Goal: Task Accomplishment & Management: Use online tool/utility

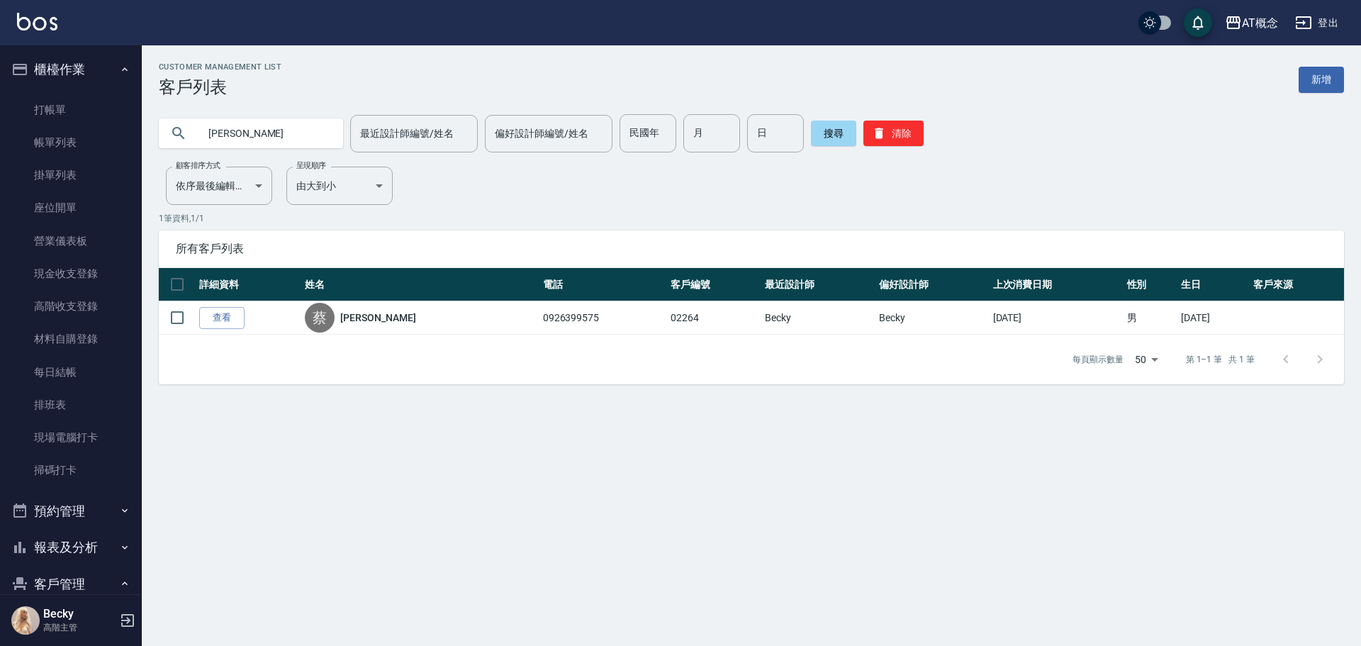
scroll to position [208, 0]
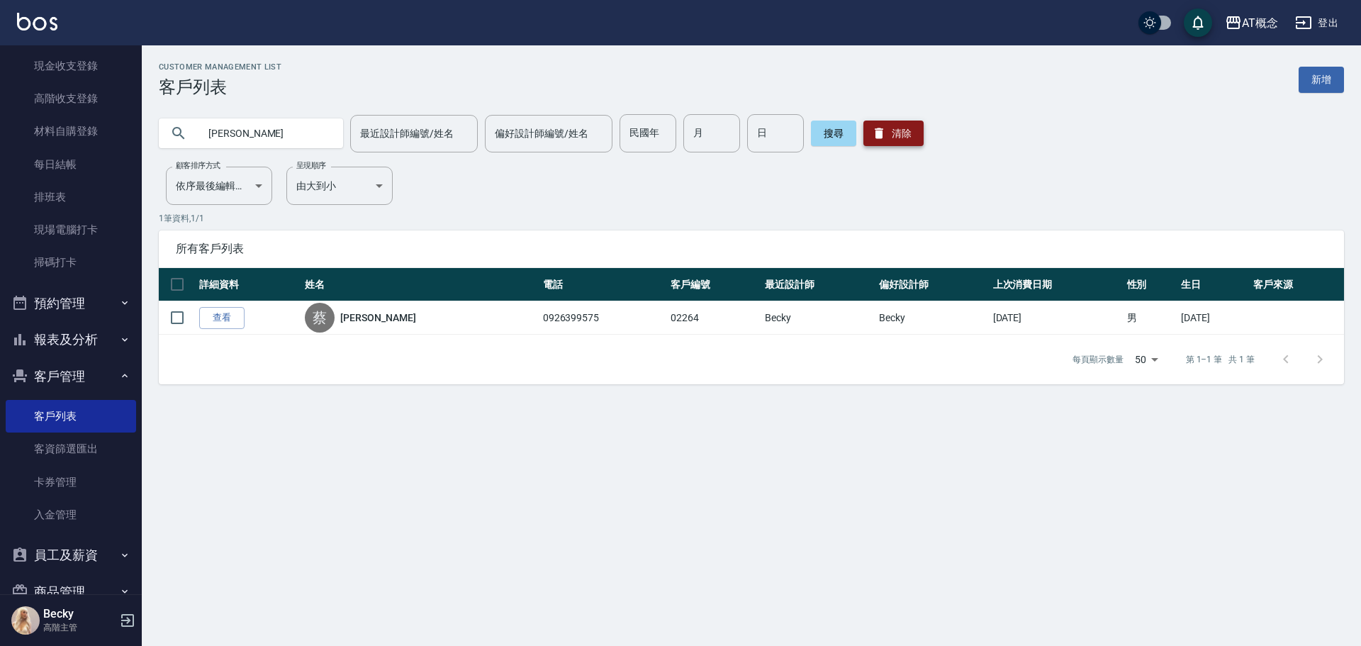
click at [918, 128] on div "[PERSON_NAME] 最近設計師編號/姓名 最近設計師編號/姓名 偏好設計師編號/姓名 偏好設計師編號/姓名 民國年 民國年 月 月 日 日 搜尋 清除" at bounding box center [751, 133] width 1185 height 38
click at [918, 128] on button "清除" at bounding box center [893, 134] width 60 height 26
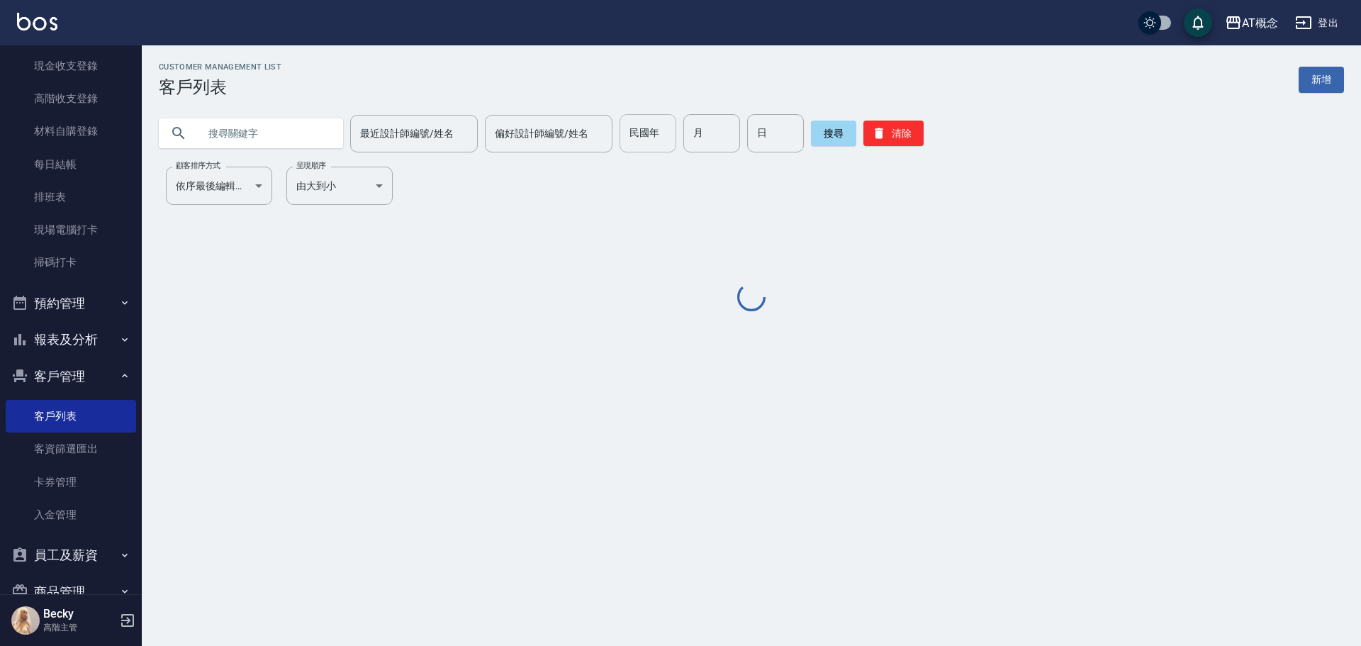
click at [648, 132] on input "民國年" at bounding box center [648, 133] width 57 height 38
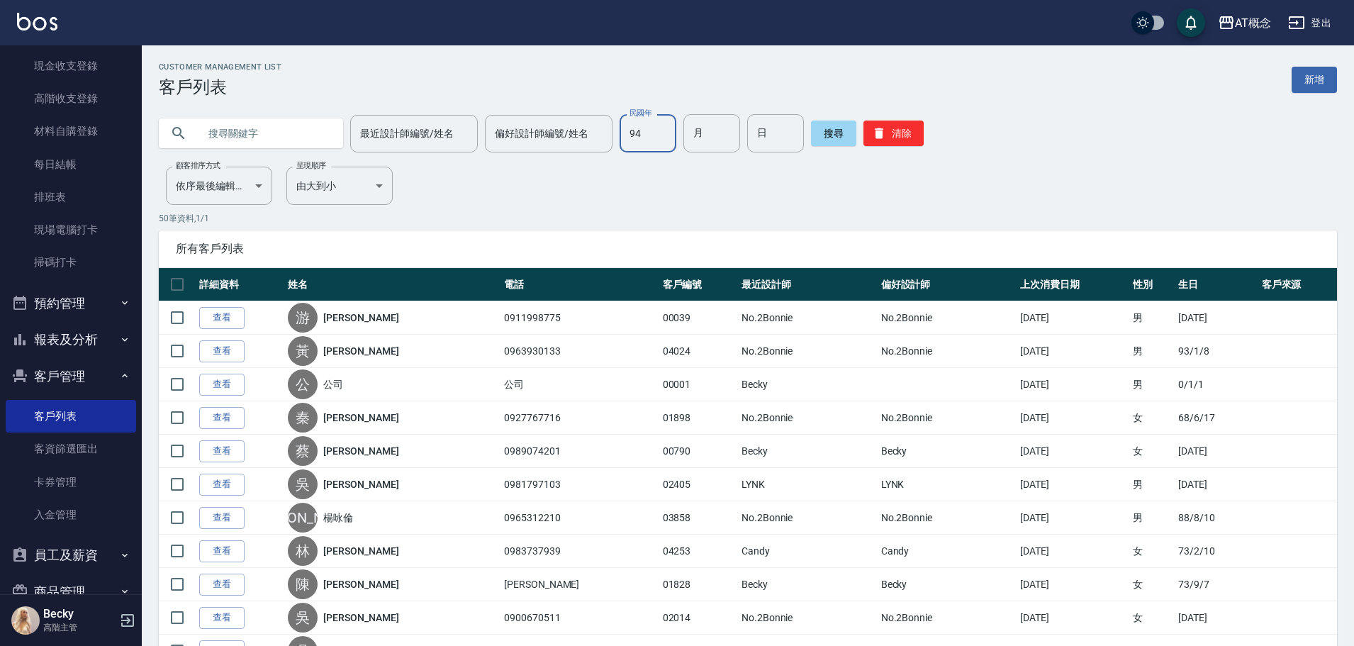
type input "94"
type input "9"
type input "14"
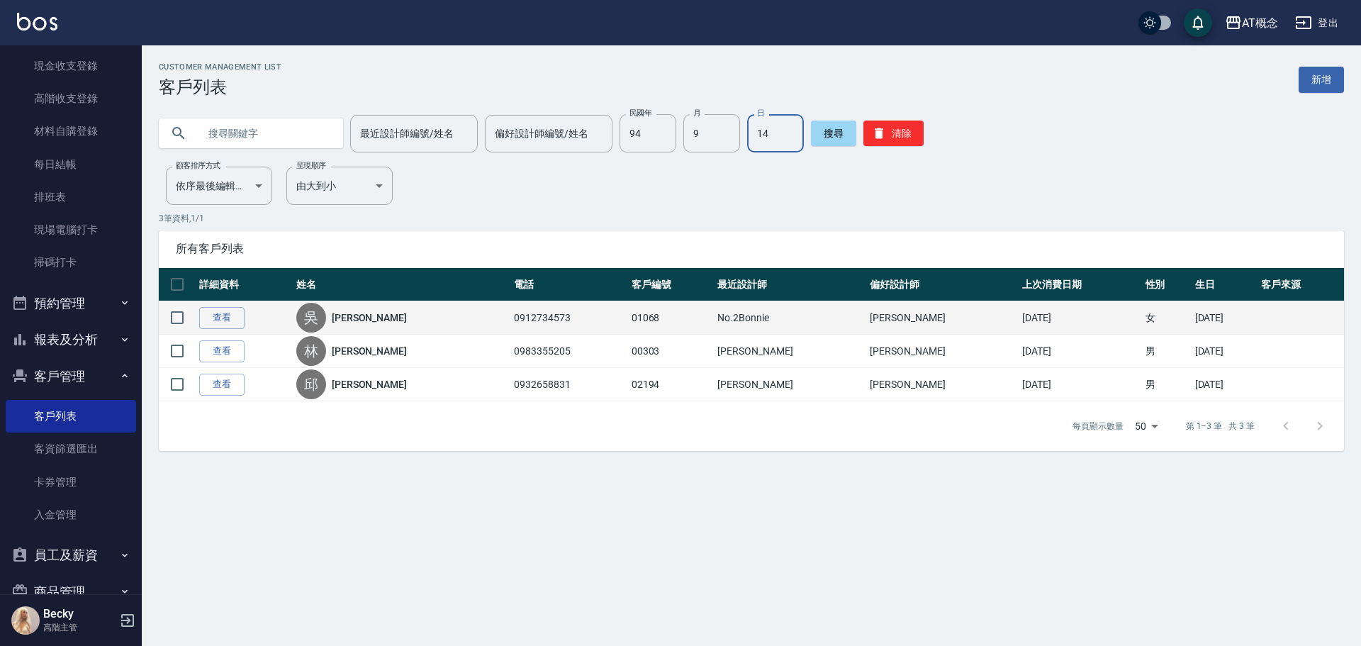
click at [510, 326] on td "0912734573" at bounding box center [568, 317] width 117 height 33
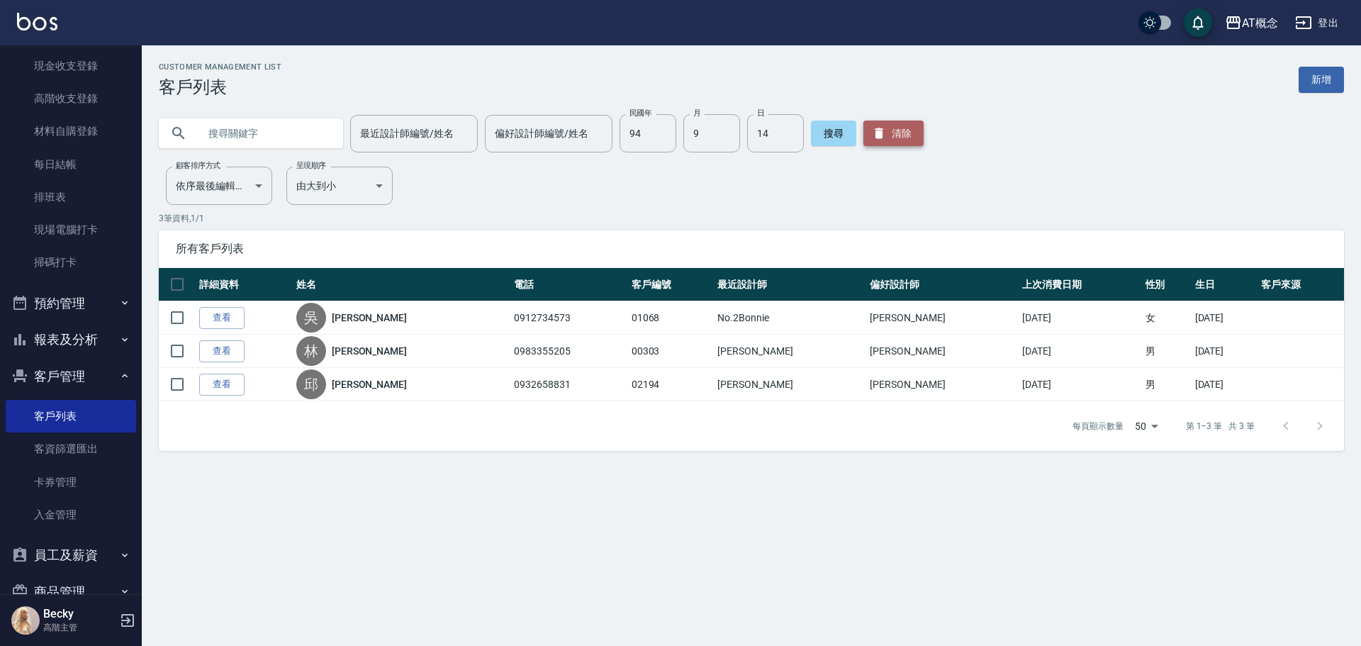
click at [891, 124] on button "清除" at bounding box center [893, 134] width 60 height 26
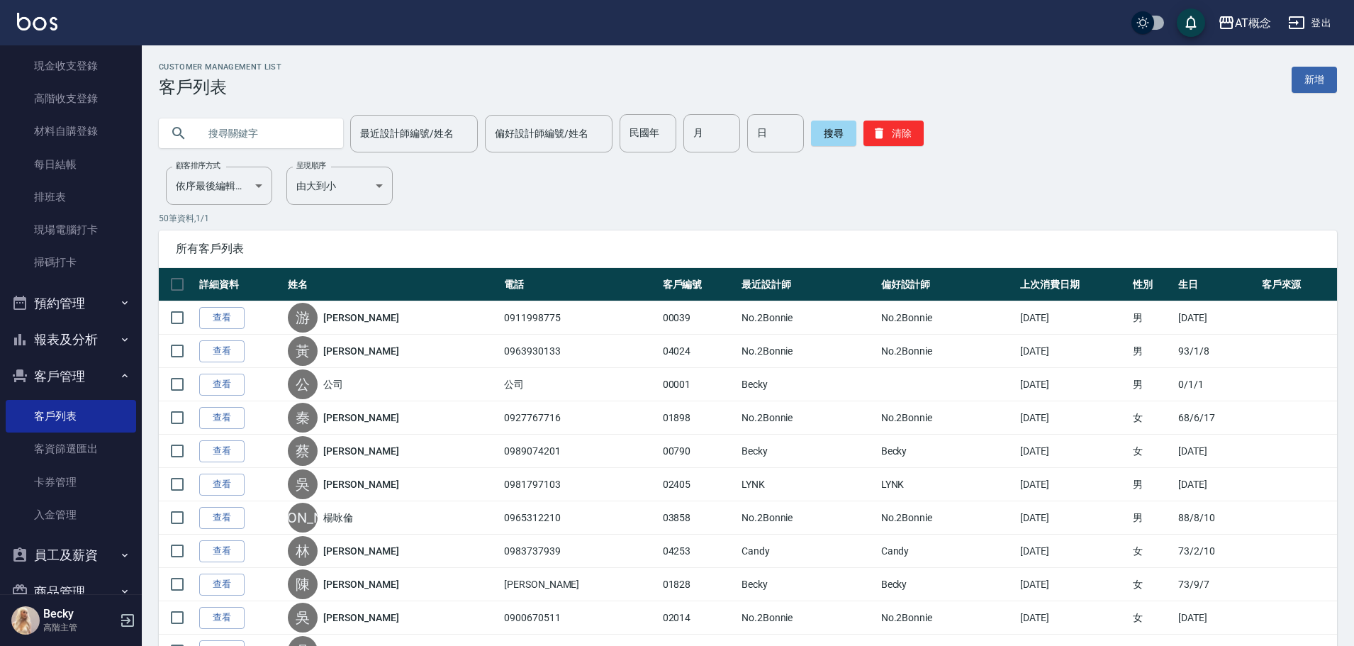
click at [249, 142] on input "text" at bounding box center [264, 133] width 133 height 38
type input "[PERSON_NAME]"
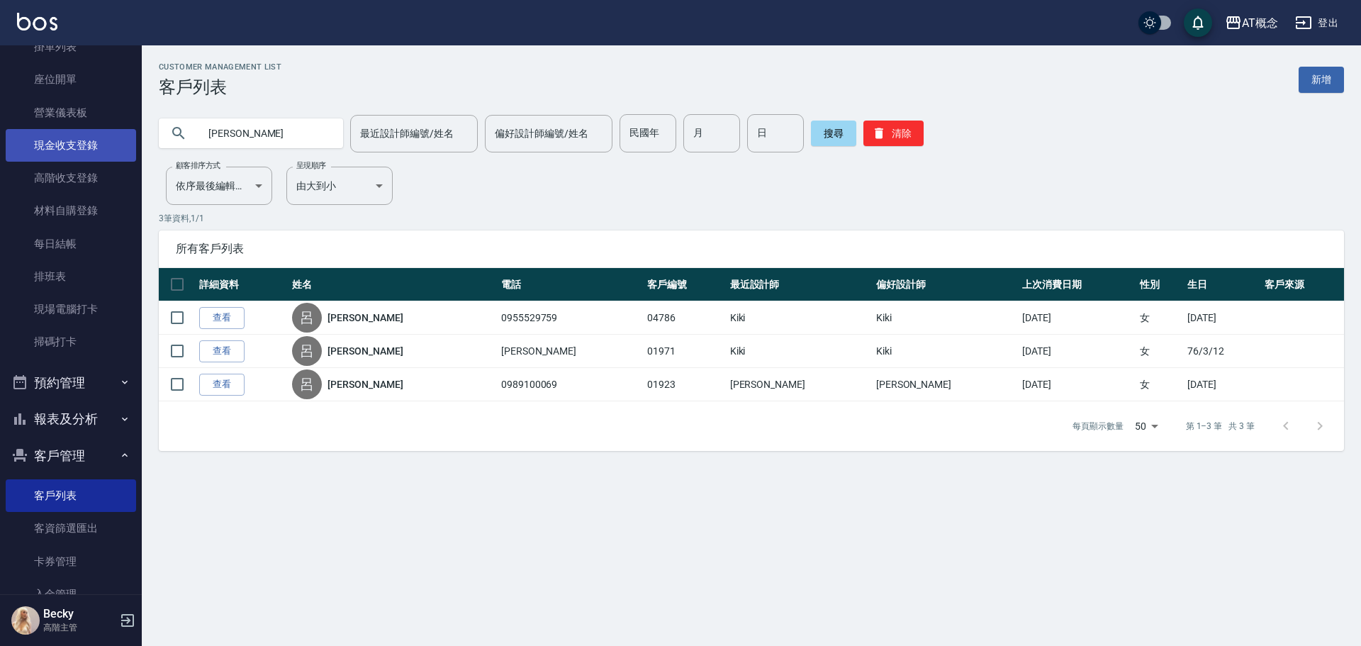
scroll to position [0, 0]
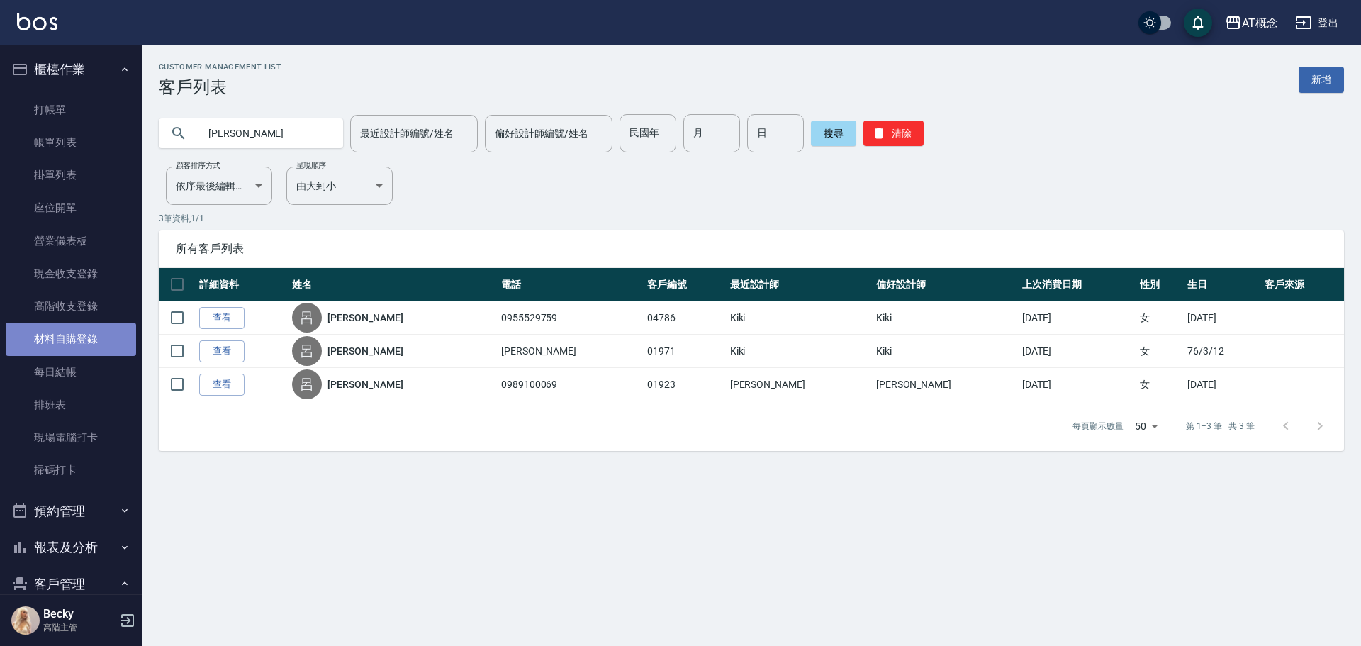
click at [100, 336] on link "材料自購登錄" at bounding box center [71, 339] width 130 height 33
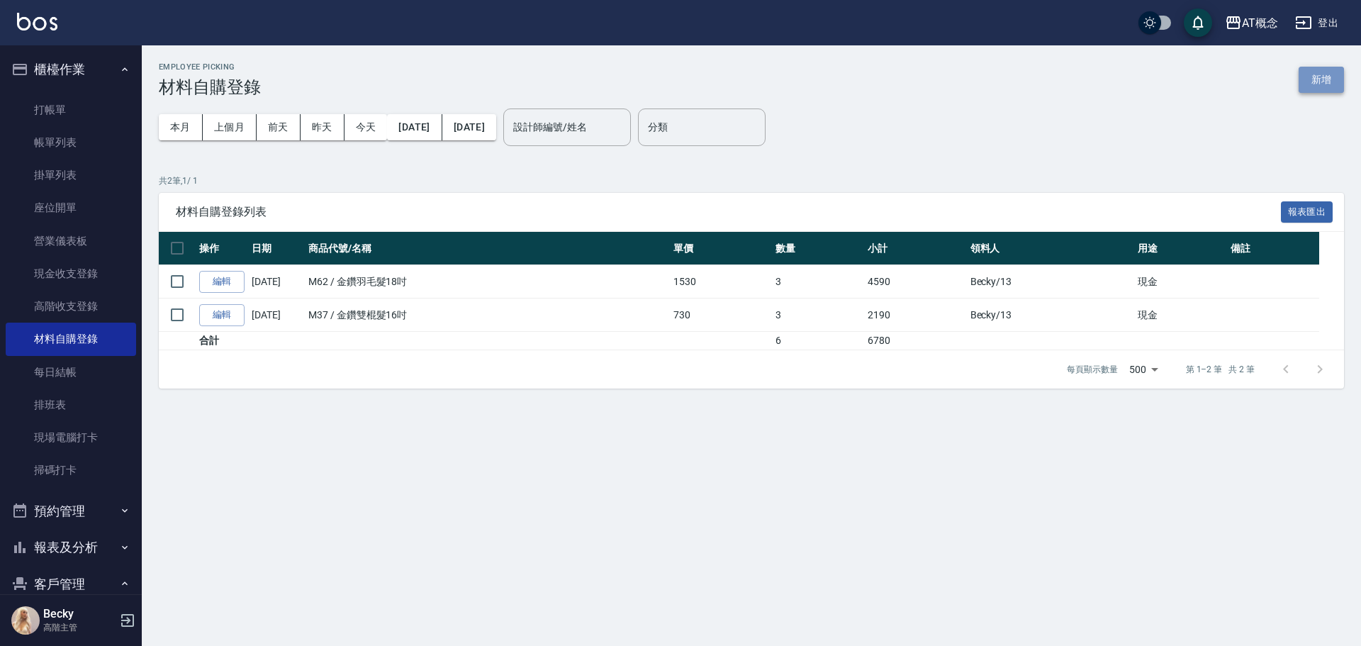
click at [1304, 86] on button "新增" at bounding box center [1321, 80] width 45 height 26
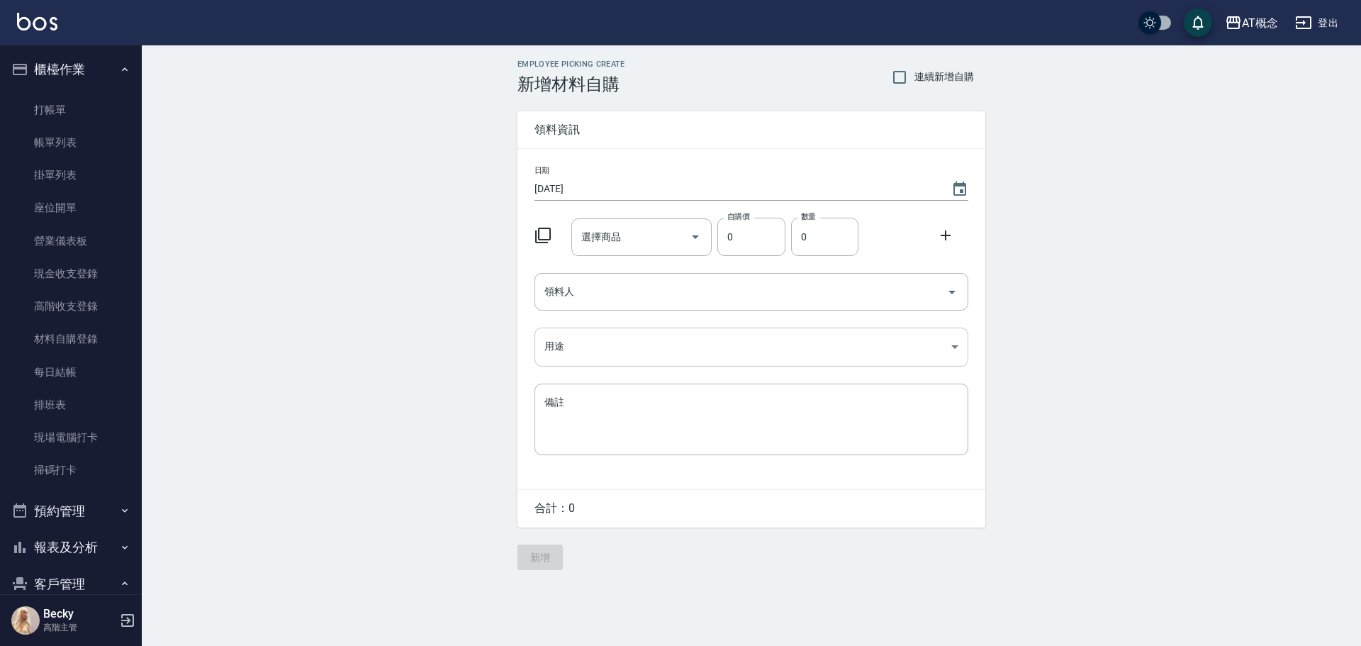
click at [573, 350] on body "AT概念 登出 櫃檯作業 打帳單 帳單列表 掛單列表 座位開單 營業儀表板 現金收支登錄 高階收支登錄 材料自購登錄 每日結帳 排班表 現場電腦打卡 掃碼打卡…" at bounding box center [680, 323] width 1361 height 646
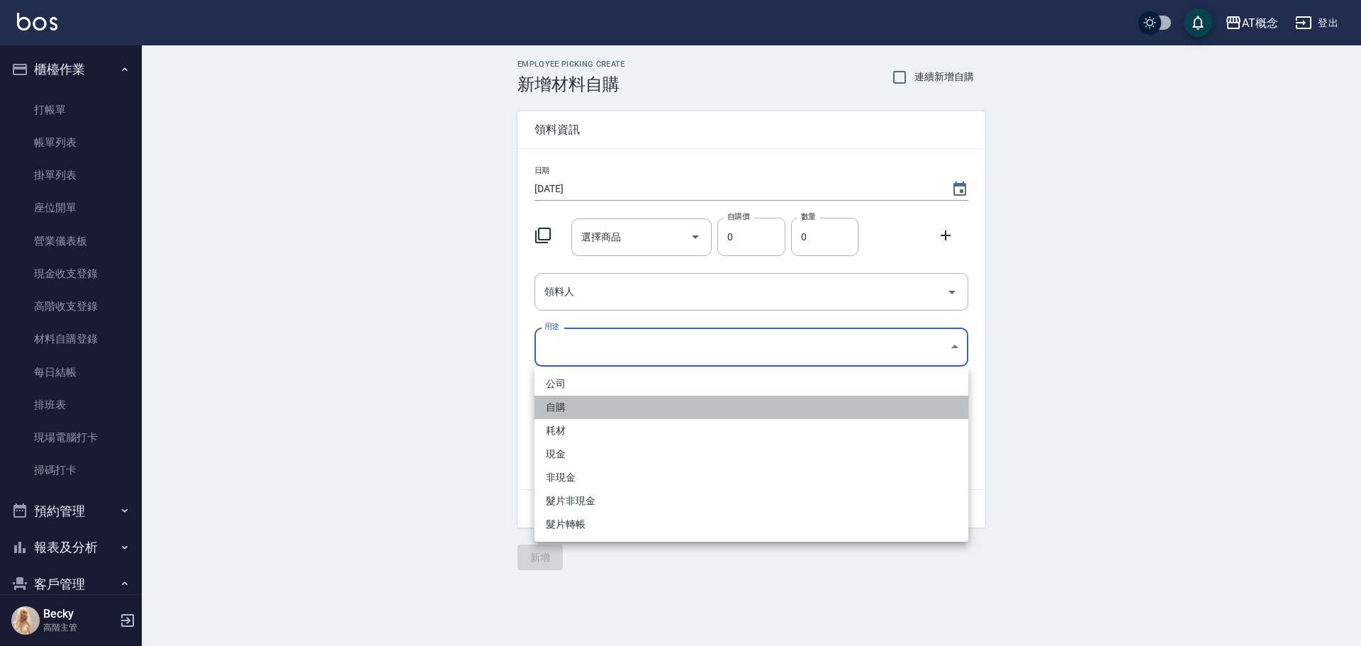
click at [591, 411] on li "自購" at bounding box center [752, 407] width 434 height 23
type input "自購"
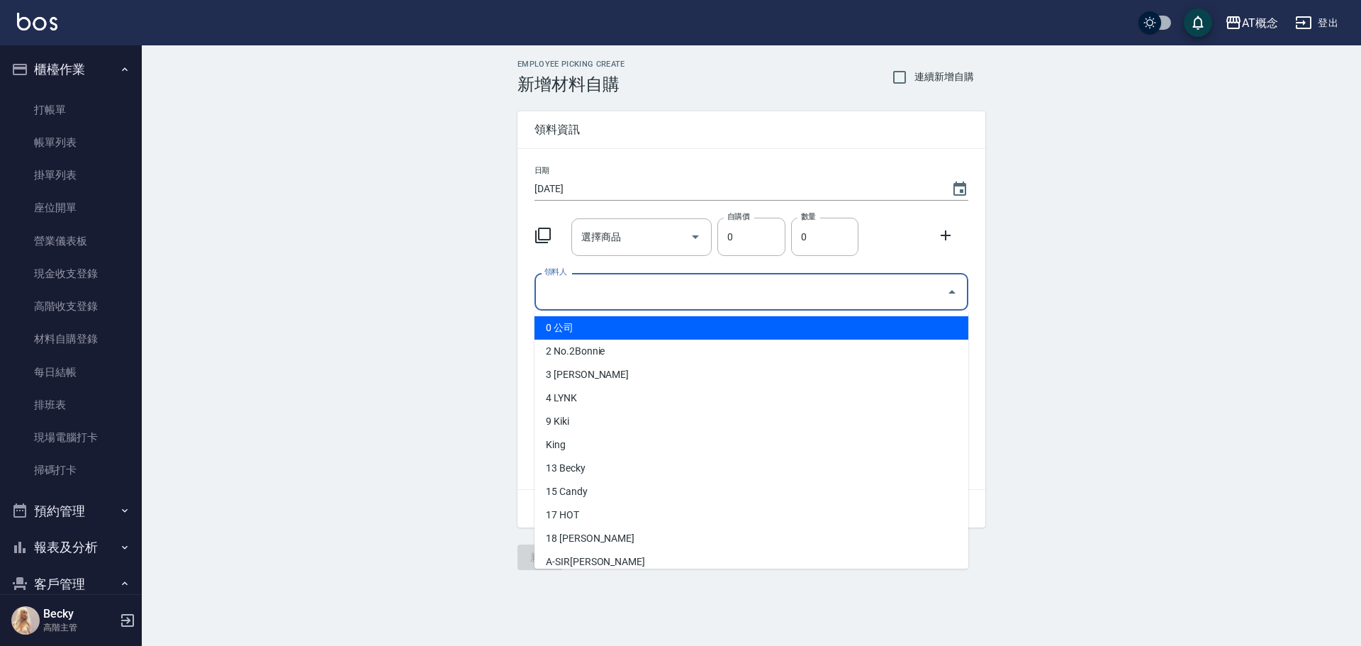
click at [576, 298] on input "領料人" at bounding box center [741, 291] width 400 height 25
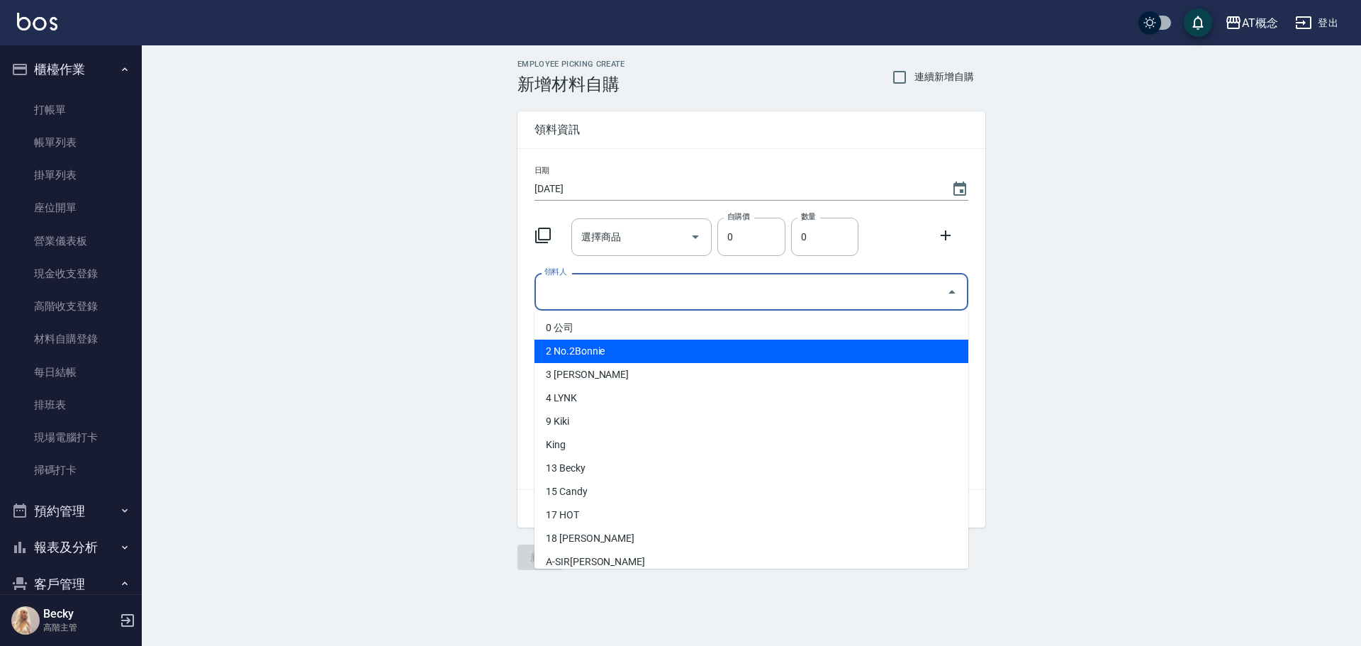
click at [587, 355] on li "2 No.2Bonnie" at bounding box center [752, 351] width 434 height 23
type input "No.2Bonnie"
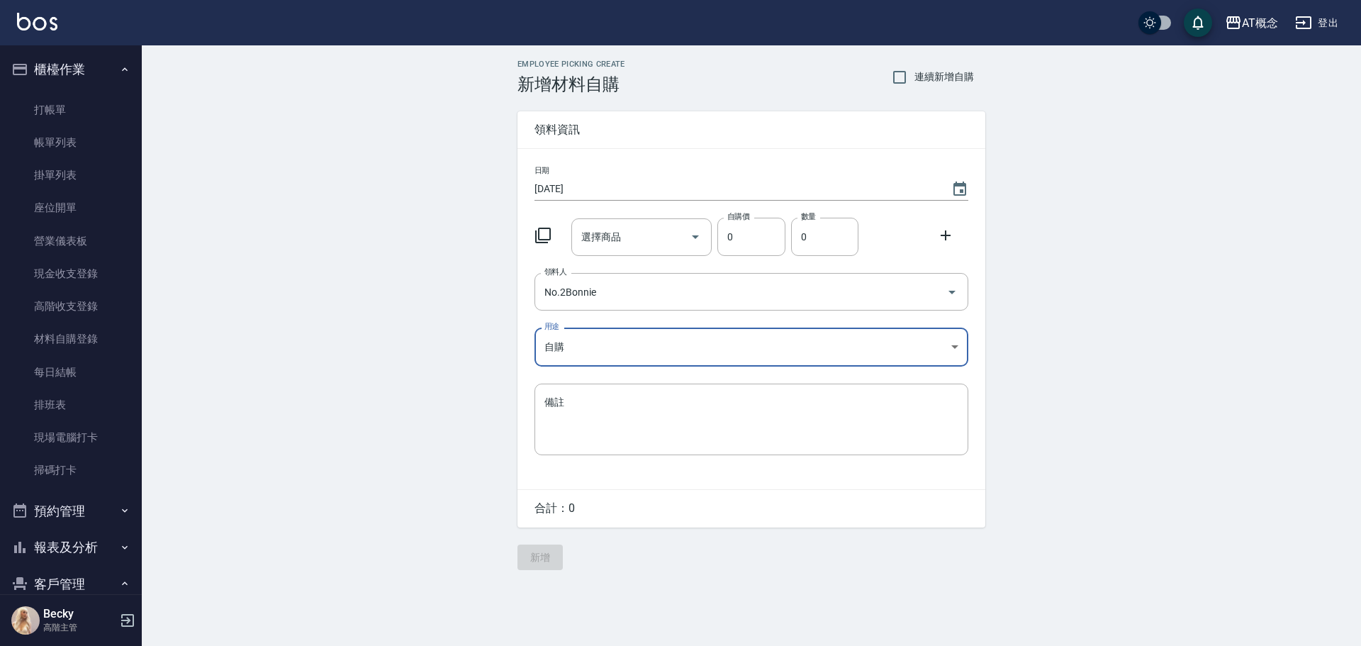
click at [544, 235] on icon at bounding box center [543, 235] width 17 height 17
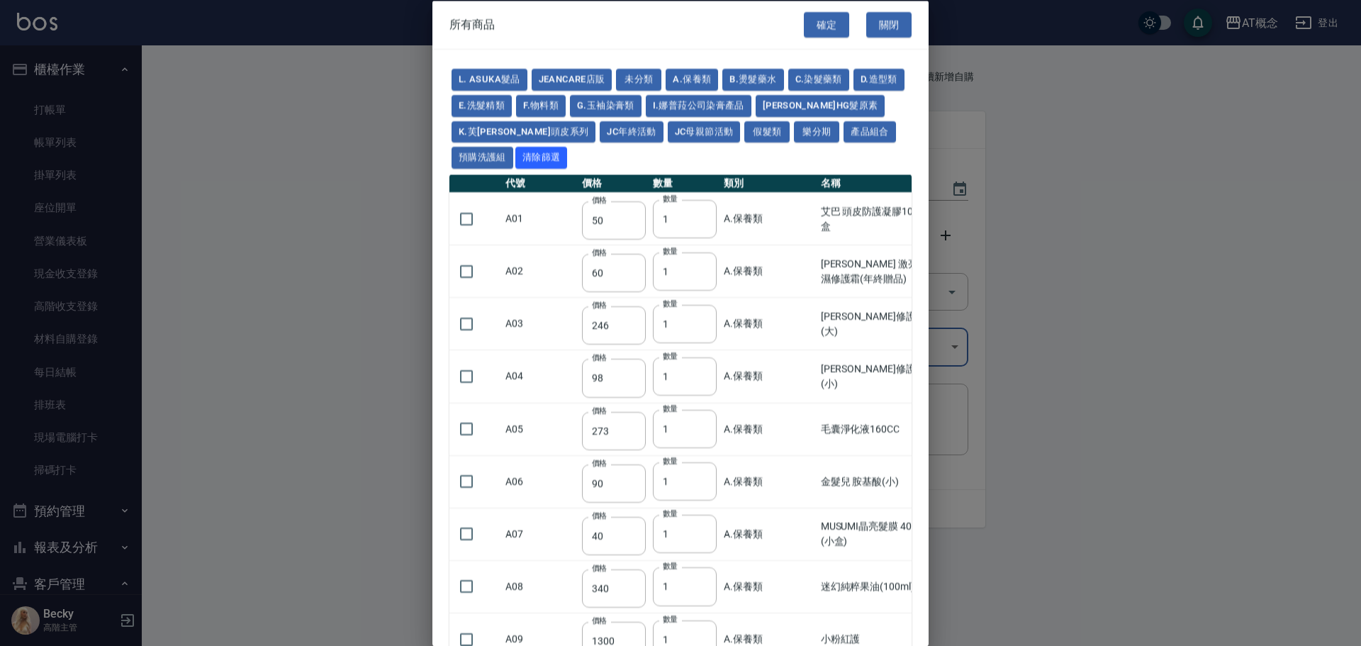
scroll to position [71, 0]
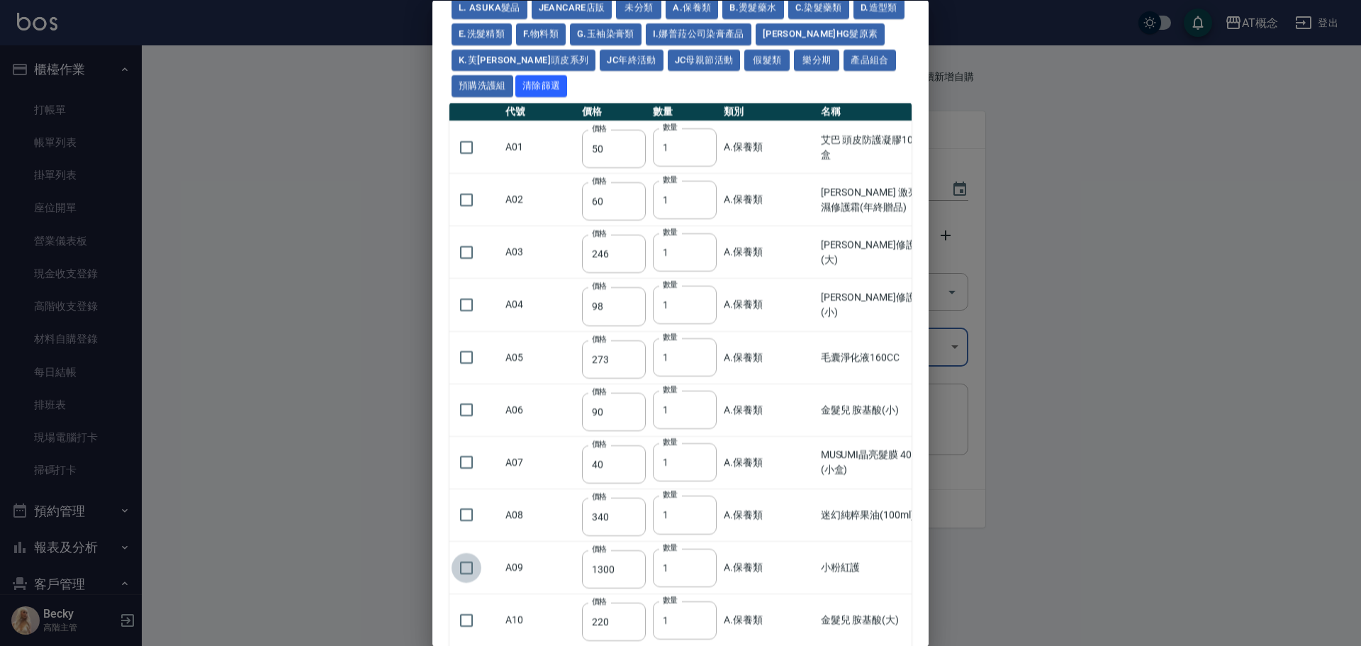
click at [469, 565] on input "checkbox" at bounding box center [467, 568] width 30 height 30
checkbox input "true"
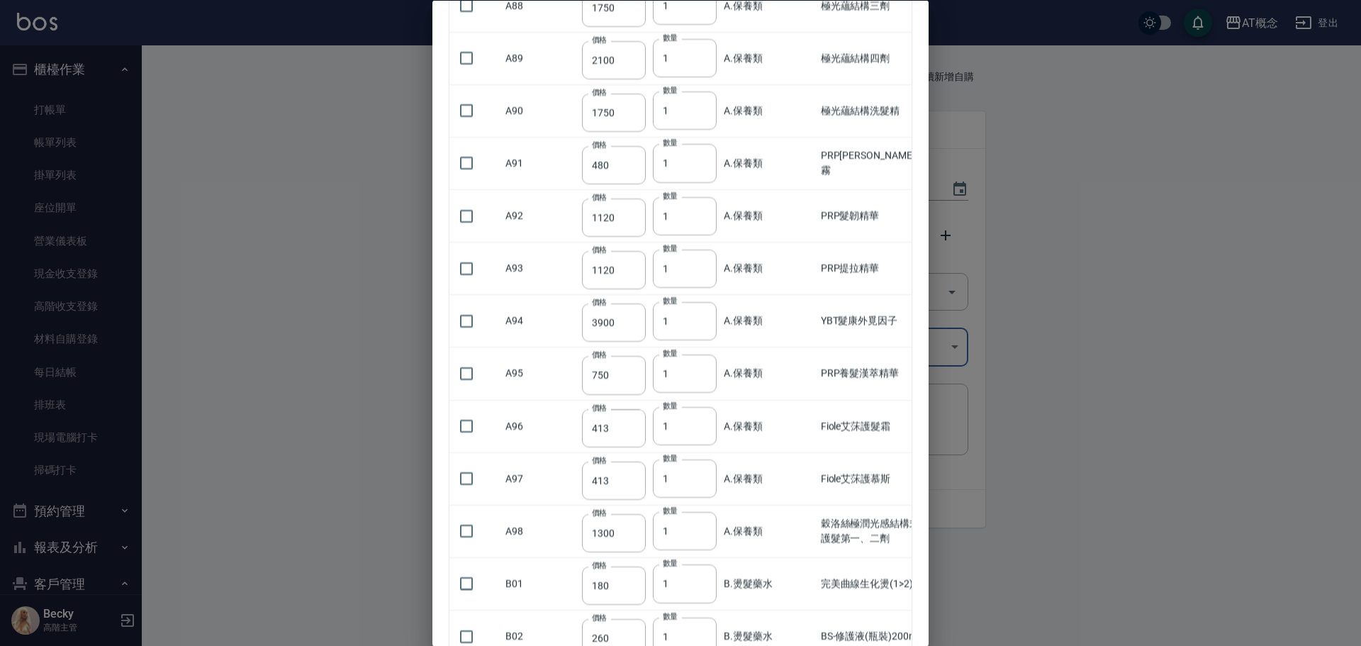
scroll to position [4608, 0]
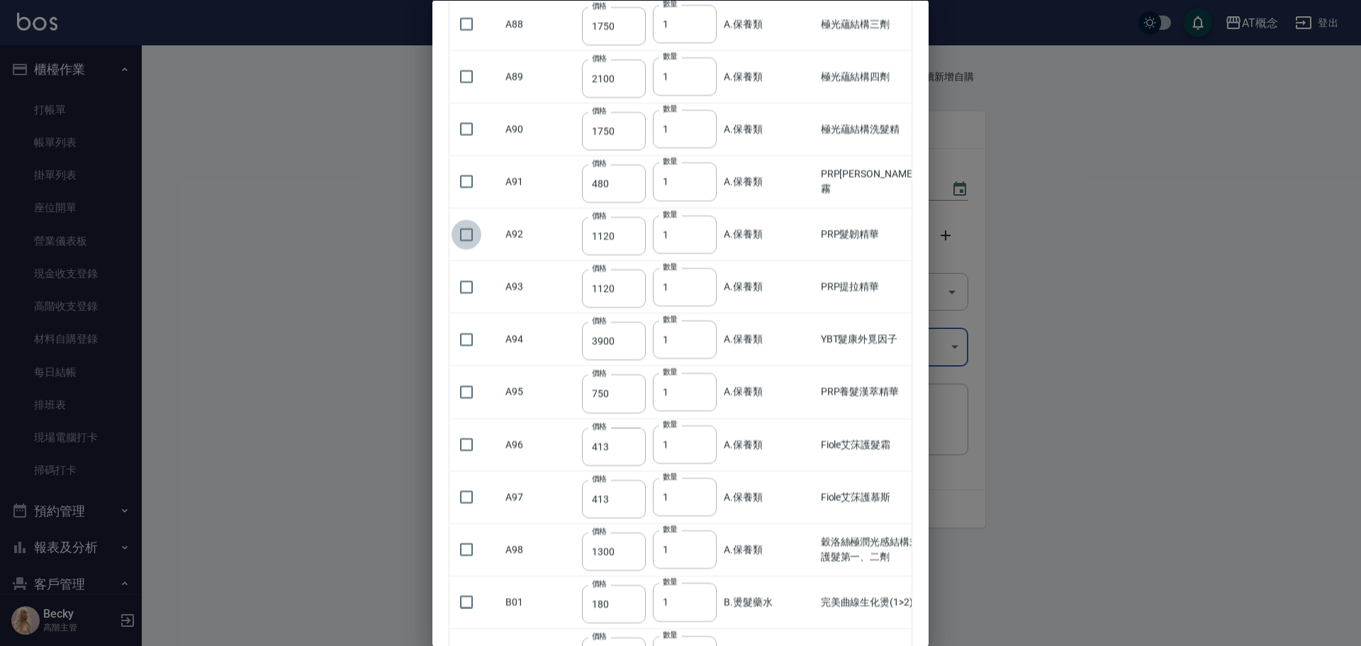
click at [467, 238] on input "checkbox" at bounding box center [467, 235] width 30 height 30
checkbox input "true"
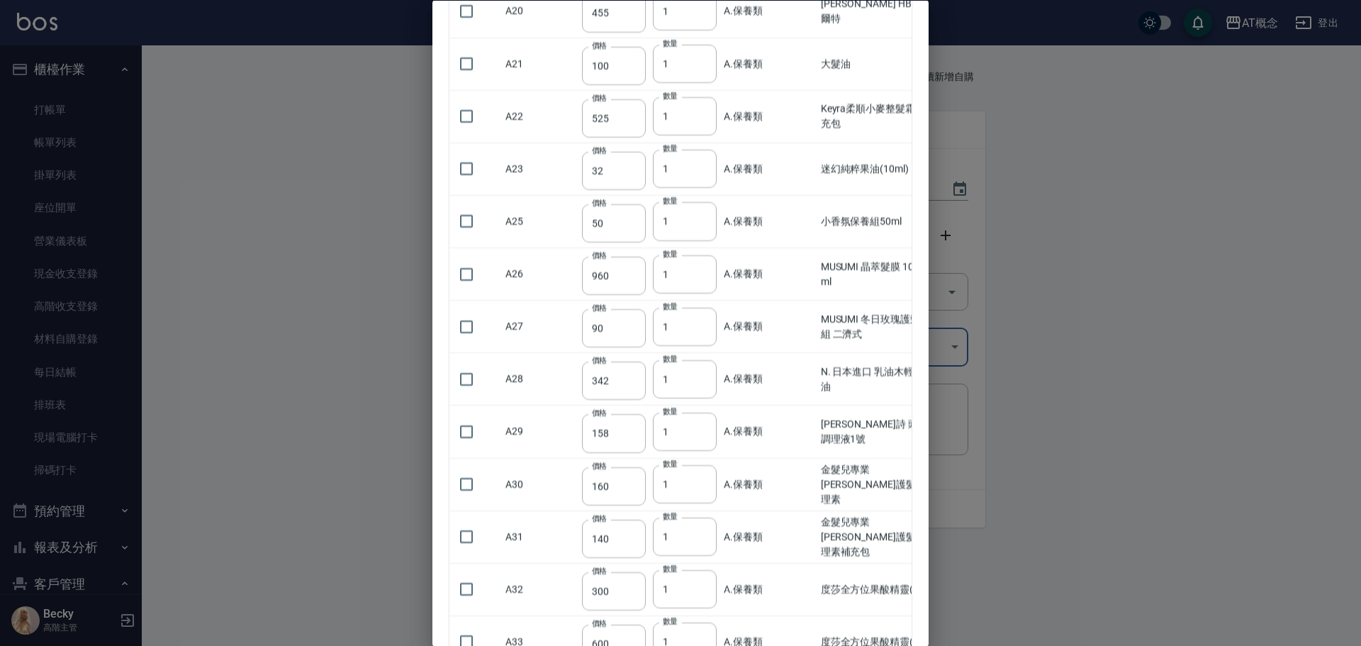
scroll to position [851, 0]
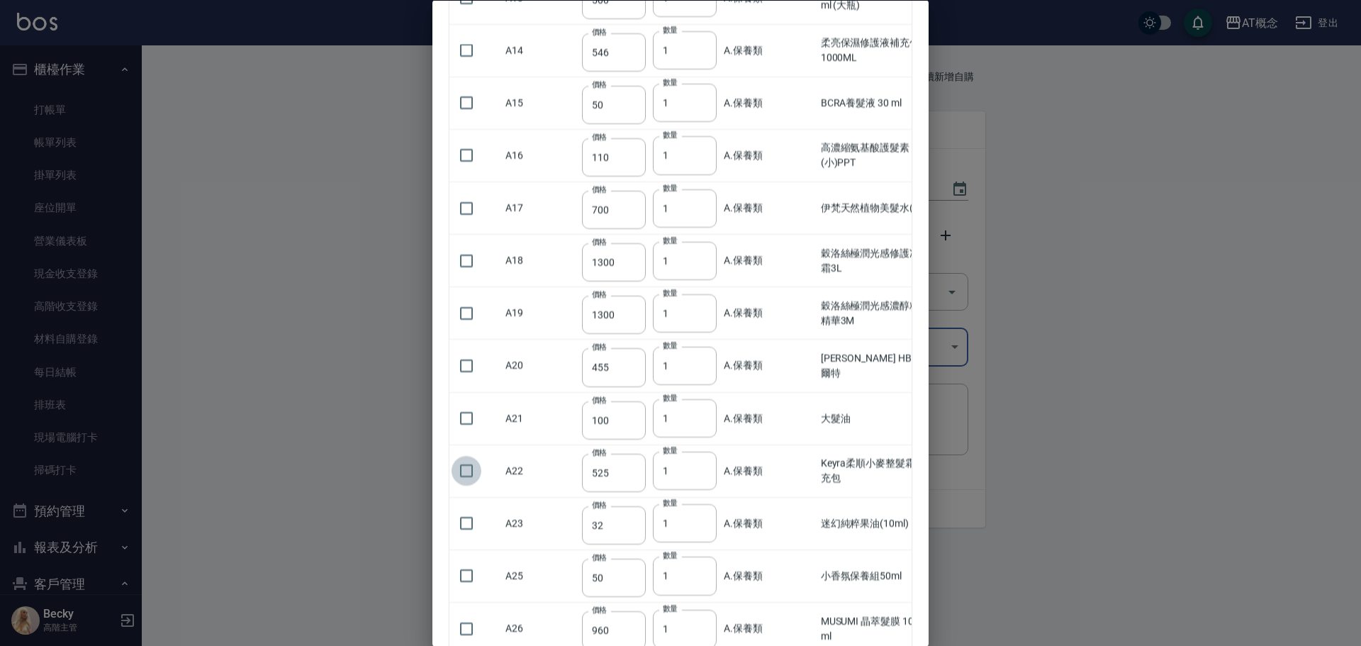
click at [463, 466] on input "checkbox" at bounding box center [467, 472] width 30 height 30
checkbox input "true"
click at [700, 469] on input "2" at bounding box center [685, 471] width 64 height 38
click at [700, 469] on input "3" at bounding box center [685, 471] width 64 height 38
type input "2"
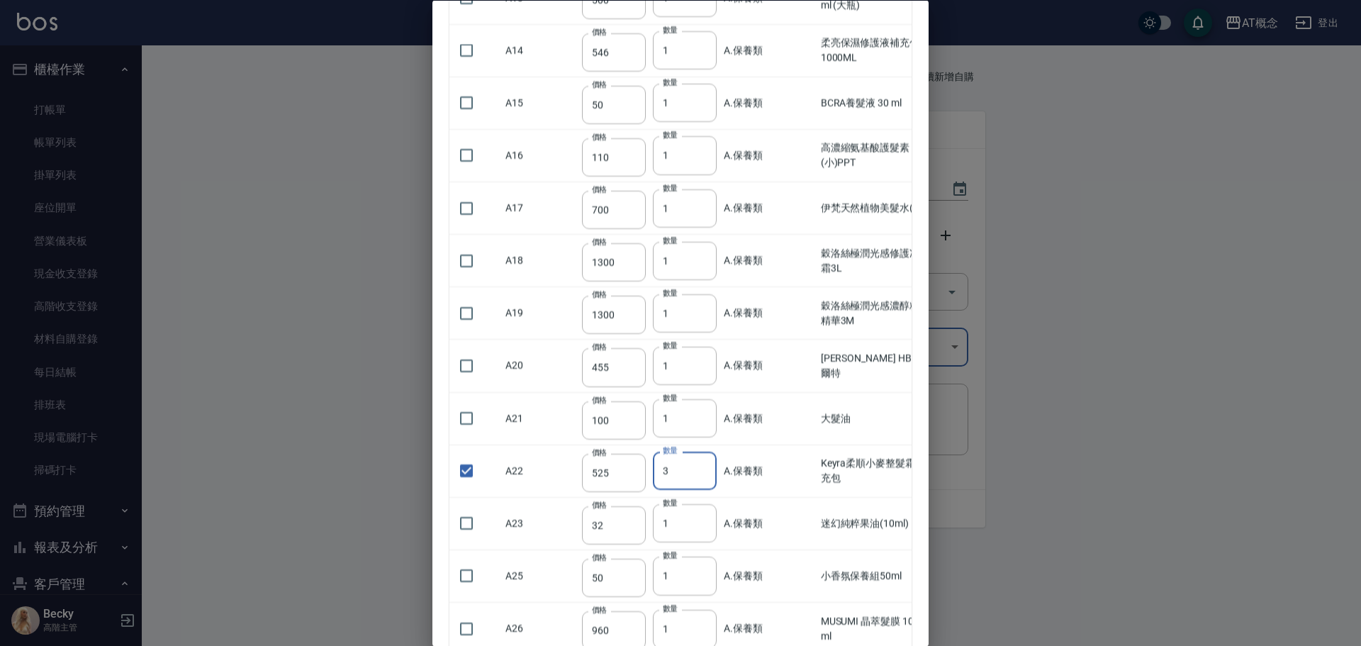
click at [700, 474] on input "2" at bounding box center [685, 471] width 64 height 38
click at [464, 52] on input "checkbox" at bounding box center [467, 51] width 30 height 30
checkbox input "true"
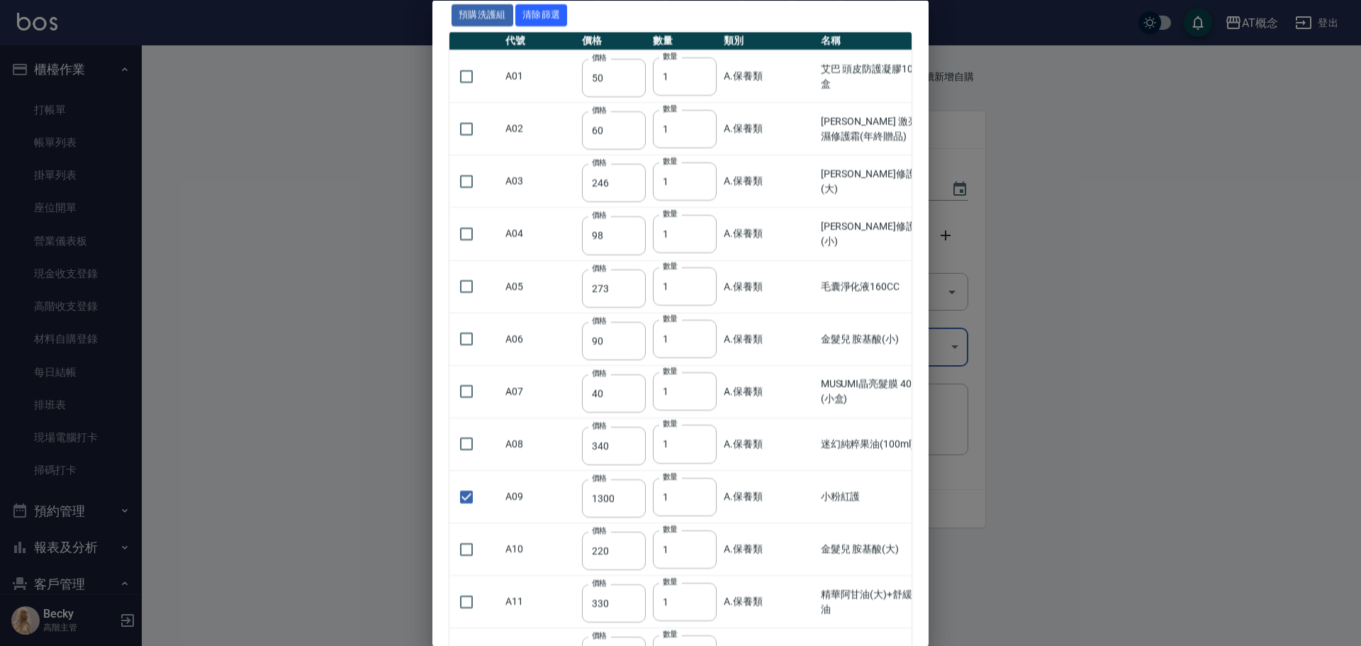
scroll to position [0, 0]
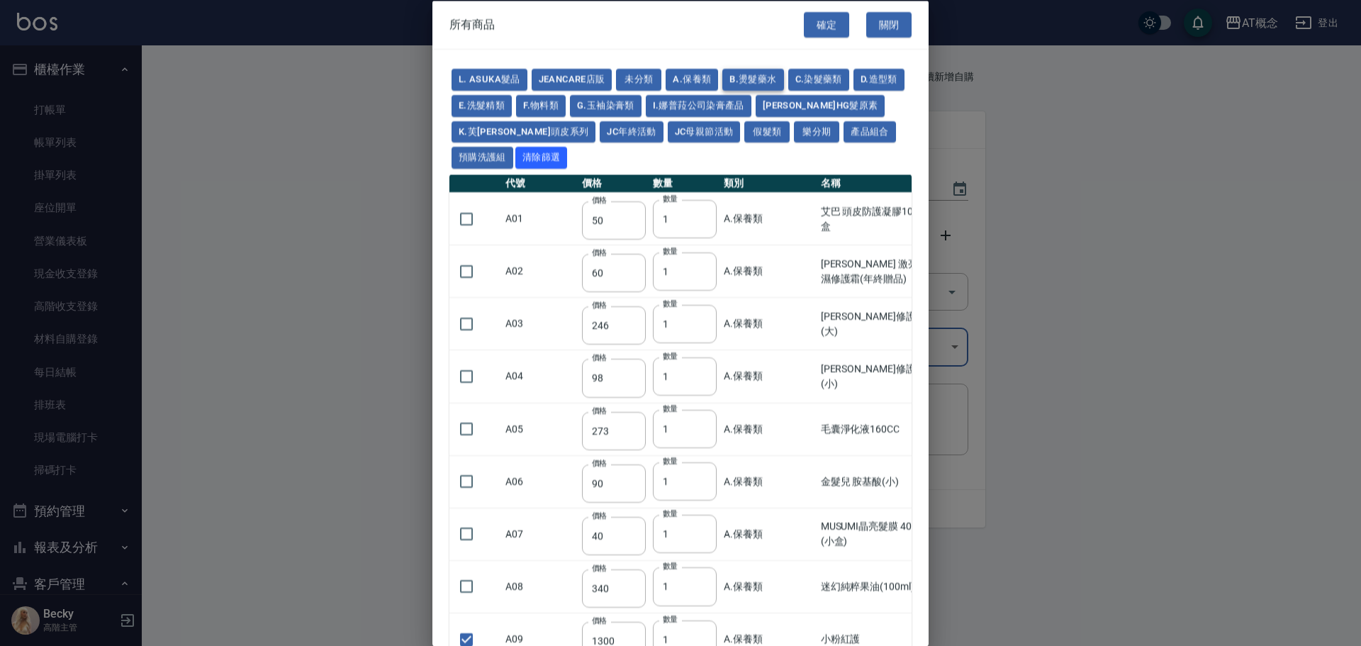
click at [742, 82] on button "B.燙髮藥水" at bounding box center [752, 80] width 61 height 22
type input "180"
type input "260"
type input "450"
type input "220"
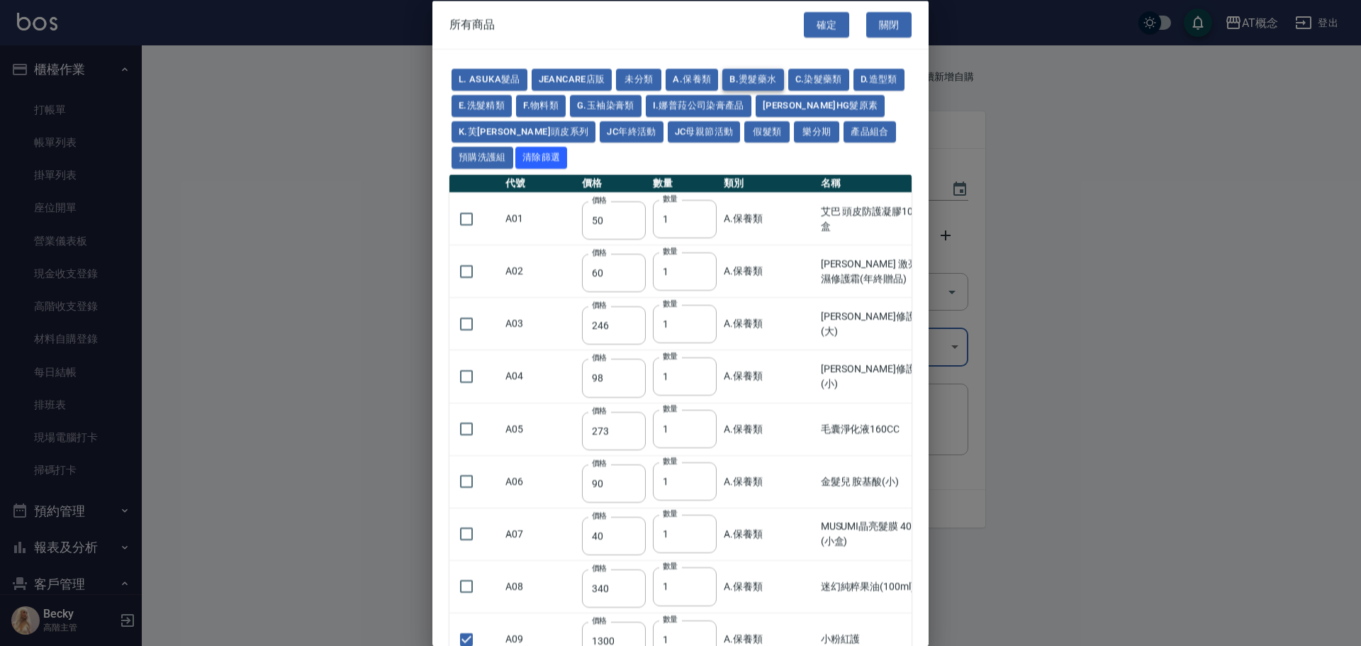
type input "280"
type input "60"
type input "250"
type input "135"
checkbox input "false"
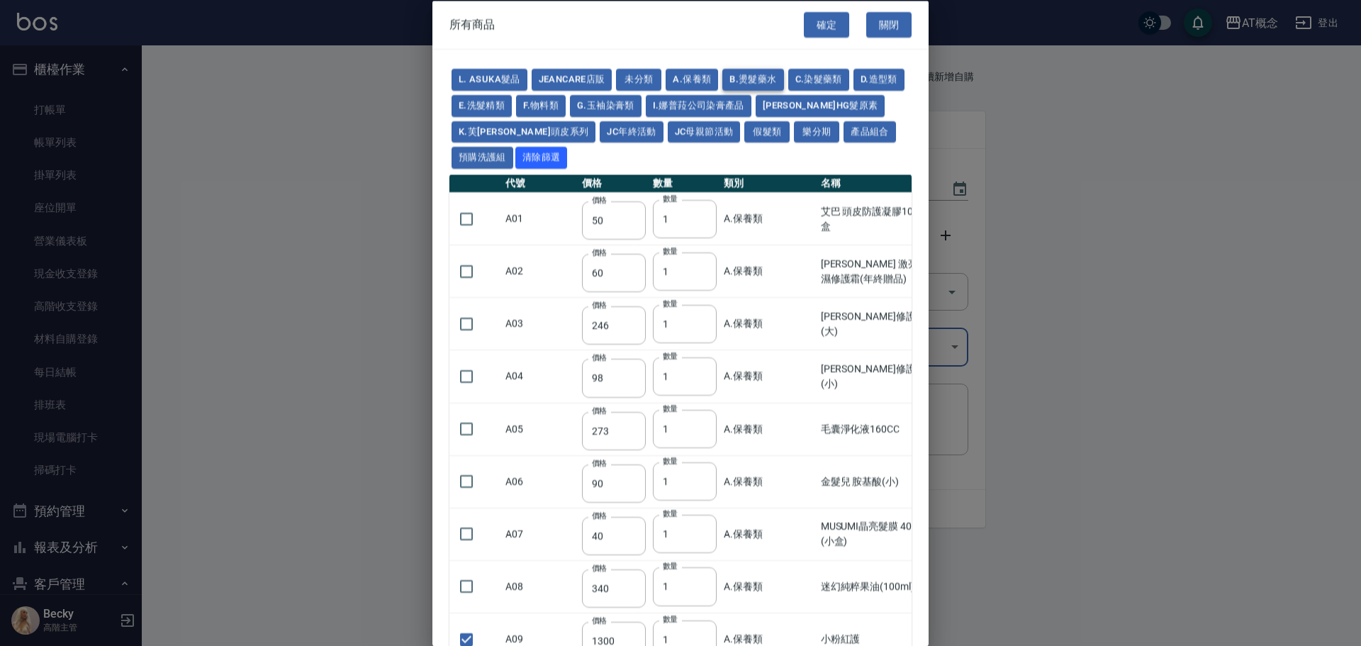
type input "190"
type input "385"
type input "135"
type input "490"
type input "160"
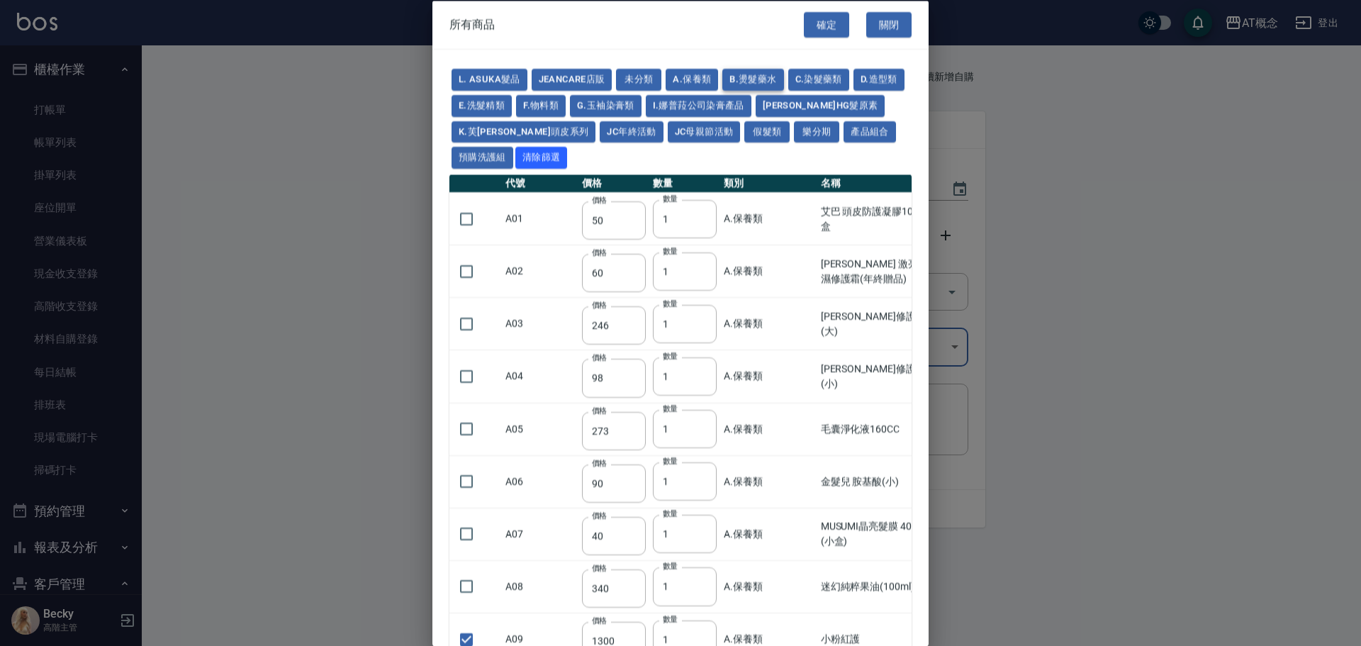
checkbox input "false"
type input "45"
type input "60"
type input "65"
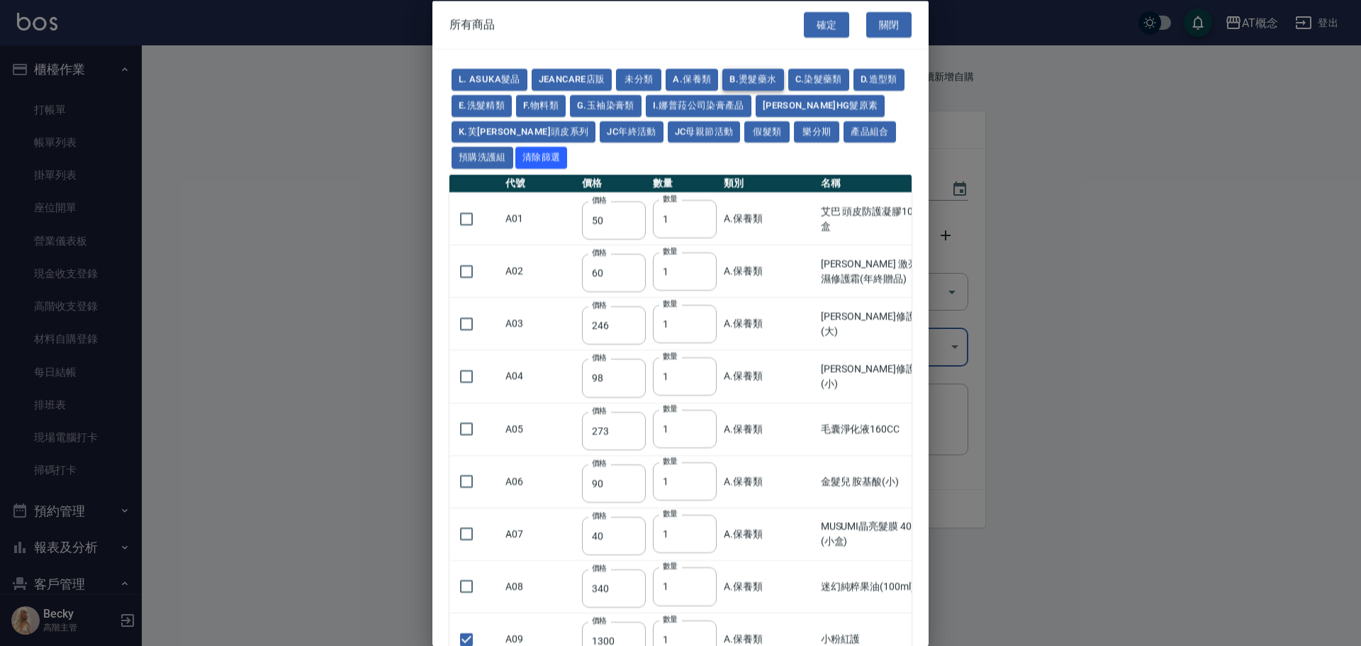
type input "90"
type input "80"
type input "190"
checkbox input "false"
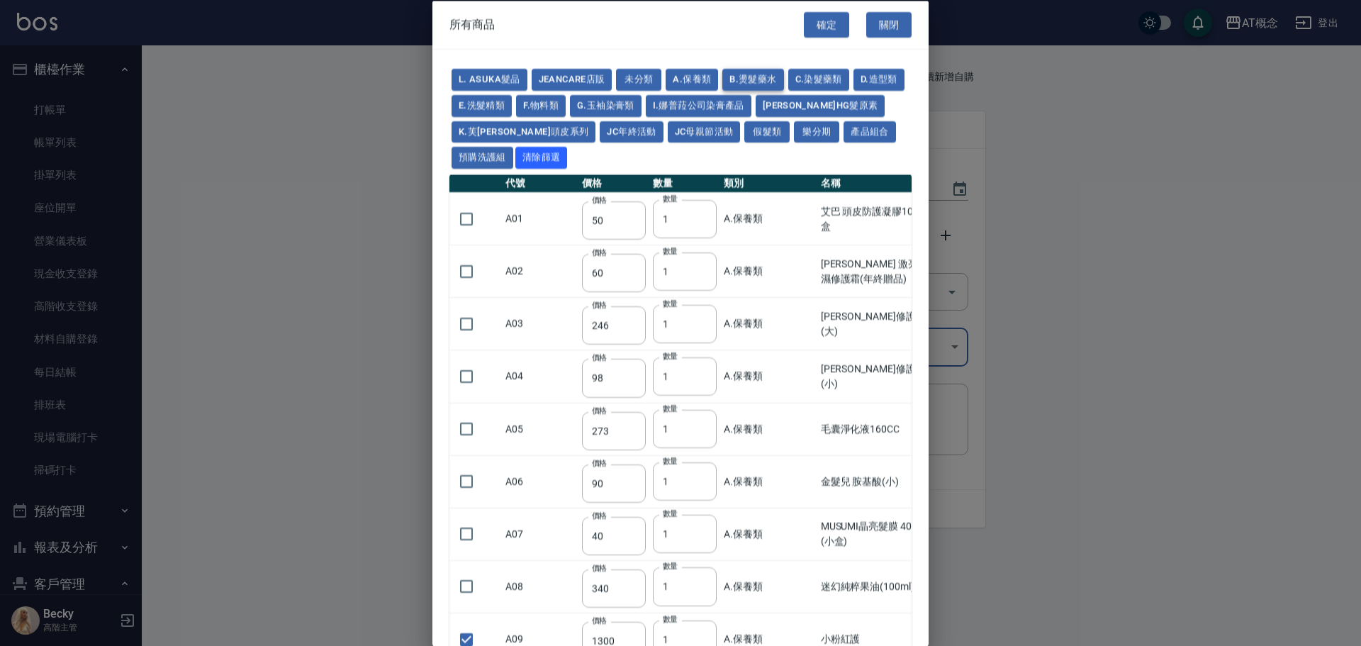
type input "270"
type input "1"
type input "110"
type input "525"
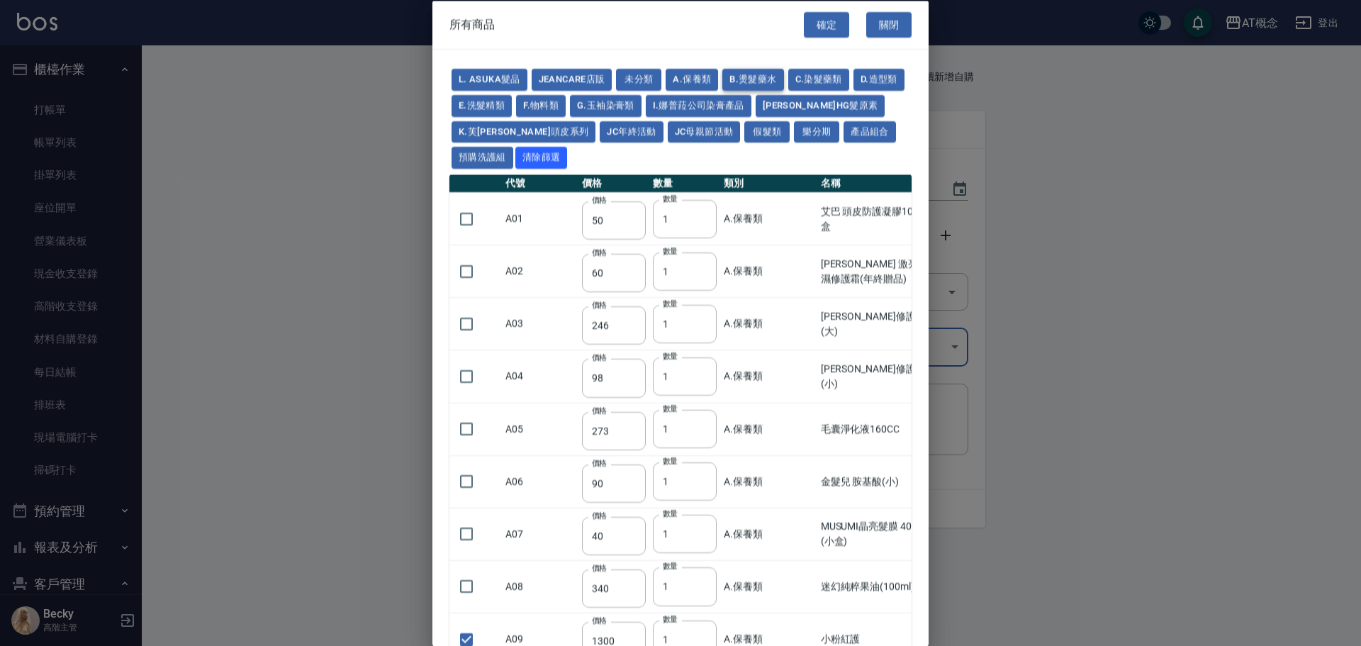
type input "150"
type input "350"
type input "2450"
type input "700"
type input "120"
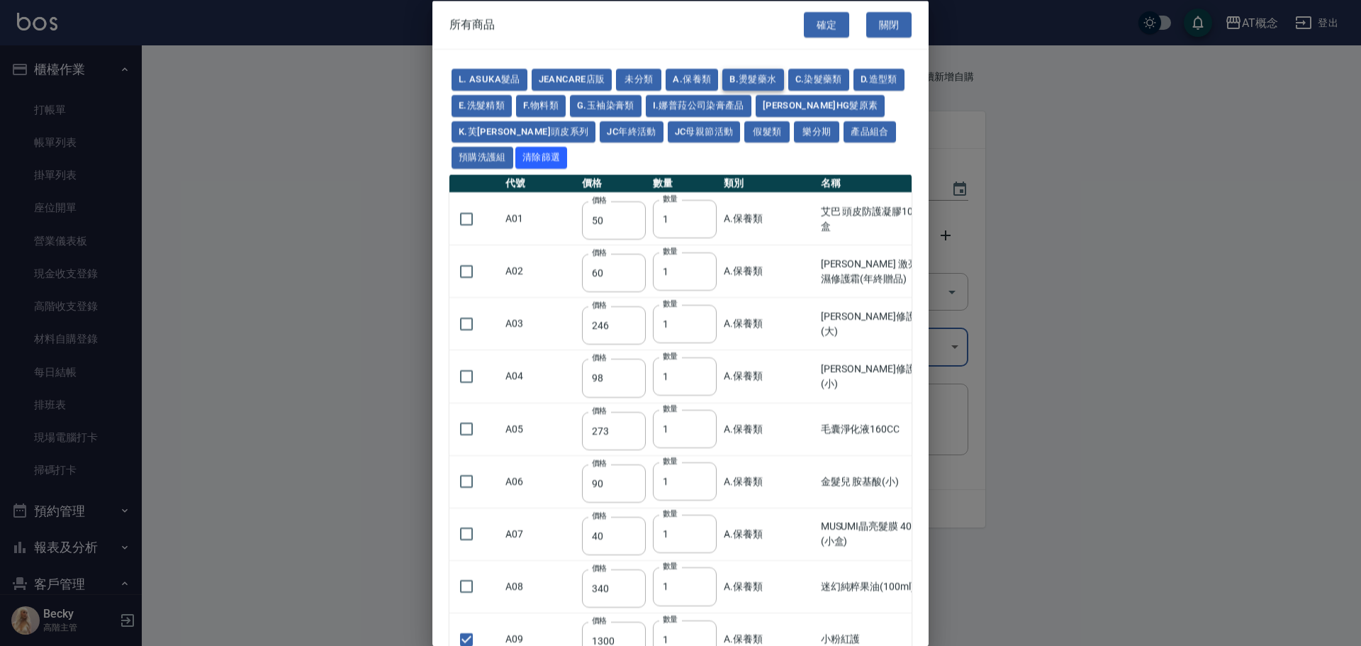
type input "375"
type input "170"
type input "225"
type input "130"
type input "160"
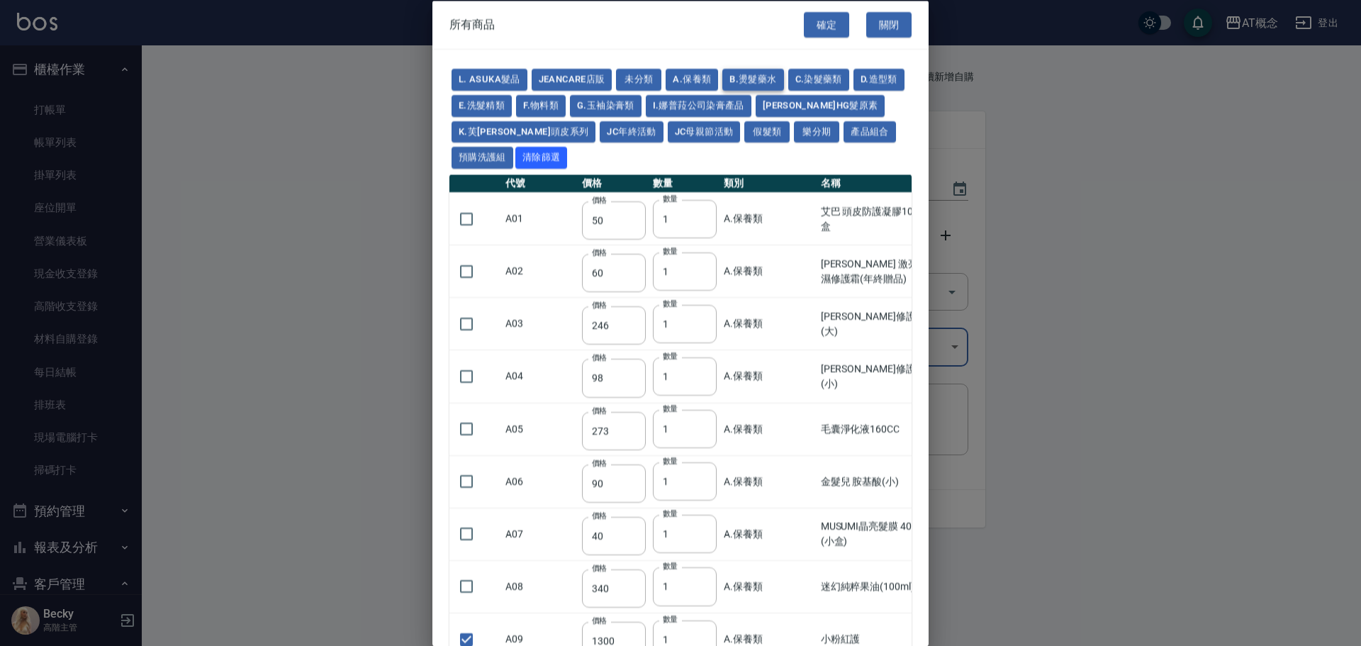
type input "160"
type input "270"
type input "180"
type input "170"
type input "686"
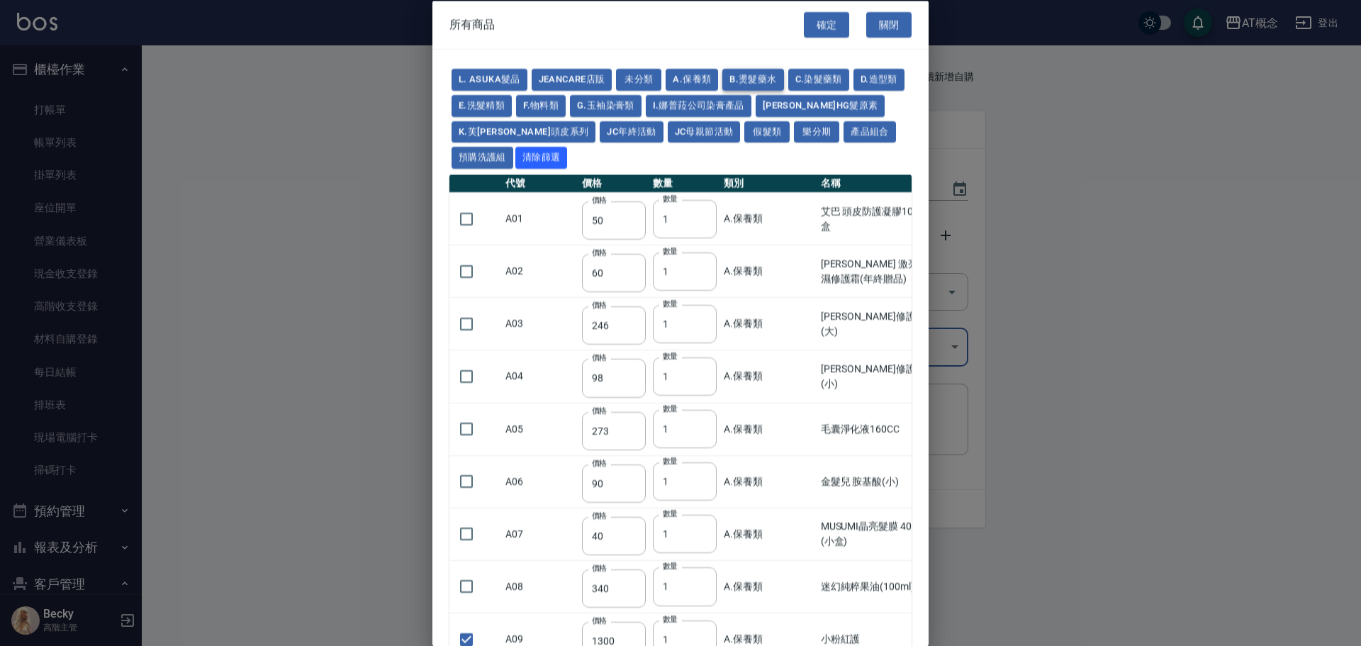
type input "350"
type input "450"
type input "2450"
type input "263"
type input "336"
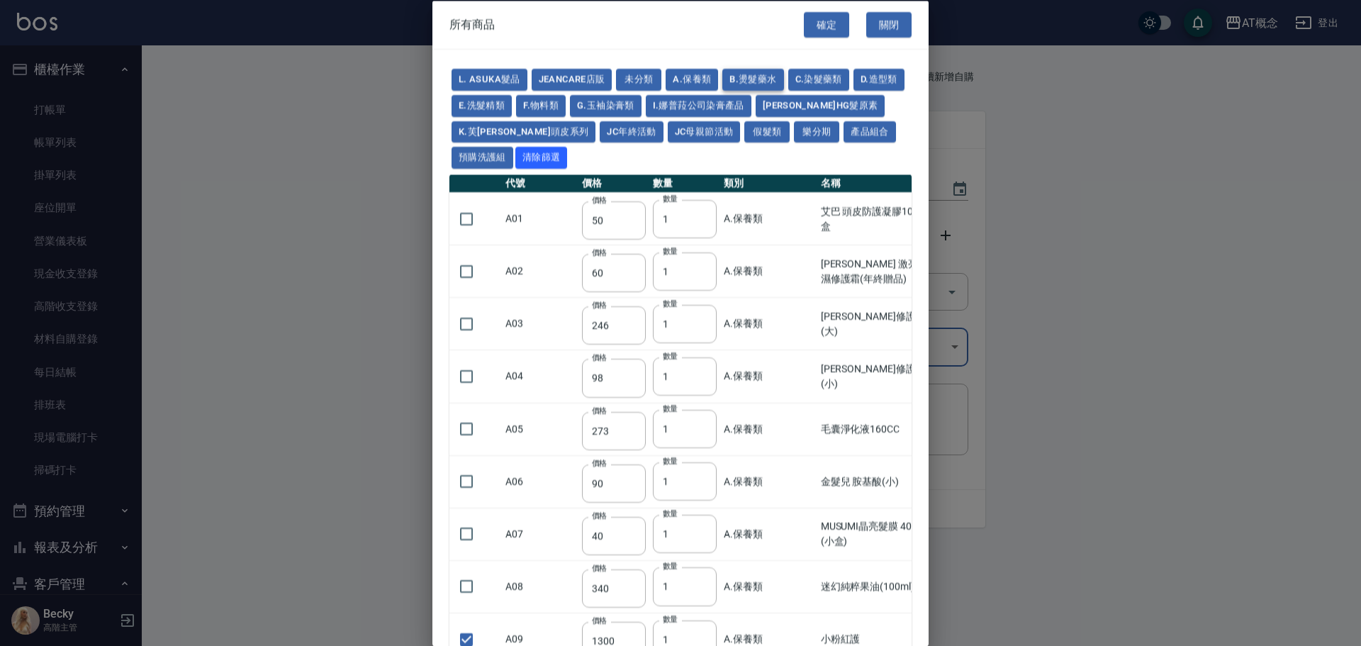
type input "231"
type input "336"
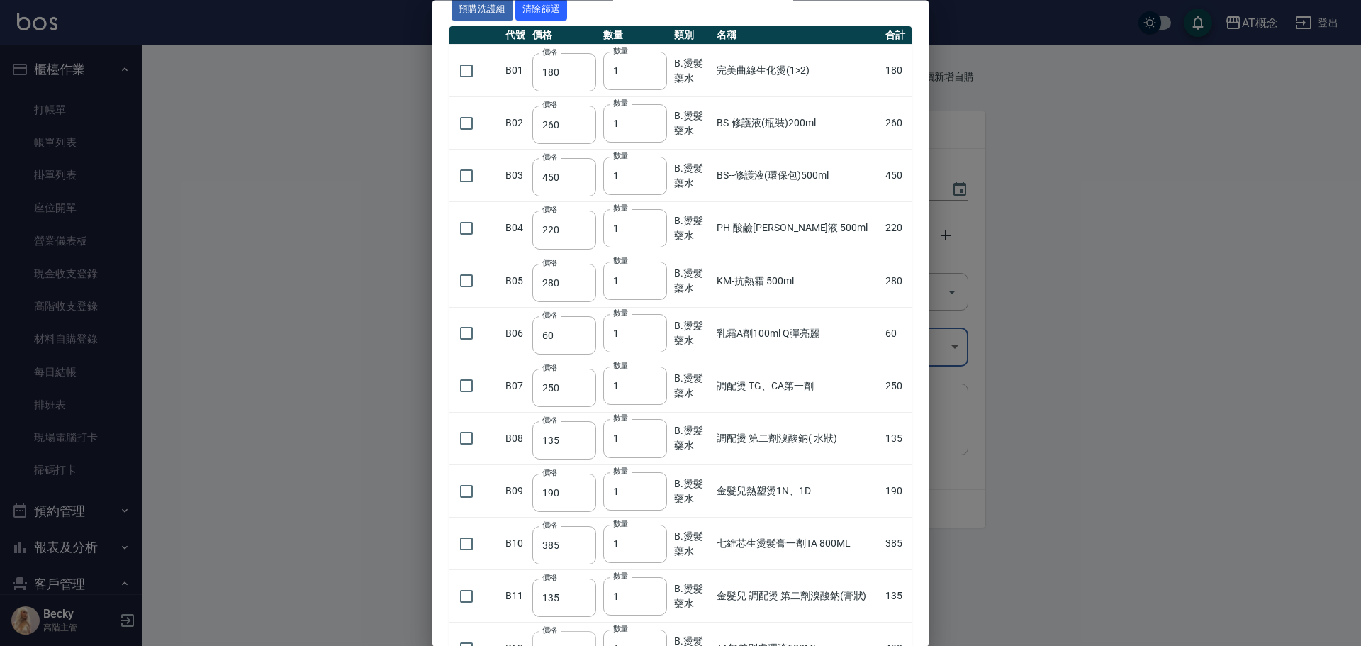
scroll to position [284, 0]
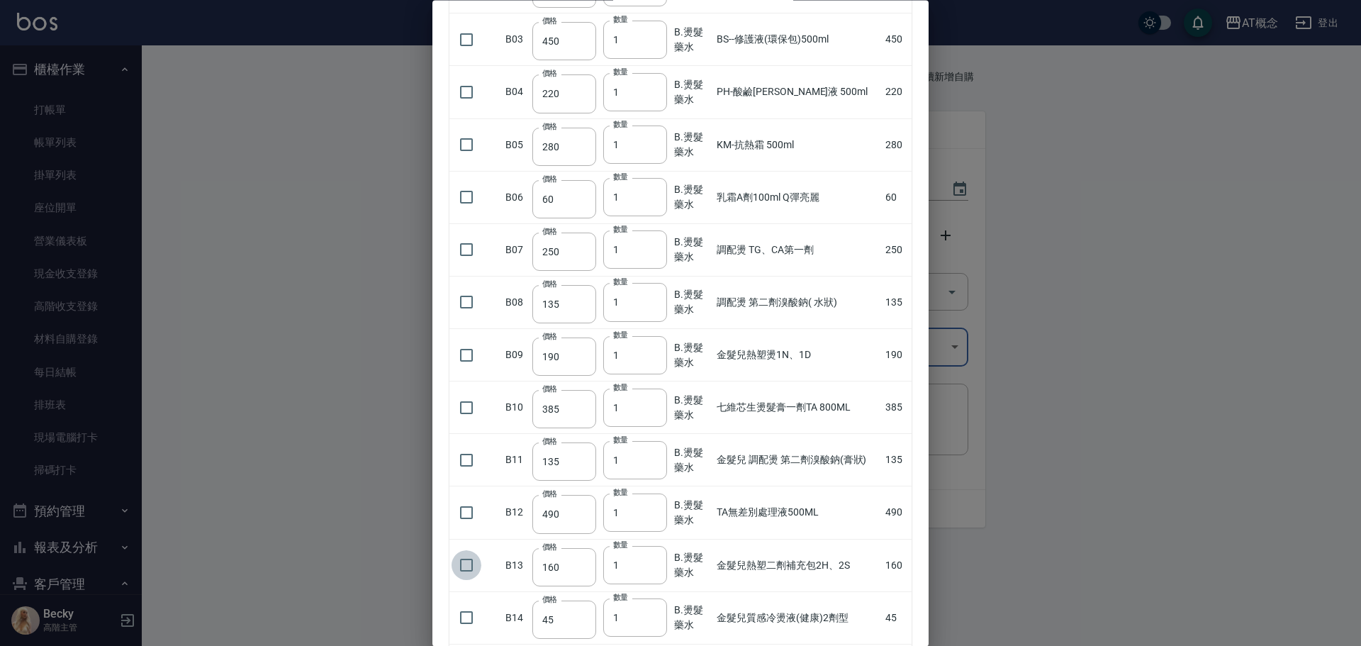
click at [459, 565] on input "checkbox" at bounding box center [467, 566] width 30 height 30
checkbox input "true"
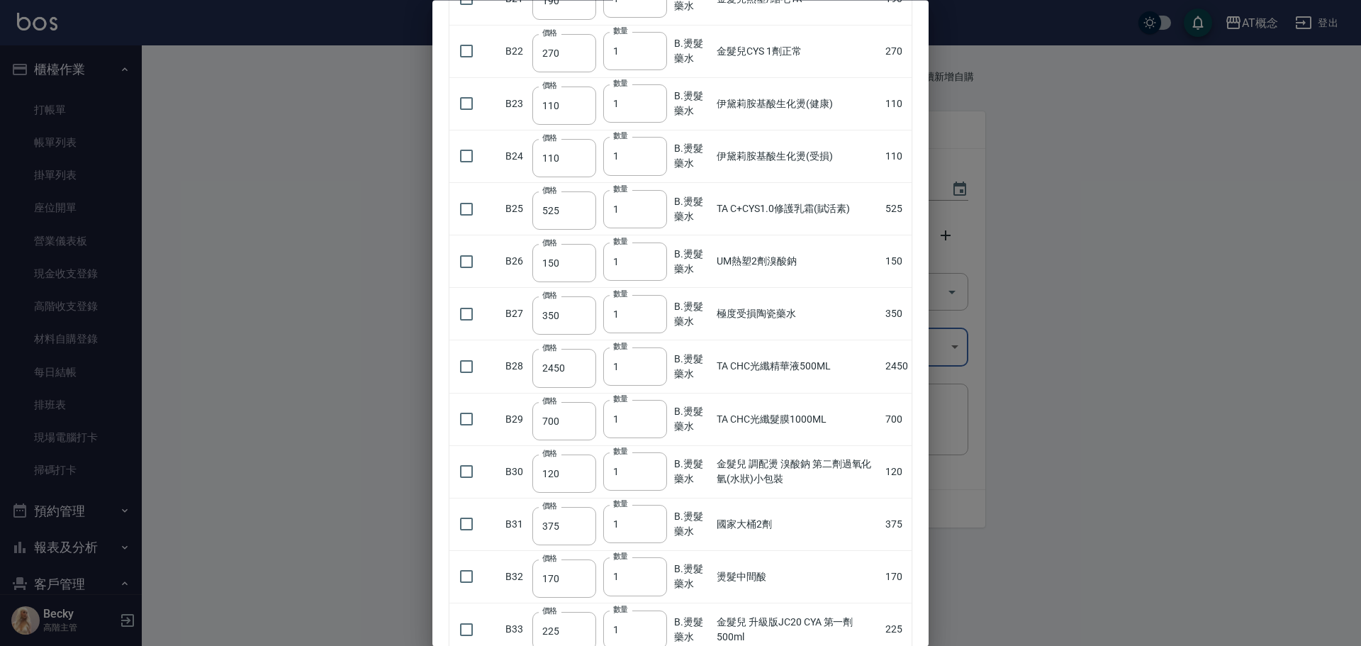
scroll to position [1276, 0]
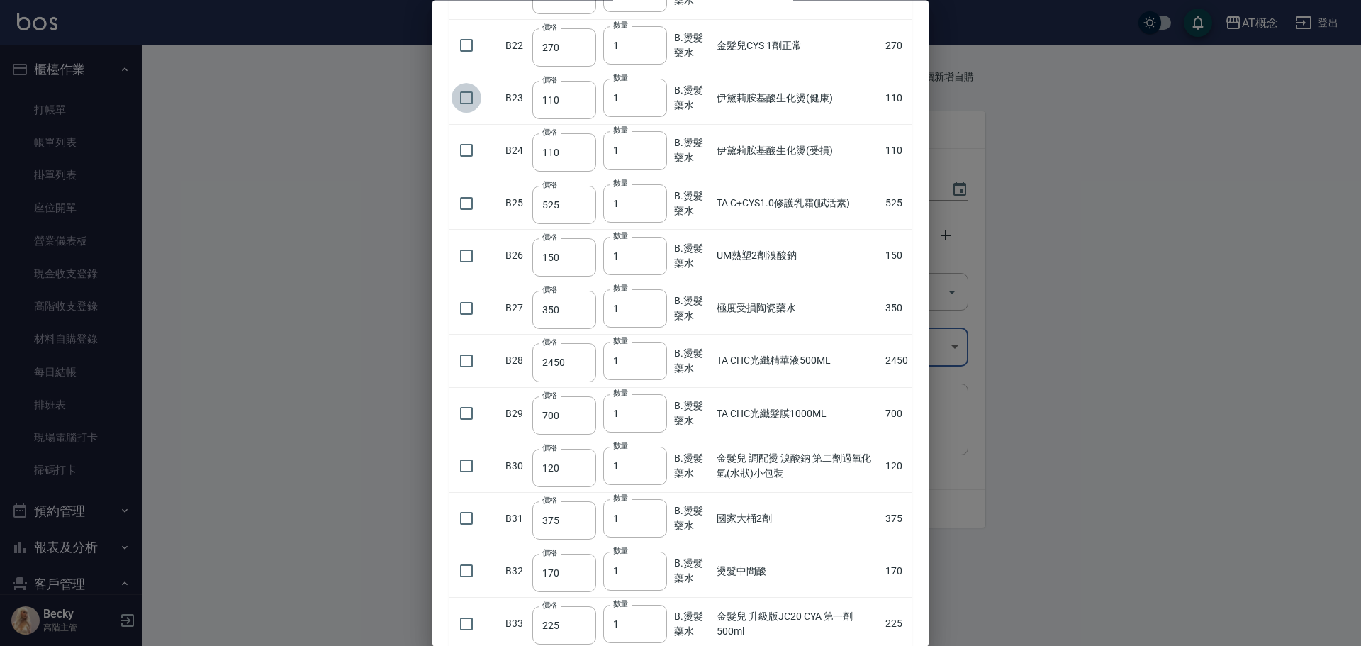
click at [464, 94] on input "checkbox" at bounding box center [467, 99] width 30 height 30
checkbox input "true"
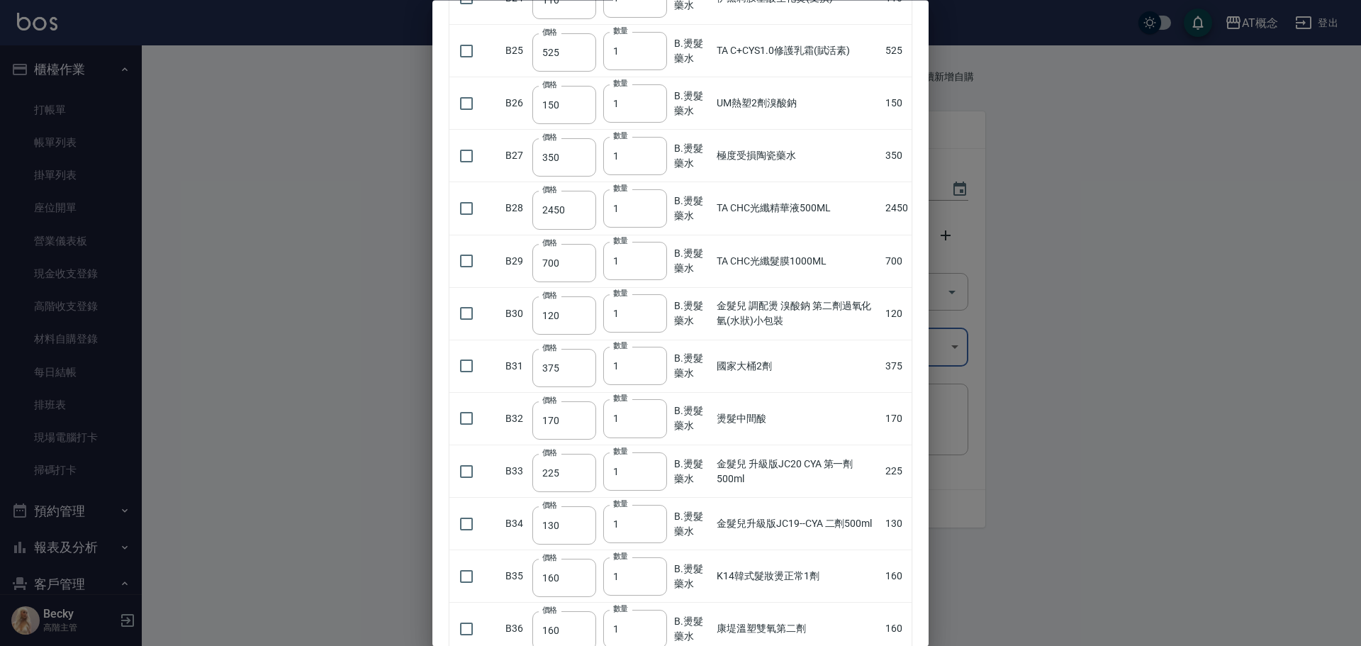
scroll to position [1631, 0]
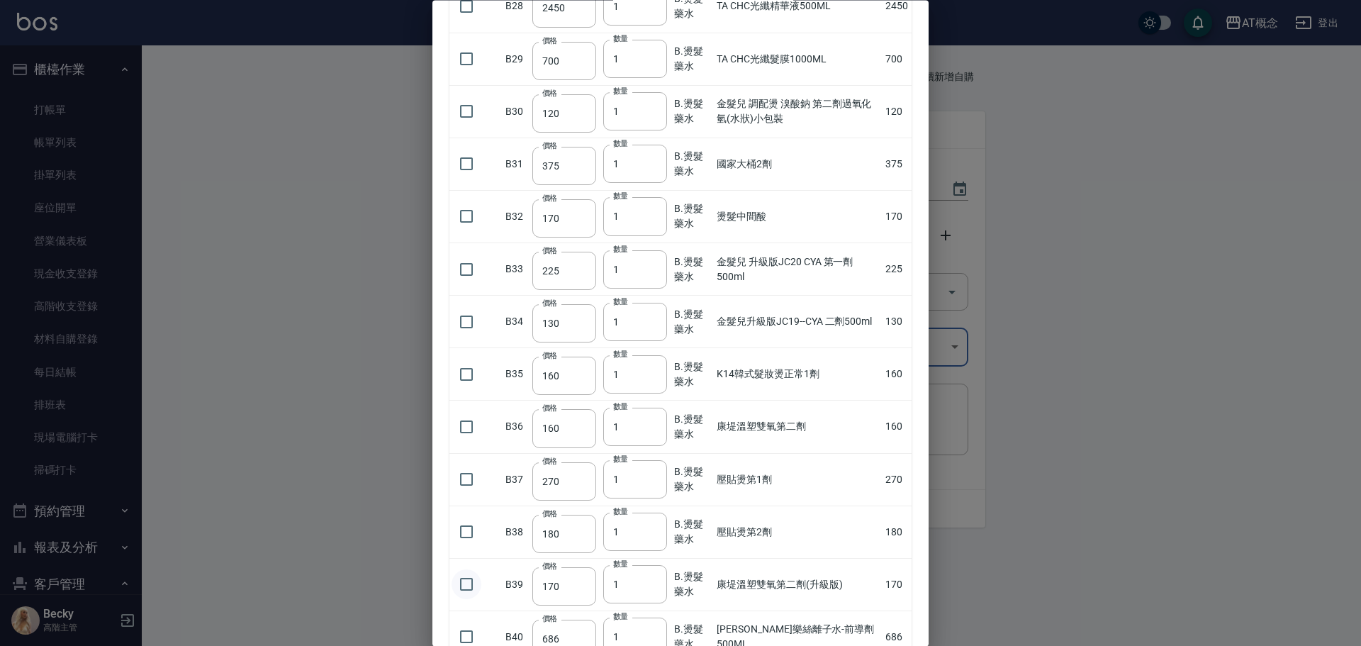
click at [465, 586] on input "checkbox" at bounding box center [467, 585] width 30 height 30
checkbox input "true"
type input "2"
click at [652, 583] on input "2" at bounding box center [635, 585] width 64 height 38
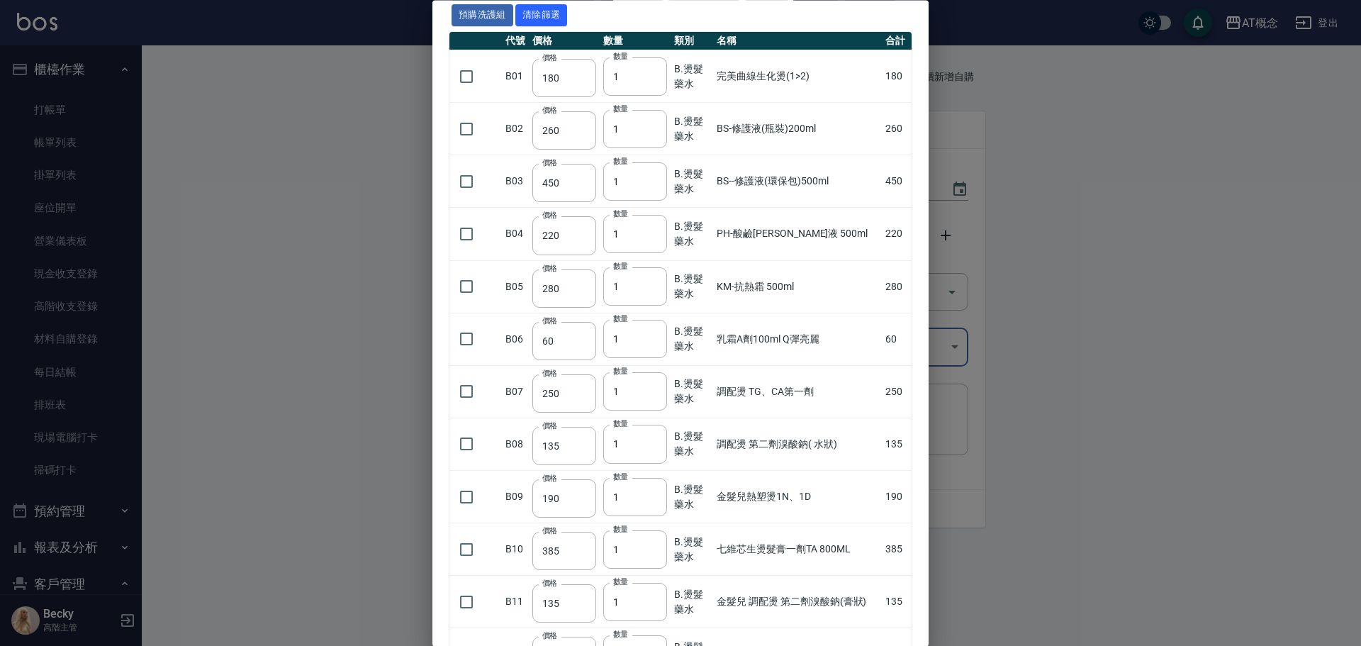
scroll to position [0, 0]
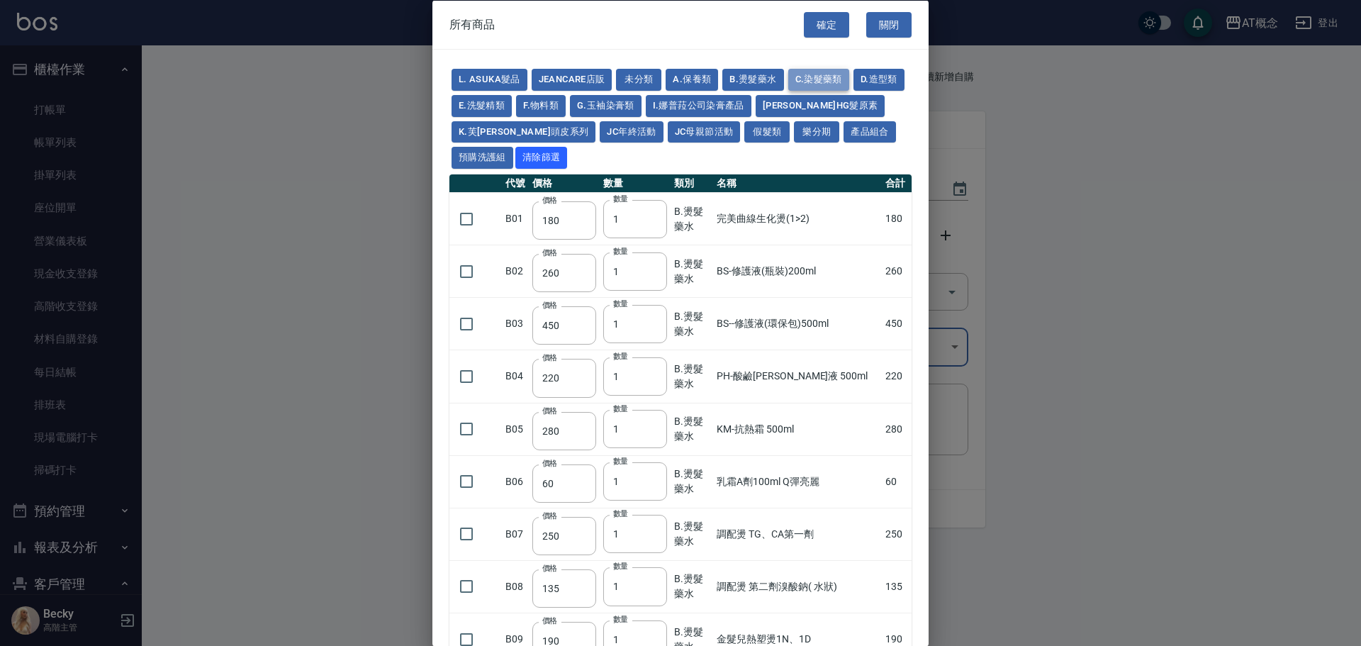
click at [817, 82] on button "C.染髮藥類" at bounding box center [818, 80] width 61 height 22
type input "450"
type input "490"
type input "250"
type input "560"
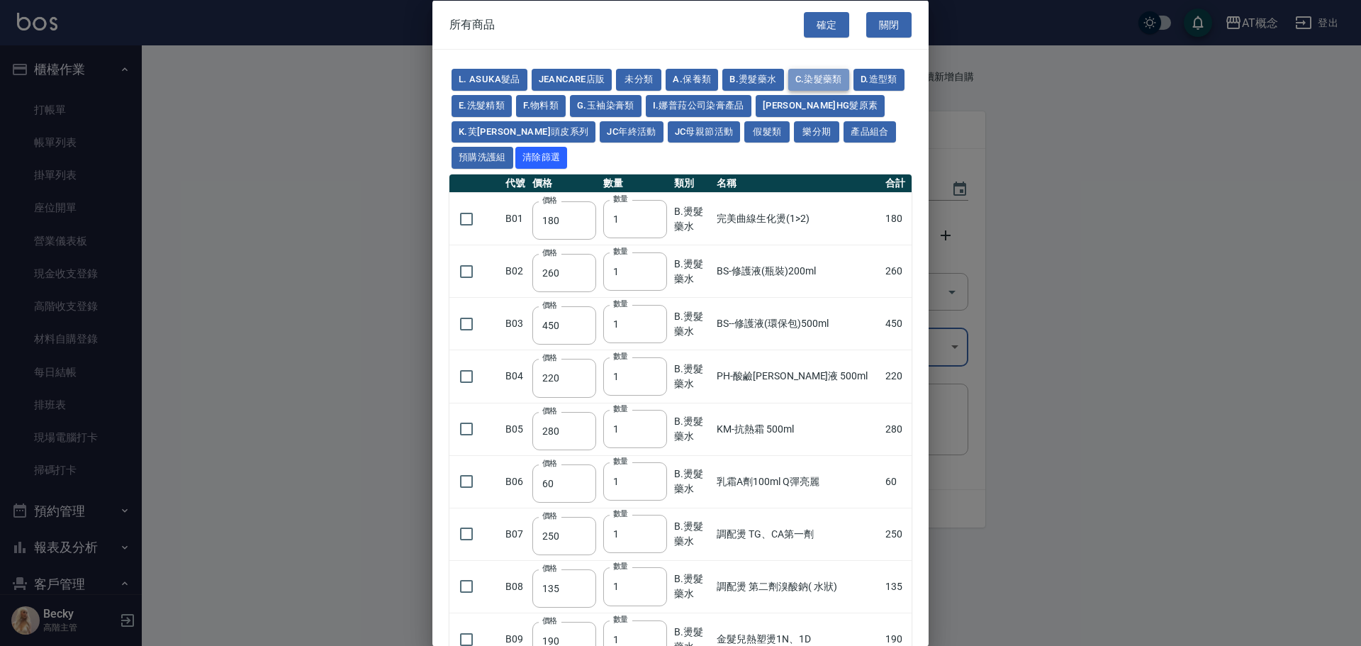
type input "60"
type input "96"
type input "450"
type input "105"
type input "406"
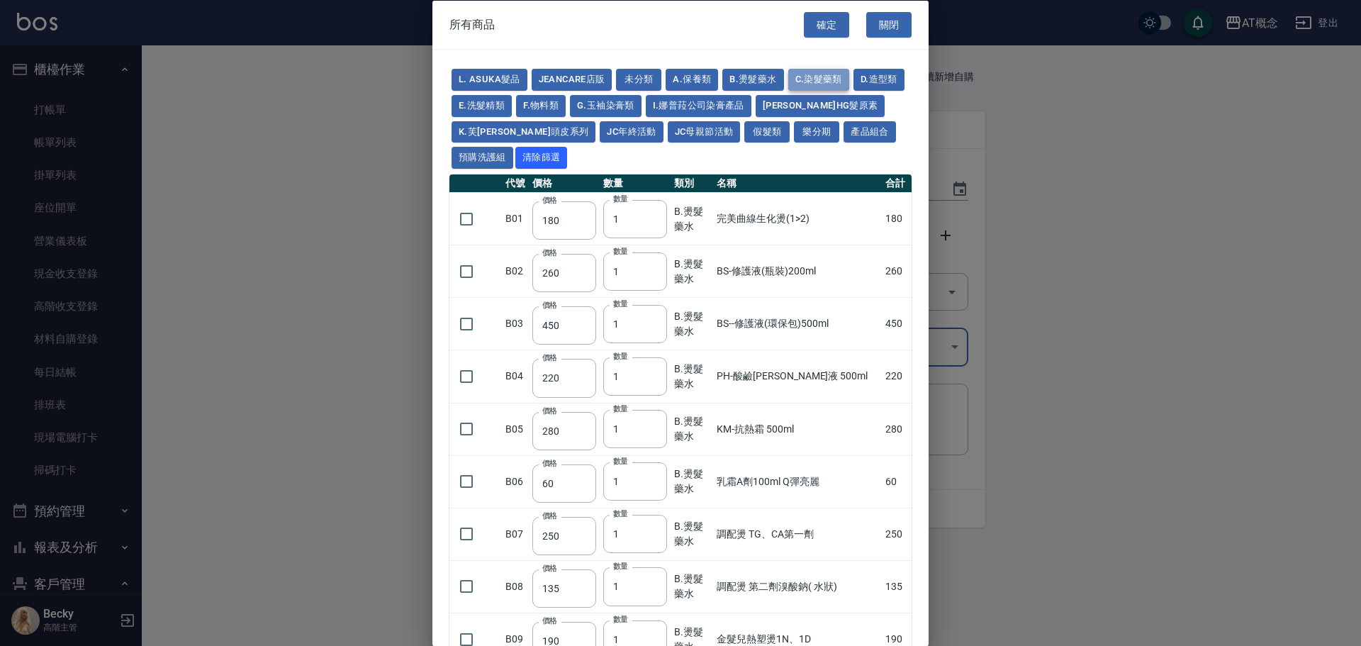
type input "350"
type input "500"
type input "616"
checkbox input "false"
type input "90"
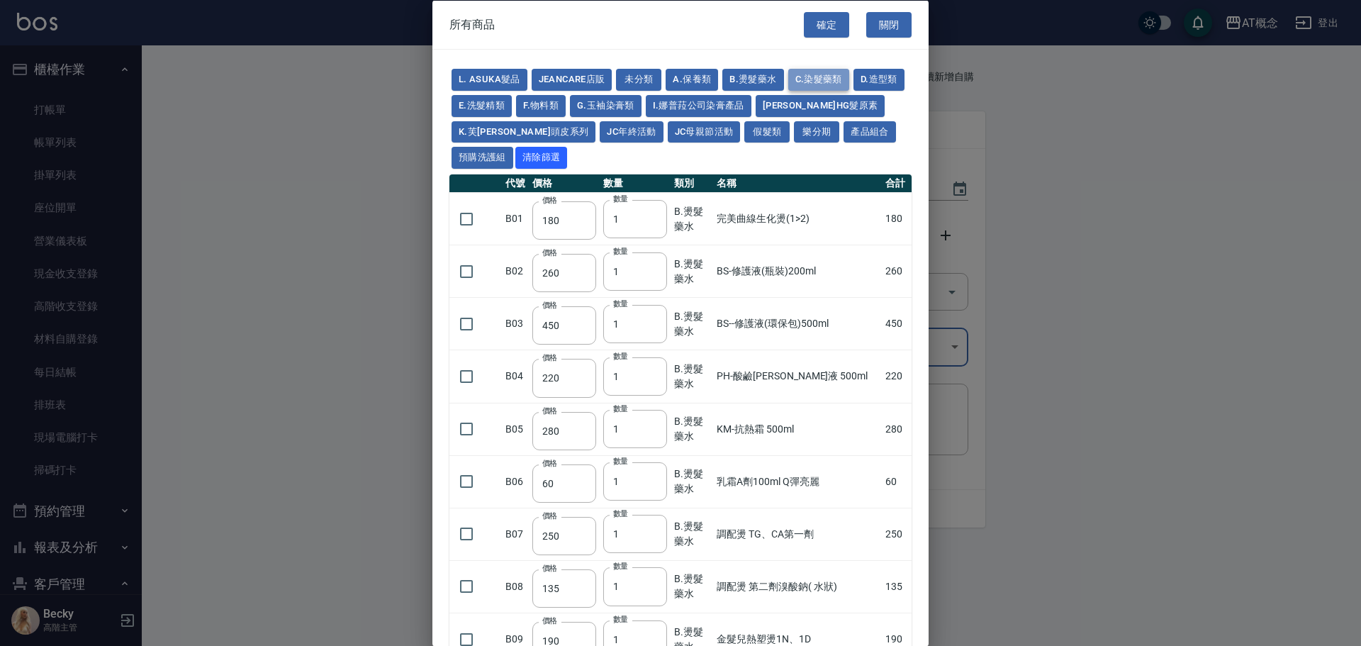
type input "120"
type input "150"
type input "105"
type input "400"
type input "188"
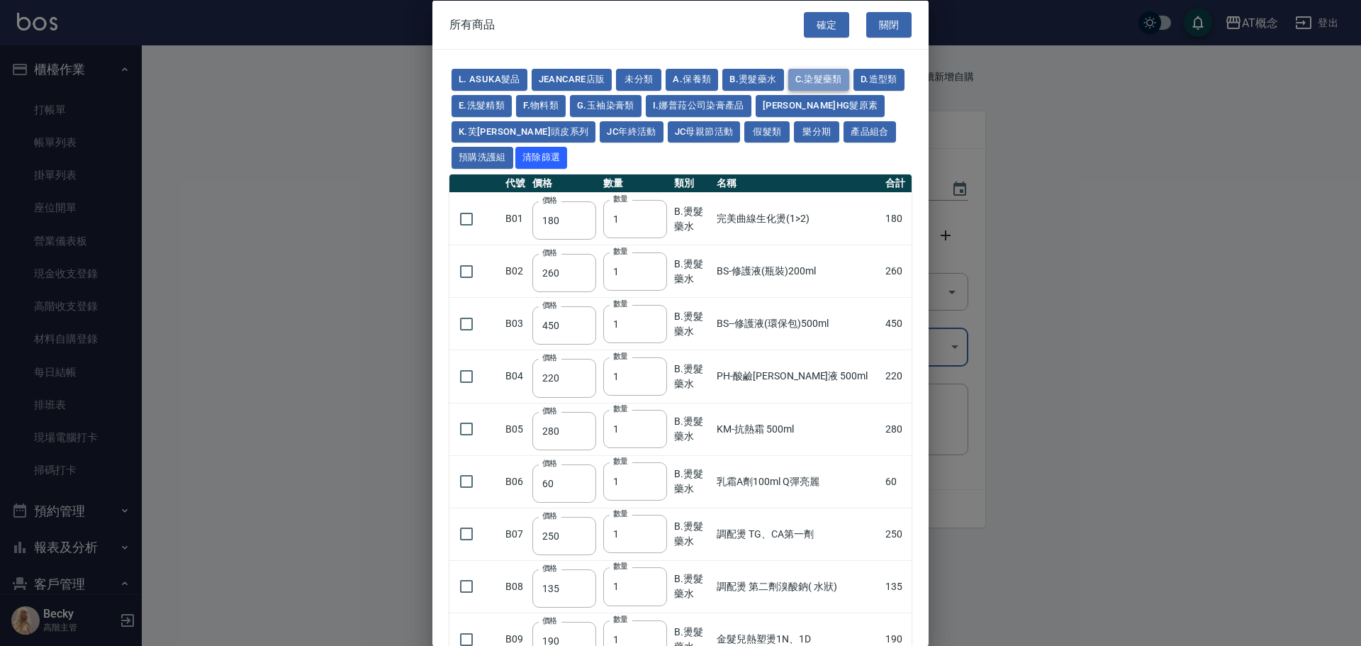
type input "400"
type input "450"
type input "400"
type input "105"
checkbox input "false"
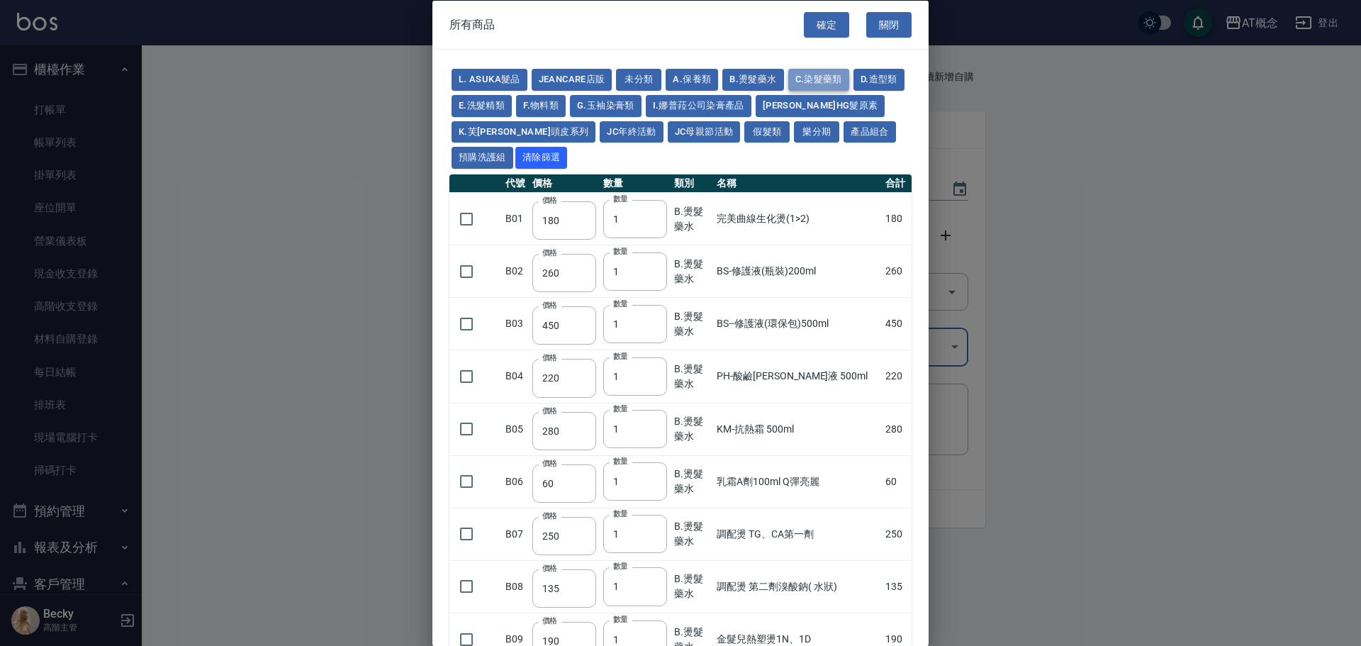
type input "126"
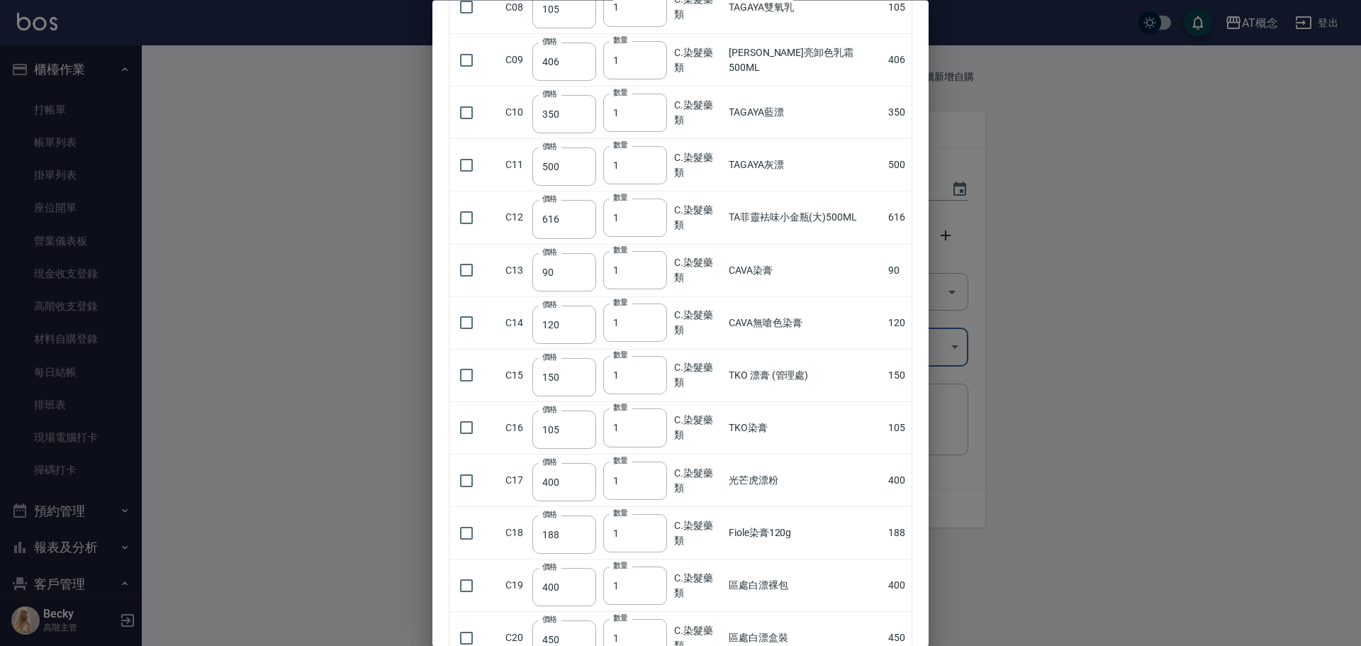
scroll to position [709, 0]
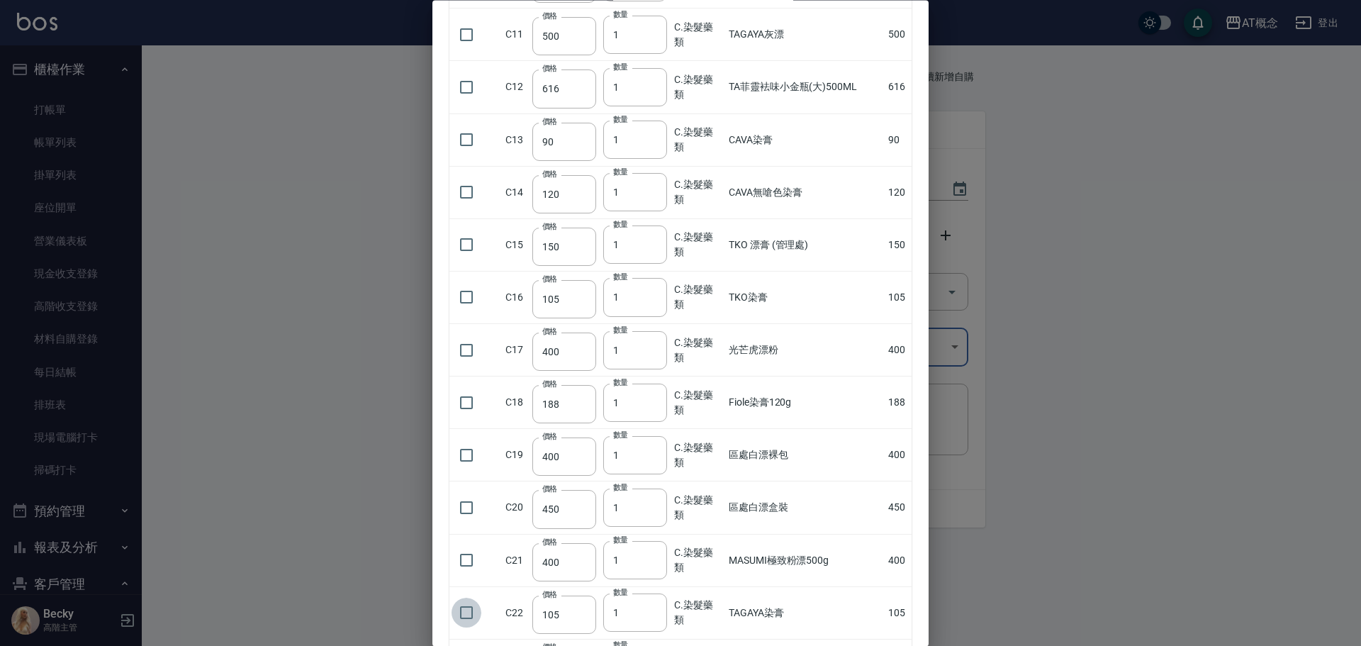
click at [469, 620] on input "checkbox" at bounding box center [467, 613] width 30 height 30
checkbox input "true"
click at [655, 608] on input "22" at bounding box center [635, 613] width 64 height 38
click at [655, 608] on input "23" at bounding box center [635, 613] width 64 height 38
click at [655, 608] on input "32" at bounding box center [635, 613] width 64 height 38
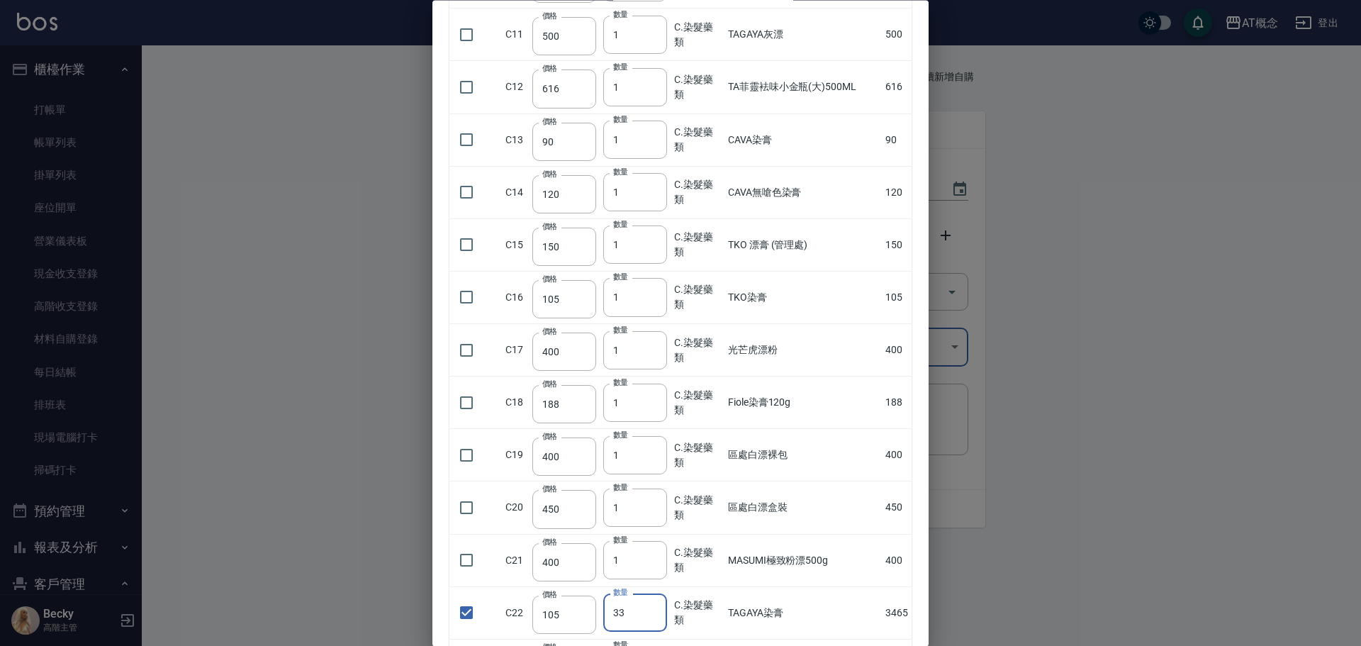
click at [655, 608] on input "33" at bounding box center [635, 613] width 64 height 38
click at [655, 608] on input "34" at bounding box center [635, 613] width 64 height 38
click at [655, 608] on input "35" at bounding box center [635, 613] width 64 height 38
type input "36"
click at [655, 608] on input "36" at bounding box center [635, 613] width 64 height 38
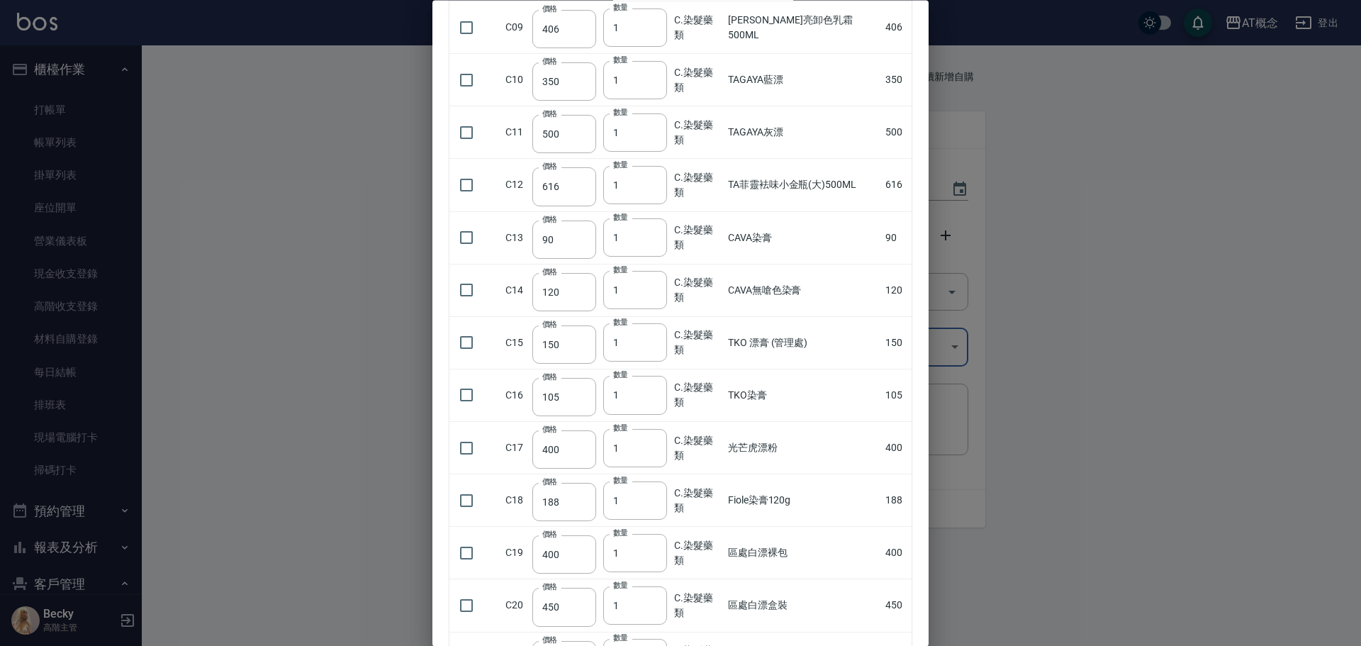
scroll to position [354, 0]
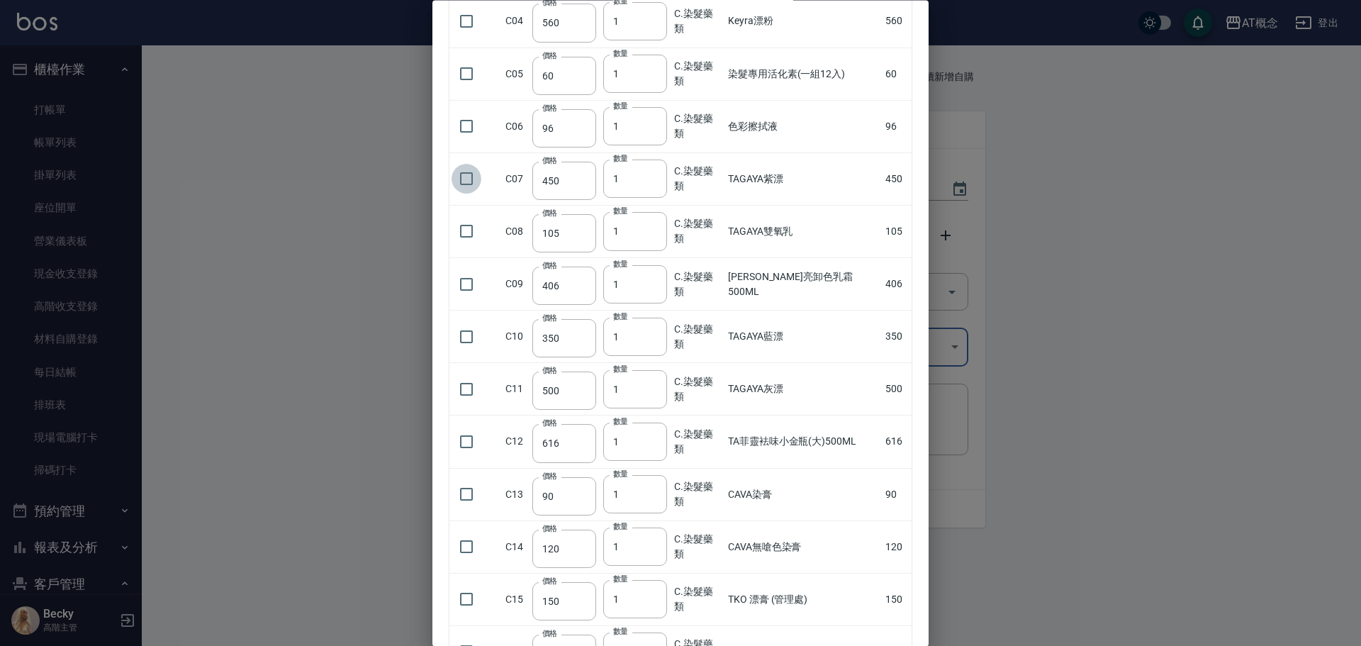
click at [471, 181] on input "checkbox" at bounding box center [467, 179] width 30 height 30
checkbox input "true"
type input "2"
click at [654, 173] on input "2" at bounding box center [635, 179] width 64 height 38
click at [470, 234] on input "checkbox" at bounding box center [467, 232] width 30 height 30
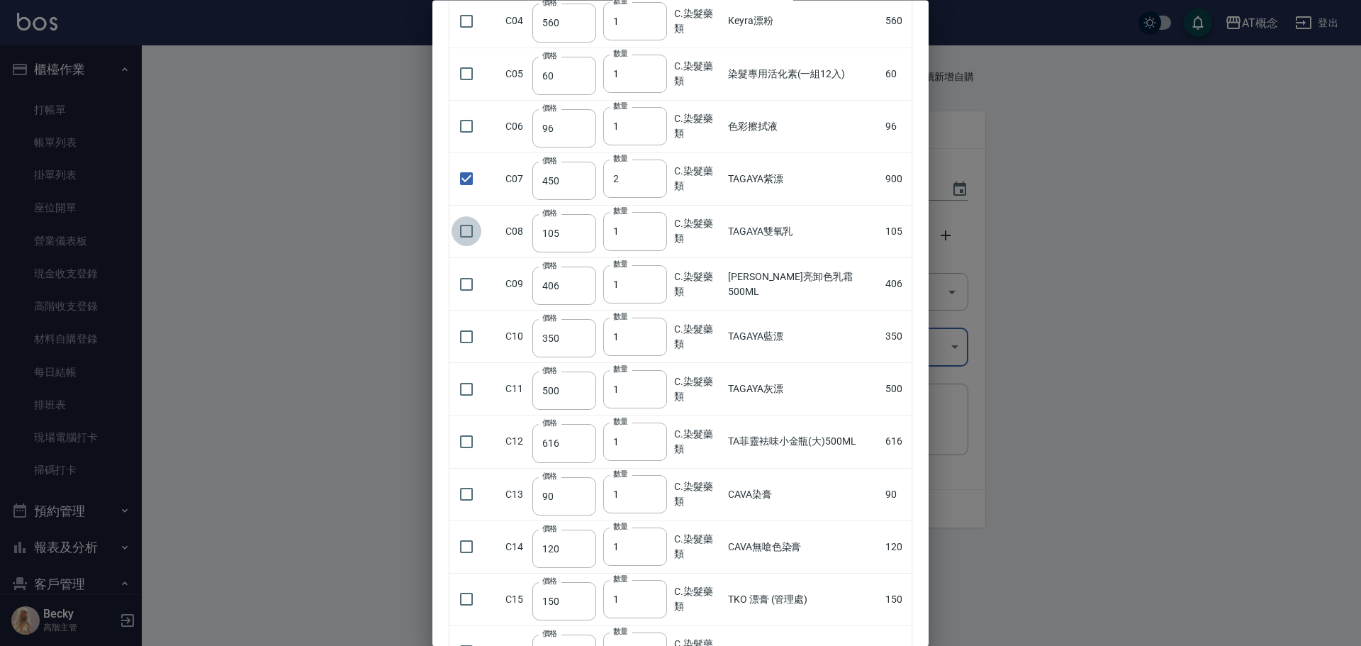
checkbox input "true"
click at [657, 228] on input "6" at bounding box center [635, 232] width 64 height 38
click at [657, 228] on input "7" at bounding box center [635, 232] width 64 height 38
type input "8"
click at [657, 228] on input "8" at bounding box center [635, 232] width 64 height 38
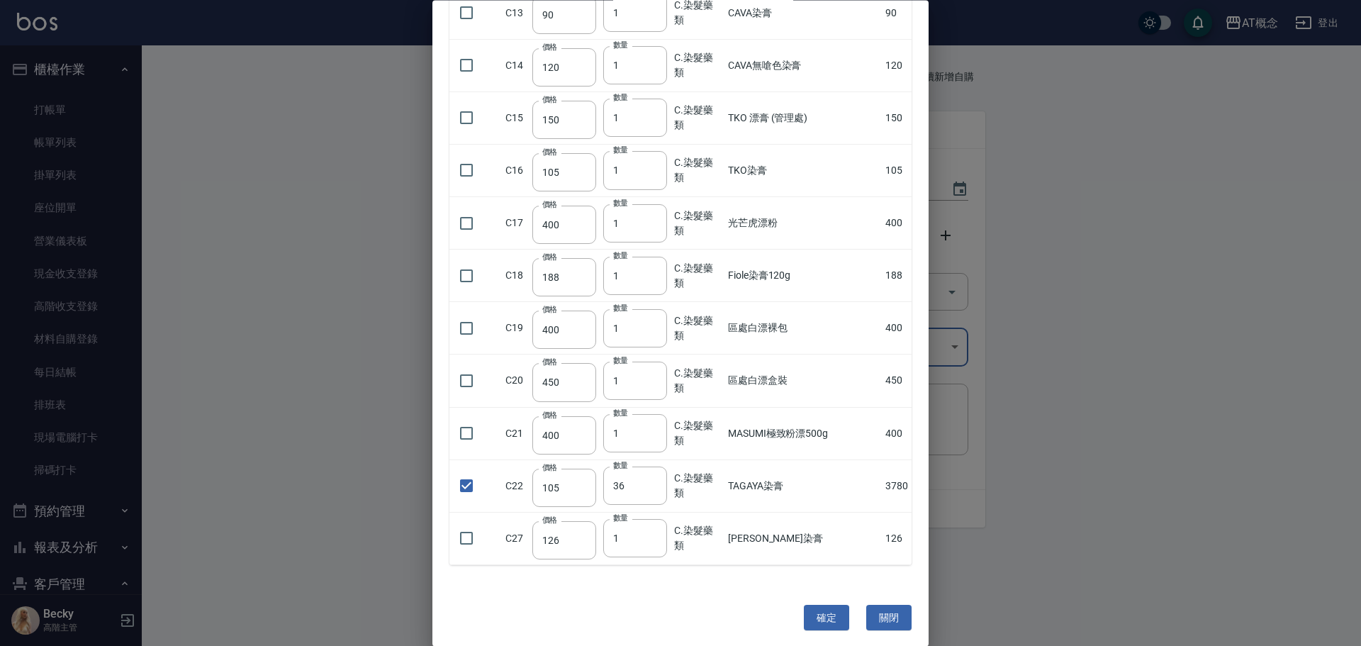
scroll to position [843, 0]
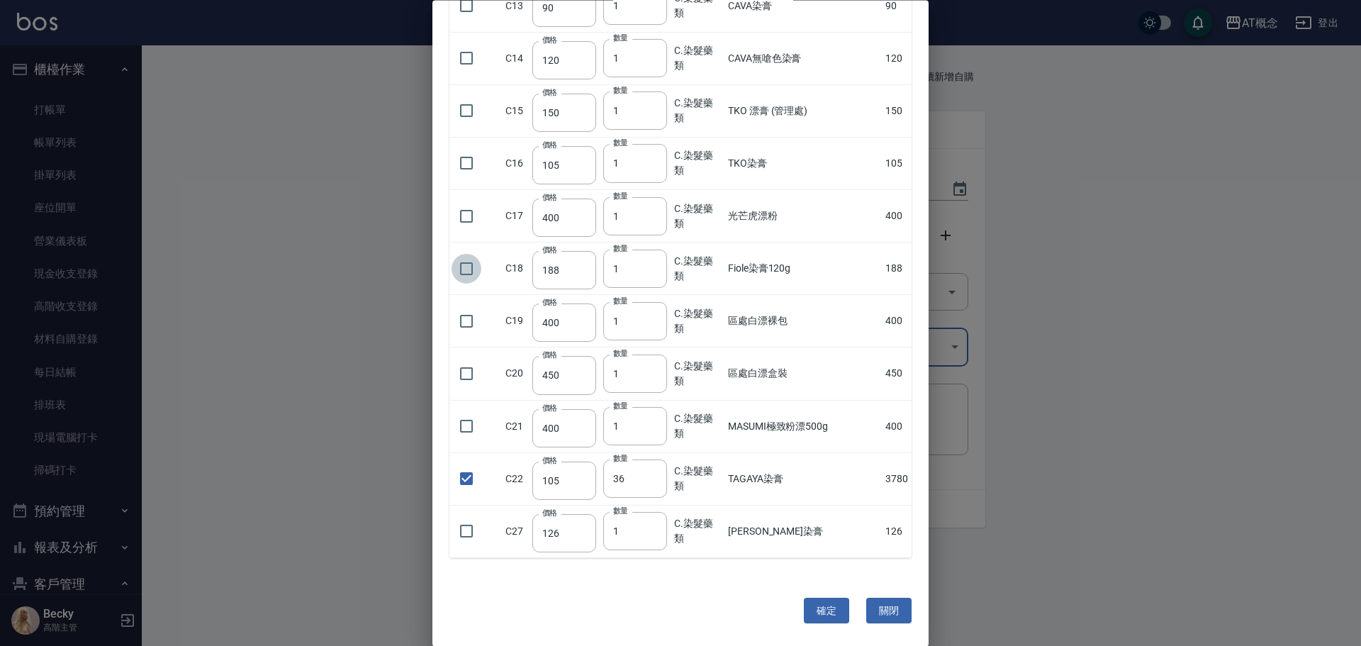
click at [467, 264] on input "checkbox" at bounding box center [467, 269] width 30 height 30
checkbox input "false"
click at [657, 474] on input "45" at bounding box center [635, 479] width 64 height 38
click at [654, 480] on input "44" at bounding box center [635, 479] width 64 height 38
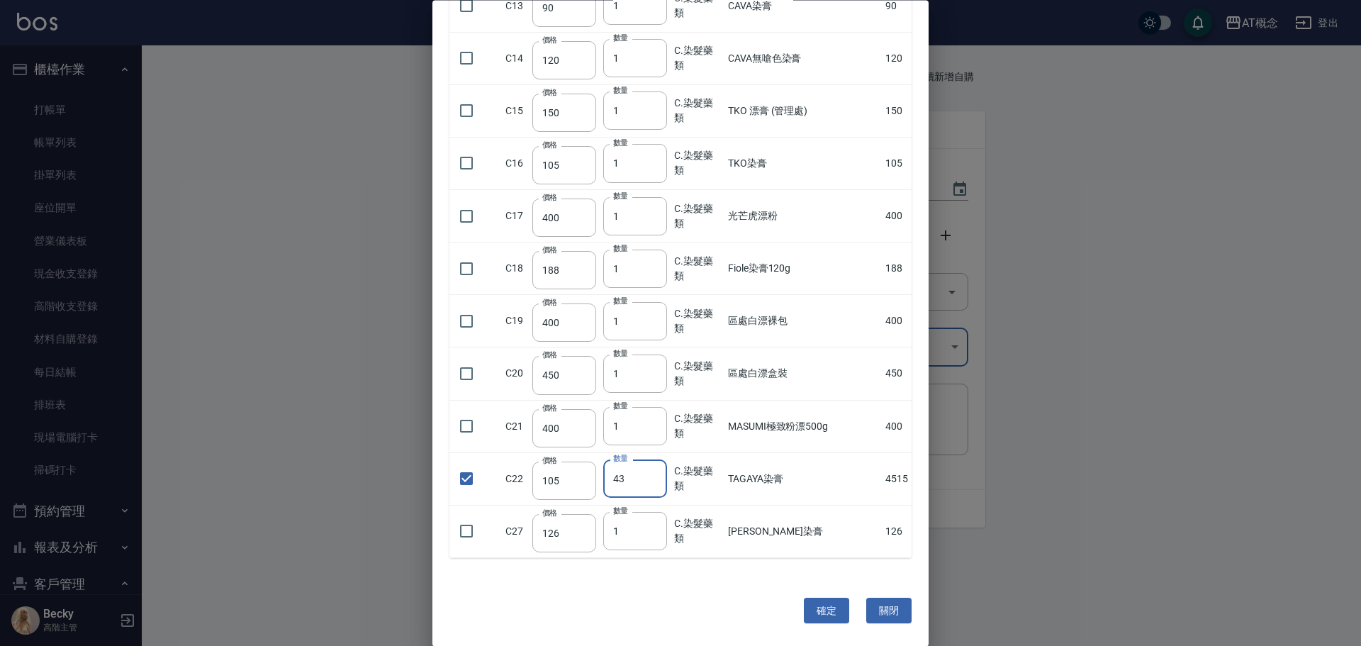
type input "43"
click at [654, 480] on input "43" at bounding box center [635, 479] width 64 height 38
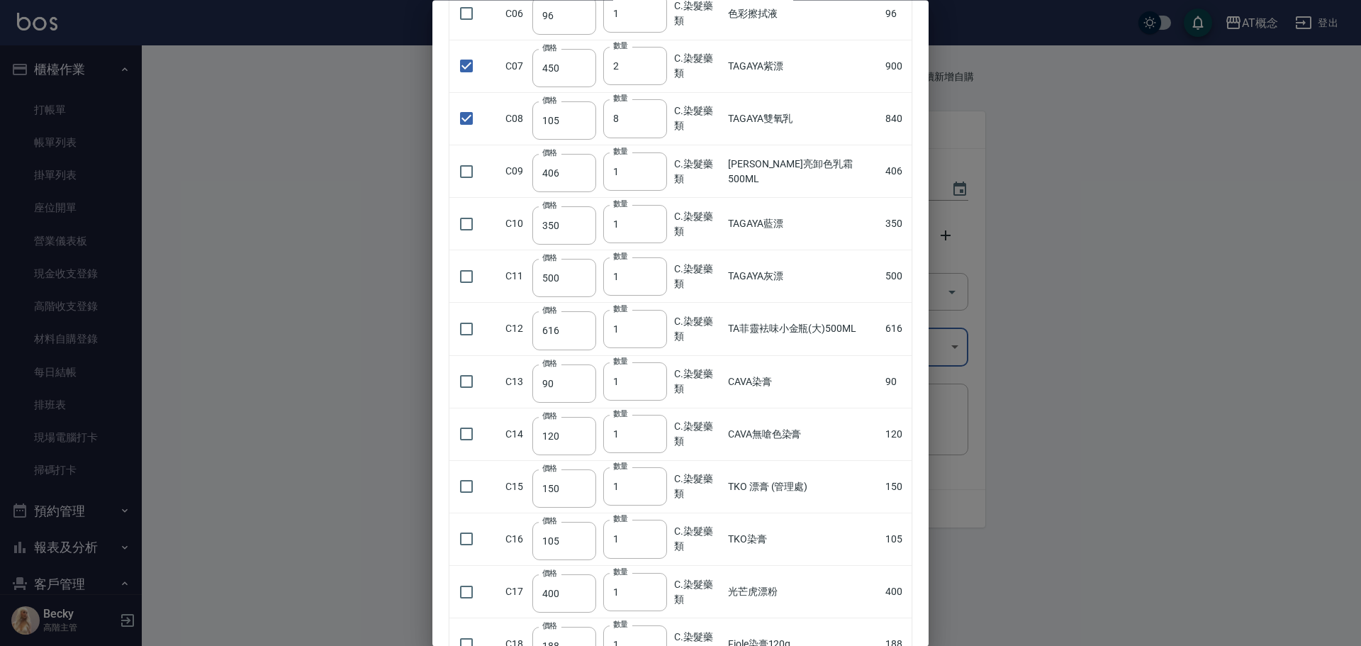
scroll to position [418, 0]
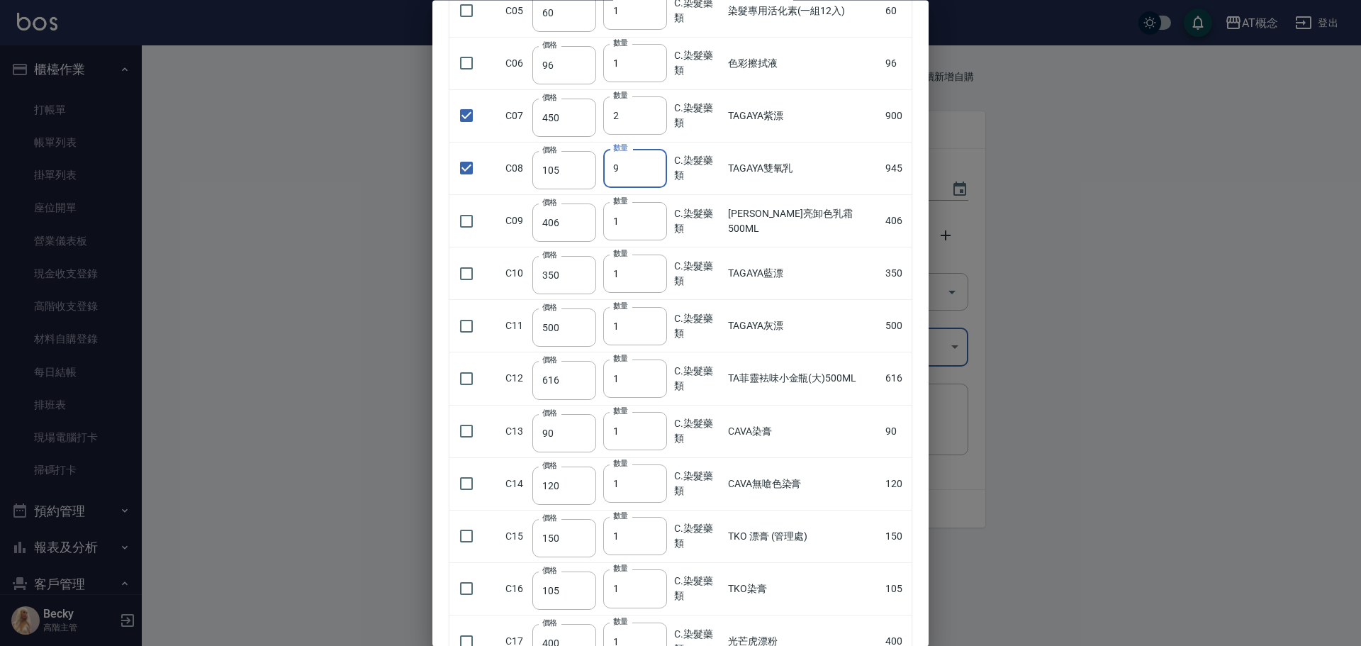
type input "9"
click at [658, 166] on input "9" at bounding box center [635, 169] width 64 height 38
type input "3"
click at [656, 111] on input "3" at bounding box center [635, 116] width 64 height 38
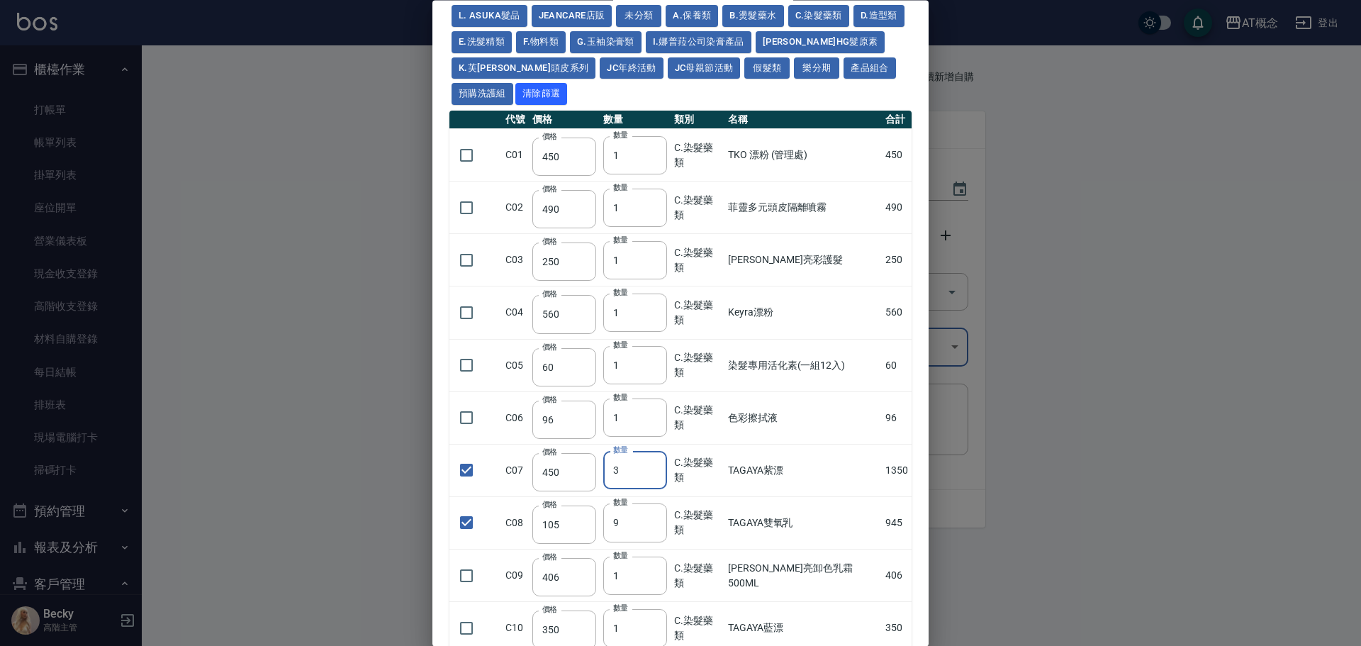
scroll to position [0, 0]
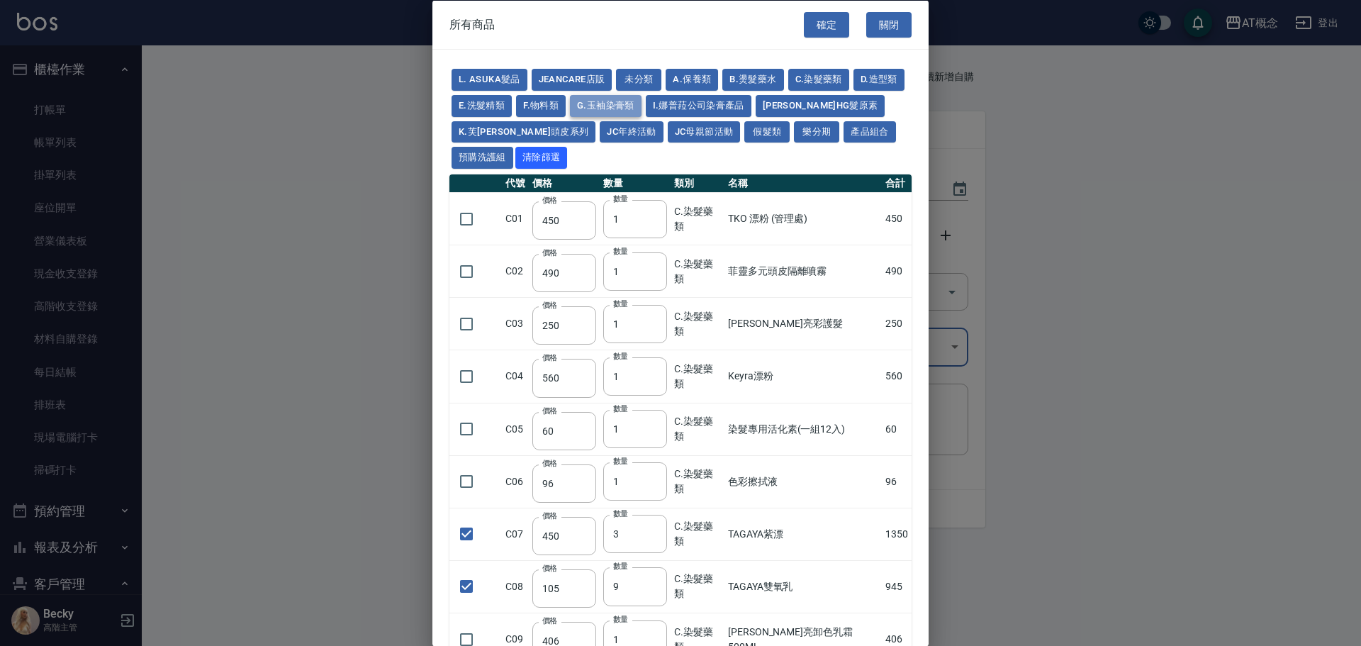
click at [642, 104] on button "G.玉袖染膏類" at bounding box center [606, 105] width 72 height 22
type input "85"
type input "155"
type input "100"
type input "450"
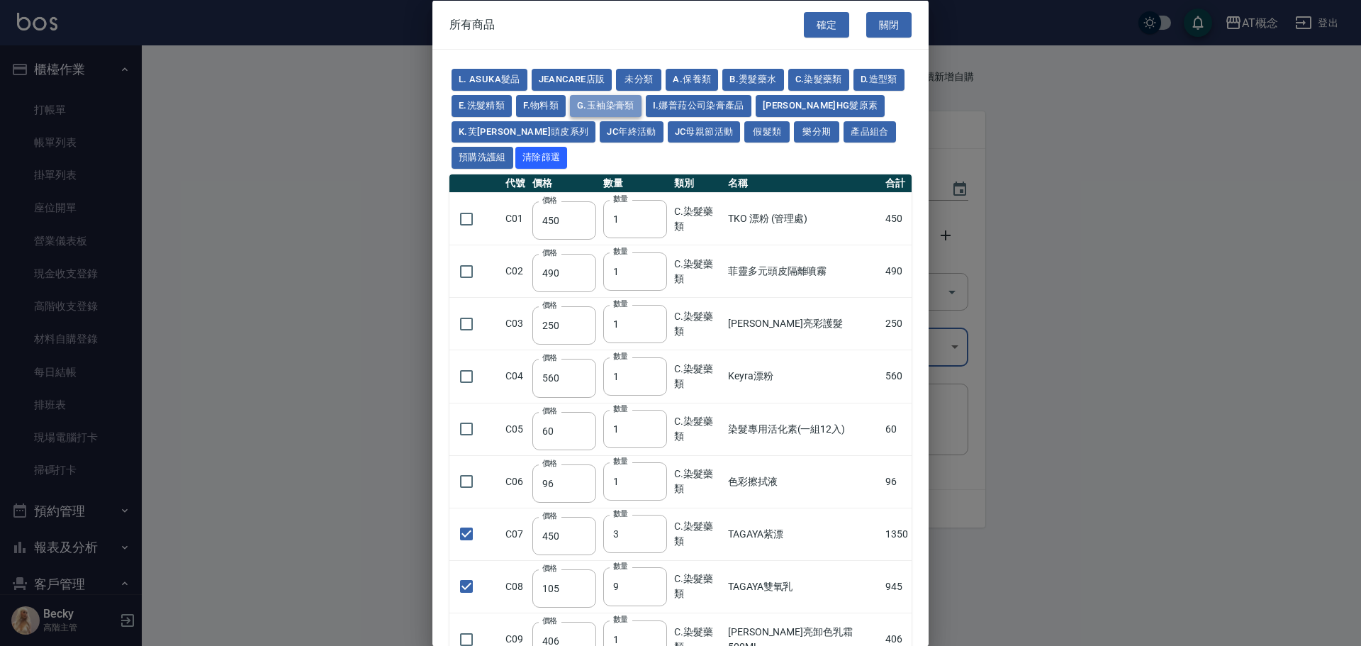
type input "170"
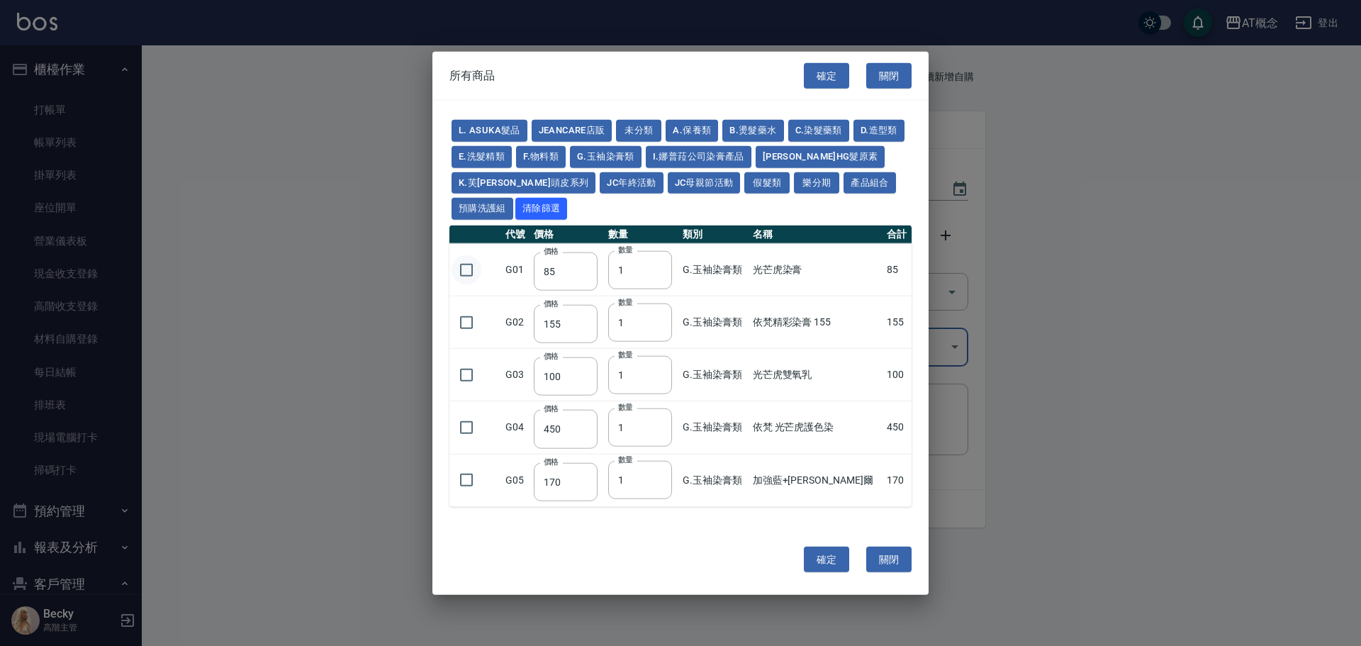
drag, startPoint x: 462, startPoint y: 264, endPoint x: 475, endPoint y: 270, distance: 14.9
click at [463, 264] on input "checkbox" at bounding box center [467, 270] width 30 height 30
checkbox input "true"
click at [669, 262] on input "30" at bounding box center [640, 269] width 64 height 38
click at [669, 262] on input "31" at bounding box center [640, 269] width 64 height 38
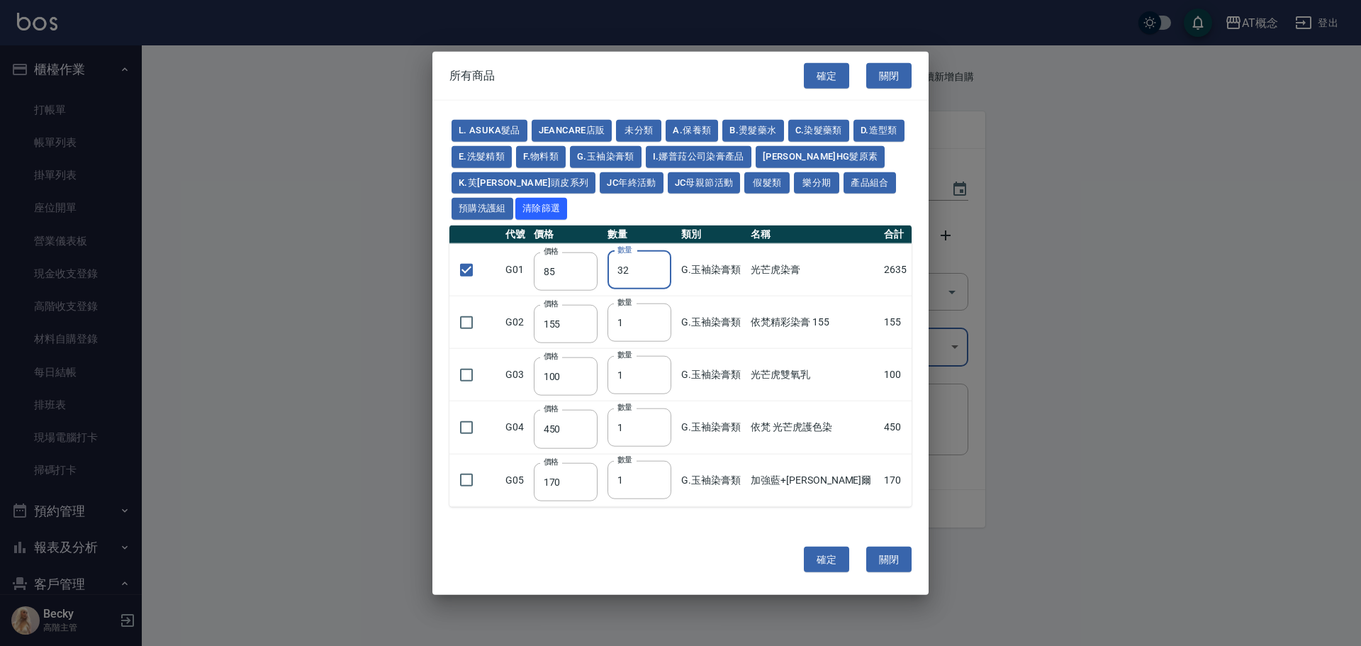
click at [669, 262] on input "32" at bounding box center [640, 269] width 64 height 38
click at [669, 262] on input "33" at bounding box center [640, 269] width 64 height 38
click at [669, 262] on input "34" at bounding box center [640, 269] width 64 height 38
click at [669, 262] on input "35" at bounding box center [640, 269] width 64 height 38
click at [669, 262] on input "36" at bounding box center [640, 269] width 64 height 38
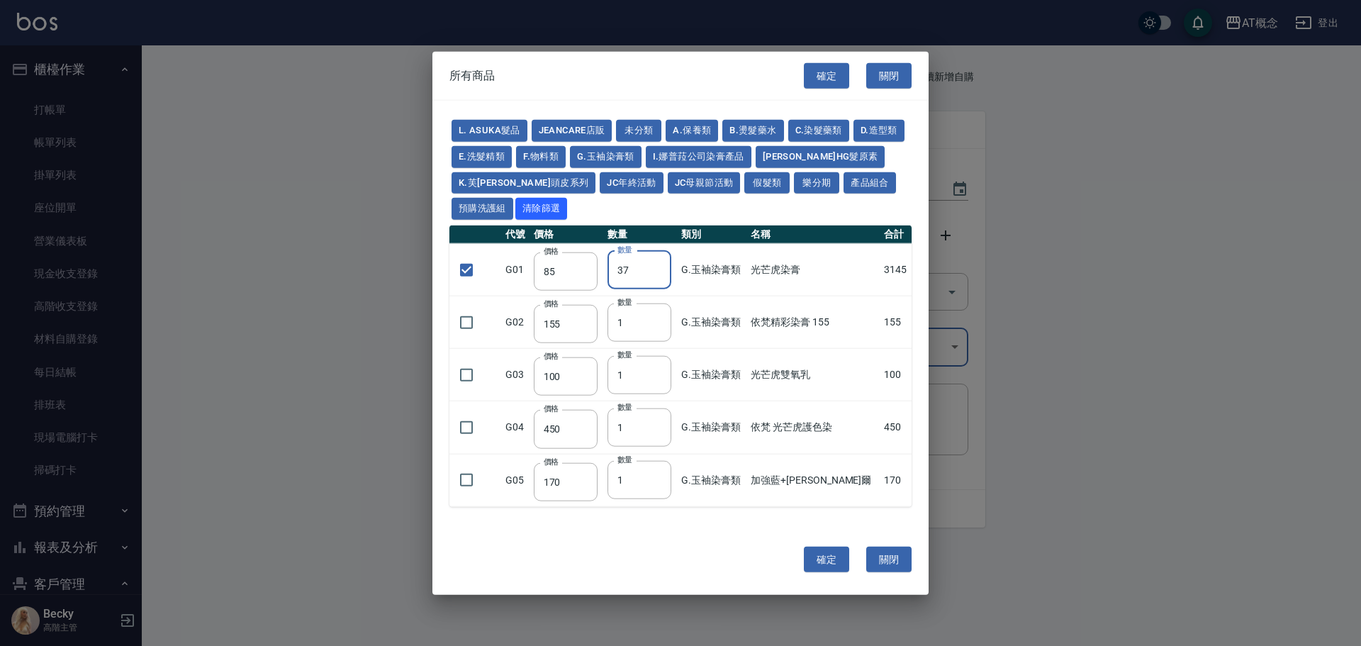
click at [669, 262] on input "37" at bounding box center [640, 269] width 64 height 38
type input "38"
click at [669, 262] on input "38" at bounding box center [640, 269] width 64 height 38
click at [759, 131] on button "B.燙髮藥水" at bounding box center [752, 131] width 61 height 22
checkbox input "false"
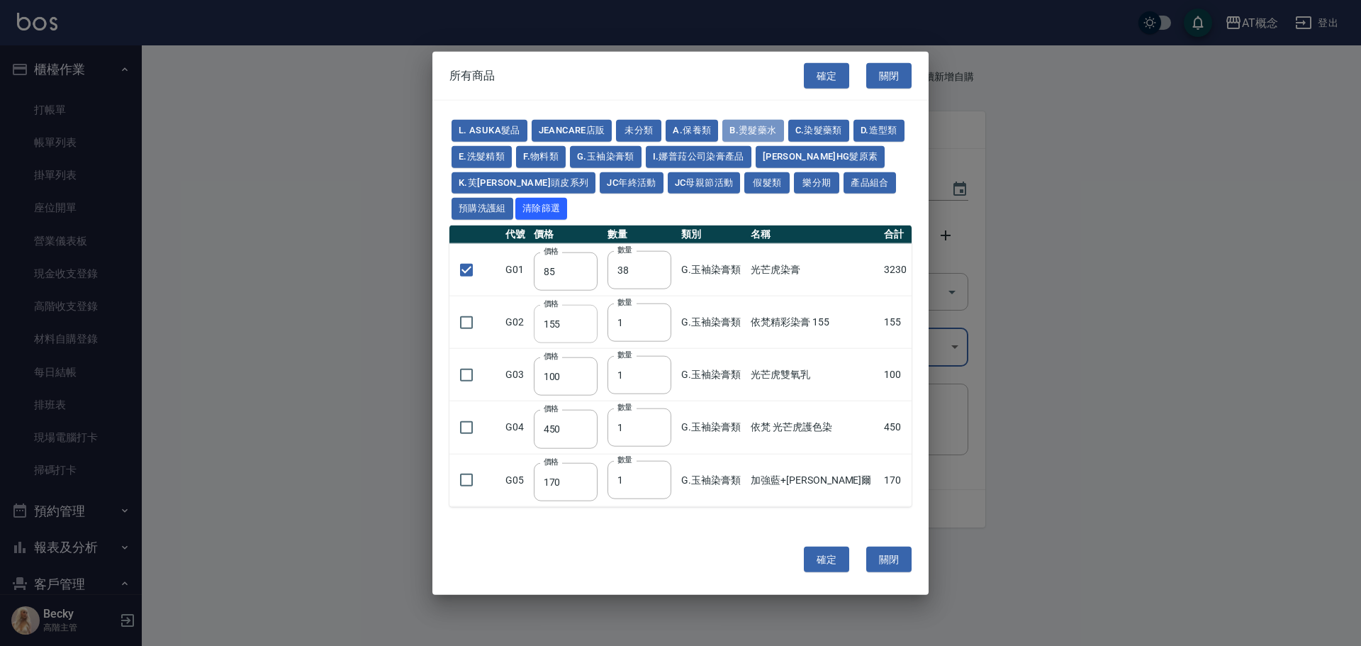
type input "180"
type input "1"
type input "260"
type input "450"
type input "220"
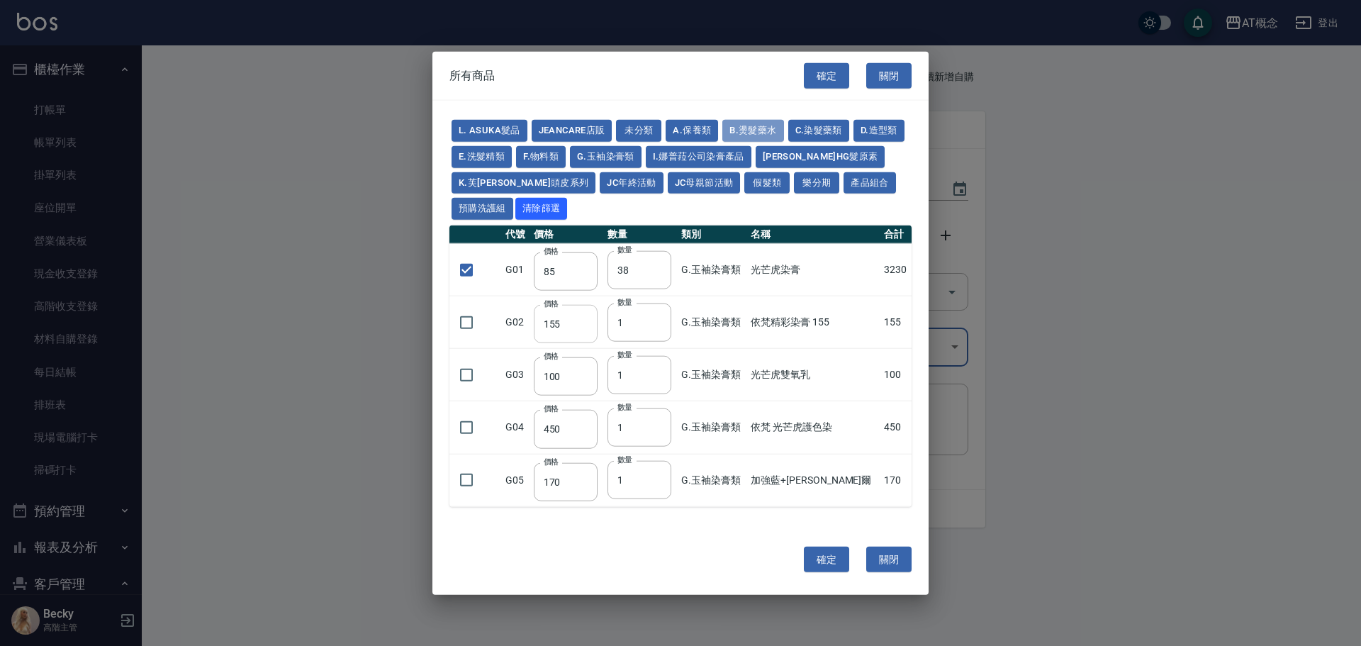
type input "280"
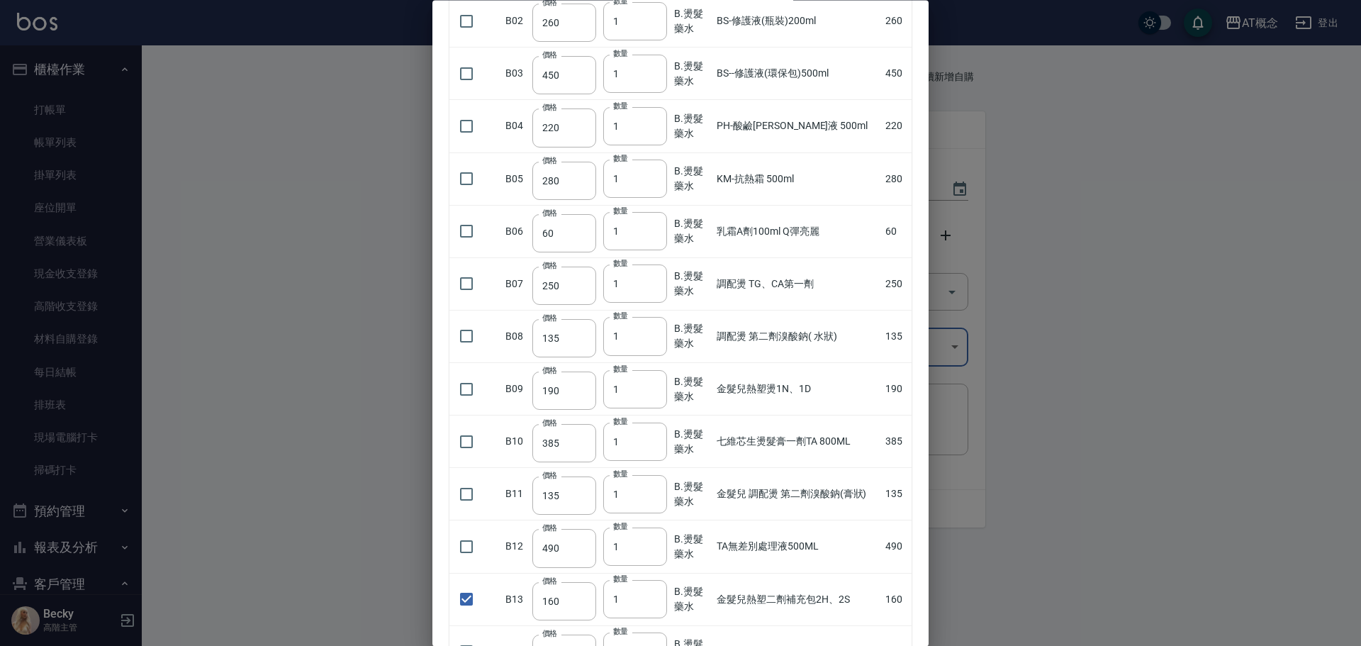
scroll to position [284, 0]
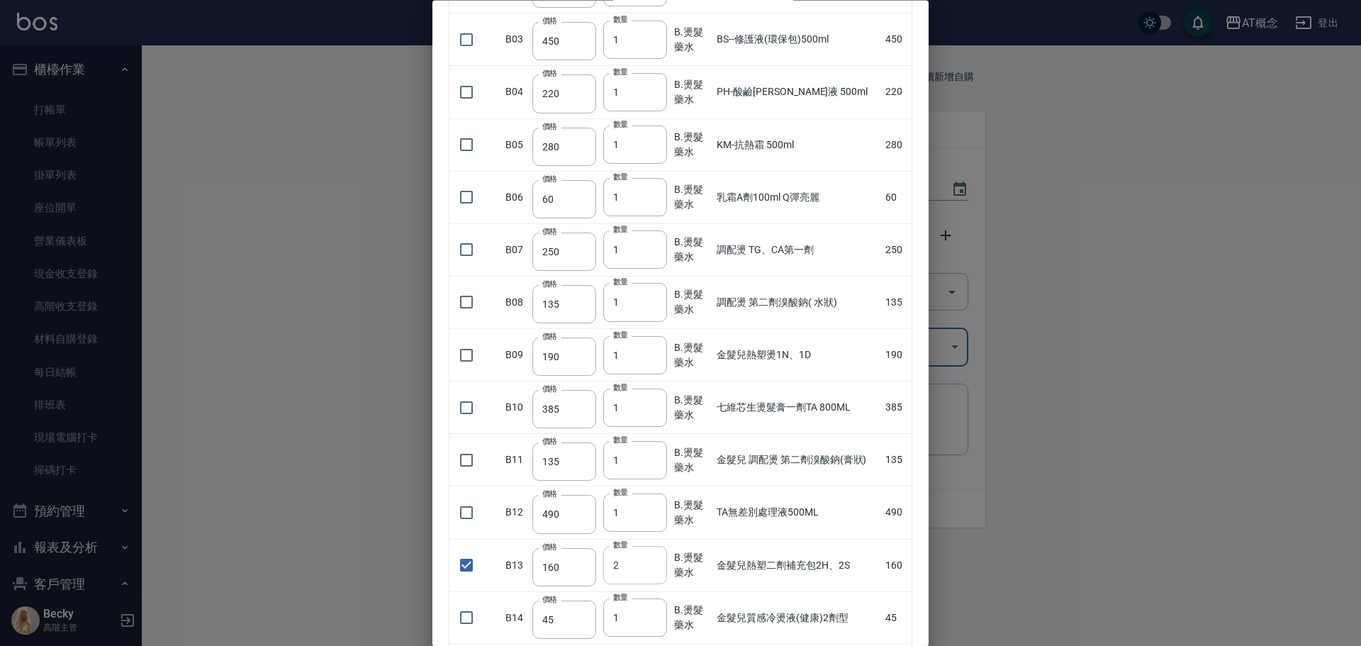
type input "2"
click at [653, 562] on input "2" at bounding box center [635, 566] width 64 height 38
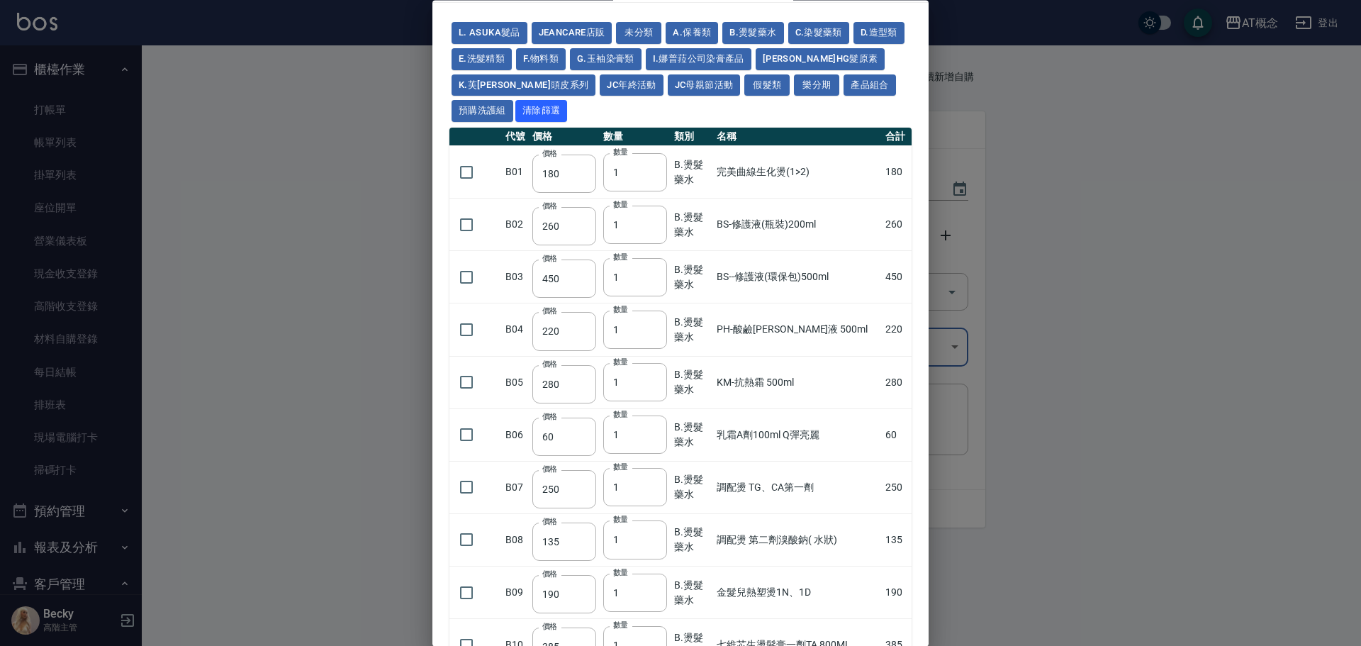
scroll to position [0, 0]
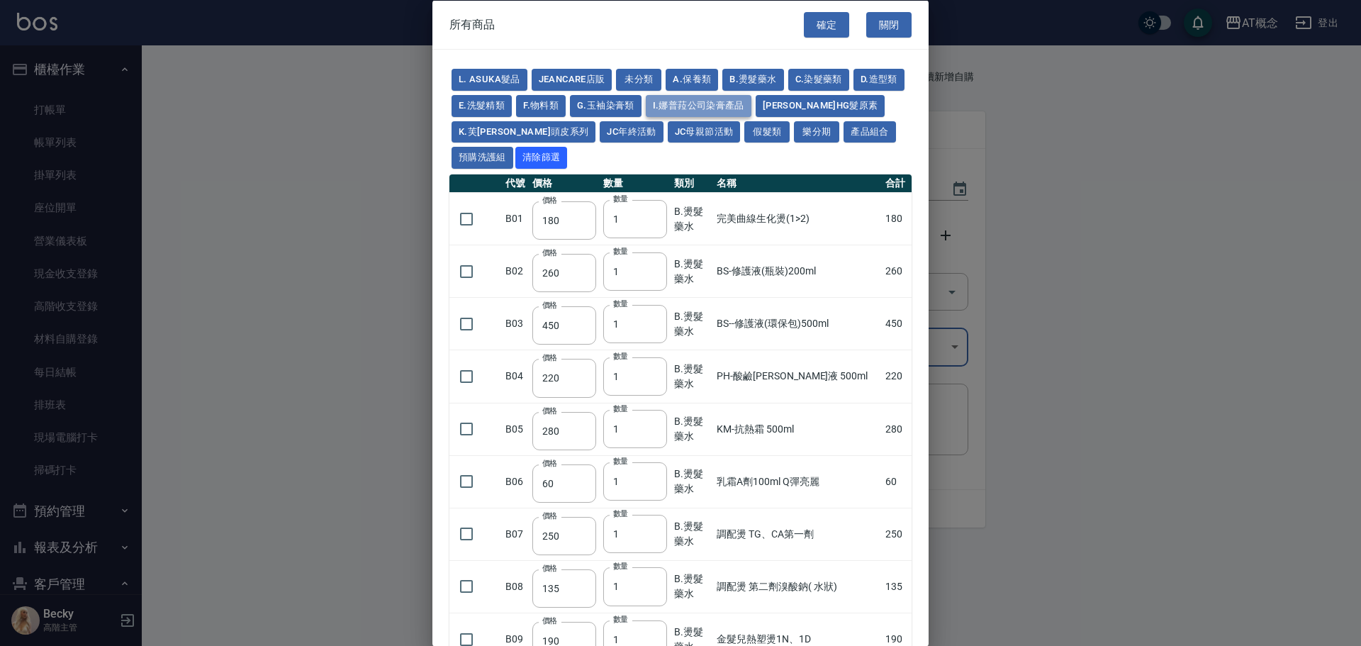
click at [738, 105] on button "I.娜普菈公司染膏產品" at bounding box center [699, 105] width 106 height 22
type input "325"
type input "299"
type input "273"
type input "221"
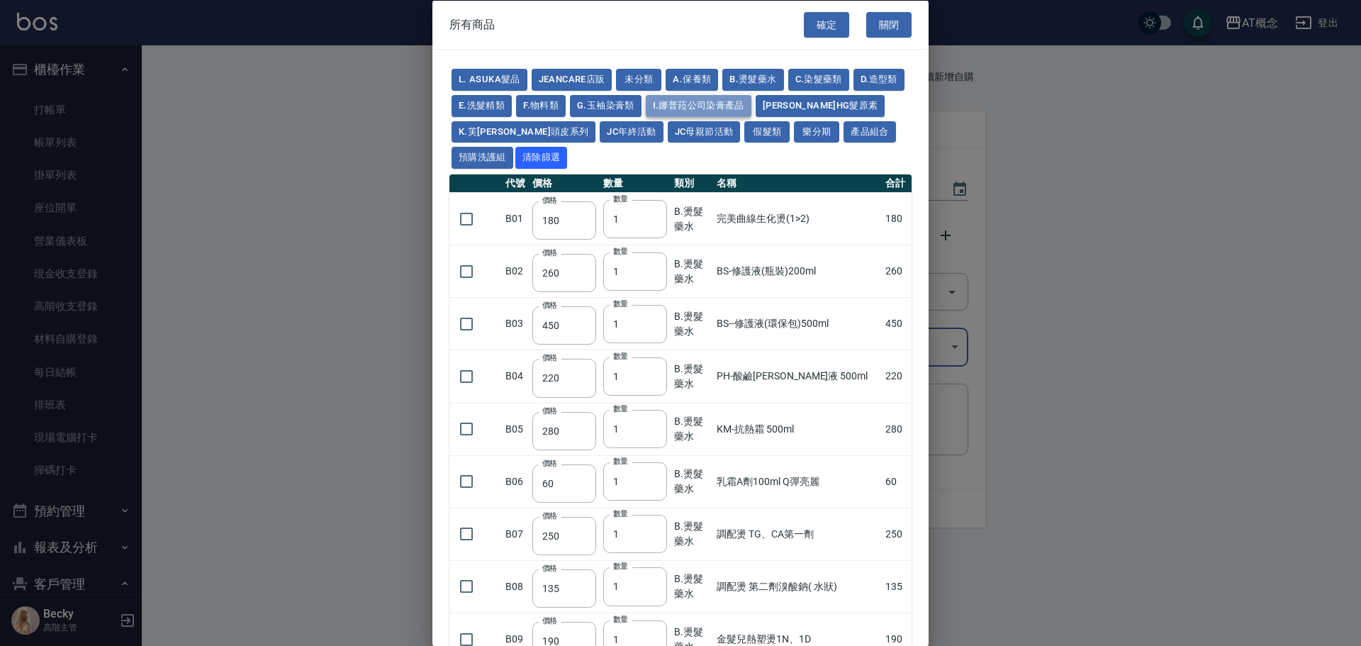
type input "309"
type input "221"
type input "273"
type input "1170"
type input "520"
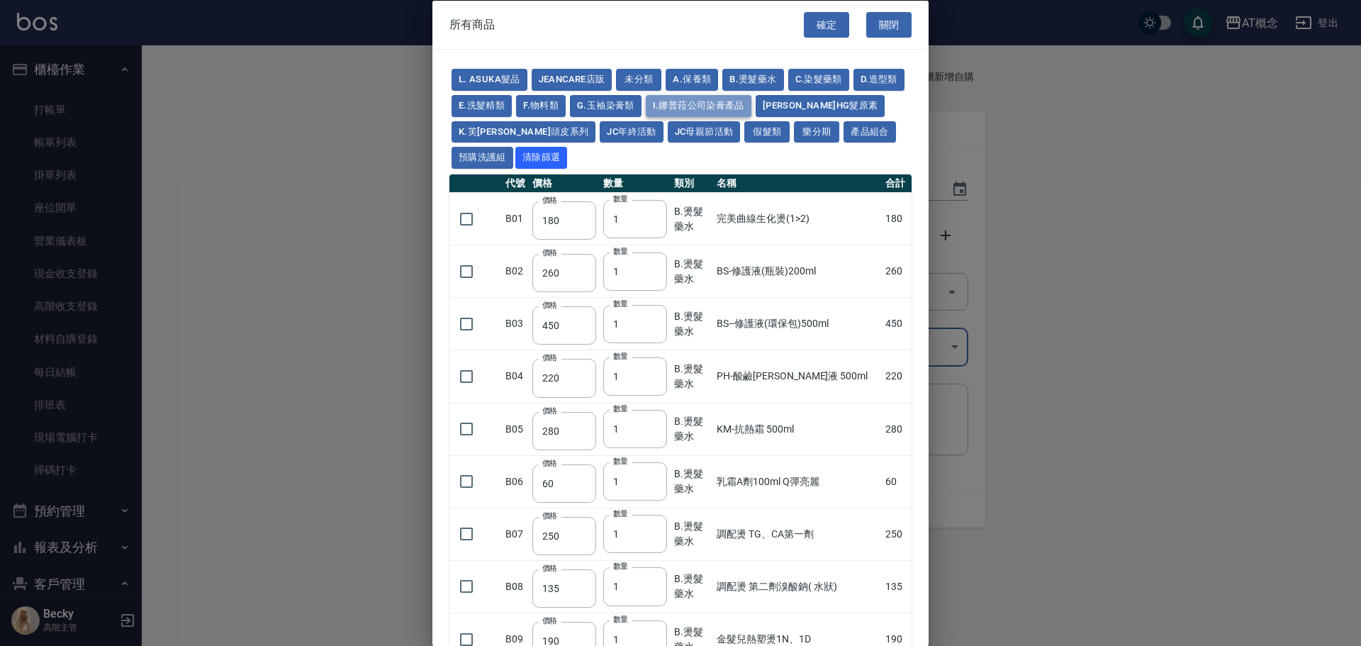
type input "1170"
type input "900"
type input "111"
checkbox input "false"
type input "208"
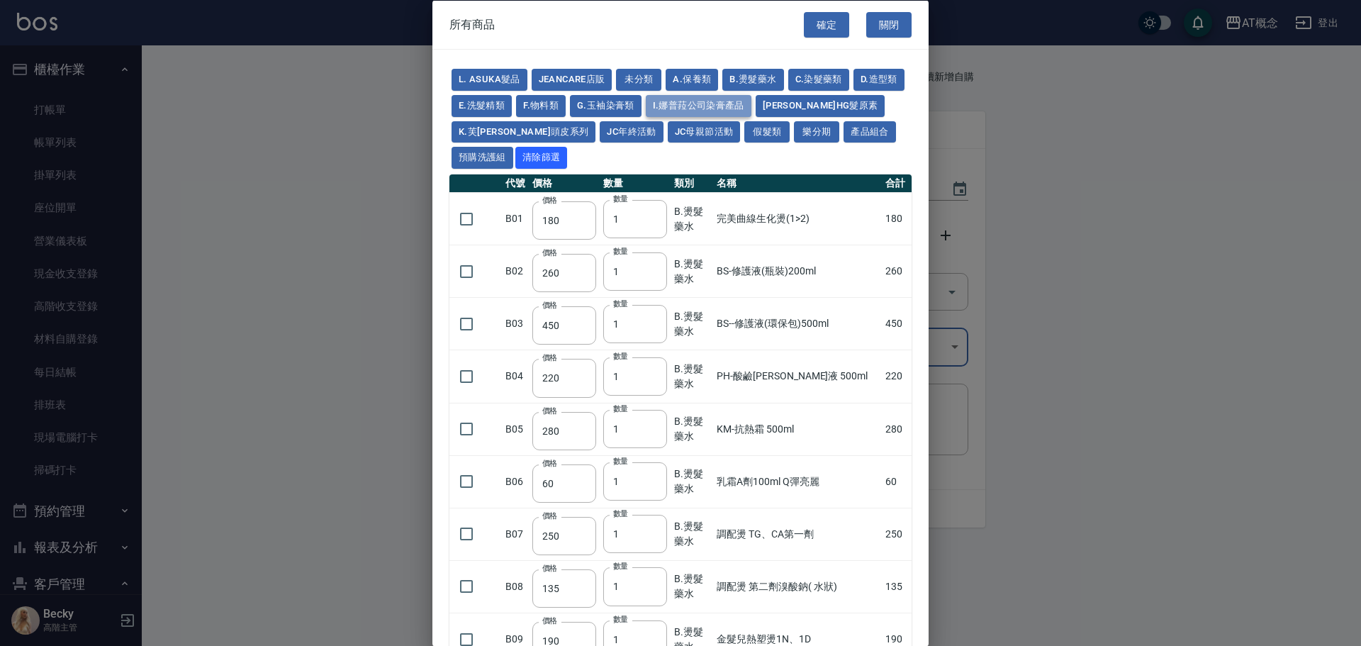
type input "1"
type input "234"
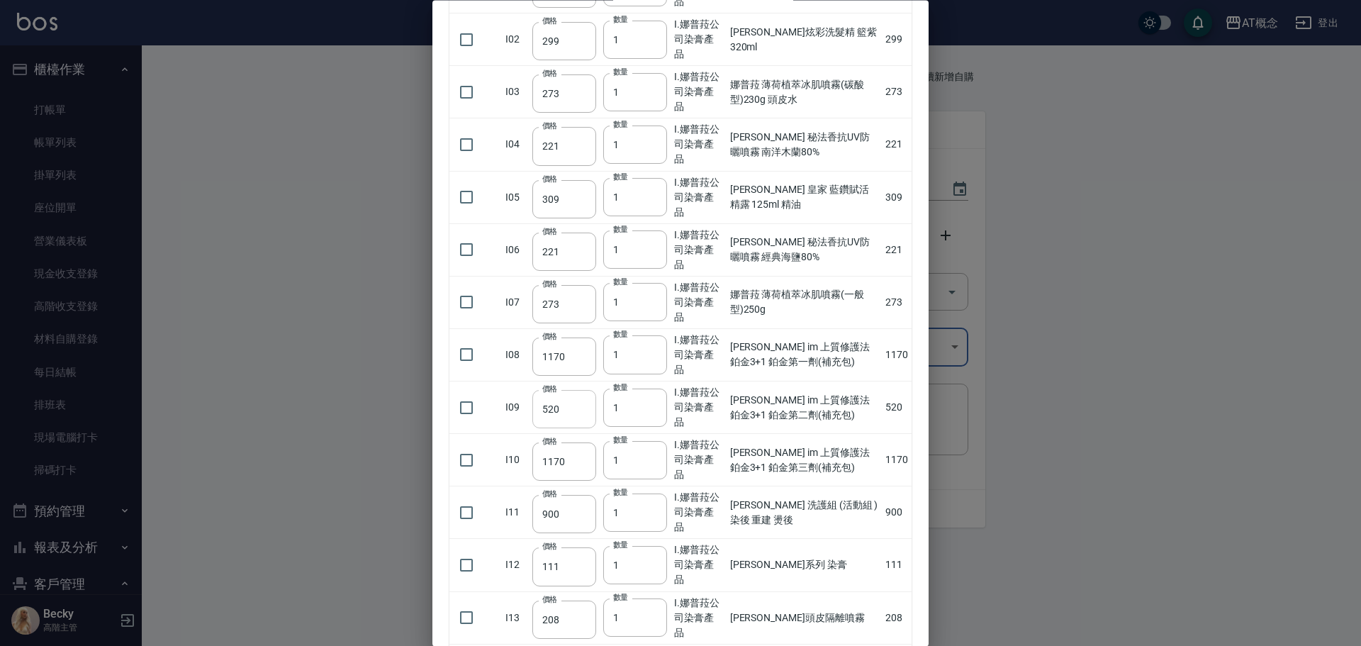
scroll to position [354, 0]
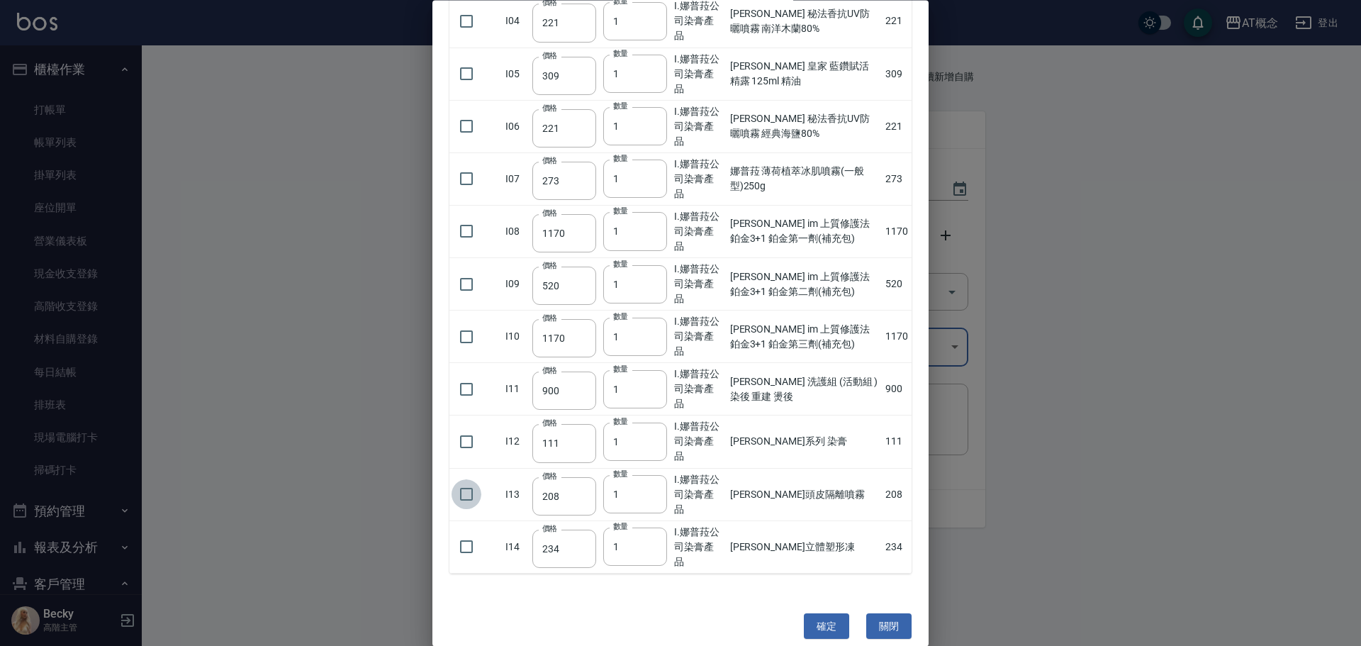
click at [462, 493] on input "checkbox" at bounding box center [467, 495] width 30 height 30
checkbox input "true"
click at [466, 545] on input "checkbox" at bounding box center [467, 547] width 30 height 30
checkbox input "true"
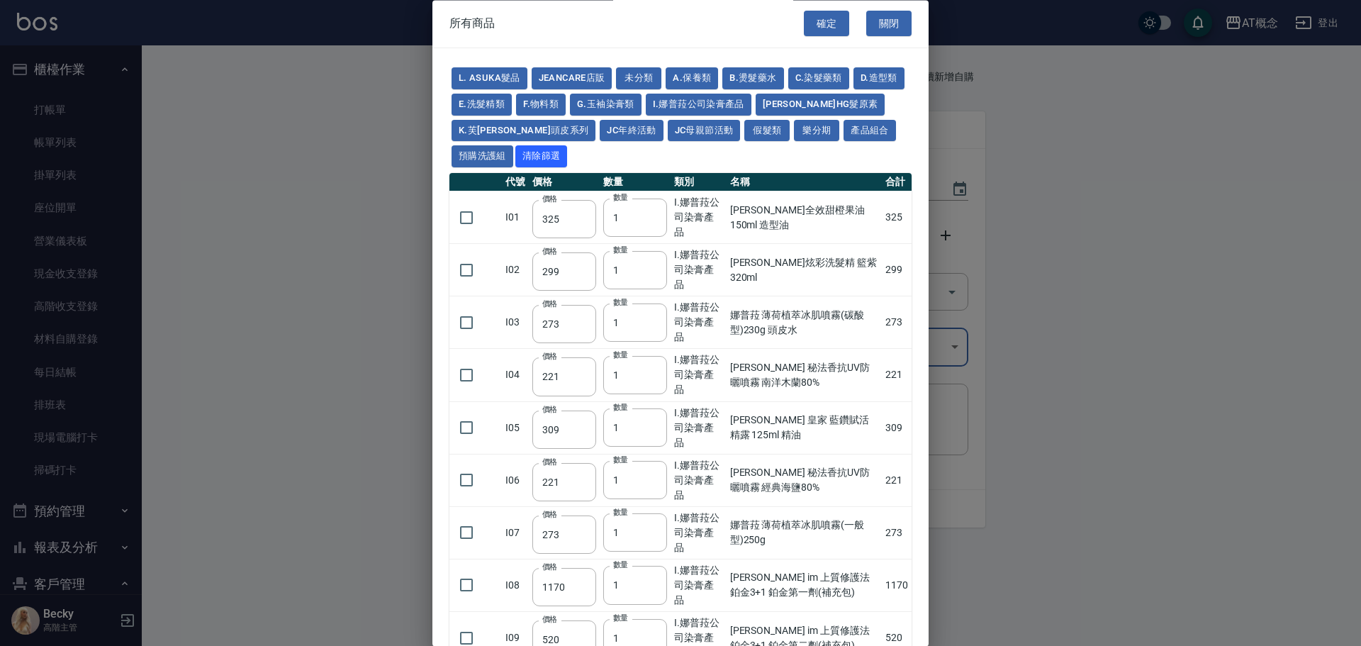
scroll to position [0, 0]
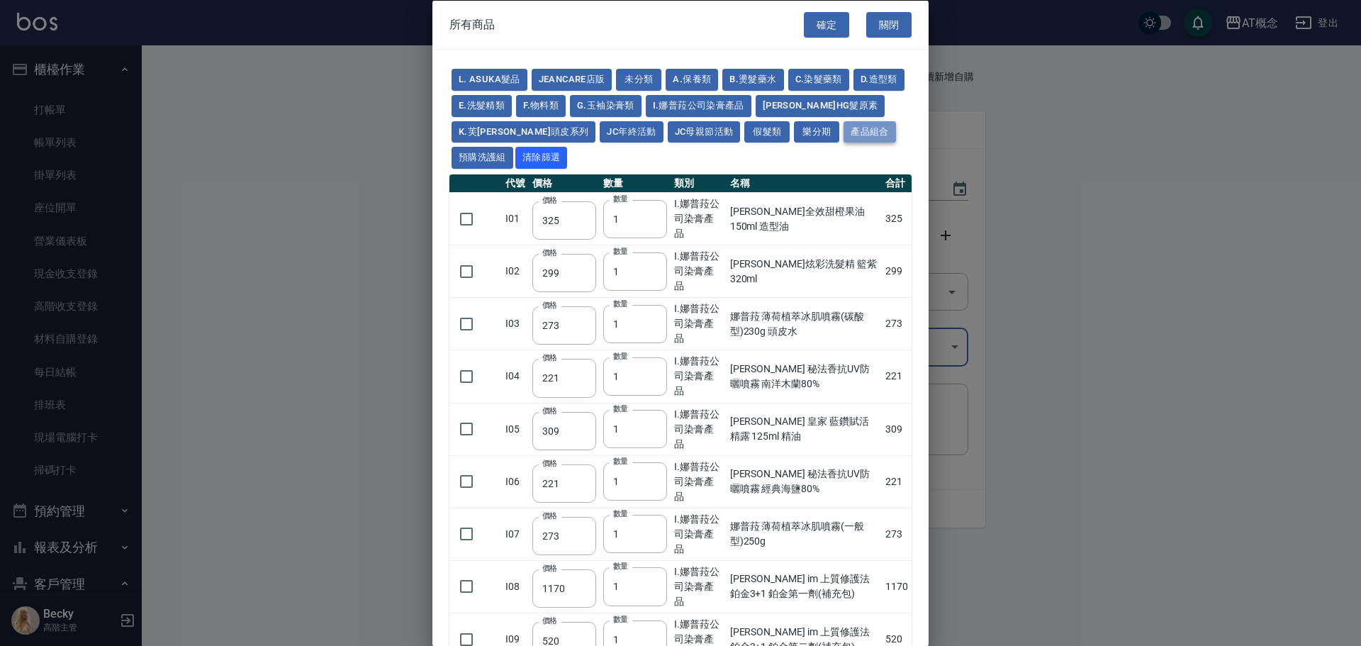
drag, startPoint x: 835, startPoint y: 132, endPoint x: 827, endPoint y: 132, distance: 7.8
click at [844, 132] on button "產品組合" at bounding box center [870, 132] width 52 height 22
type input "500"
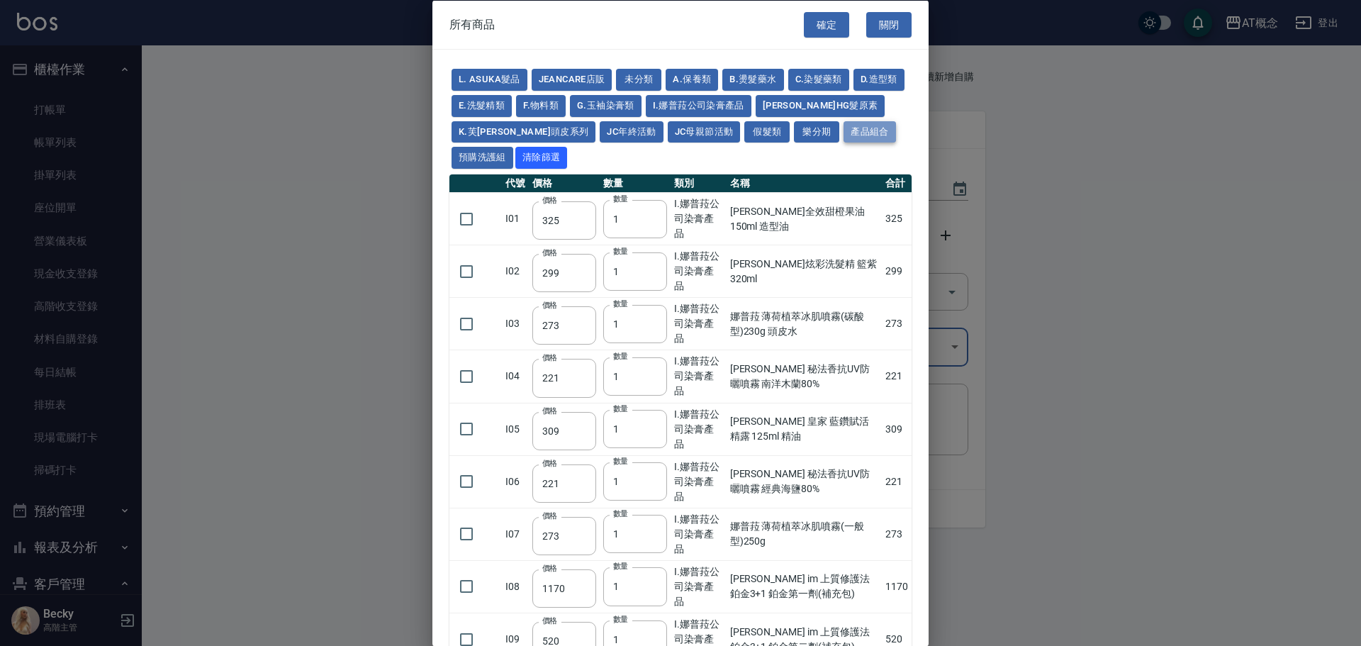
type input "500"
type input "400"
type input "420"
type input "360"
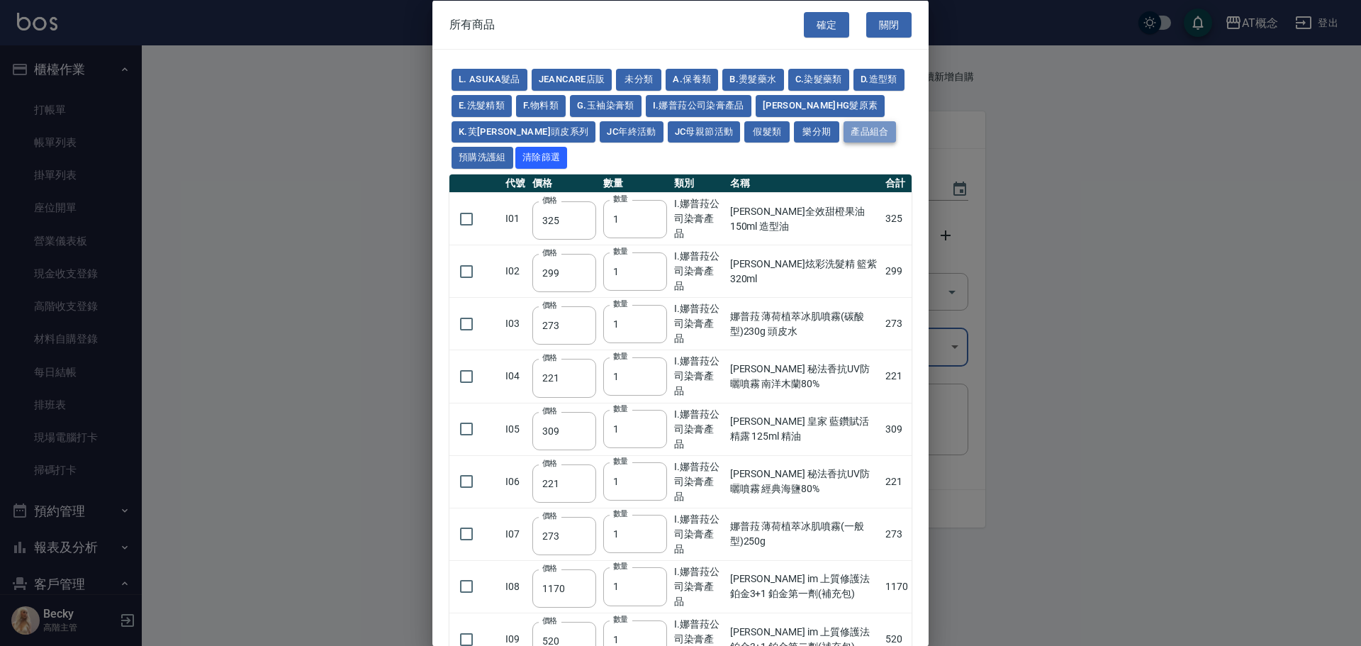
type input "450"
type input "250"
type input "825"
checkbox input "false"
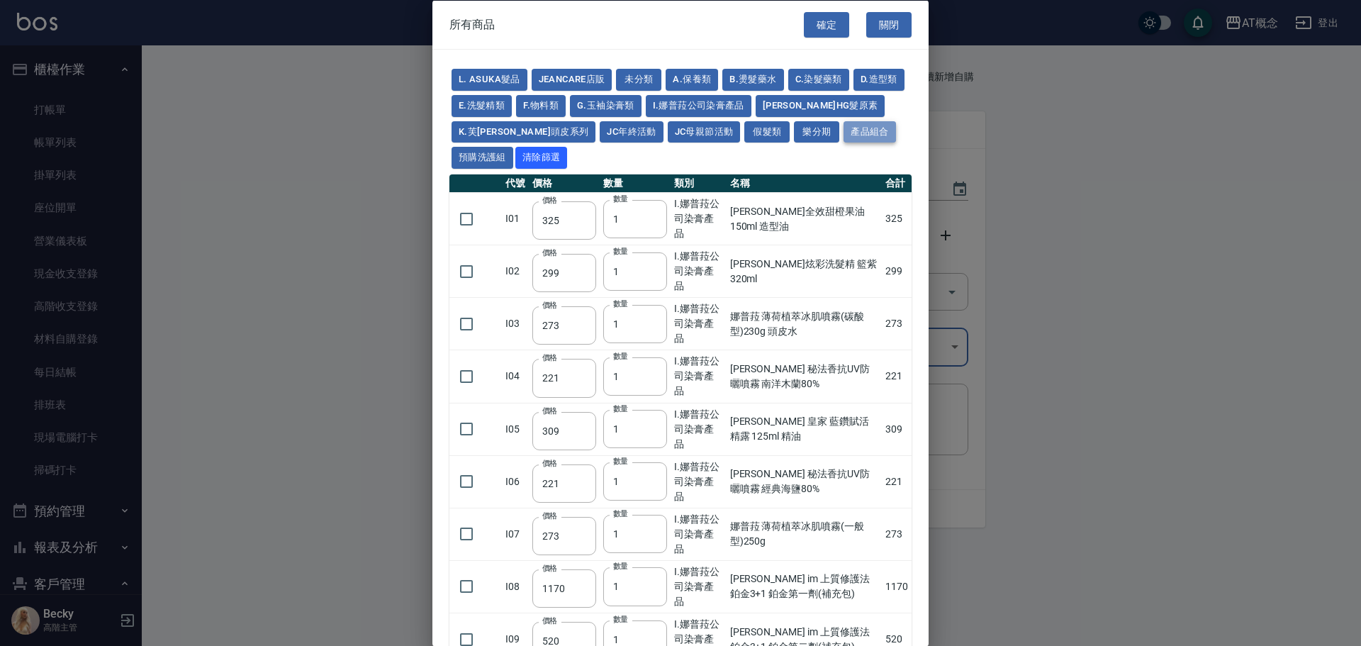
type input "330"
checkbox input "false"
type input "220"
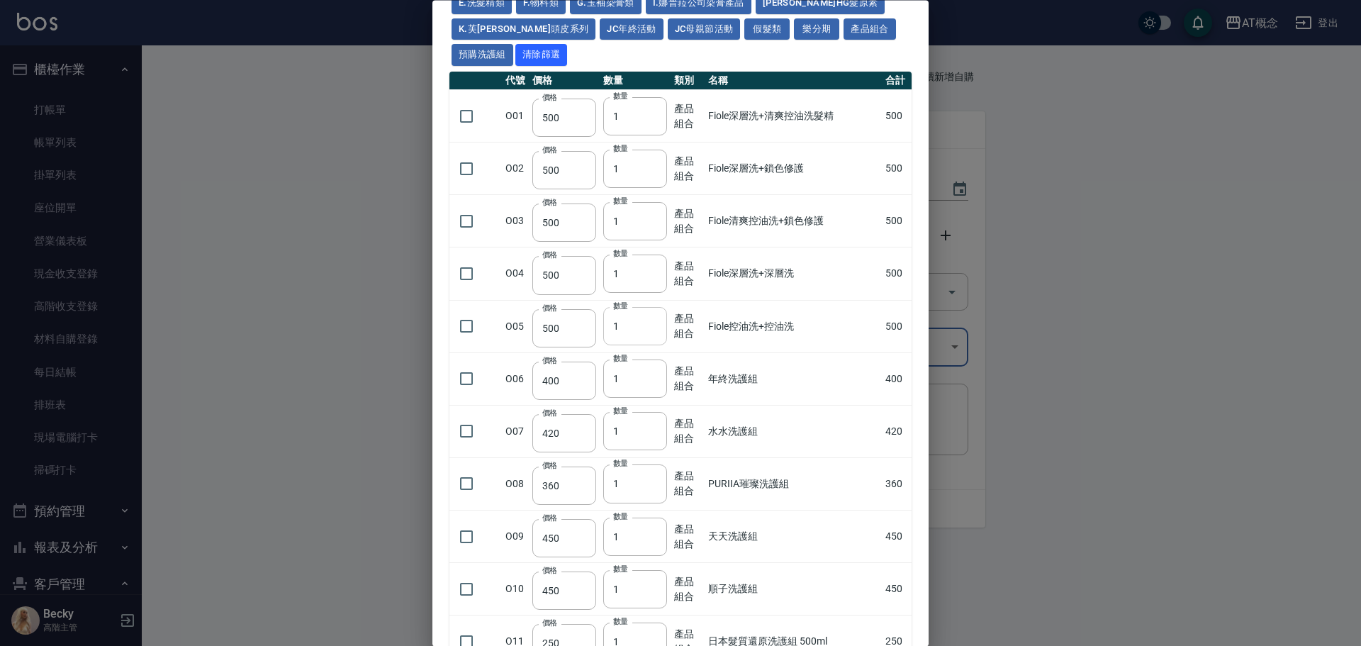
scroll to position [213, 0]
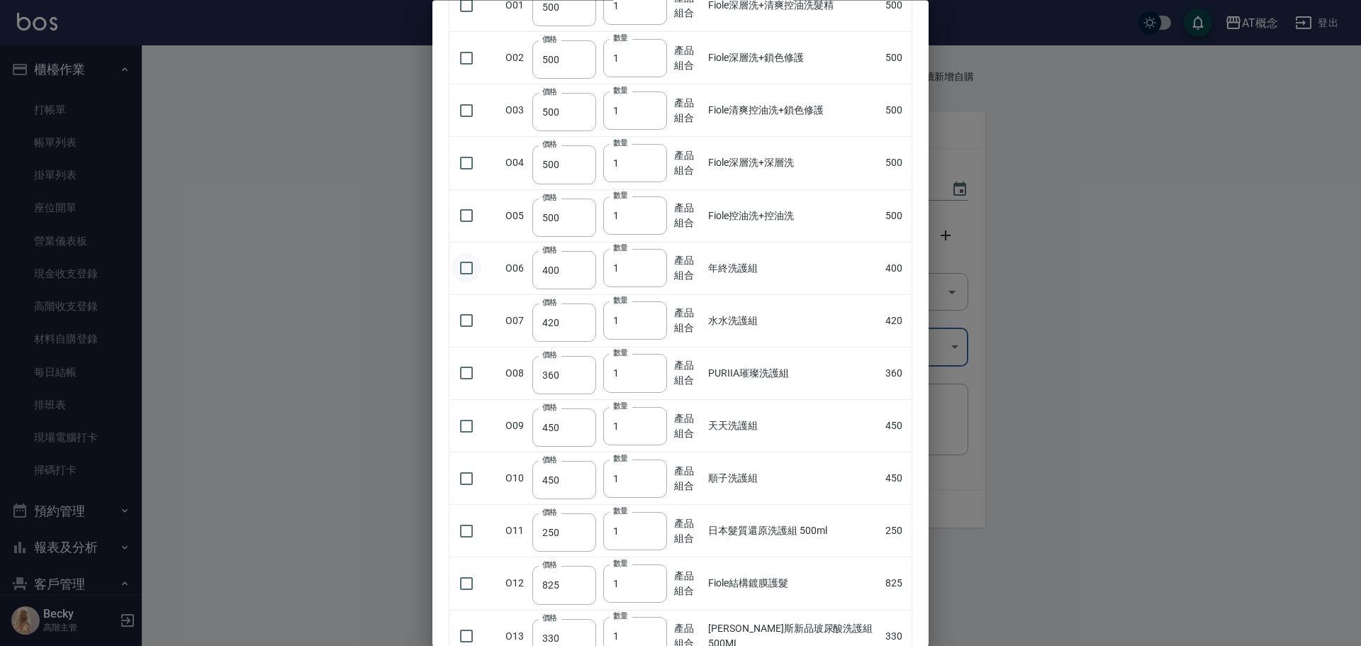
click at [459, 269] on input "checkbox" at bounding box center [467, 269] width 30 height 30
checkbox input "true"
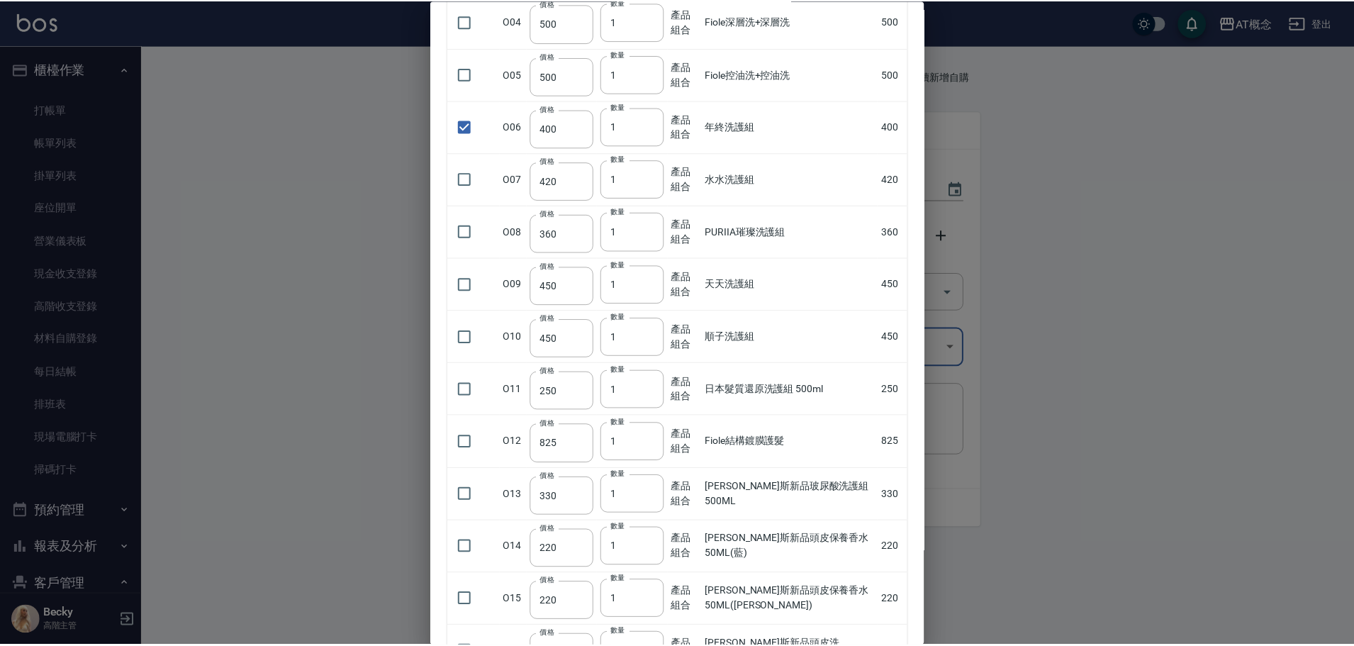
scroll to position [581, 0]
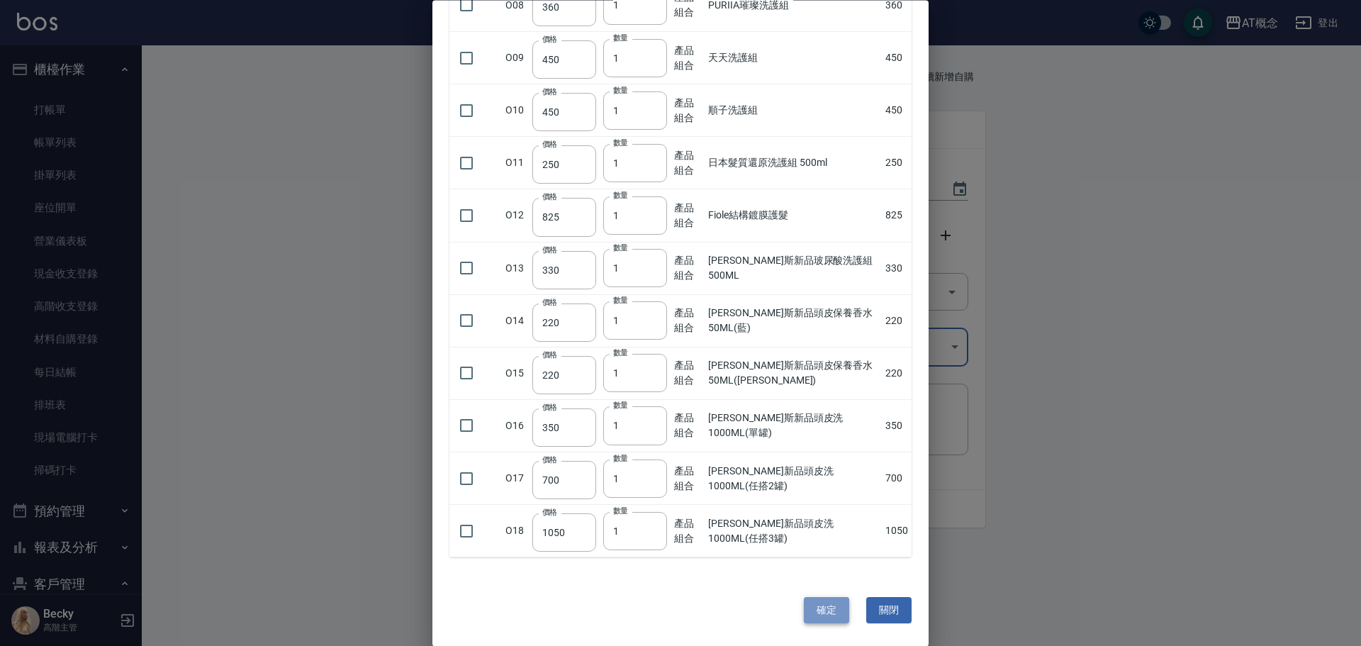
click at [825, 610] on button "確定" at bounding box center [826, 611] width 45 height 26
type input "小粉紅護"
type input "1300"
type input "1"
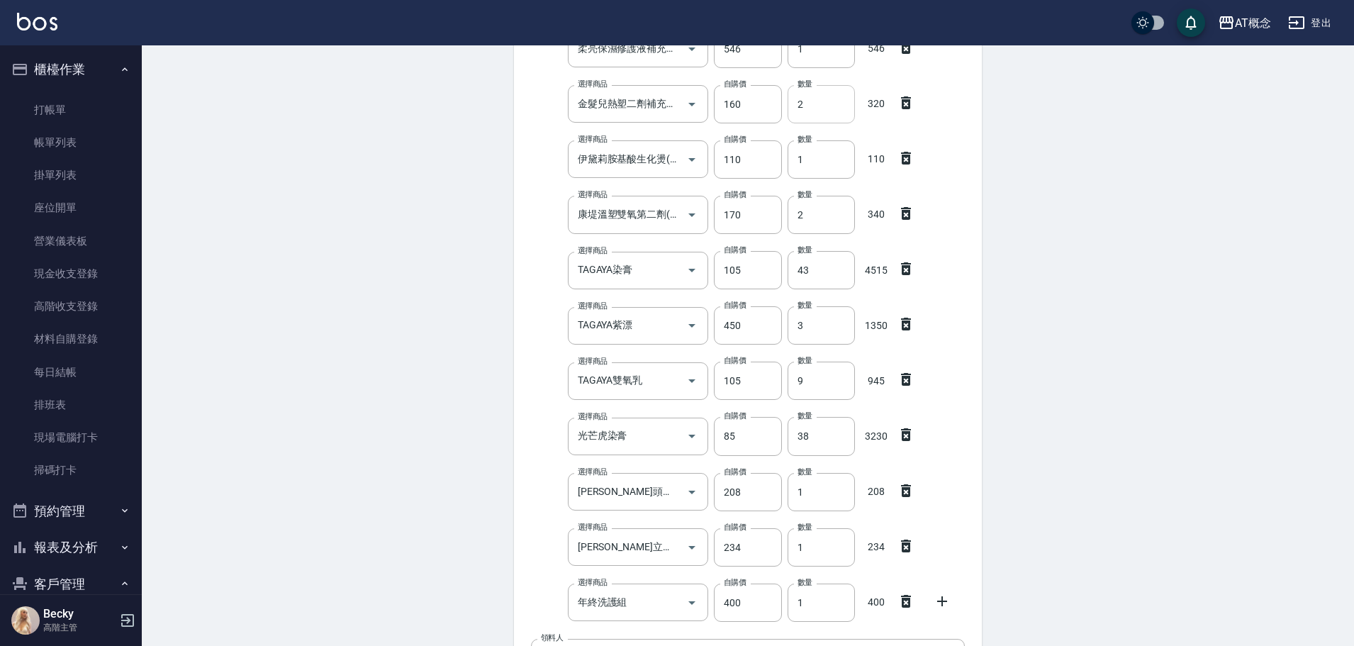
scroll to position [661, 0]
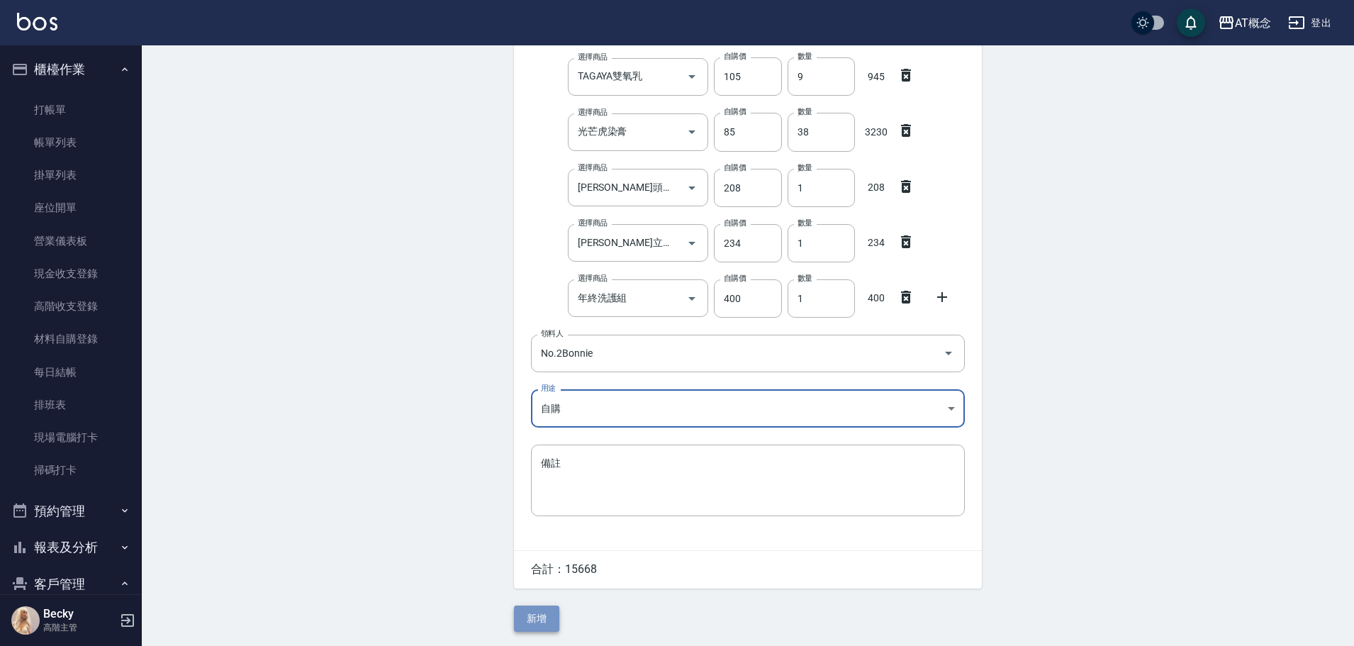
click at [533, 619] on button "新增" at bounding box center [536, 618] width 45 height 26
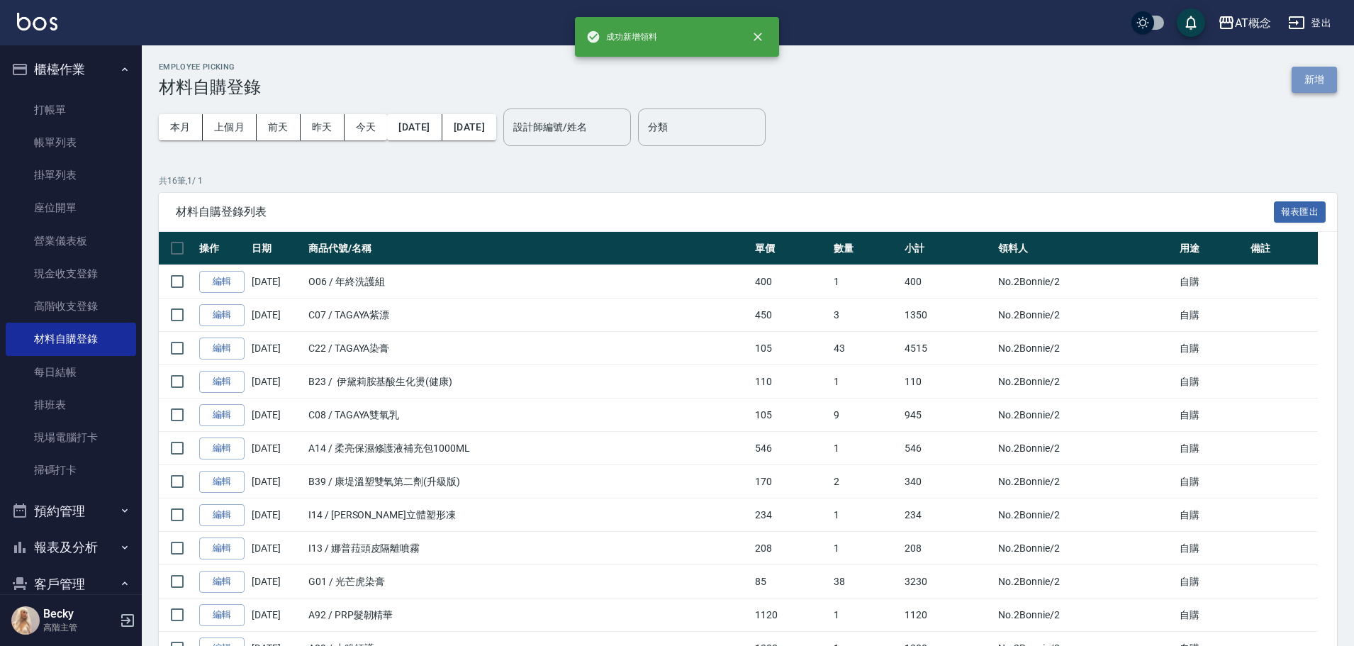
click at [1307, 81] on button "新增" at bounding box center [1314, 80] width 45 height 26
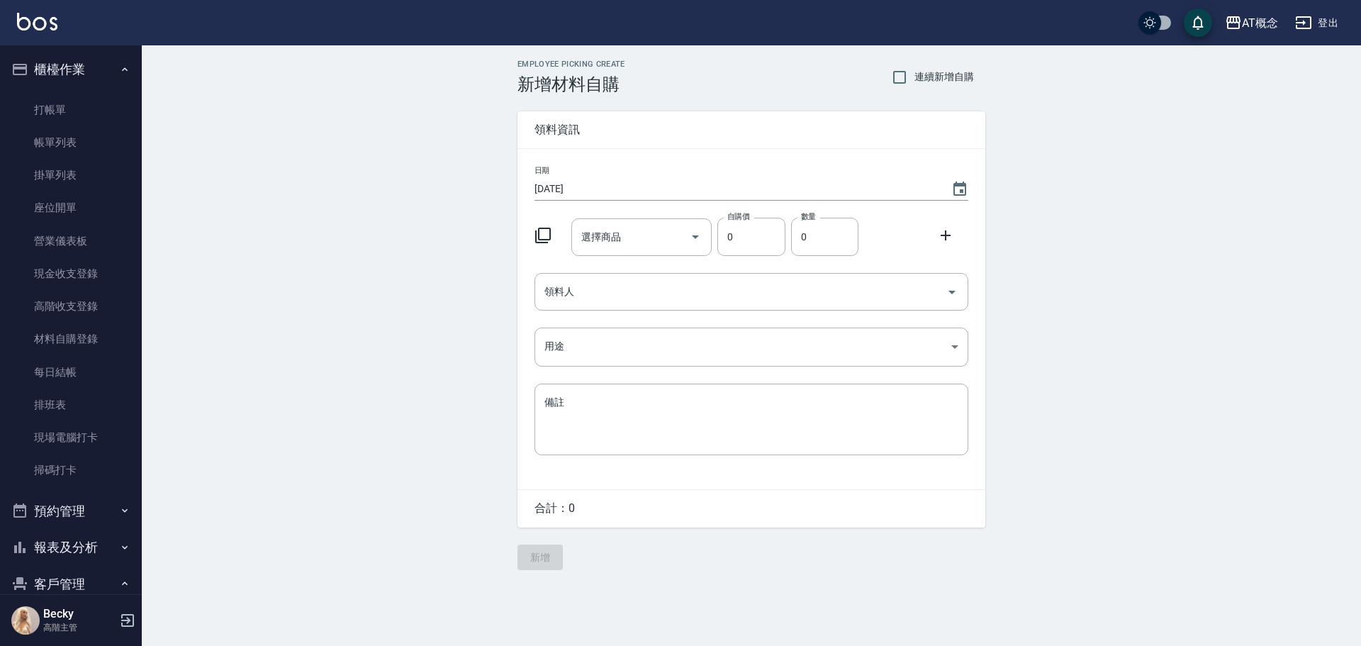
click at [532, 236] on div at bounding box center [547, 234] width 37 height 26
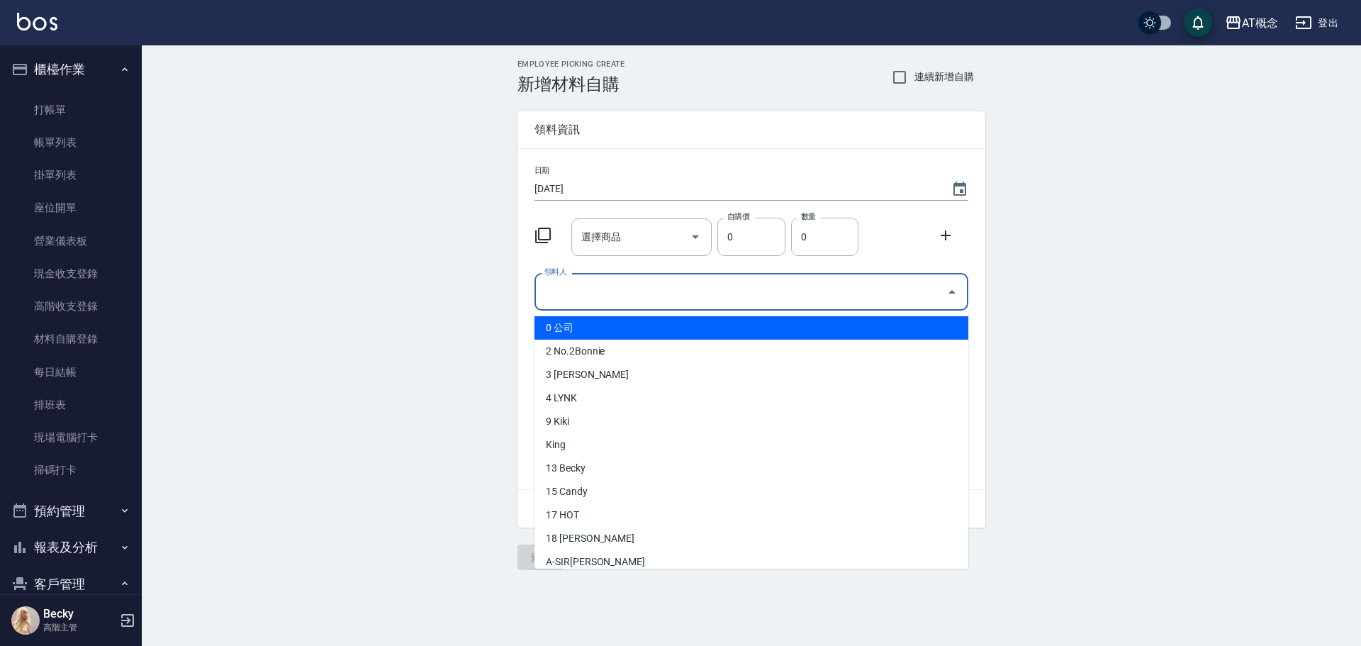
click at [554, 289] on input "領料人" at bounding box center [741, 291] width 400 height 25
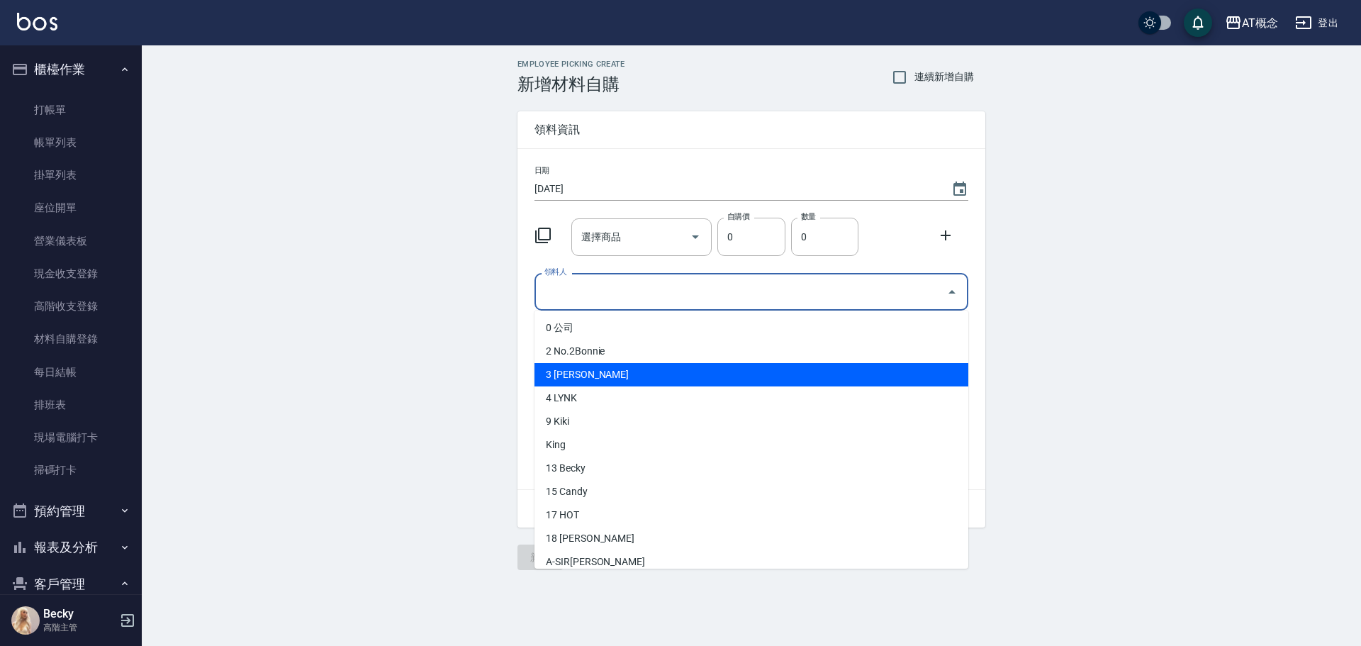
click at [556, 369] on li "3 [PERSON_NAME]" at bounding box center [752, 374] width 434 height 23
type input "[PERSON_NAME]"
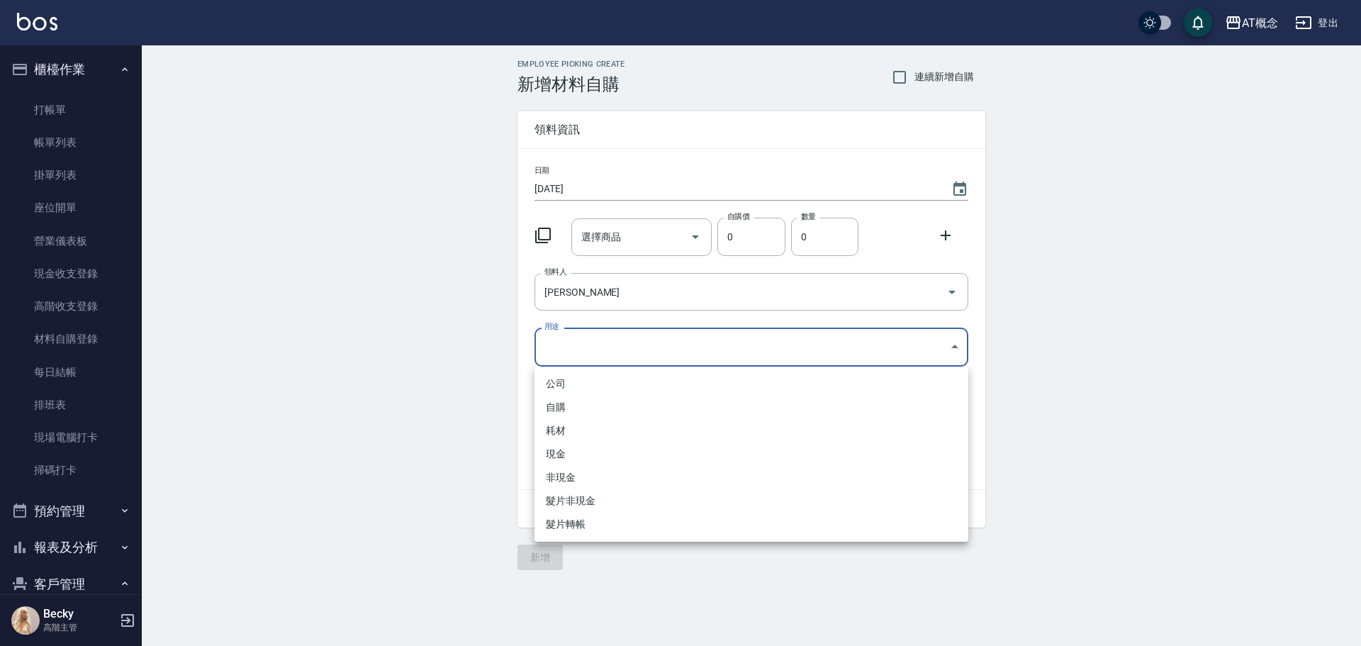
click at [555, 342] on body "AT概念 登出 櫃檯作業 打帳單 帳單列表 掛單列表 座位開單 營業儀表板 現金收支登錄 高階收支登錄 材料自購登錄 每日結帳 排班表 現場電腦打卡 掃碼打卡…" at bounding box center [680, 323] width 1361 height 646
click at [554, 408] on li "自購" at bounding box center [752, 407] width 434 height 23
type input "自購"
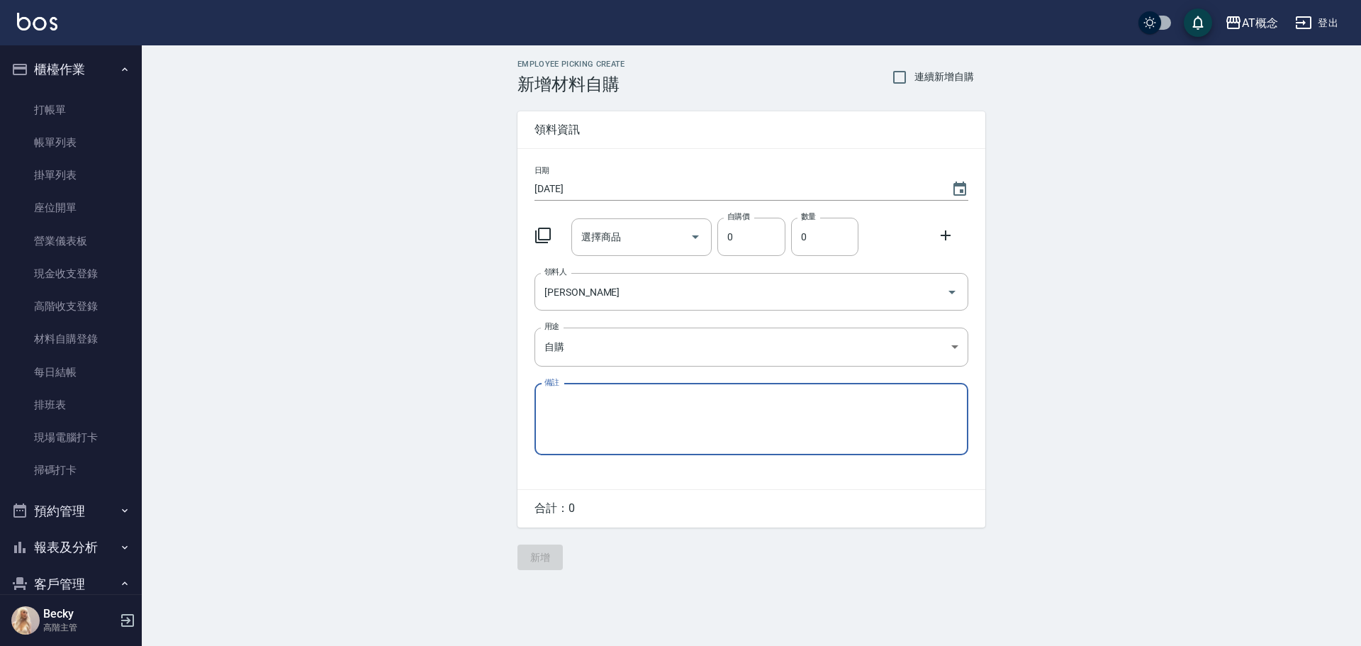
click at [542, 233] on icon at bounding box center [543, 235] width 17 height 17
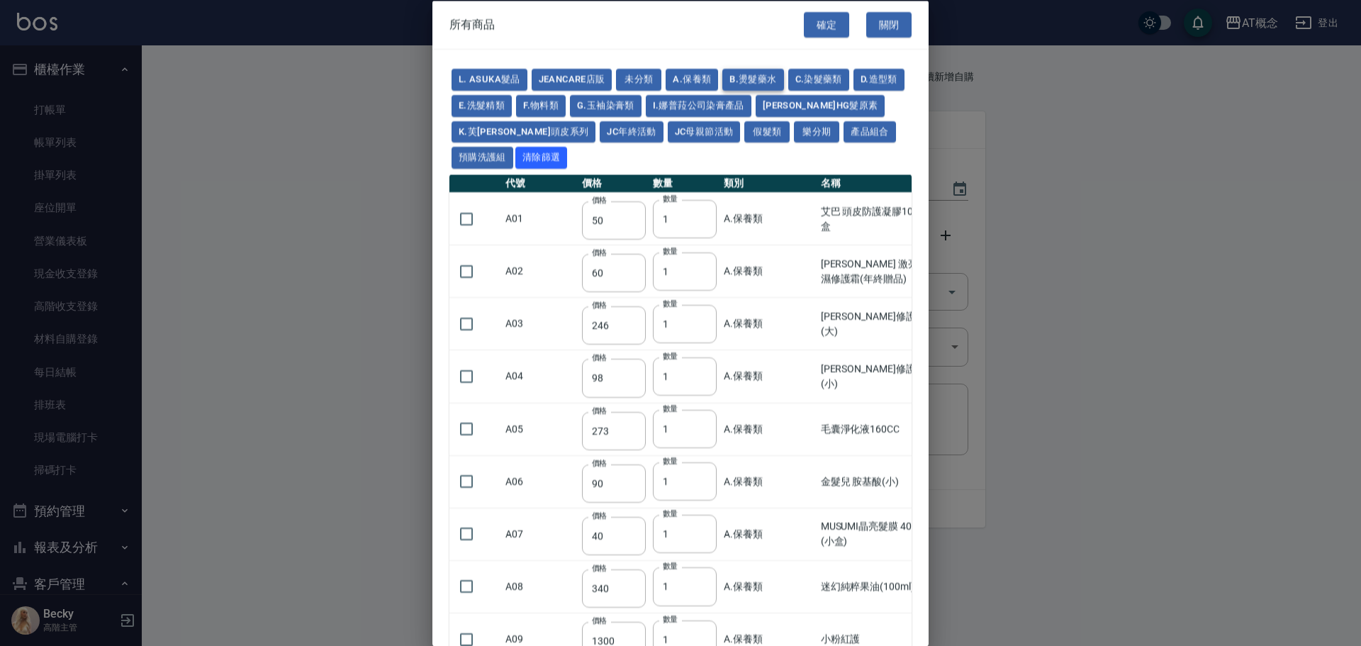
click at [749, 79] on button "B.燙髮藥水" at bounding box center [752, 80] width 61 height 22
type input "180"
type input "260"
type input "450"
type input "220"
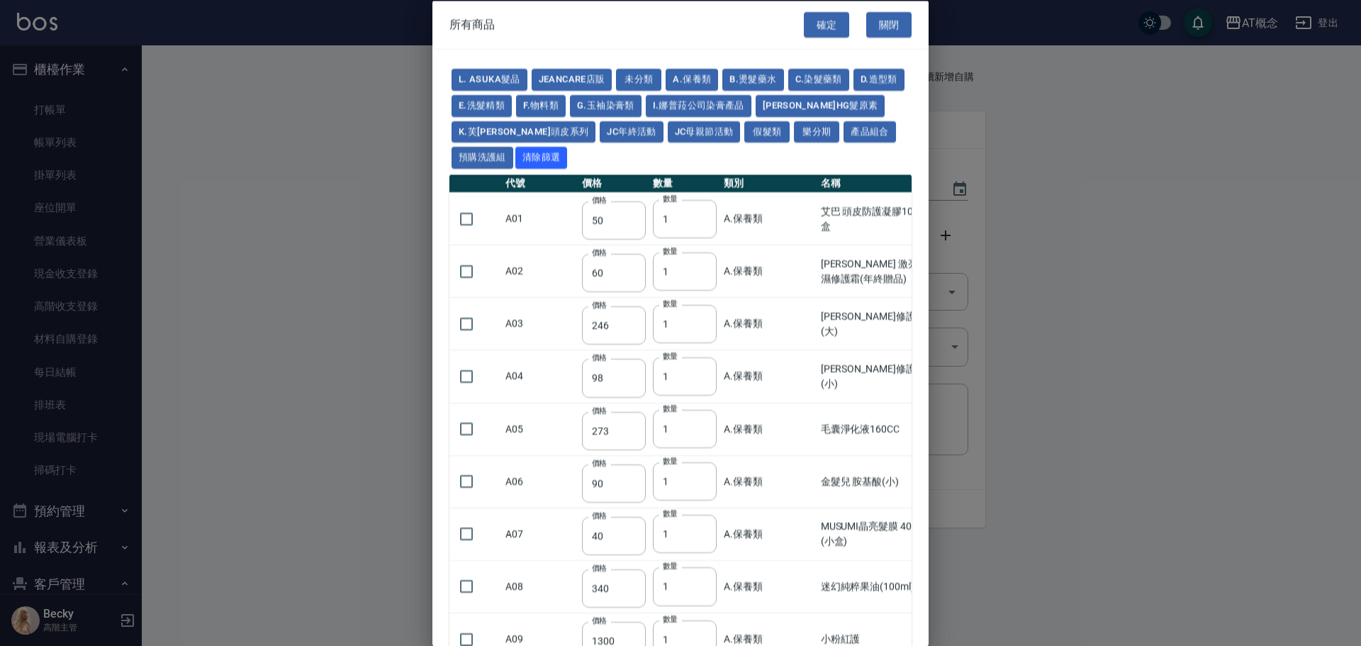
type input "280"
type input "60"
type input "250"
type input "135"
type input "190"
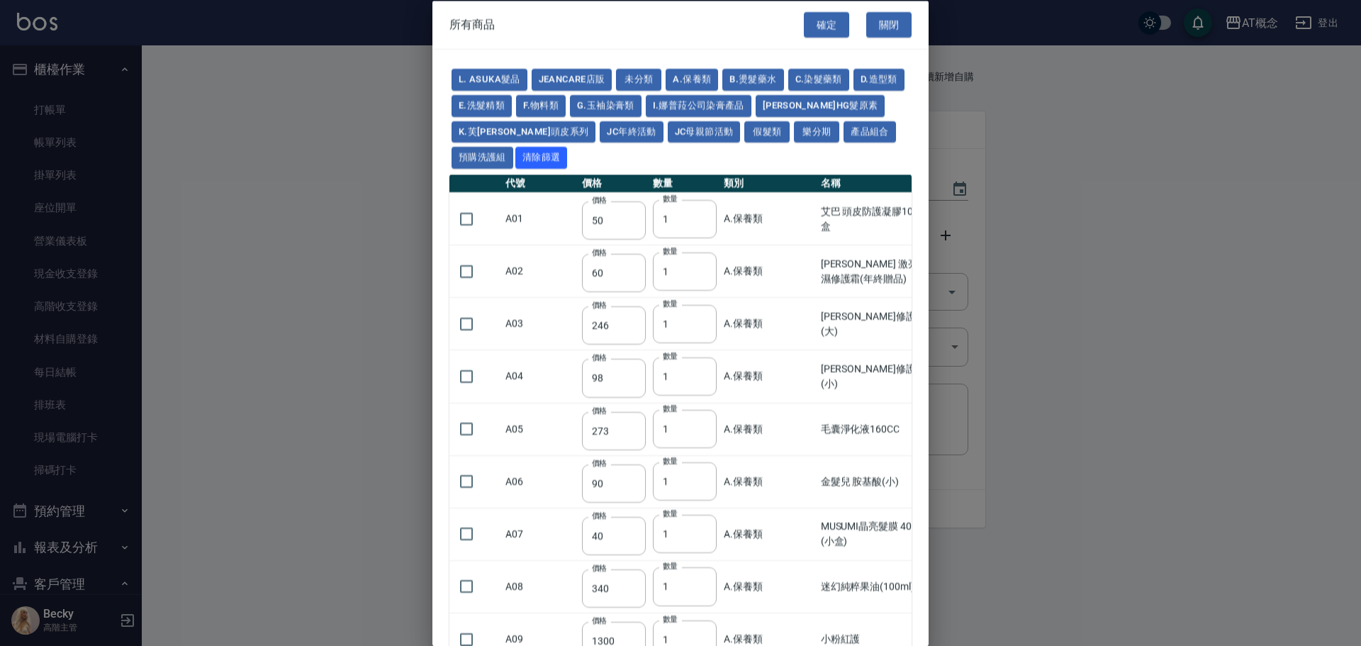
type input "385"
type input "135"
type input "490"
type input "160"
type input "45"
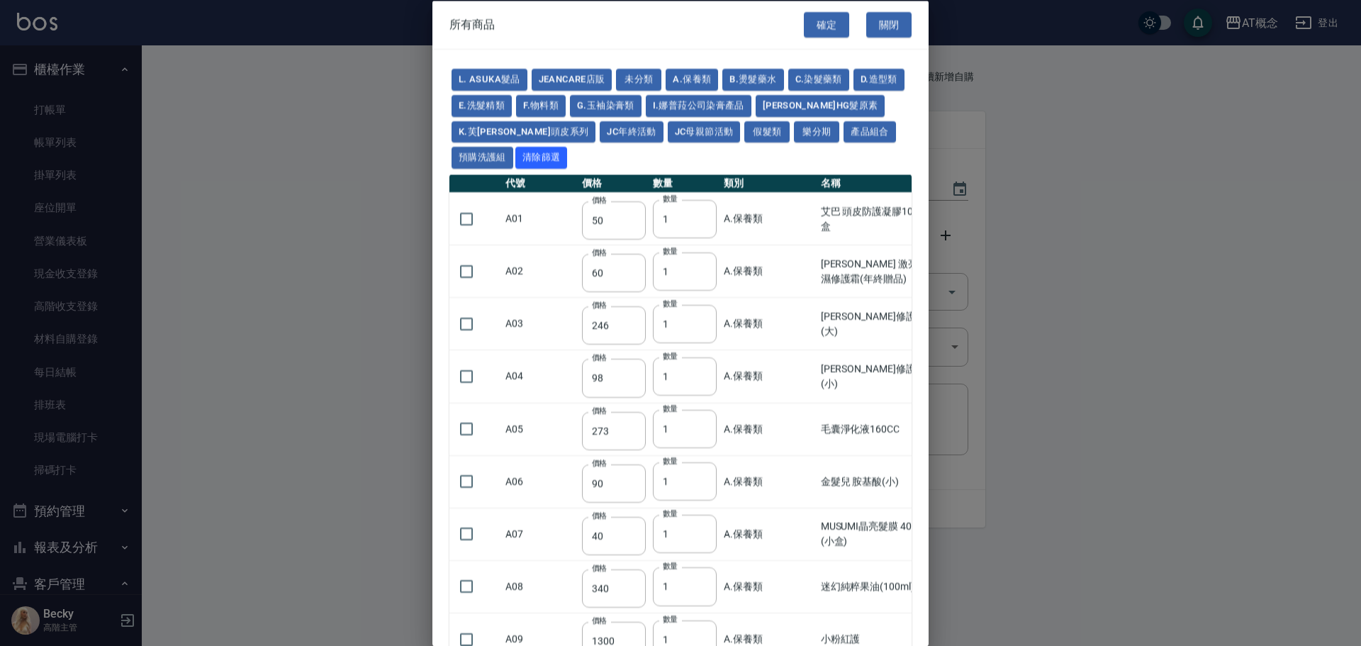
type input "45"
type input "60"
type input "65"
type input "90"
type input "80"
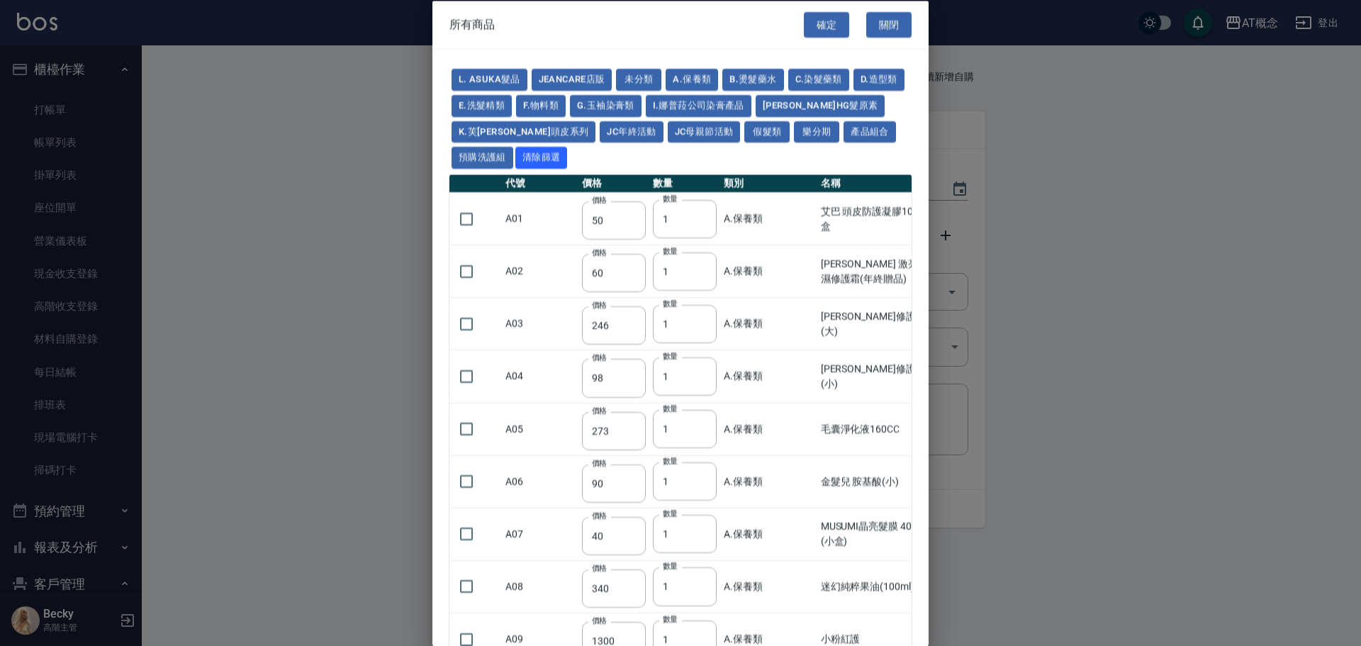
type input "80"
type input "190"
type input "270"
type input "110"
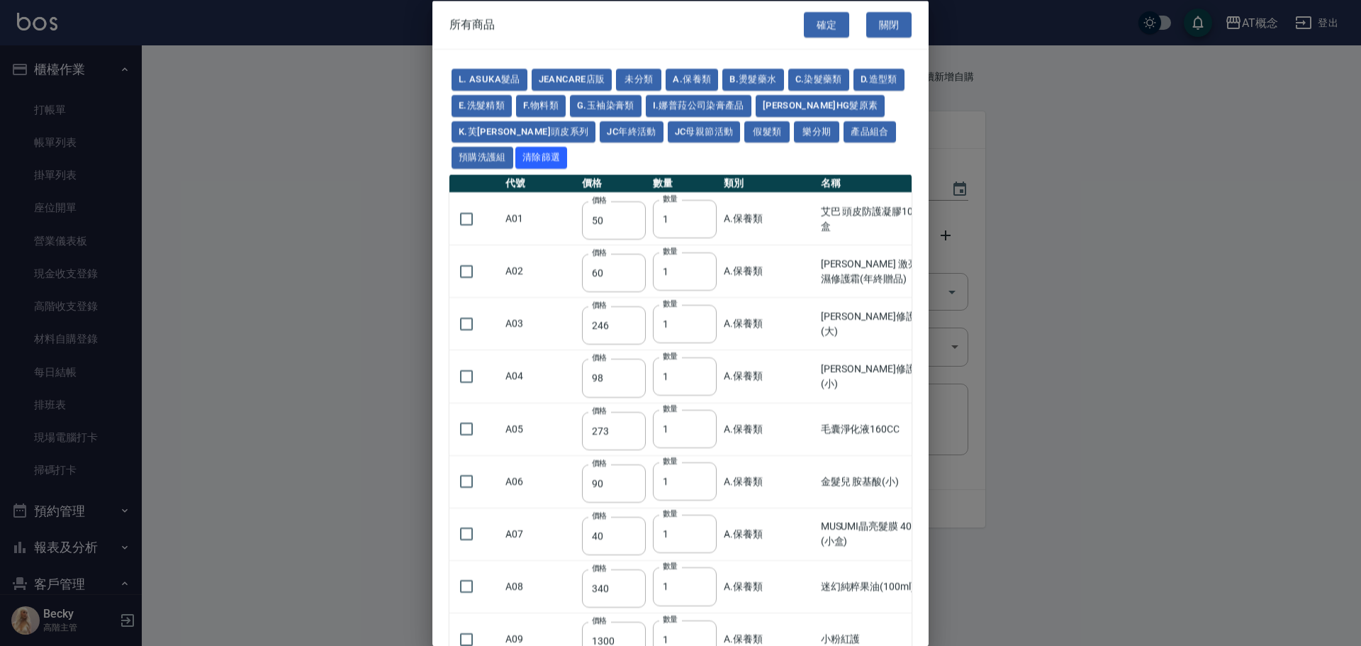
type input "525"
type input "150"
type input "350"
type input "2450"
type input "700"
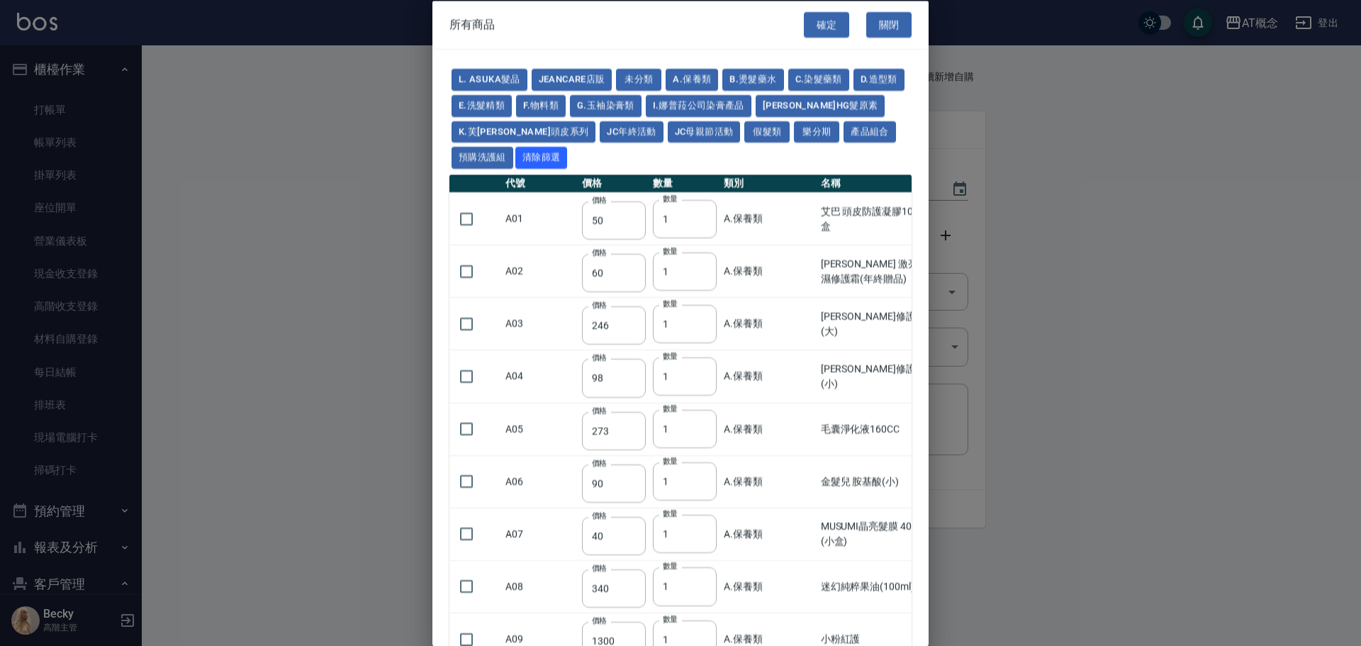
type input "120"
type input "375"
type input "170"
type input "225"
type input "130"
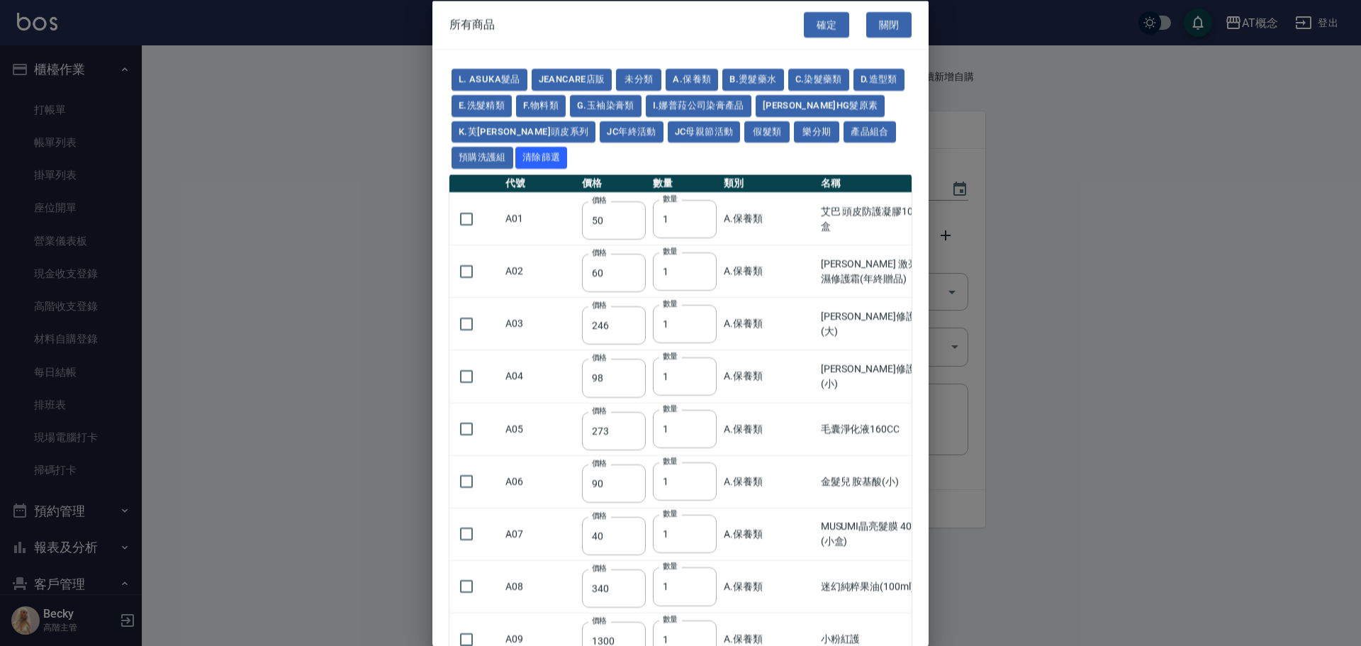
type input "160"
type input "270"
type input "180"
type input "170"
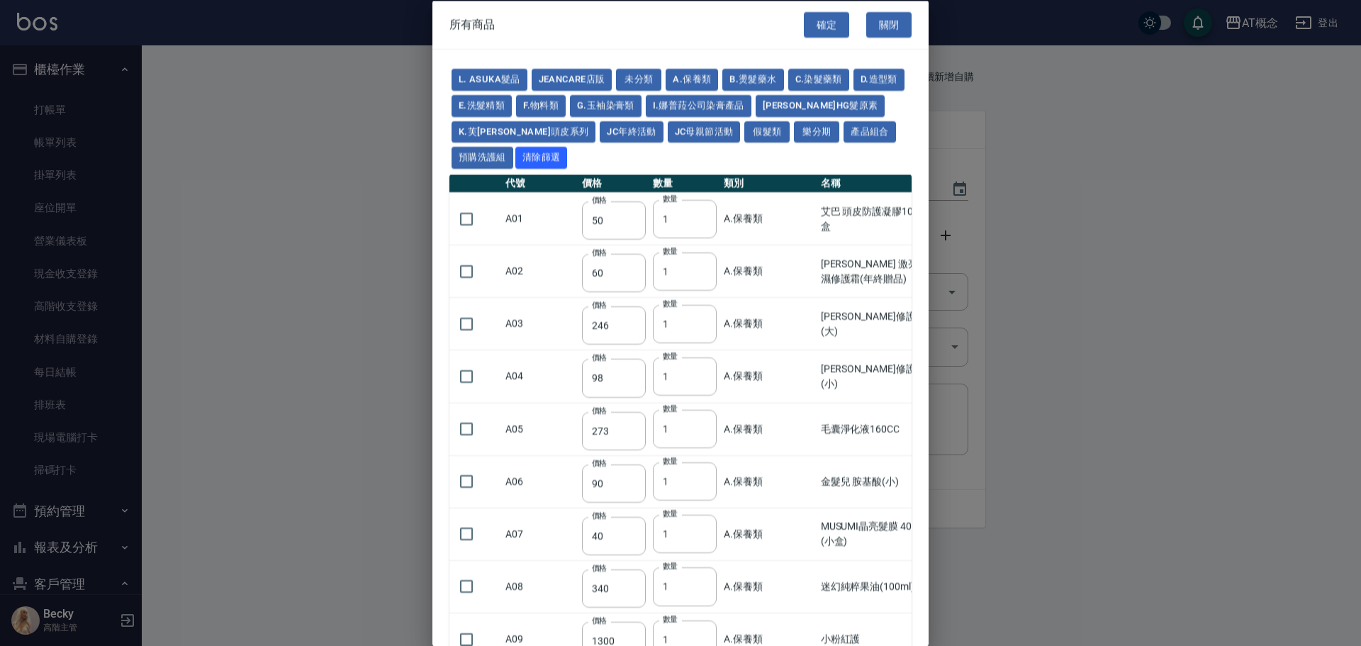
type input "686"
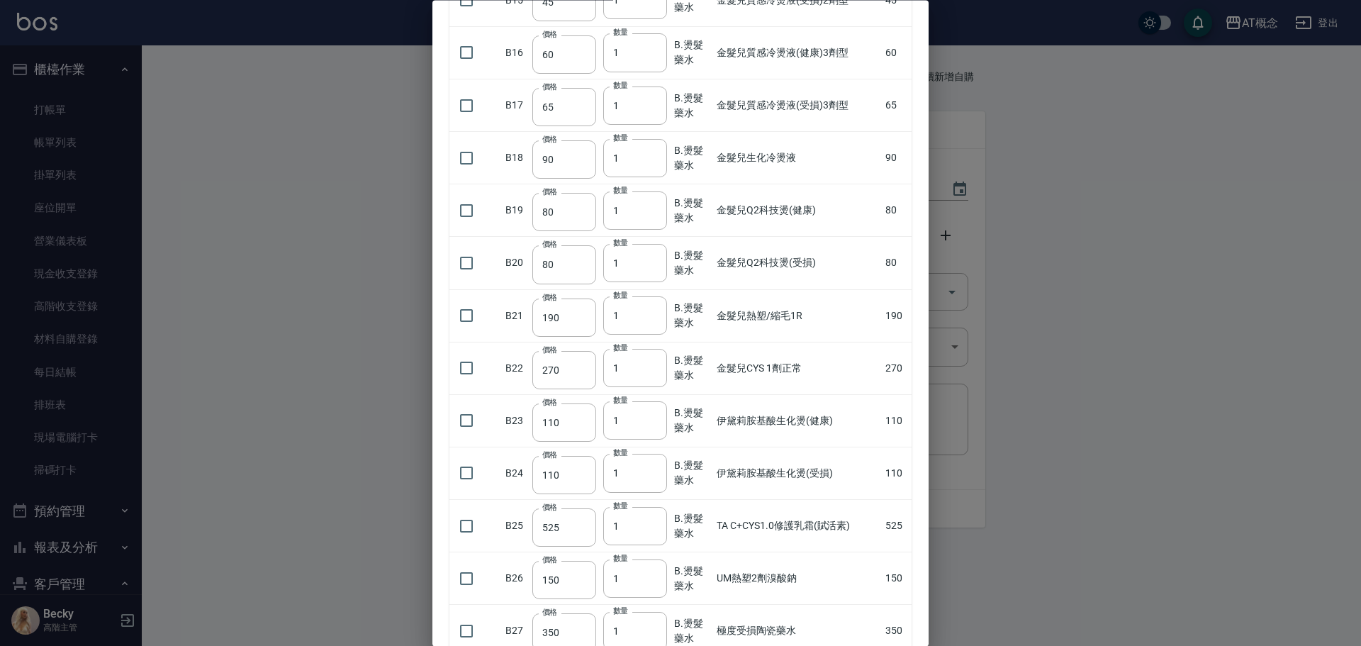
scroll to position [992, 0]
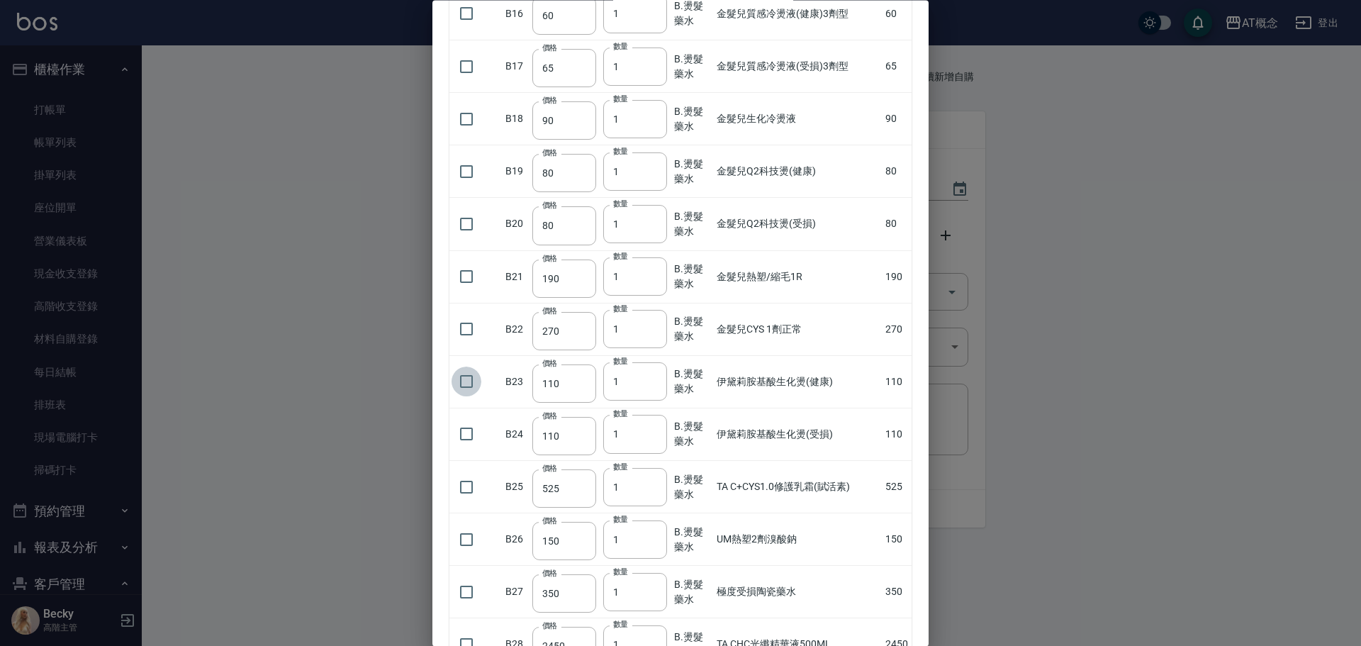
click at [466, 379] on input "checkbox" at bounding box center [467, 382] width 30 height 30
click at [654, 379] on input "3" at bounding box center [635, 382] width 64 height 38
click at [654, 379] on input "4" at bounding box center [635, 382] width 64 height 38
click at [654, 379] on input "5" at bounding box center [635, 382] width 64 height 38
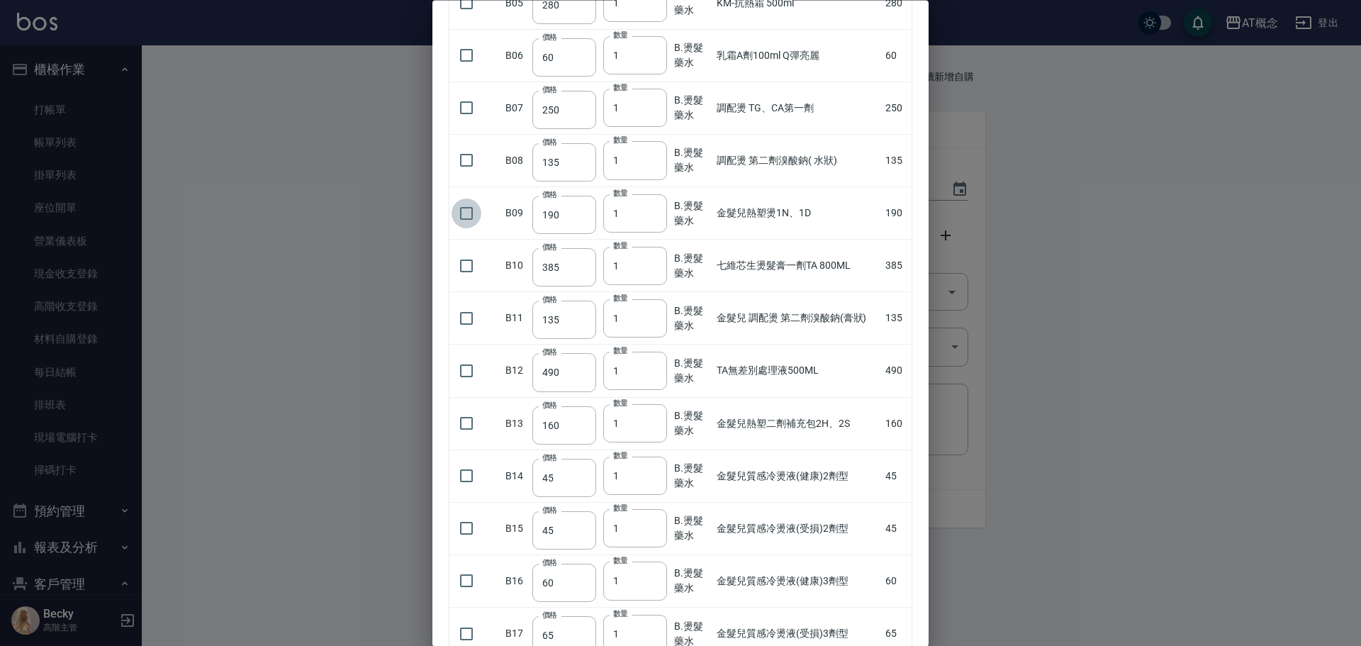
click at [460, 215] on input "checkbox" at bounding box center [467, 213] width 30 height 30
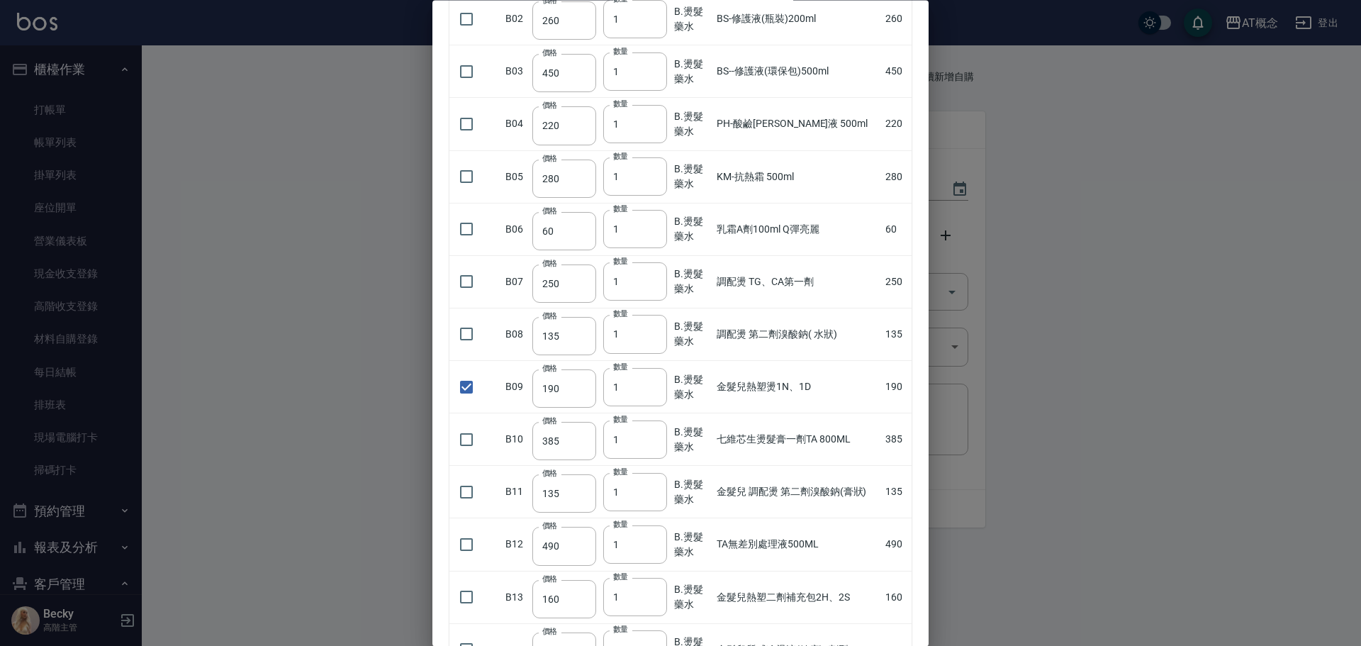
scroll to position [0, 0]
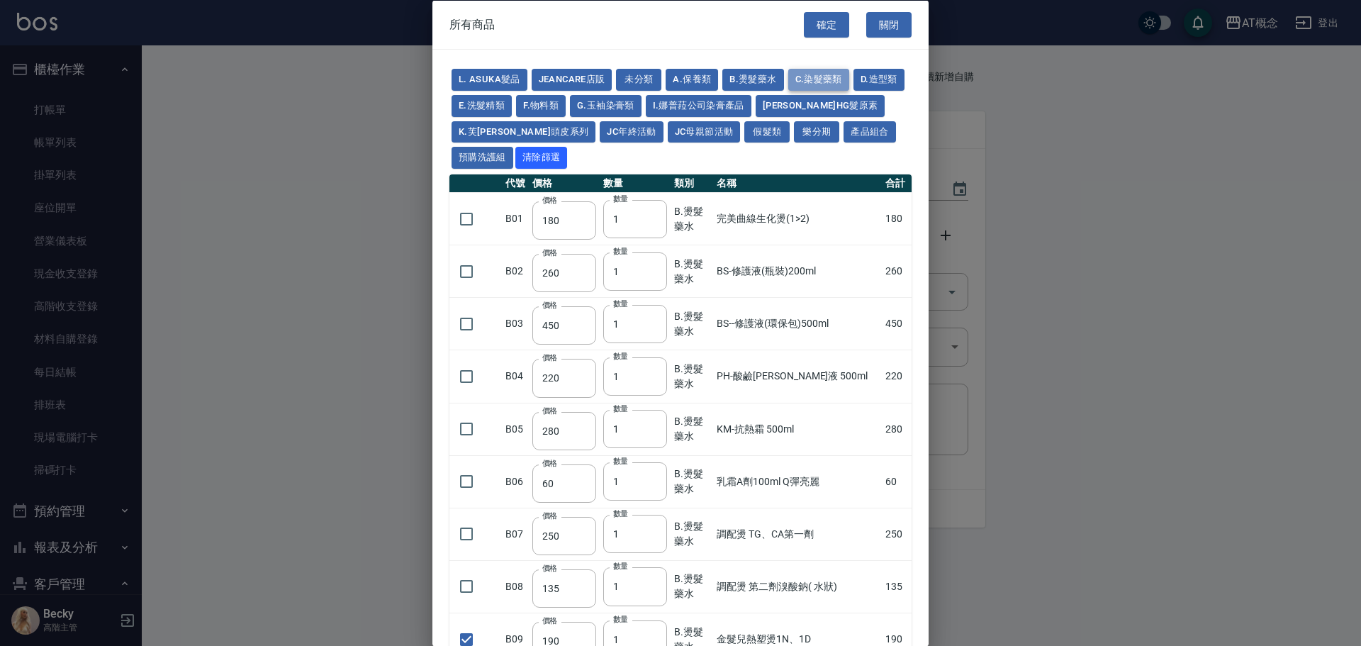
click at [804, 79] on button "C.染髮藥類" at bounding box center [818, 80] width 61 height 22
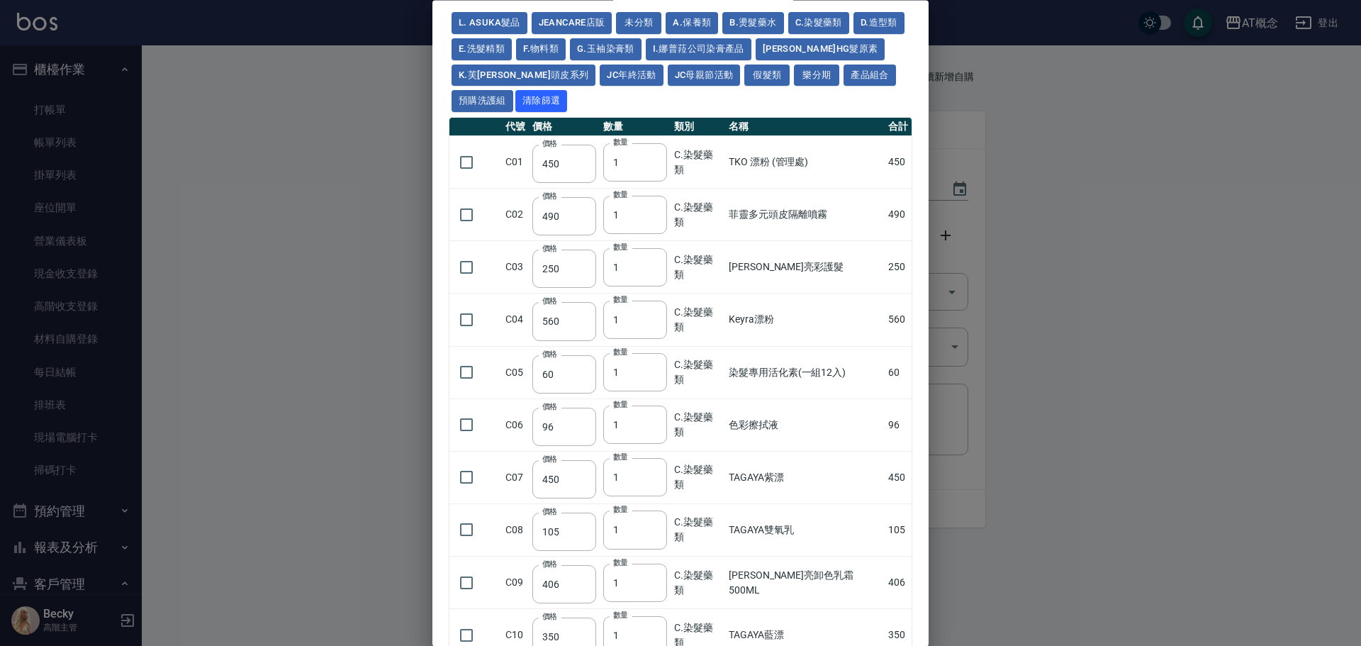
scroll to position [142, 0]
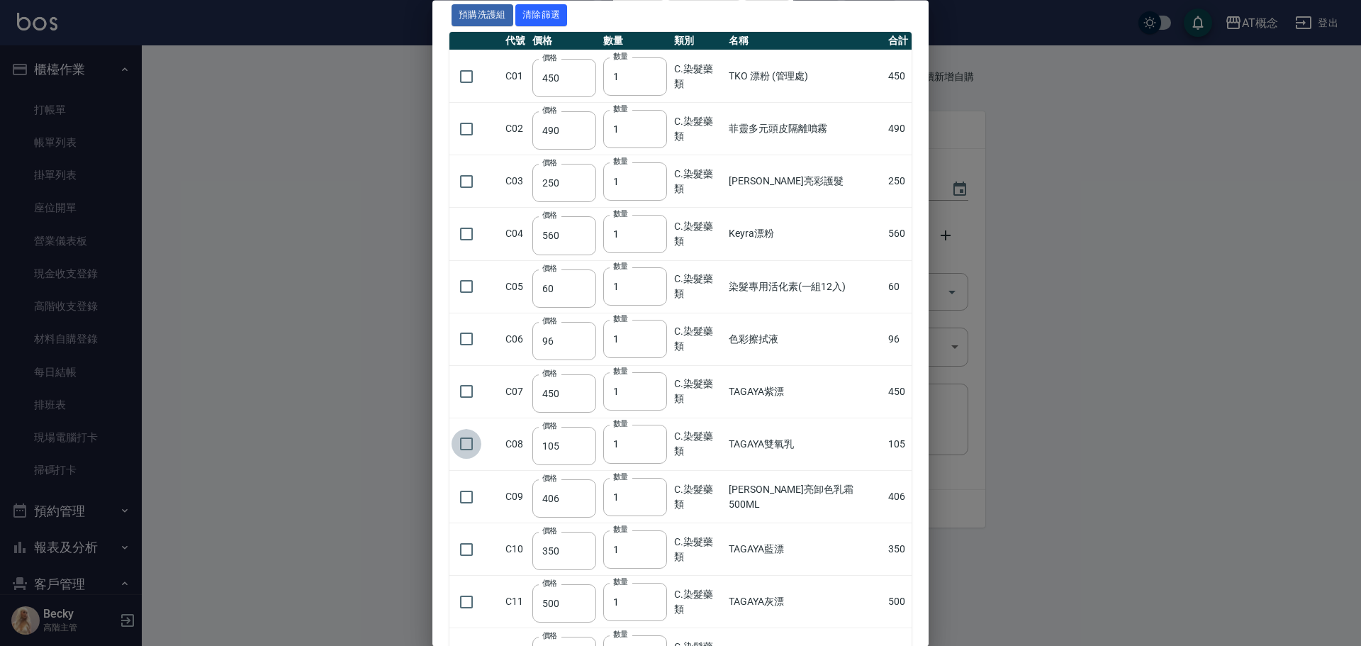
click at [464, 444] on input "checkbox" at bounding box center [467, 445] width 30 height 30
click at [659, 441] on input "2" at bounding box center [635, 444] width 64 height 38
click at [659, 441] on input "3" at bounding box center [635, 444] width 64 height 38
click at [659, 441] on input "4" at bounding box center [635, 444] width 64 height 38
click at [659, 441] on input "5" at bounding box center [635, 444] width 64 height 38
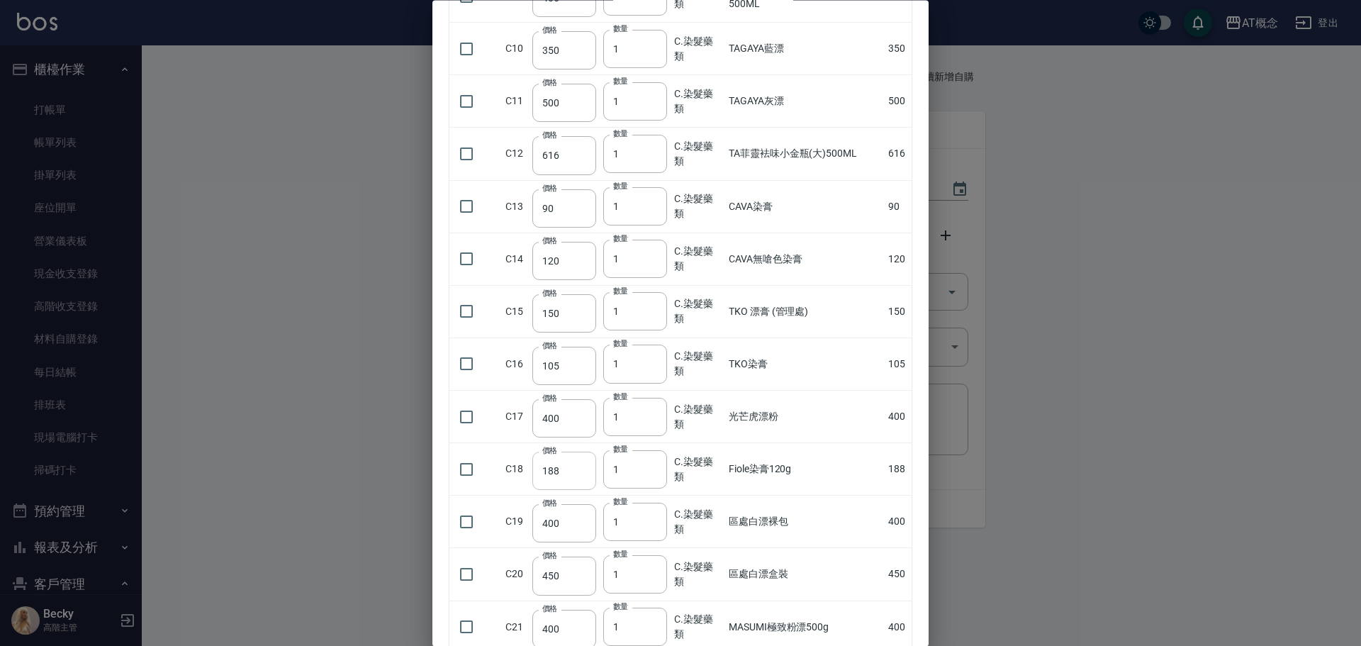
scroll to position [709, 0]
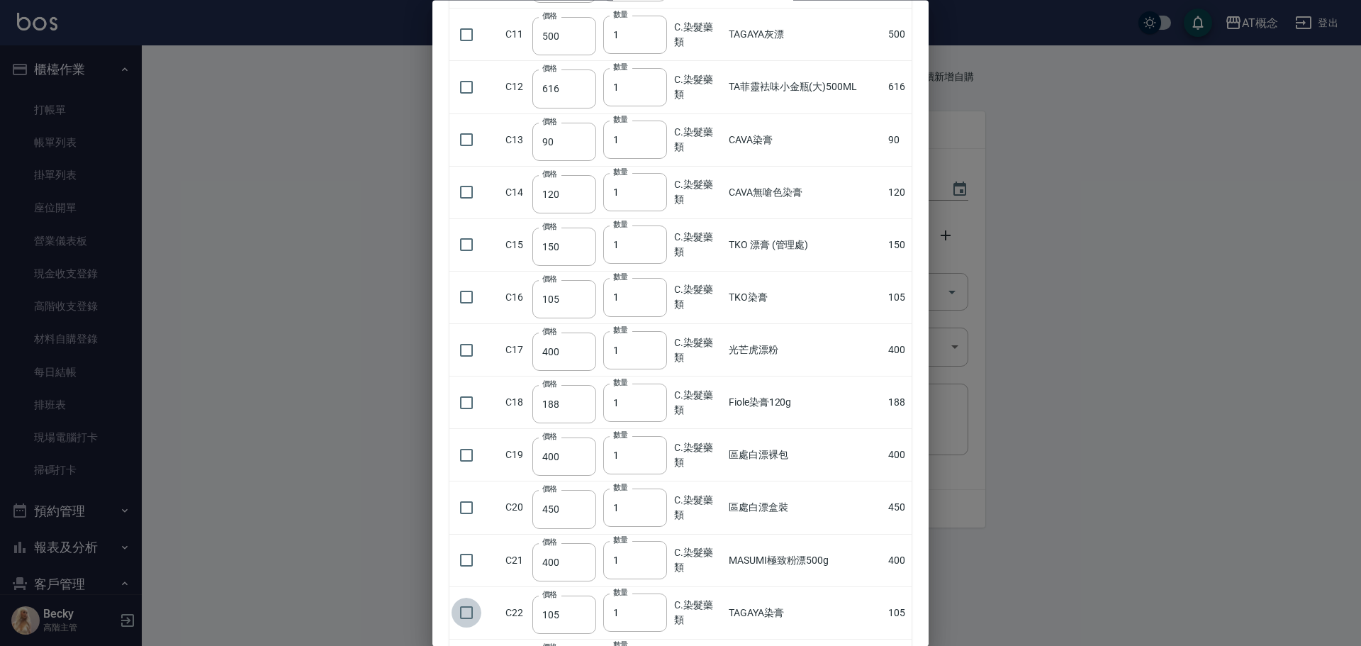
click at [471, 614] on input "checkbox" at bounding box center [467, 613] width 30 height 30
click at [657, 610] on input "11" at bounding box center [635, 613] width 64 height 38
click at [657, 610] on input "12" at bounding box center [635, 613] width 64 height 38
click at [657, 610] on input "13" at bounding box center [635, 613] width 64 height 38
click at [657, 610] on input "14" at bounding box center [635, 613] width 64 height 38
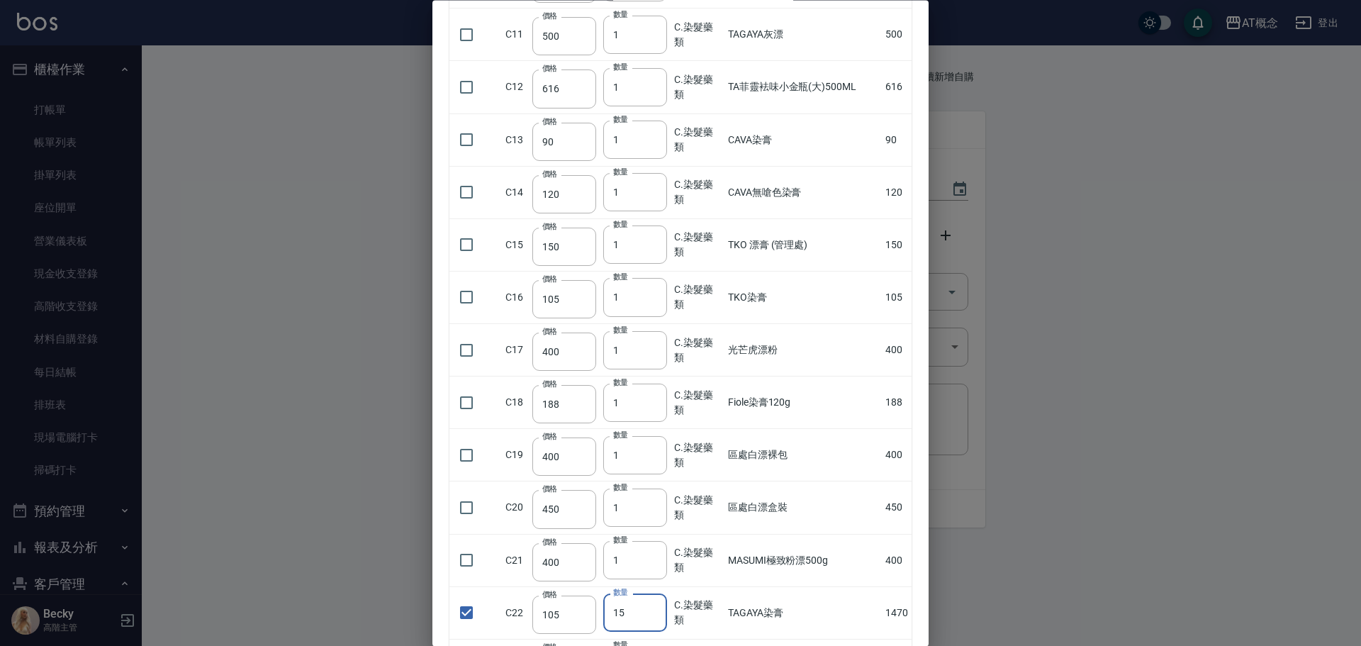
click at [657, 610] on input "15" at bounding box center [635, 613] width 64 height 38
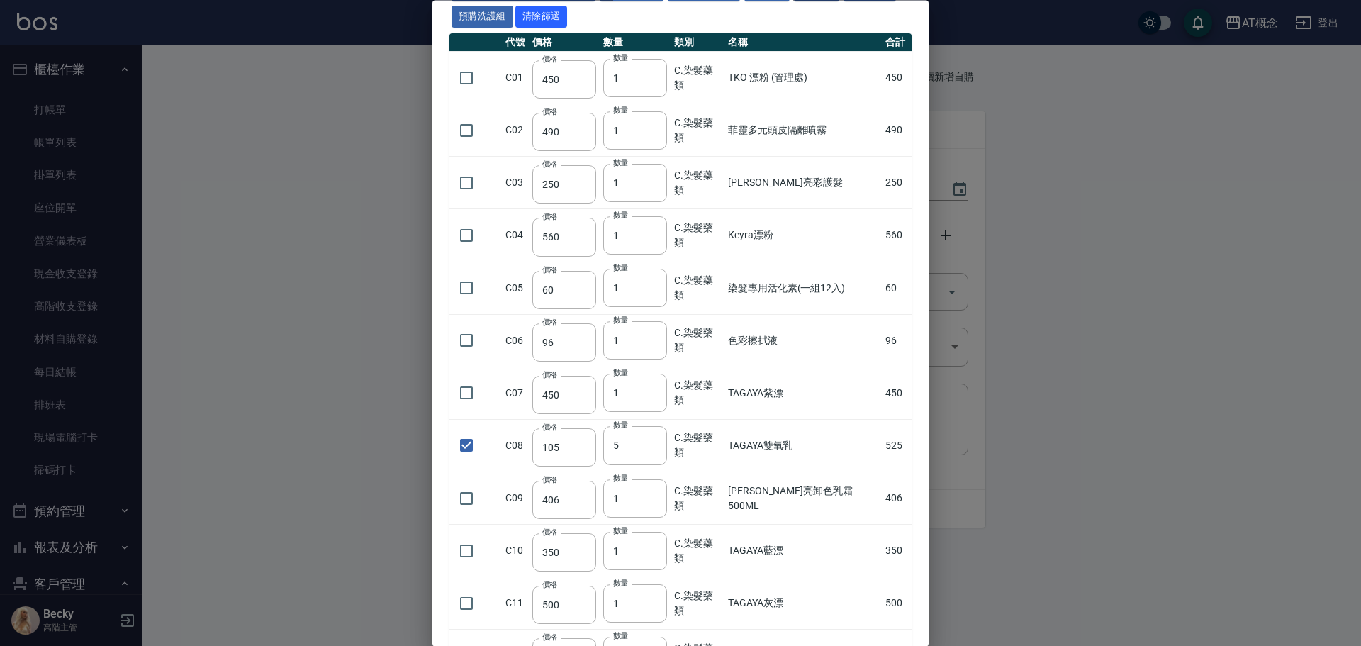
scroll to position [0, 0]
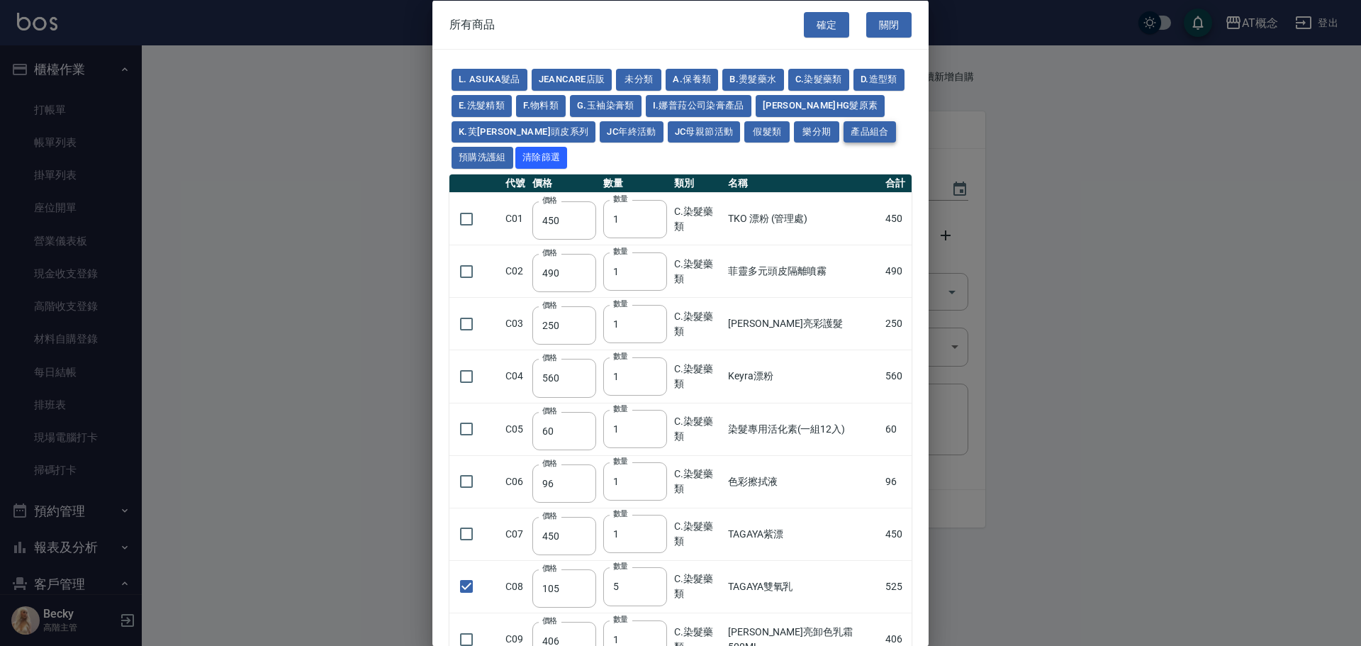
click at [844, 133] on button "產品組合" at bounding box center [870, 132] width 52 height 22
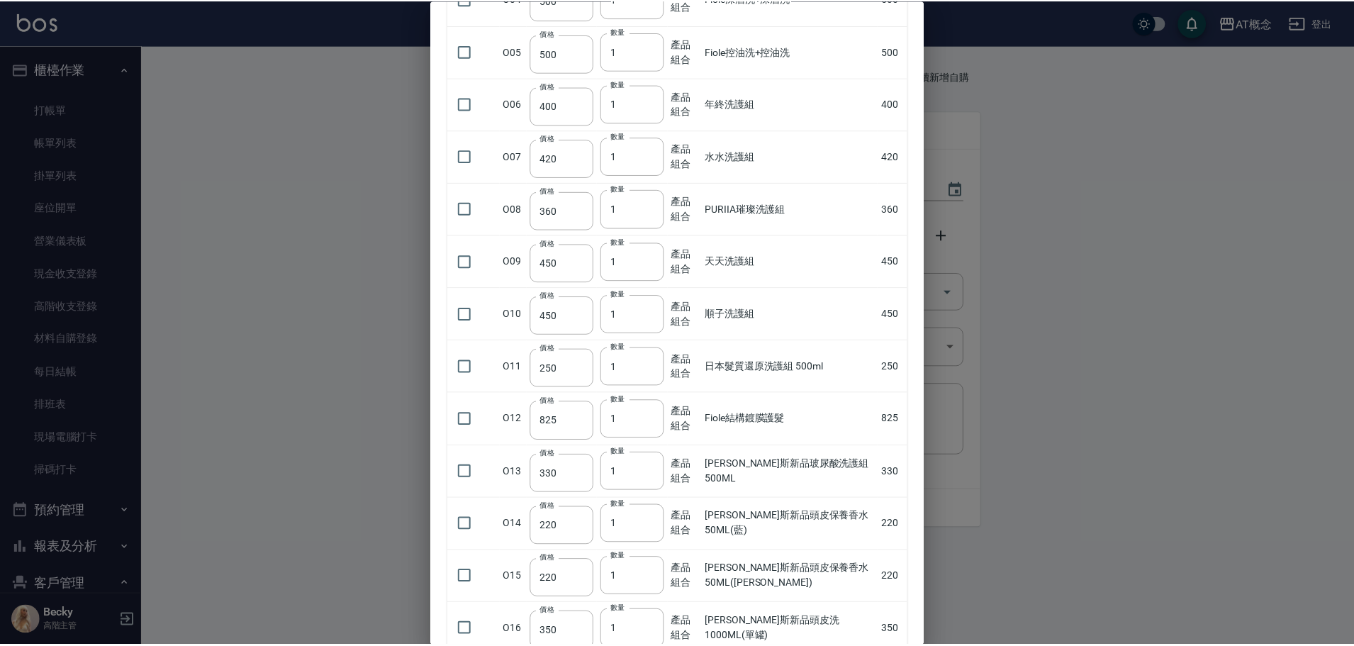
scroll to position [567, 0]
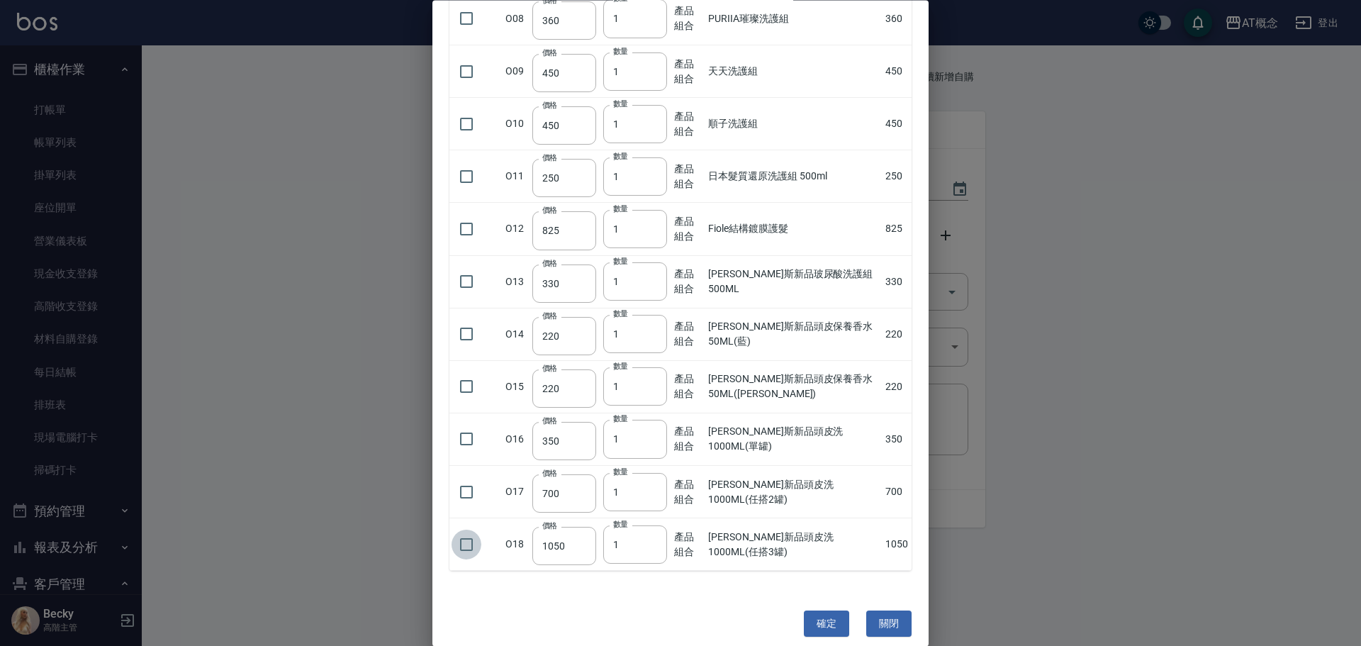
click at [469, 548] on input "checkbox" at bounding box center [467, 545] width 30 height 30
click at [468, 437] on input "checkbox" at bounding box center [467, 440] width 30 height 30
drag, startPoint x: 821, startPoint y: 622, endPoint x: 755, endPoint y: 574, distance: 81.3
click at [821, 621] on button "確定" at bounding box center [826, 624] width 45 height 26
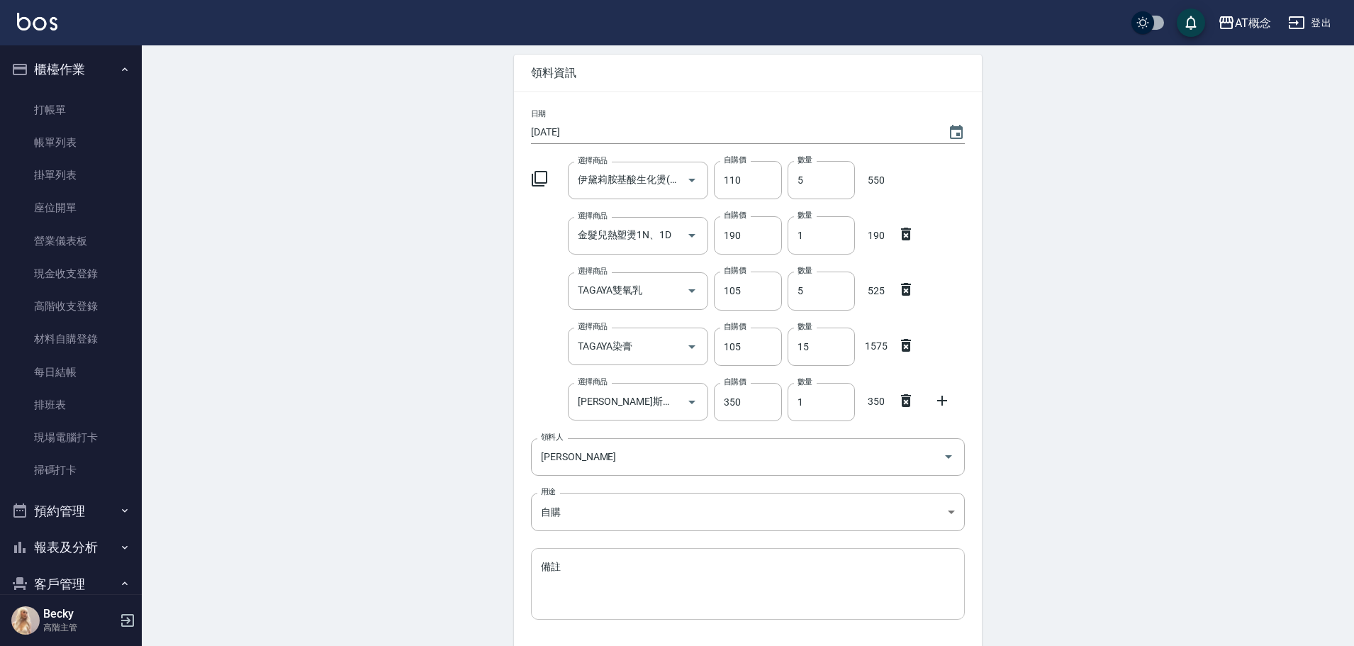
scroll to position [142, 0]
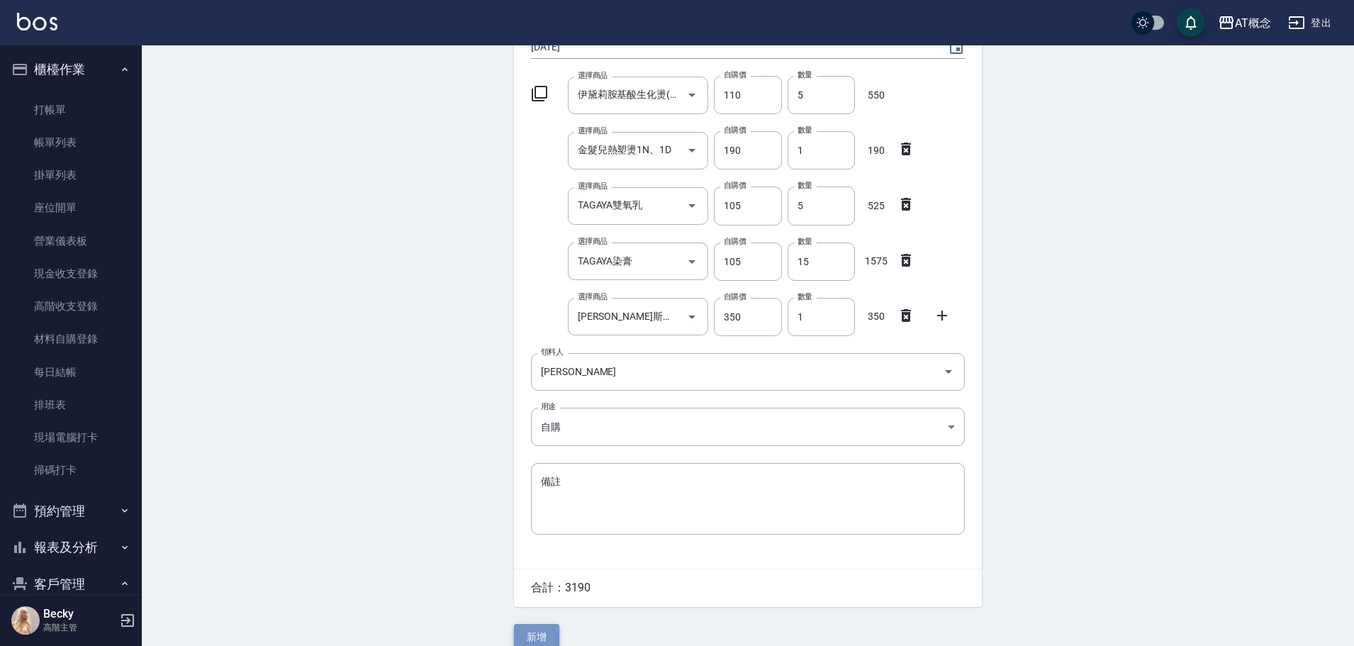
click at [536, 639] on button "新增" at bounding box center [536, 637] width 45 height 26
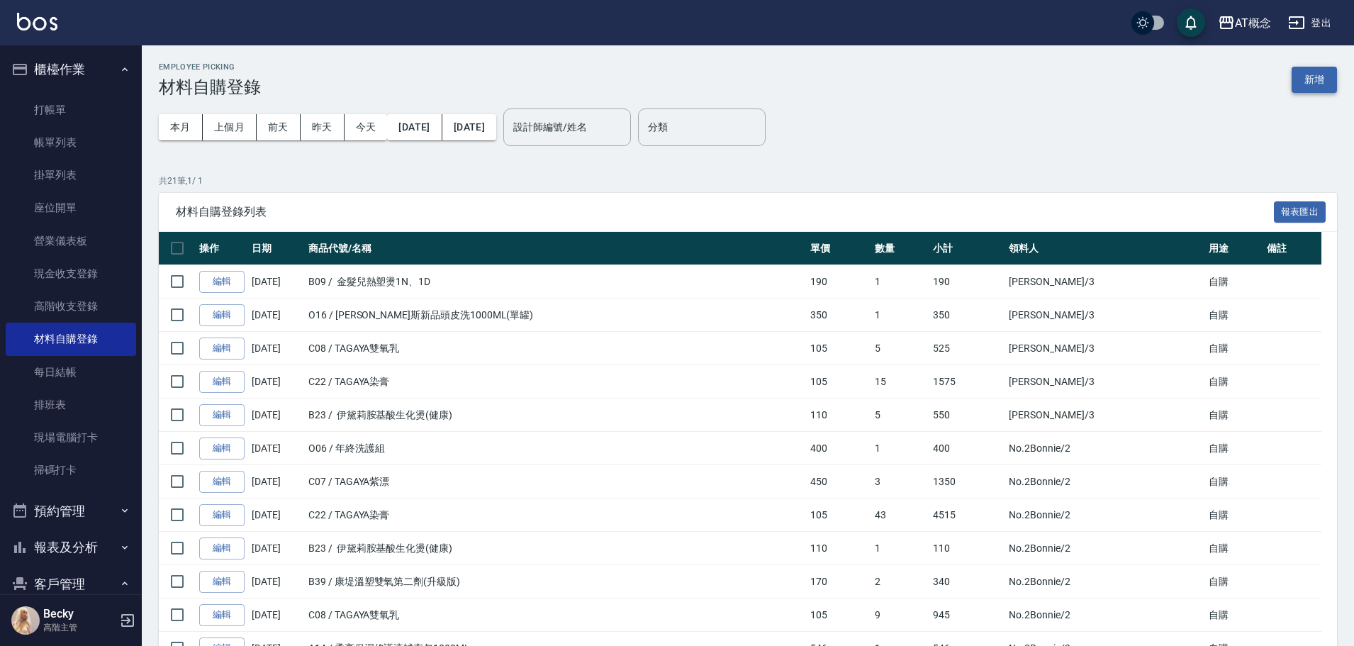
click at [1319, 82] on button "新增" at bounding box center [1314, 80] width 45 height 26
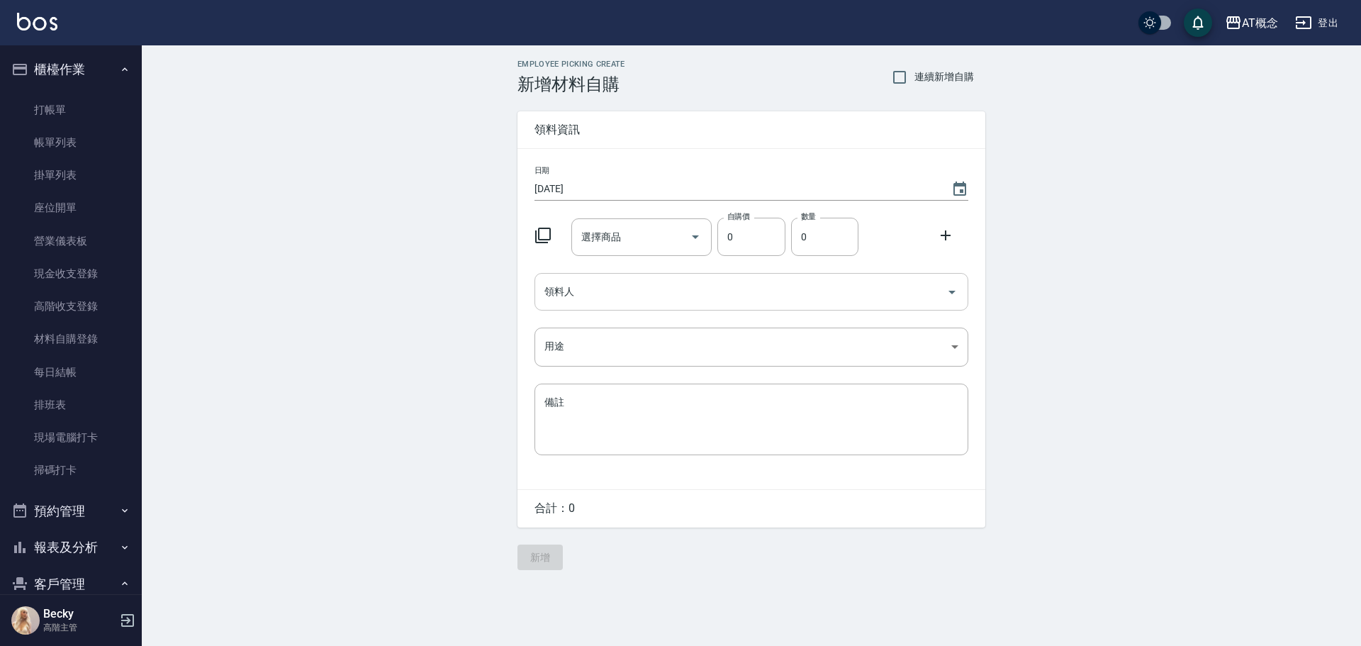
click at [571, 299] on input "領料人" at bounding box center [741, 291] width 400 height 25
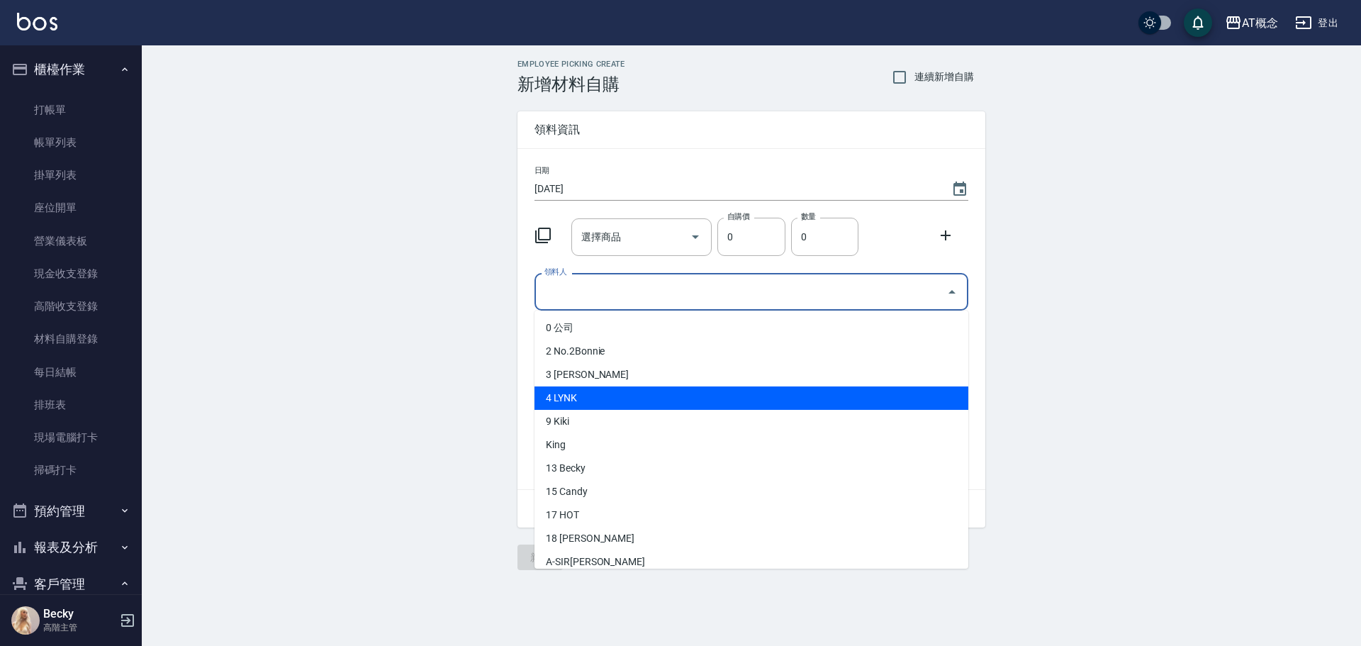
click at [584, 391] on li "4 LYNK" at bounding box center [752, 397] width 434 height 23
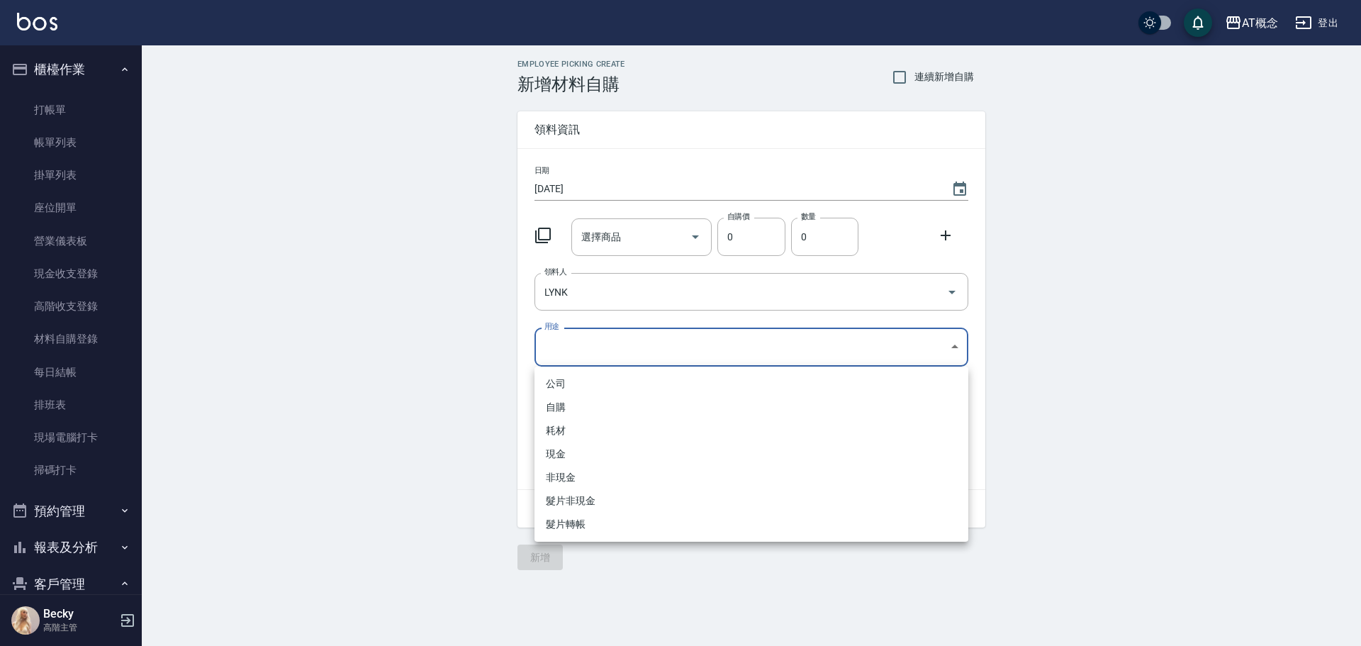
click at [578, 356] on body "AT概念 登出 櫃檯作業 打帳單 帳單列表 掛單列表 座位開單 營業儀表板 現金收支登錄 高階收支登錄 材料自購登錄 每日結帳 排班表 現場電腦打卡 掃碼打卡…" at bounding box center [680, 323] width 1361 height 646
click at [570, 410] on li "自購" at bounding box center [752, 407] width 434 height 23
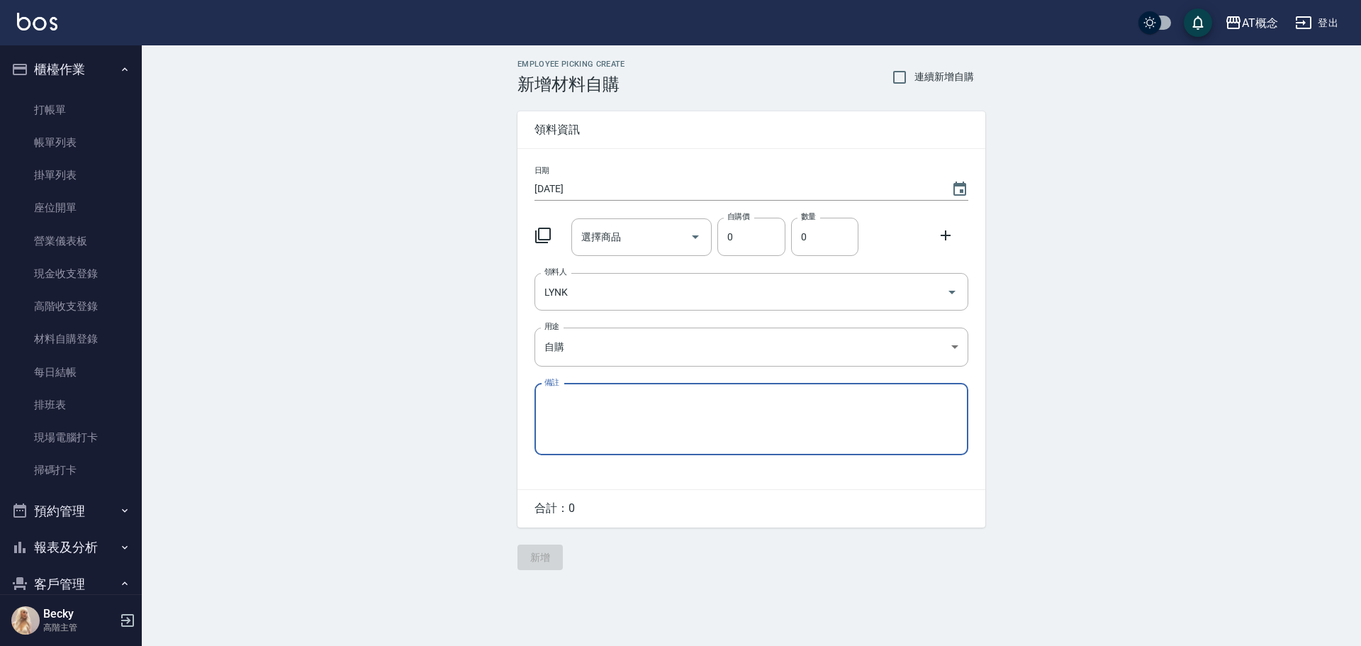
click at [546, 237] on icon at bounding box center [543, 235] width 17 height 17
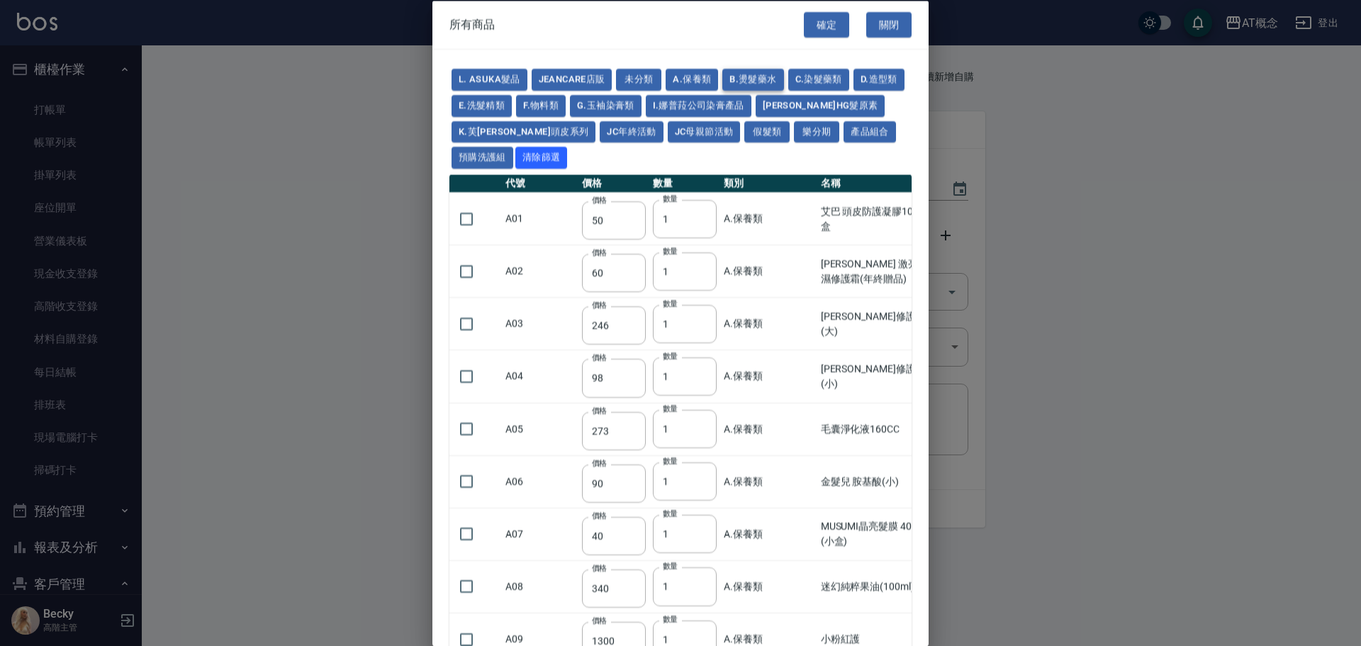
click at [761, 79] on button "B.燙髮藥水" at bounding box center [752, 80] width 61 height 22
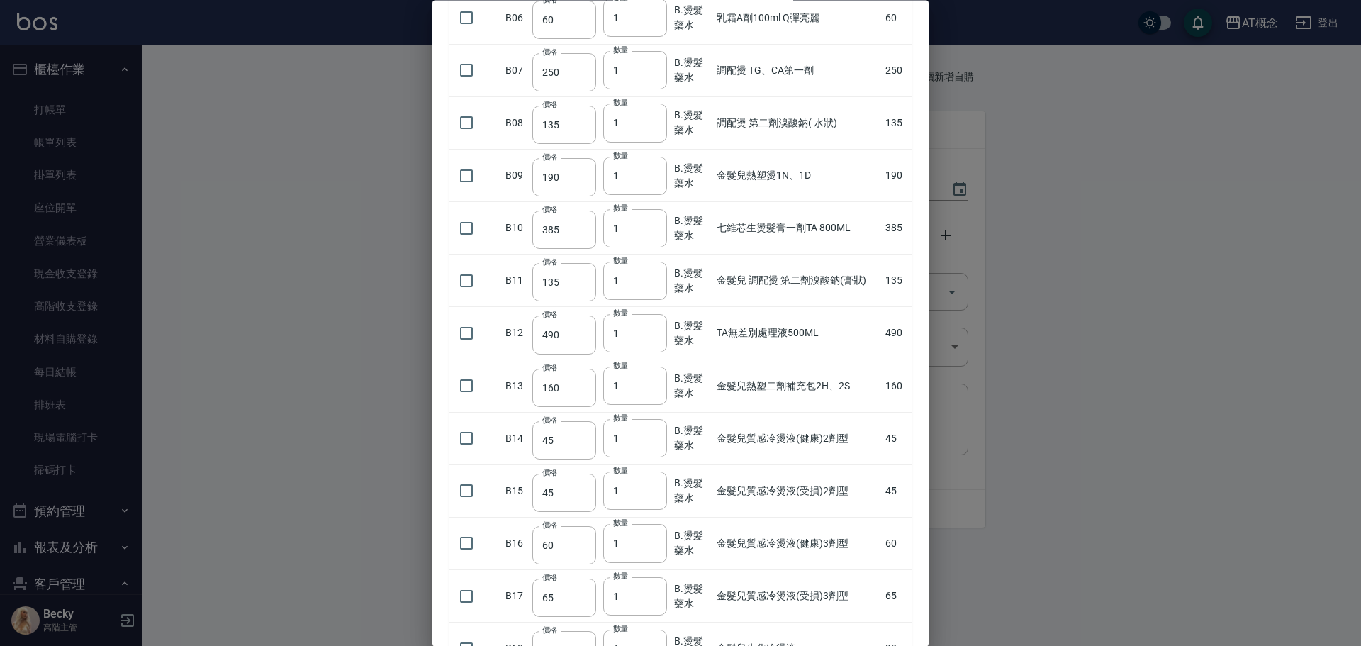
scroll to position [638, 0]
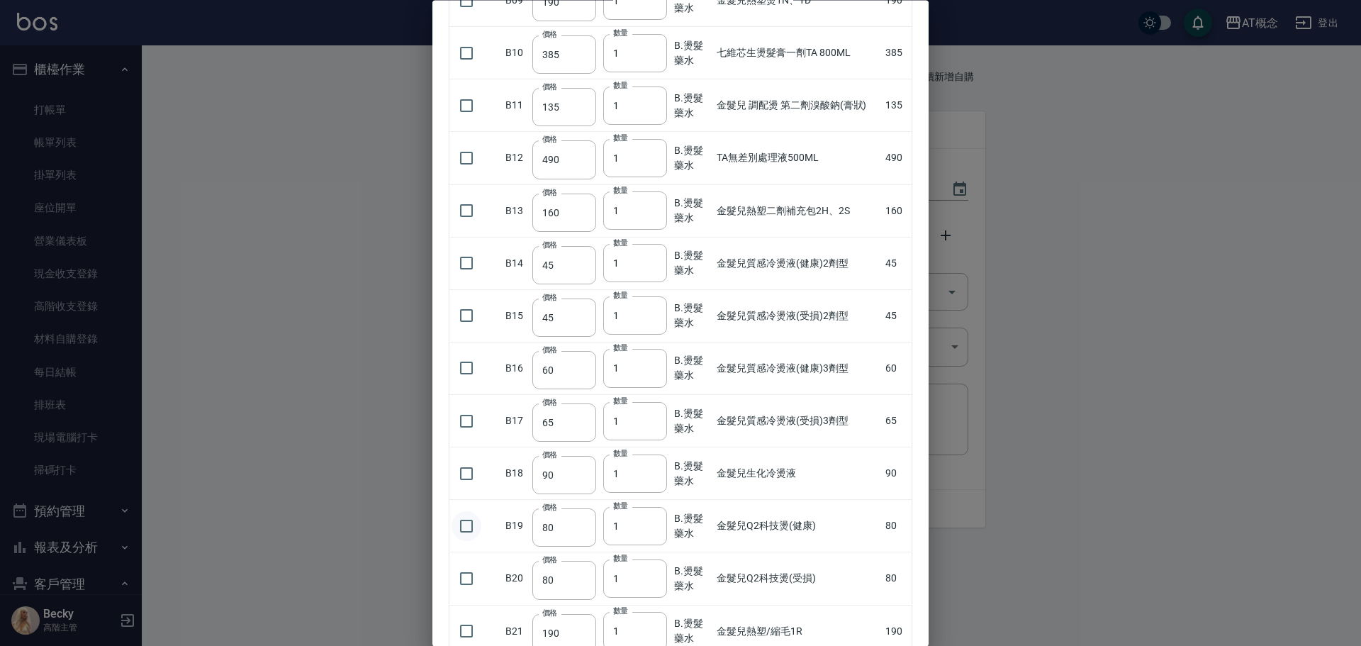
click at [466, 527] on input "checkbox" at bounding box center [467, 526] width 30 height 30
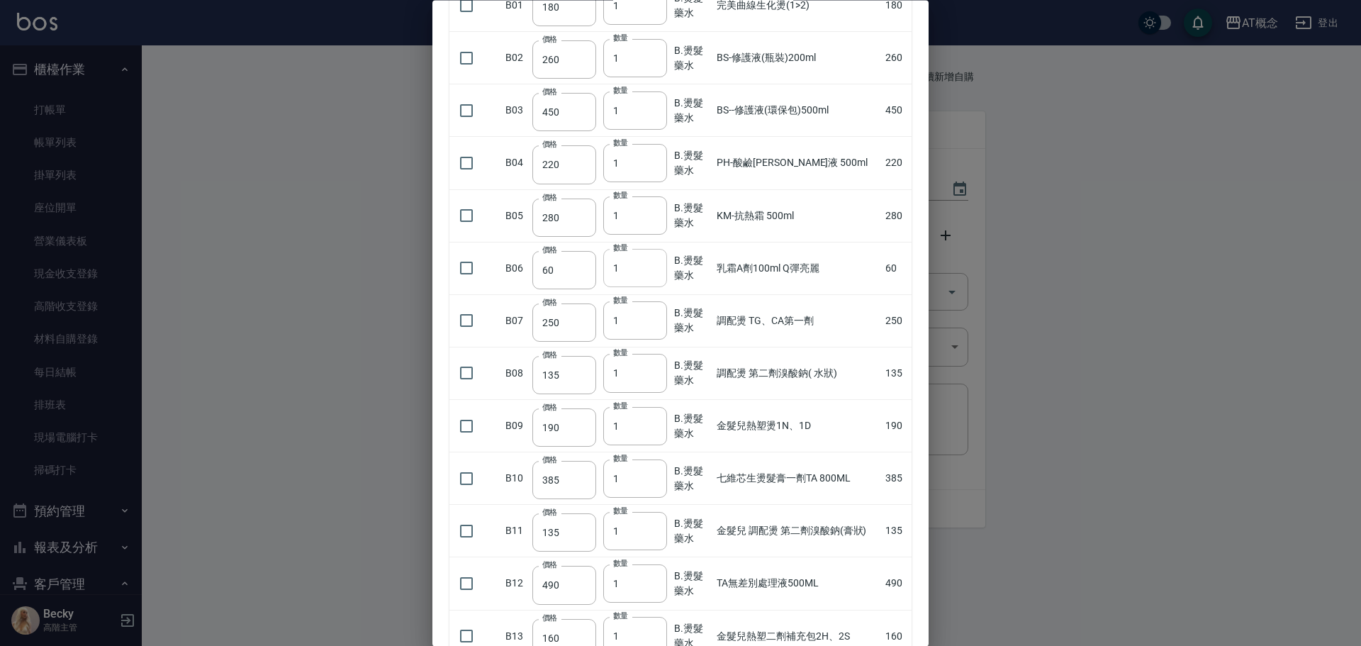
scroll to position [0, 0]
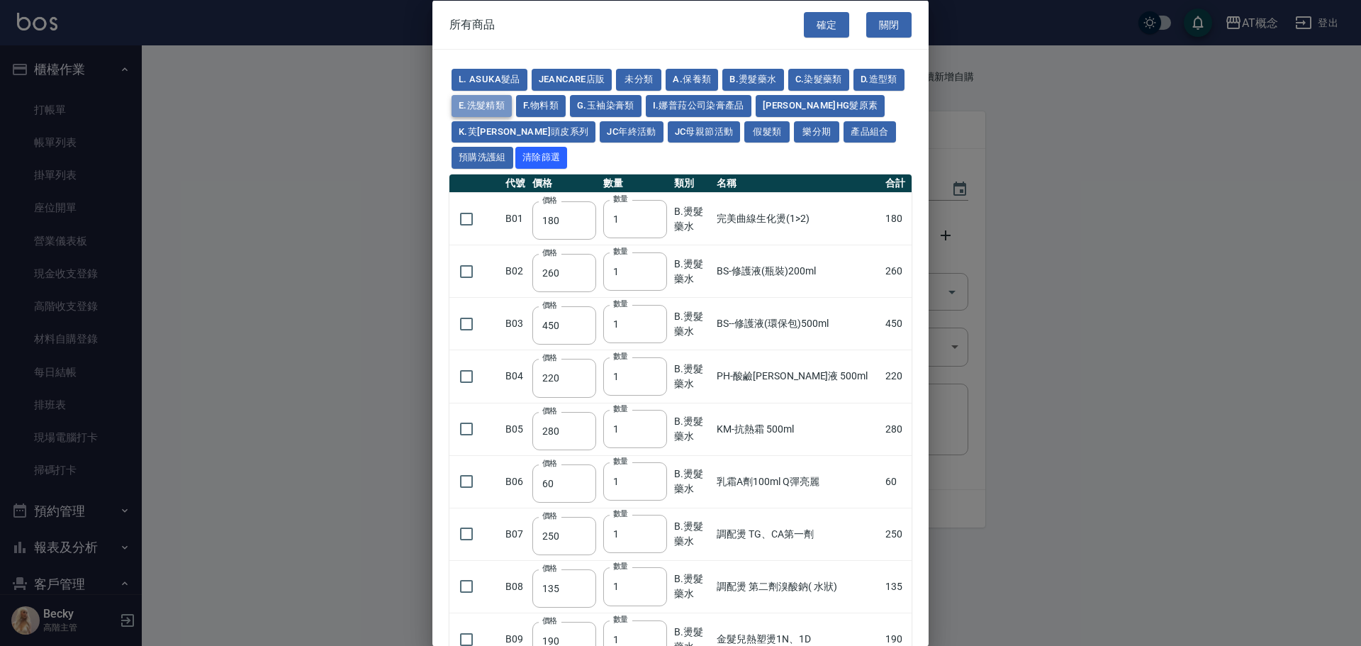
click at [512, 103] on button "E.洗髮精類" at bounding box center [482, 105] width 60 height 22
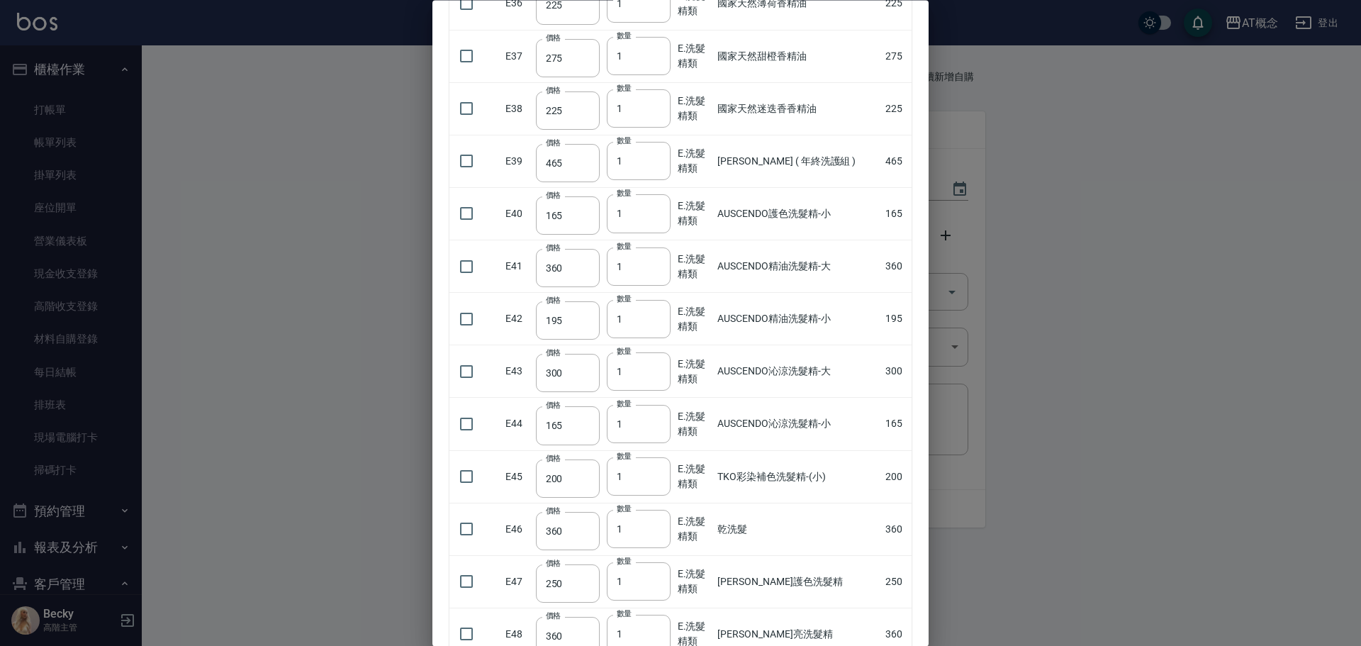
scroll to position [2056, 0]
click at [464, 473] on input "checkbox" at bounding box center [467, 475] width 30 height 30
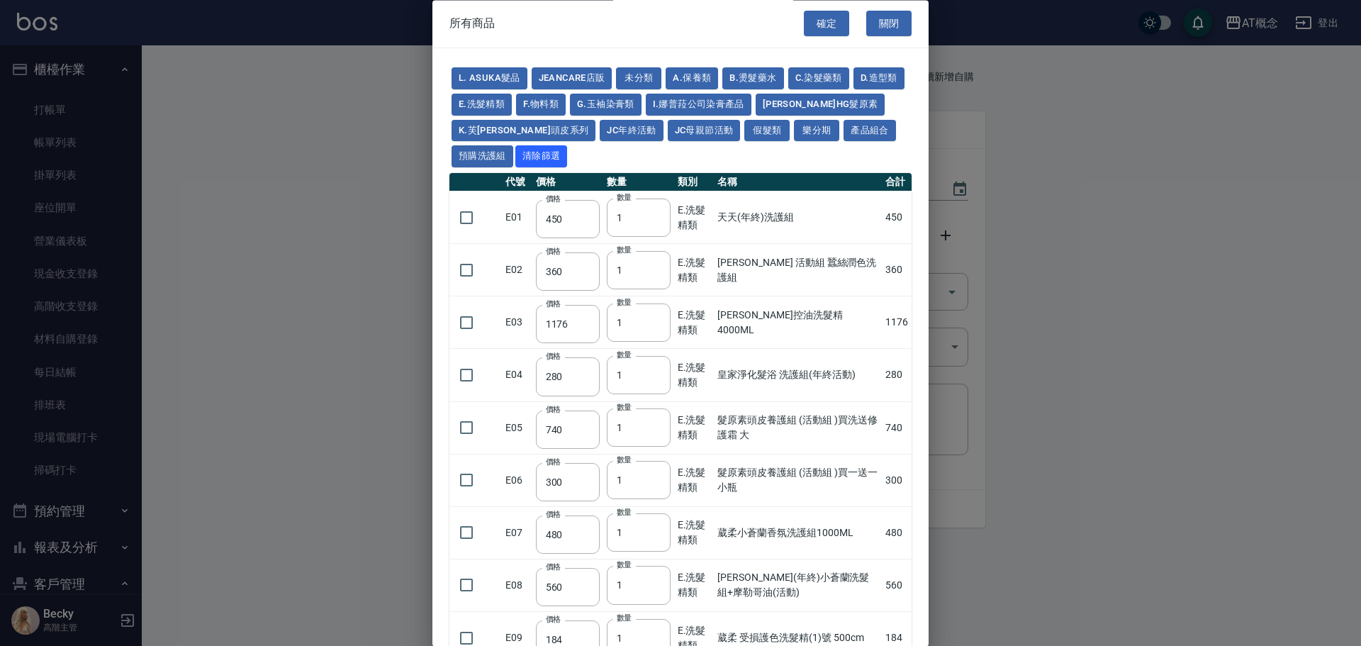
scroll to position [0, 0]
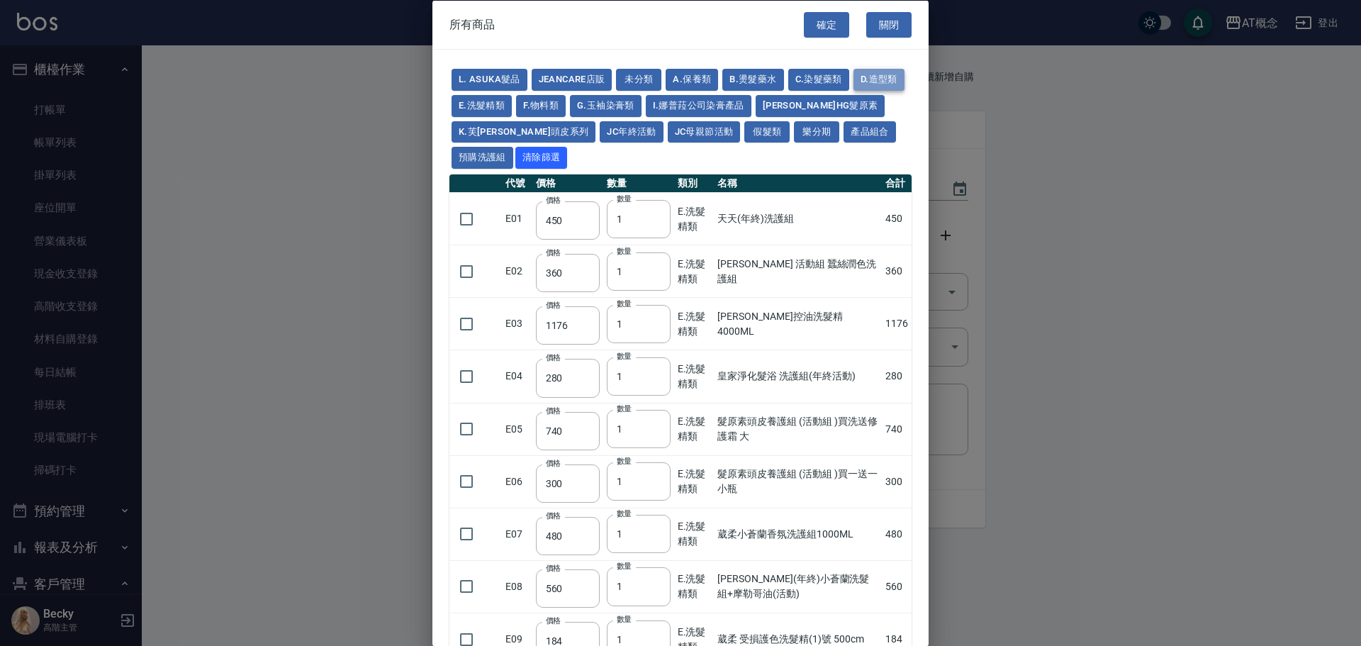
click at [854, 91] on button "D.造型類" at bounding box center [879, 80] width 51 height 22
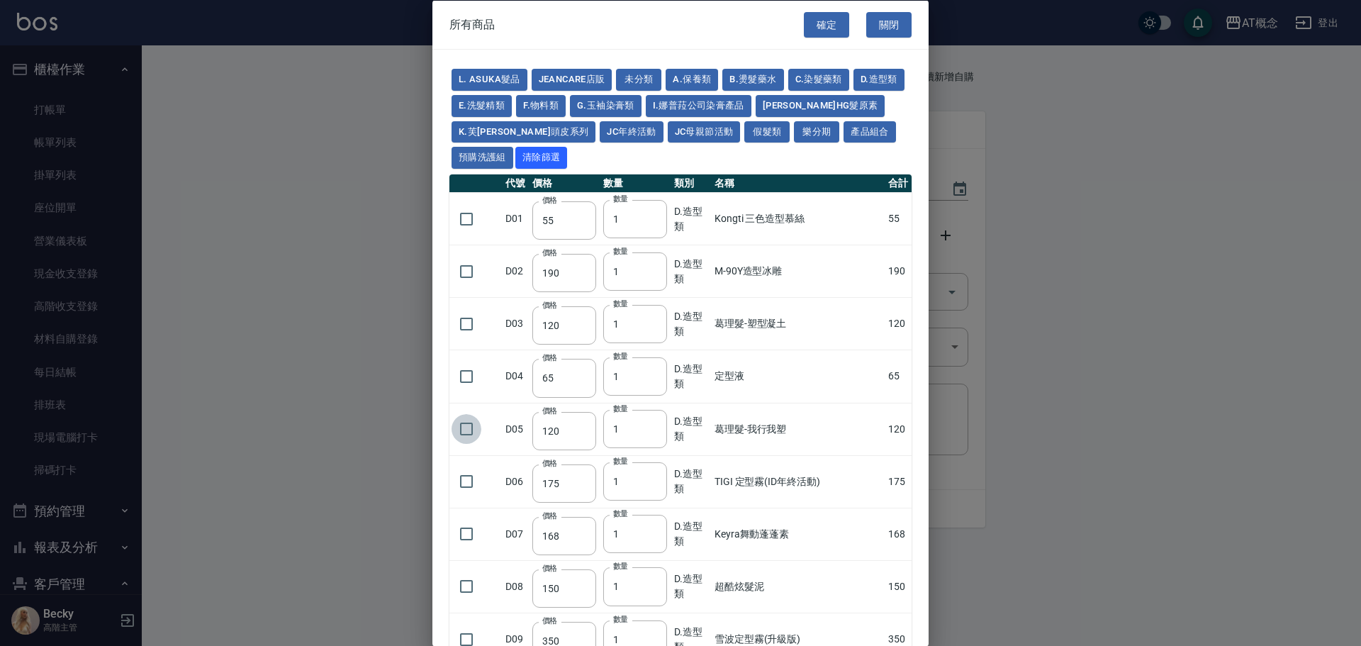
click at [472, 430] on input "checkbox" at bounding box center [467, 429] width 30 height 30
click at [512, 106] on button "E.洗髮精類" at bounding box center [482, 105] width 60 height 22
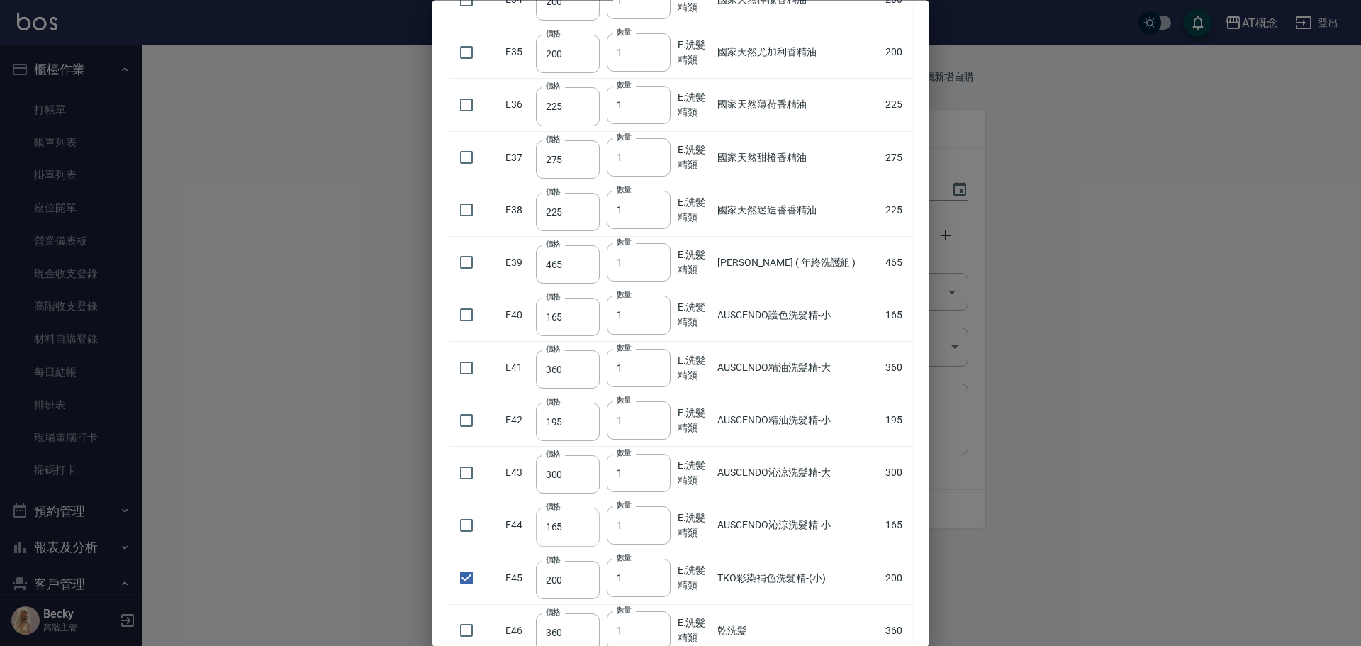
scroll to position [2198, 0]
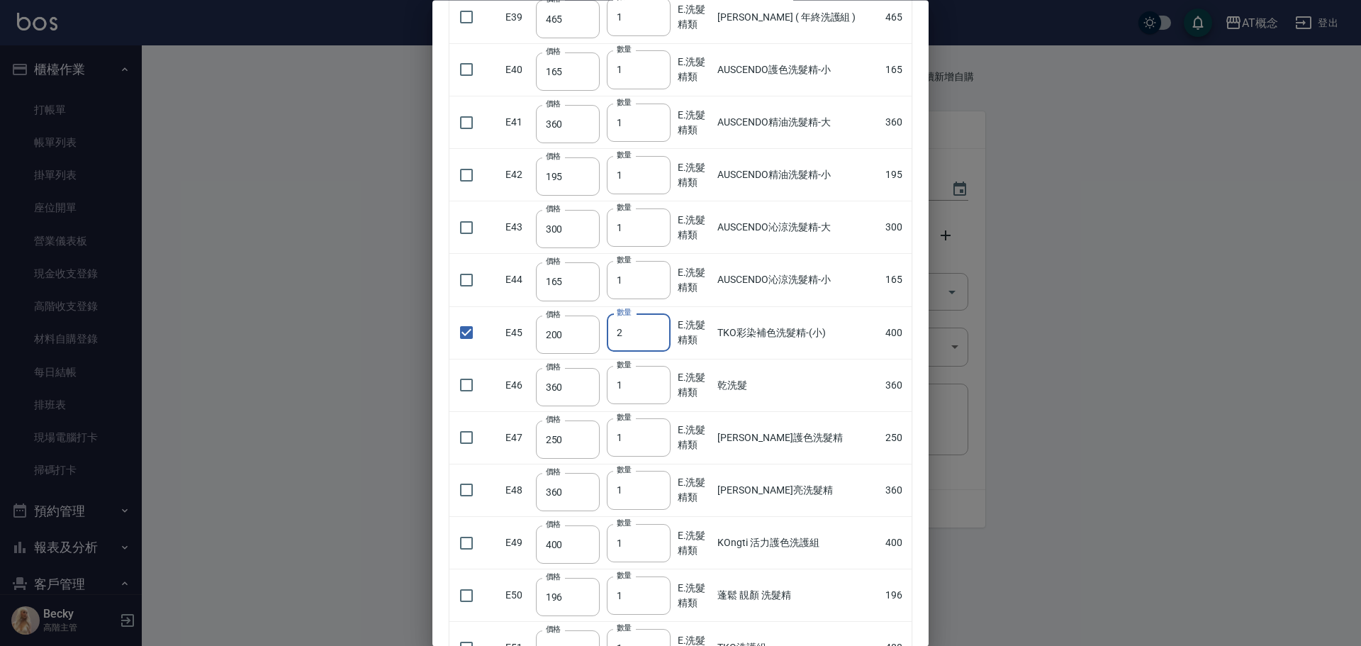
click at [657, 330] on input "2" at bounding box center [639, 333] width 64 height 38
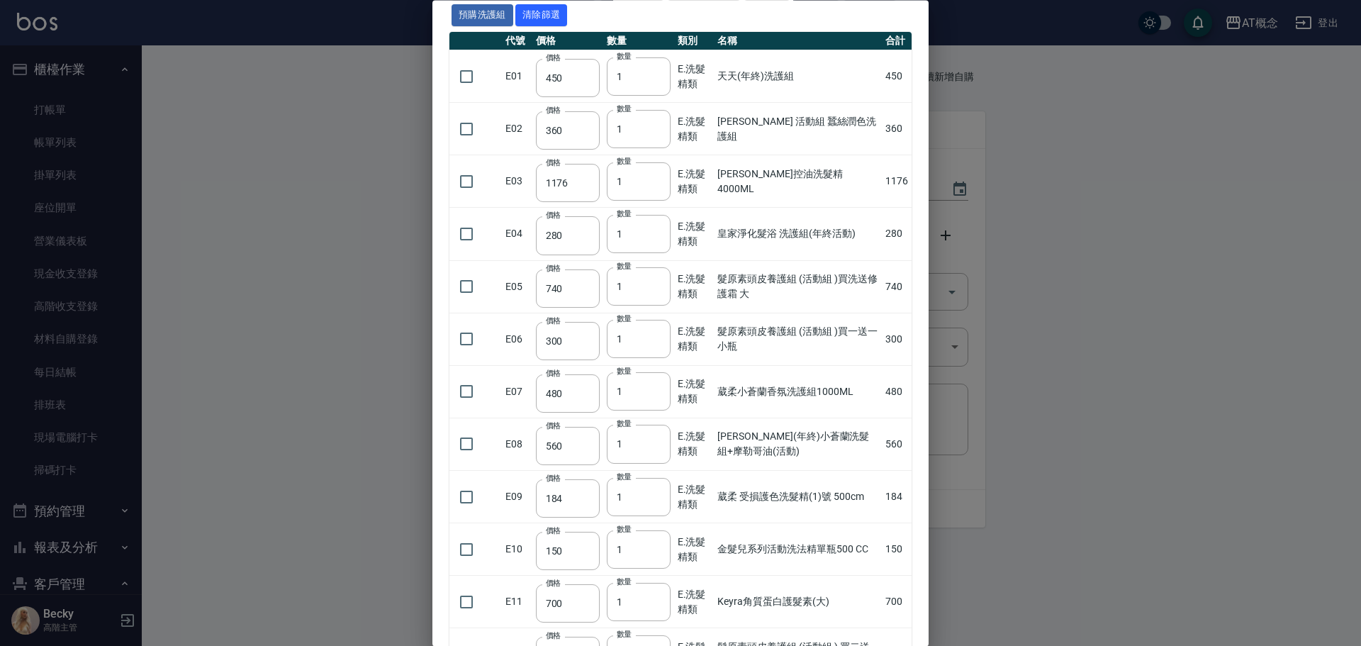
scroll to position [0, 0]
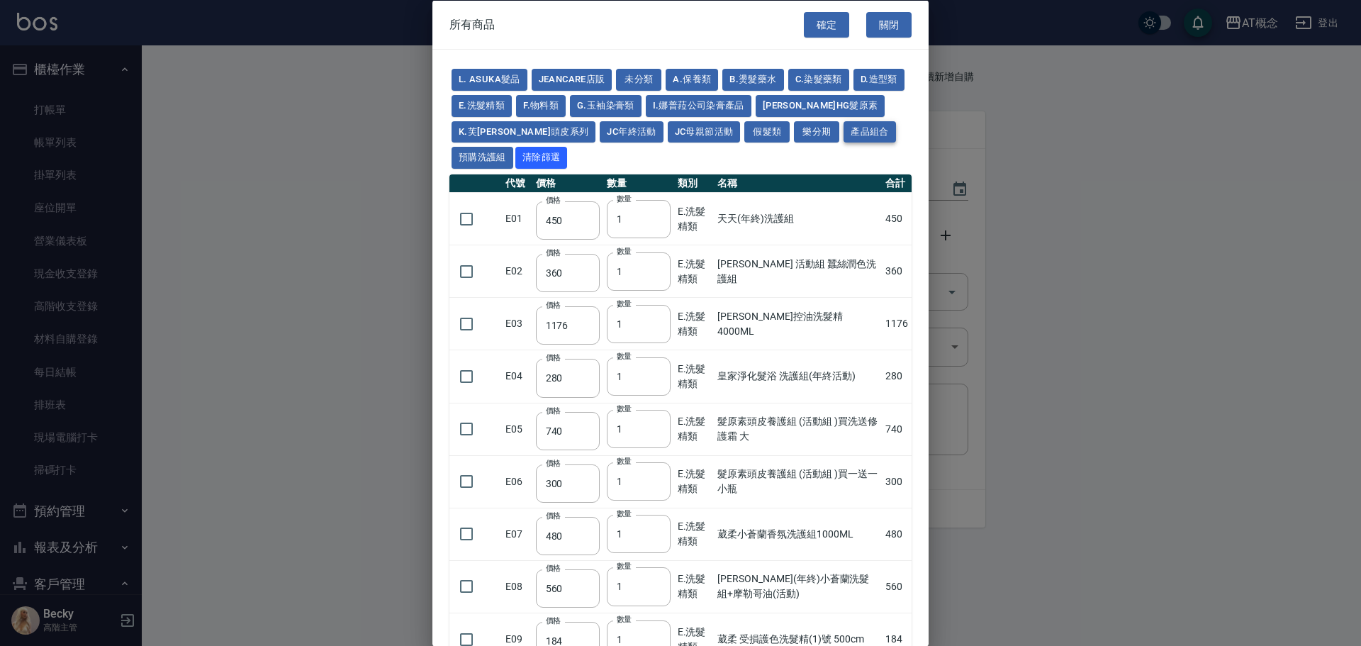
click at [844, 131] on button "產品組合" at bounding box center [870, 132] width 52 height 22
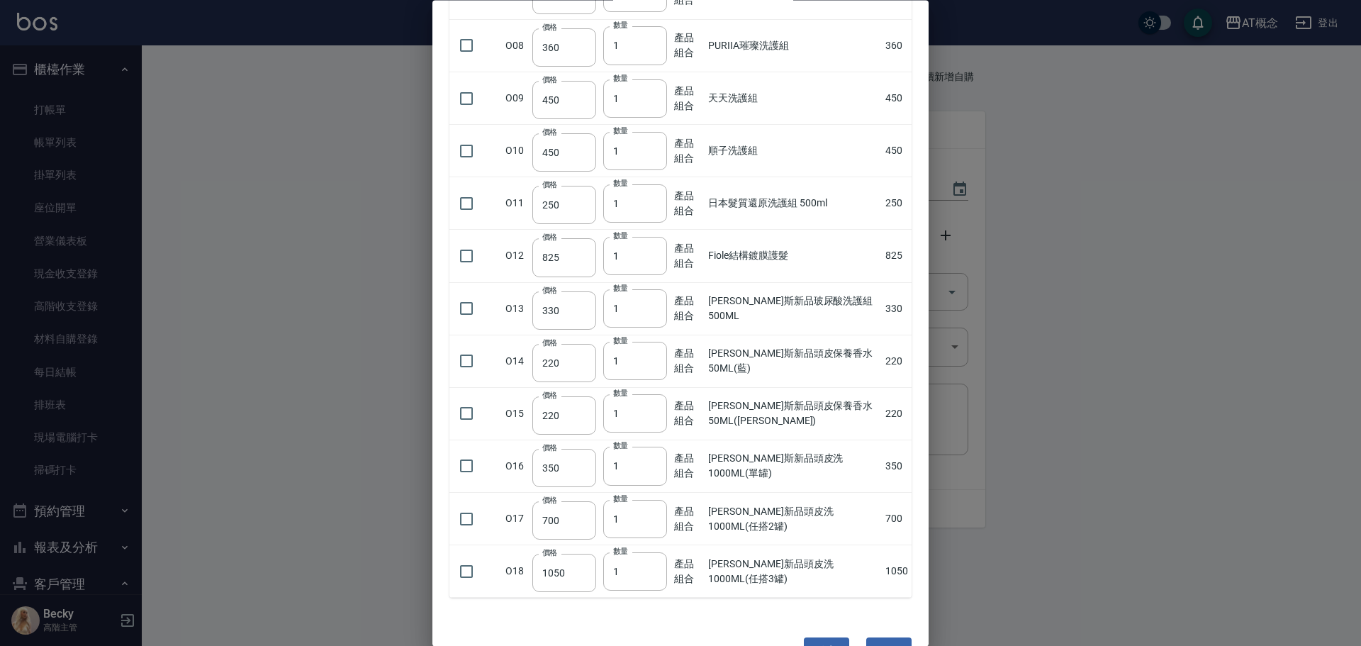
scroll to position [581, 0]
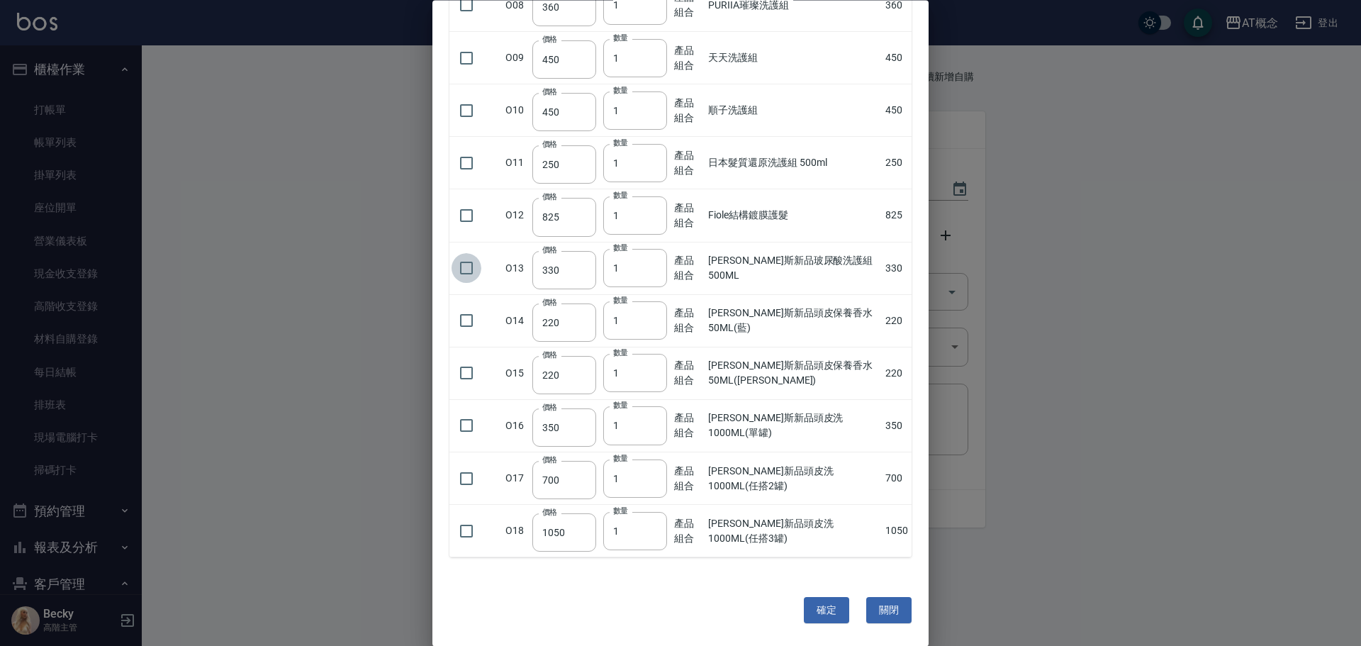
click at [466, 269] on input "checkbox" at bounding box center [467, 269] width 30 height 30
click at [654, 265] on input "2" at bounding box center [635, 269] width 64 height 38
click at [654, 265] on input "3" at bounding box center [635, 269] width 64 height 38
click at [651, 274] on input "2" at bounding box center [635, 269] width 64 height 38
click at [465, 371] on input "checkbox" at bounding box center [467, 374] width 30 height 30
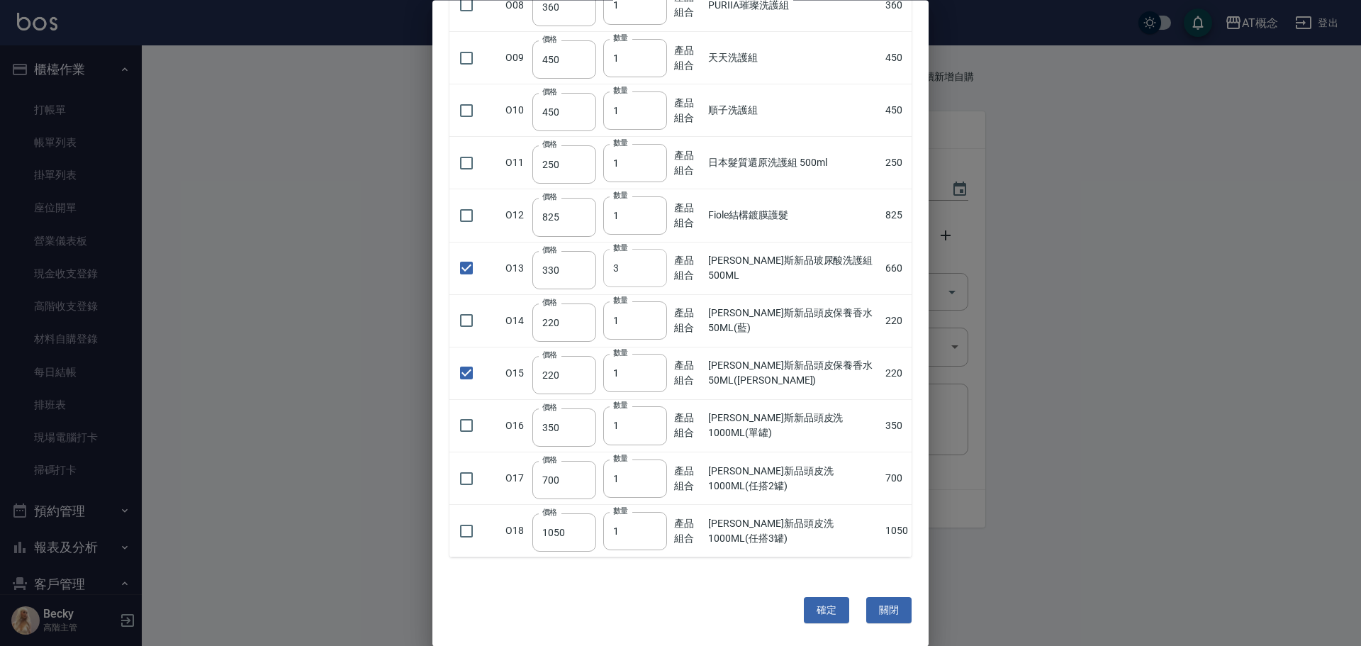
click at [654, 267] on input "3" at bounding box center [635, 269] width 64 height 38
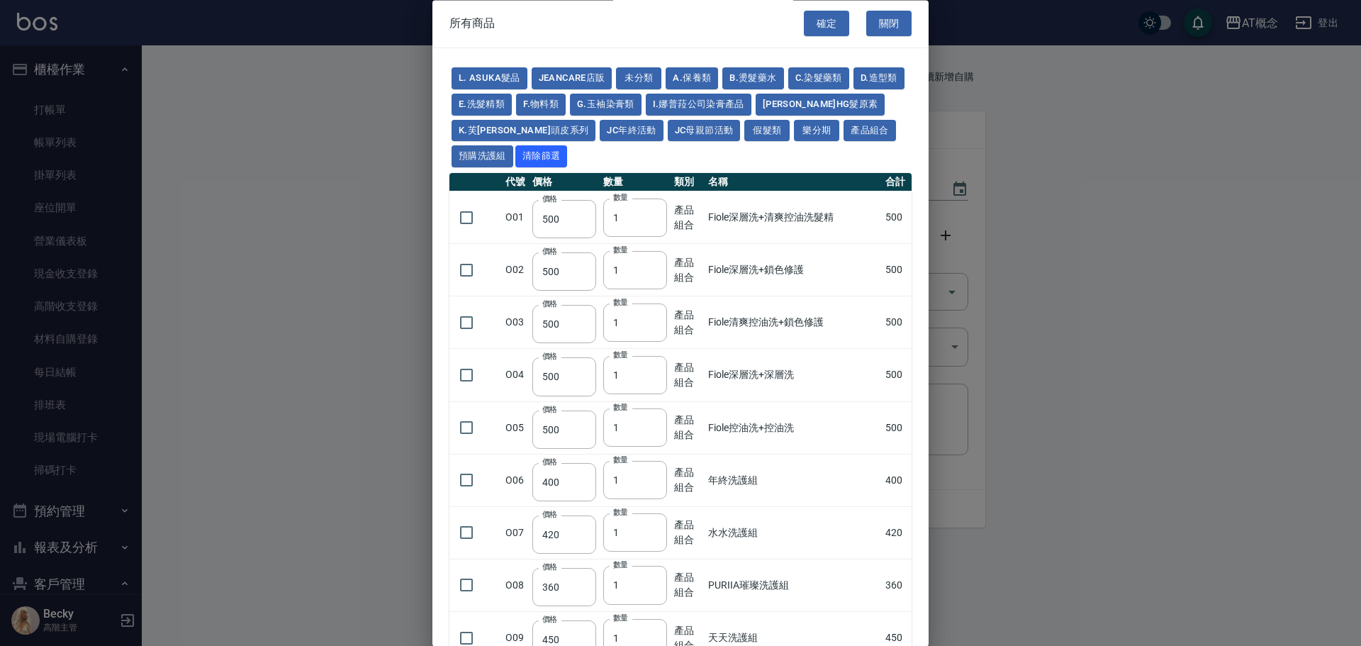
scroll to position [0, 0]
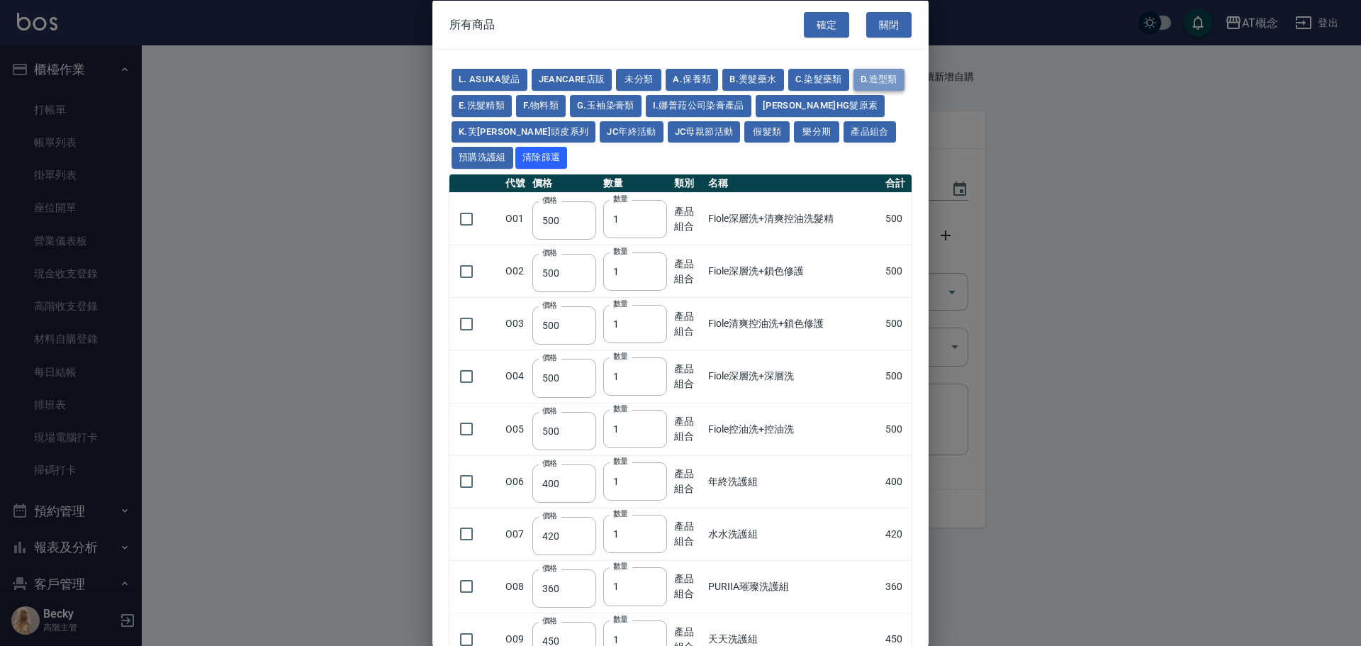
click at [854, 91] on button "D.造型類" at bounding box center [879, 80] width 51 height 22
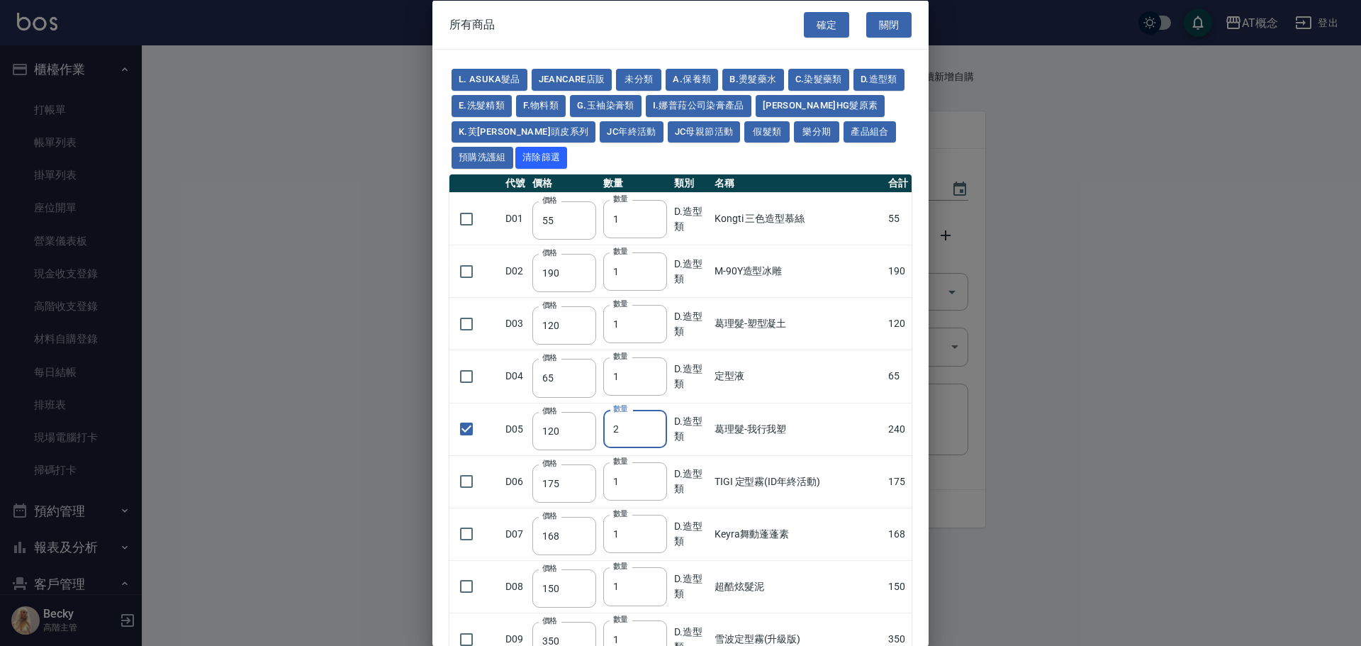
click at [654, 427] on input "2" at bounding box center [635, 429] width 64 height 38
click at [657, 433] on input "1" at bounding box center [635, 429] width 64 height 38
click at [642, 104] on button "G.玉袖染膏類" at bounding box center [606, 105] width 72 height 22
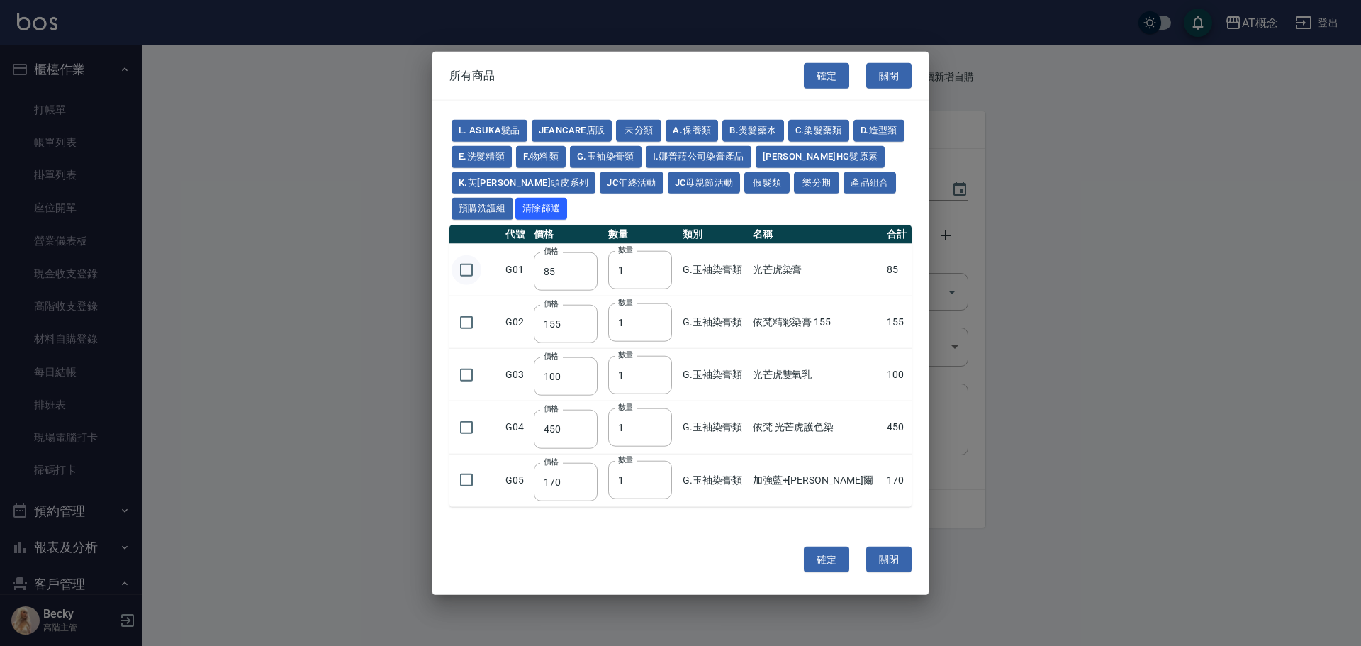
click at [466, 267] on input "checkbox" at bounding box center [467, 270] width 30 height 30
click at [513, 198] on button "預購洗護組" at bounding box center [483, 209] width 62 height 22
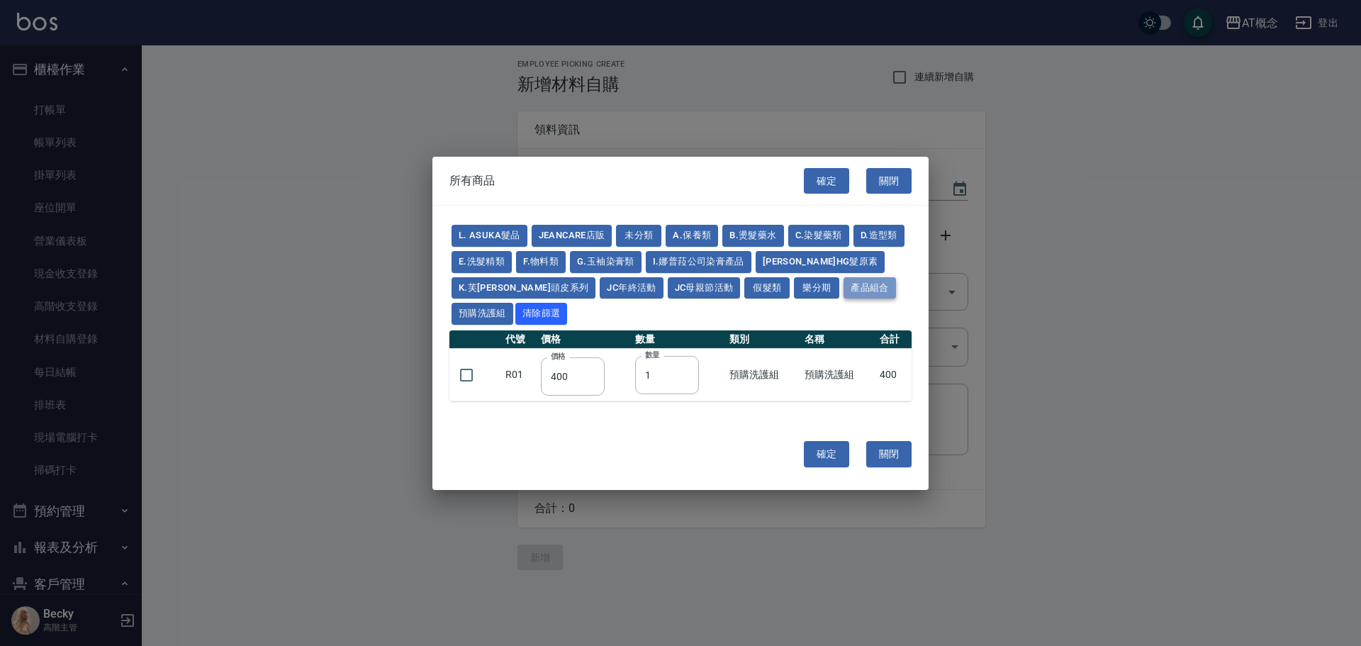
click at [844, 288] on button "產品組合" at bounding box center [870, 287] width 52 height 22
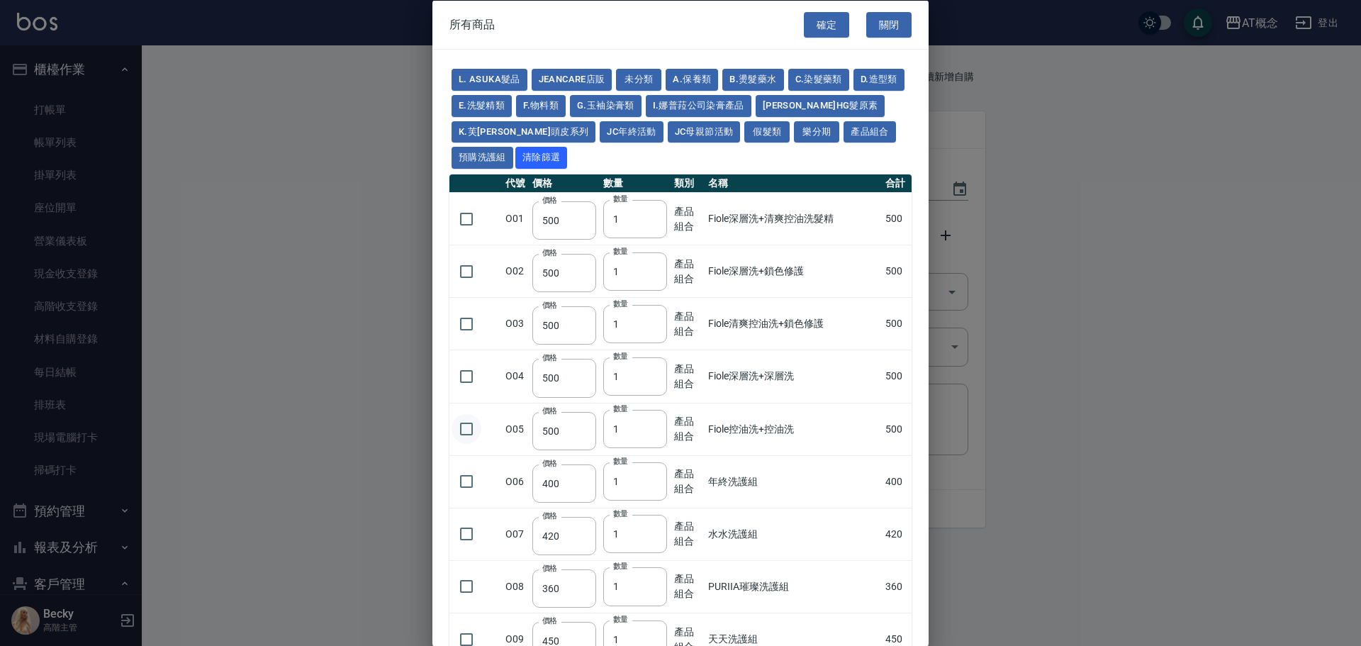
click at [466, 431] on input "checkbox" at bounding box center [467, 429] width 30 height 30
click at [469, 428] on input "checkbox" at bounding box center [467, 429] width 30 height 30
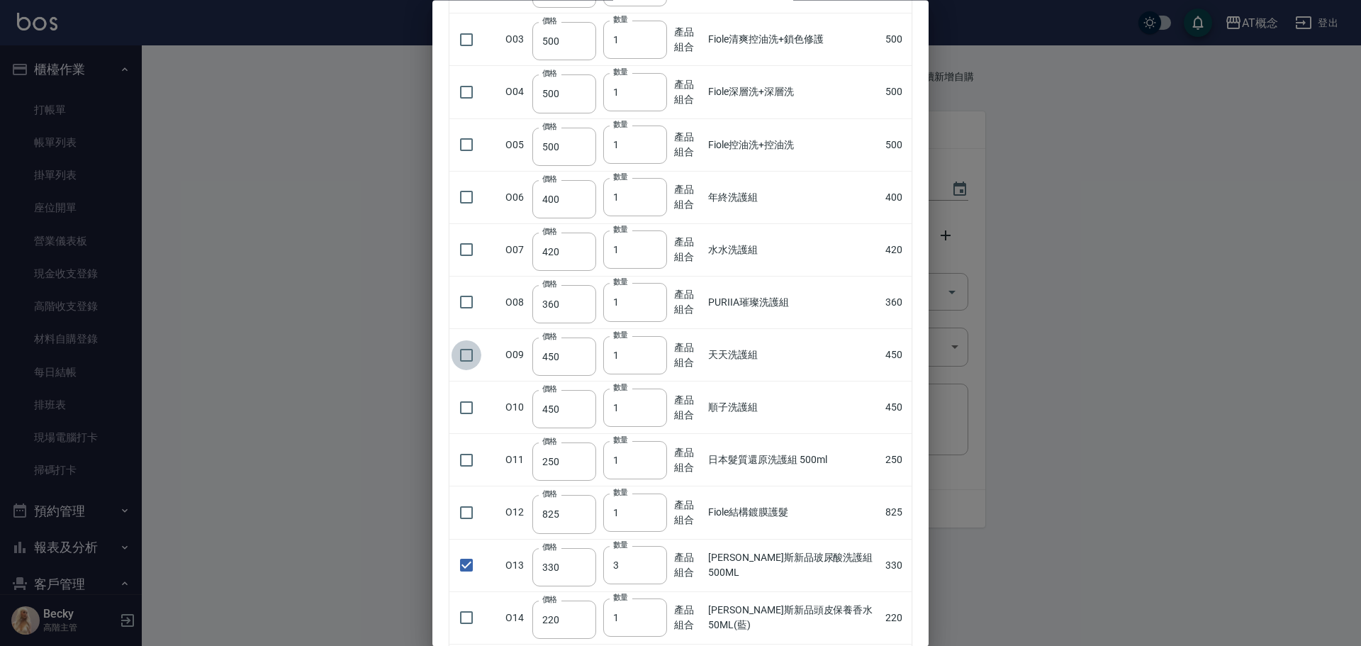
click at [467, 359] on input "checkbox" at bounding box center [467, 355] width 30 height 30
click at [652, 352] on input "2" at bounding box center [635, 355] width 64 height 38
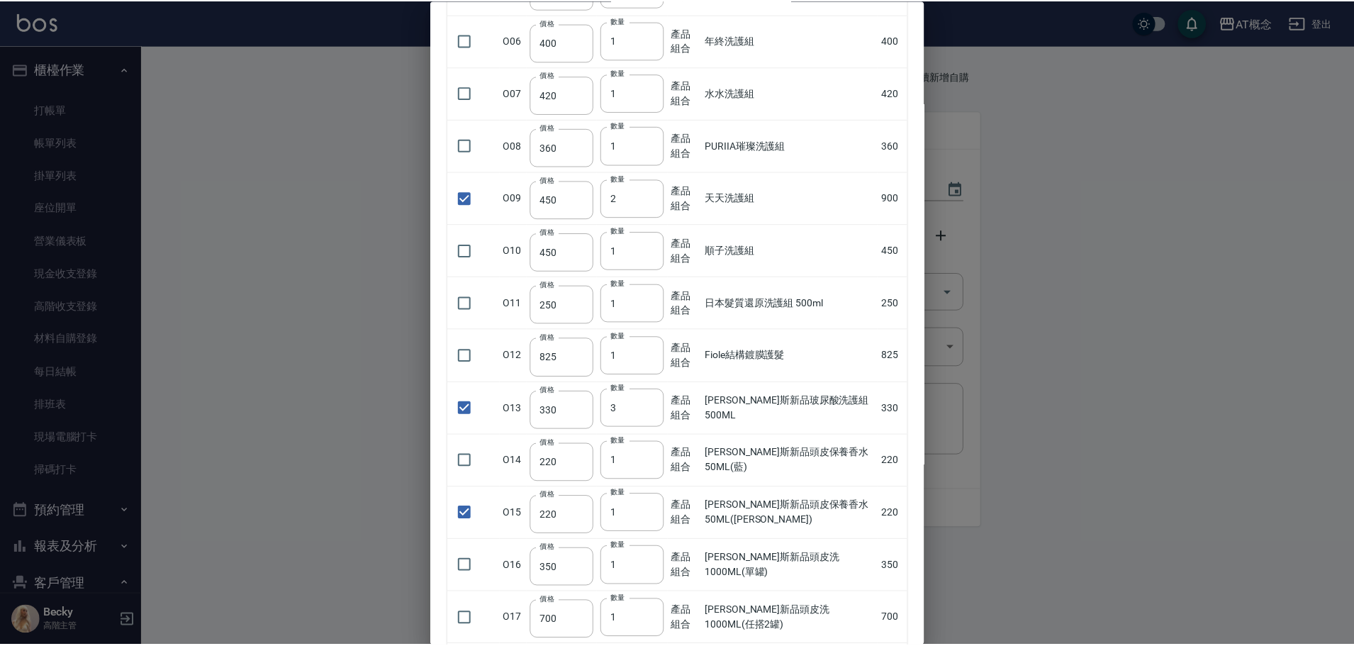
scroll to position [581, 0]
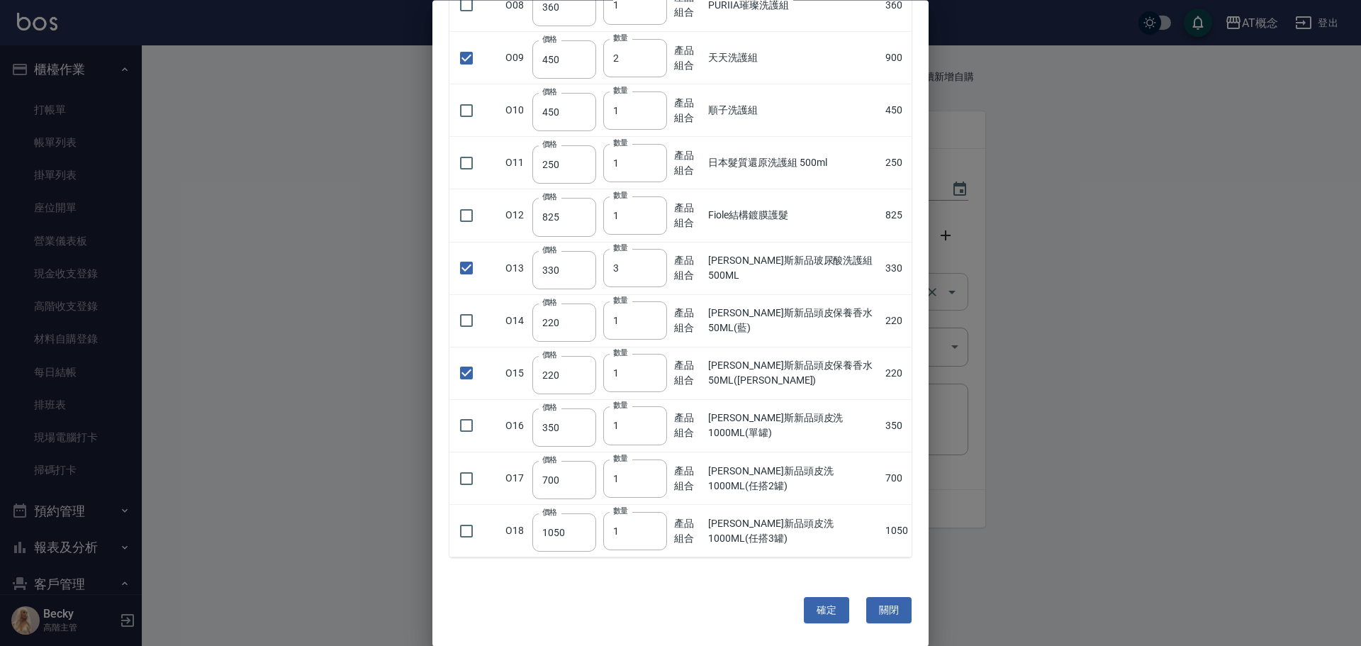
click at [809, 608] on button "確定" at bounding box center [826, 611] width 45 height 26
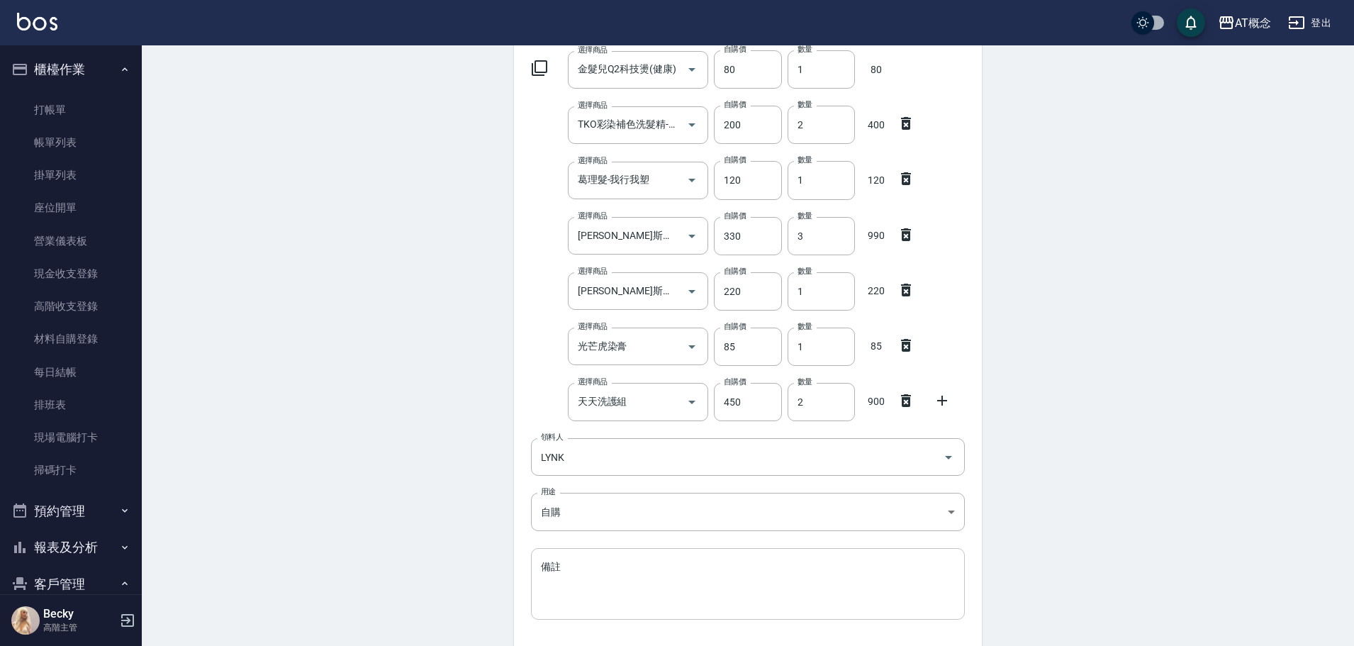
scroll to position [273, 0]
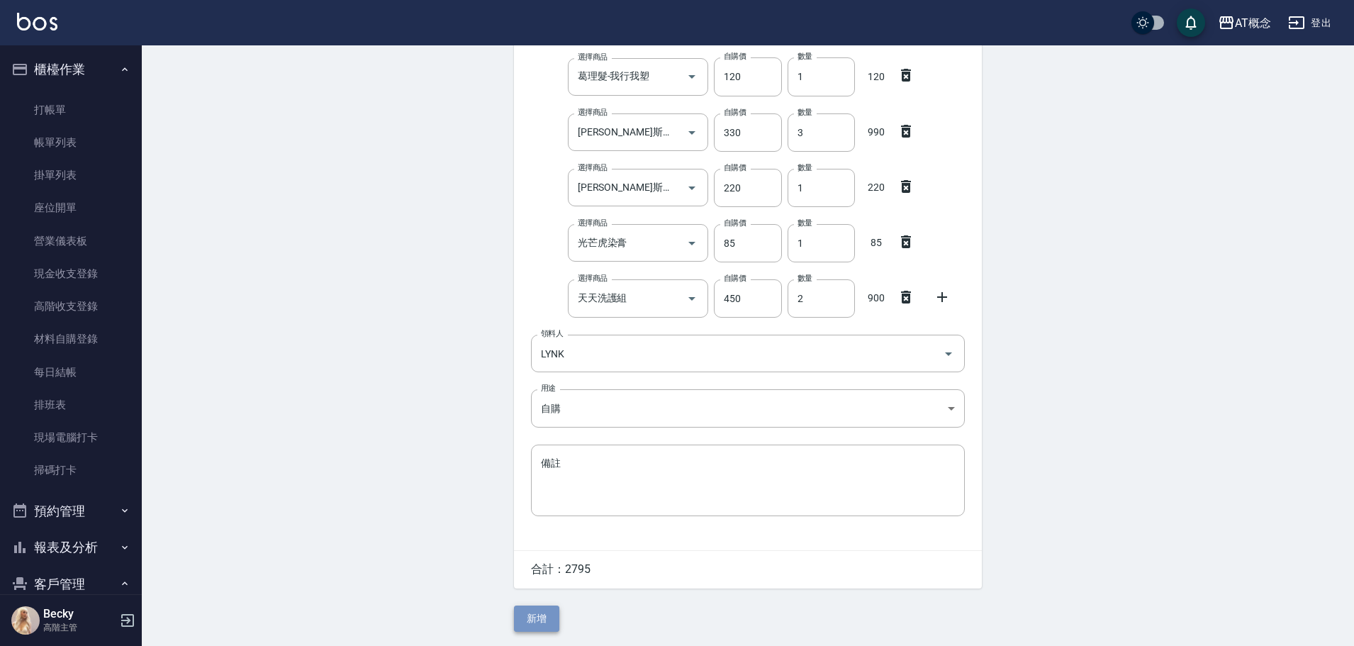
click at [527, 617] on button "新增" at bounding box center [536, 618] width 45 height 26
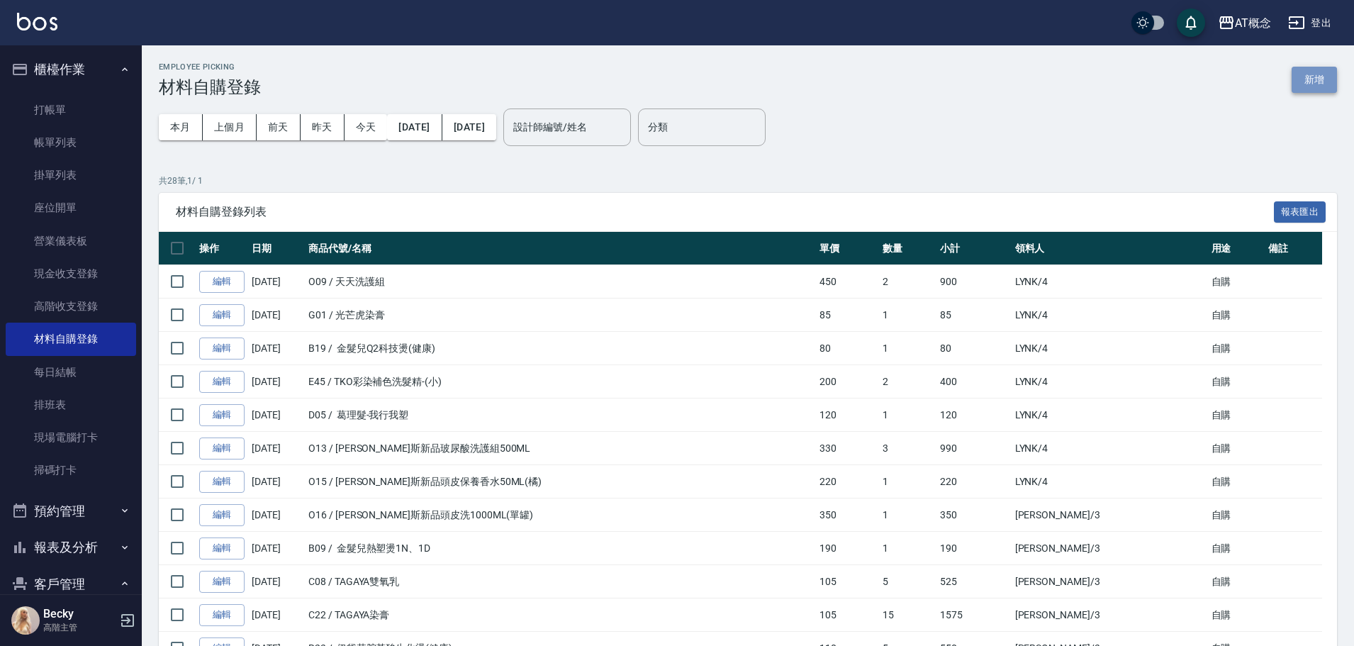
click at [1314, 69] on button "新增" at bounding box center [1314, 80] width 45 height 26
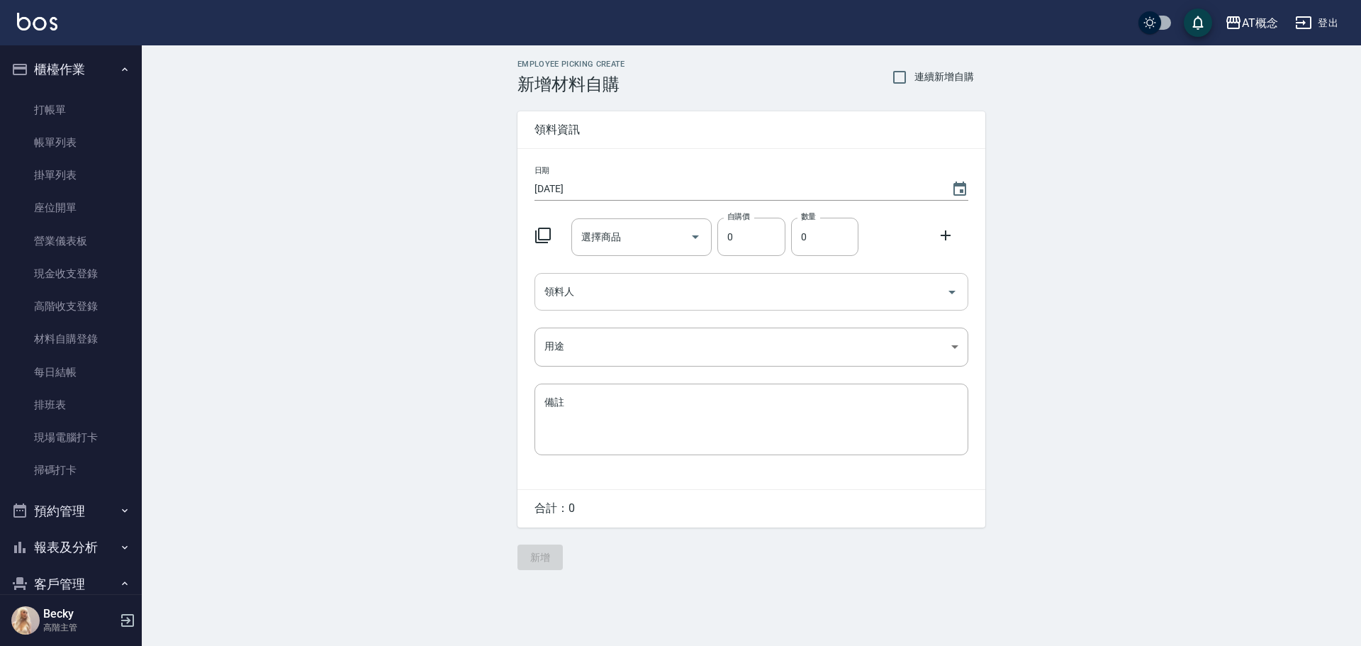
click at [599, 296] on input "領料人" at bounding box center [741, 291] width 400 height 25
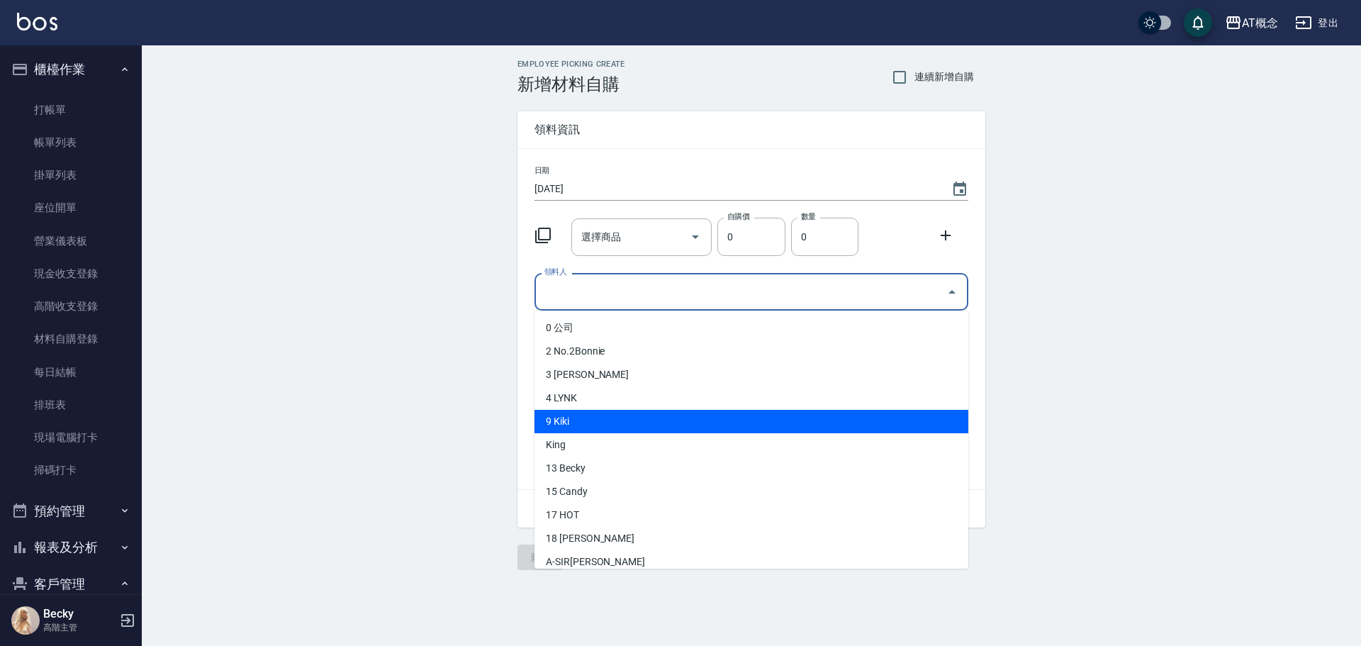
click at [584, 426] on li "9 Kiki" at bounding box center [752, 421] width 434 height 23
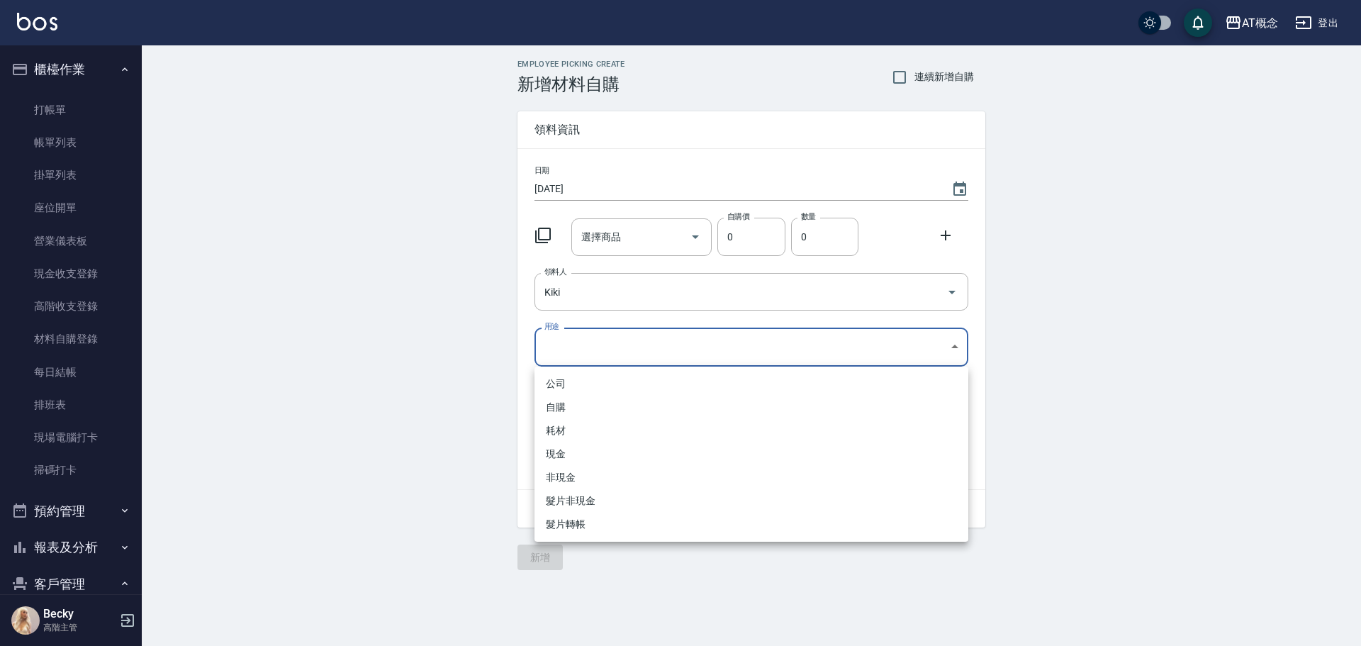
click at [560, 343] on body "AT概念 登出 櫃檯作業 打帳單 帳單列表 掛單列表 座位開單 營業儀表板 現金收支登錄 高階收支登錄 材料自購登錄 每日結帳 排班表 現場電腦打卡 掃碼打卡…" at bounding box center [680, 323] width 1361 height 646
click at [566, 403] on li "自購" at bounding box center [752, 407] width 434 height 23
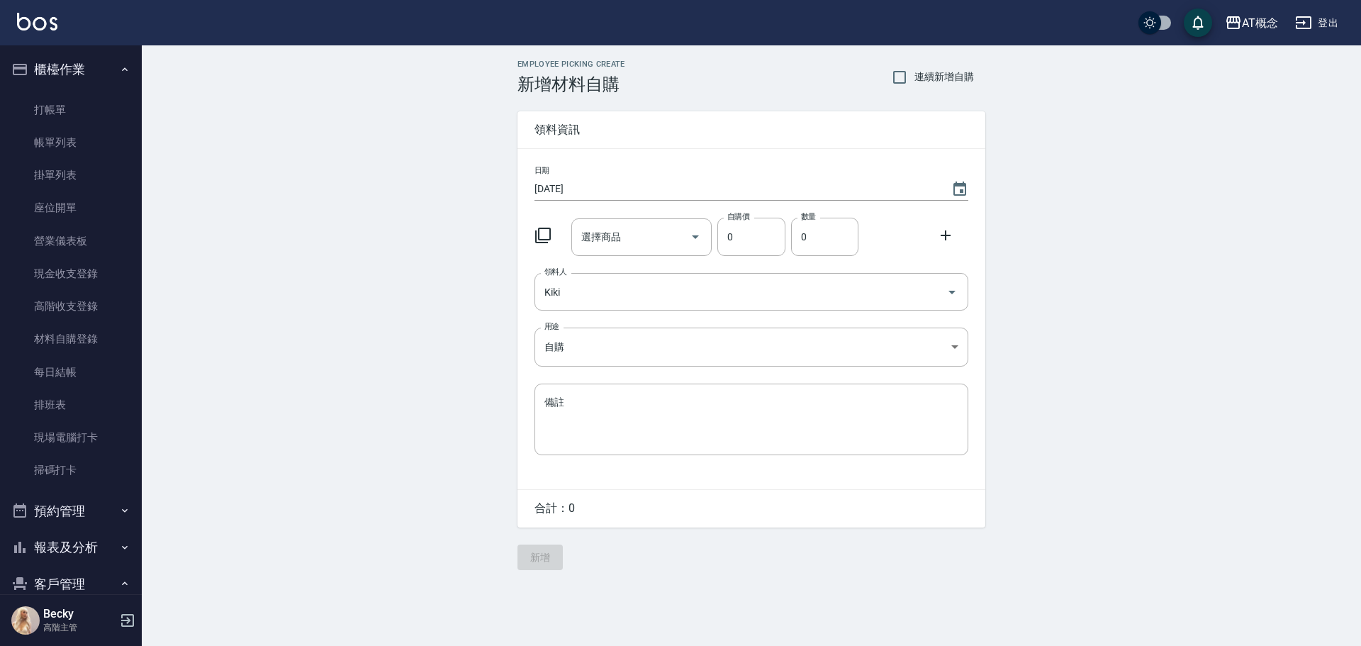
click at [544, 234] on icon at bounding box center [543, 235] width 17 height 17
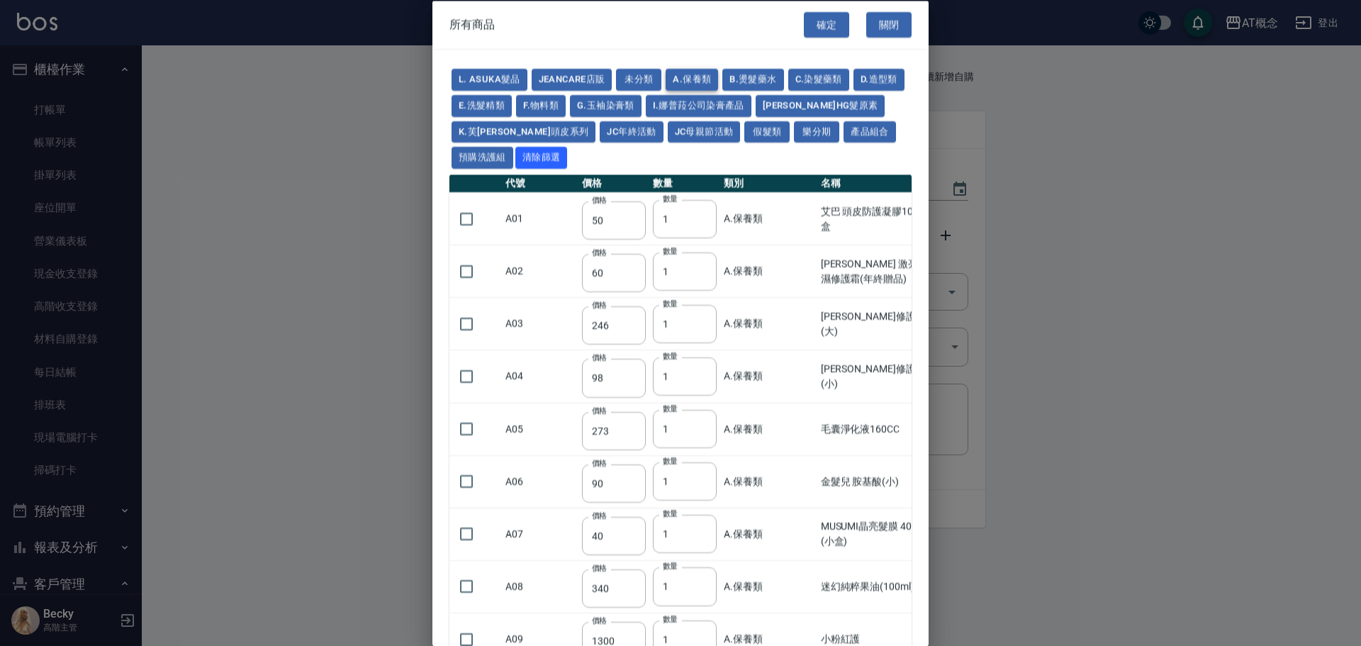
click at [687, 78] on button "A.保養類" at bounding box center [692, 80] width 52 height 22
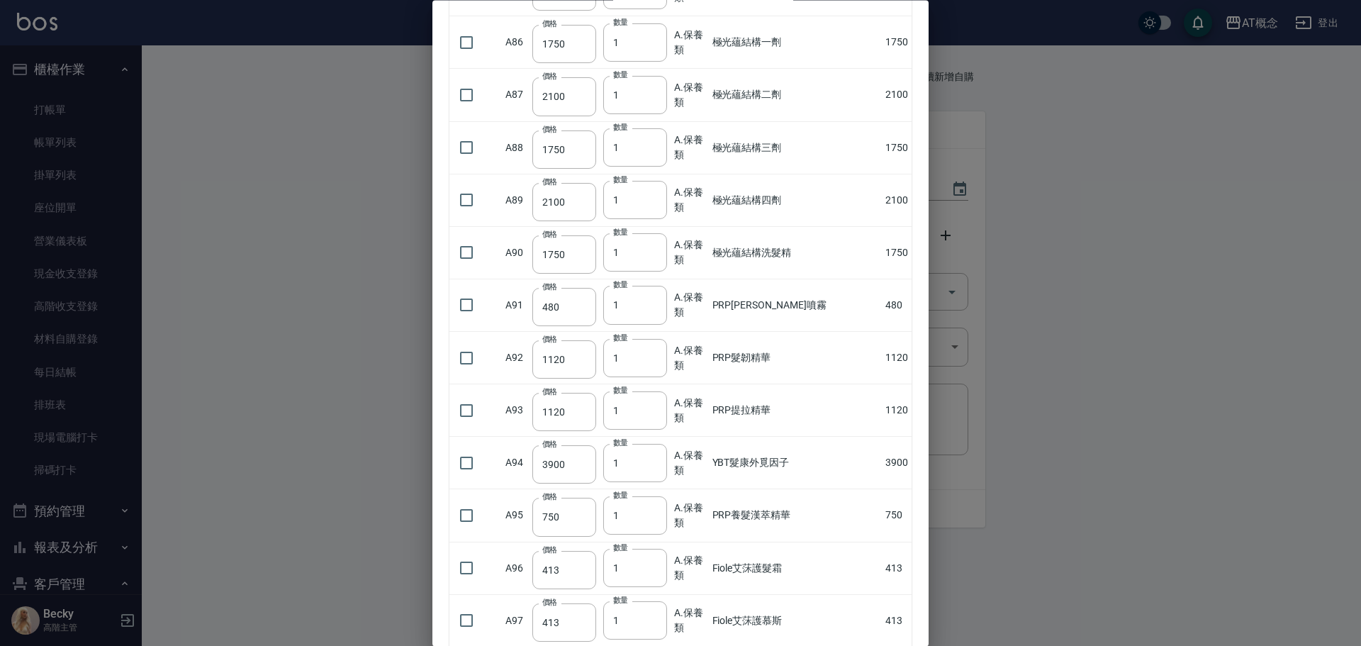
scroll to position [4626, 0]
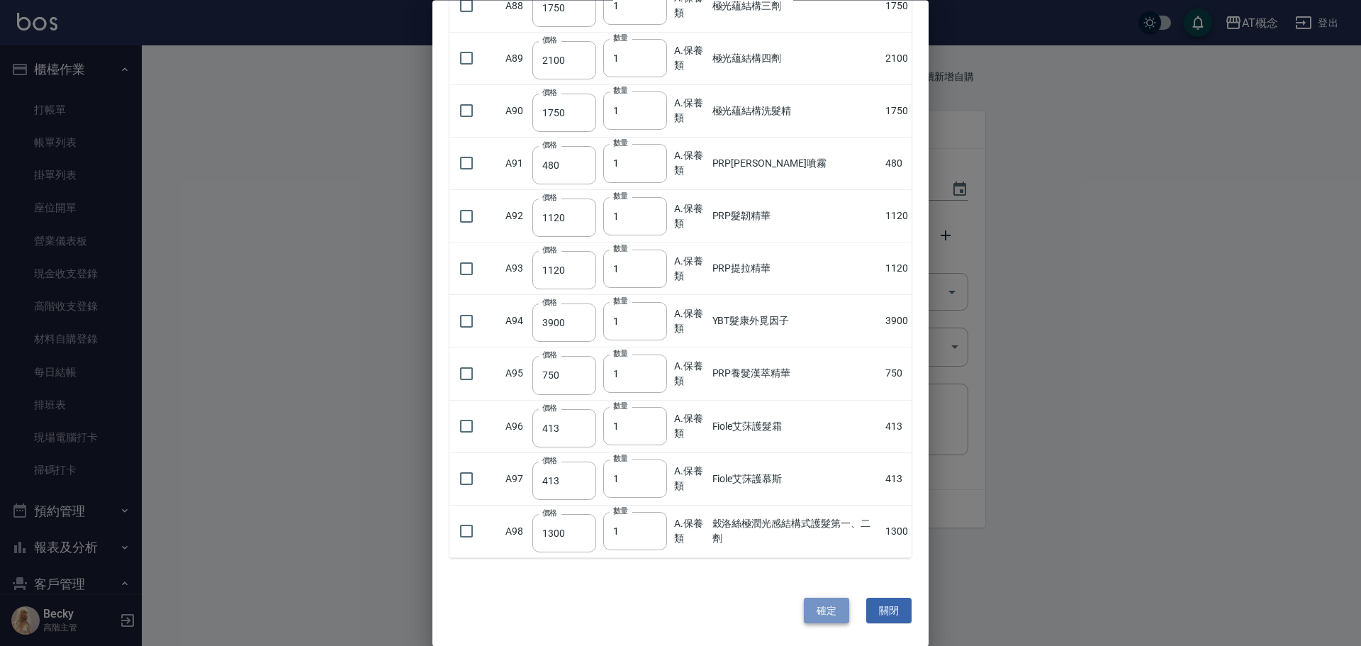
click at [814, 615] on button "確定" at bounding box center [826, 611] width 45 height 26
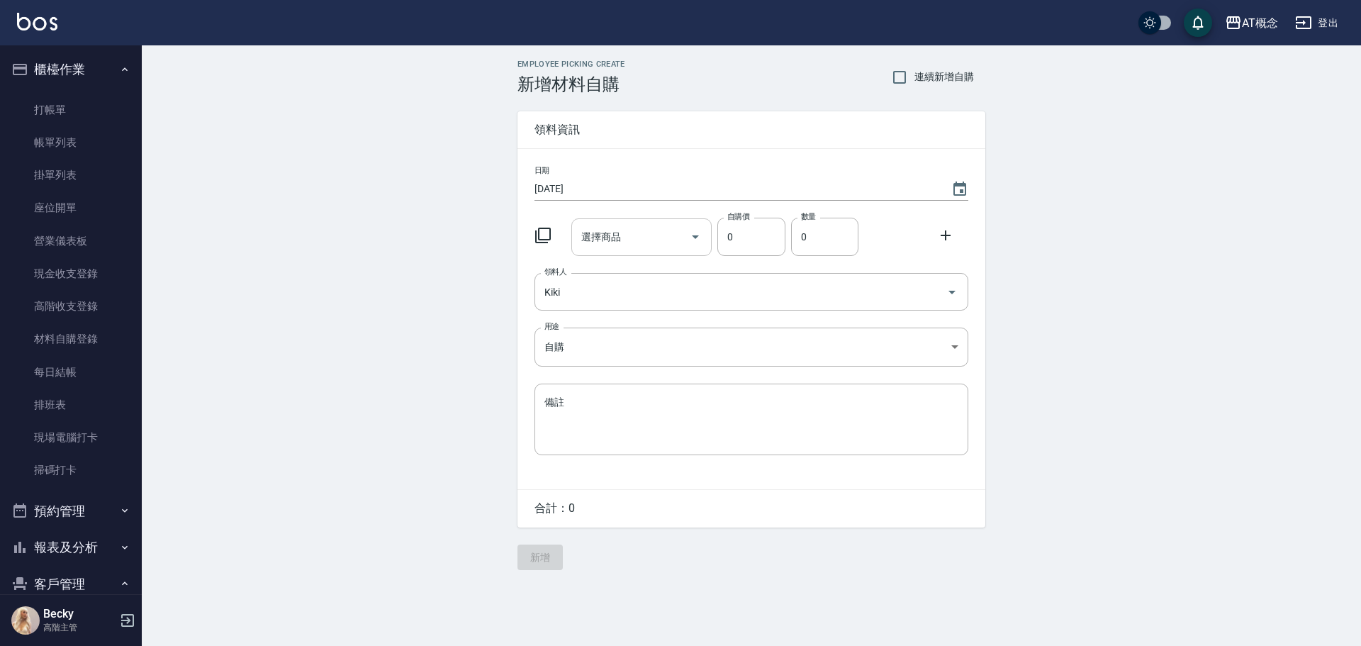
click at [600, 245] on input "選擇商品" at bounding box center [631, 237] width 107 height 25
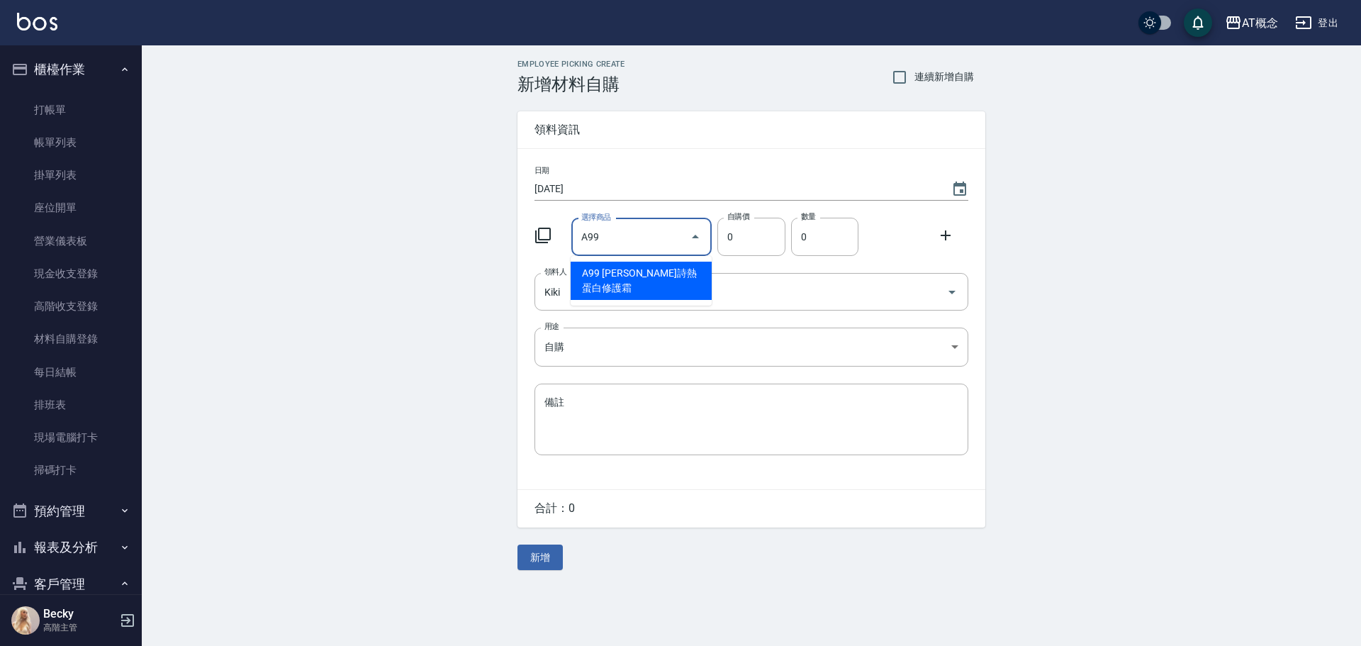
click at [635, 279] on li "A99 [PERSON_NAME]詩熱蛋白修護霜" at bounding box center [641, 281] width 141 height 38
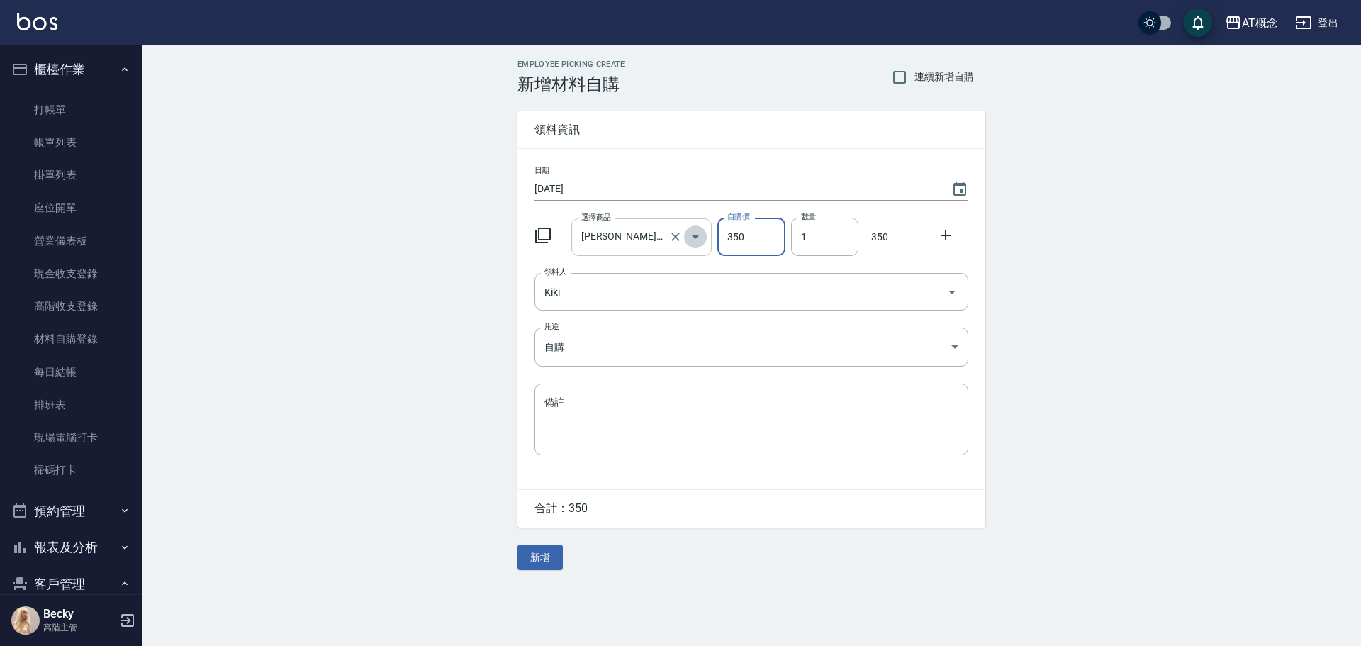
click at [692, 236] on icon "Open" at bounding box center [695, 236] width 17 height 17
click at [331, 464] on div "Employee Picking Create 新增材料自購 連續新增自購 領料資訊 日期 [DATE] 選擇商品 [PERSON_NAME]詩熱蛋白修護霜 …" at bounding box center [751, 314] width 1219 height 539
click at [546, 233] on icon at bounding box center [543, 235] width 17 height 17
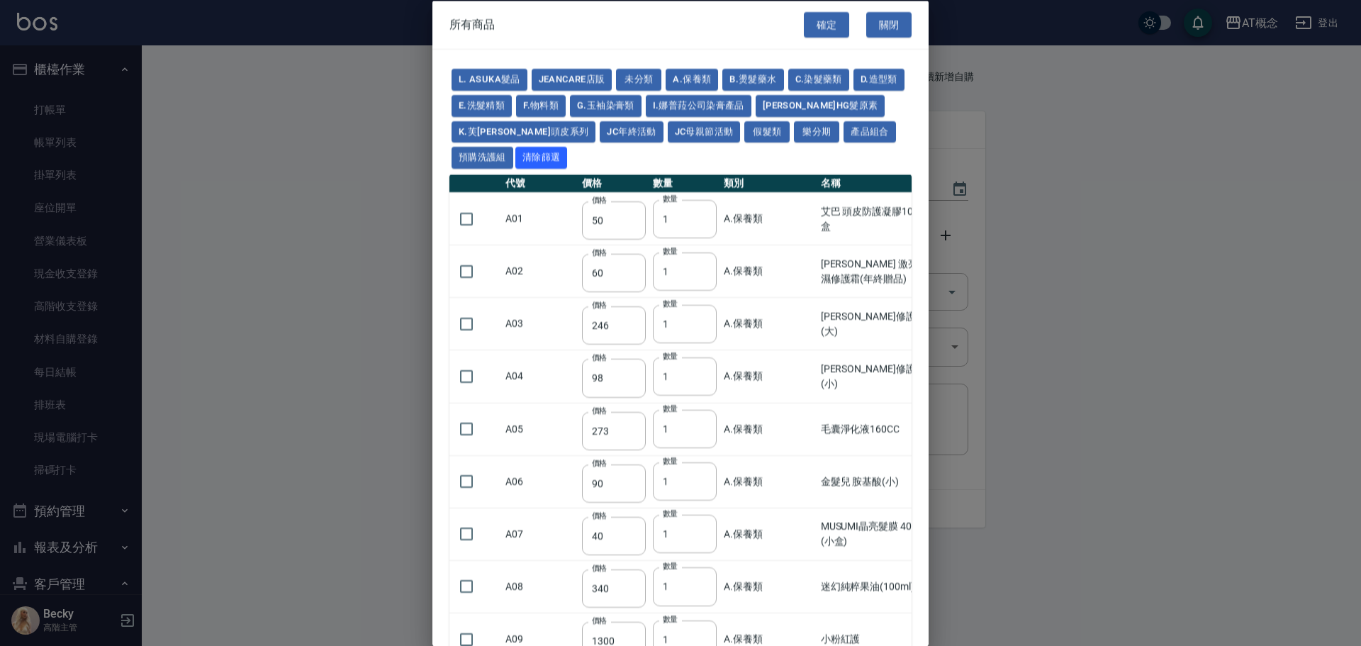
click at [547, 235] on td "A01" at bounding box center [540, 218] width 77 height 52
click at [820, 79] on button "C.染髮藥類" at bounding box center [818, 80] width 61 height 22
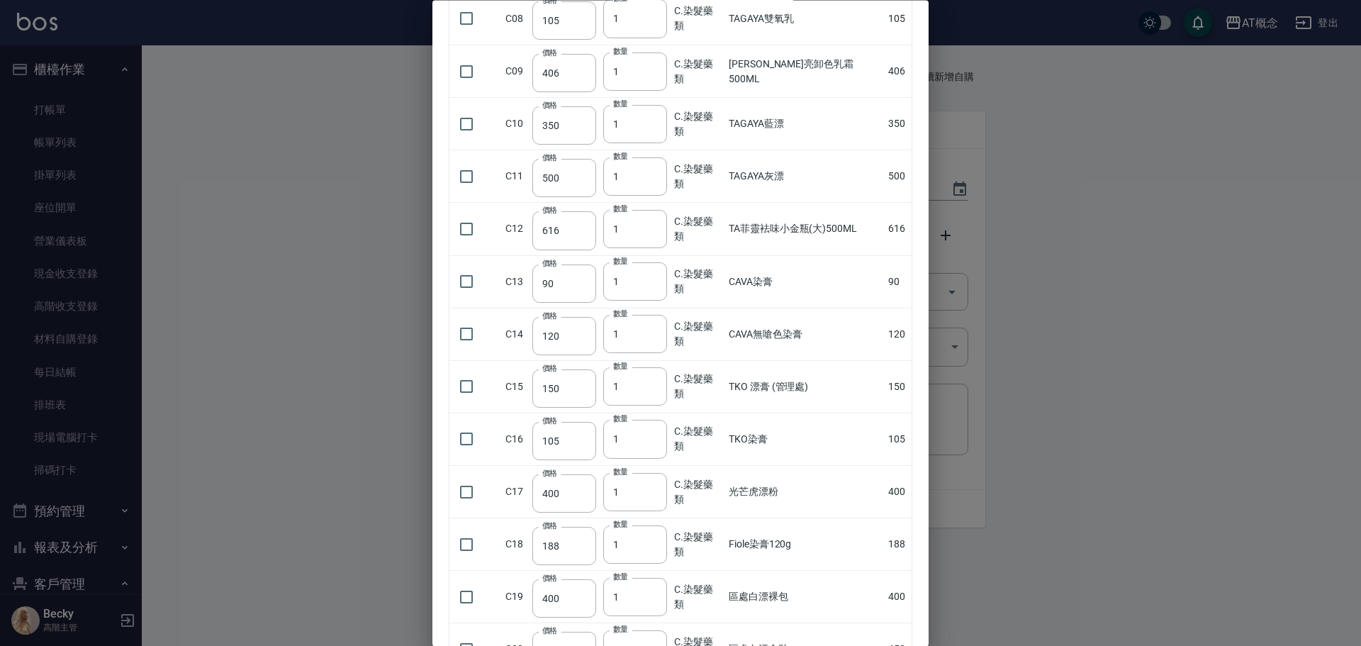
scroll to position [843, 0]
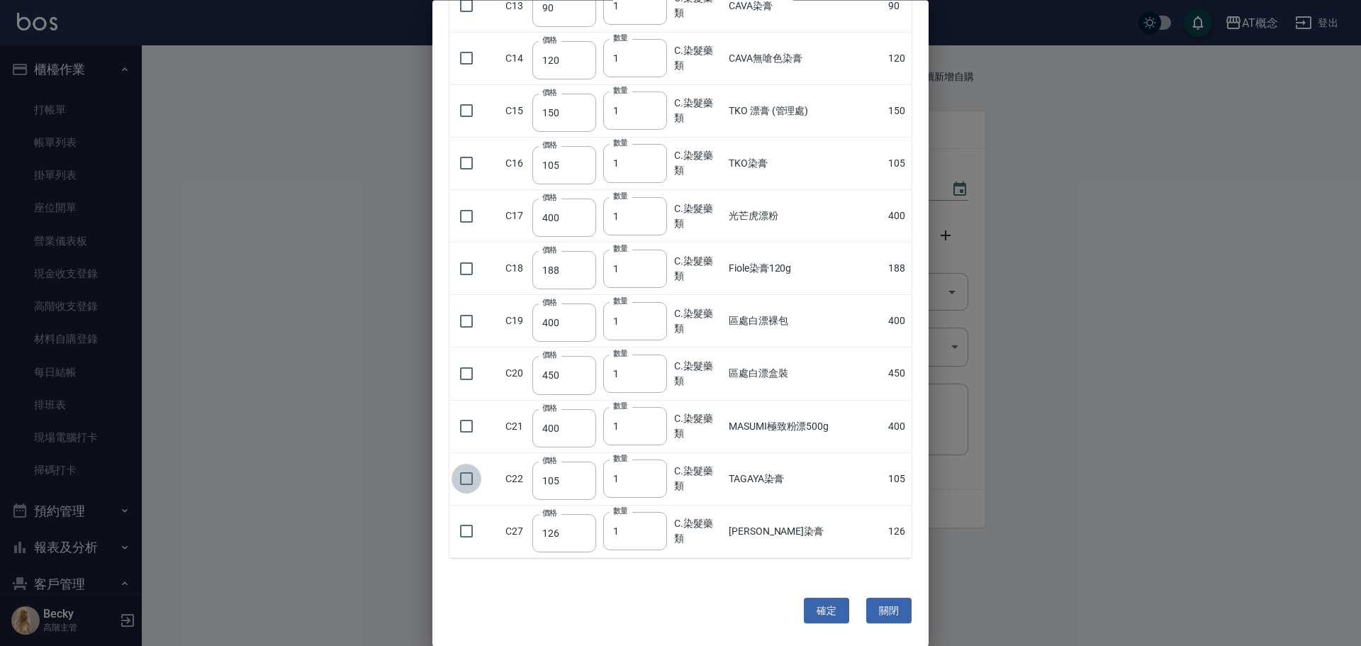
click at [464, 480] on input "checkbox" at bounding box center [467, 479] width 30 height 30
click at [656, 477] on input "2" at bounding box center [635, 479] width 64 height 38
click at [656, 477] on input "3" at bounding box center [635, 479] width 64 height 38
click at [656, 477] on input "4" at bounding box center [635, 479] width 64 height 38
click at [656, 477] on input "5" at bounding box center [635, 479] width 64 height 38
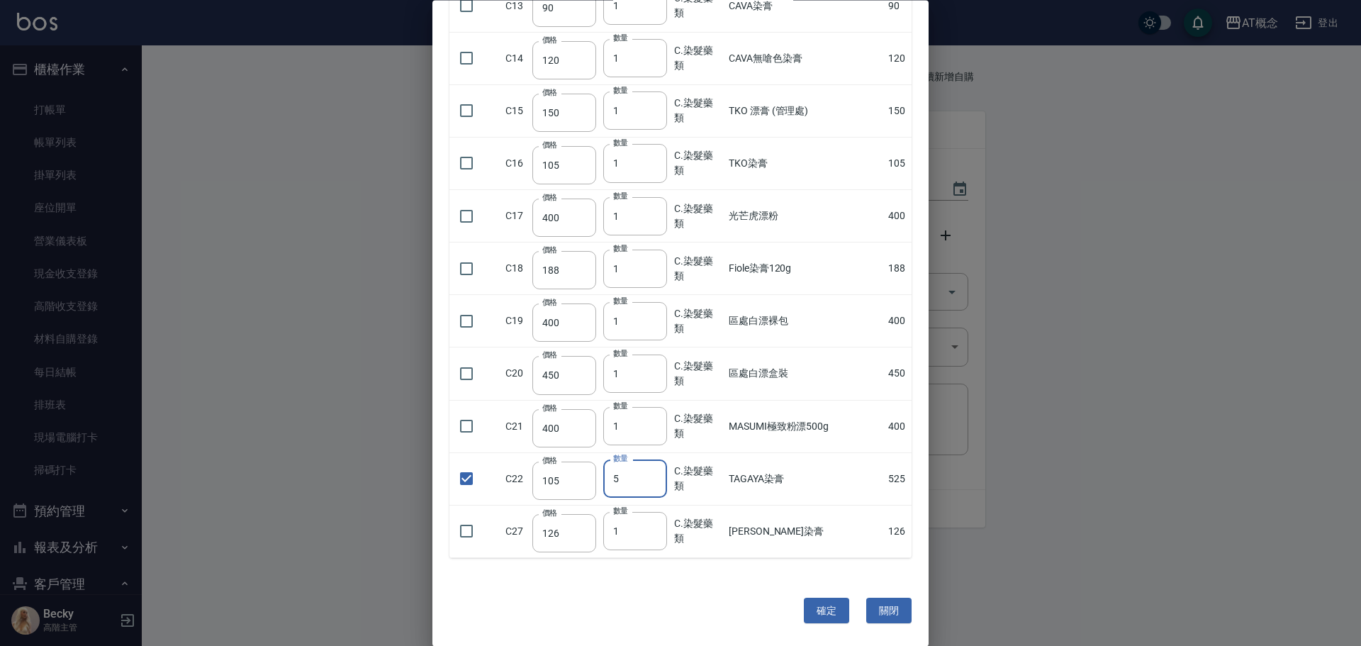
scroll to position [418, 0]
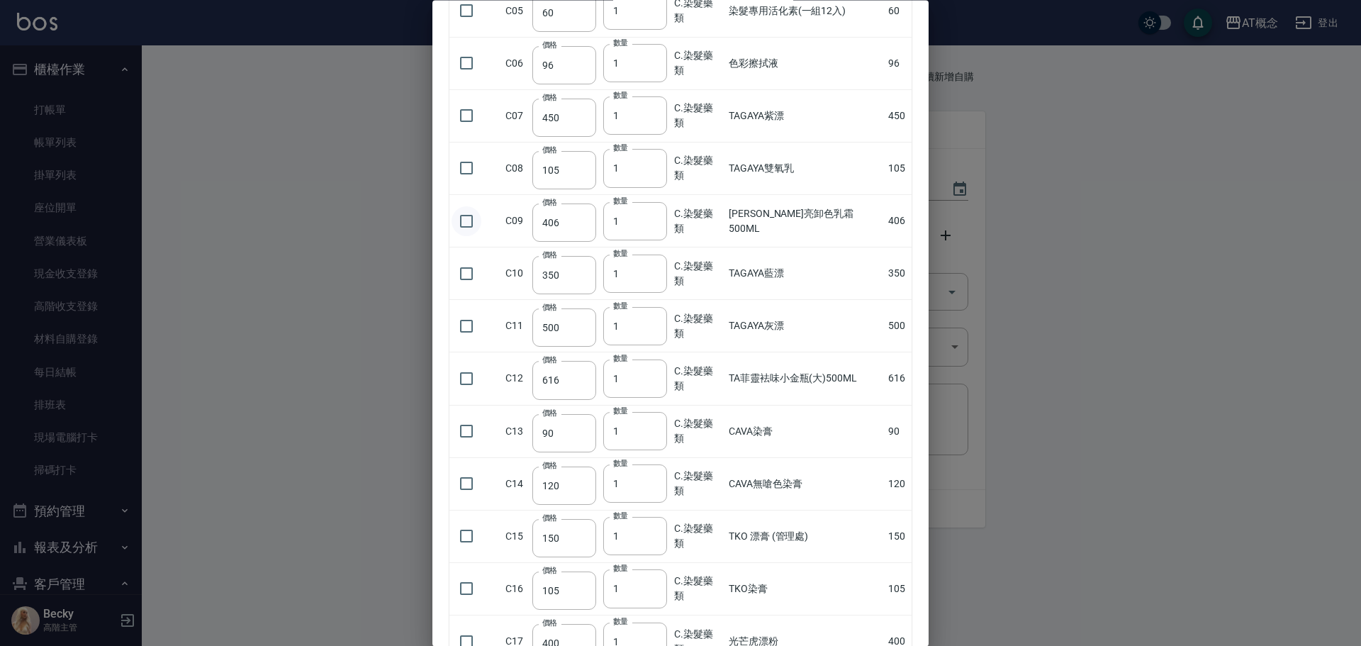
click at [468, 223] on input "checkbox" at bounding box center [467, 221] width 30 height 30
click at [466, 170] on input "checkbox" at bounding box center [467, 169] width 30 height 30
click at [656, 163] on input "2" at bounding box center [635, 169] width 64 height 38
click at [656, 163] on input "3" at bounding box center [635, 169] width 64 height 38
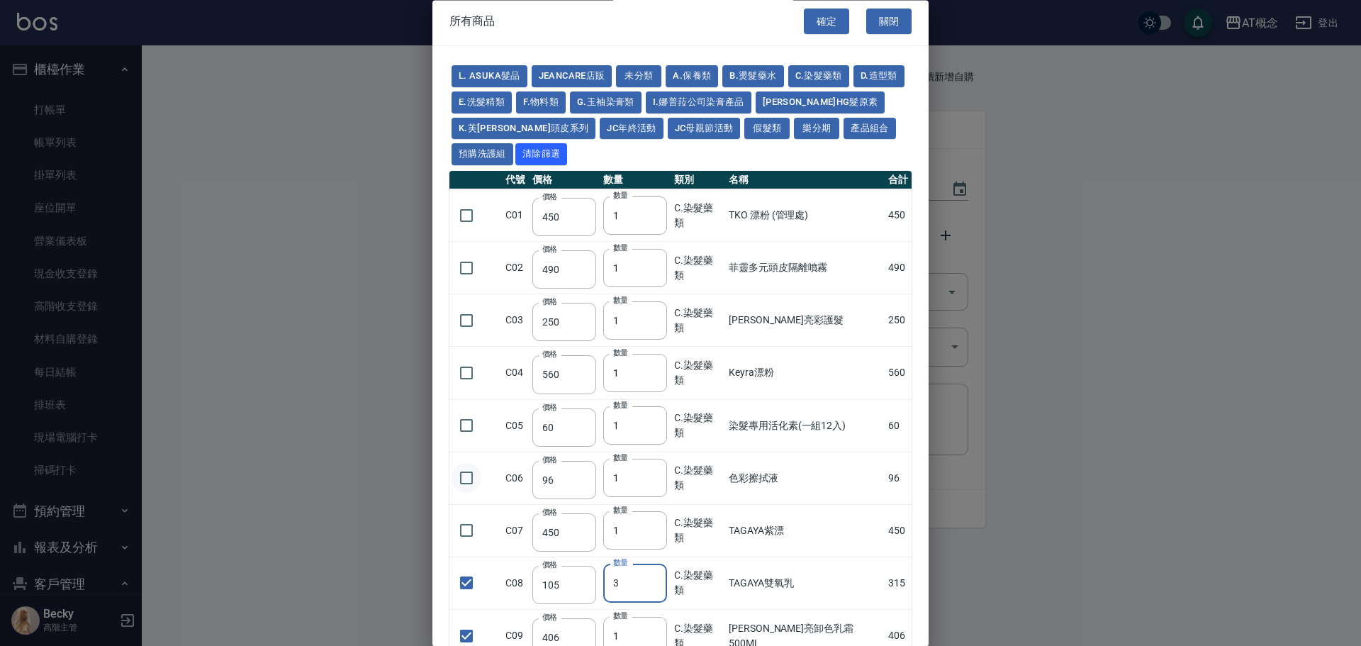
scroll to position [0, 0]
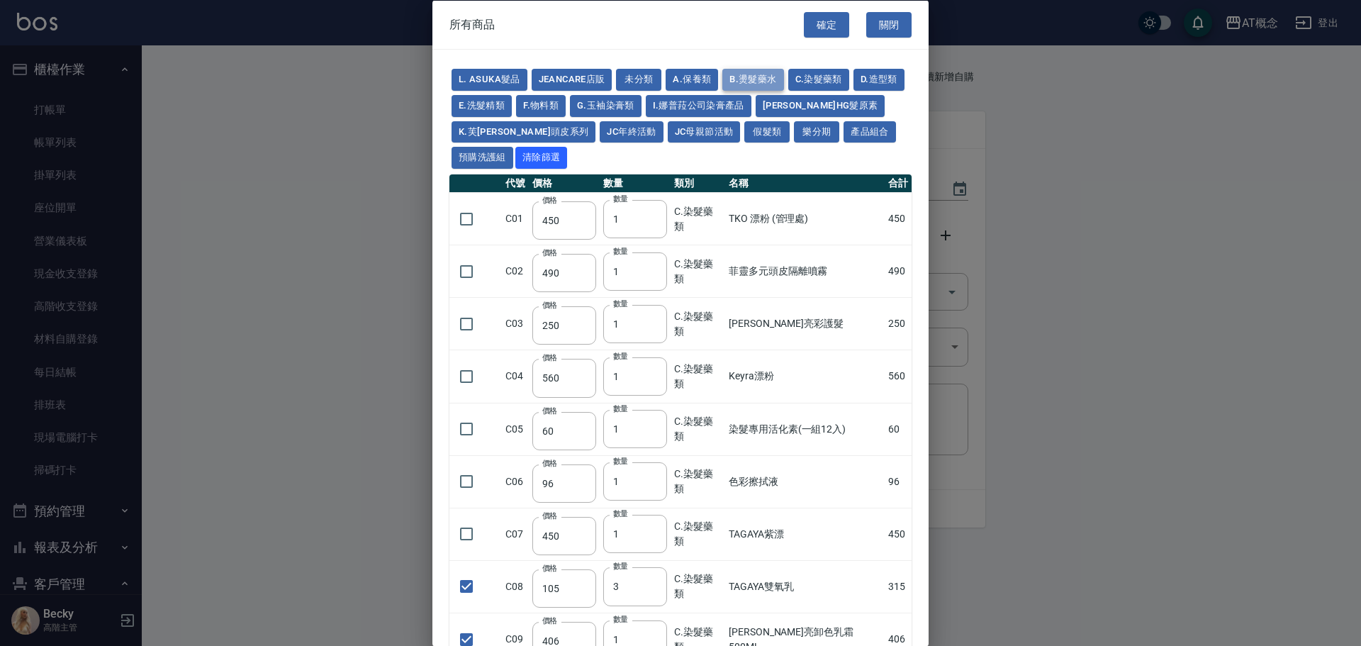
click at [755, 72] on button "B.燙髮藥水" at bounding box center [752, 80] width 61 height 22
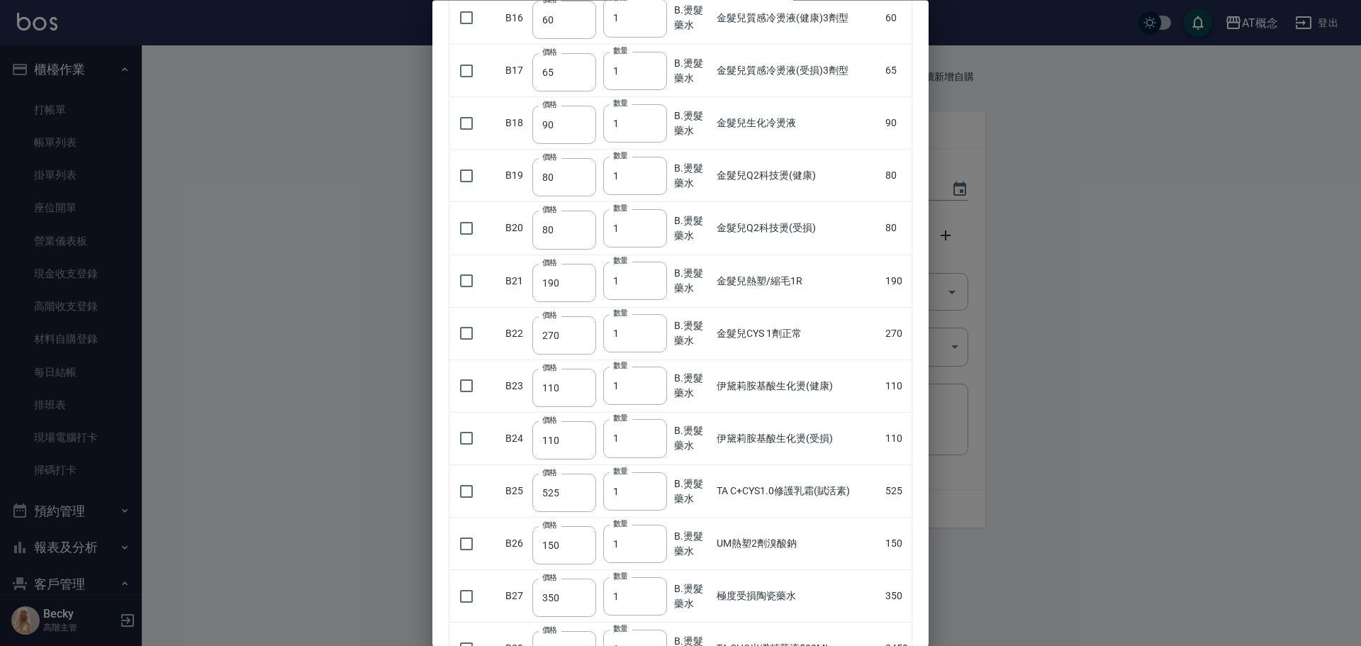
scroll to position [1063, 0]
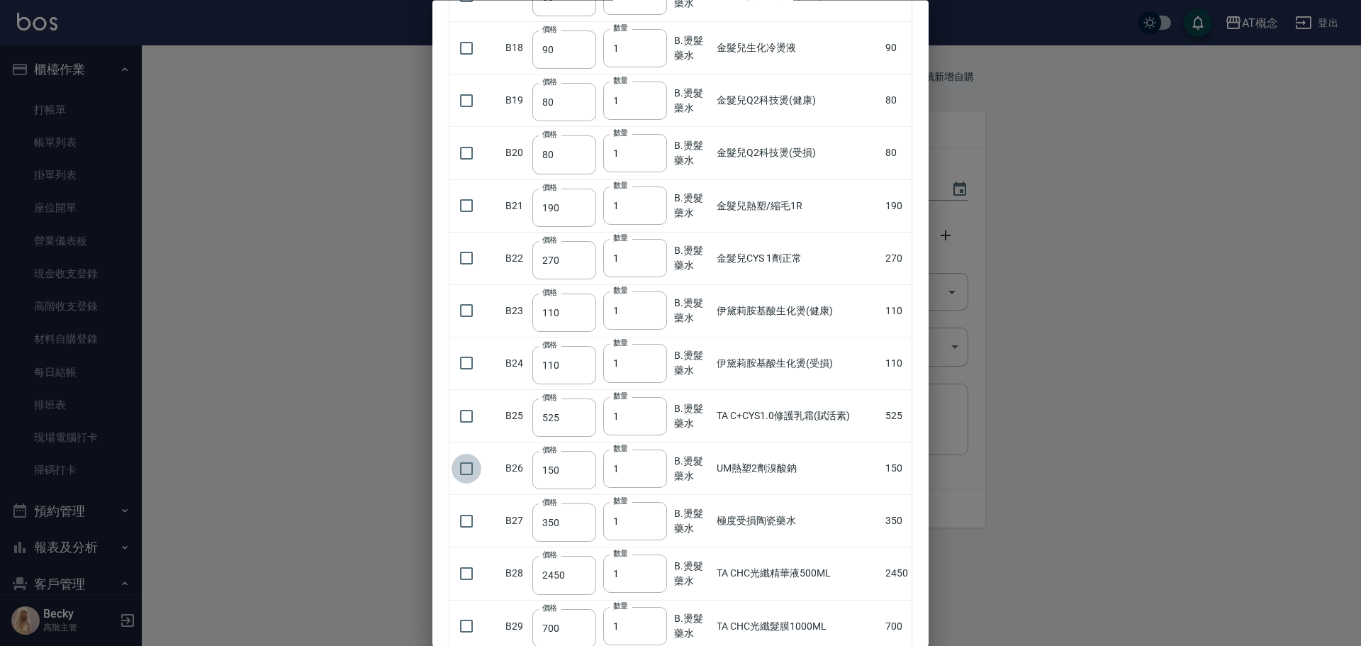
click at [464, 469] on input "checkbox" at bounding box center [467, 469] width 30 height 30
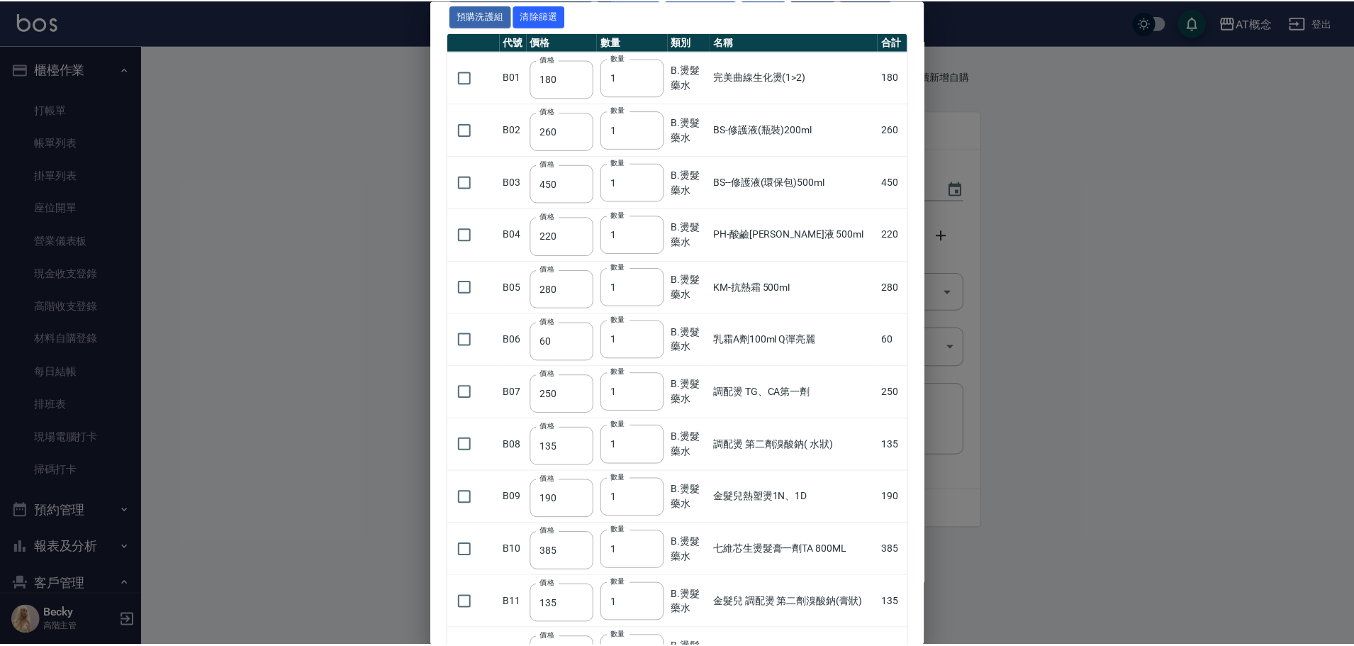
scroll to position [0, 0]
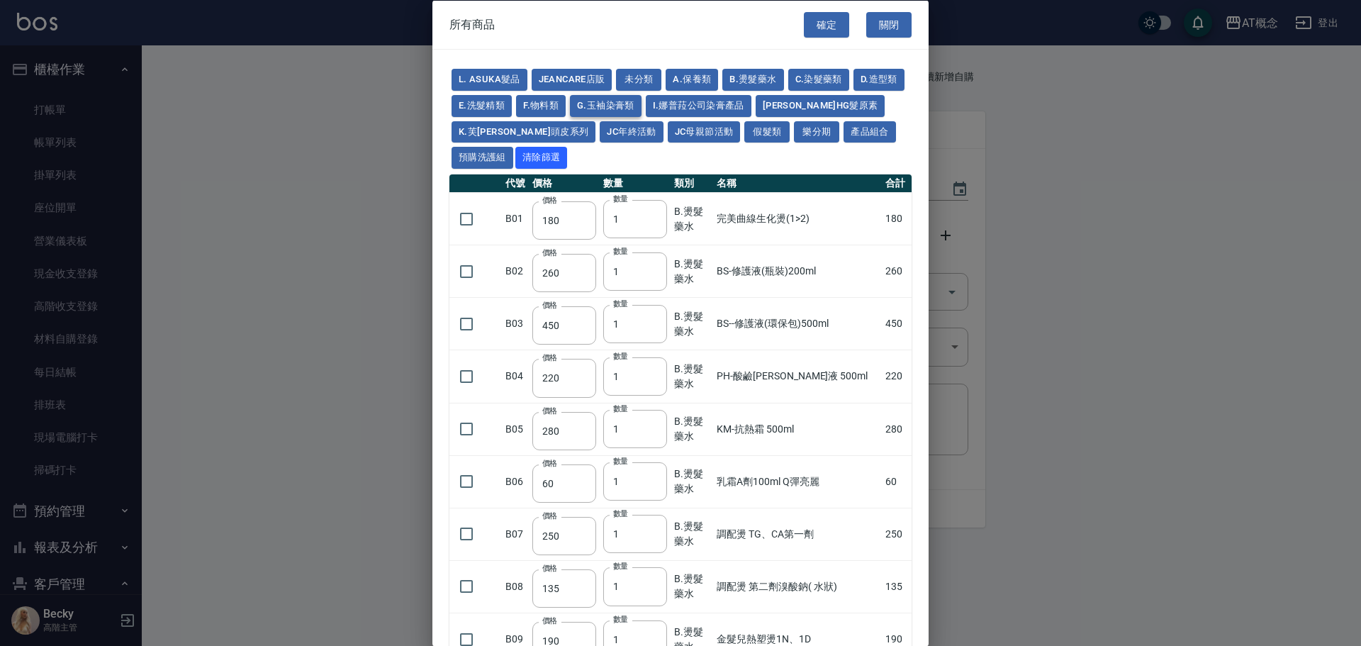
click at [642, 104] on button "G.玉袖染膏類" at bounding box center [606, 105] width 72 height 22
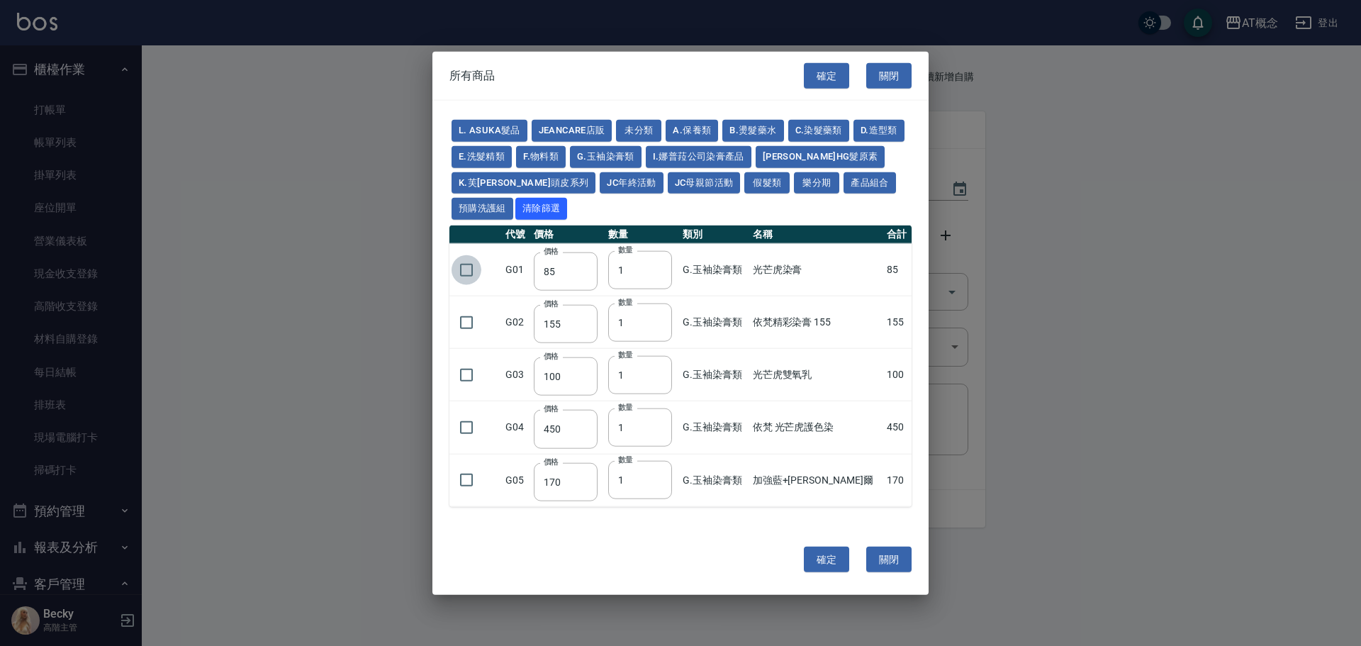
click at [467, 267] on input "checkbox" at bounding box center [467, 270] width 30 height 30
click at [666, 263] on input "2" at bounding box center [640, 269] width 64 height 38
click at [666, 263] on input "3" at bounding box center [640, 269] width 64 height 38
click at [666, 263] on input "4" at bounding box center [640, 269] width 64 height 38
click at [666, 263] on input "5" at bounding box center [640, 269] width 64 height 38
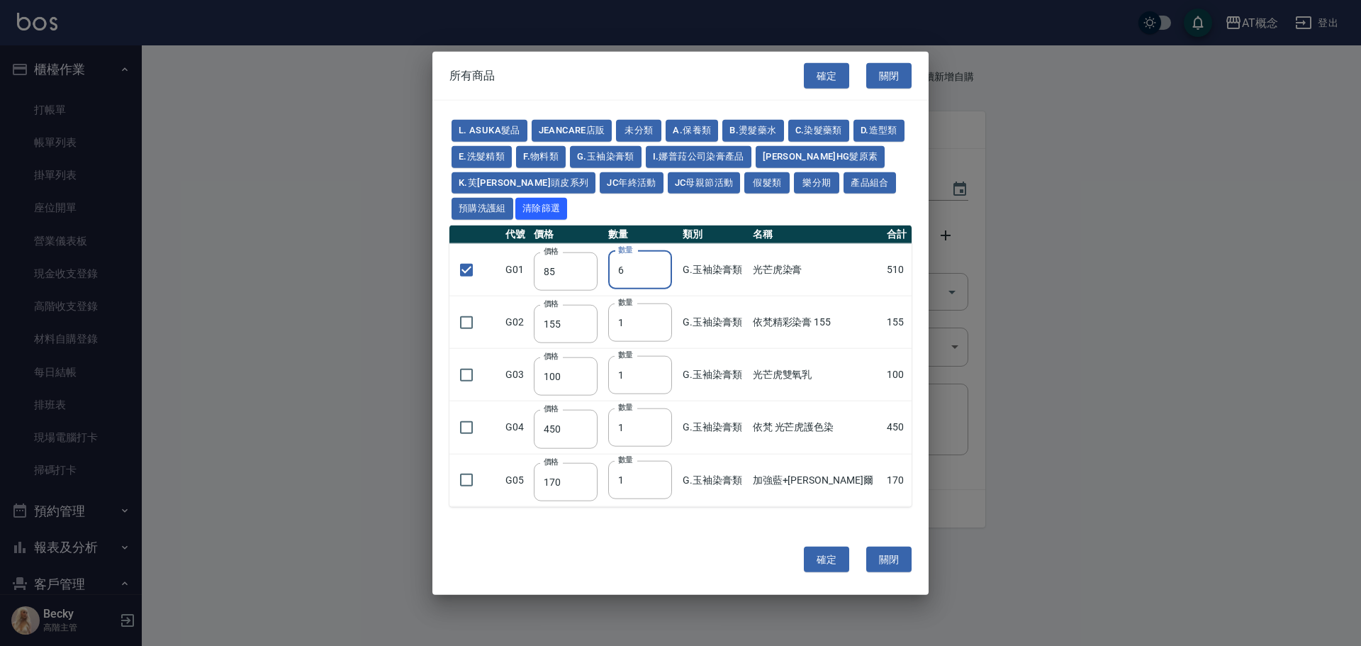
click at [666, 263] on input "6" at bounding box center [640, 269] width 64 height 38
click at [666, 263] on input "7" at bounding box center [640, 269] width 64 height 38
click at [666, 263] on input "8" at bounding box center [640, 269] width 64 height 38
click at [827, 561] on button "確定" at bounding box center [826, 559] width 45 height 26
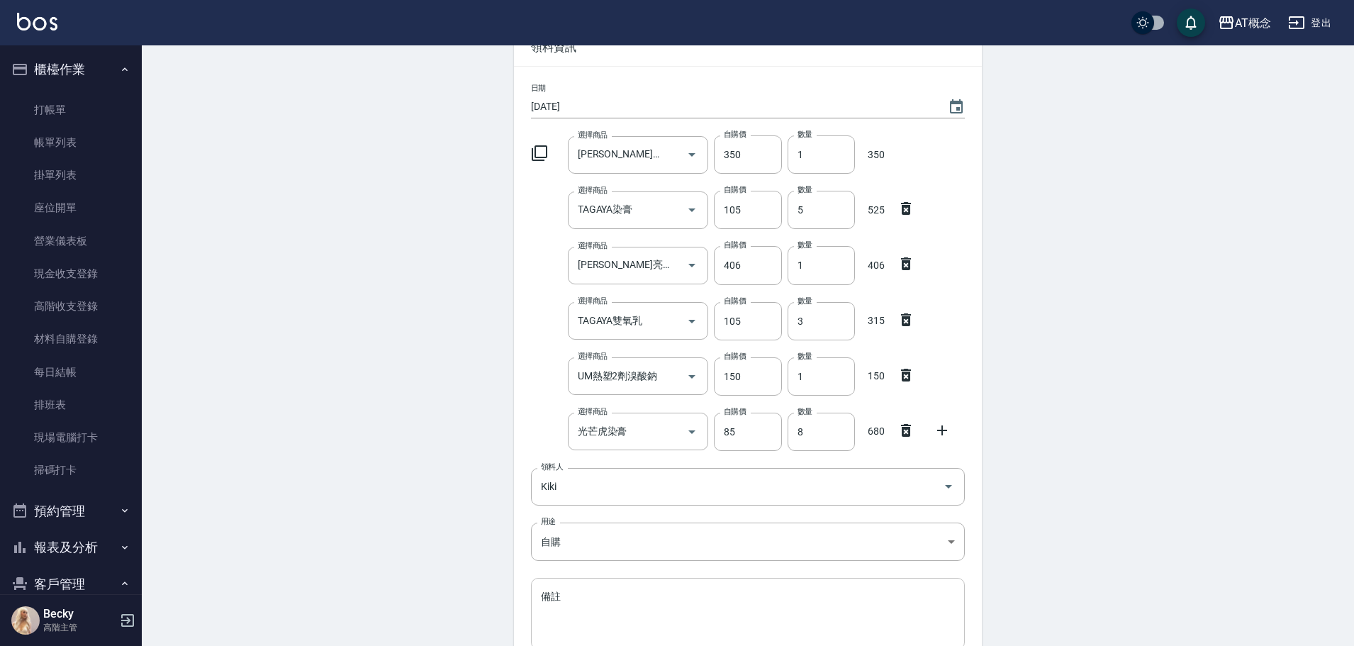
scroll to position [218, 0]
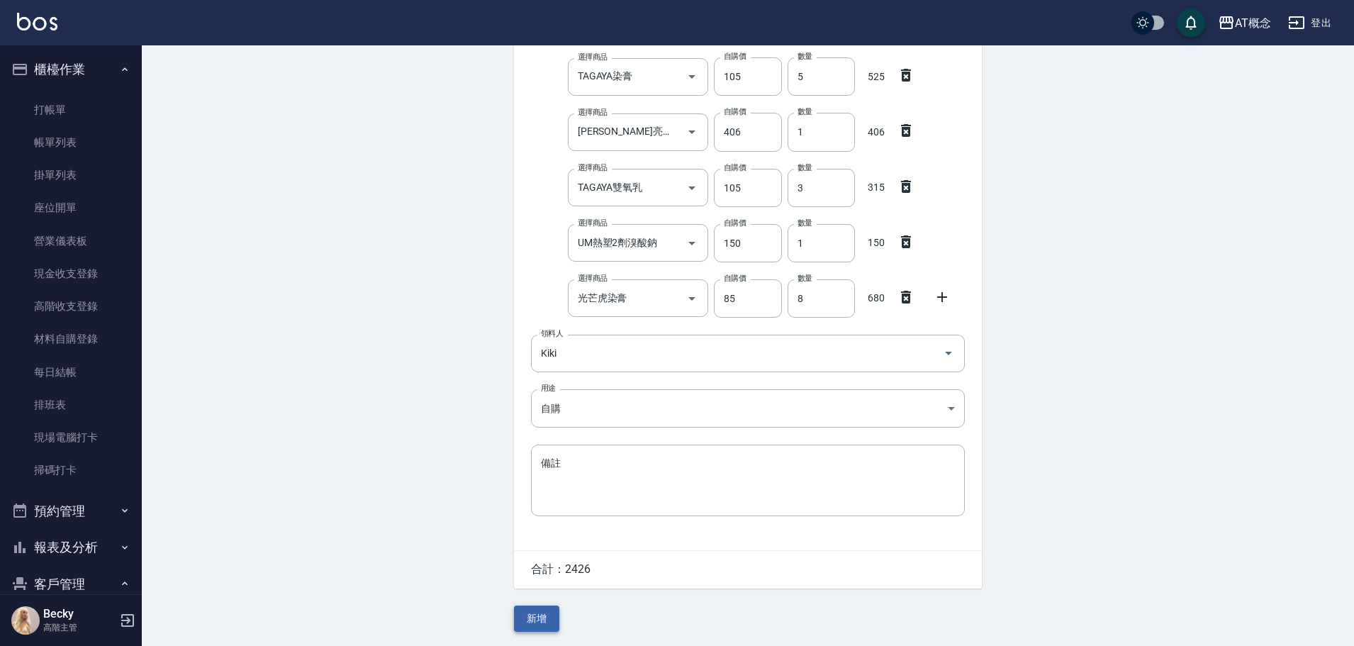
click at [544, 620] on button "新增" at bounding box center [536, 618] width 45 height 26
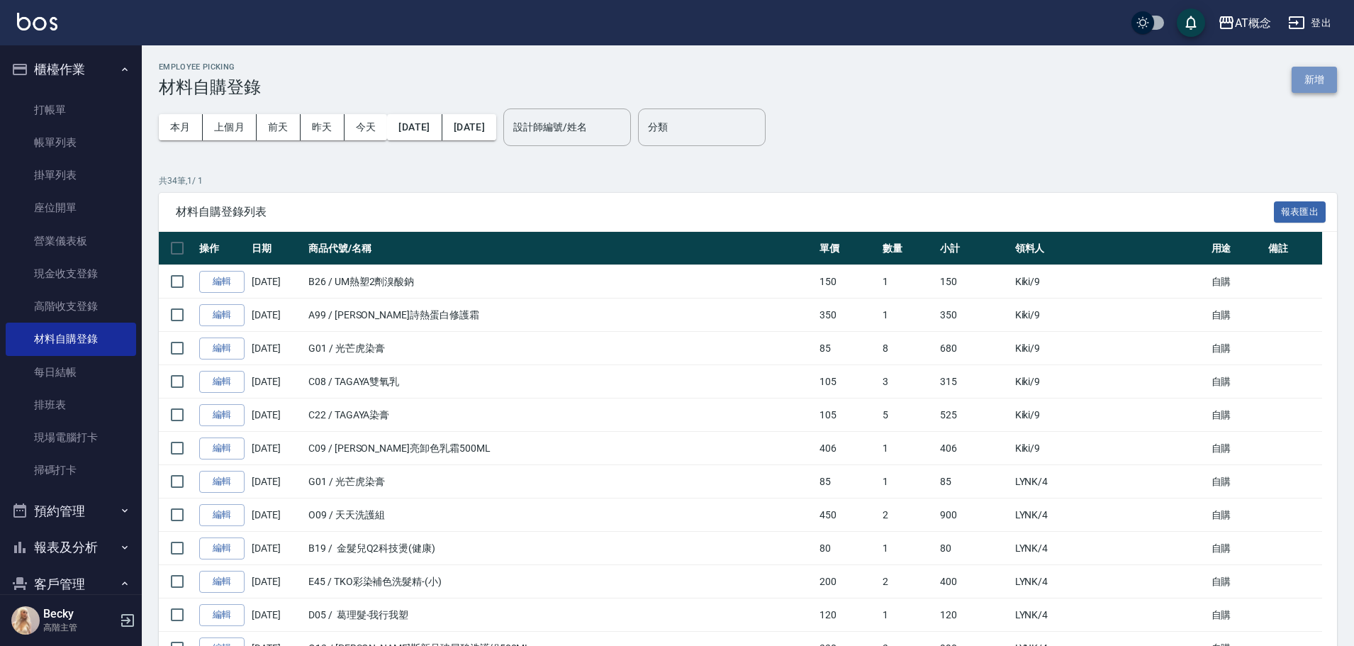
click at [1311, 86] on button "新增" at bounding box center [1314, 80] width 45 height 26
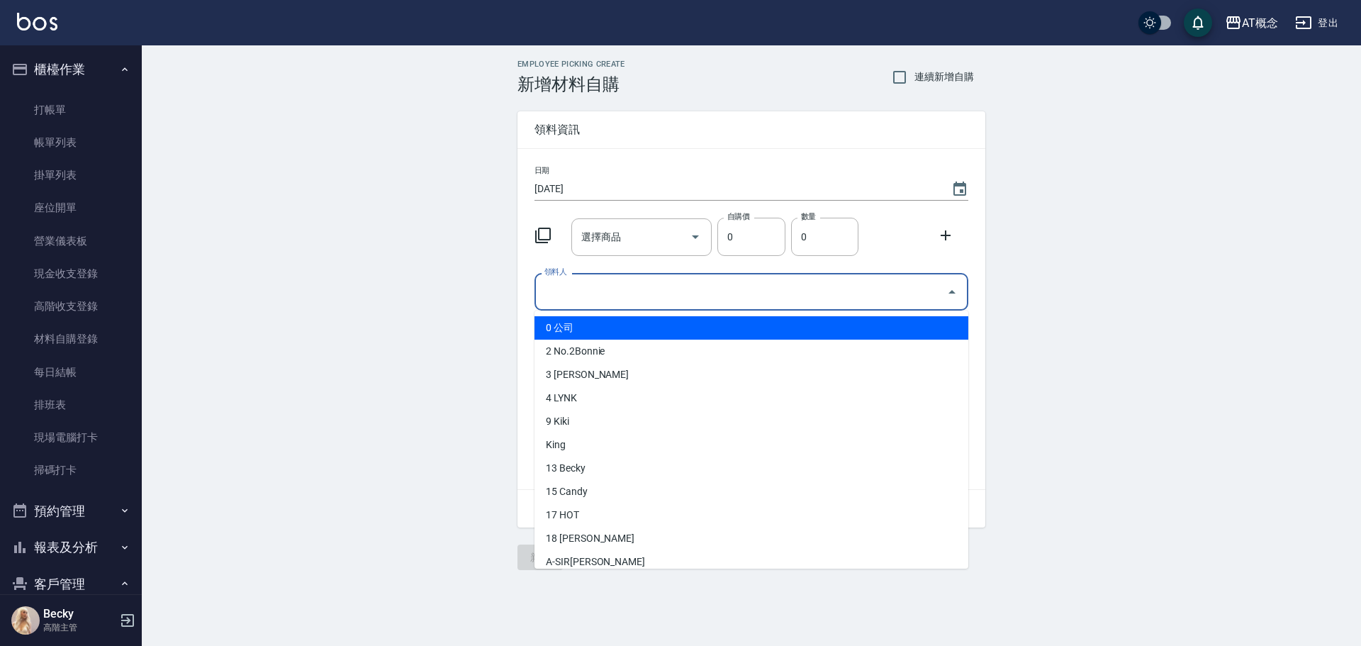
click at [559, 291] on input "領料人" at bounding box center [741, 291] width 400 height 25
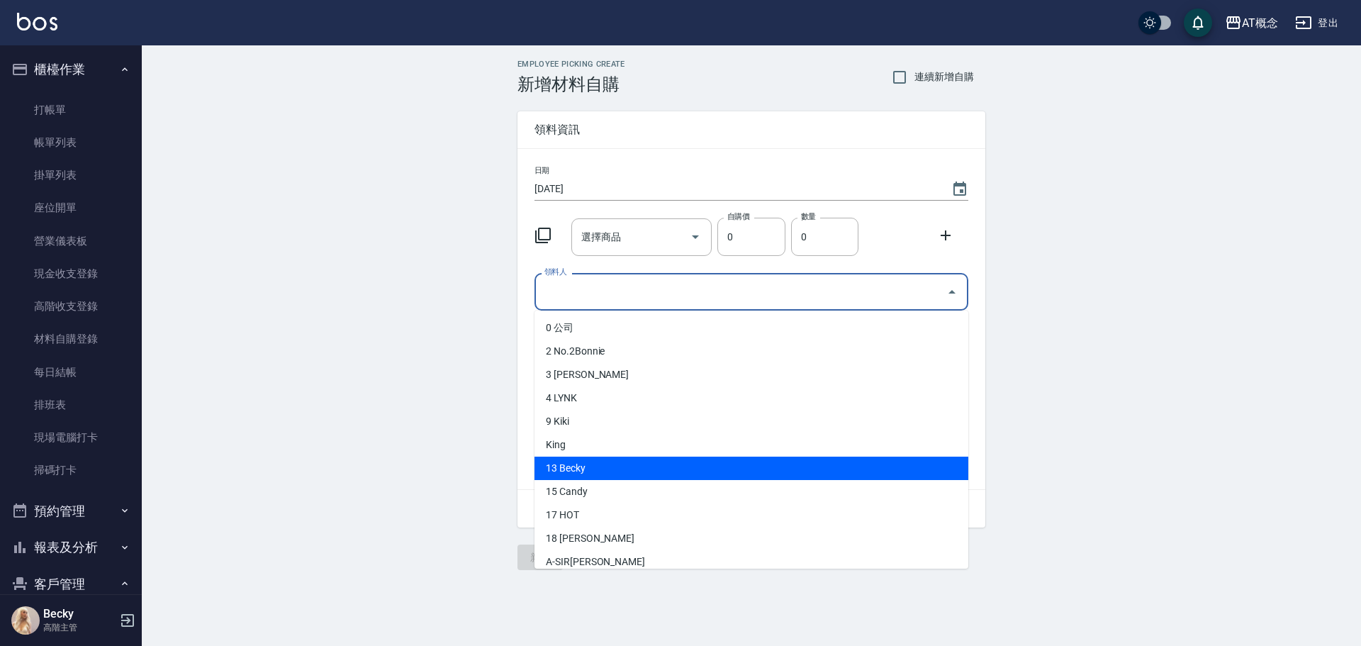
click at [585, 476] on li "13 Becky" at bounding box center [752, 468] width 434 height 23
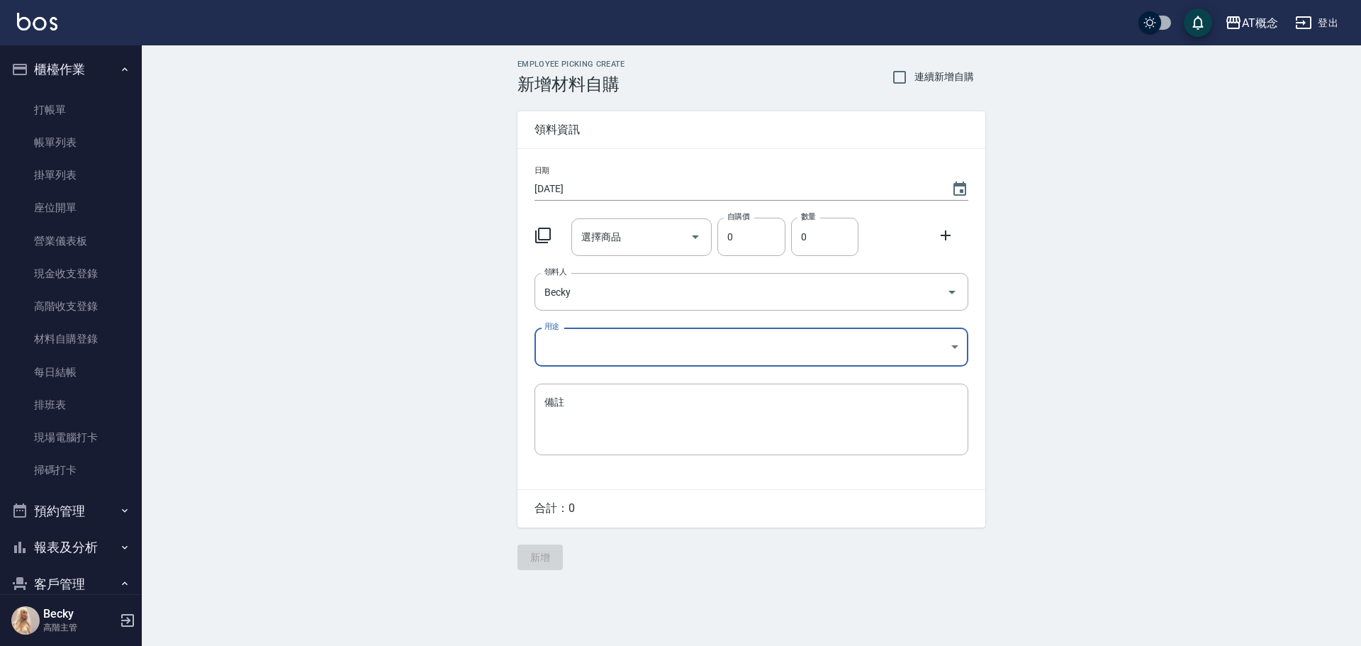
click at [555, 337] on body "AT概念 登出 櫃檯作業 打帳單 帳單列表 掛單列表 座位開單 營業儀表板 現金收支登錄 高階收支登錄 材料自購登錄 每日結帳 排班表 現場電腦打卡 掃碼打卡…" at bounding box center [680, 323] width 1361 height 646
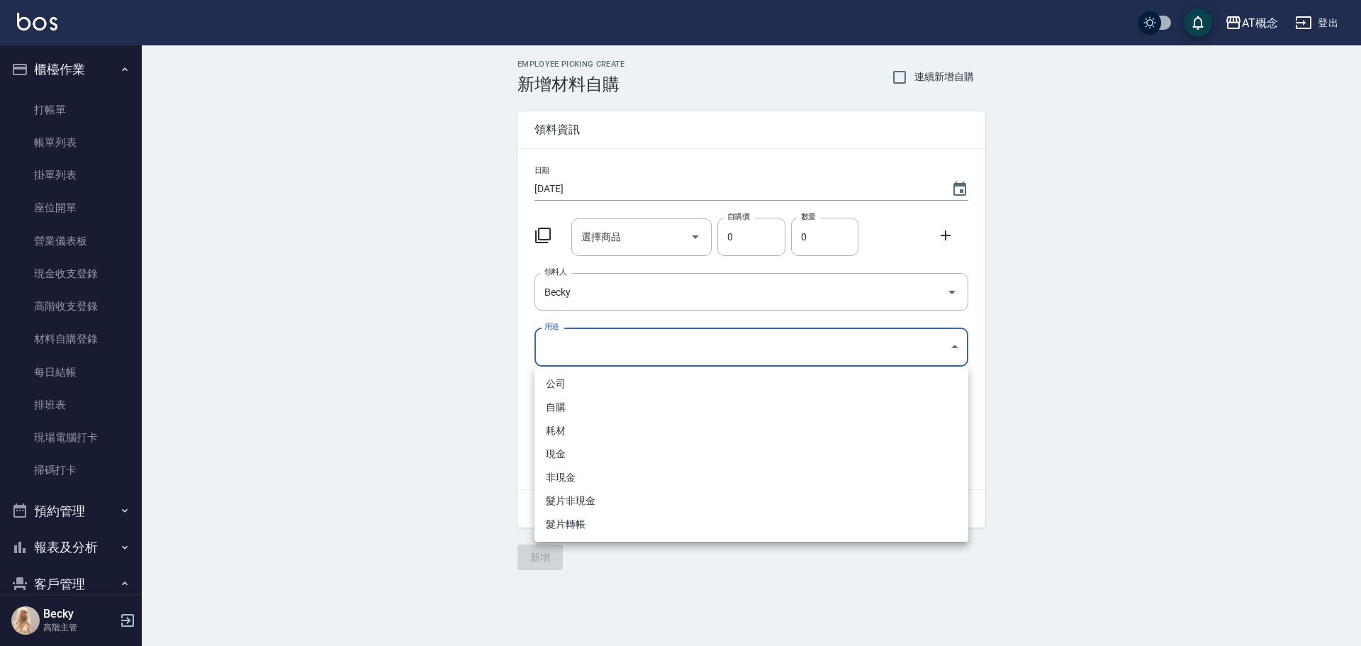
click at [555, 407] on li "自購" at bounding box center [752, 407] width 434 height 23
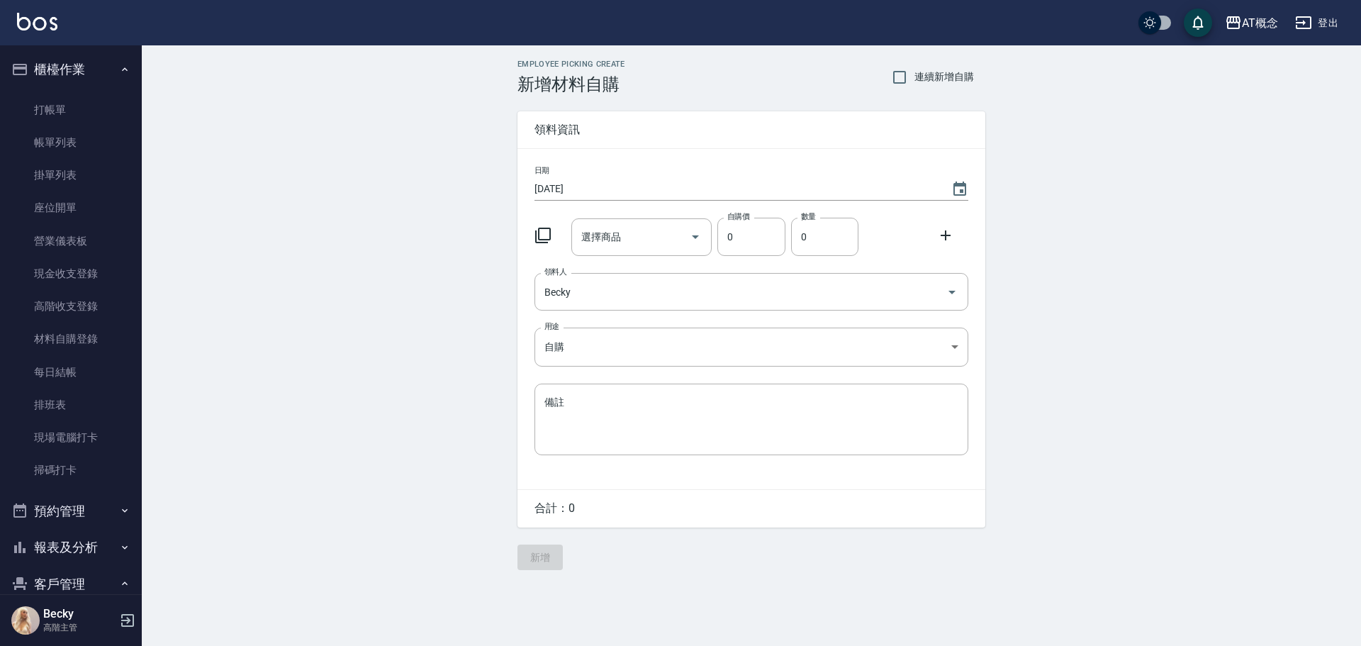
click at [548, 236] on icon at bounding box center [543, 235] width 17 height 17
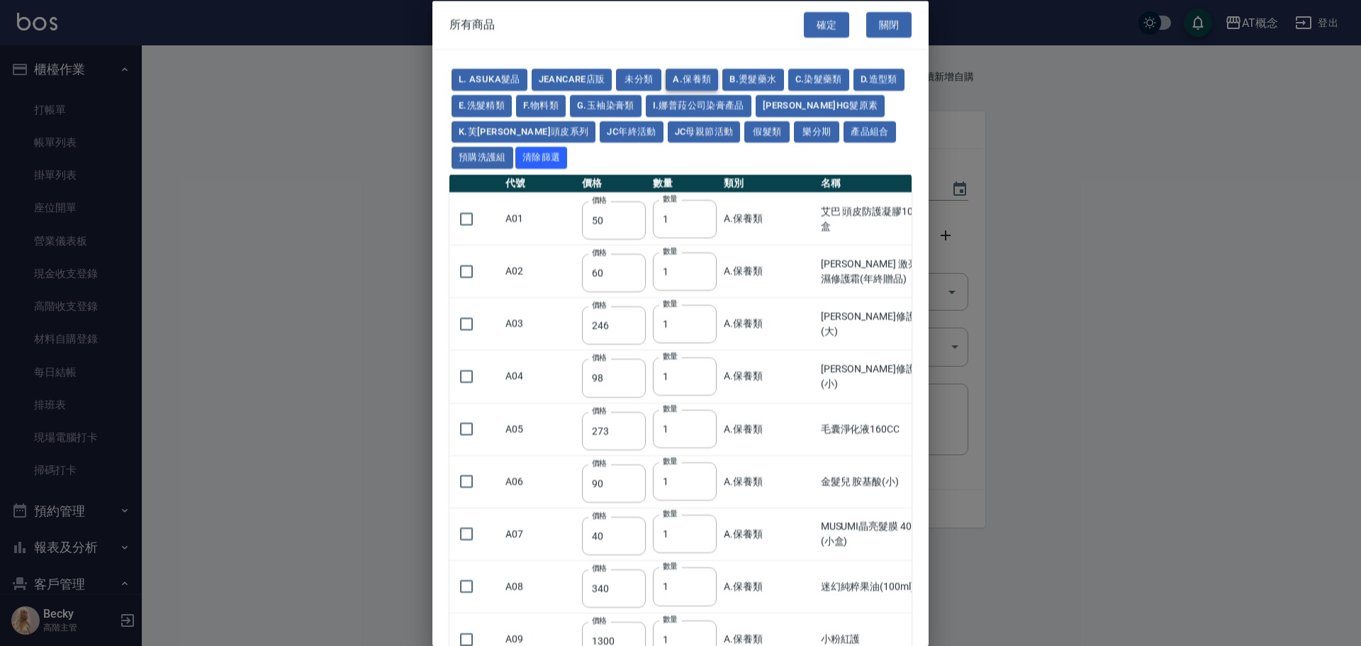
click at [692, 78] on button "A.保養類" at bounding box center [692, 80] width 52 height 22
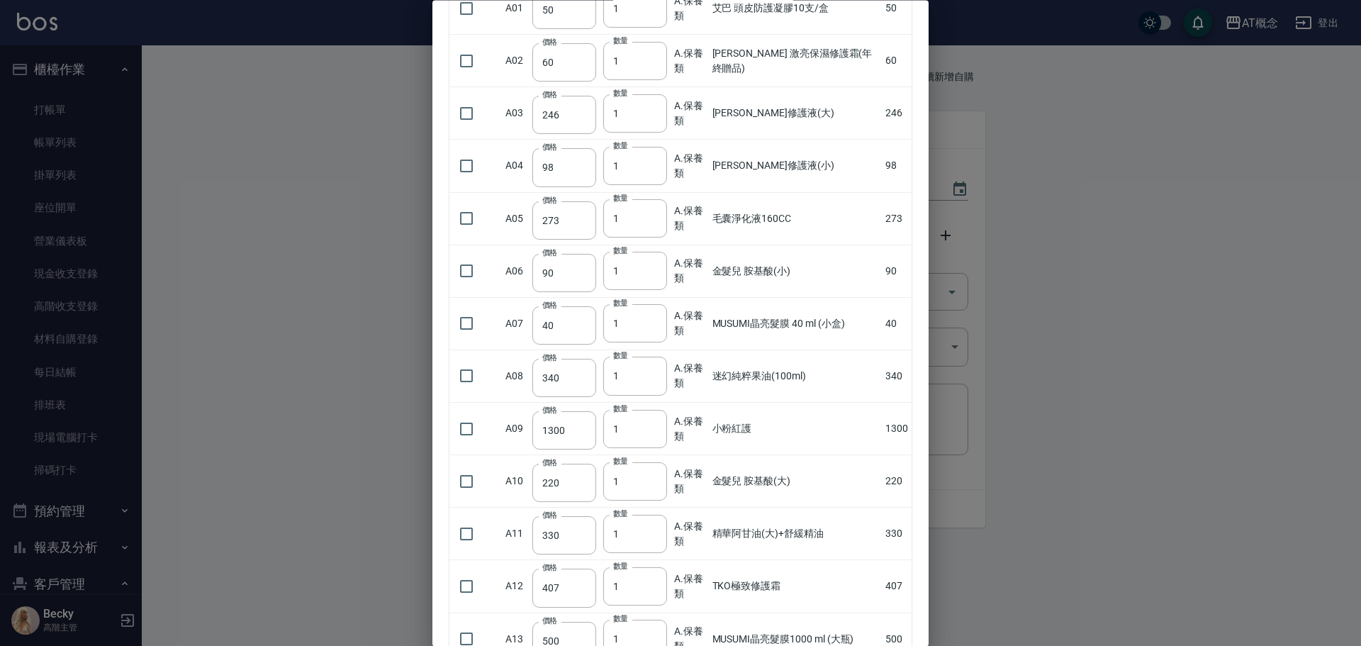
scroll to position [213, 0]
click at [464, 162] on input "checkbox" at bounding box center [467, 163] width 30 height 30
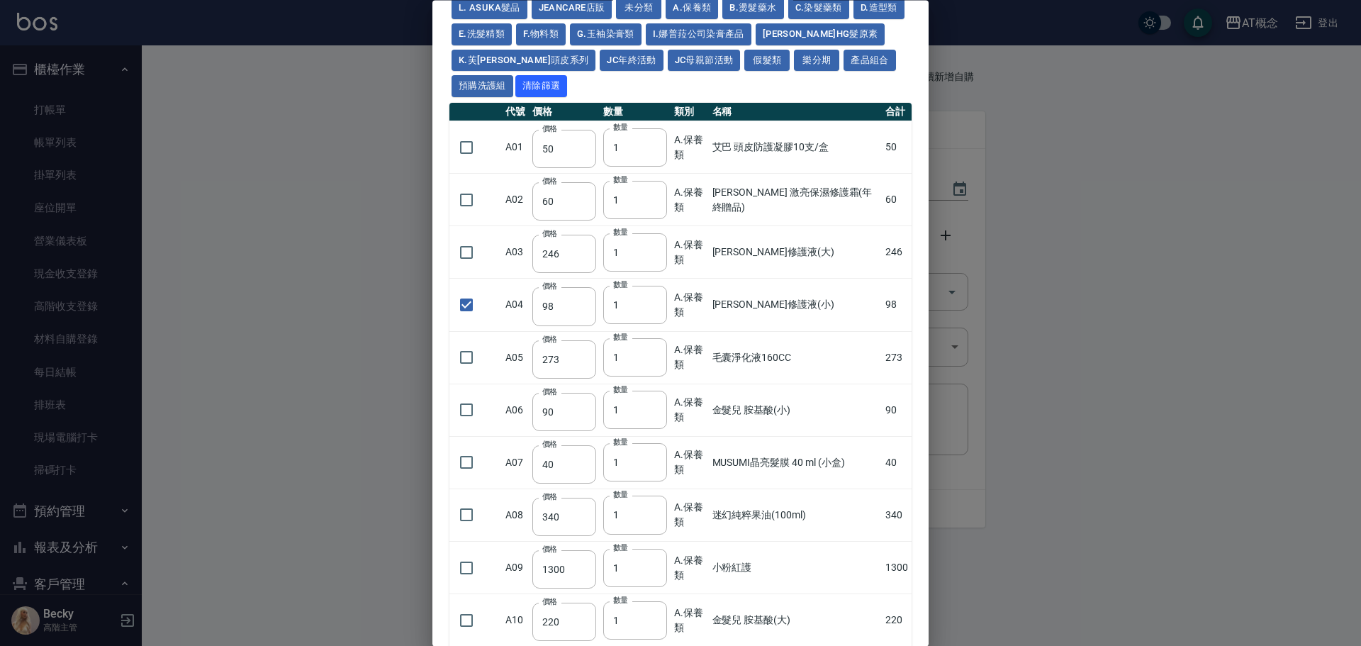
scroll to position [0, 0]
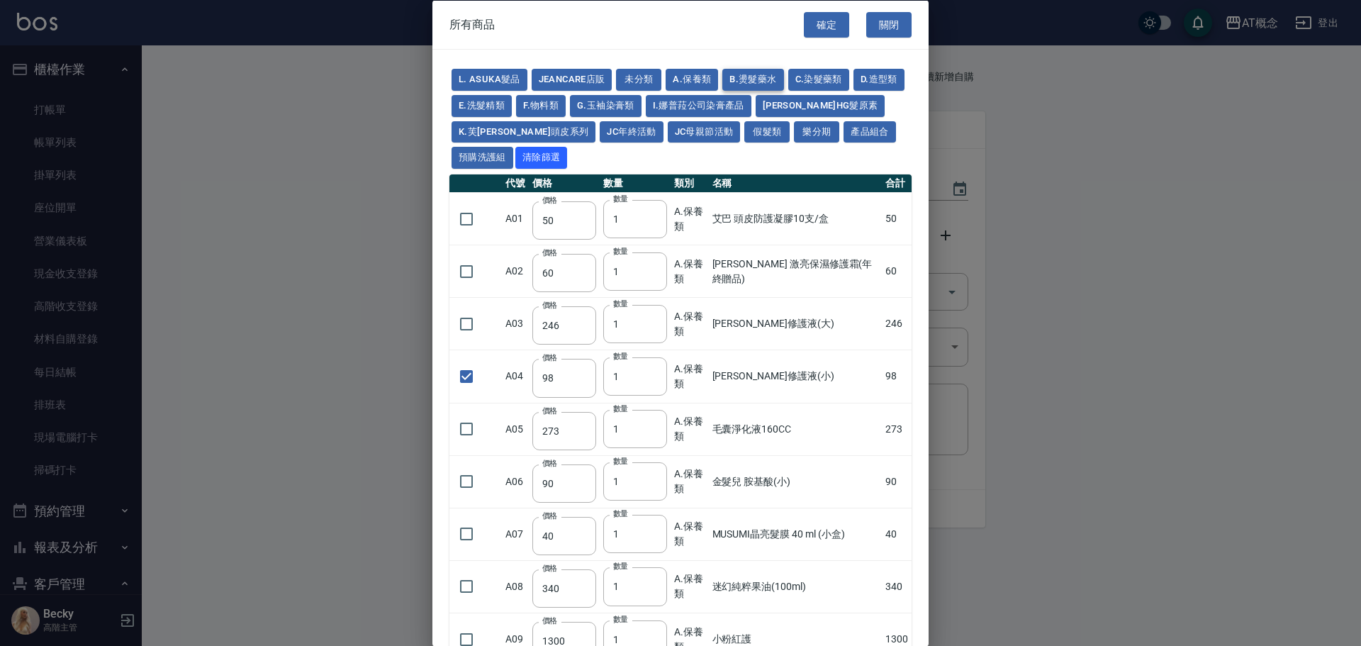
click at [755, 79] on button "B.燙髮藥水" at bounding box center [752, 80] width 61 height 22
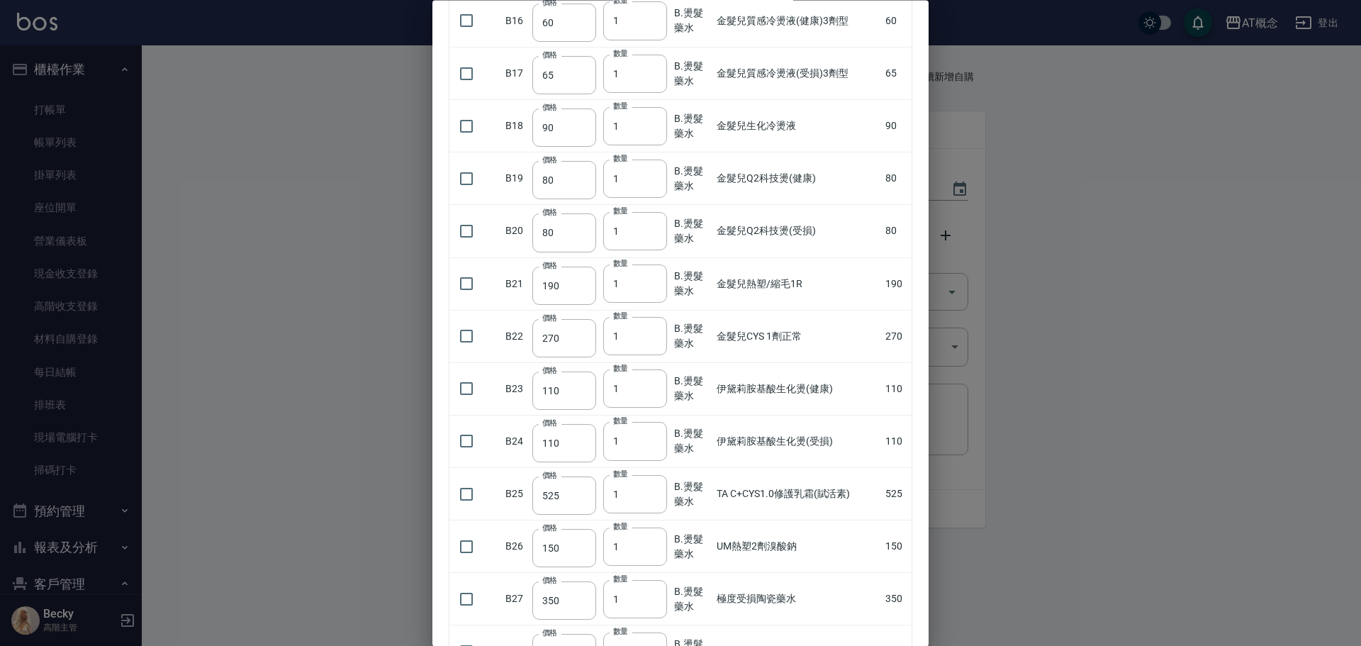
scroll to position [992, 0]
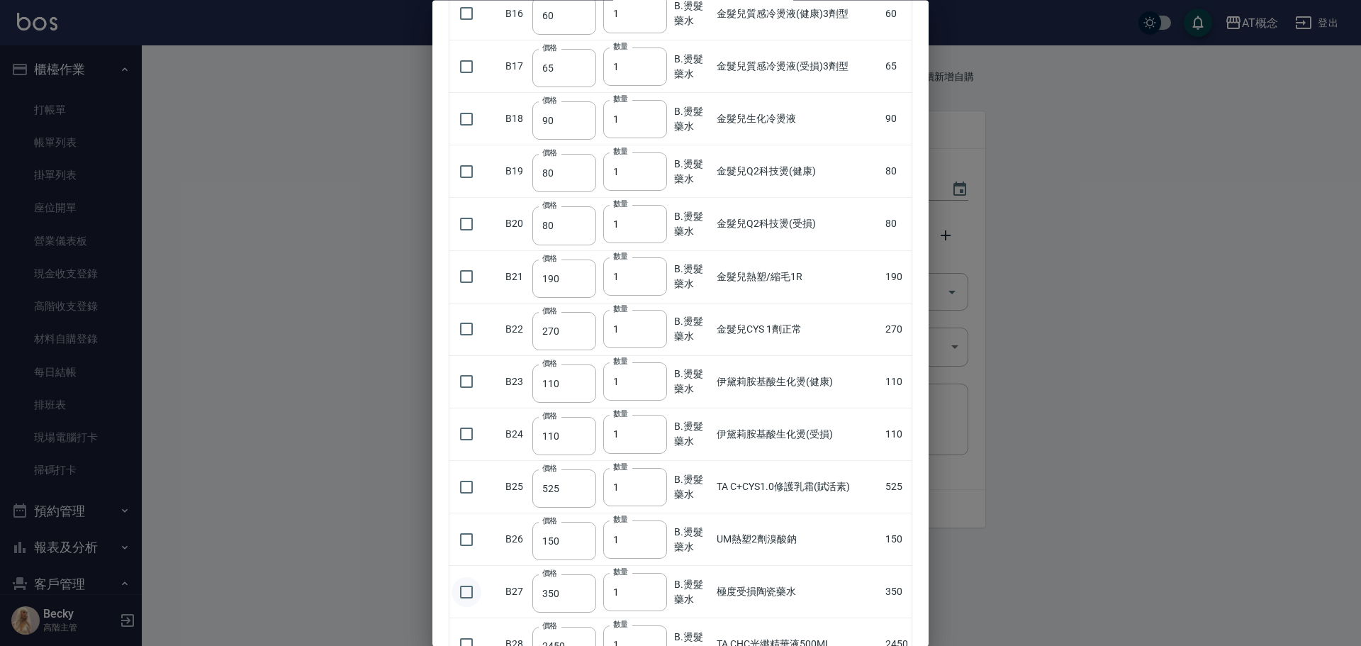
click at [469, 592] on input "checkbox" at bounding box center [467, 592] width 30 height 30
click at [467, 590] on input "checkbox" at bounding box center [467, 592] width 30 height 30
click at [466, 381] on input "checkbox" at bounding box center [467, 382] width 30 height 30
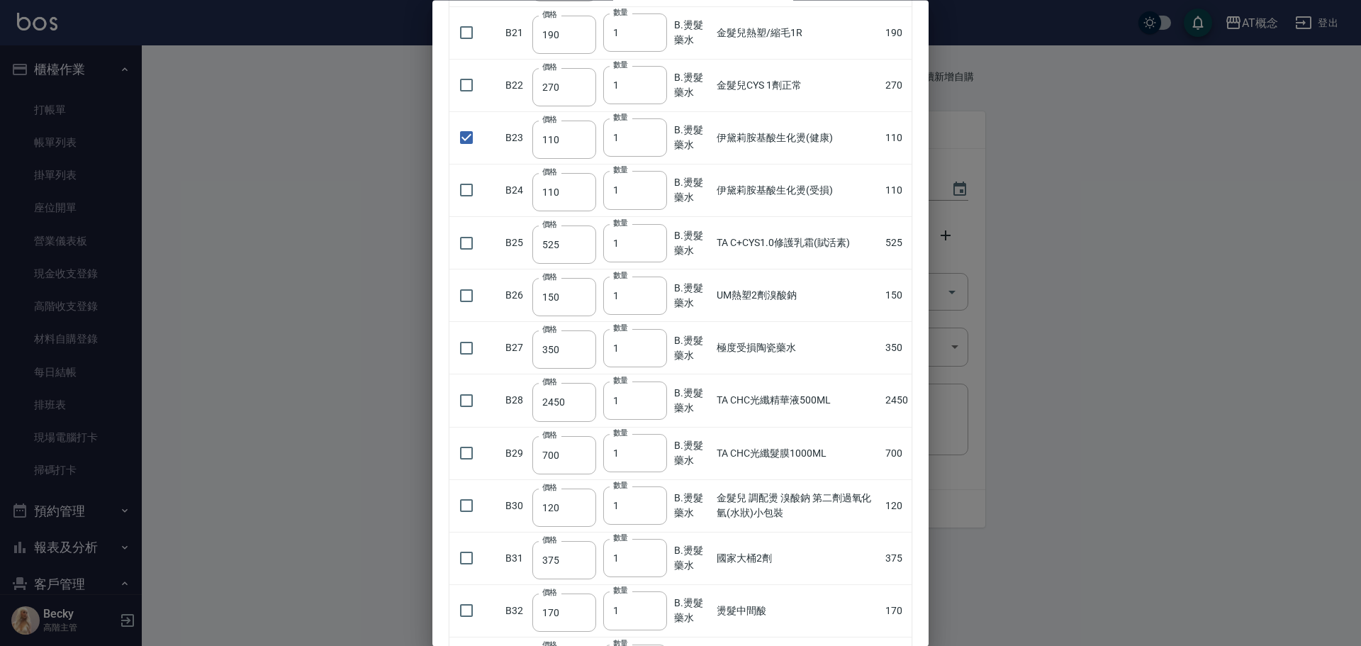
scroll to position [1276, 0]
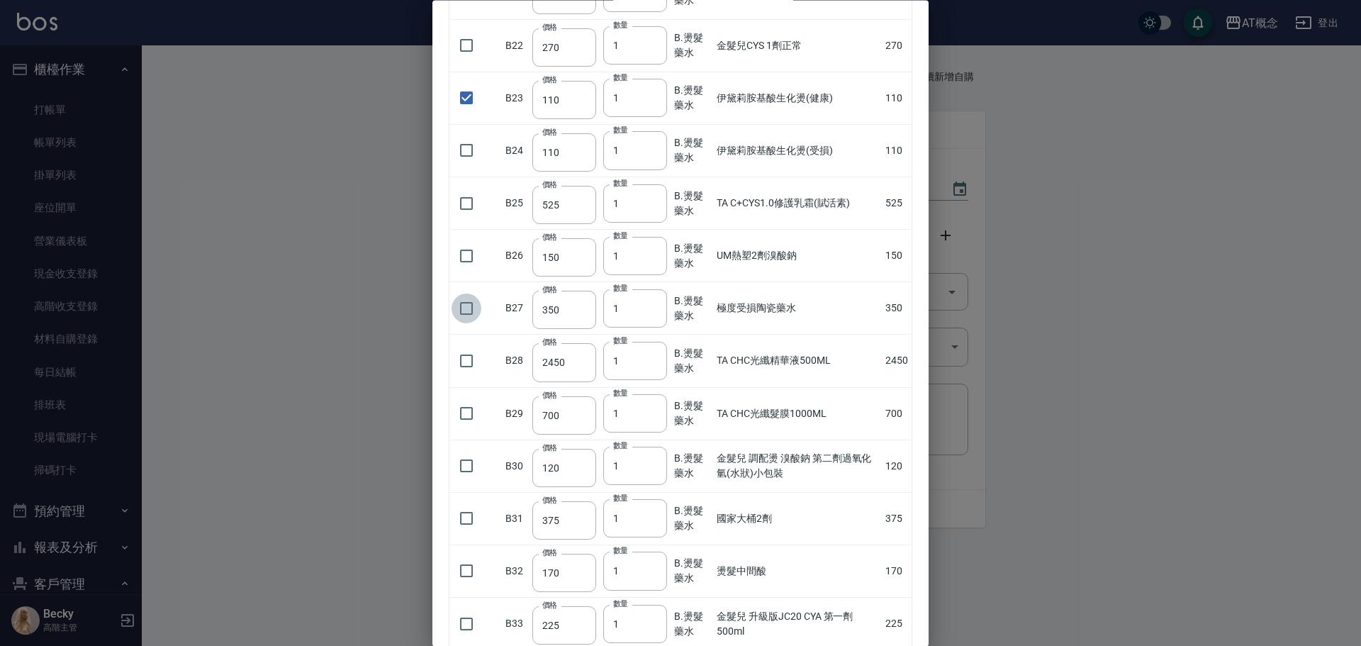
click at [469, 311] on input "checkbox" at bounding box center [467, 308] width 30 height 30
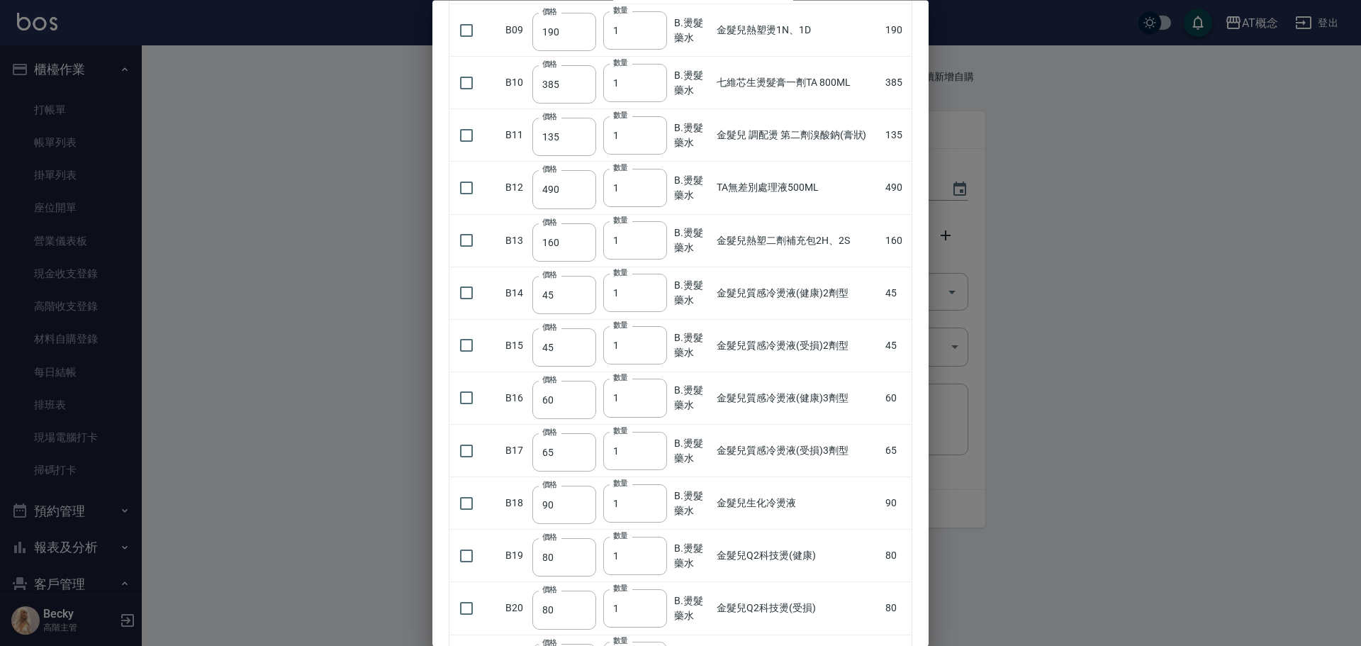
scroll to position [425, 0]
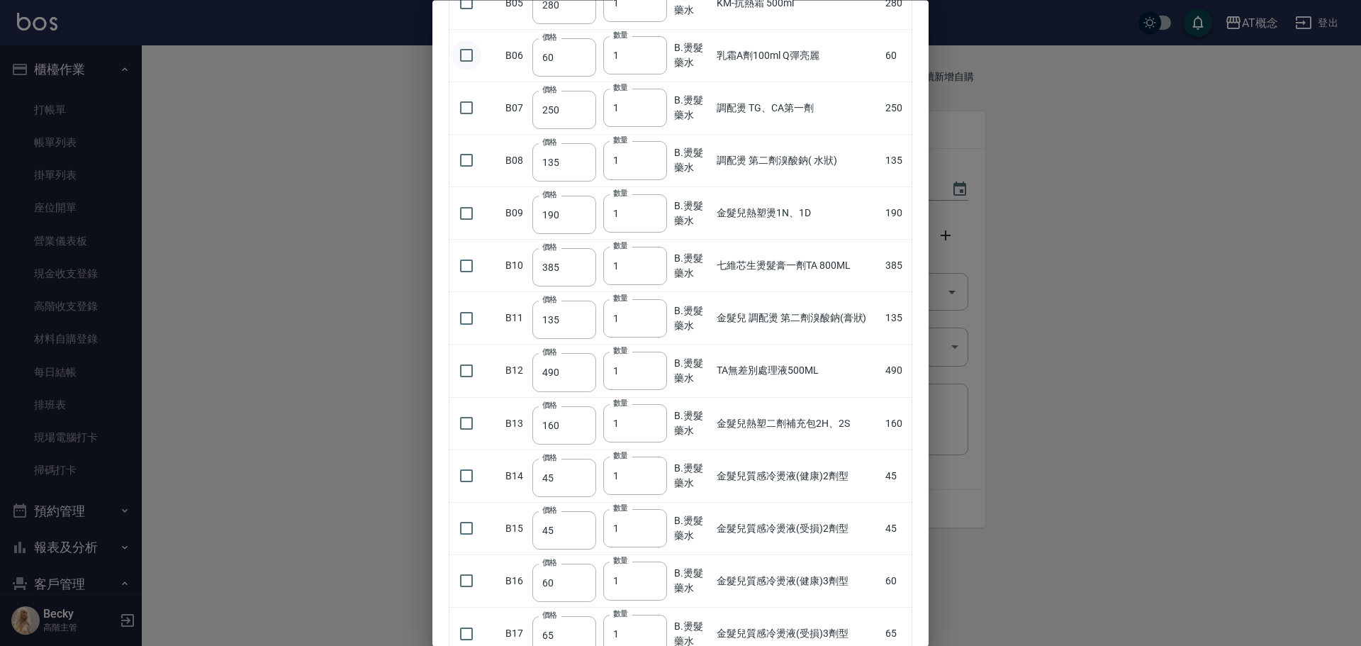
click at [466, 55] on input "checkbox" at bounding box center [467, 56] width 30 height 30
click at [652, 52] on input "2" at bounding box center [635, 56] width 64 height 38
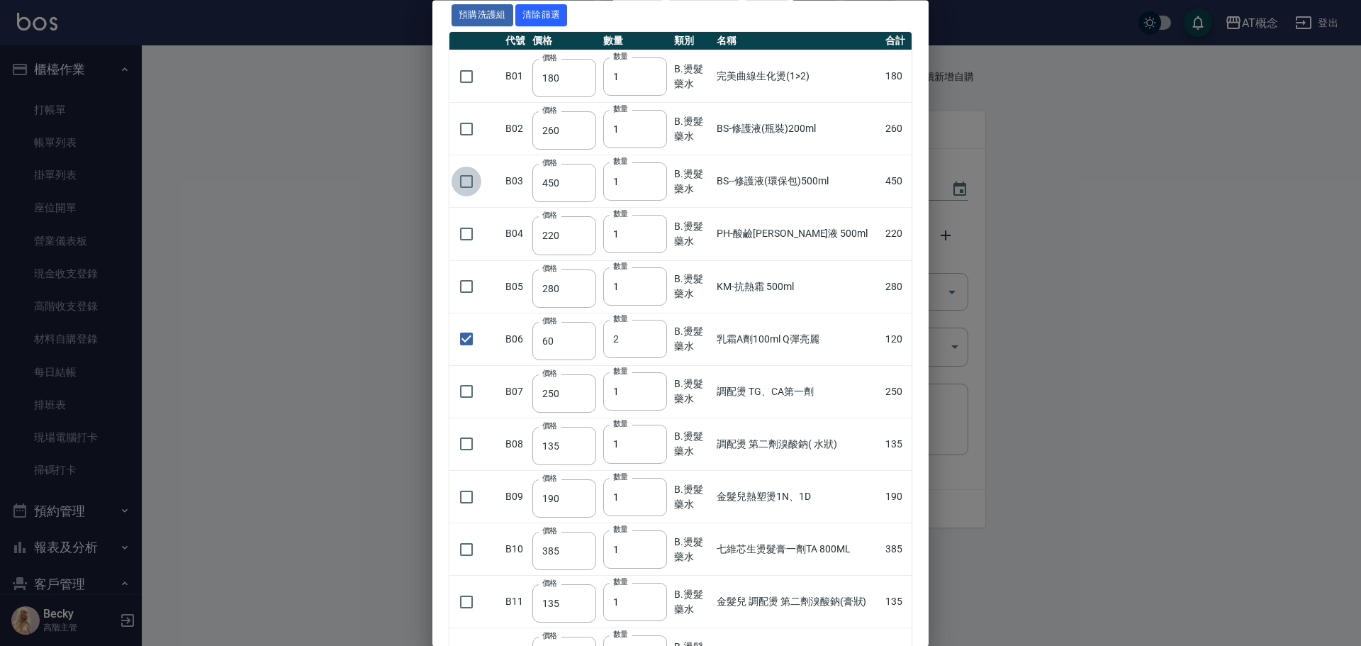
click at [472, 182] on input "checkbox" at bounding box center [467, 182] width 30 height 30
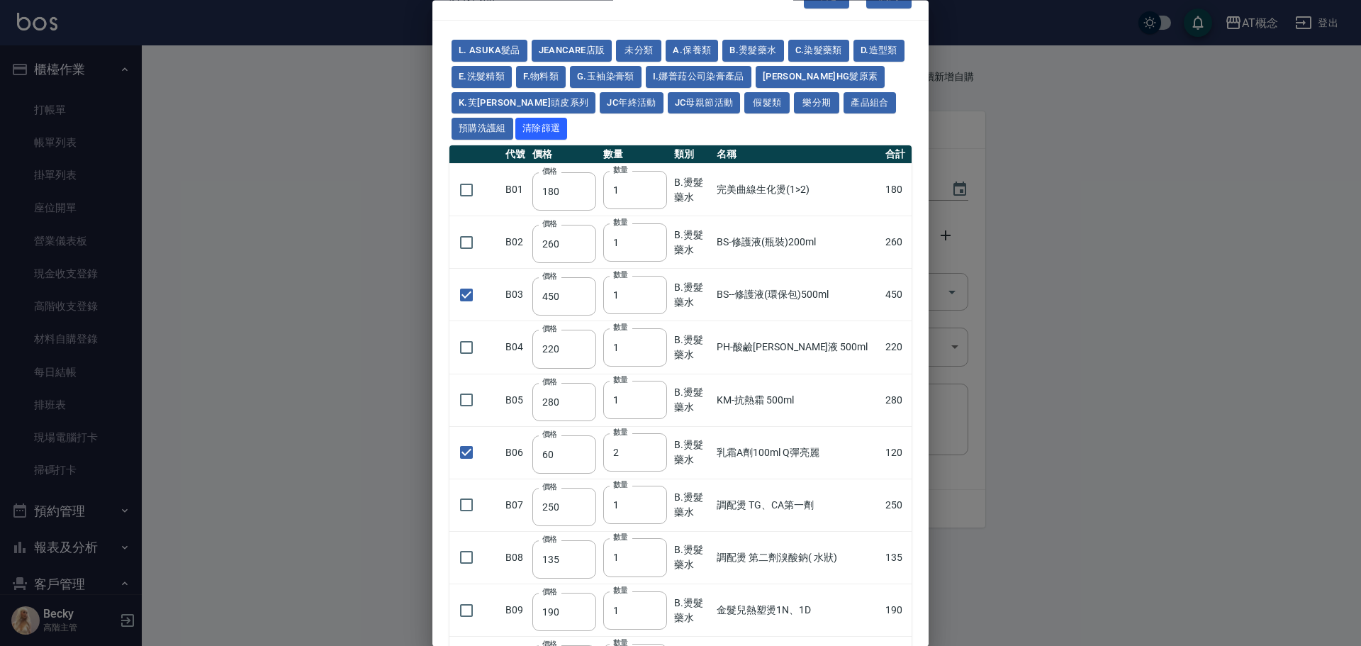
scroll to position [0, 0]
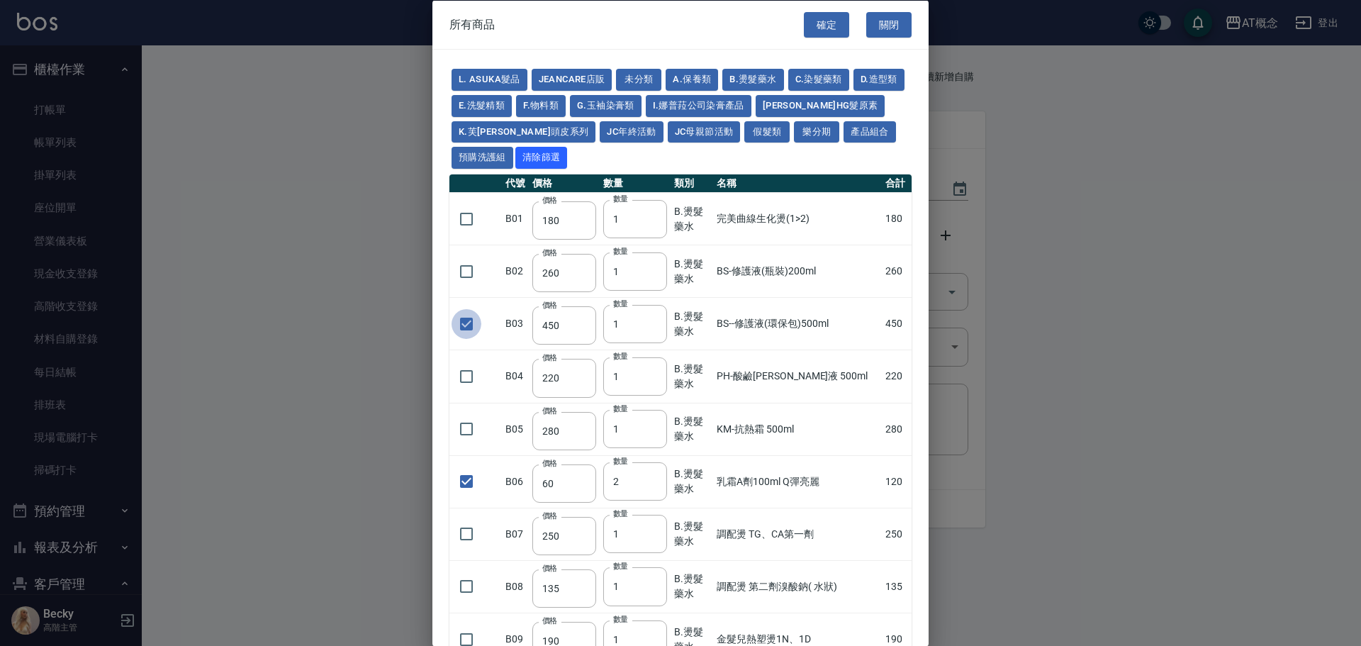
click at [465, 326] on input "checkbox" at bounding box center [467, 323] width 30 height 30
click at [748, 80] on button "B.燙髮藥水" at bounding box center [752, 80] width 61 height 22
click at [466, 323] on input "checkbox" at bounding box center [467, 323] width 30 height 30
click at [695, 81] on button "A.保養類" at bounding box center [692, 80] width 52 height 22
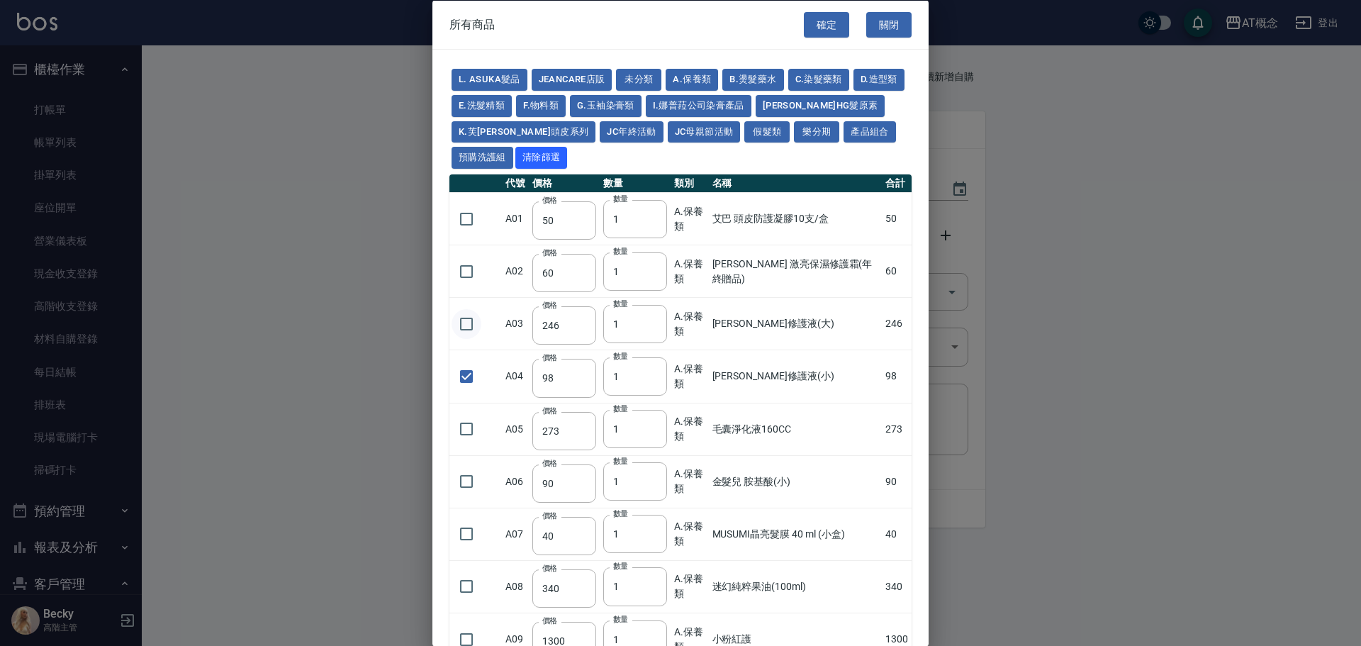
click at [464, 318] on input "checkbox" at bounding box center [467, 323] width 30 height 30
click at [750, 78] on button "B.燙髮藥水" at bounding box center [752, 80] width 61 height 22
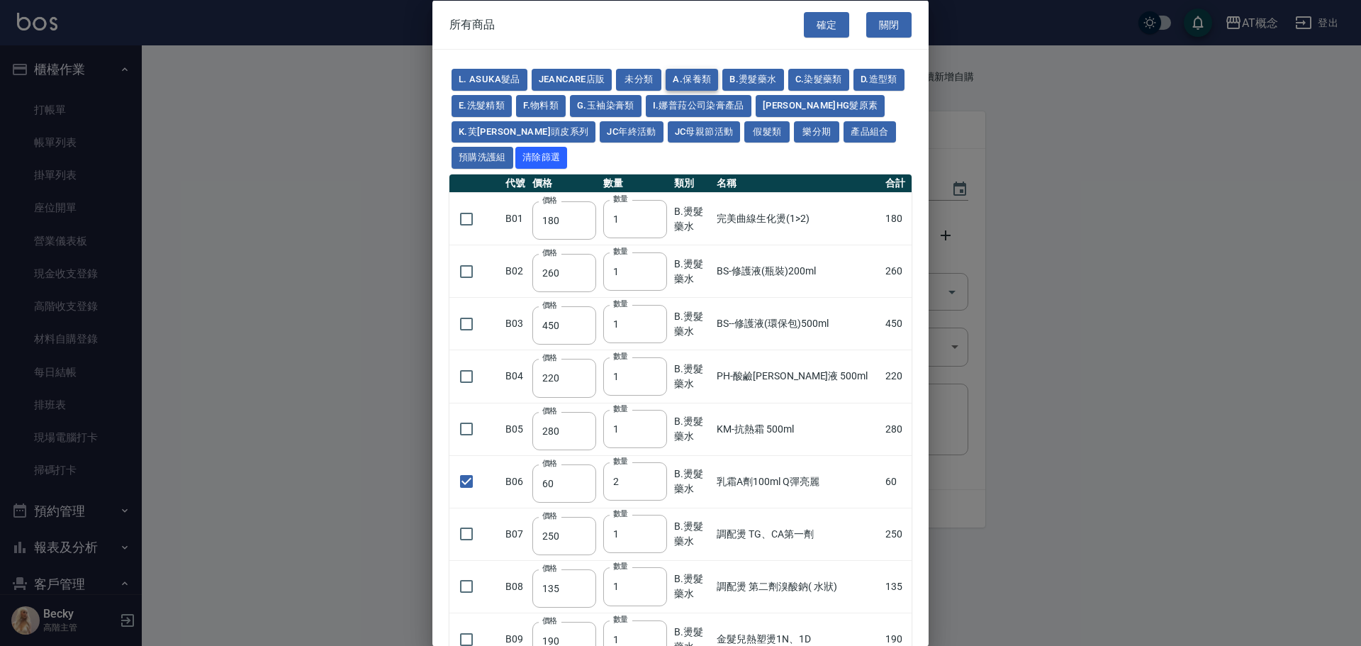
click at [698, 77] on button "A.保養類" at bounding box center [692, 80] width 52 height 22
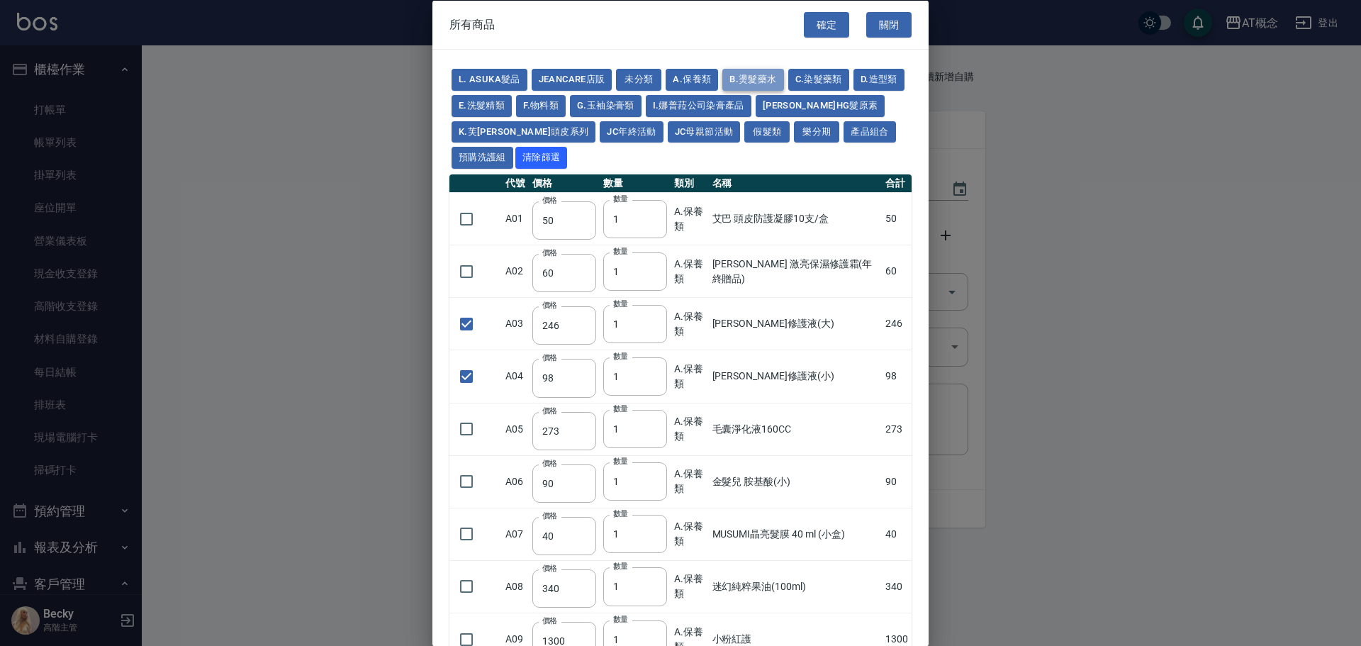
click at [761, 73] on button "B.燙髮藥水" at bounding box center [752, 80] width 61 height 22
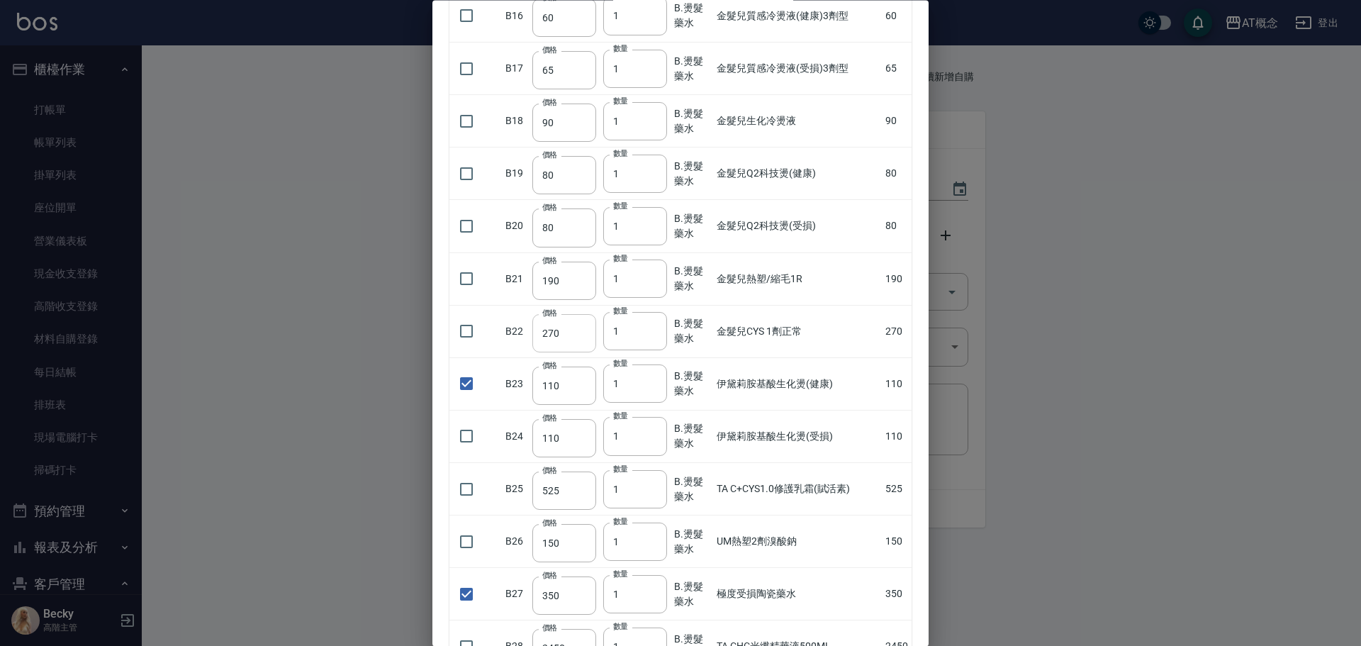
scroll to position [992, 0]
click at [654, 379] on input "2" at bounding box center [635, 382] width 64 height 38
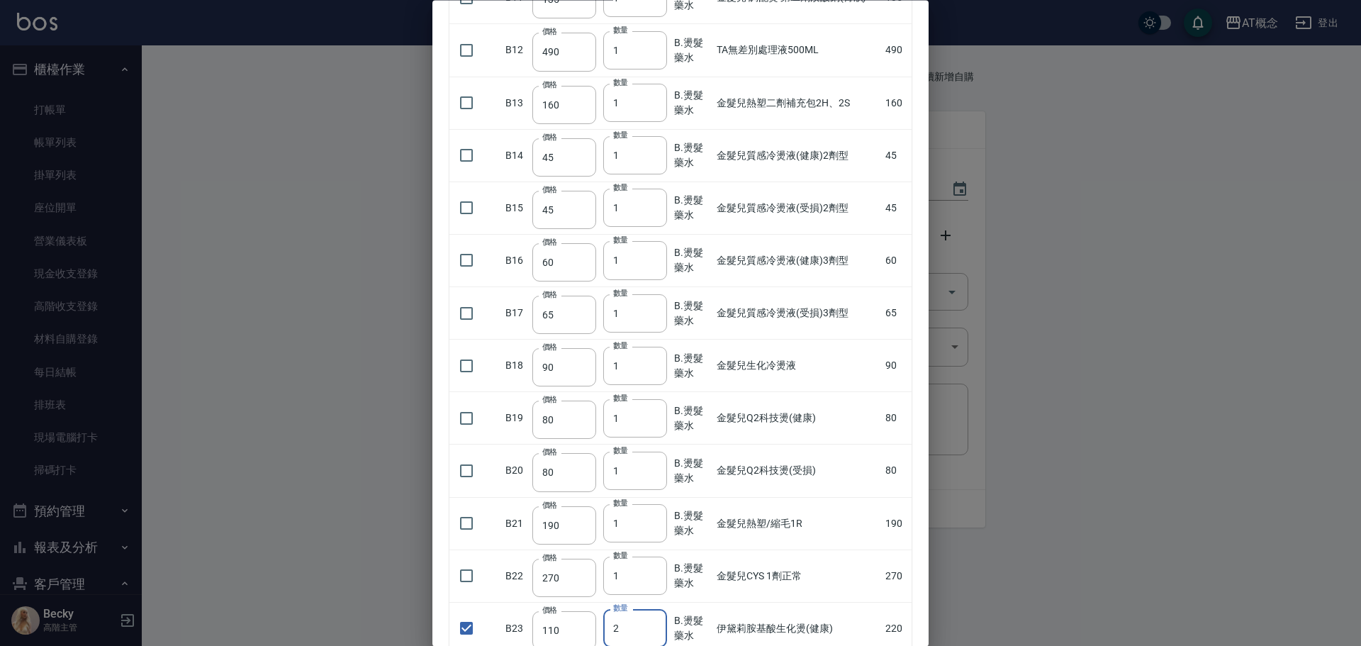
scroll to position [567, 0]
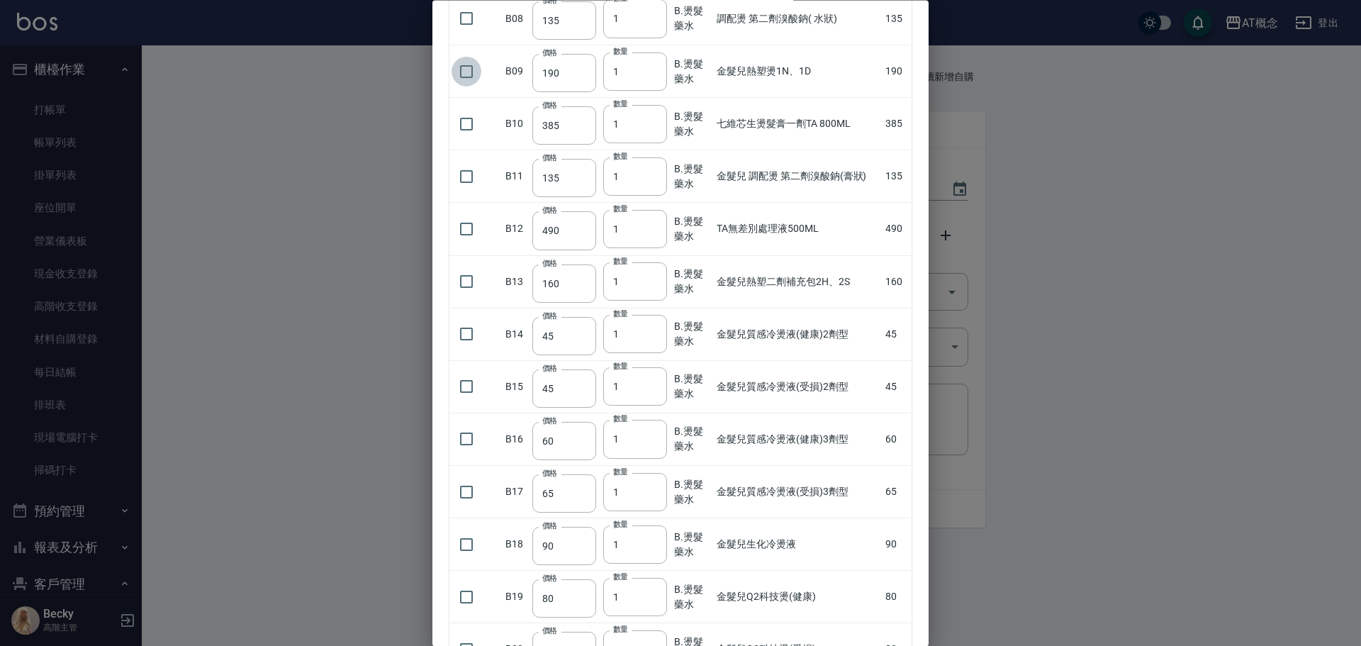
click at [465, 69] on input "checkbox" at bounding box center [467, 72] width 30 height 30
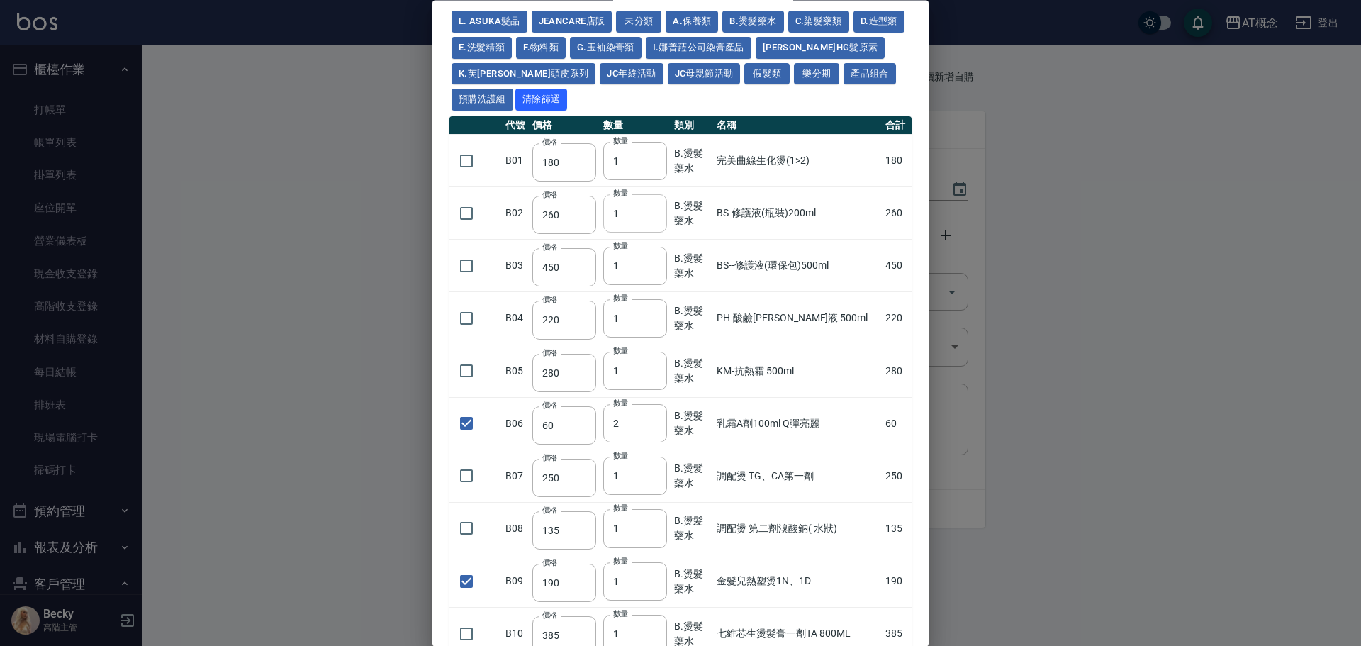
scroll to position [0, 0]
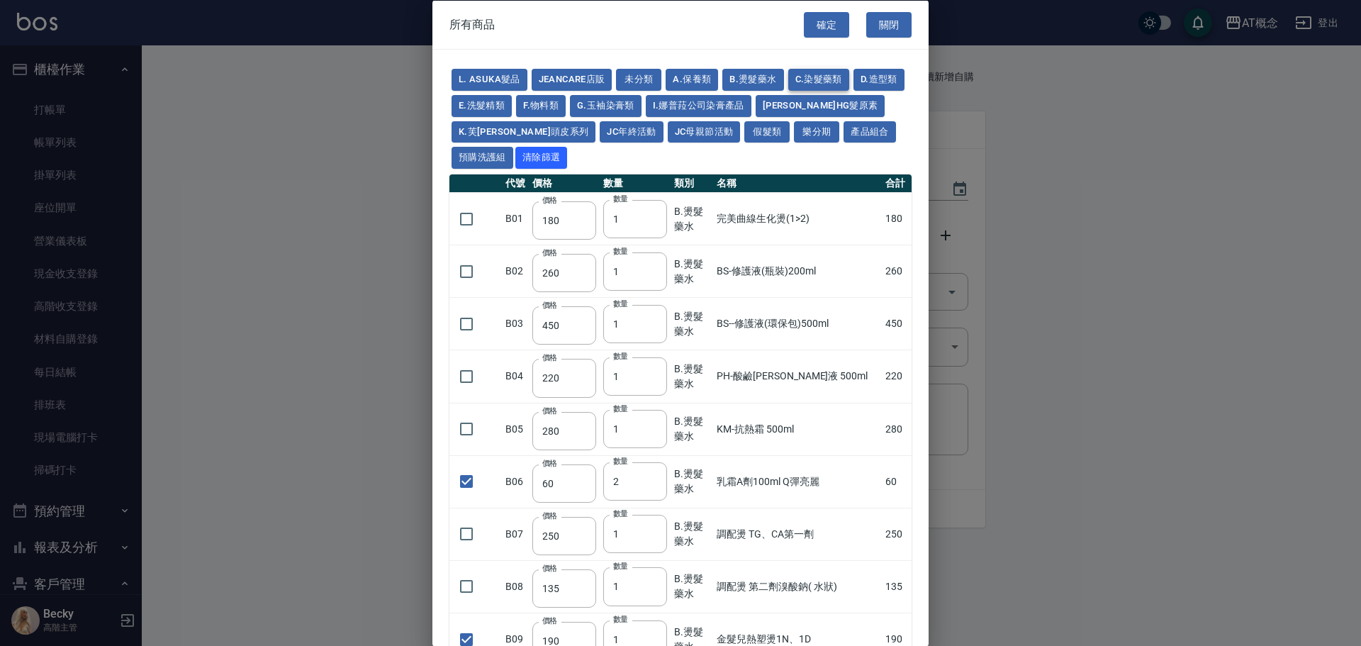
click at [812, 78] on button "C.染髮藥類" at bounding box center [818, 80] width 61 height 22
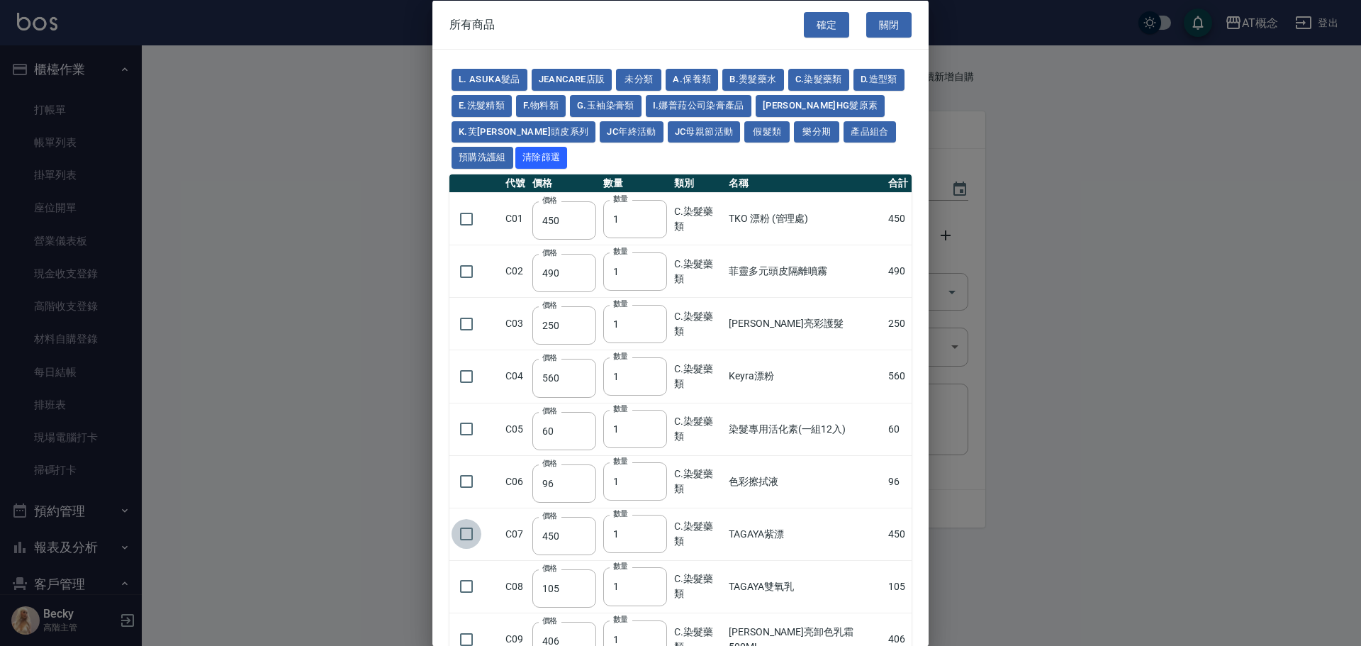
click at [467, 536] on input "checkbox" at bounding box center [467, 534] width 30 height 30
click at [656, 530] on input "9" at bounding box center [635, 534] width 64 height 38
click at [656, 538] on input "8" at bounding box center [635, 534] width 64 height 38
click at [465, 588] on input "checkbox" at bounding box center [467, 586] width 30 height 30
click at [655, 580] on input "2" at bounding box center [635, 586] width 64 height 38
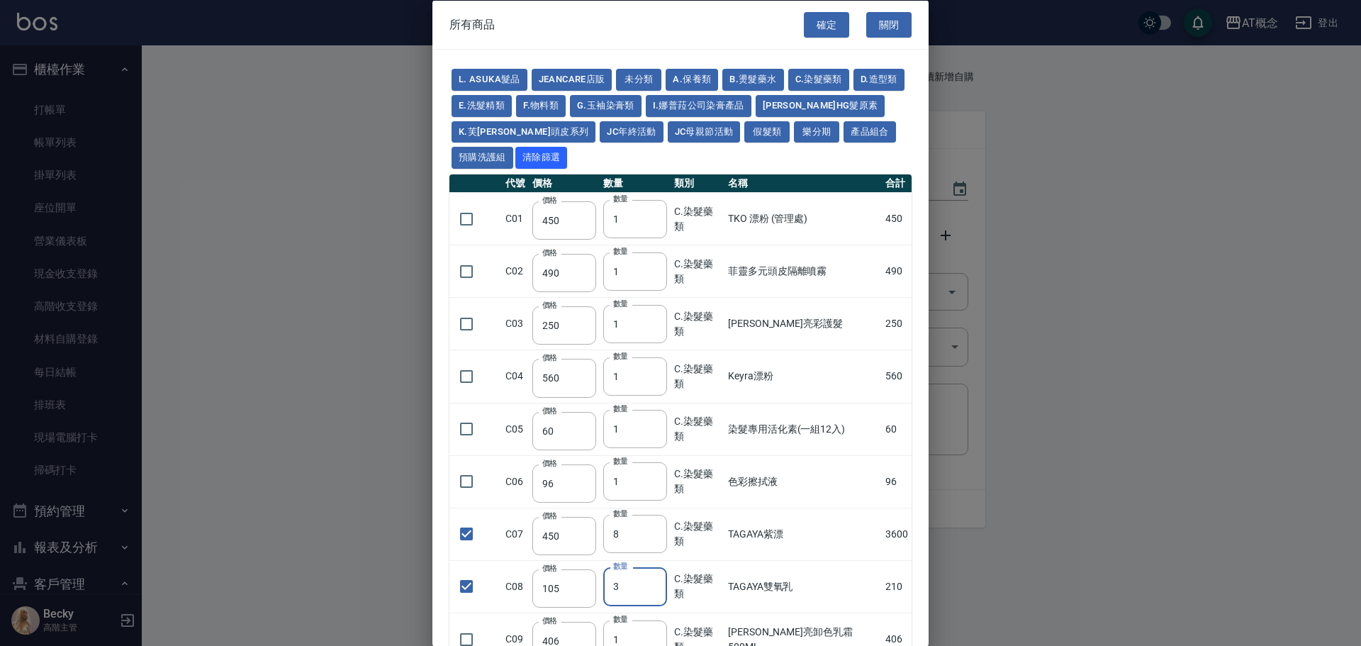
click at [655, 580] on input "3" at bounding box center [635, 586] width 64 height 38
click at [655, 580] on input "4" at bounding box center [635, 586] width 64 height 38
click at [655, 580] on input "5" at bounding box center [635, 586] width 64 height 38
click at [655, 580] on input "6" at bounding box center [635, 586] width 64 height 38
click at [655, 580] on input "7" at bounding box center [635, 586] width 64 height 38
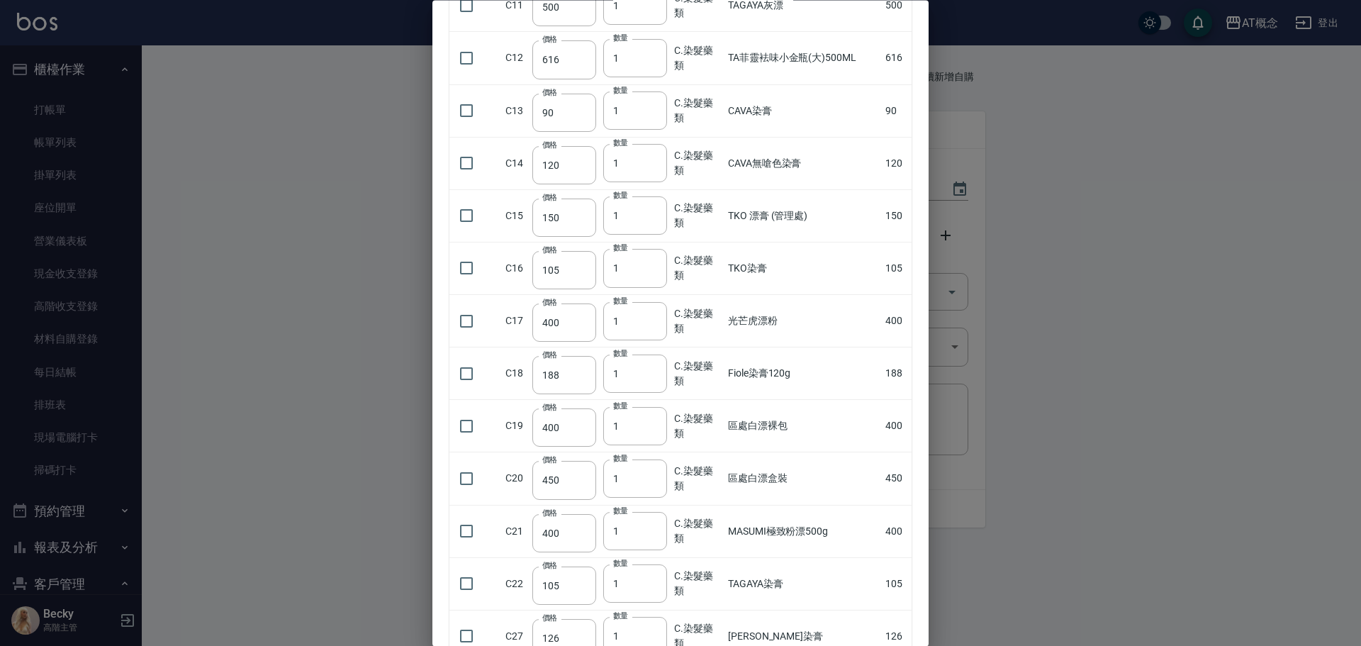
scroll to position [843, 0]
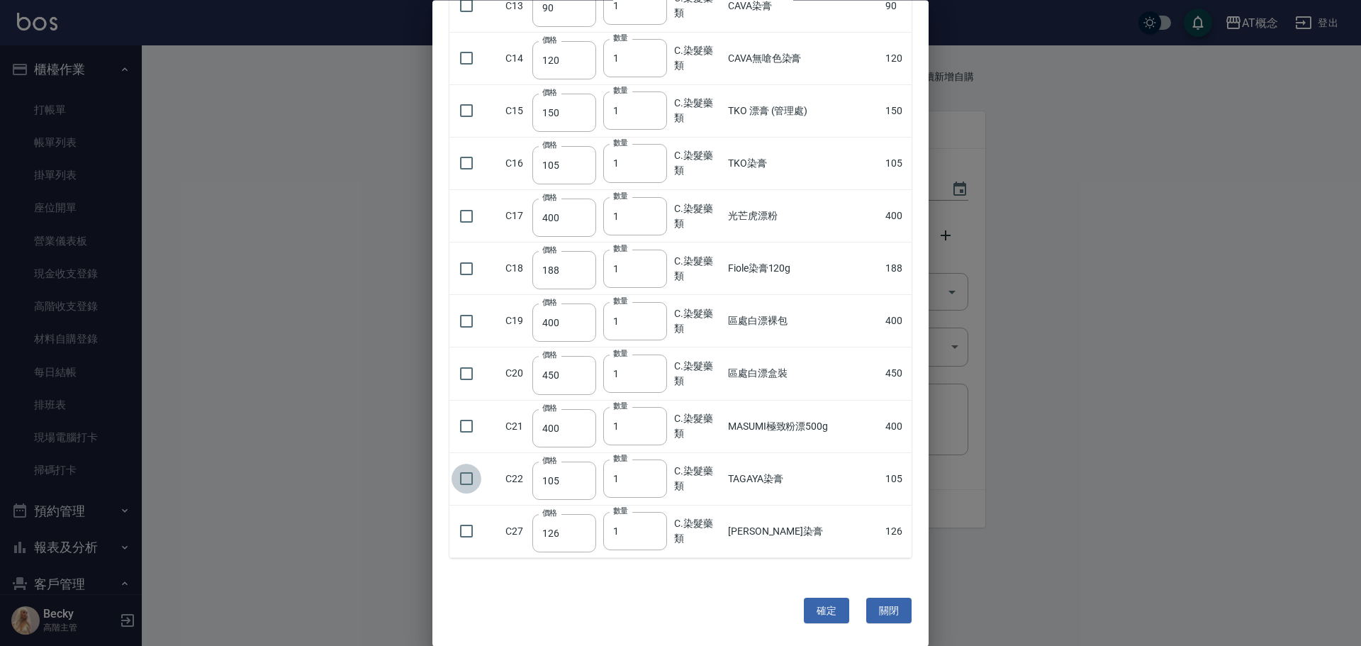
click at [464, 482] on input "checkbox" at bounding box center [467, 479] width 30 height 30
click at [658, 477] on input "25" at bounding box center [635, 479] width 64 height 38
click at [658, 477] on input "39" at bounding box center [635, 479] width 64 height 38
click at [656, 483] on input "38" at bounding box center [635, 479] width 64 height 38
click at [656, 483] on input "37" at bounding box center [635, 479] width 64 height 38
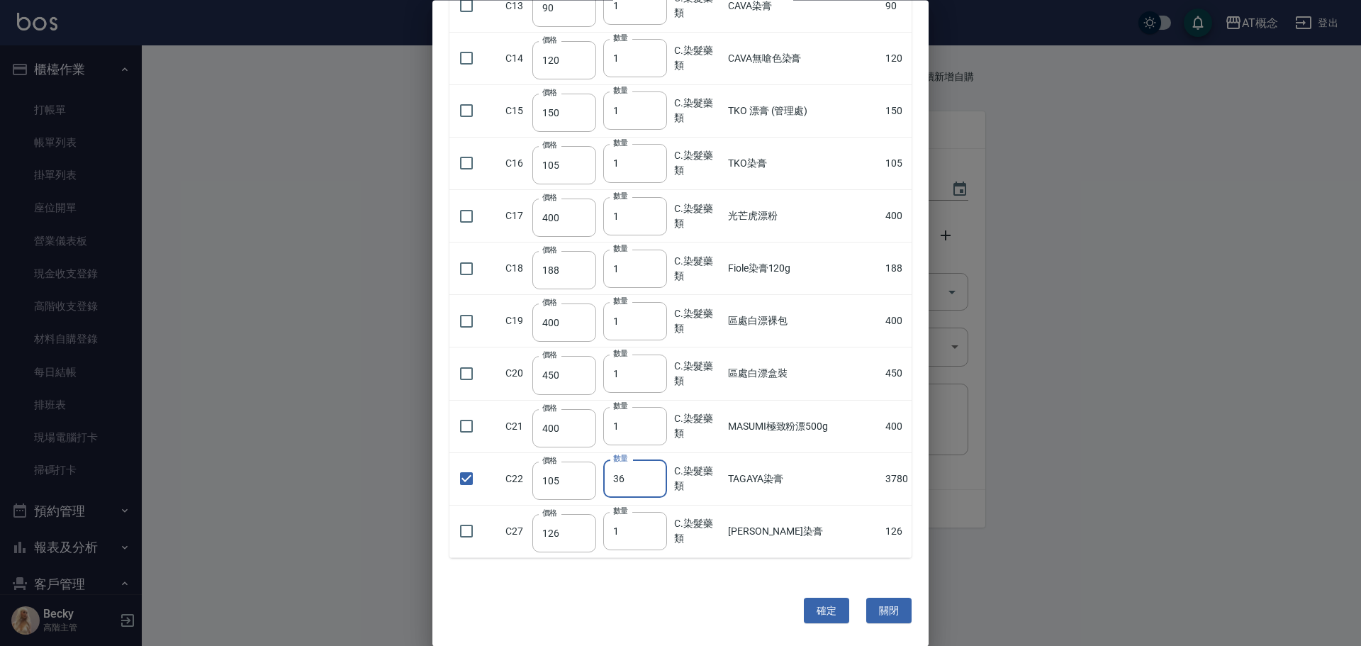
click at [656, 483] on input "36" at bounding box center [635, 479] width 64 height 38
click at [656, 483] on input "35" at bounding box center [635, 479] width 64 height 38
click at [656, 483] on input "34" at bounding box center [635, 479] width 64 height 38
click at [656, 483] on input "33" at bounding box center [635, 479] width 64 height 38
click at [656, 474] on input "34" at bounding box center [635, 479] width 64 height 38
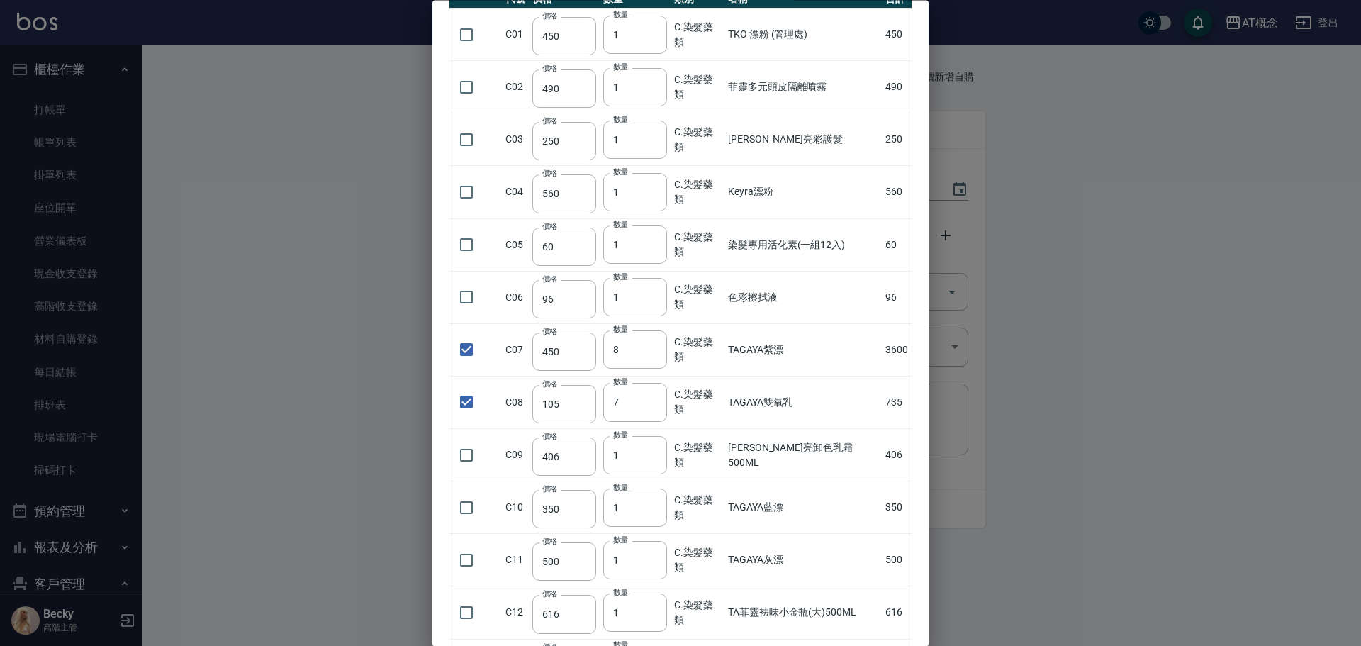
scroll to position [0, 0]
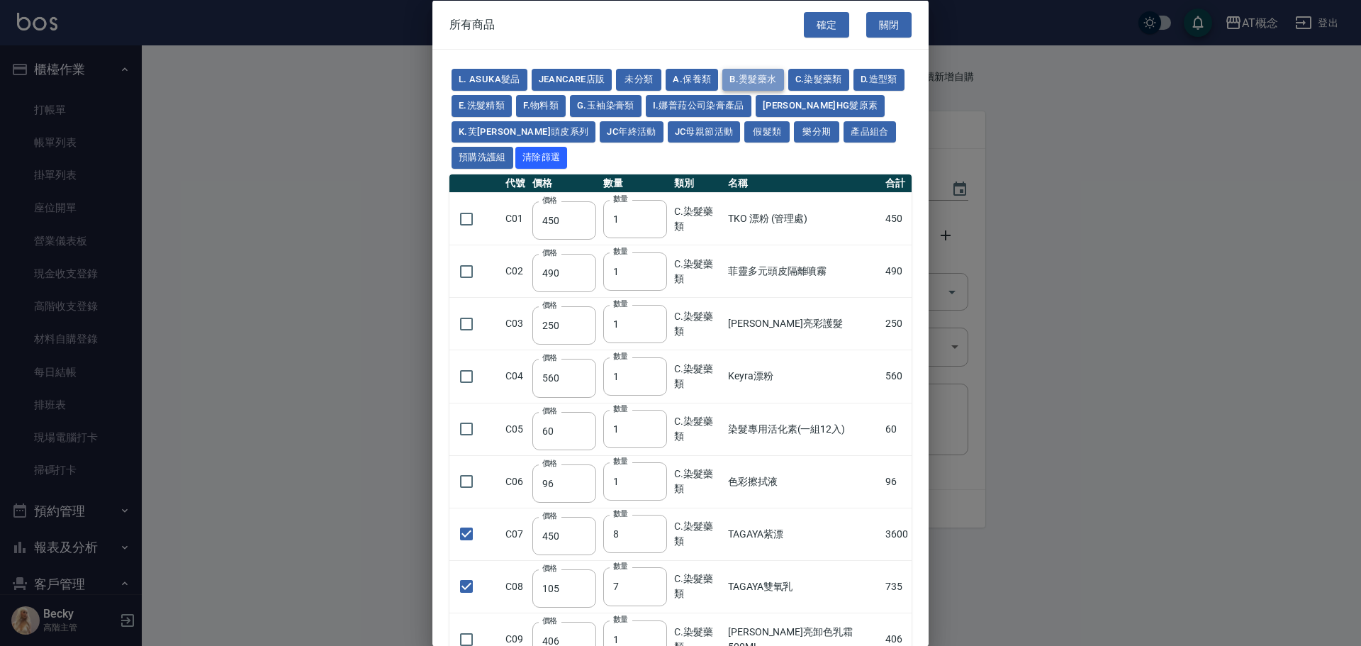
click at [753, 77] on button "B.燙髮藥水" at bounding box center [752, 80] width 61 height 22
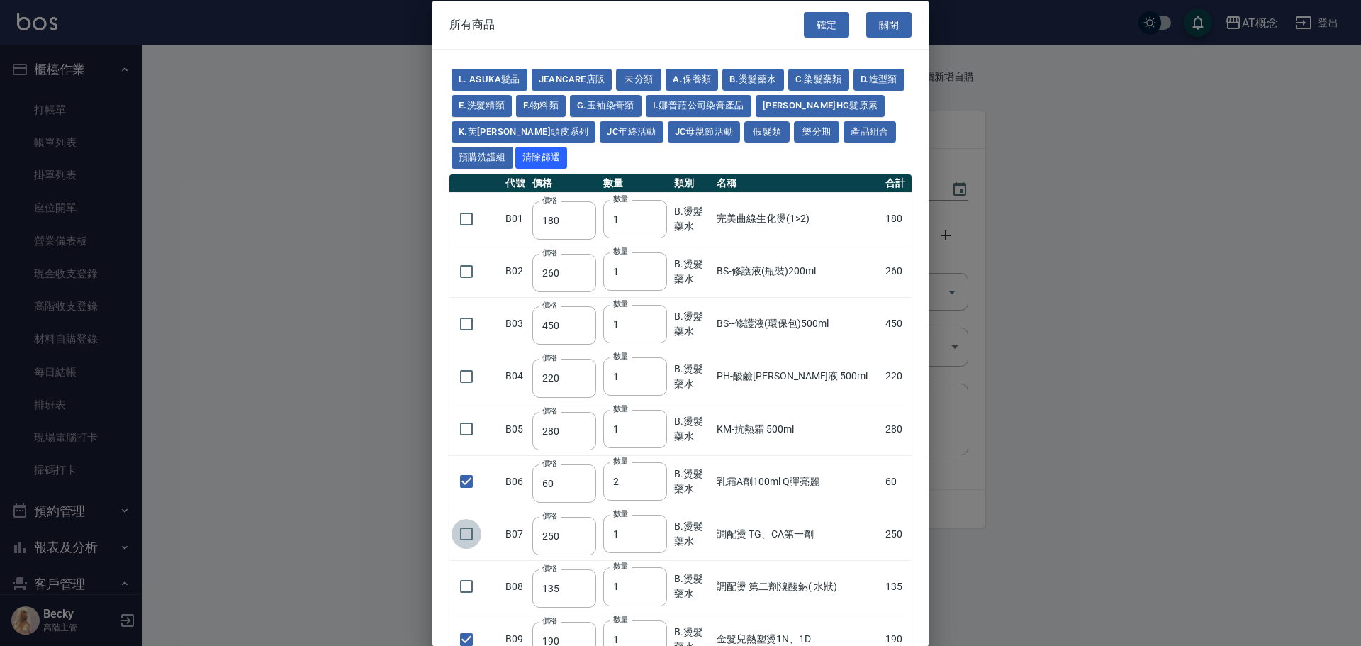
click at [466, 534] on input "checkbox" at bounding box center [467, 534] width 30 height 30
click at [851, 105] on button "[PERSON_NAME]HG髮原素" at bounding box center [821, 105] width 130 height 22
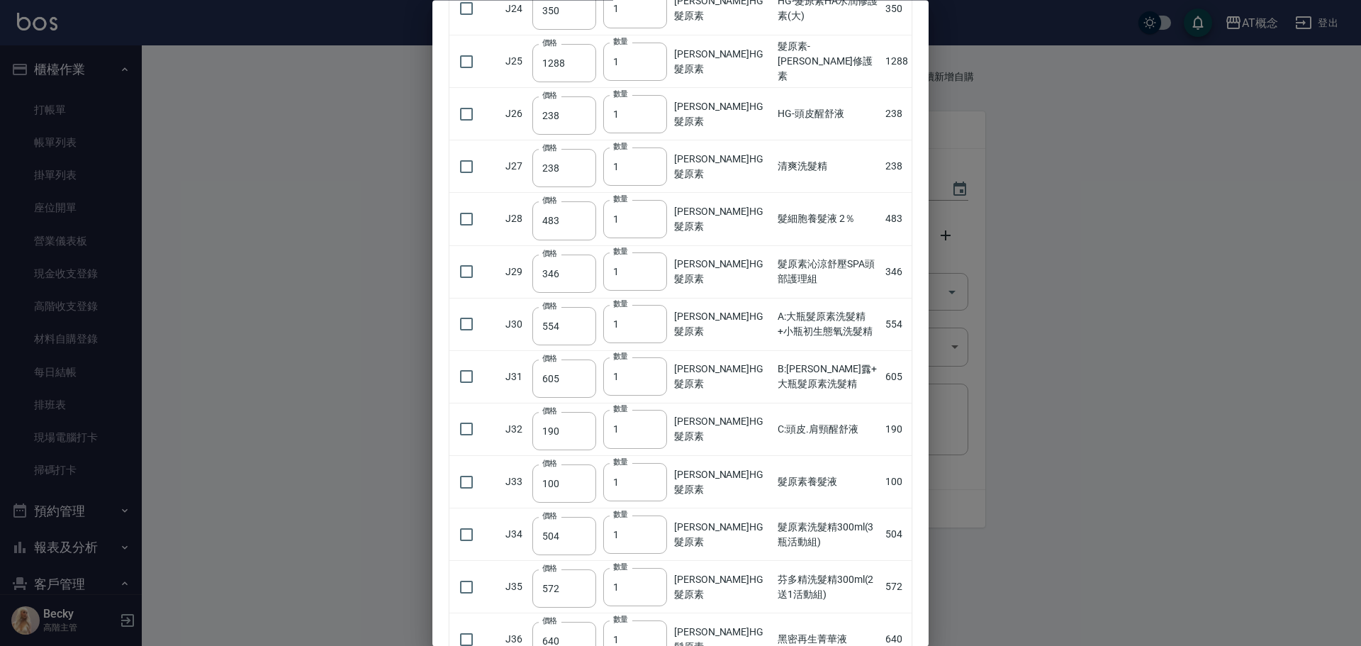
scroll to position [1631, 0]
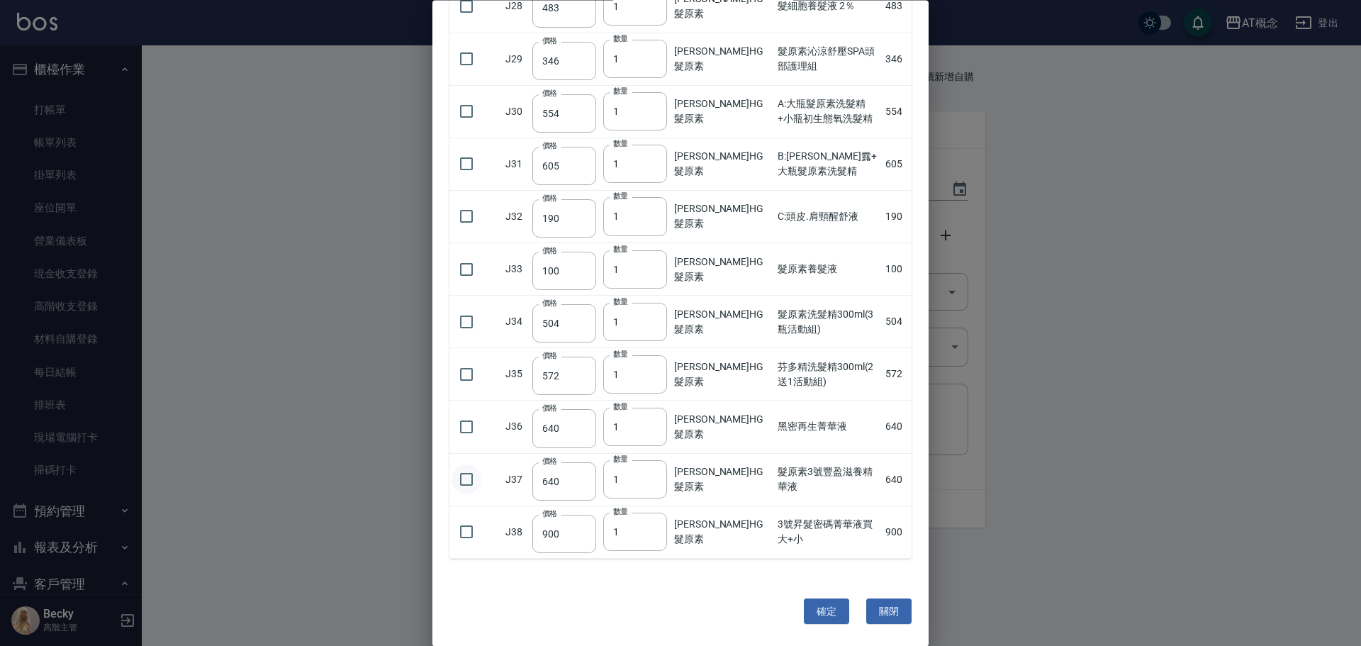
click at [464, 480] on input "checkbox" at bounding box center [467, 480] width 30 height 30
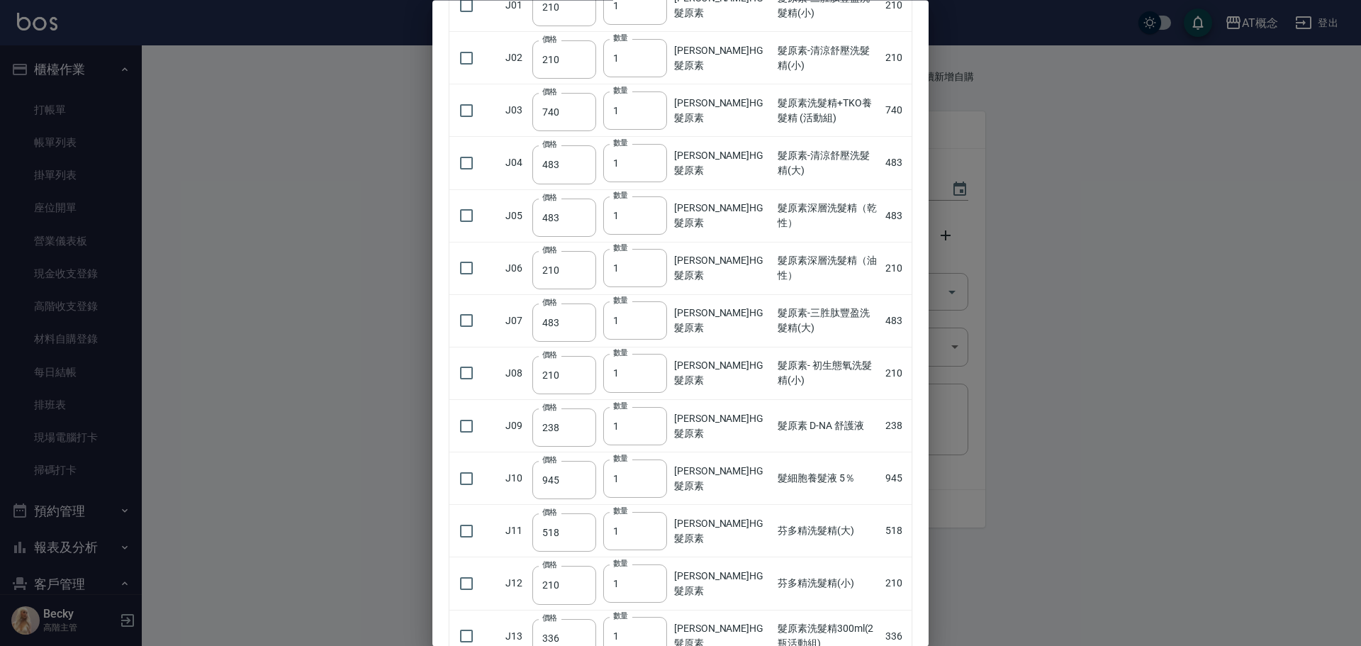
scroll to position [0, 0]
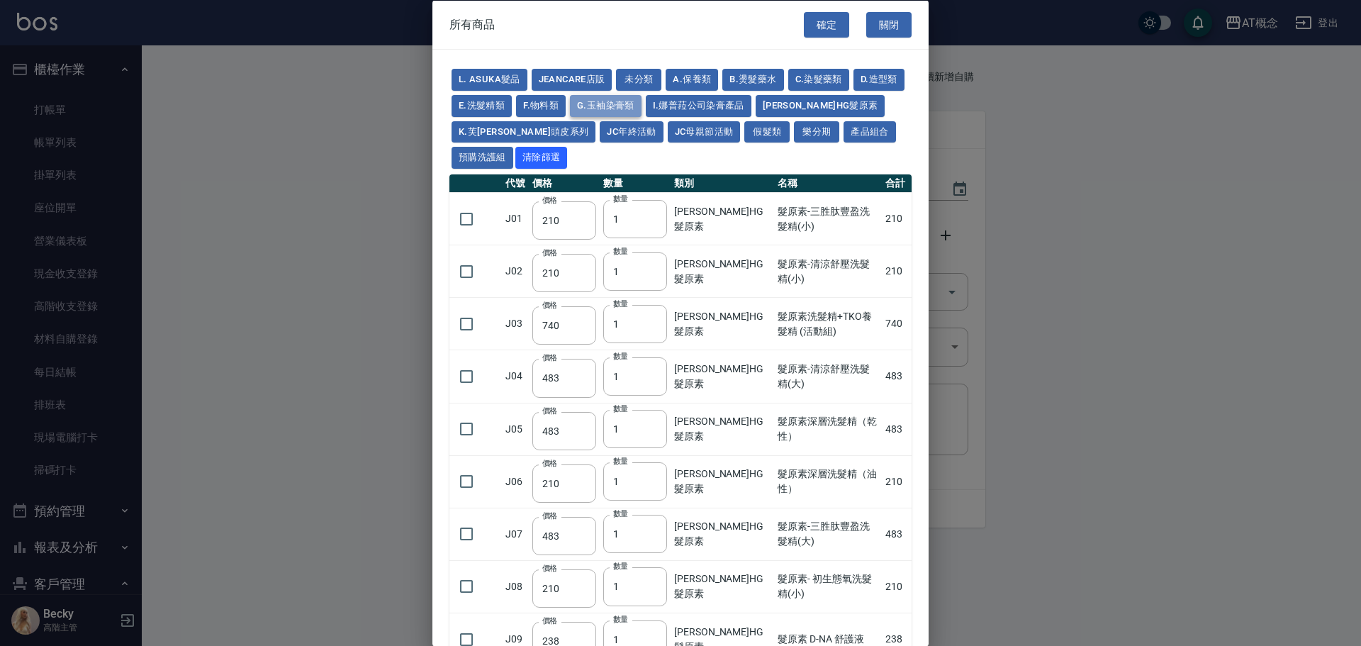
click at [642, 101] on button "G.玉袖染膏類" at bounding box center [606, 105] width 72 height 22
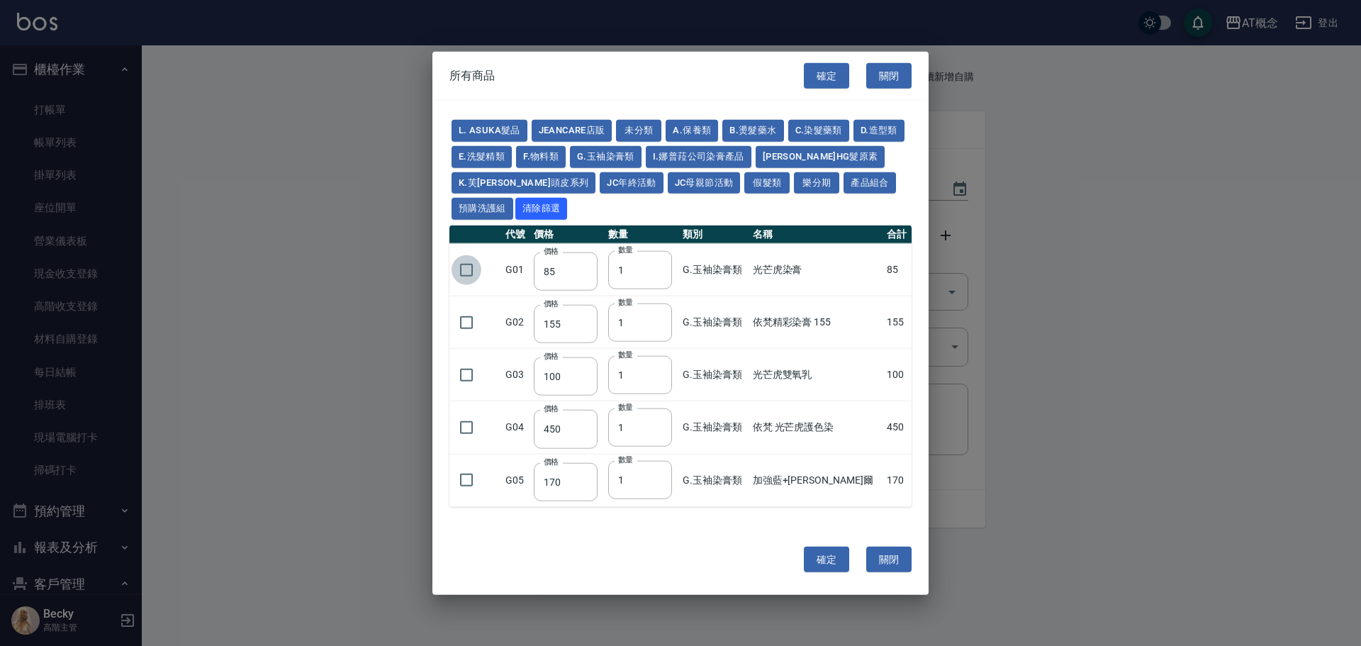
click at [466, 269] on input "checkbox" at bounding box center [467, 270] width 30 height 30
click at [669, 264] on input "20" at bounding box center [640, 269] width 64 height 38
click at [669, 264] on input "21" at bounding box center [640, 269] width 64 height 38
click at [669, 264] on input "29" at bounding box center [640, 269] width 64 height 38
click at [668, 272] on input "28" at bounding box center [640, 269] width 64 height 38
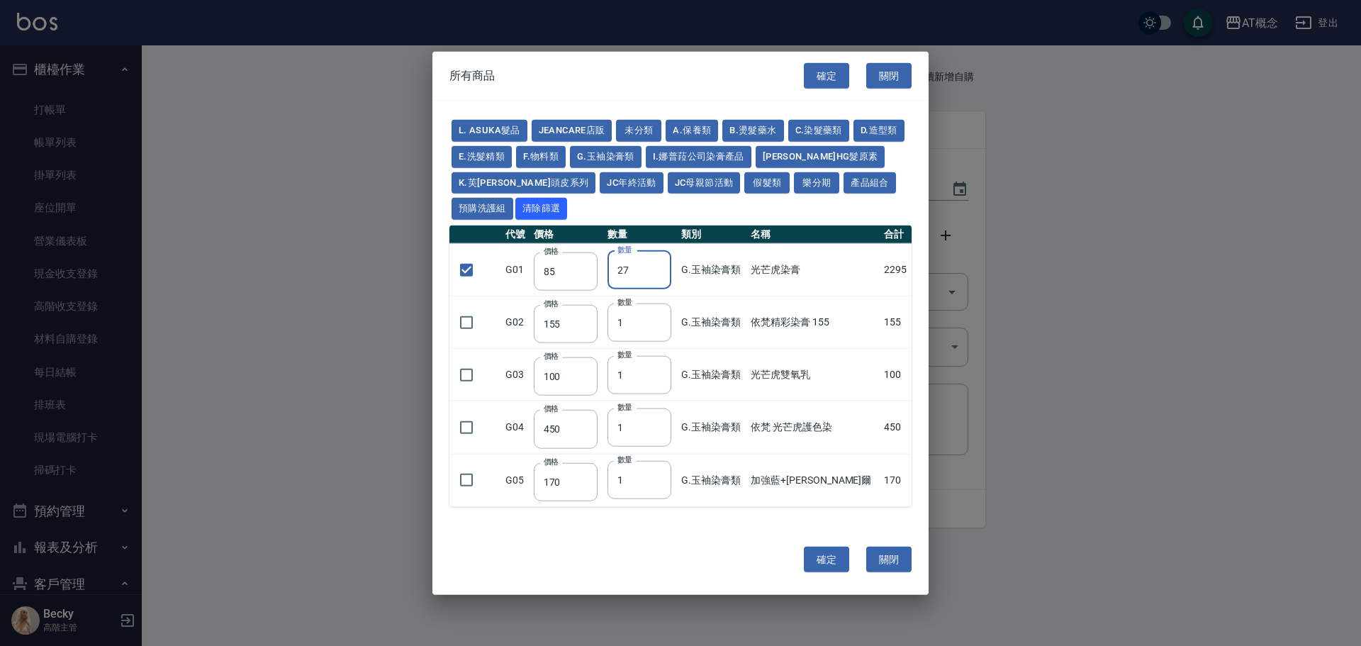
click at [668, 272] on input "27" at bounding box center [640, 269] width 64 height 38
click at [844, 182] on button "產品組合" at bounding box center [870, 183] width 52 height 22
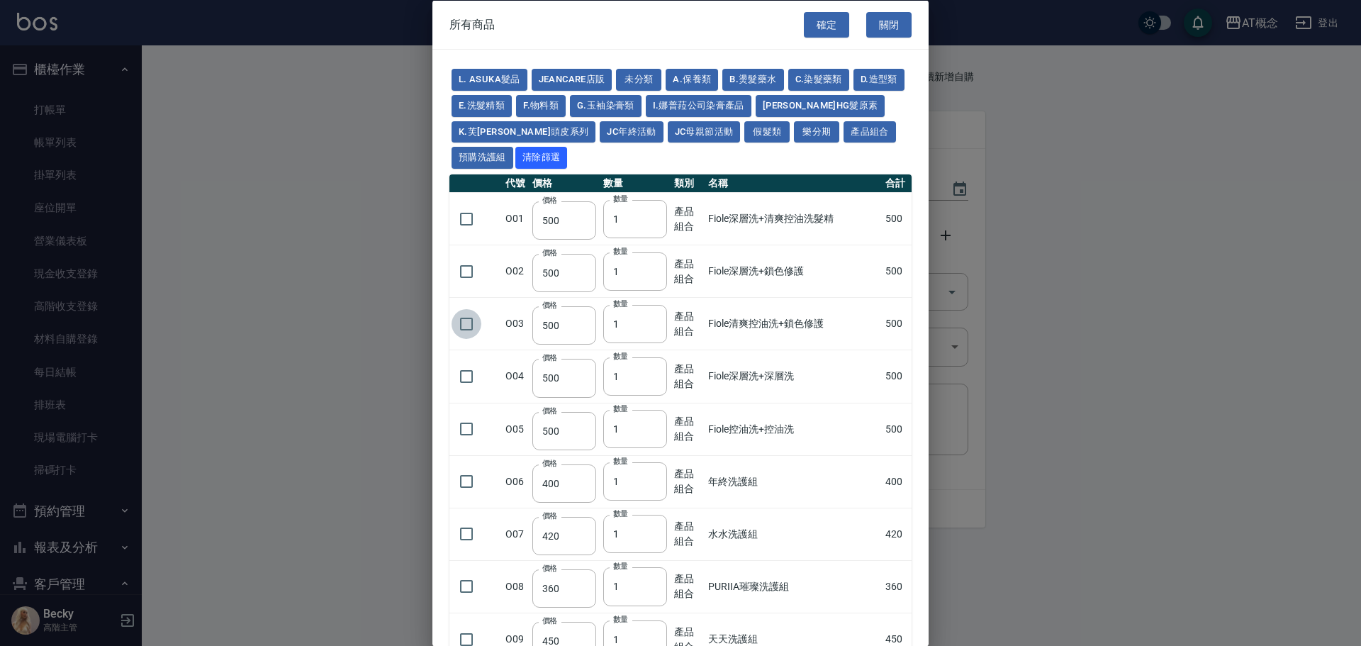
click at [470, 325] on input "checkbox" at bounding box center [467, 323] width 30 height 30
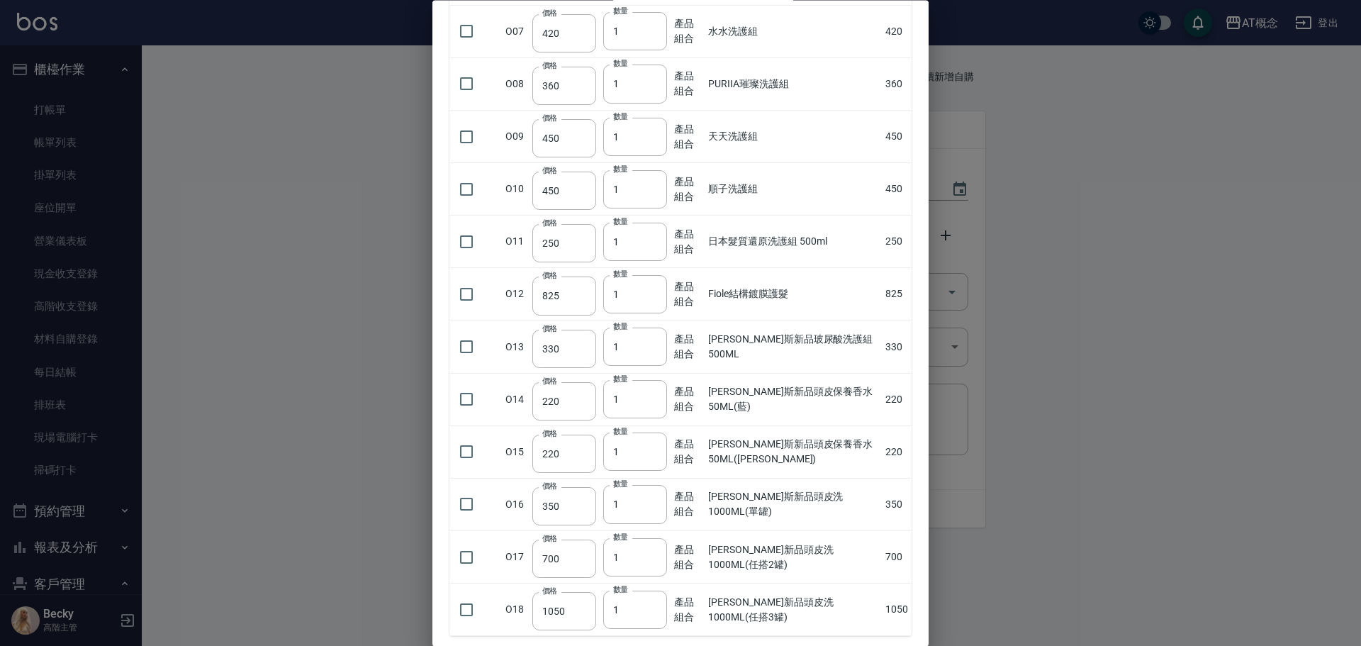
scroll to position [581, 0]
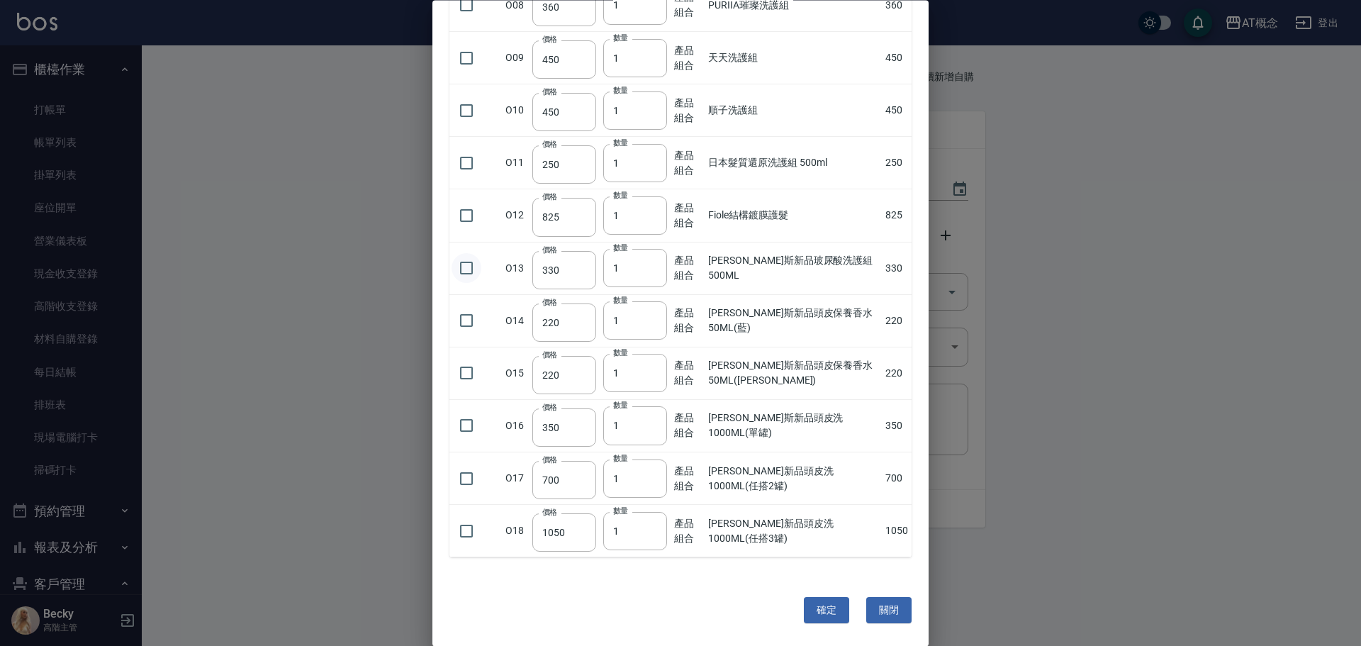
click at [466, 264] on input "checkbox" at bounding box center [467, 269] width 30 height 30
click at [652, 265] on input "2" at bounding box center [635, 269] width 64 height 38
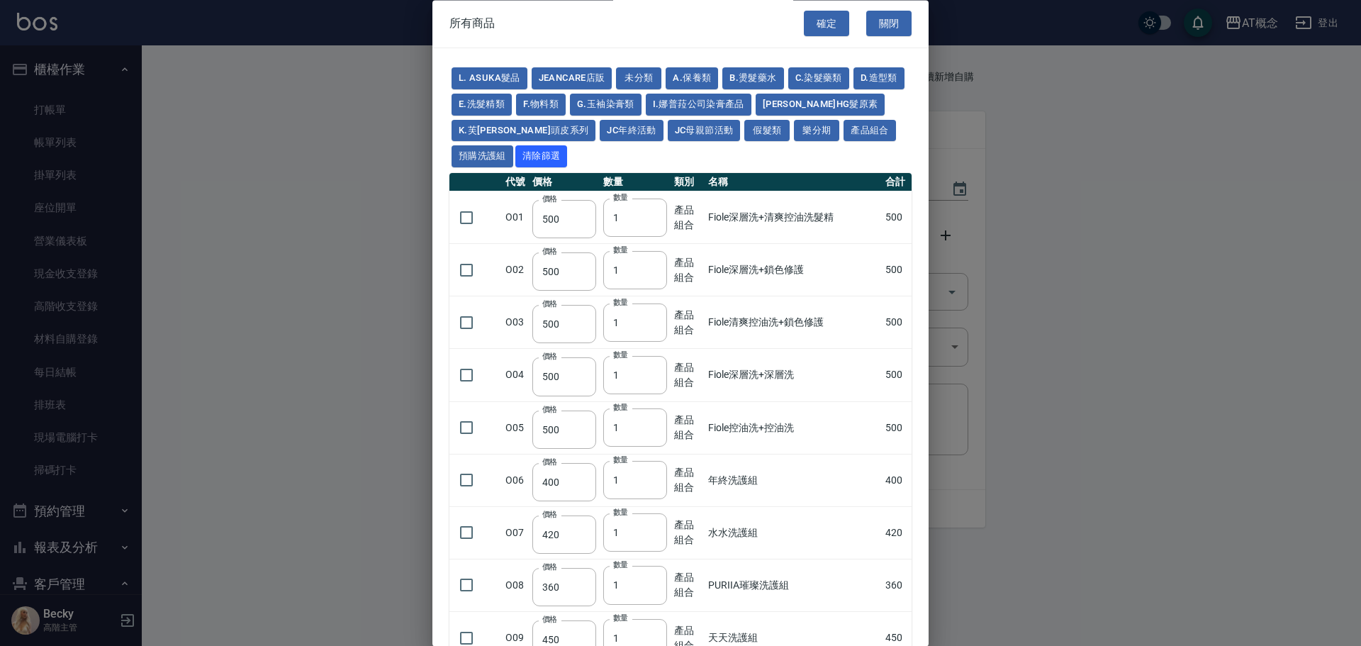
scroll to position [0, 0]
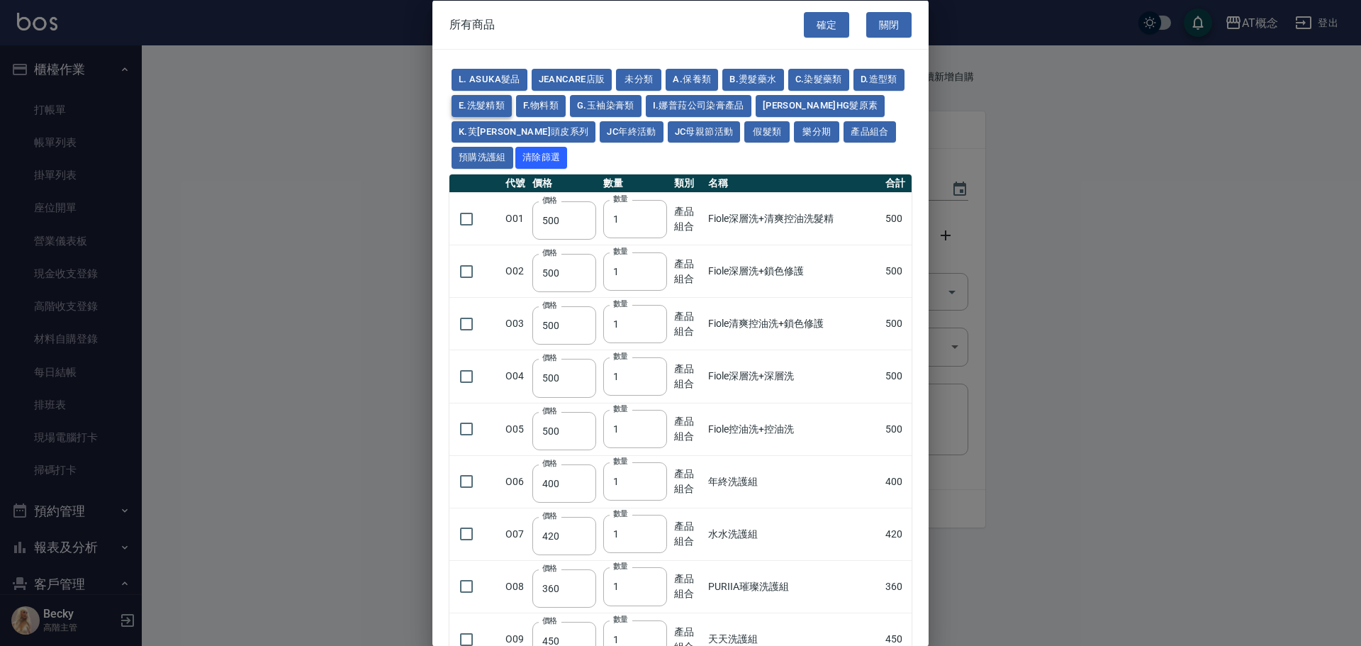
click at [512, 104] on button "E.洗髮精類" at bounding box center [482, 105] width 60 height 22
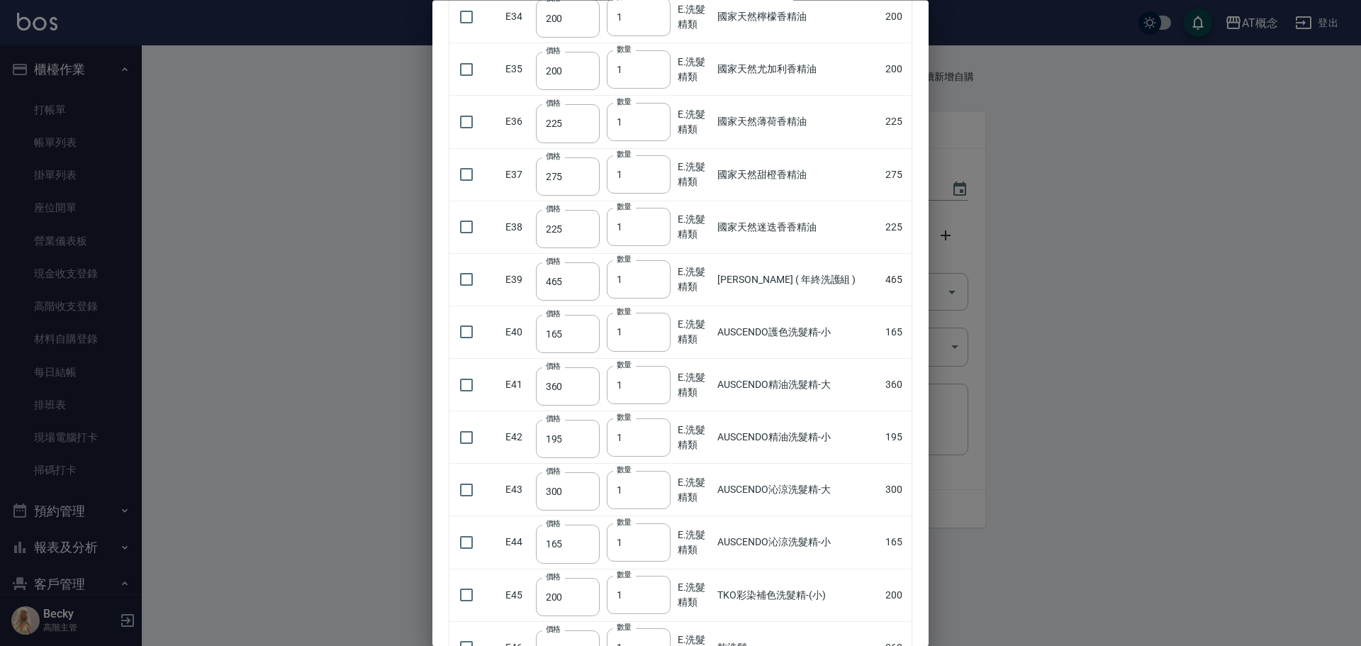
scroll to position [2127, 0]
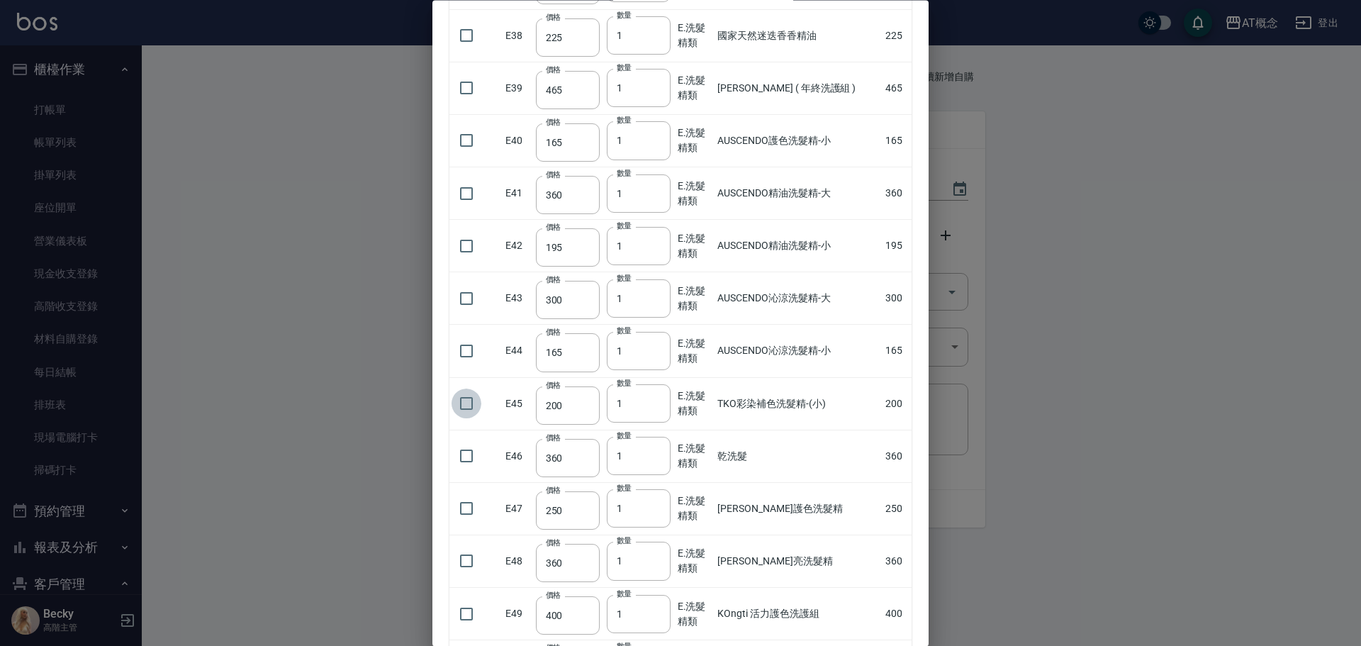
click at [470, 404] on input "checkbox" at bounding box center [467, 404] width 30 height 30
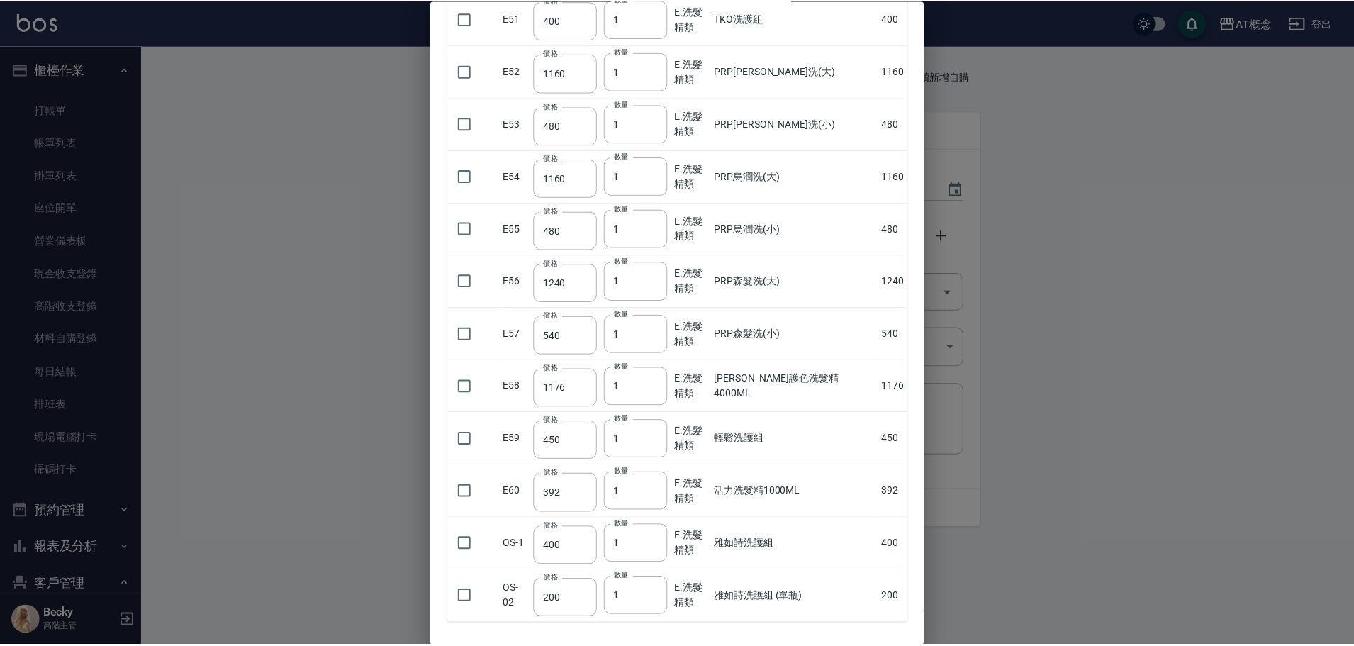
scroll to position [2892, 0]
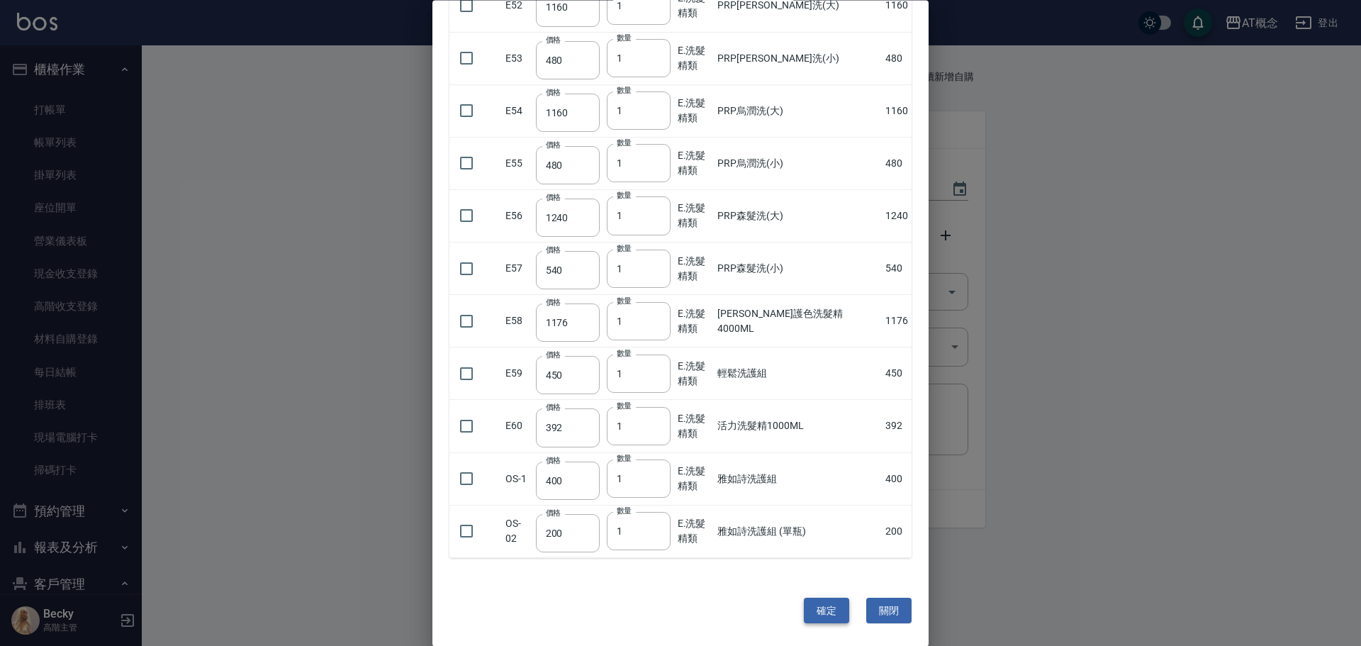
click at [817, 611] on button "確定" at bounding box center [826, 611] width 45 height 26
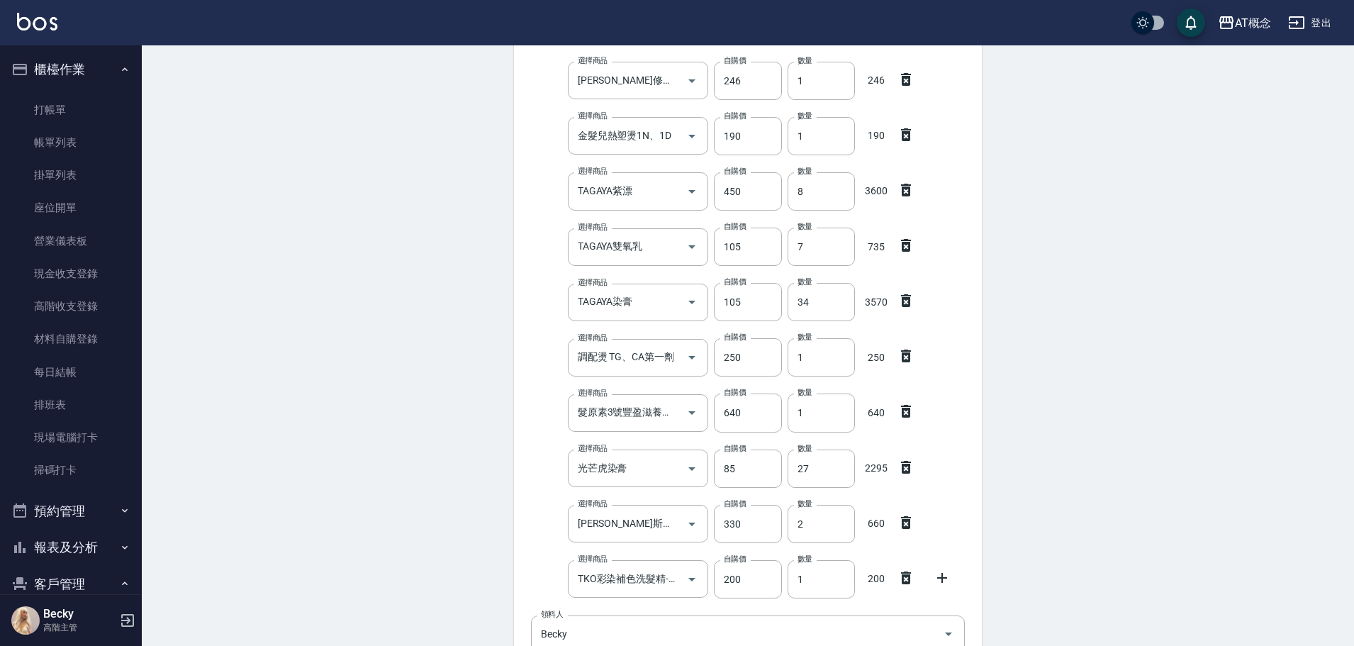
scroll to position [377, 0]
click at [818, 196] on input "8" at bounding box center [821, 192] width 67 height 38
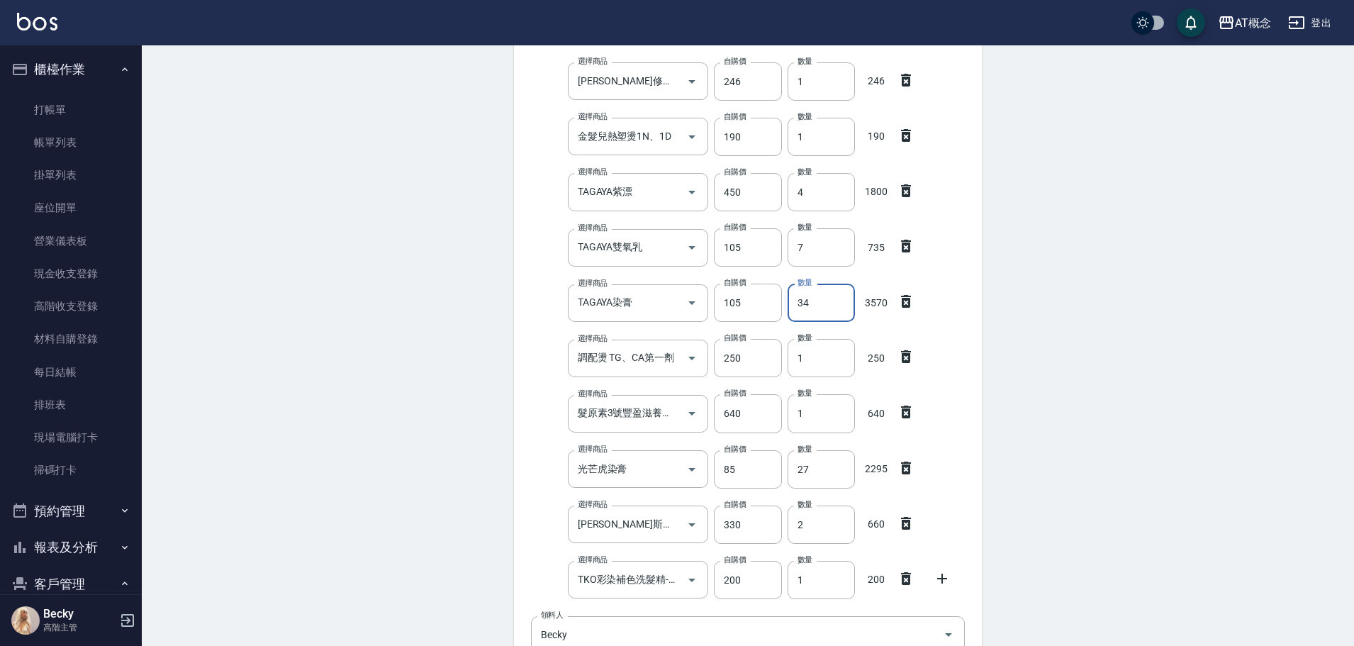
click at [822, 309] on input "34" at bounding box center [821, 303] width 67 height 38
click at [815, 471] on input "27" at bounding box center [821, 469] width 67 height 38
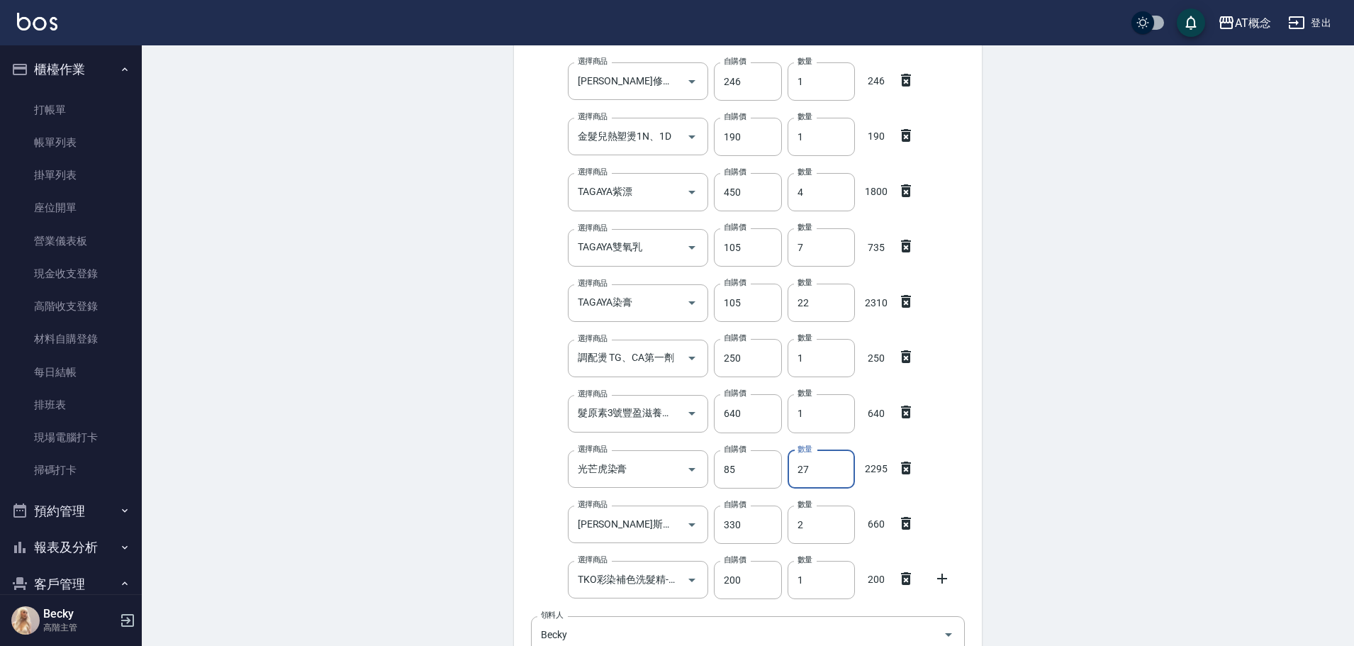
click at [815, 471] on input "27" at bounding box center [821, 469] width 67 height 38
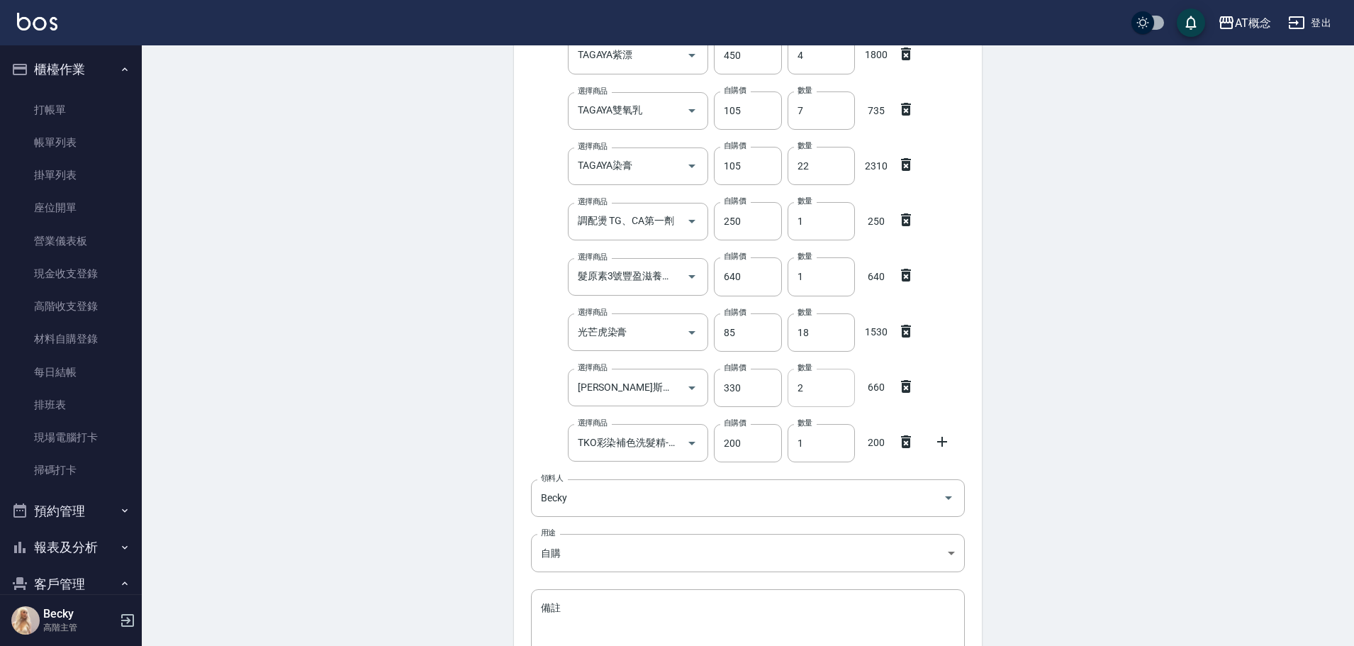
scroll to position [661, 0]
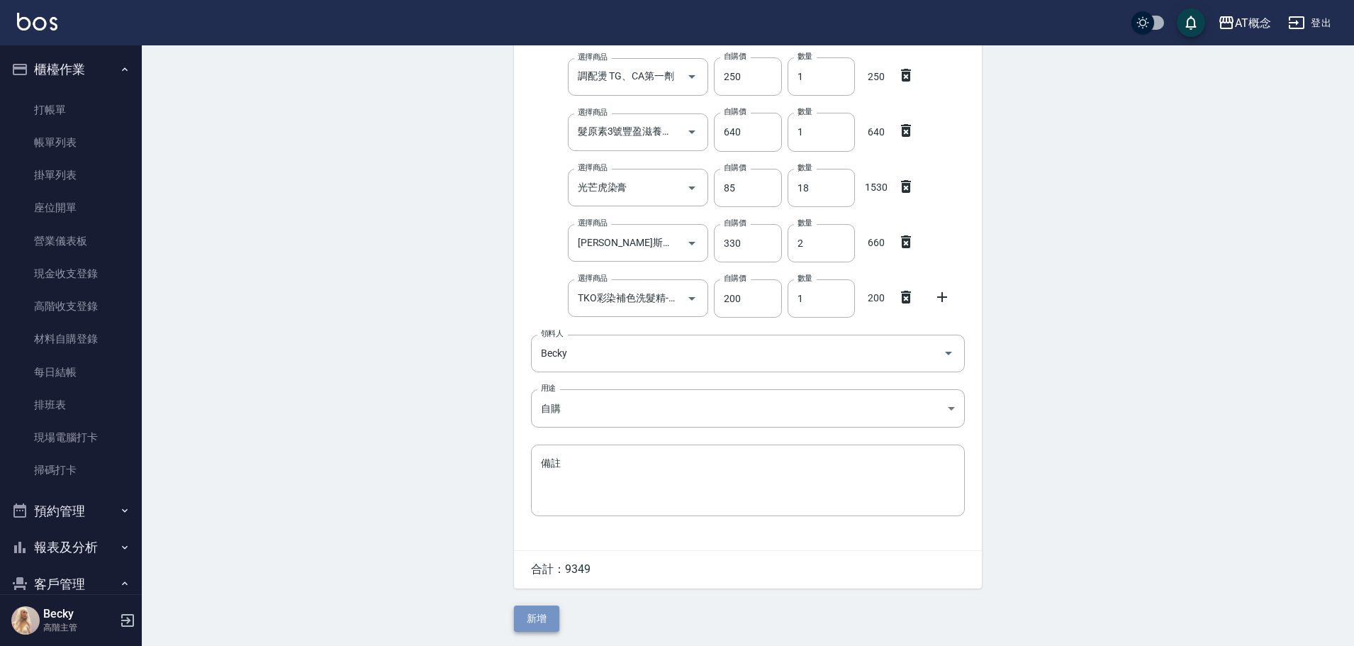
click at [531, 621] on button "新增" at bounding box center [536, 618] width 45 height 26
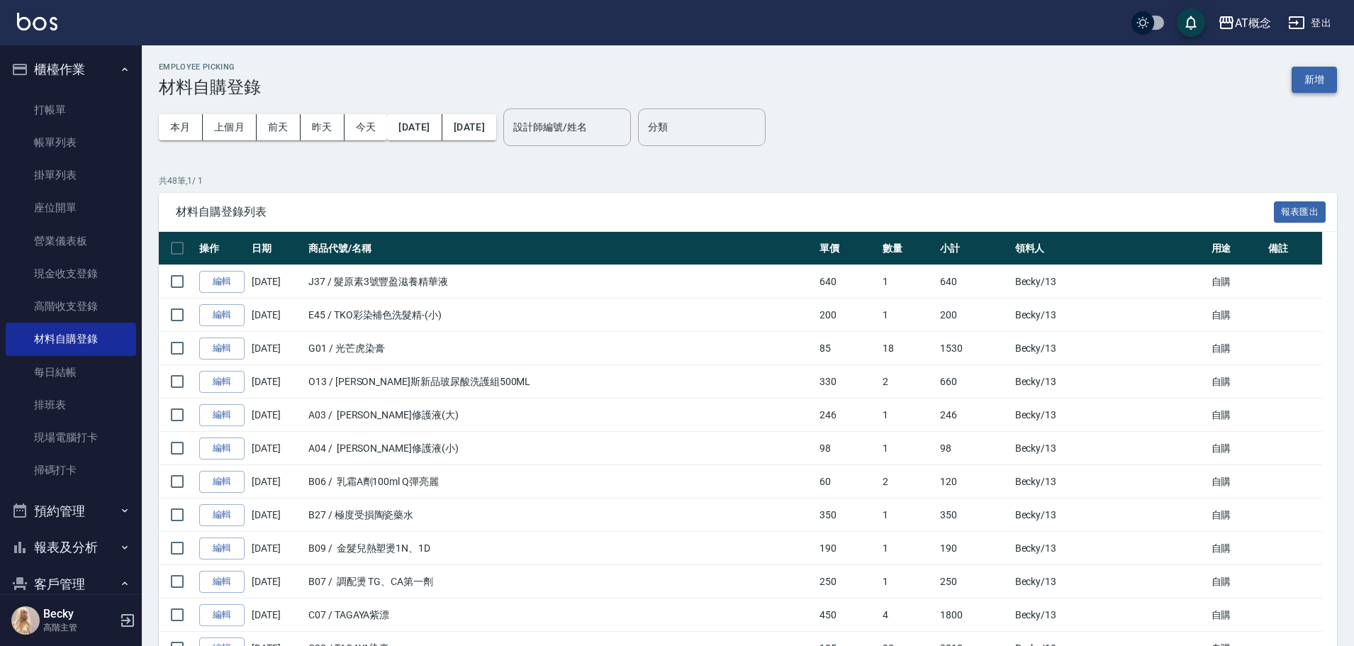
click at [1308, 72] on button "新增" at bounding box center [1314, 80] width 45 height 26
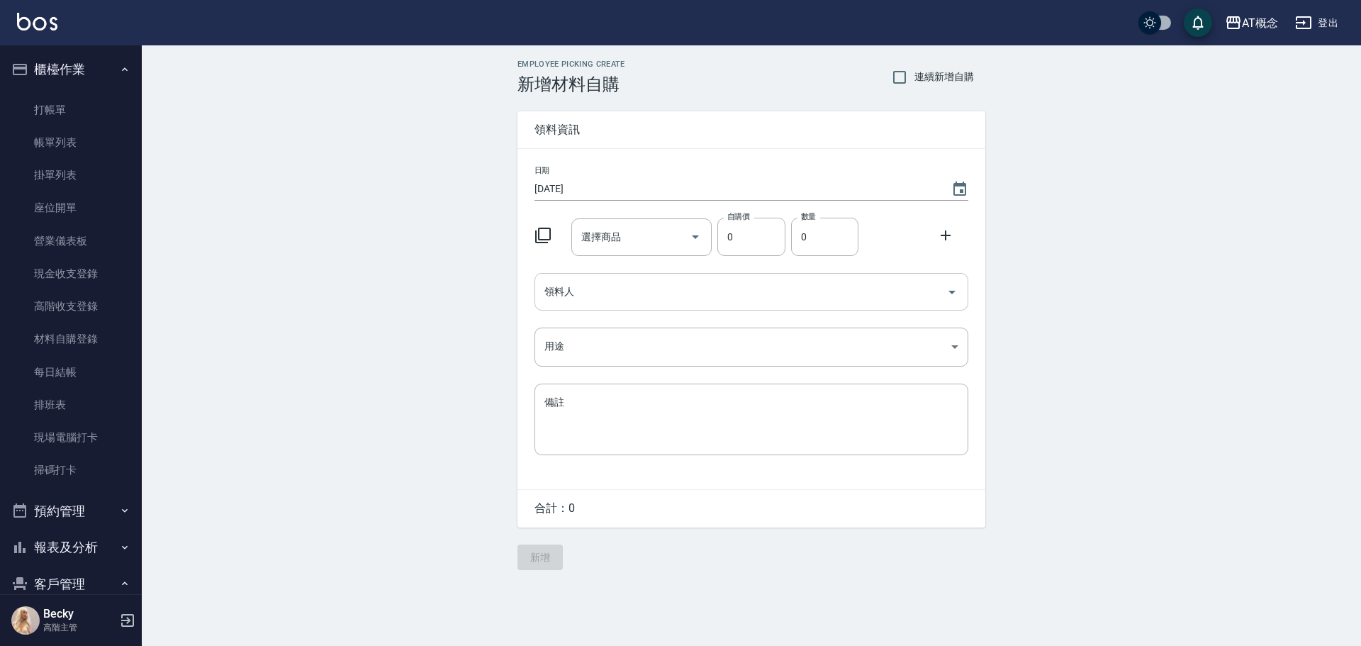
click at [574, 284] on input "領料人" at bounding box center [741, 291] width 400 height 25
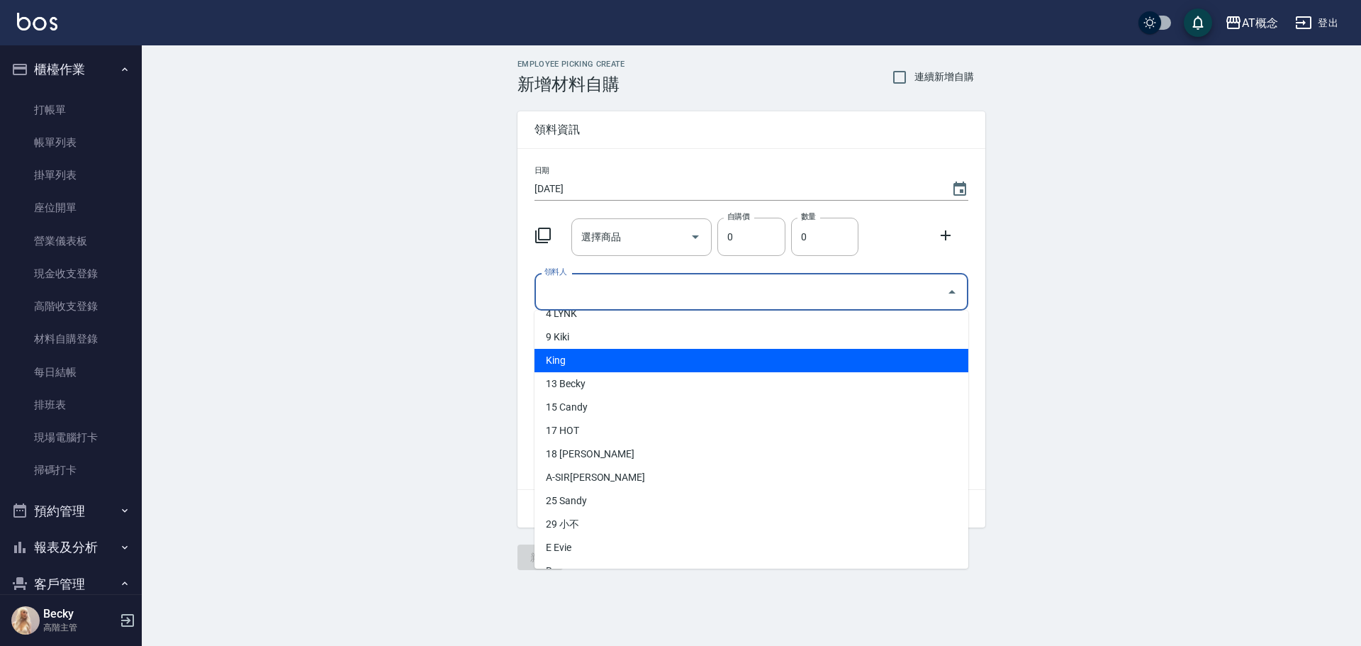
scroll to position [142, 0]
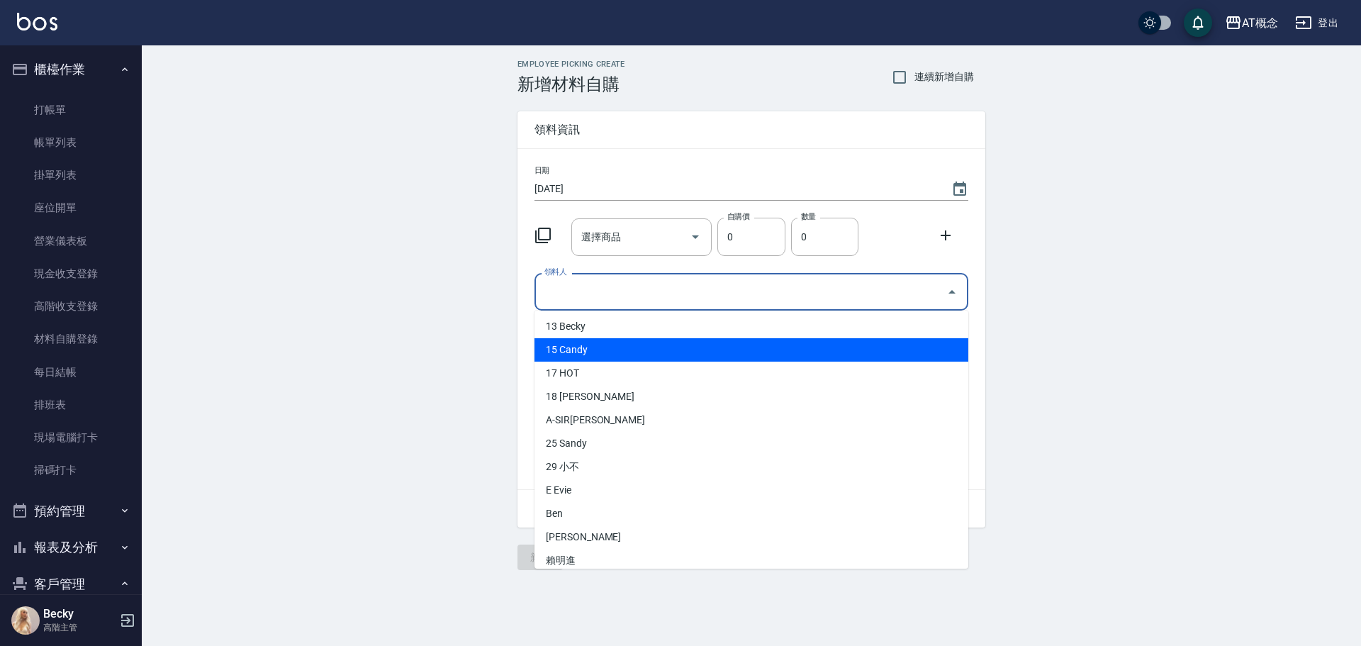
click at [579, 354] on li "15 Candy" at bounding box center [752, 349] width 434 height 23
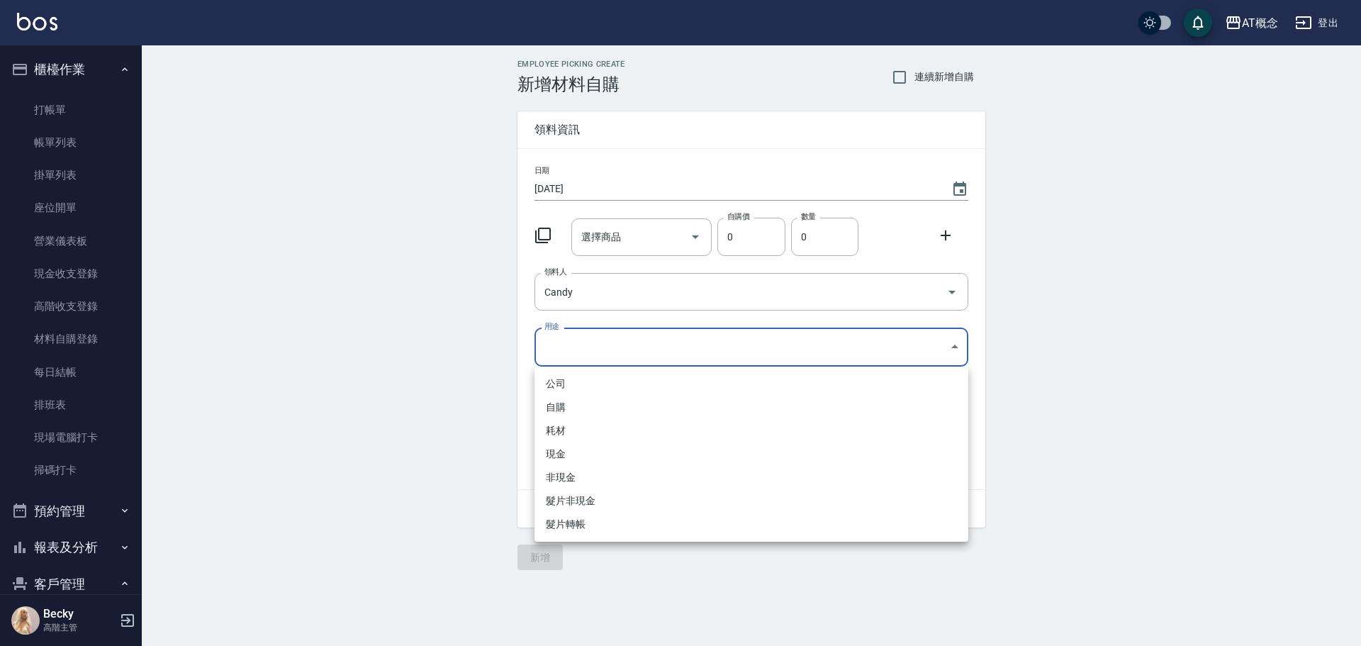
click at [565, 337] on body "AT概念 登出 櫃檯作業 打帳單 帳單列表 掛單列表 座位開單 營業儀表板 現金收支登錄 高階收支登錄 材料自購登錄 每日結帳 排班表 現場電腦打卡 掃碼打卡…" at bounding box center [680, 323] width 1361 height 646
click at [566, 403] on li "自購" at bounding box center [752, 407] width 434 height 23
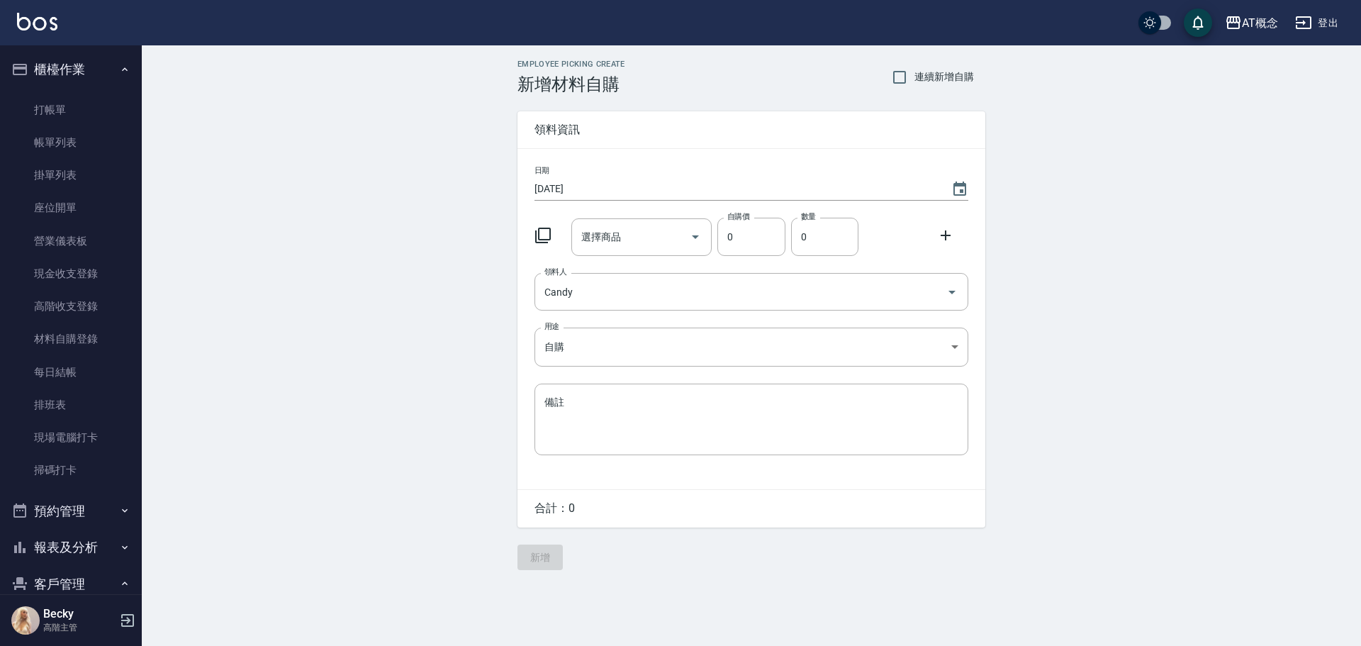
click at [546, 236] on icon at bounding box center [543, 235] width 17 height 17
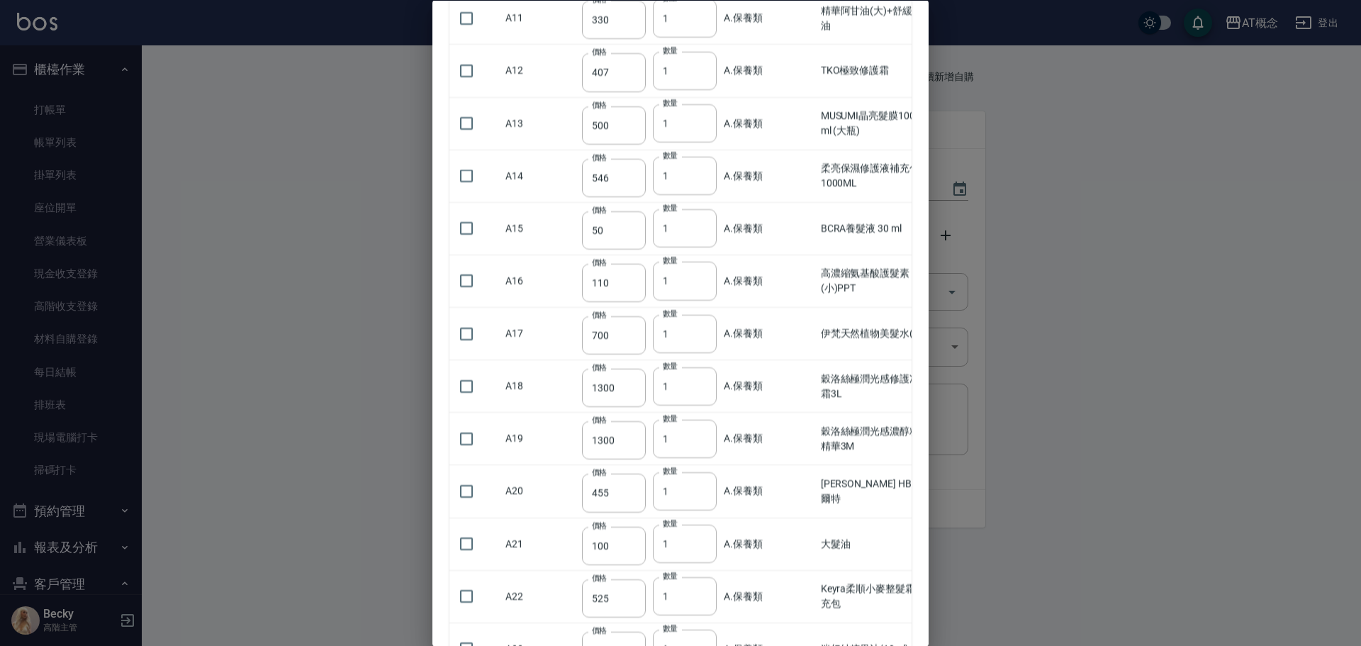
scroll to position [922, 0]
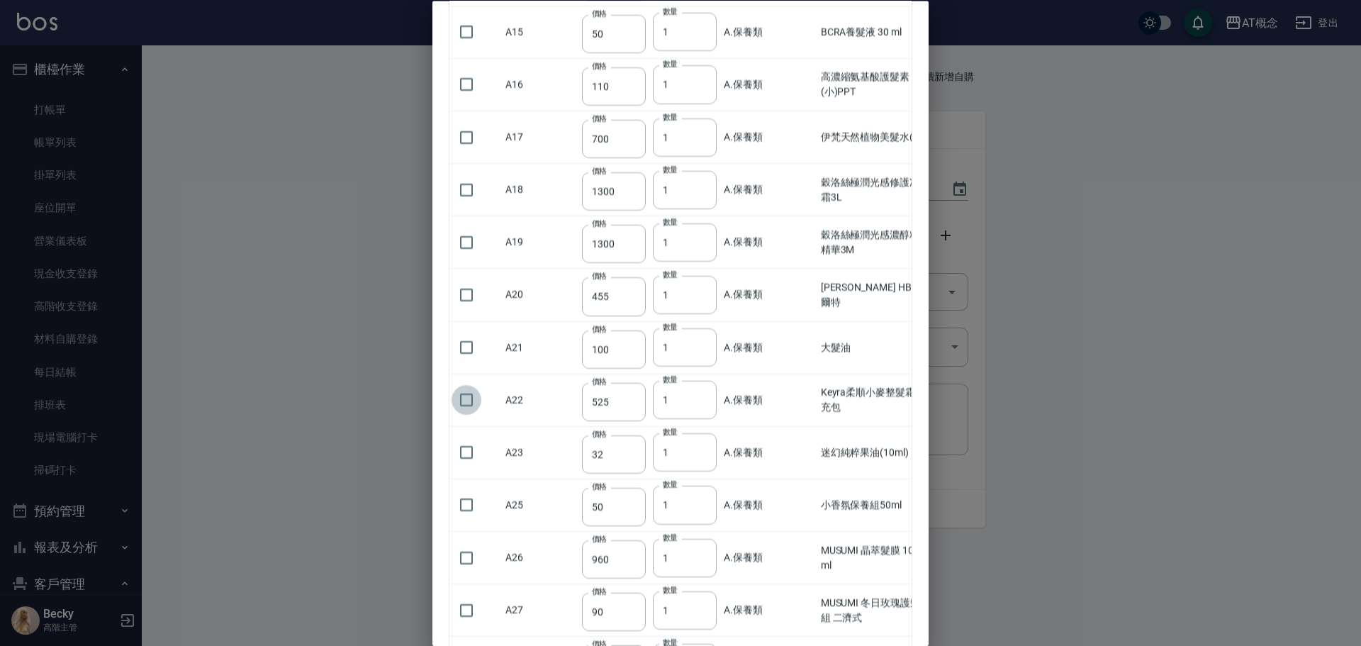
click at [468, 401] on input "checkbox" at bounding box center [467, 401] width 30 height 30
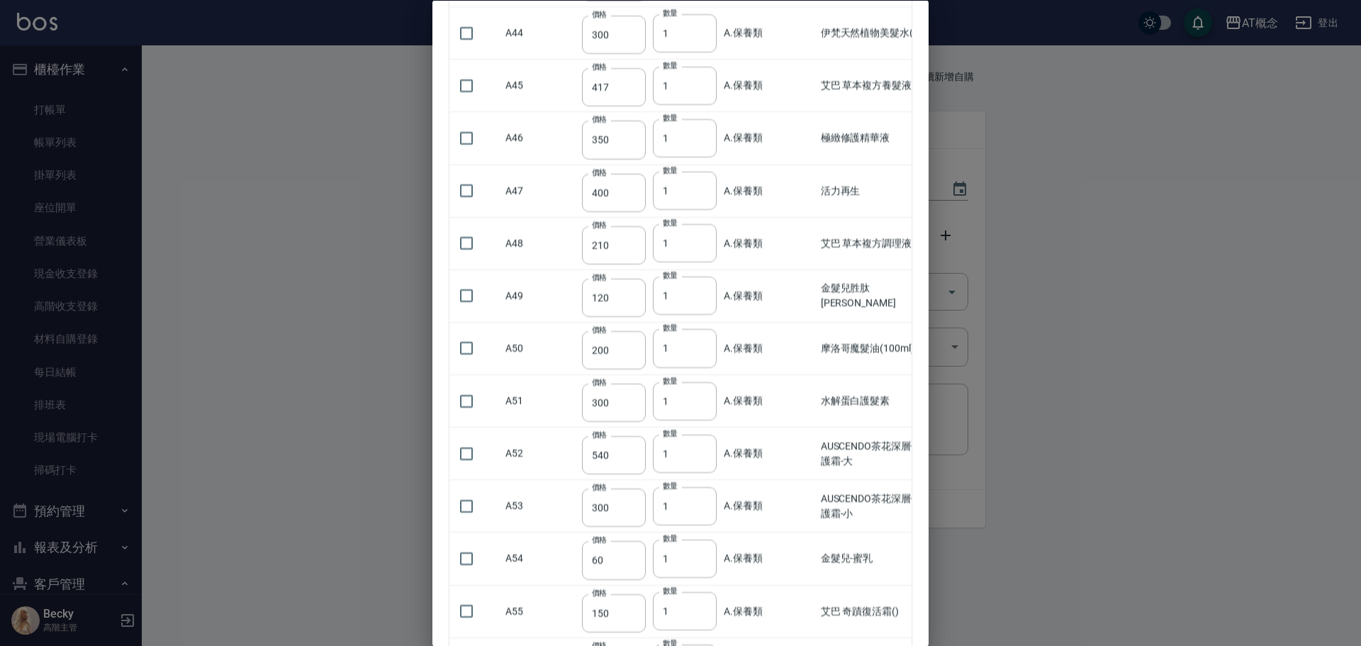
scroll to position [2765, 0]
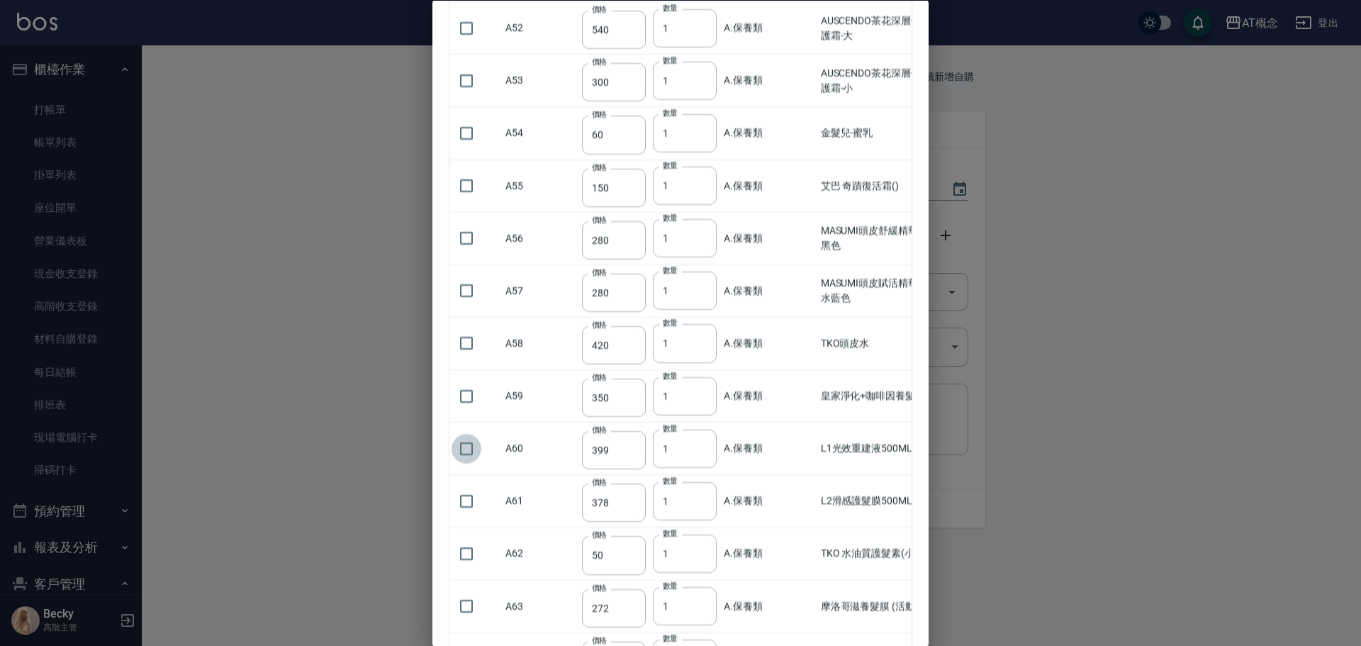
click at [469, 454] on input "checkbox" at bounding box center [467, 449] width 30 height 30
click at [467, 502] on input "checkbox" at bounding box center [467, 501] width 30 height 30
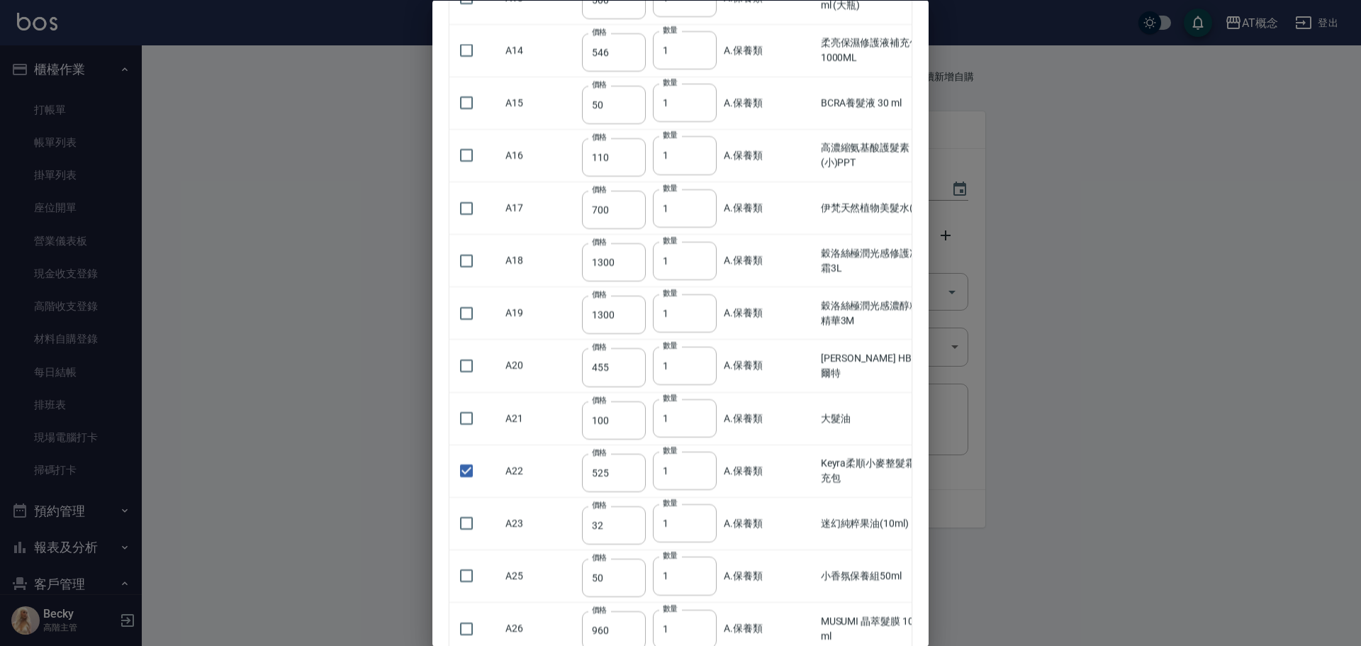
scroll to position [709, 0]
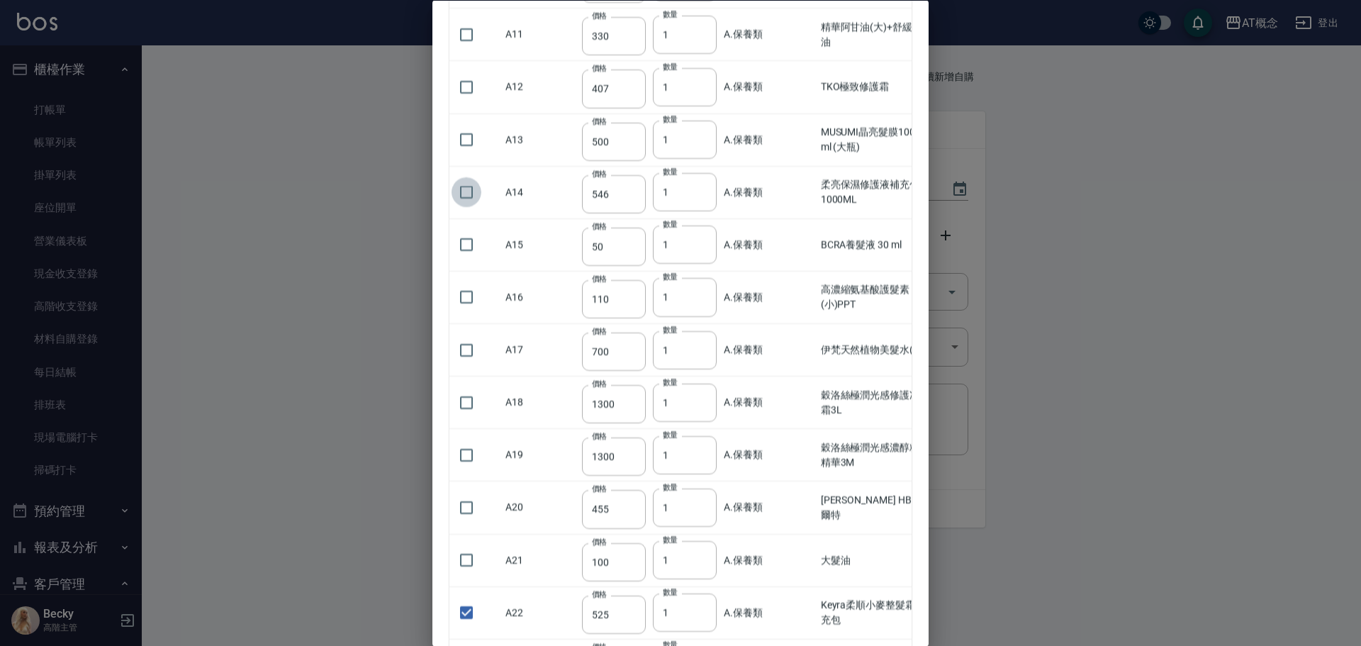
click at [463, 189] on input "checkbox" at bounding box center [467, 193] width 30 height 30
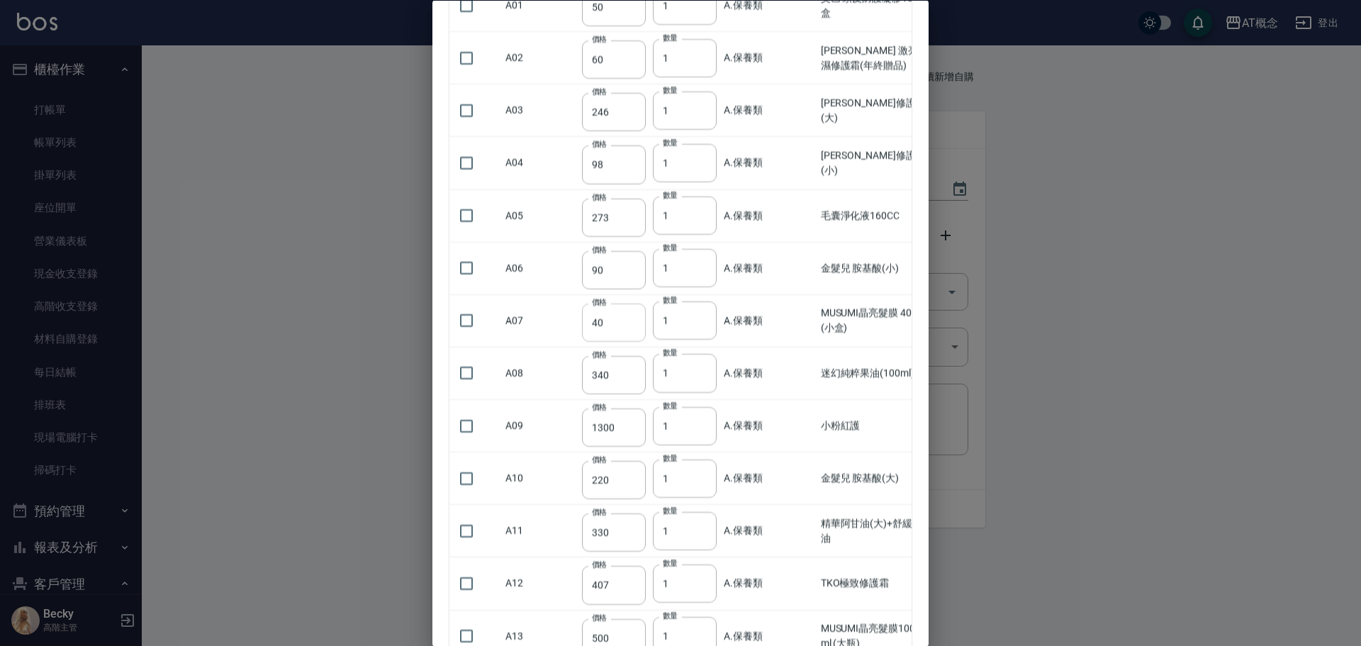
scroll to position [0, 0]
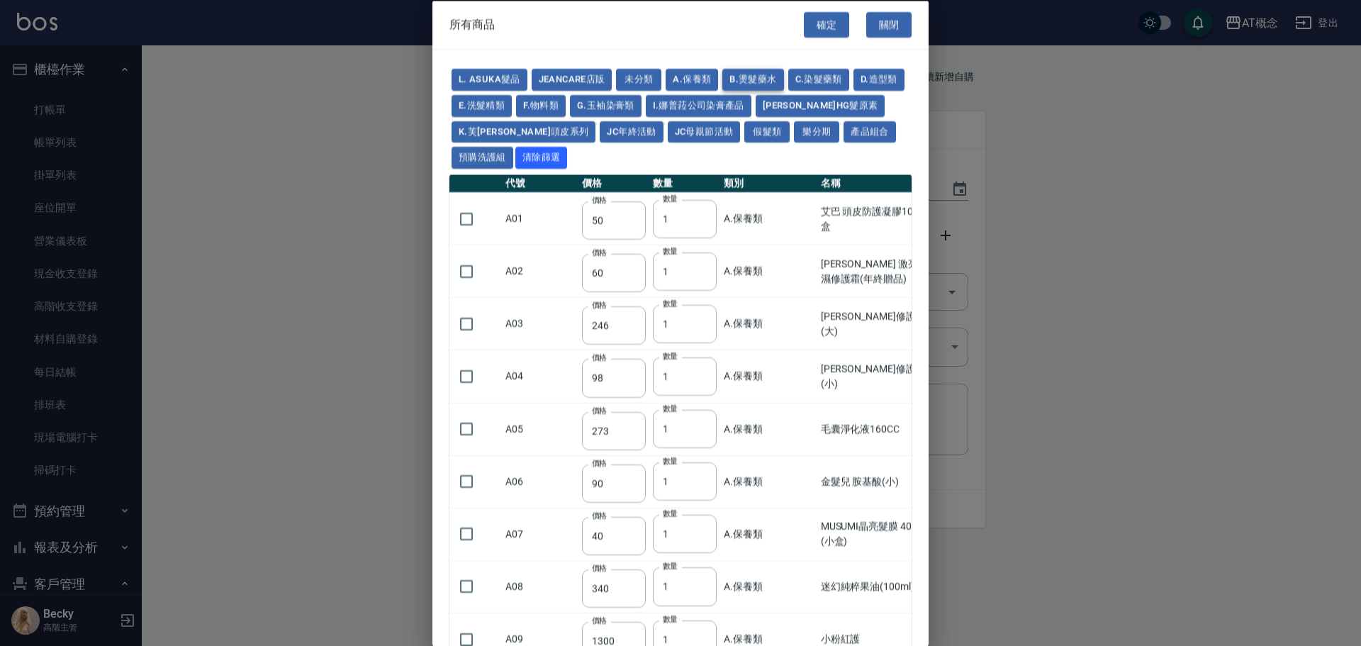
click at [754, 80] on button "B.燙髮藥水" at bounding box center [752, 80] width 61 height 22
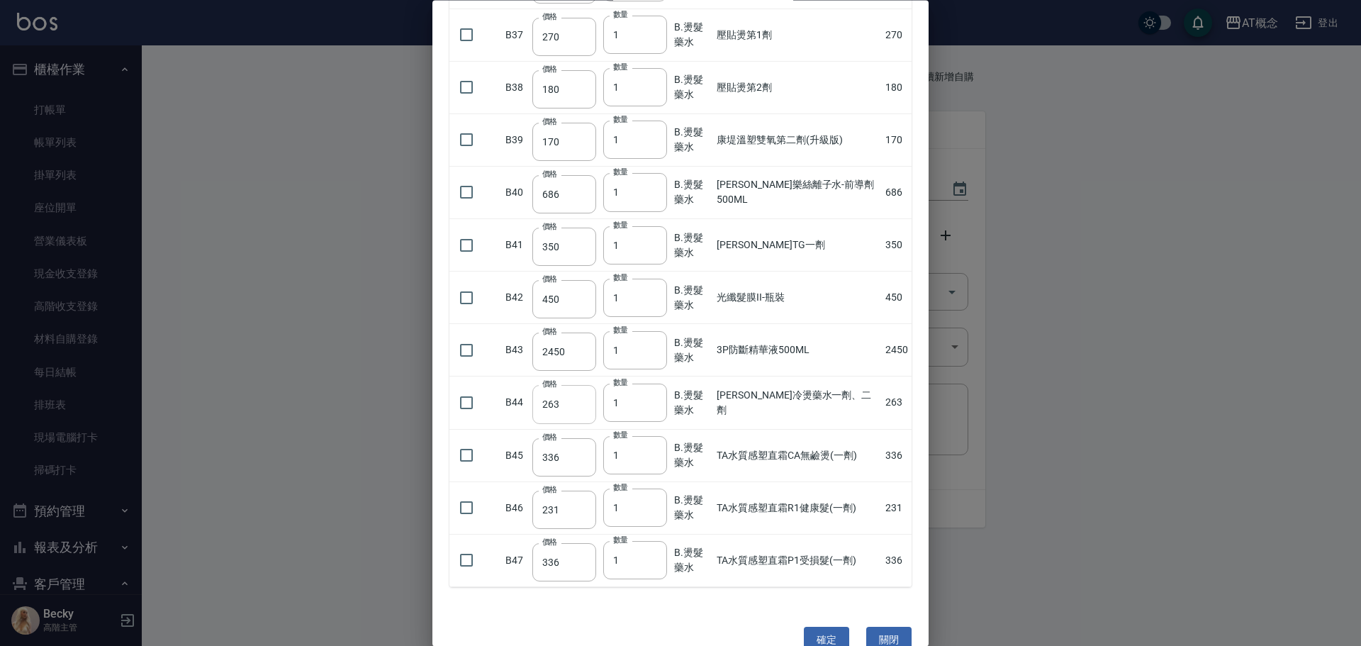
scroll to position [2104, 0]
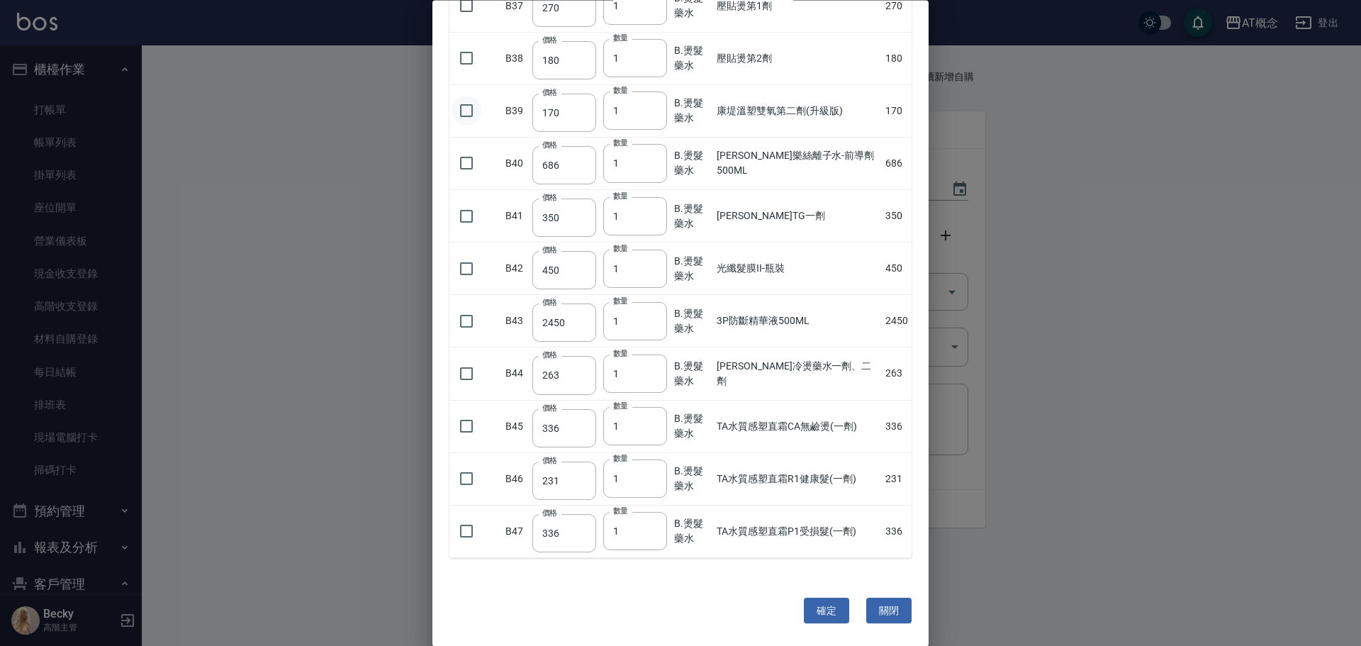
click at [469, 108] on input "checkbox" at bounding box center [467, 111] width 30 height 30
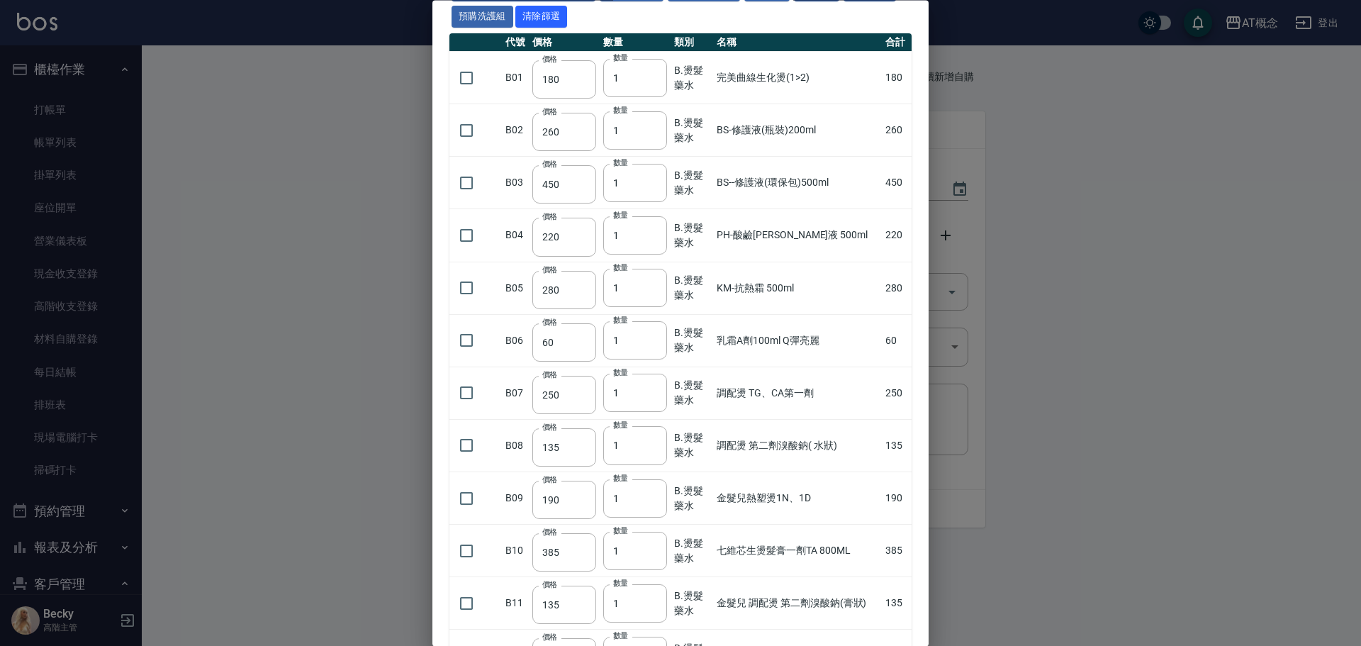
scroll to position [142, 0]
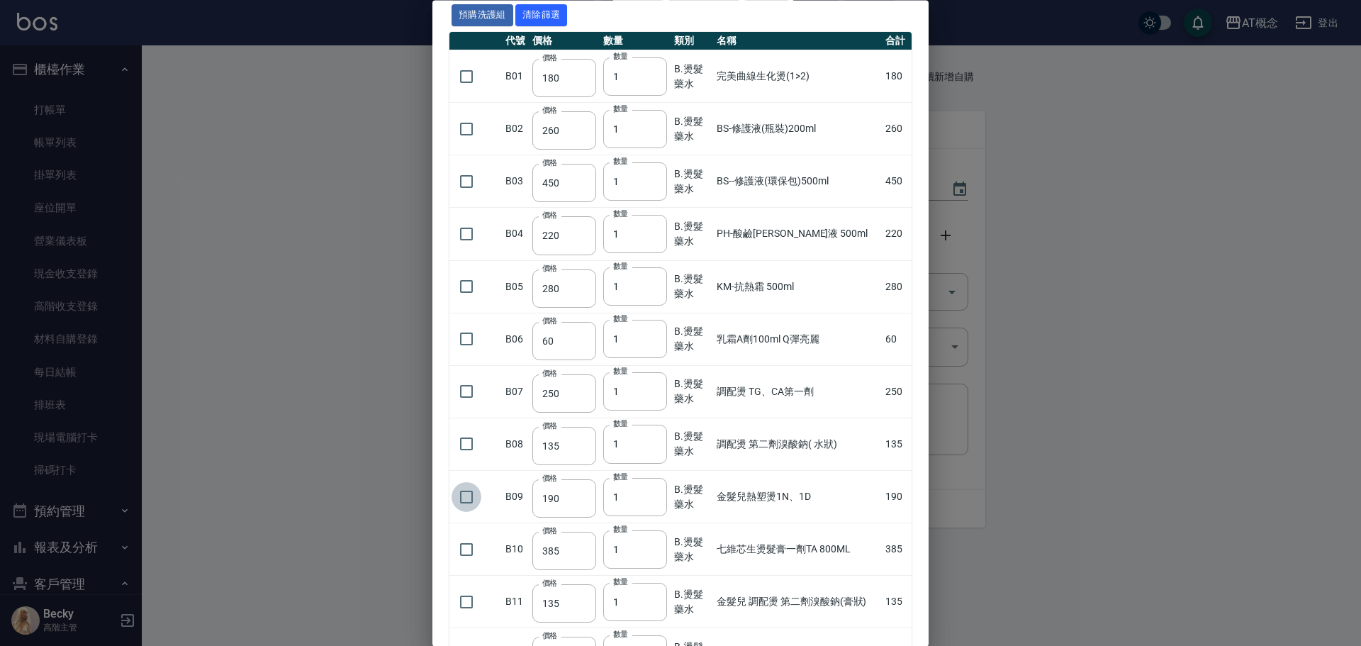
click at [467, 496] on input "checkbox" at bounding box center [467, 497] width 30 height 30
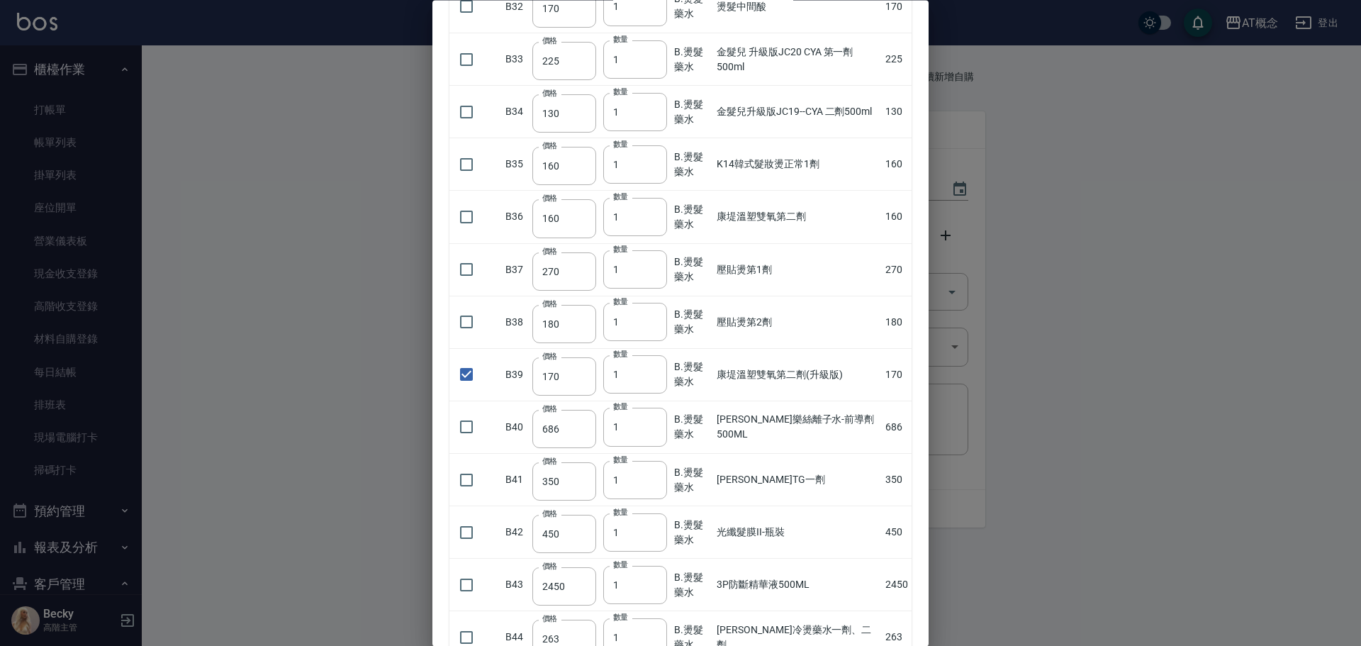
scroll to position [1843, 0]
click at [650, 370] on input "2" at bounding box center [635, 372] width 64 height 38
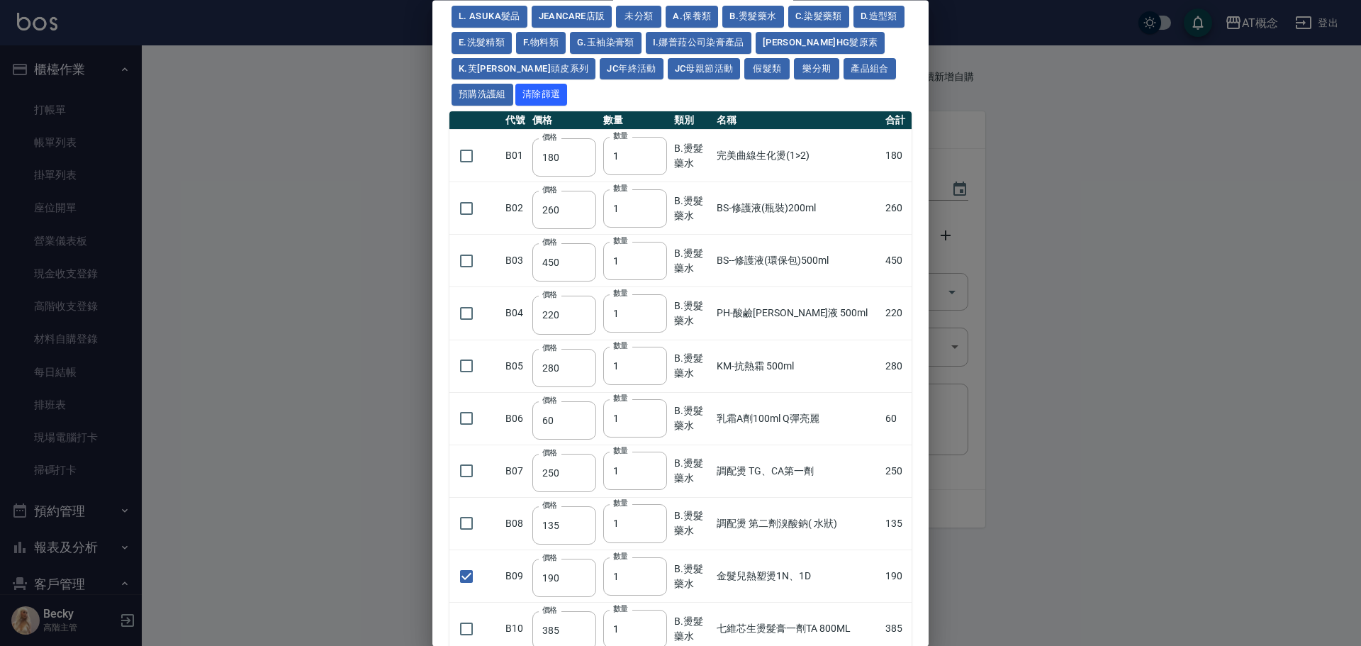
scroll to position [0, 0]
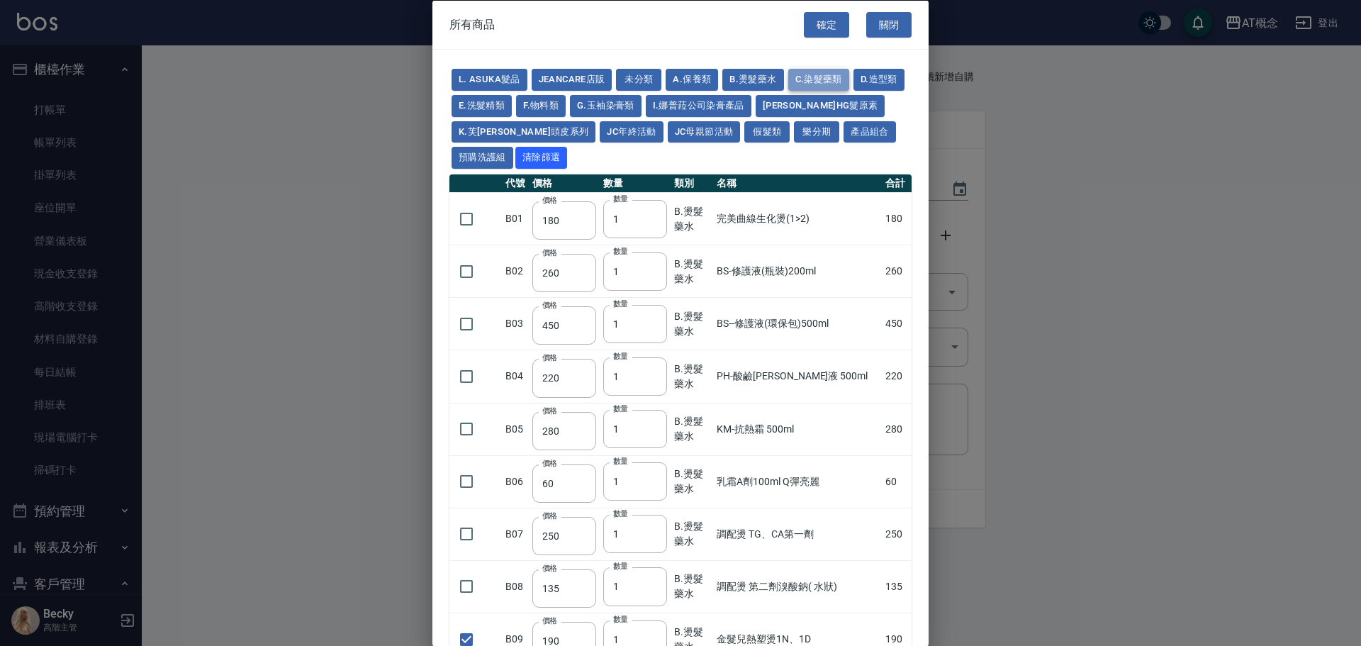
click at [800, 77] on button "C.染髮藥類" at bounding box center [818, 80] width 61 height 22
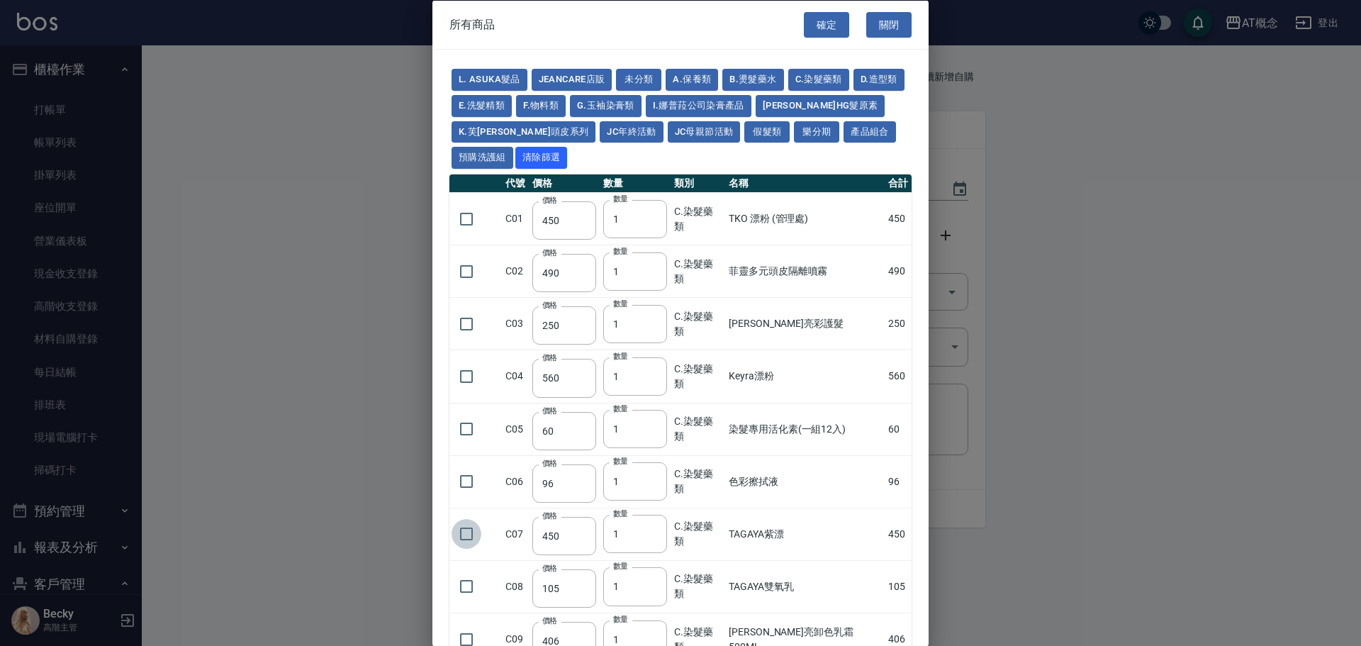
click at [469, 537] on input "checkbox" at bounding box center [467, 534] width 30 height 30
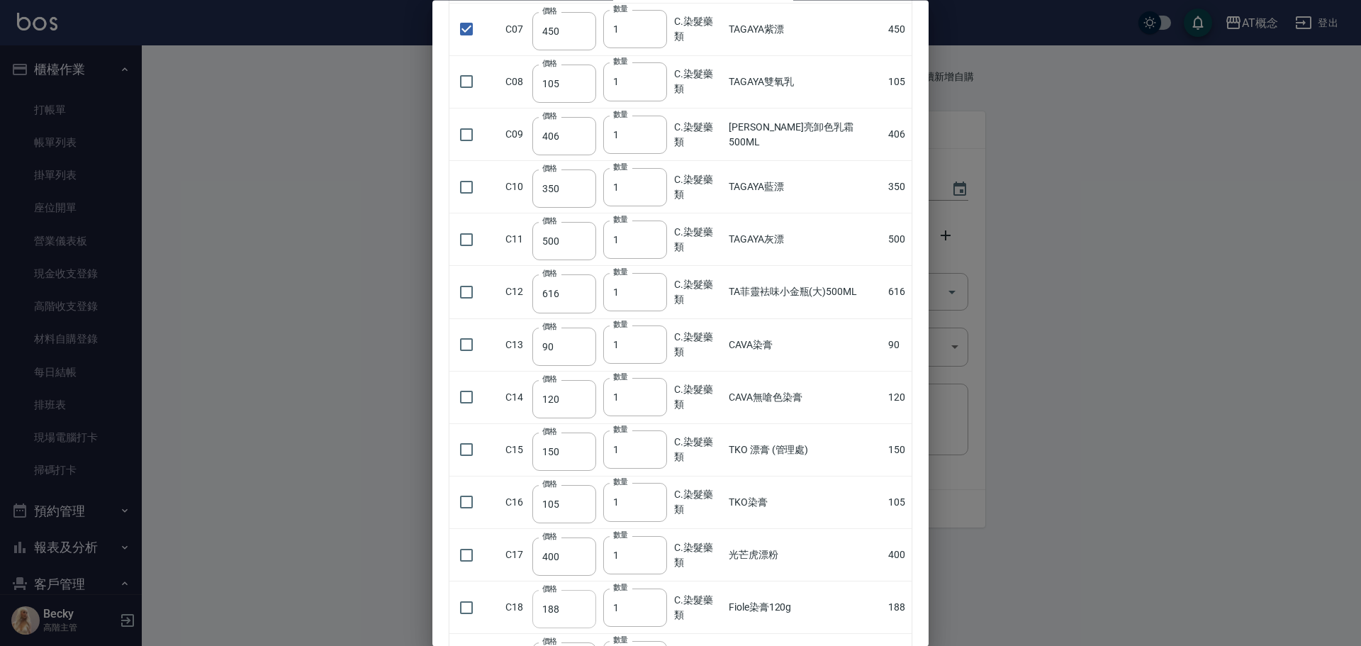
scroll to position [780, 0]
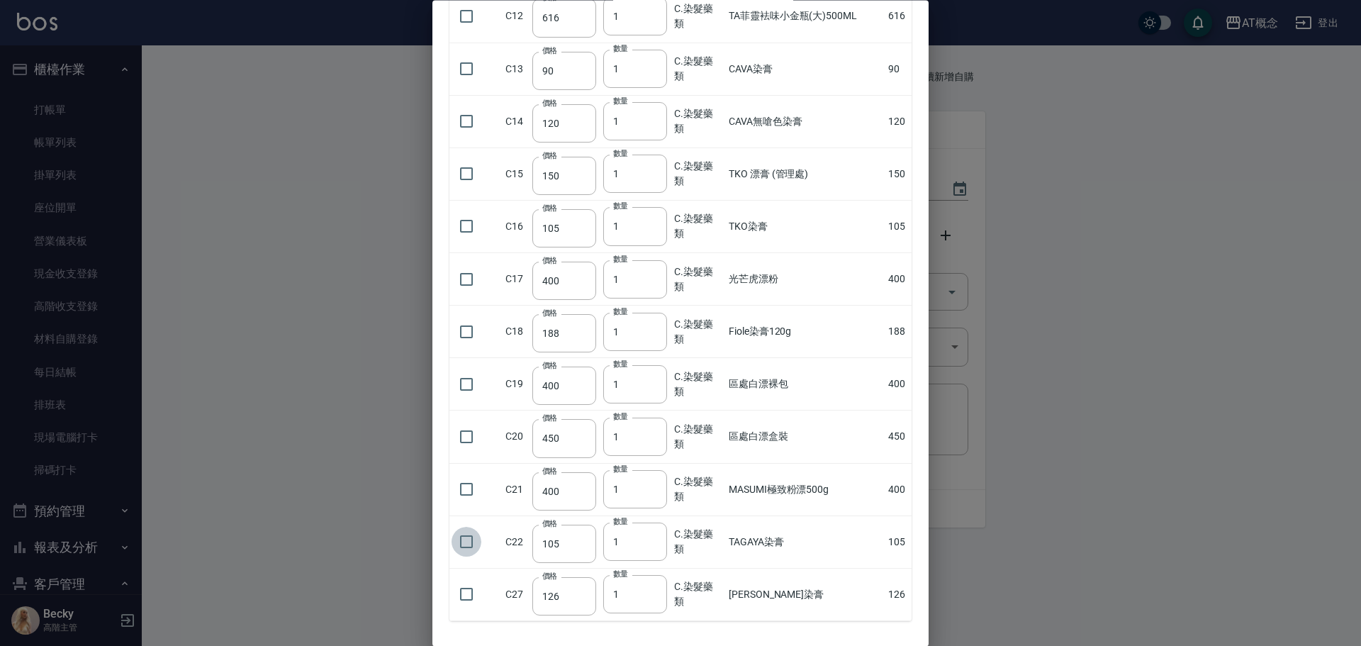
click at [467, 543] on input "checkbox" at bounding box center [467, 542] width 30 height 30
click at [657, 537] on input "11" at bounding box center [635, 542] width 64 height 38
click at [657, 537] on input "12" at bounding box center [635, 542] width 64 height 38
click at [657, 537] on input "13" at bounding box center [635, 542] width 64 height 38
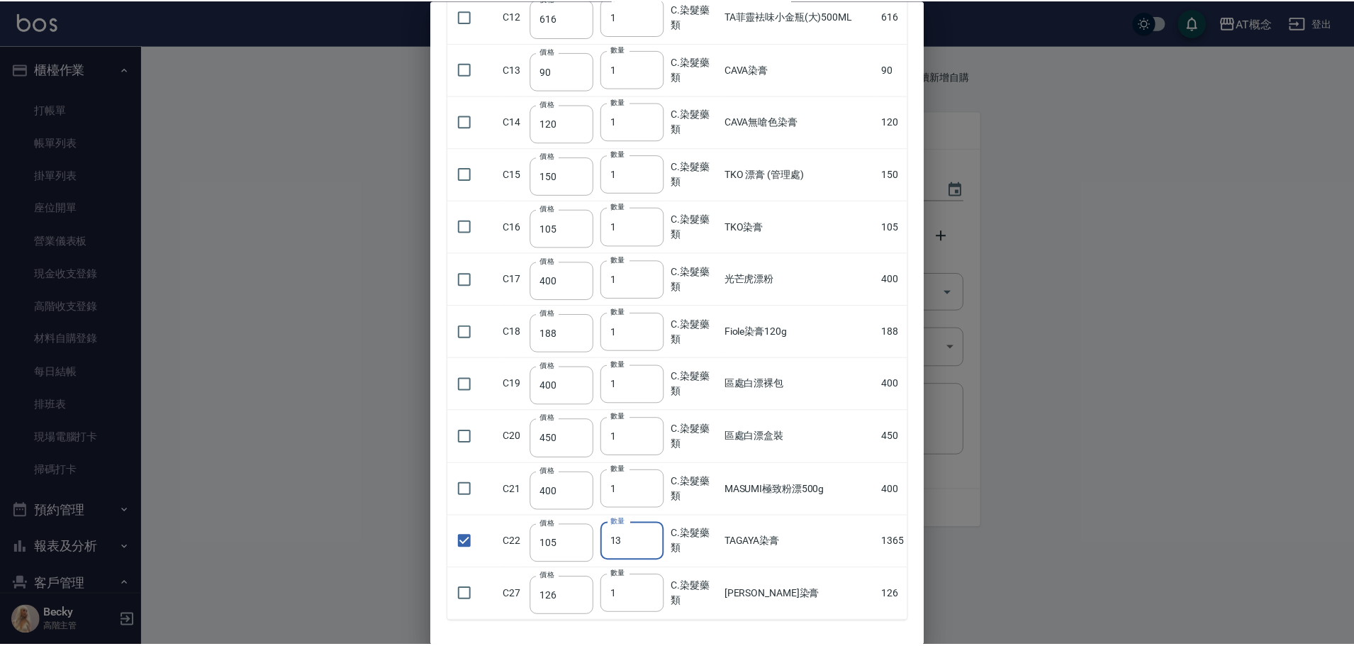
scroll to position [843, 0]
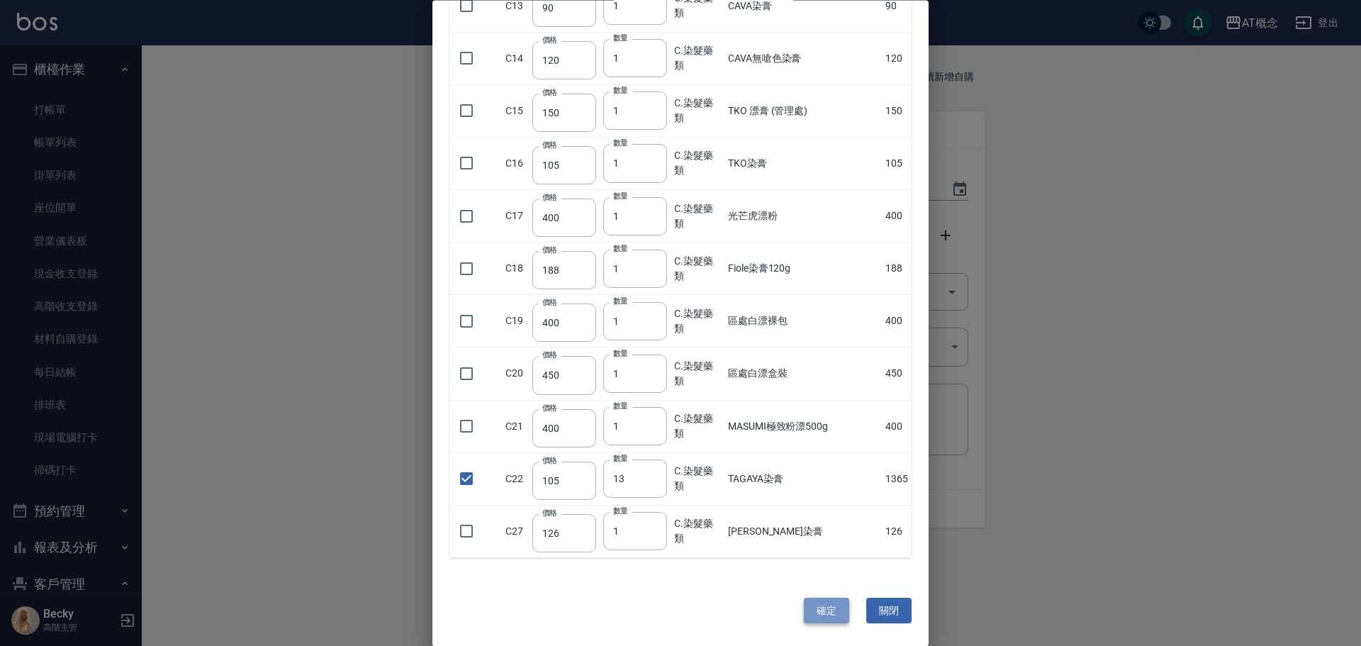
click at [824, 604] on button "確定" at bounding box center [826, 611] width 45 height 26
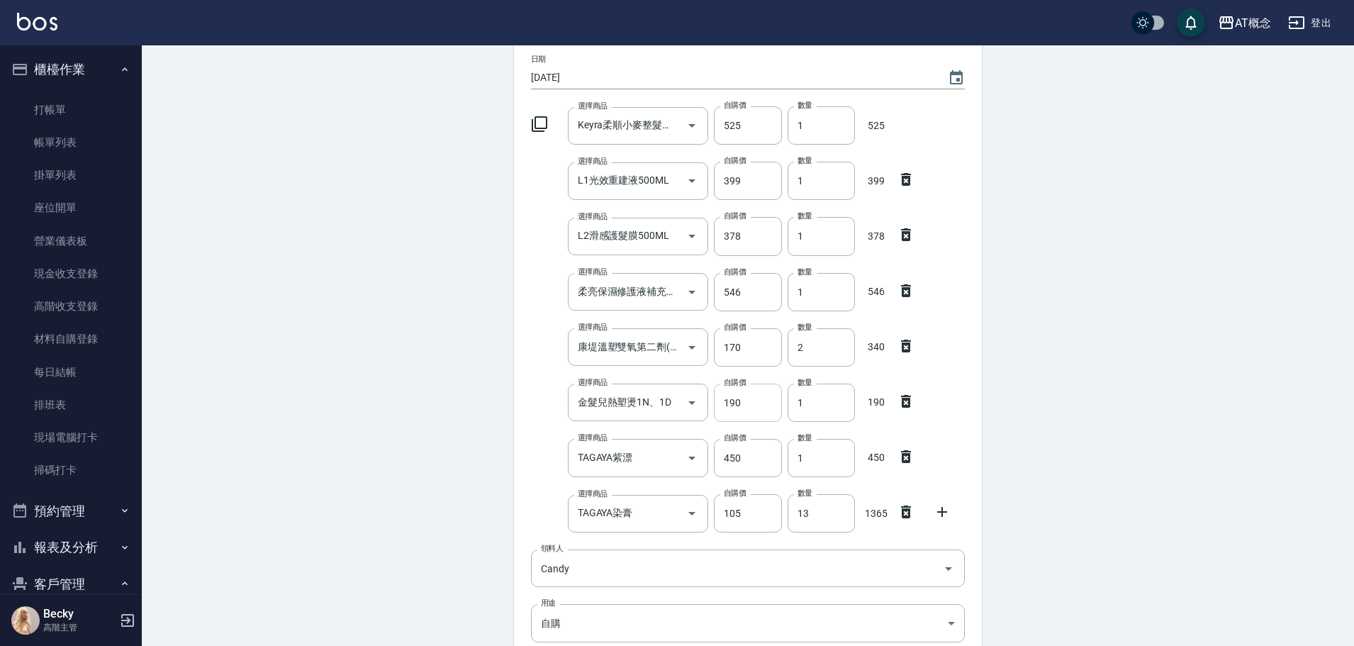
scroll to position [328, 0]
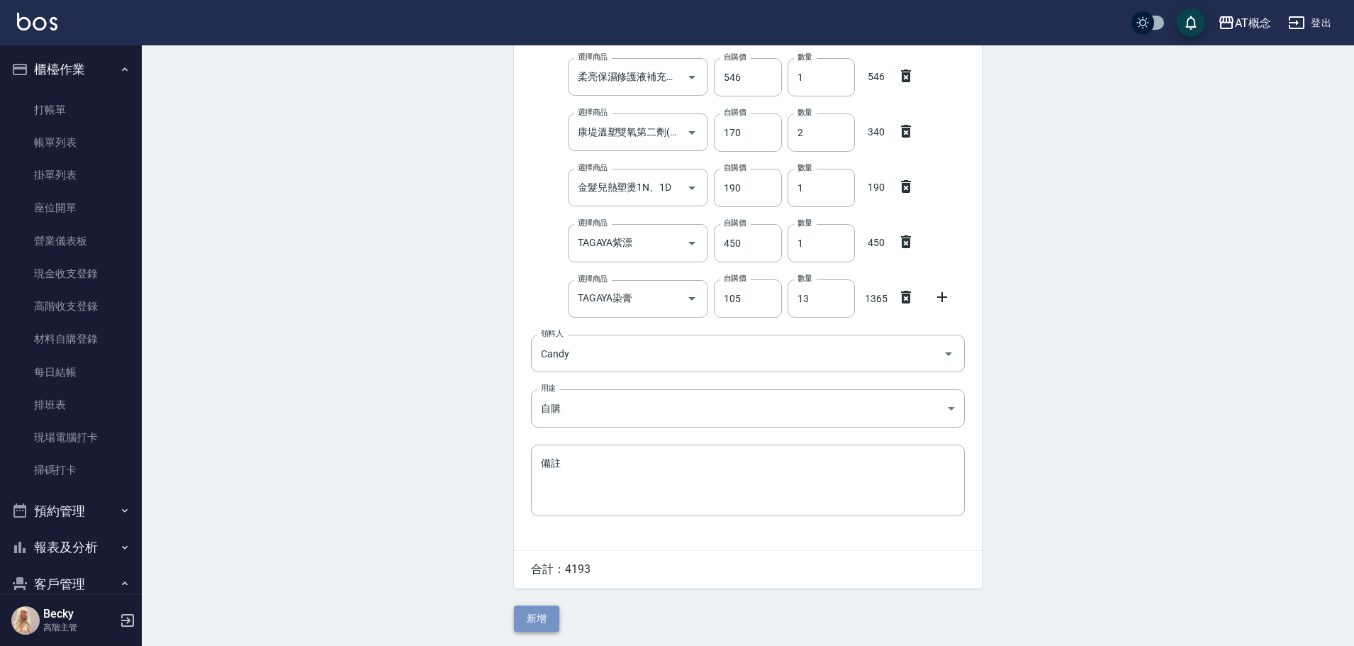
click at [547, 620] on button "新增" at bounding box center [536, 618] width 45 height 26
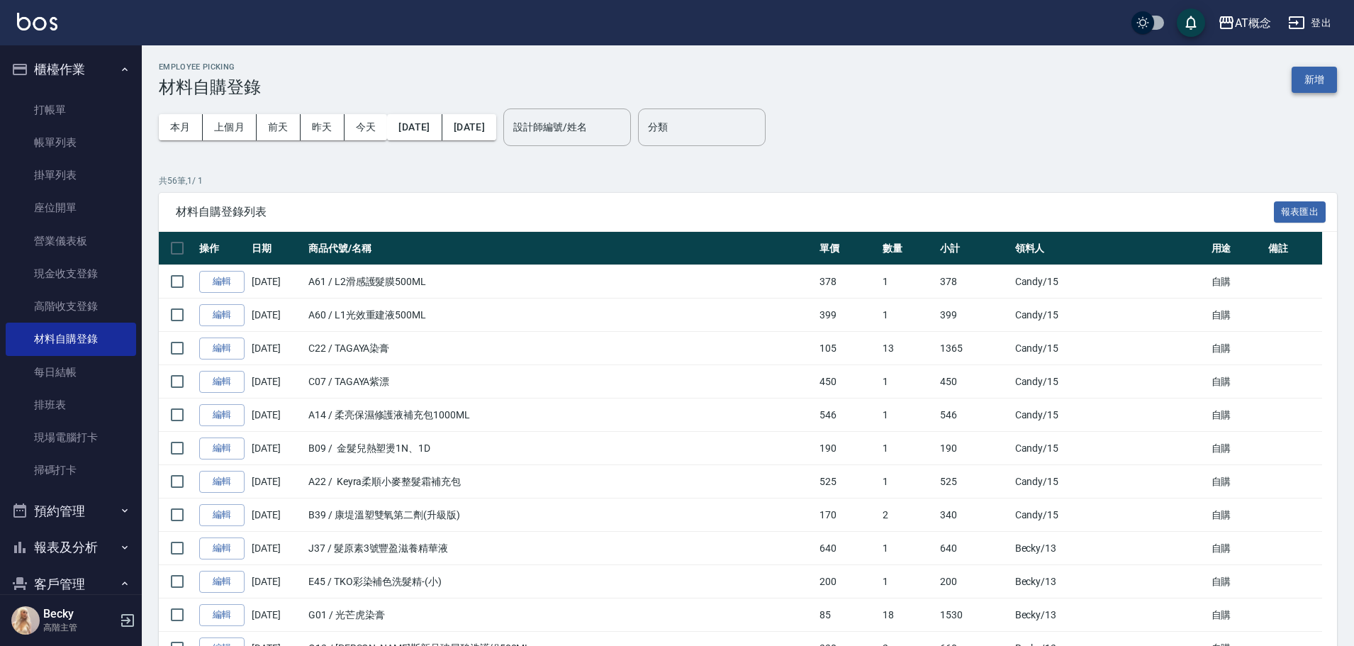
click at [1325, 78] on button "新增" at bounding box center [1314, 80] width 45 height 26
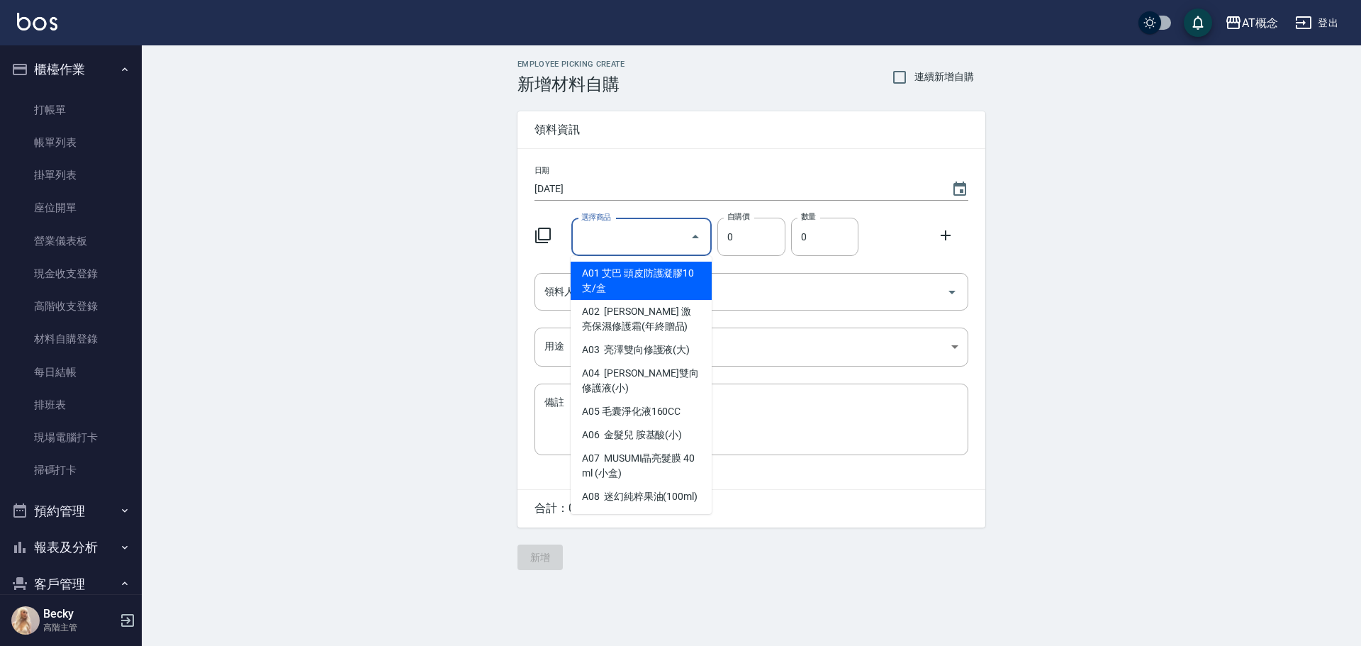
click at [603, 243] on input "選擇商品" at bounding box center [631, 237] width 107 height 25
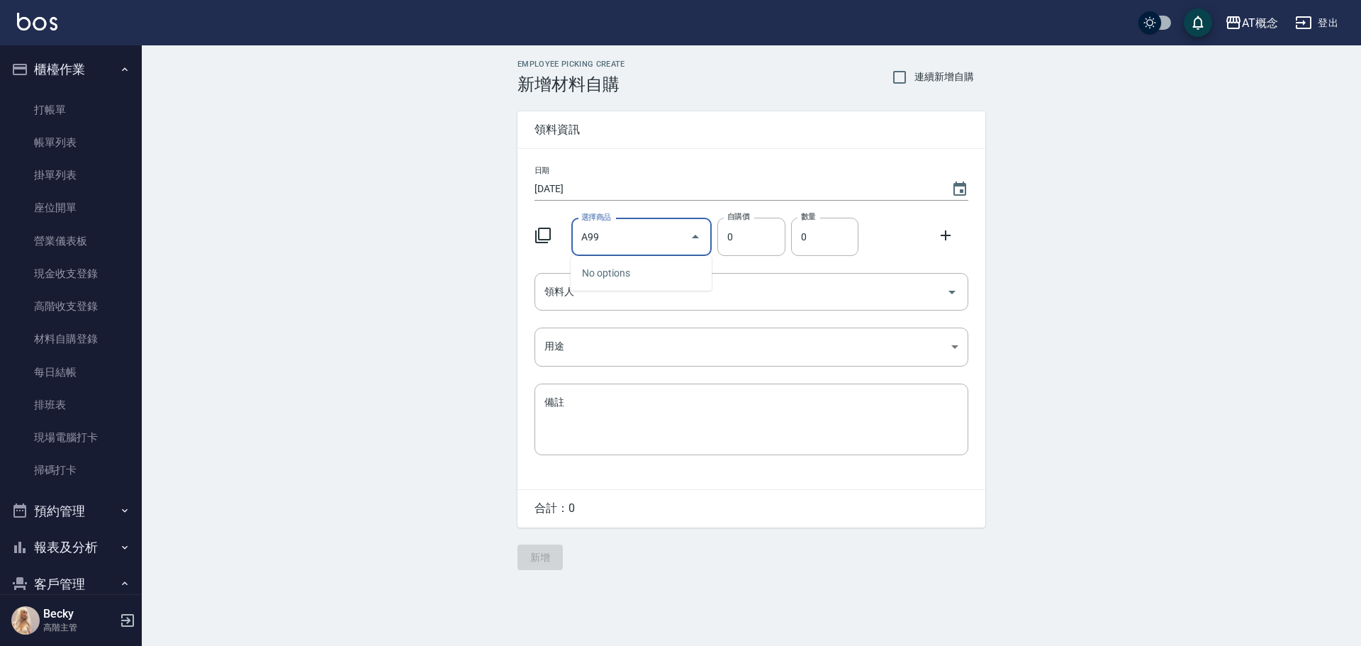
click at [661, 259] on div "No options" at bounding box center [641, 273] width 141 height 35
click at [657, 251] on div "A99 選擇商品" at bounding box center [641, 237] width 141 height 38
click at [645, 230] on input "A99" at bounding box center [631, 237] width 107 height 25
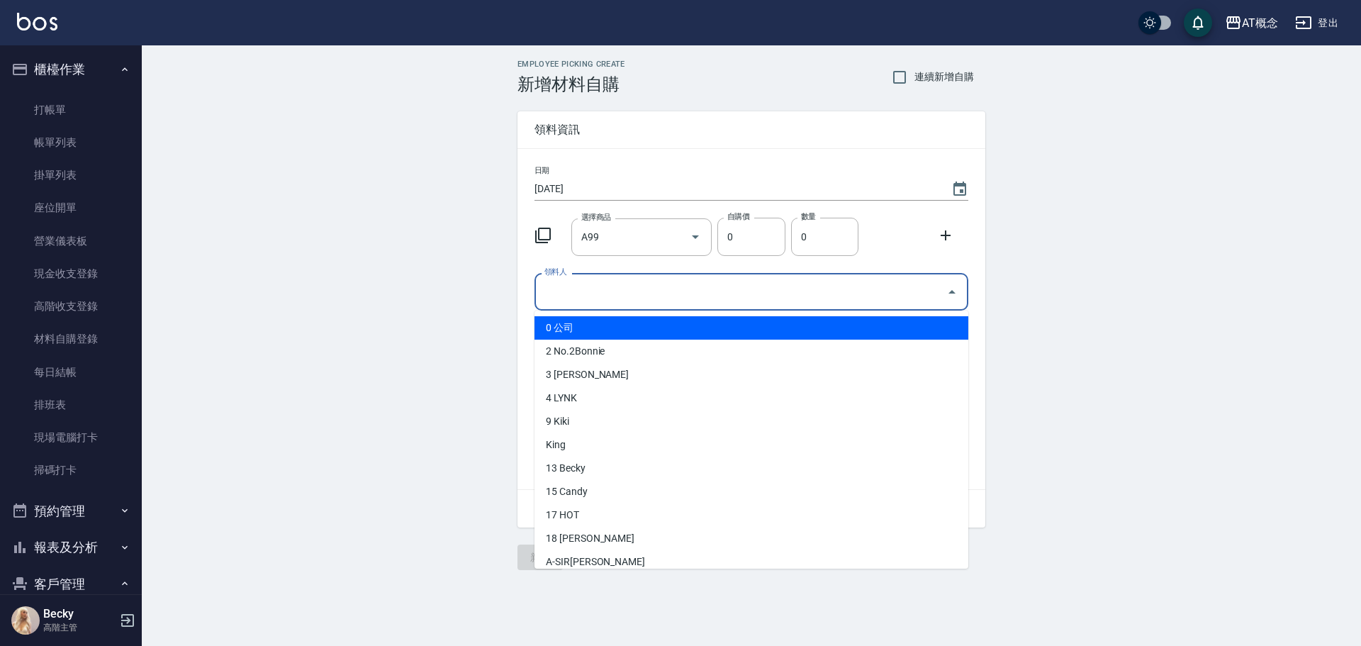
click at [571, 293] on input "領料人" at bounding box center [741, 291] width 400 height 25
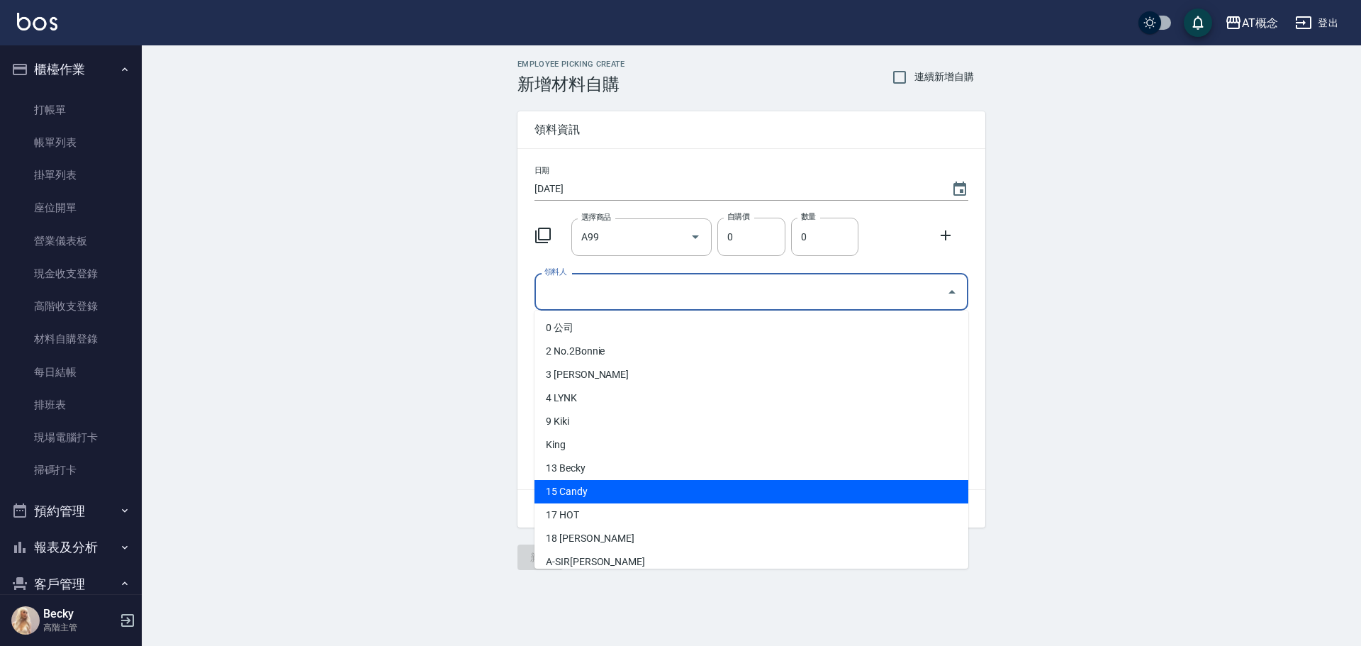
click at [578, 498] on li "15 Candy" at bounding box center [752, 491] width 434 height 23
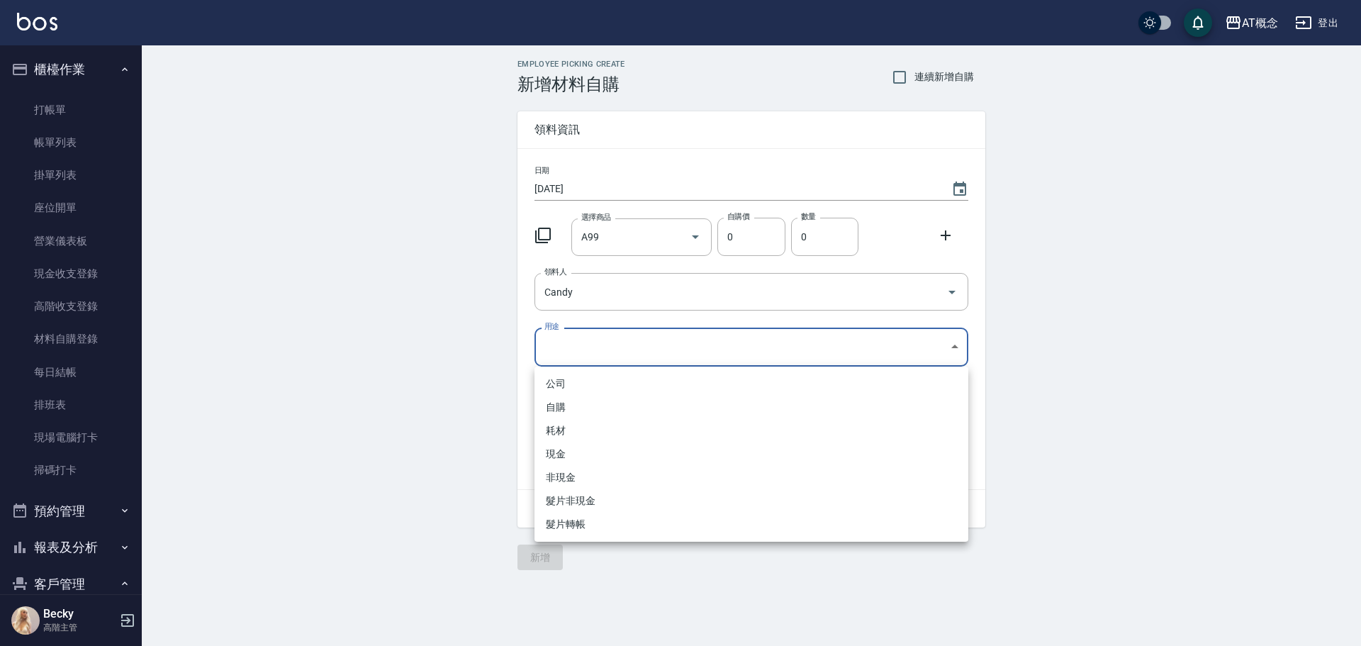
click at [563, 347] on body "AT概念 登出 櫃檯作業 打帳單 帳單列表 掛單列表 座位開單 營業儀表板 現金收支登錄 高階收支登錄 材料自購登錄 每日結帳 排班表 現場電腦打卡 掃碼打卡…" at bounding box center [680, 323] width 1361 height 646
click at [562, 410] on li "自購" at bounding box center [752, 407] width 434 height 23
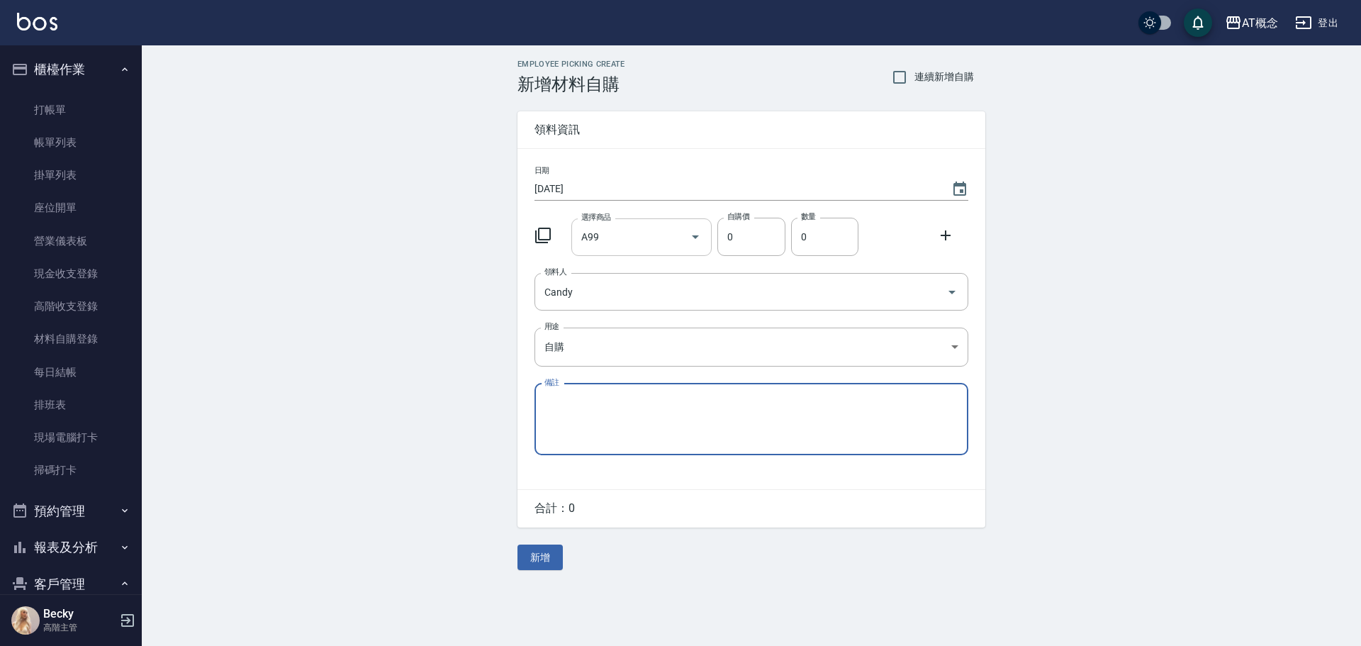
click at [654, 233] on input "A99" at bounding box center [631, 237] width 107 height 25
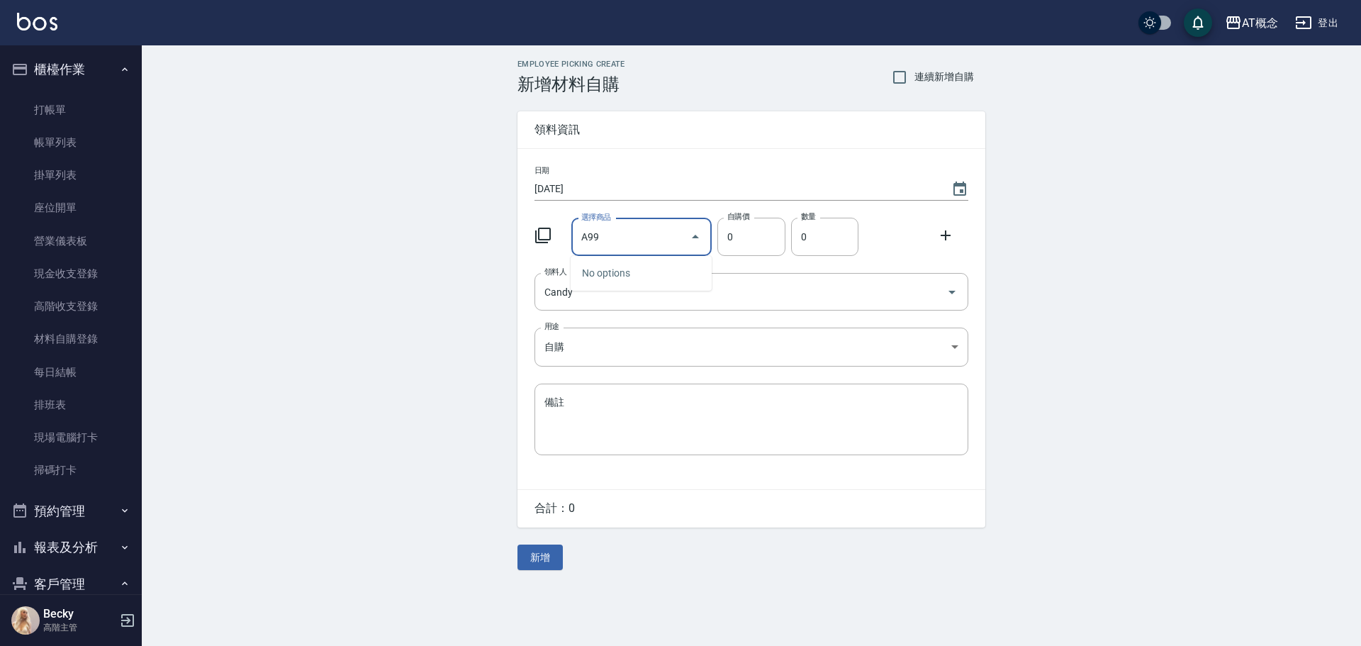
click at [650, 228] on input "A99" at bounding box center [631, 237] width 107 height 25
click at [642, 232] on input "A99" at bounding box center [631, 237] width 107 height 25
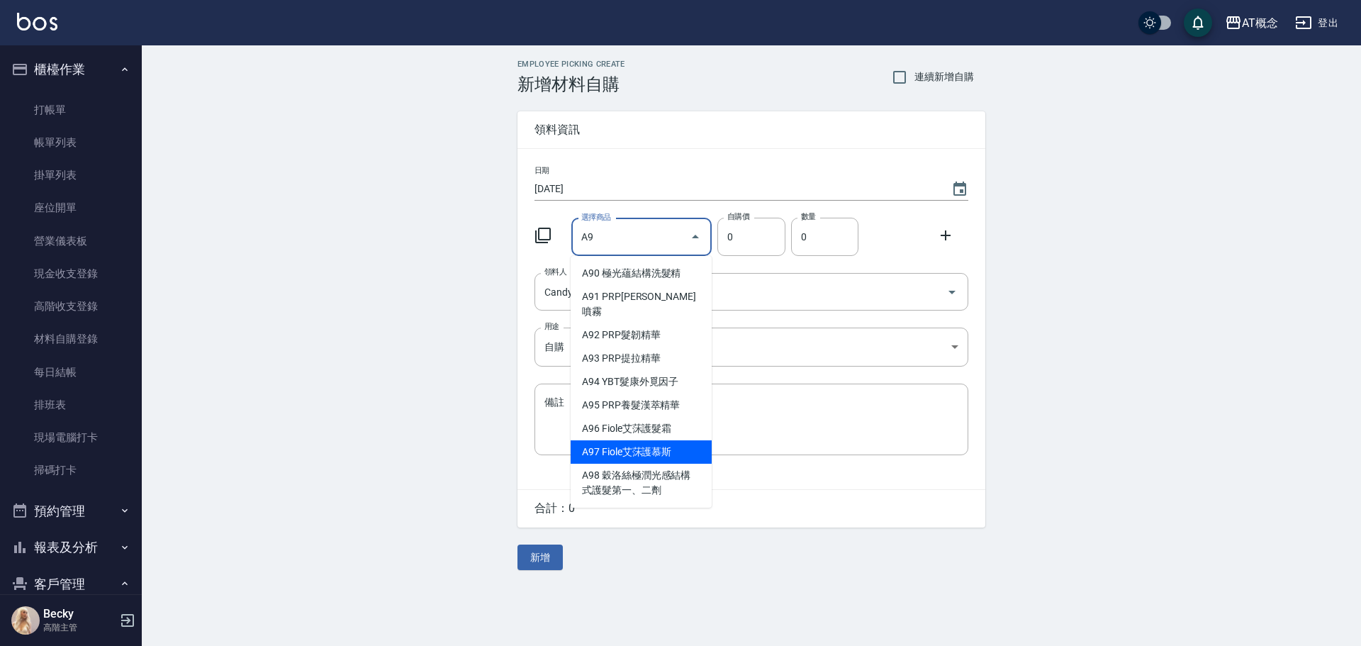
click at [654, 440] on li "A97 Fiole艾莯護慕斯" at bounding box center [641, 451] width 141 height 23
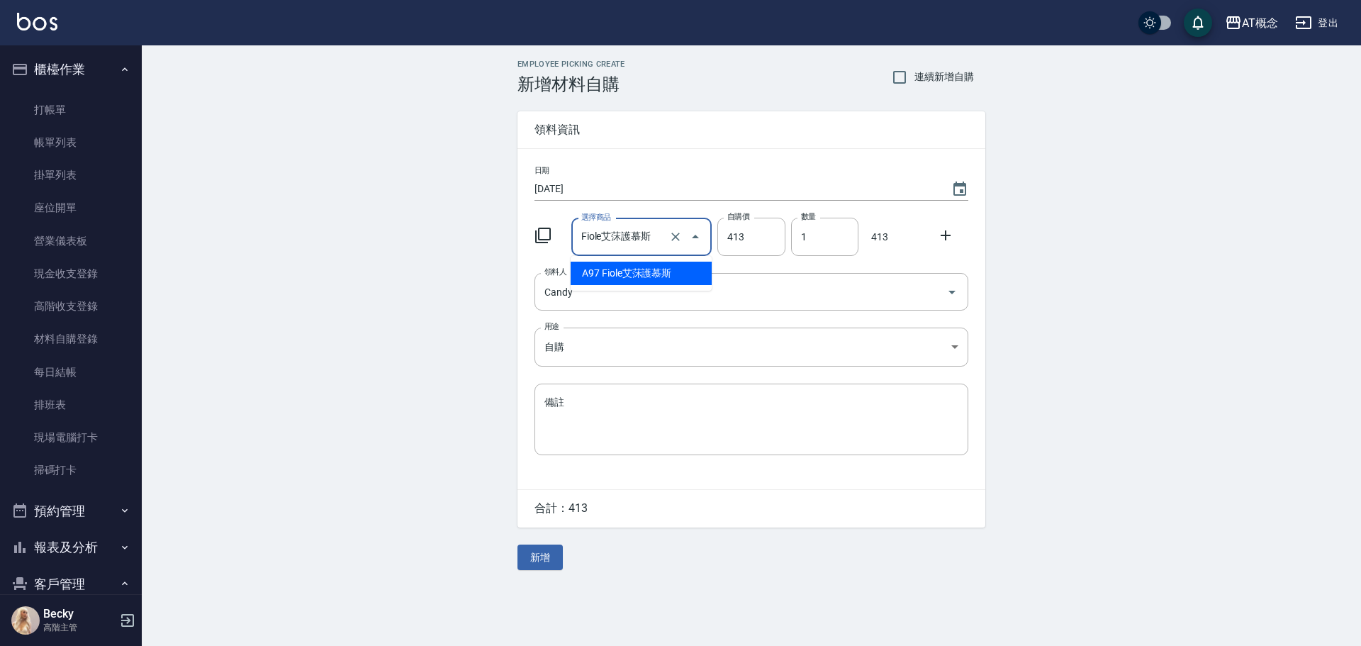
click at [656, 245] on input "Fiole艾莯護慕斯" at bounding box center [622, 237] width 89 height 25
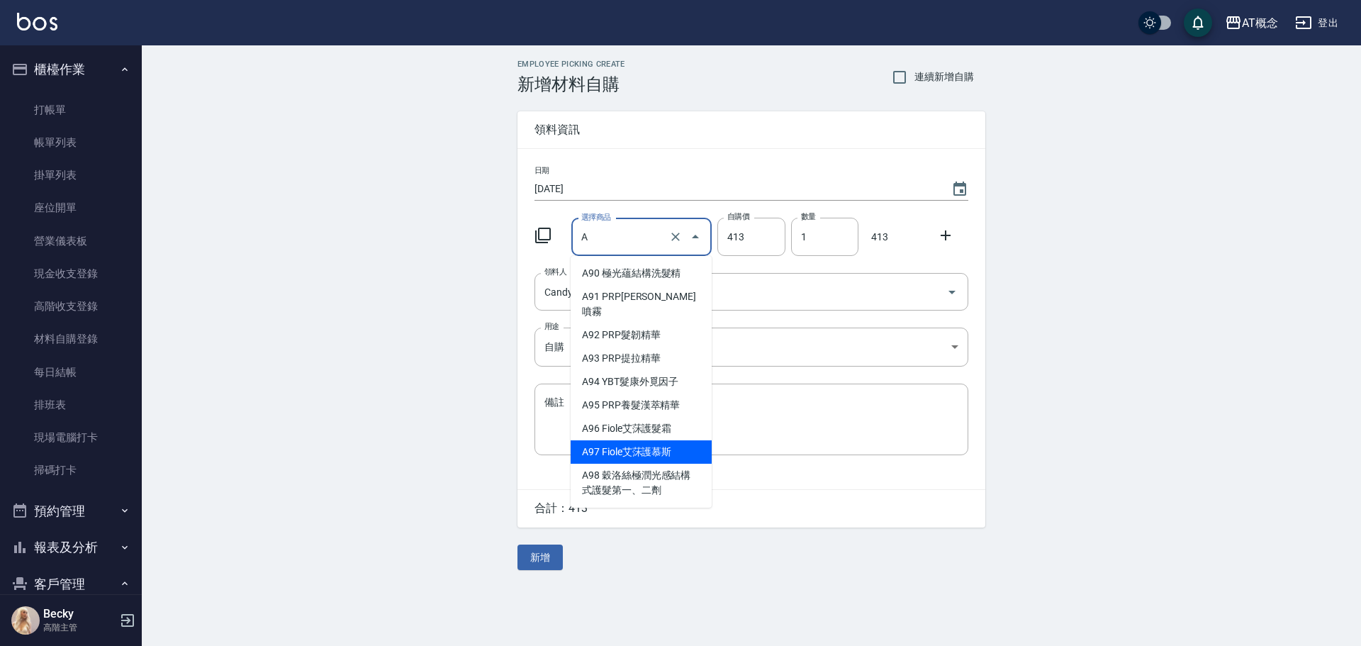
scroll to position [2646, 0]
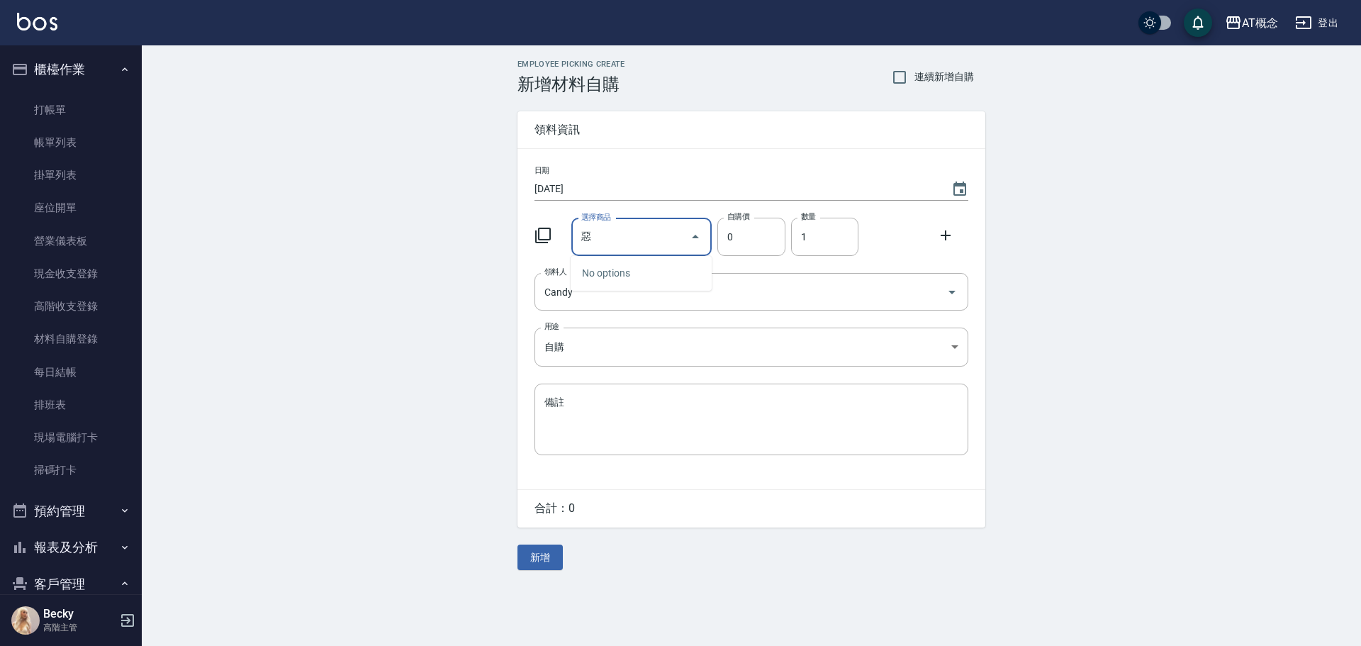
click at [656, 245] on input "惡" at bounding box center [631, 237] width 107 height 25
click at [705, 235] on button "Open" at bounding box center [695, 236] width 23 height 23
click at [542, 240] on icon at bounding box center [543, 236] width 16 height 16
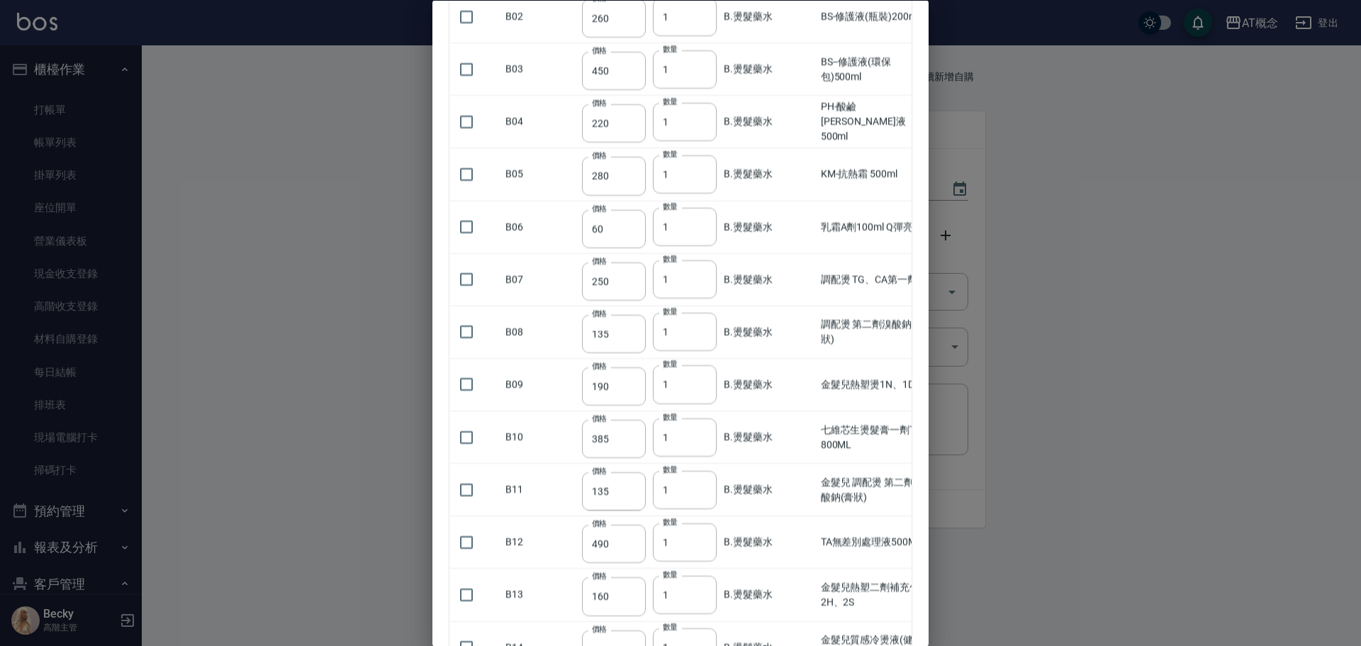
scroll to position [4892, 0]
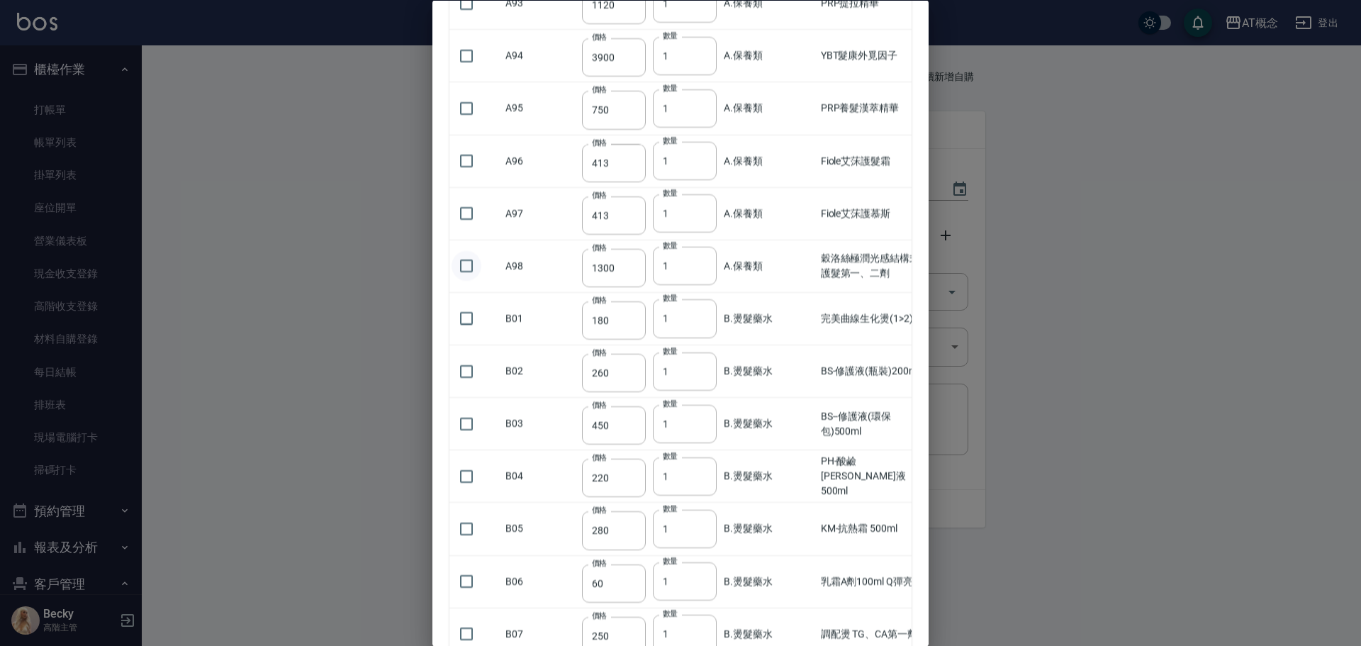
click at [466, 269] on input "checkbox" at bounding box center [467, 267] width 30 height 30
click at [617, 270] on input "1300" at bounding box center [614, 268] width 64 height 38
click at [623, 276] on input "3" at bounding box center [614, 268] width 64 height 38
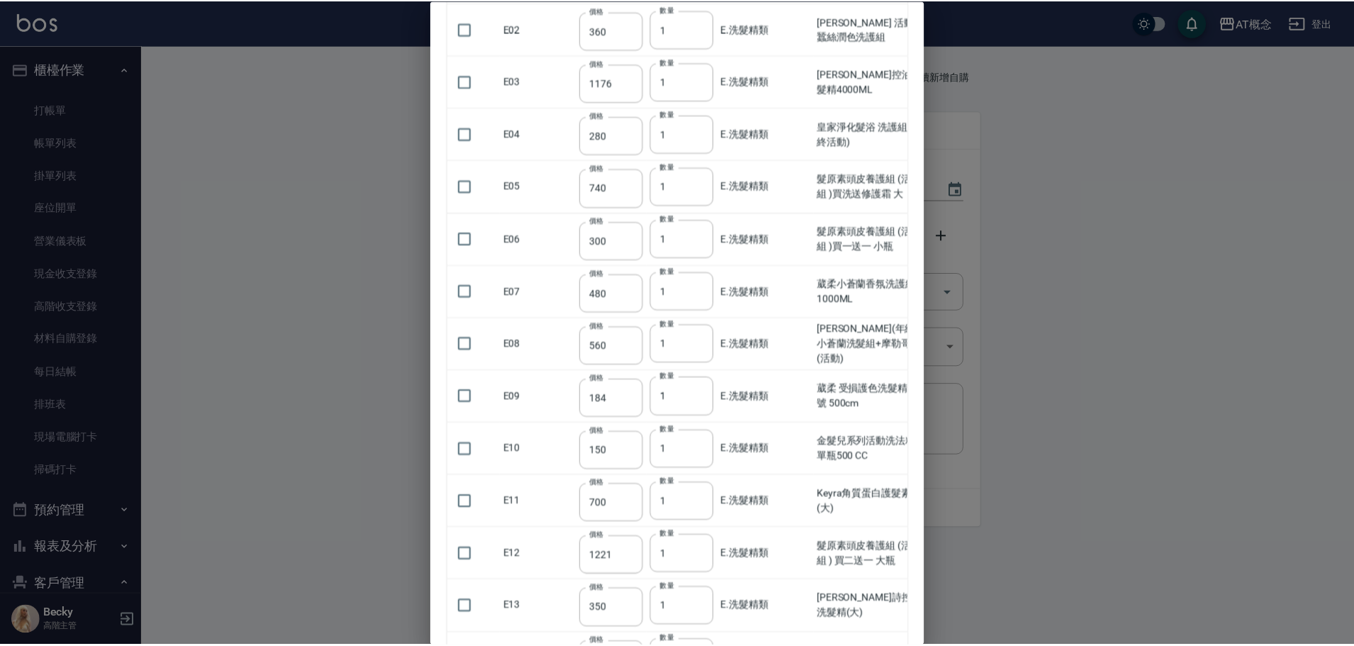
scroll to position [0, 0]
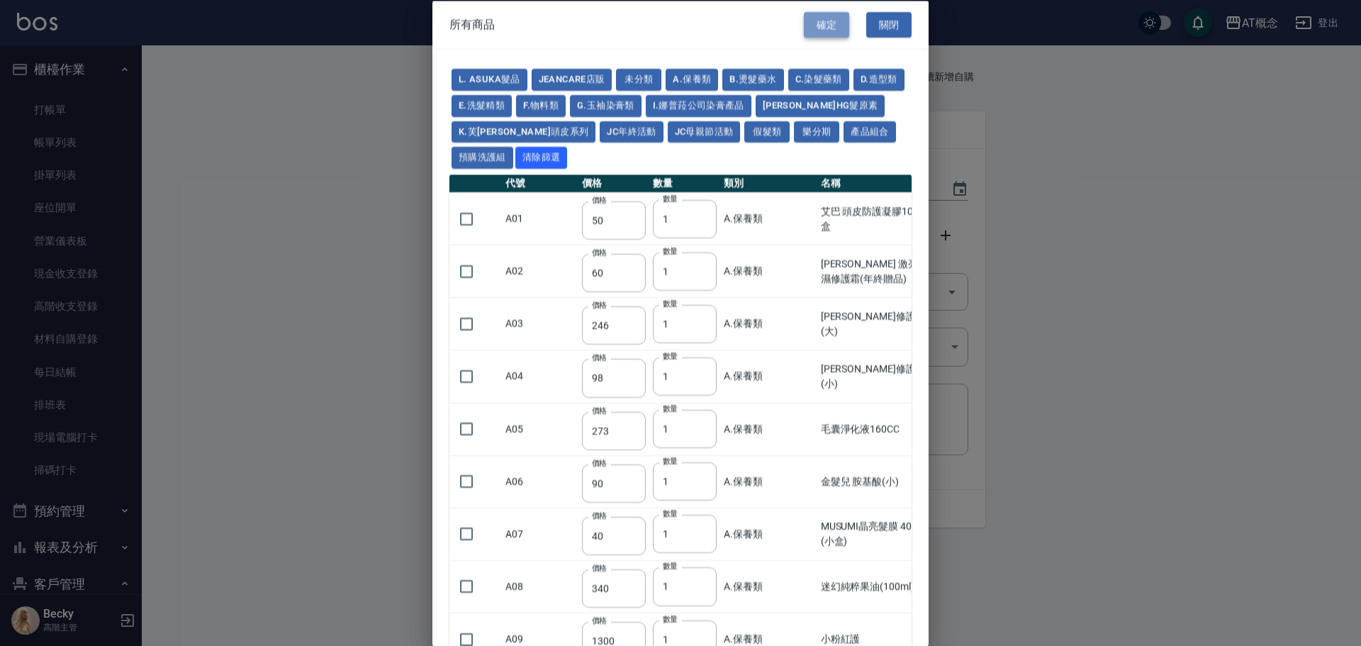
click at [810, 23] on button "確定" at bounding box center [826, 24] width 45 height 26
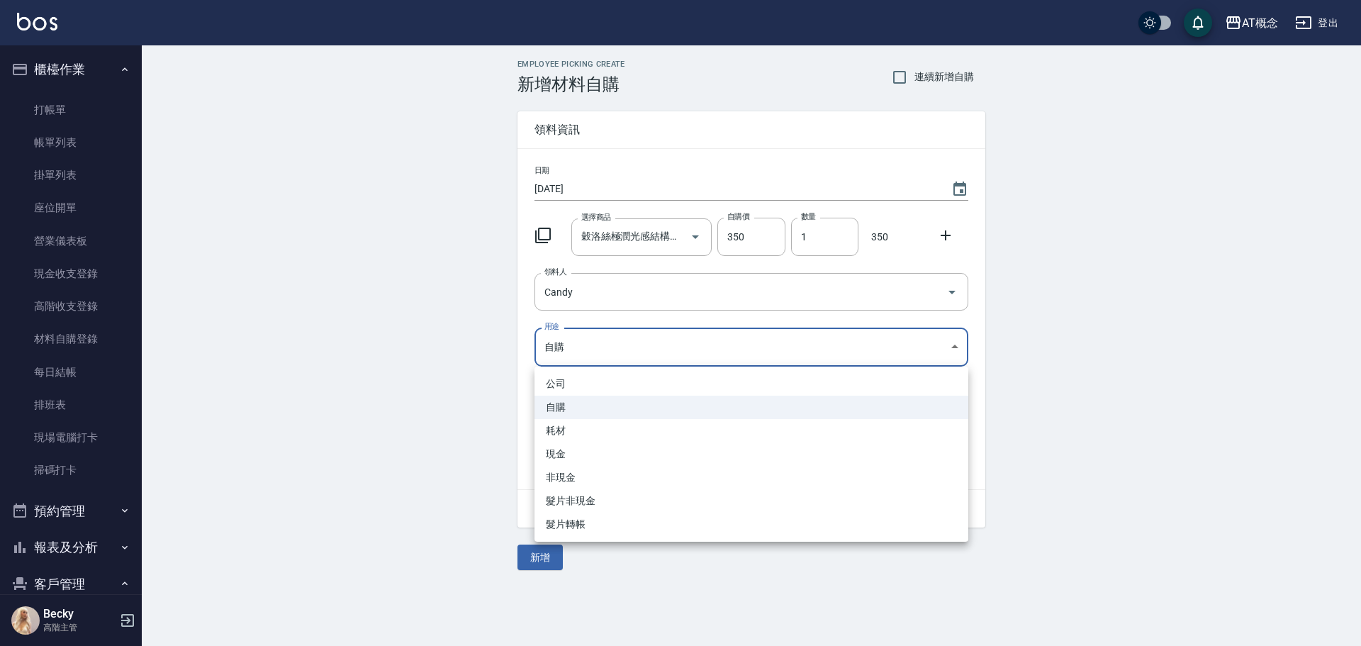
click at [561, 334] on body "AT概念 登出 櫃檯作業 打帳單 帳單列表 掛單列表 座位開單 營業儀表板 現金收支登錄 高階收支登錄 材料自購登錄 每日結帳 排班表 現場電腦打卡 掃碼打卡…" at bounding box center [680, 323] width 1361 height 646
click at [569, 406] on li "自購" at bounding box center [752, 407] width 434 height 23
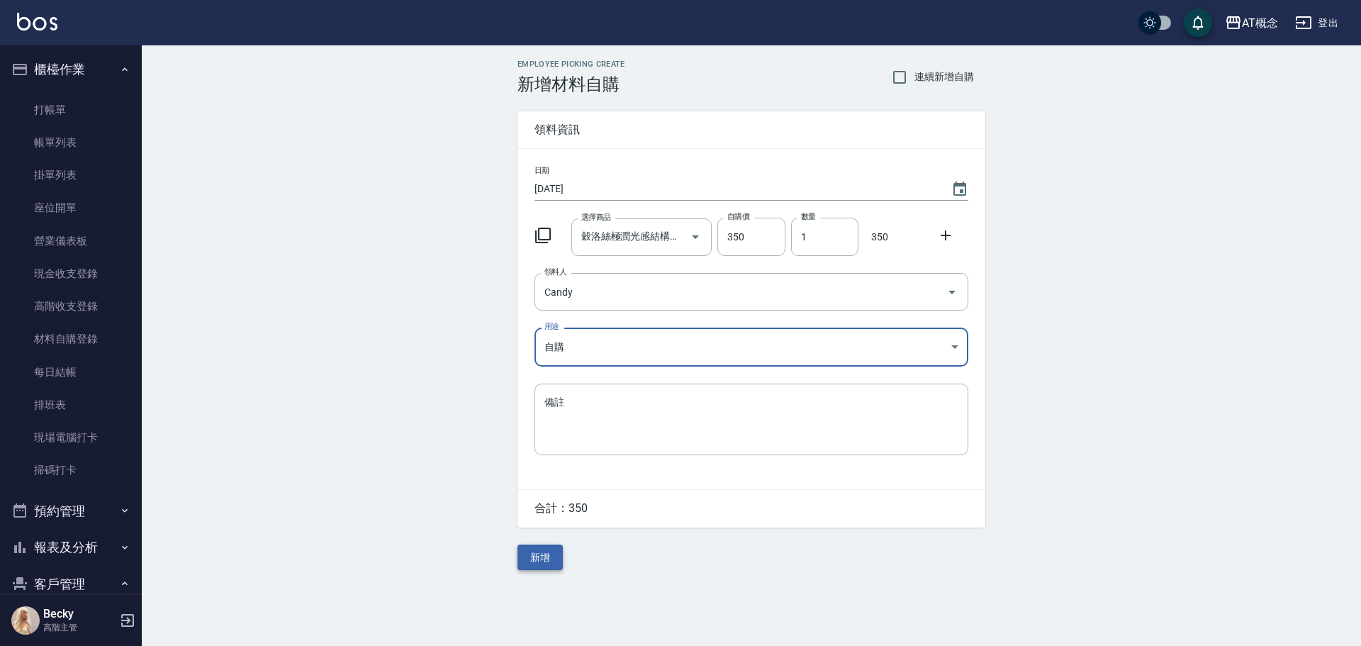
click at [532, 559] on button "新增" at bounding box center [540, 557] width 45 height 26
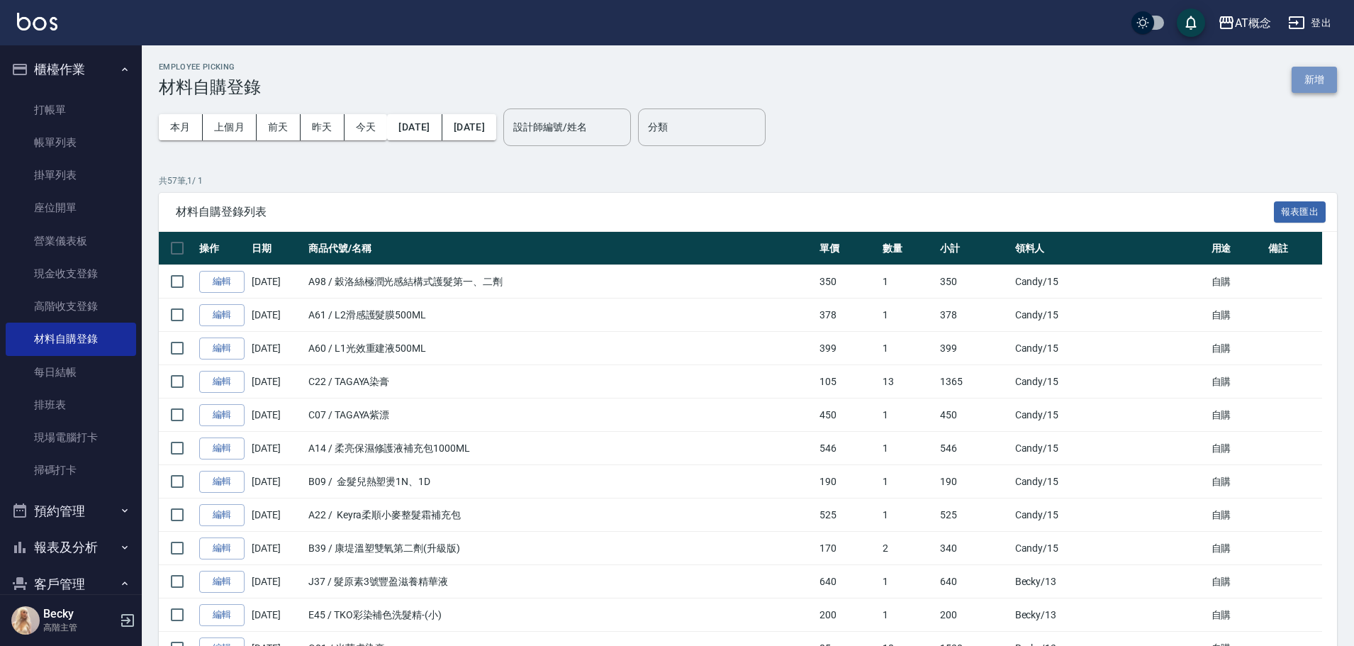
click at [1319, 83] on button "新增" at bounding box center [1314, 80] width 45 height 26
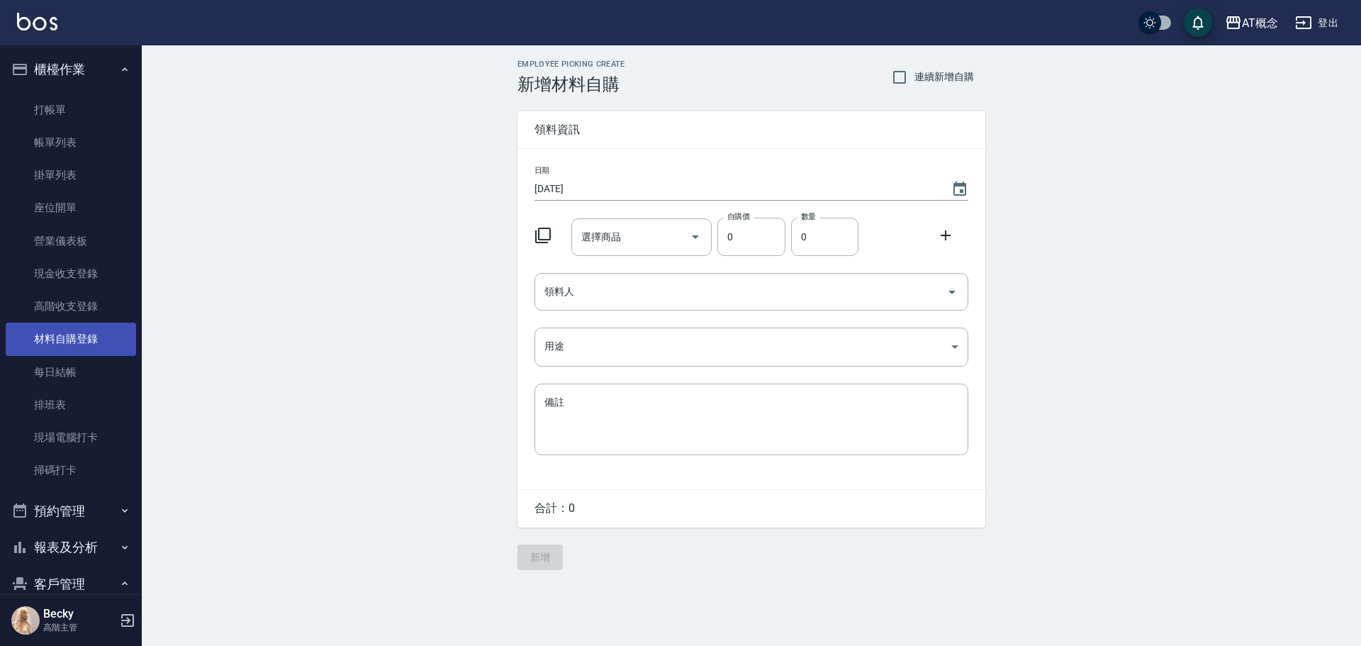
click at [86, 341] on link "材料自購登錄" at bounding box center [71, 339] width 130 height 33
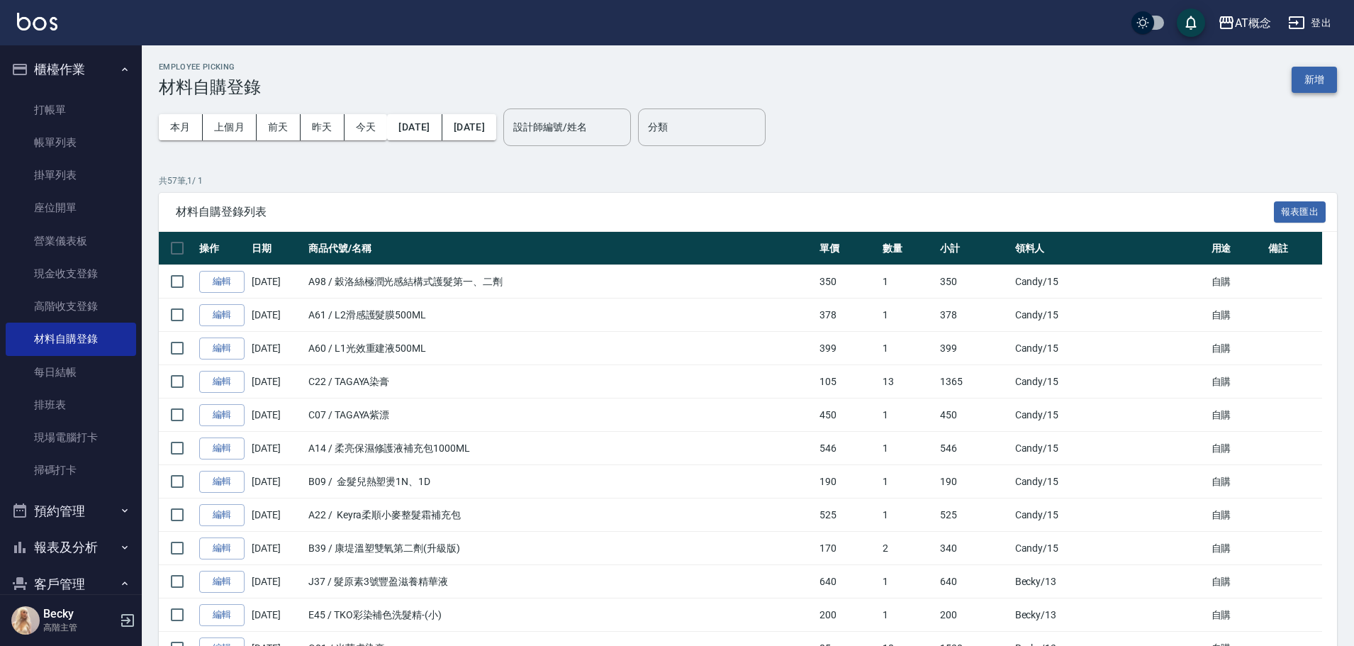
click at [1318, 82] on button "新增" at bounding box center [1314, 80] width 45 height 26
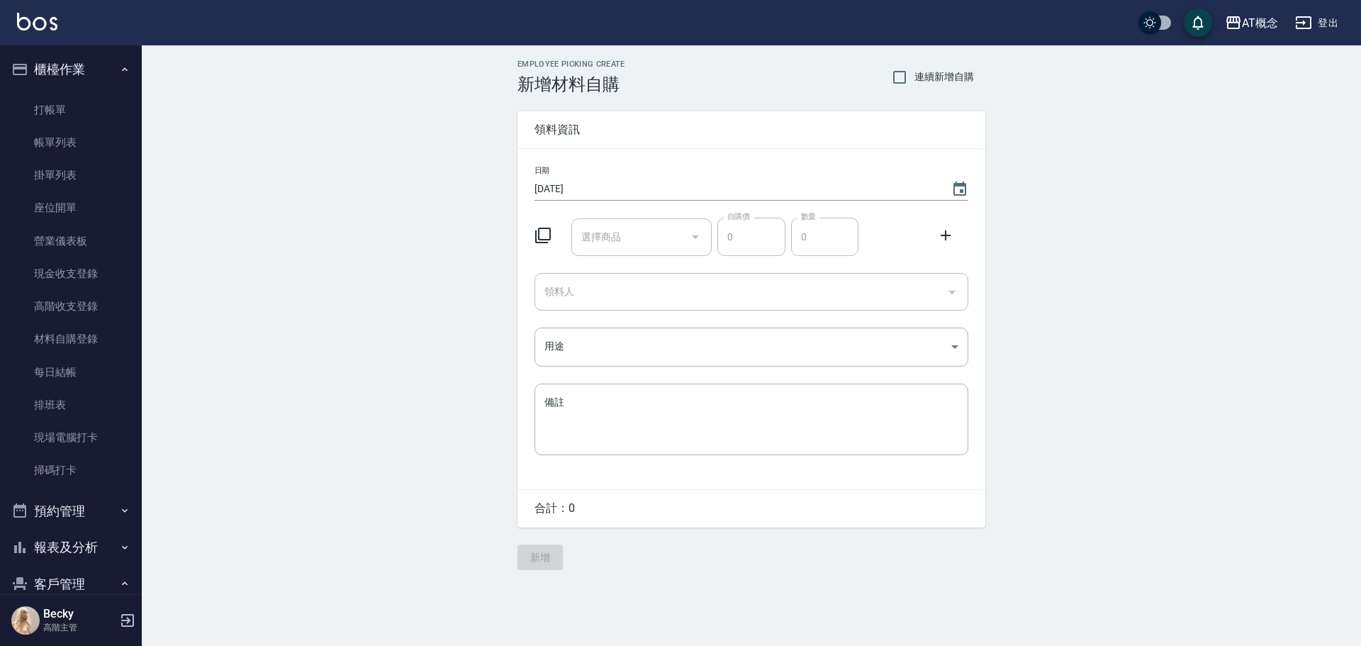
click at [546, 236] on icon at bounding box center [543, 235] width 17 height 17
click at [544, 232] on icon at bounding box center [543, 235] width 17 height 17
click at [900, 74] on input "連續新增自購" at bounding box center [900, 77] width 30 height 30
click at [546, 235] on icon at bounding box center [543, 235] width 17 height 17
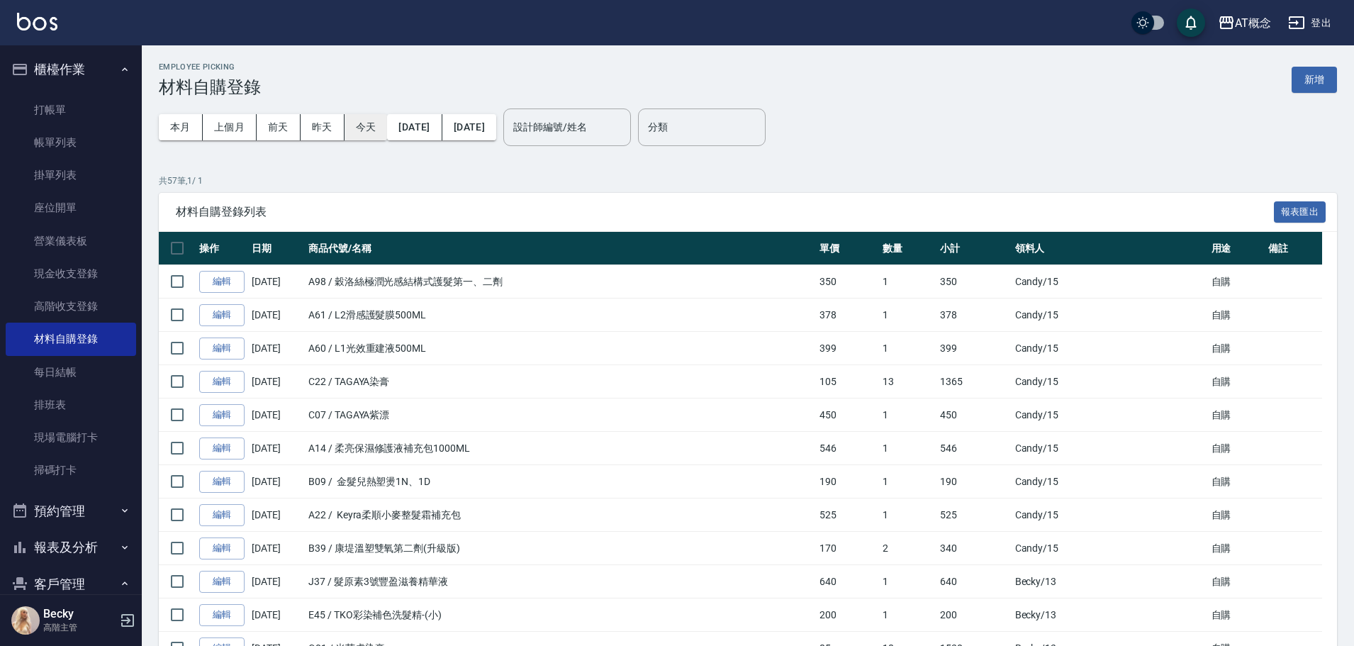
click at [367, 130] on button "今天" at bounding box center [366, 127] width 43 height 26
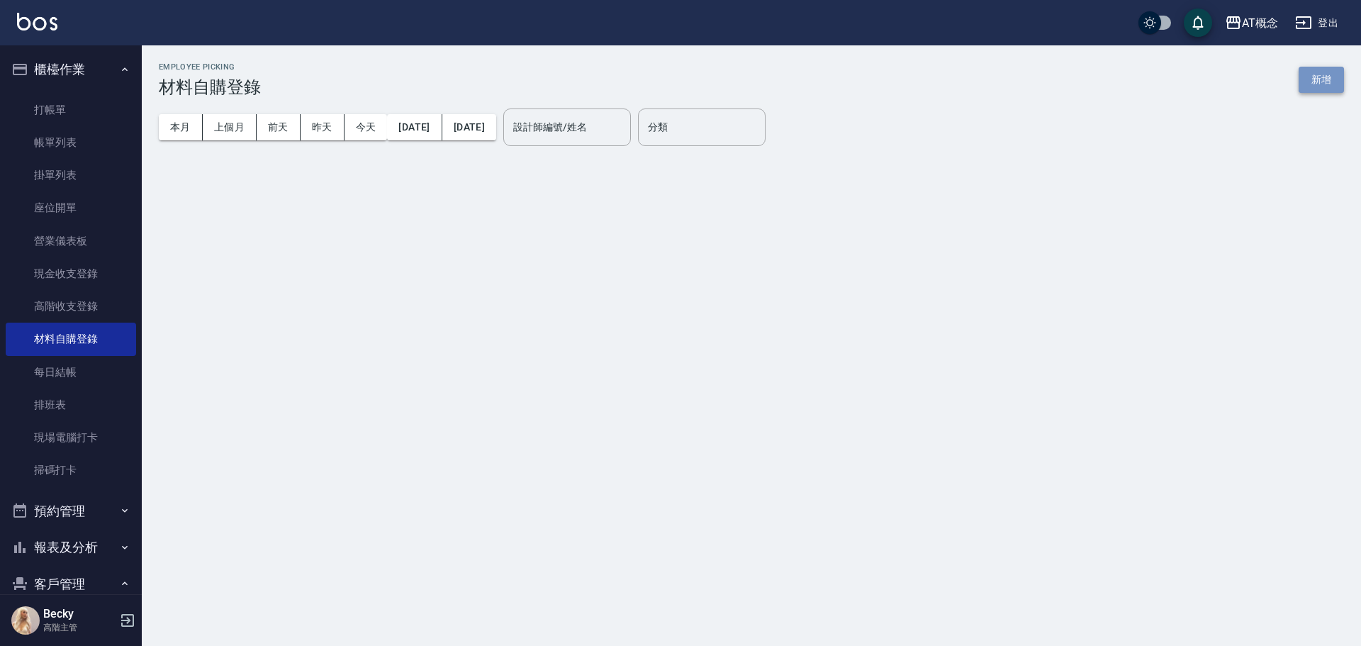
click at [1316, 85] on button "新增" at bounding box center [1321, 80] width 45 height 26
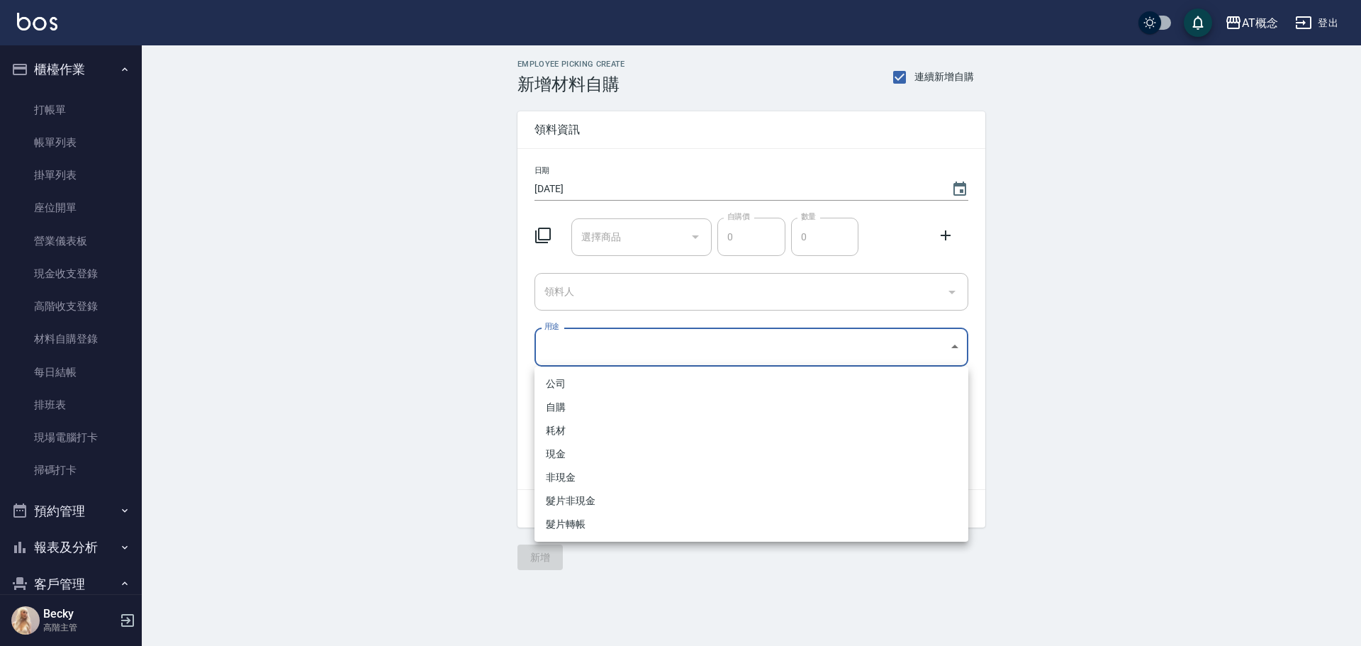
click at [595, 348] on body "AT概念 登出 櫃檯作業 打帳單 帳單列表 掛單列表 座位開單 營業儀表板 現金收支登錄 高階收支登錄 材料自購登錄 每日結帳 排班表 現場電腦打卡 掃碼打卡…" at bounding box center [680, 323] width 1361 height 646
click at [583, 406] on li "自購" at bounding box center [752, 407] width 434 height 23
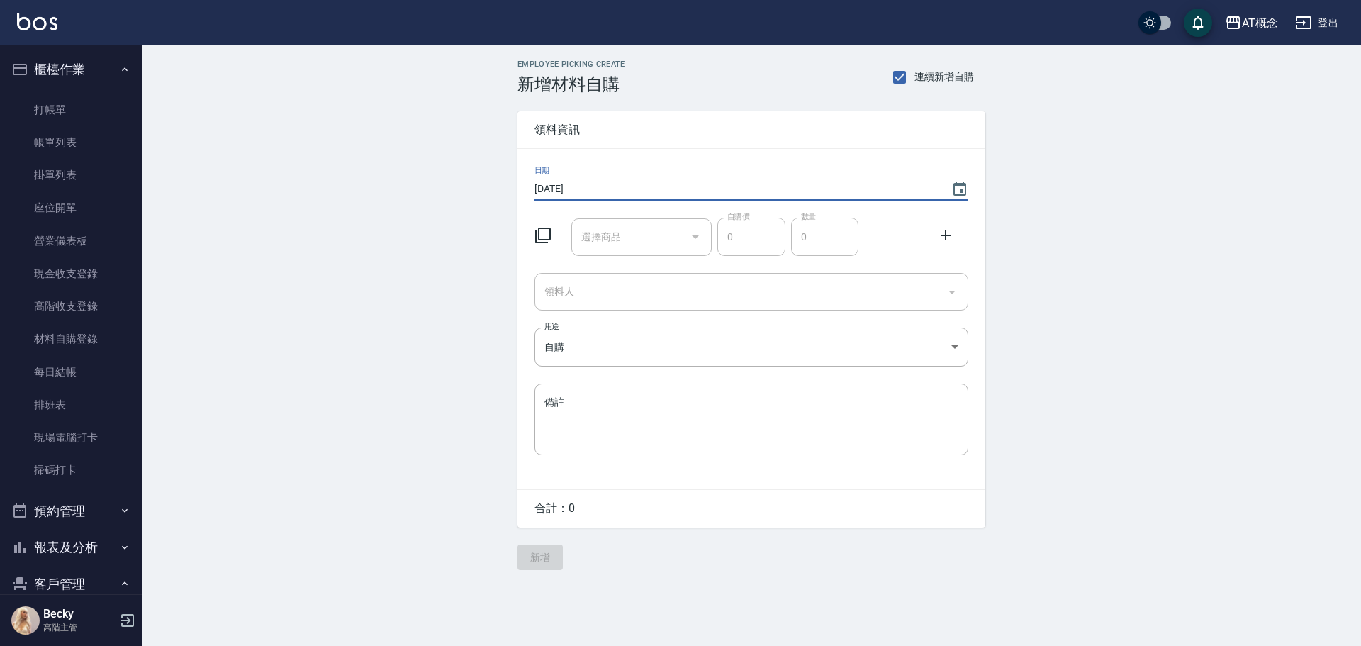
click at [710, 187] on input "[DATE]" at bounding box center [736, 188] width 403 height 23
drag, startPoint x: 1083, startPoint y: 381, endPoint x: 773, endPoint y: 250, distance: 335.8
click at [1075, 373] on div "Employee Picking Create 新增材料自購 連續新增自購 領料資訊 日期 [DATE] 選擇商品 選擇商品 自購價 0 自購價 數量 0 數…" at bounding box center [751, 314] width 1219 height 539
click at [900, 70] on input "連續新增自購" at bounding box center [900, 77] width 30 height 30
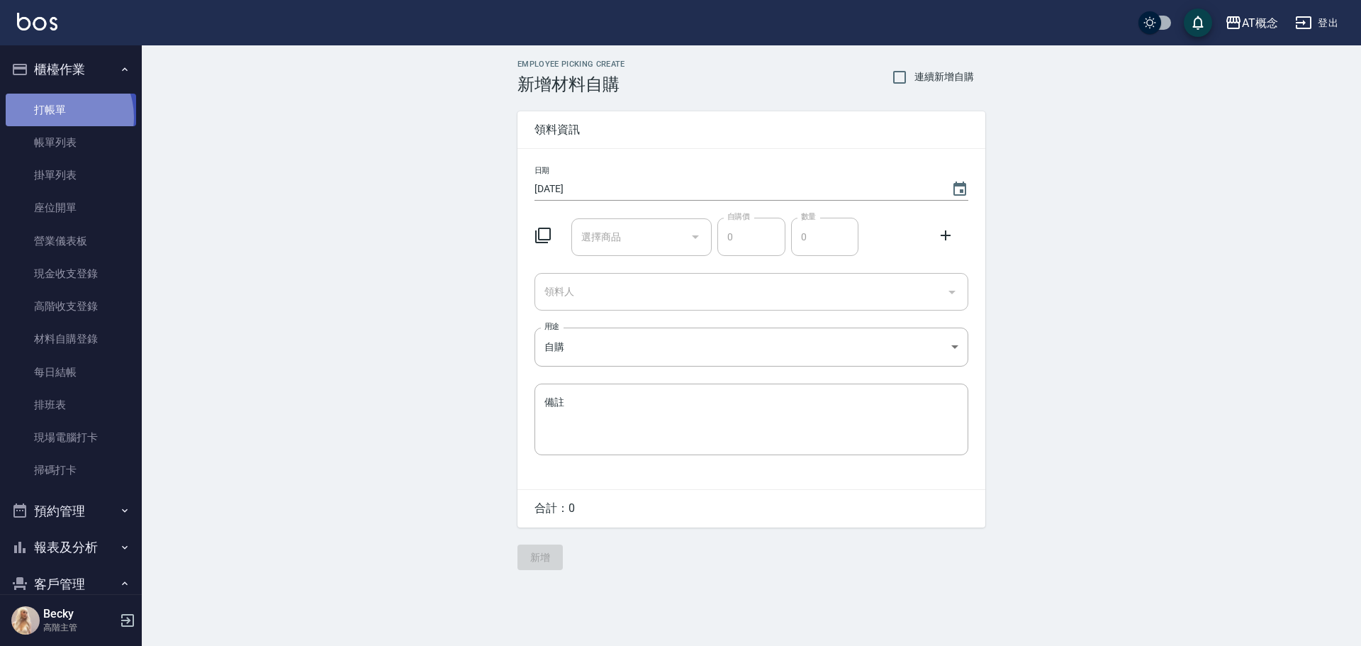
click at [54, 117] on link "打帳單" at bounding box center [71, 110] width 130 height 33
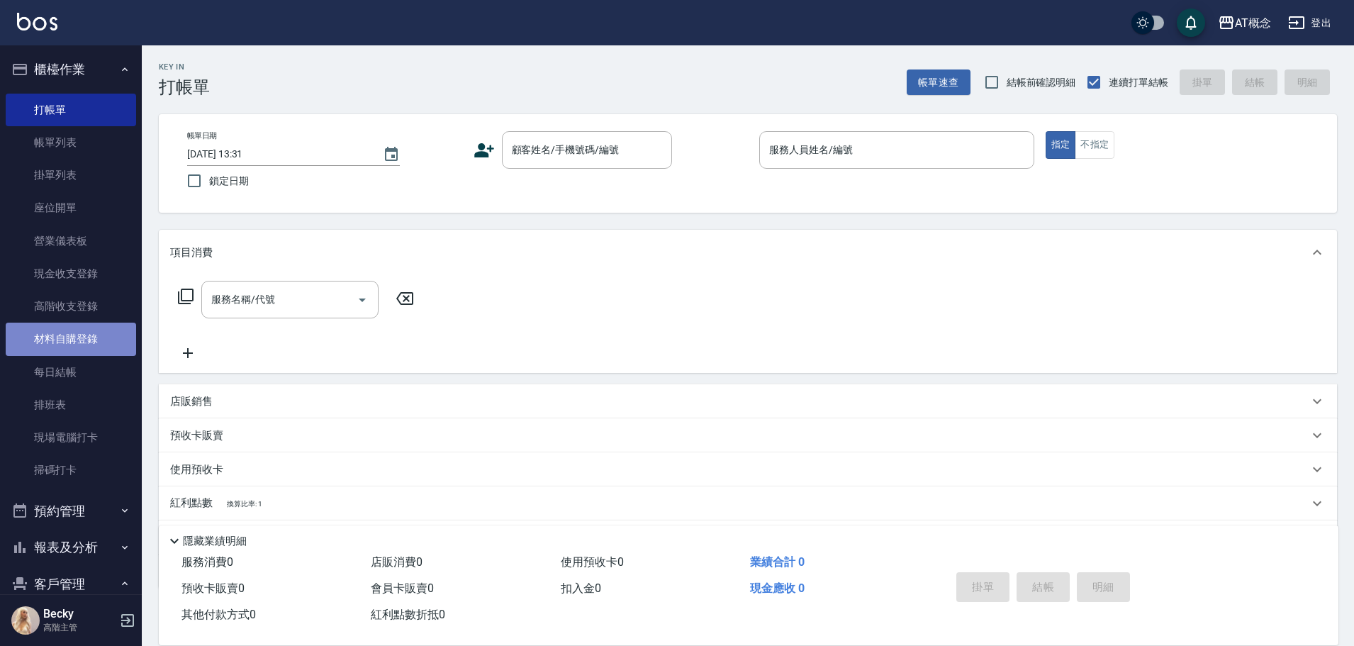
click at [95, 342] on link "材料自購登錄" at bounding box center [71, 339] width 130 height 33
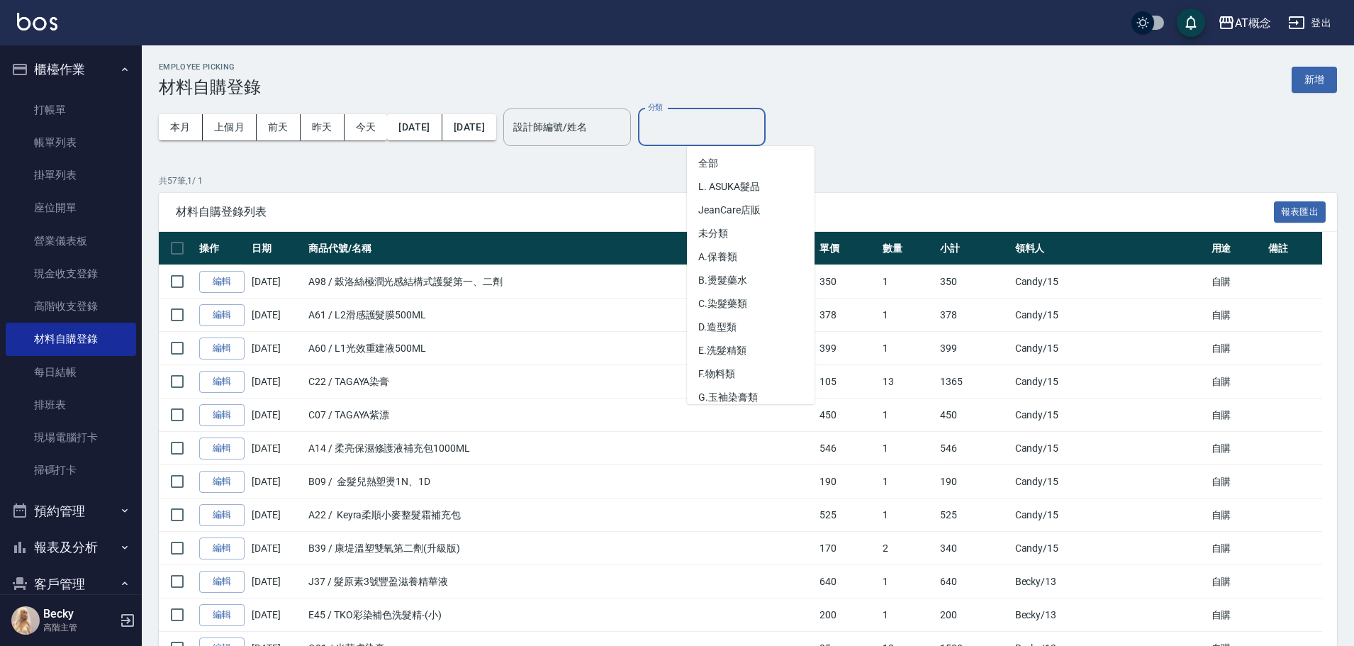
click at [759, 136] on input "分類" at bounding box center [701, 127] width 115 height 25
click at [710, 160] on li "全部" at bounding box center [751, 163] width 128 height 23
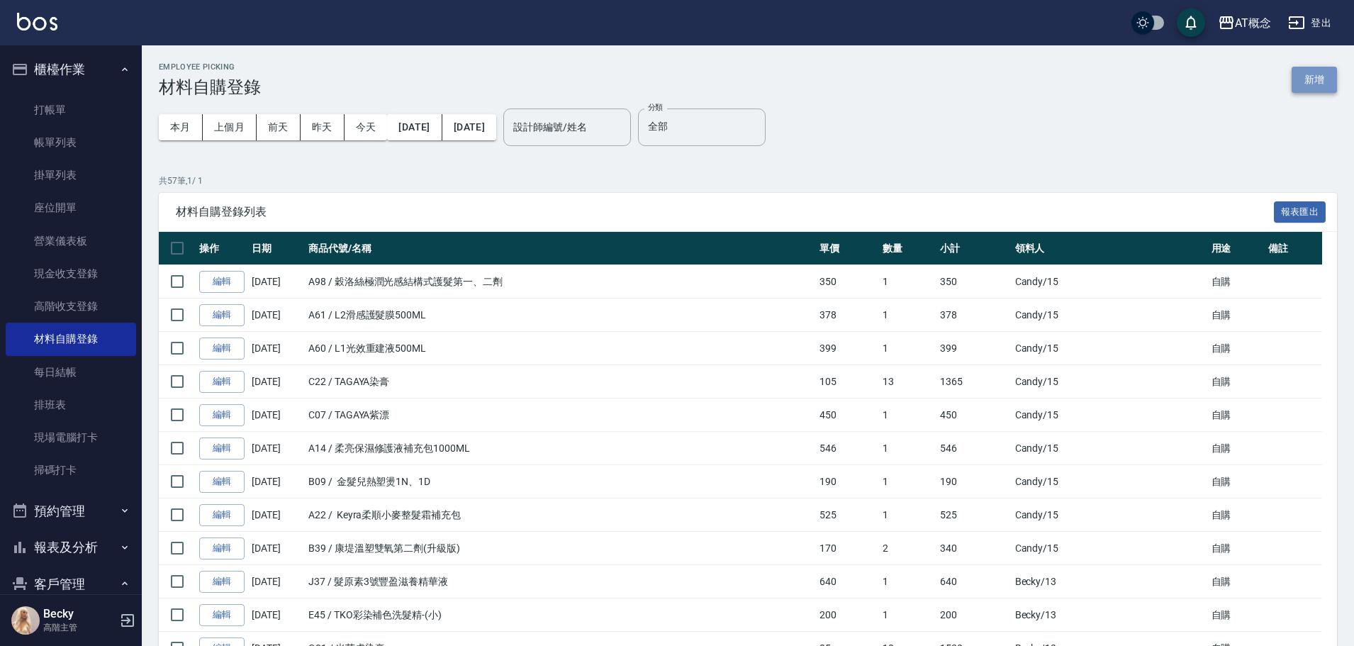
click at [1312, 82] on button "新增" at bounding box center [1314, 80] width 45 height 26
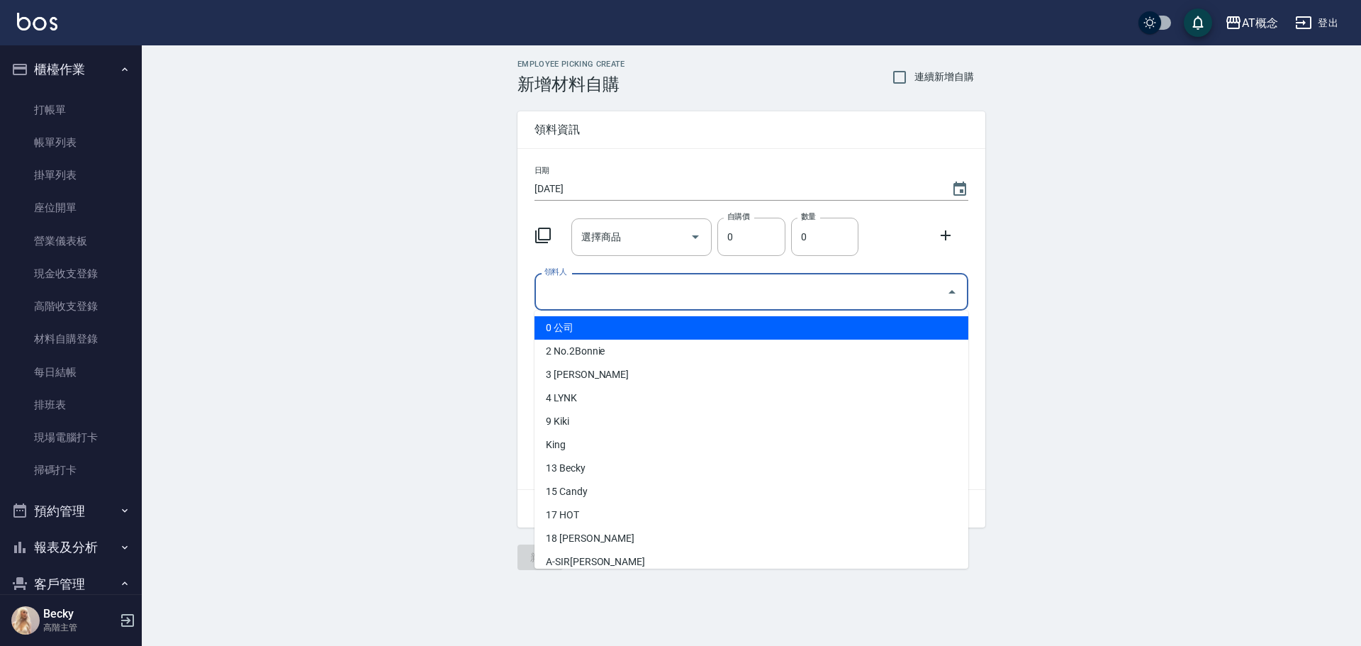
click at [600, 293] on input "領料人" at bounding box center [741, 291] width 400 height 25
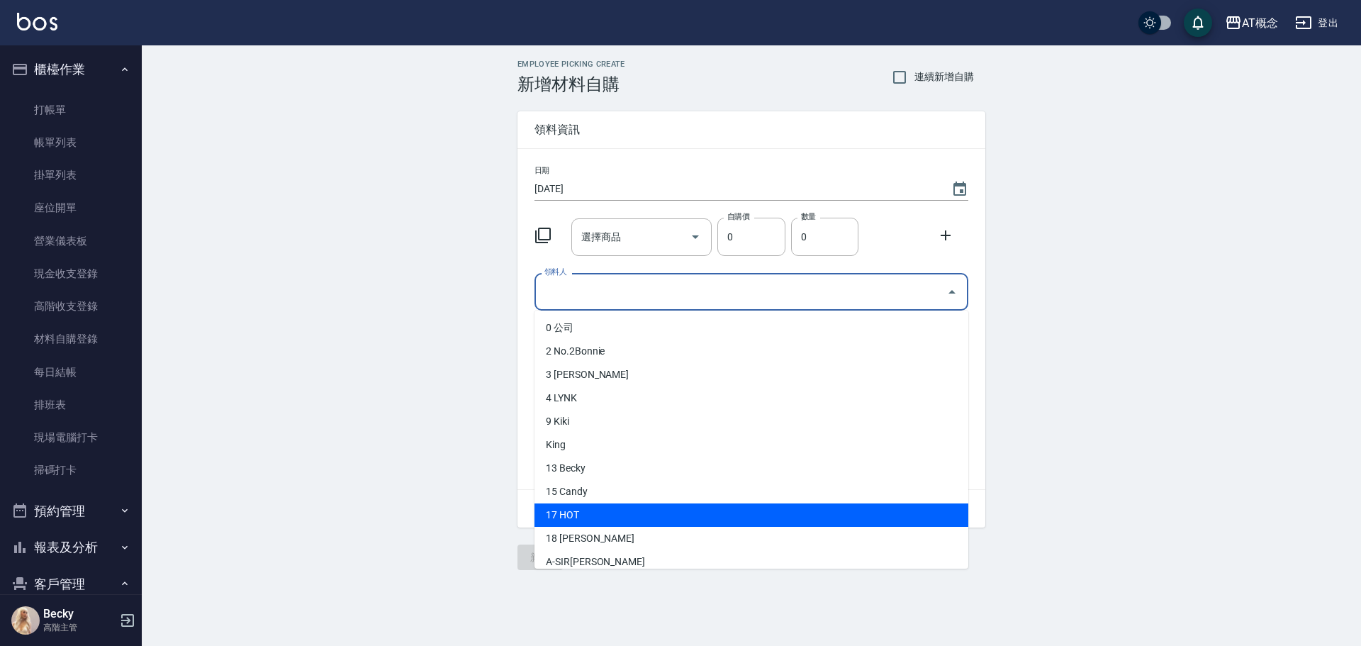
scroll to position [71, 0]
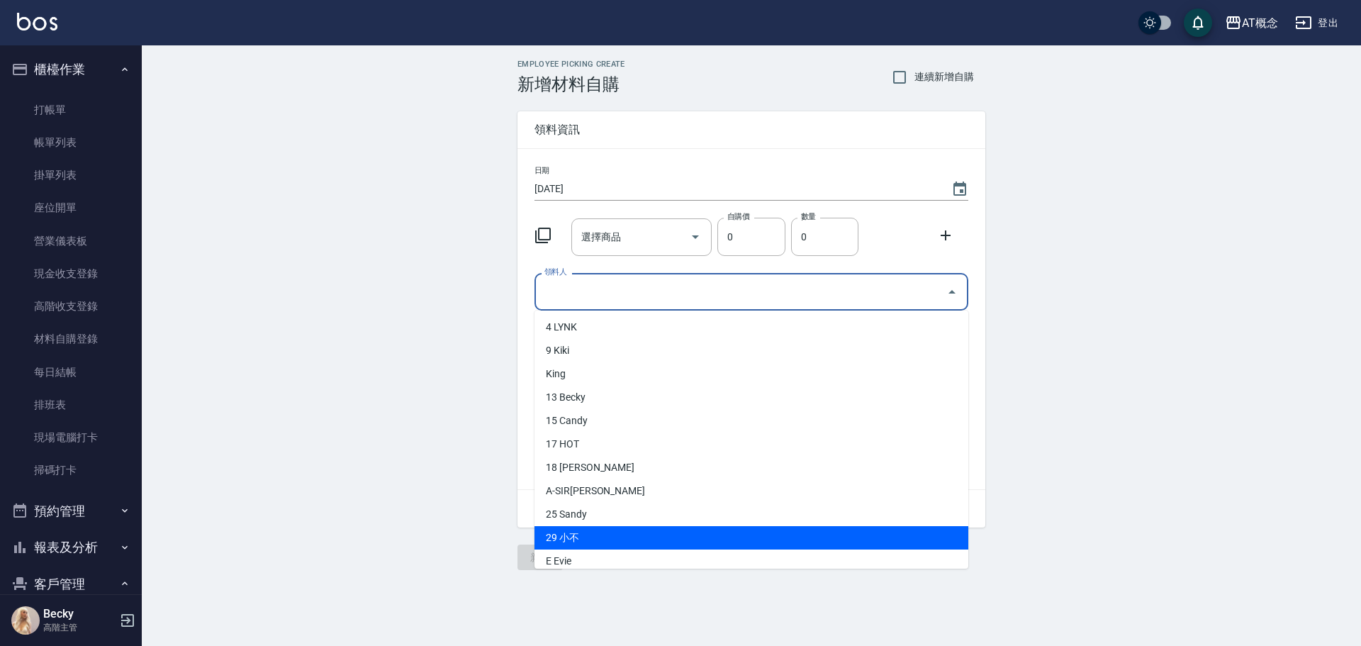
click at [589, 539] on li "29 小不" at bounding box center [752, 537] width 434 height 23
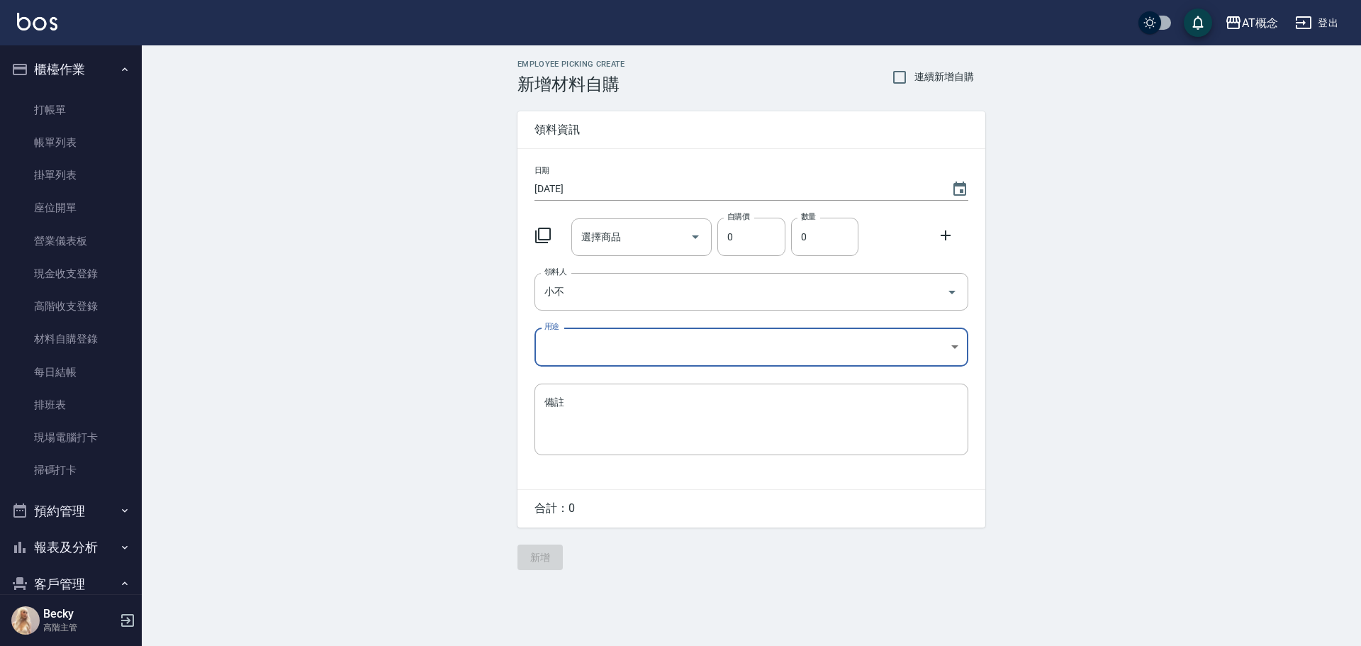
click at [581, 353] on body "AT概念 登出 櫃檯作業 打帳單 帳單列表 掛單列表 座位開單 營業儀表板 現金收支登錄 高階收支登錄 材料自購登錄 每日結帳 排班表 現場電腦打卡 掃碼打卡…" at bounding box center [680, 323] width 1361 height 646
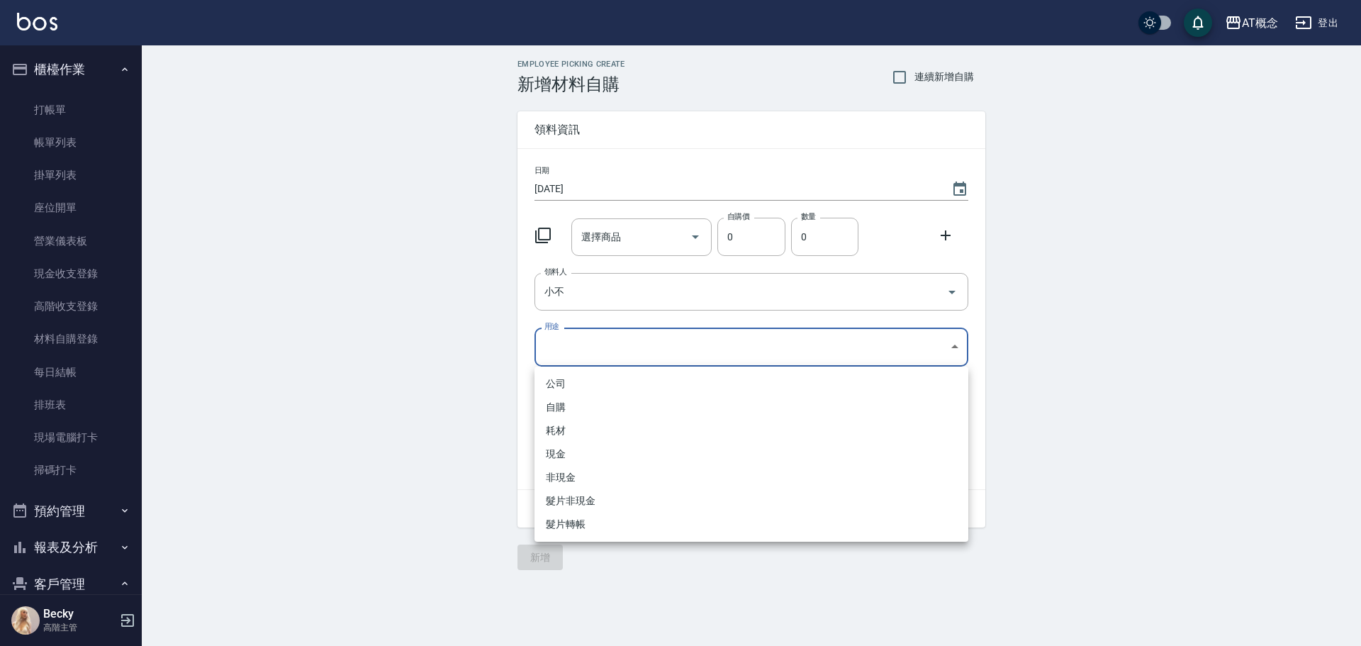
click at [577, 408] on li "自購" at bounding box center [752, 407] width 434 height 23
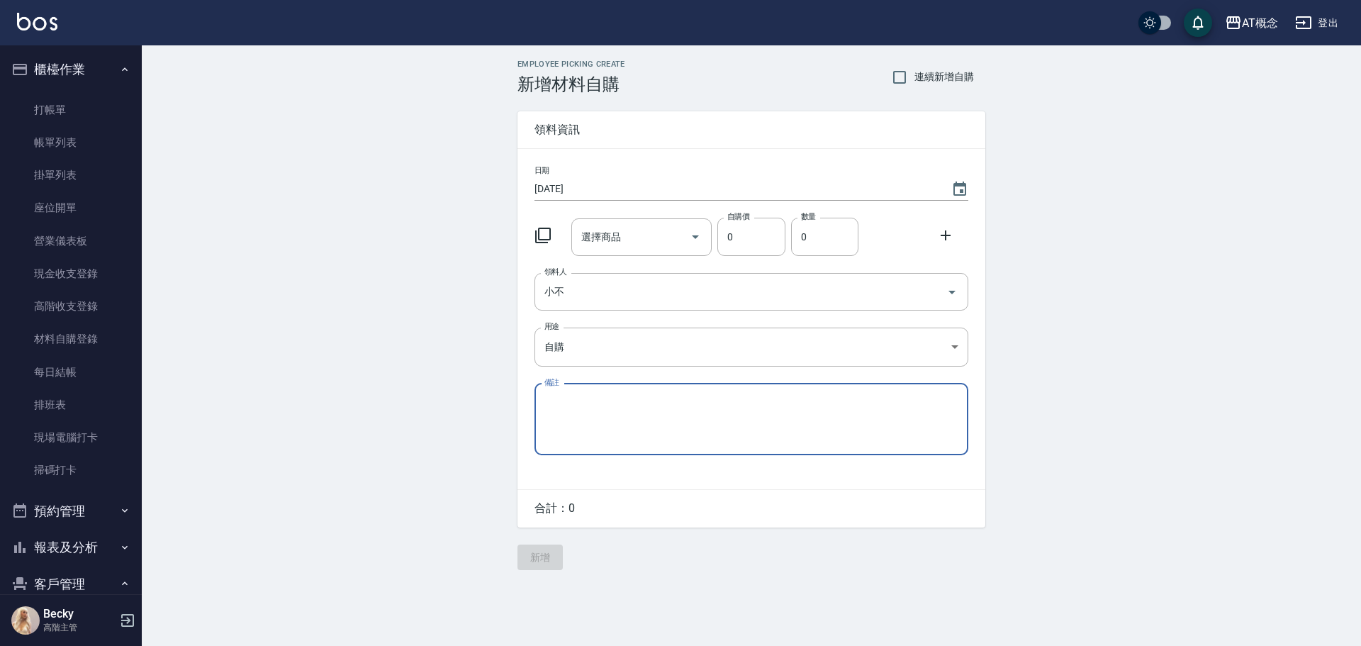
click at [544, 231] on icon at bounding box center [543, 235] width 17 height 17
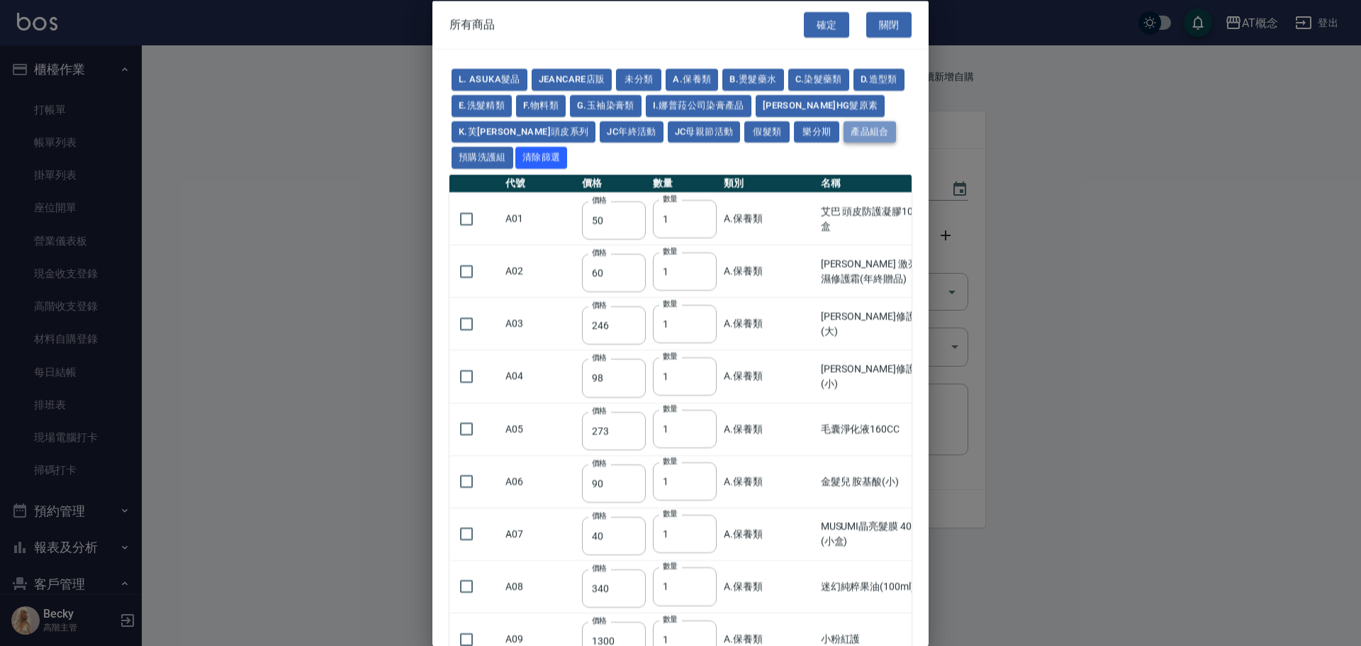
click at [844, 131] on button "產品組合" at bounding box center [870, 132] width 52 height 22
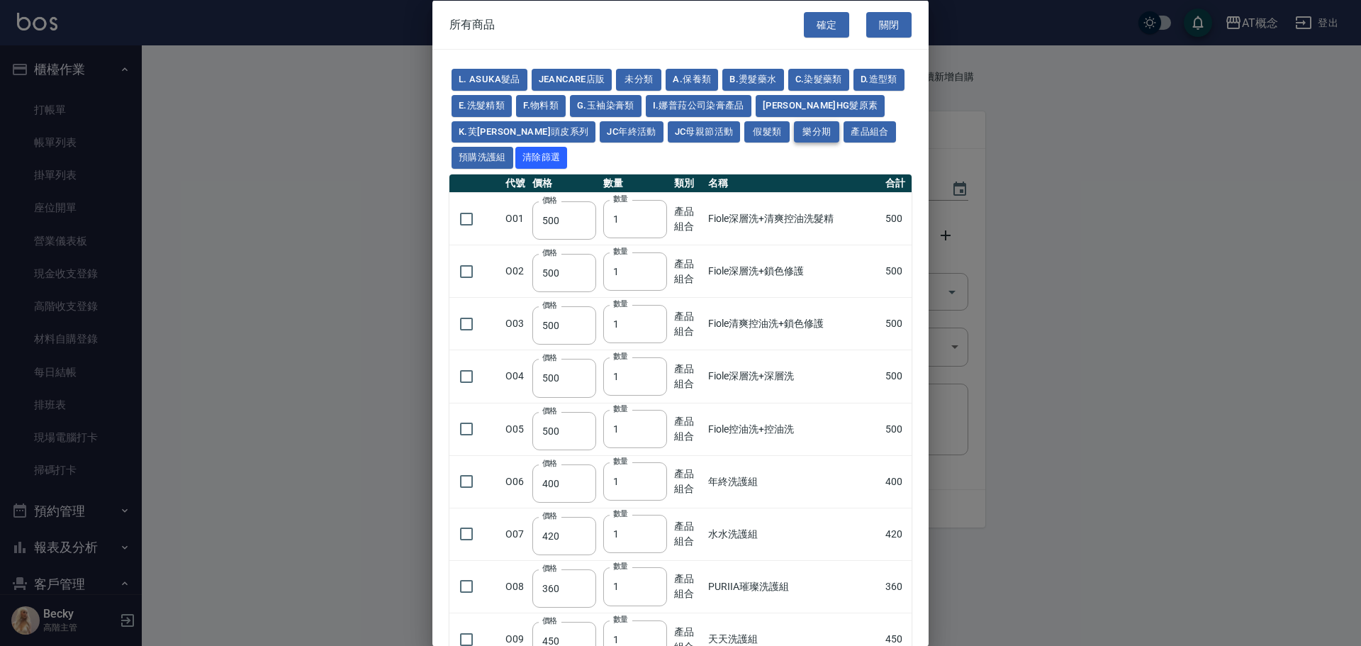
click at [794, 132] on button "樂分期" at bounding box center [816, 132] width 45 height 22
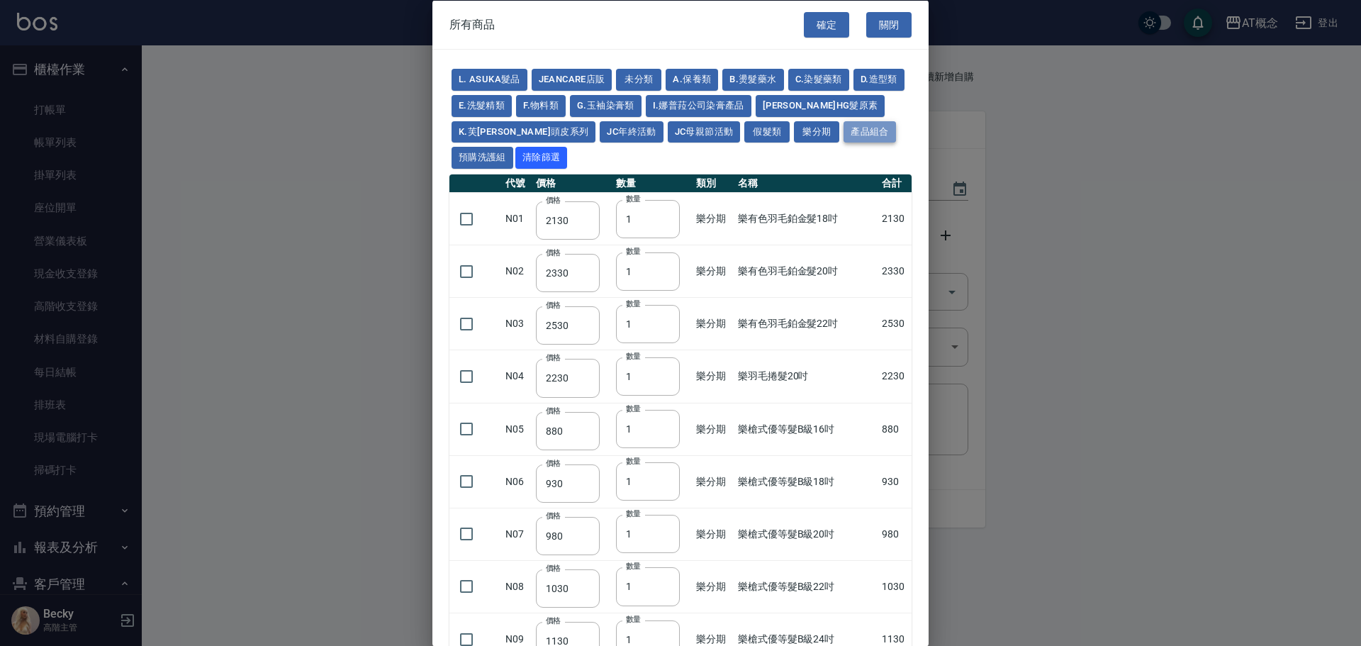
click at [844, 134] on button "產品組合" at bounding box center [870, 132] width 52 height 22
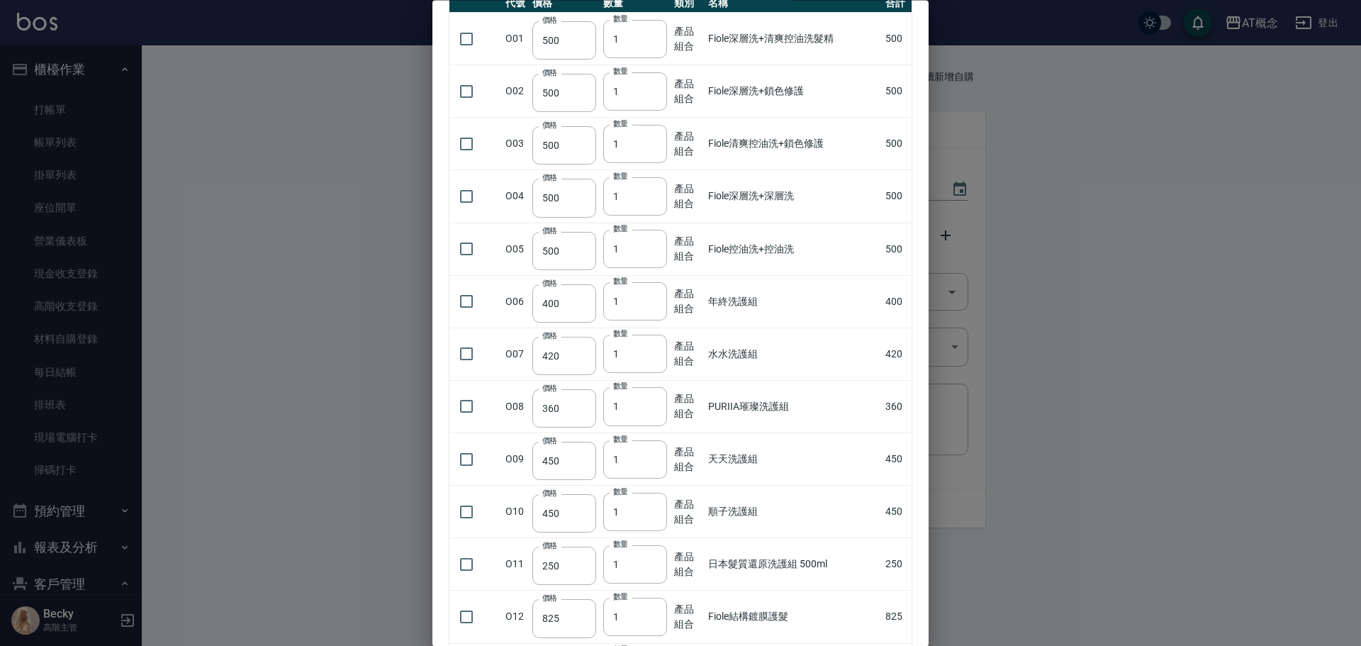
scroll to position [354, 0]
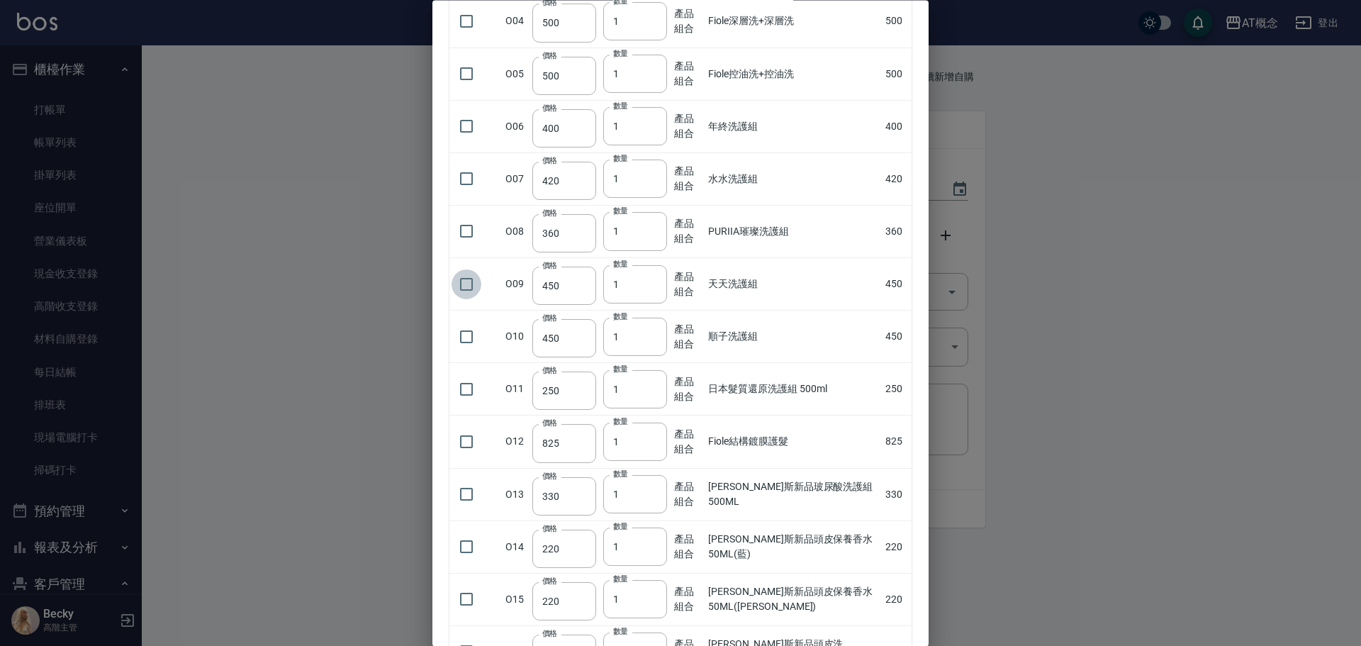
click at [466, 286] on input "checkbox" at bounding box center [467, 284] width 30 height 30
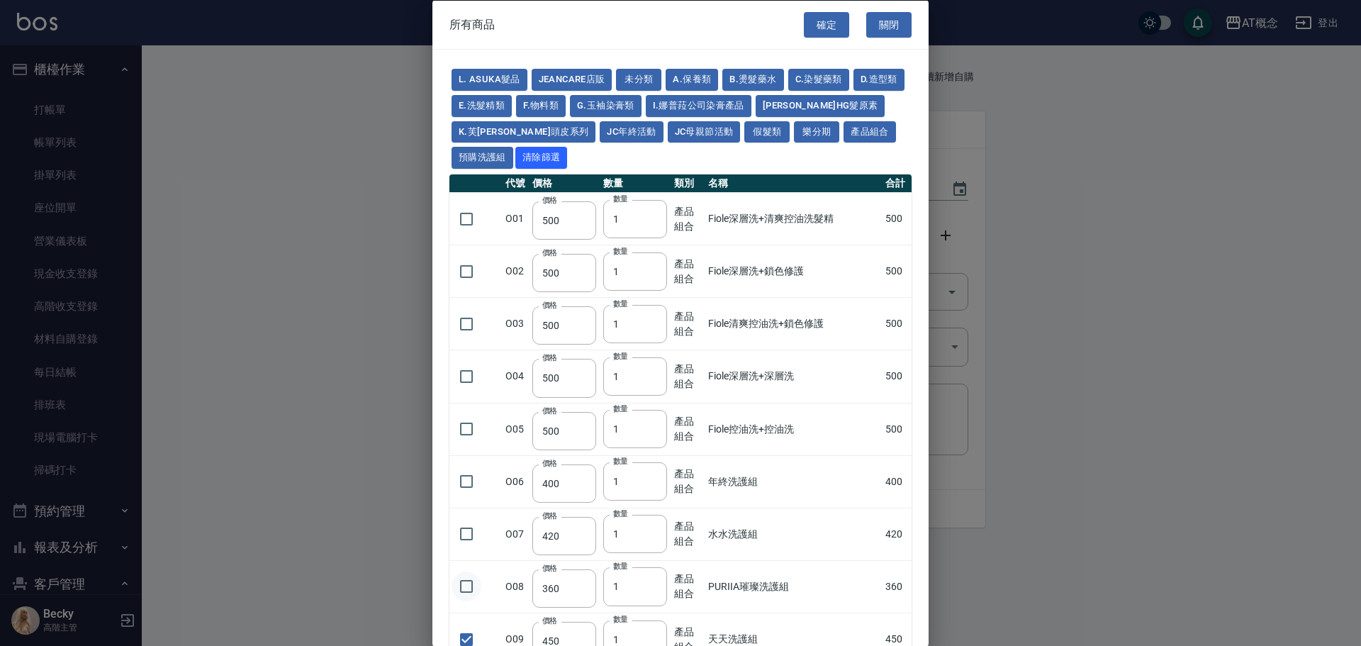
scroll to position [142, 0]
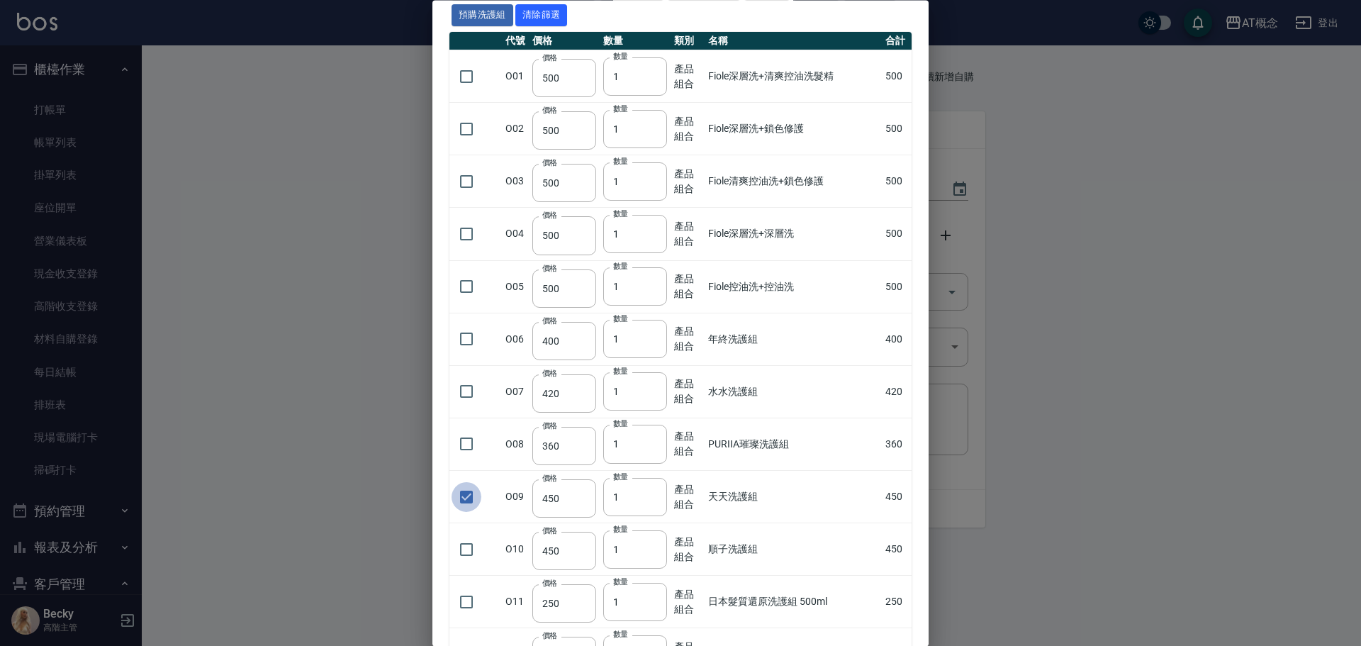
click at [468, 499] on input "checkbox" at bounding box center [467, 497] width 30 height 30
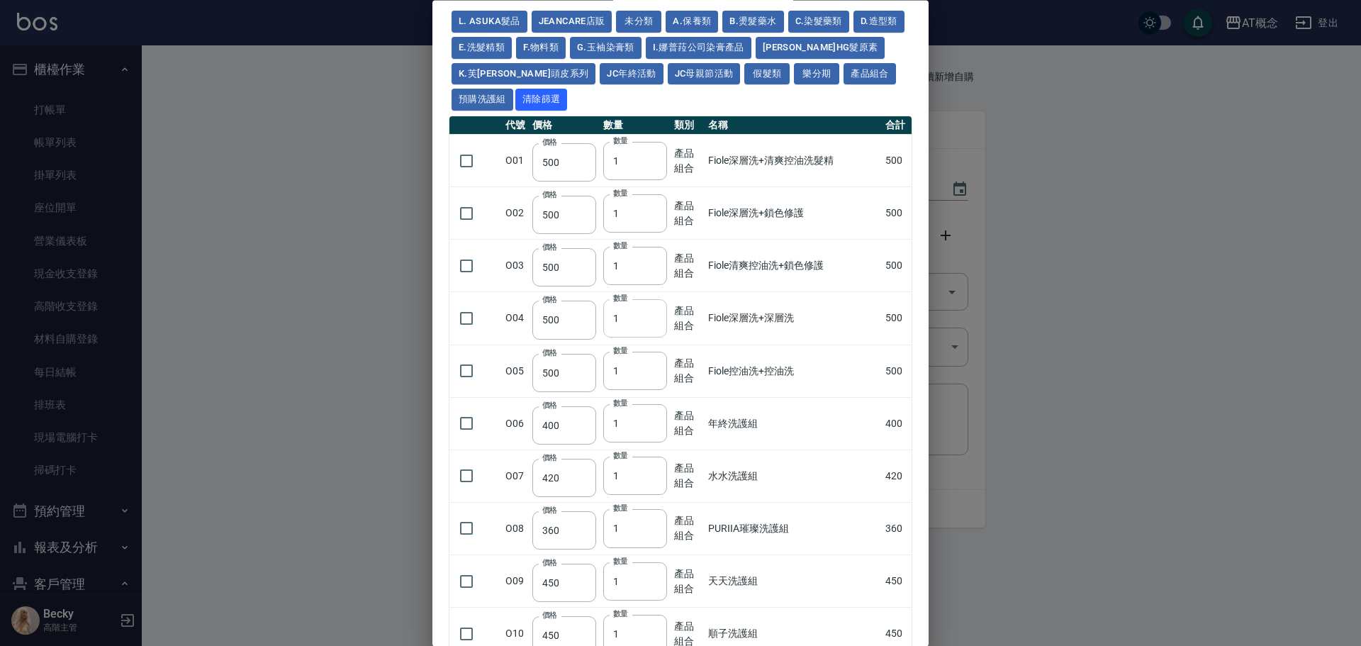
scroll to position [0, 0]
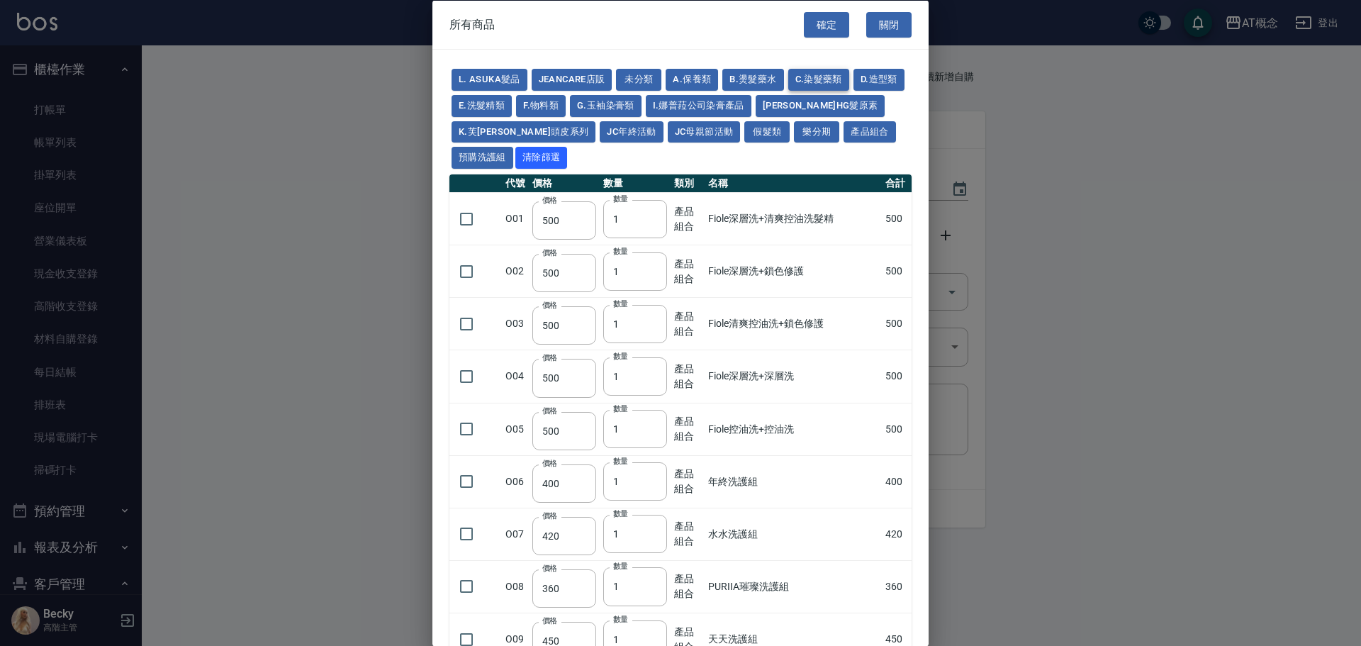
click at [800, 77] on button "C.染髮藥類" at bounding box center [818, 80] width 61 height 22
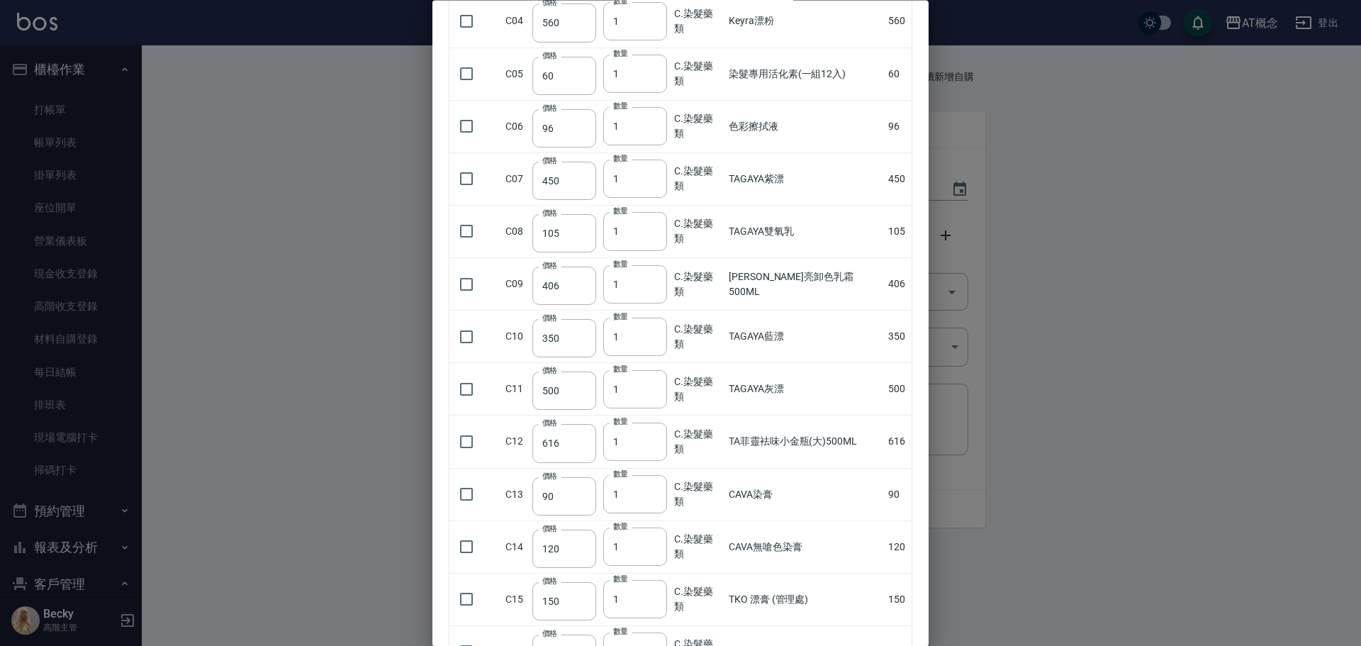
scroll to position [709, 0]
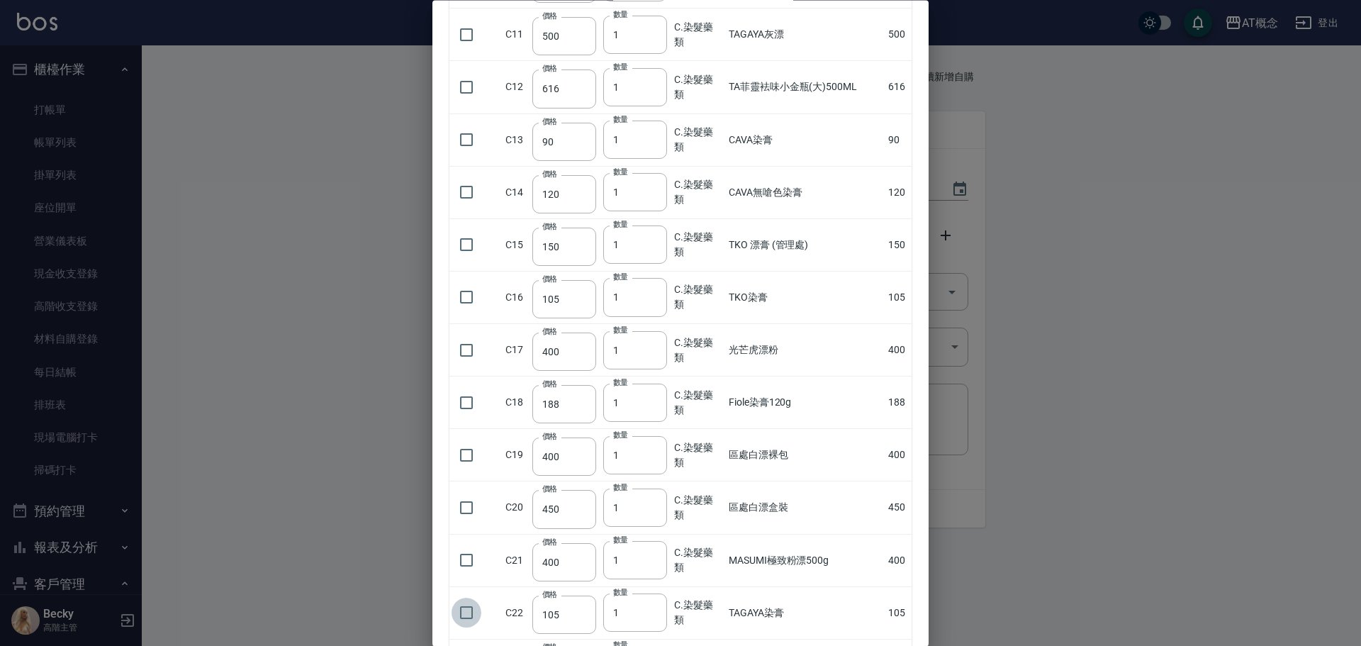
click at [469, 613] on input "checkbox" at bounding box center [467, 613] width 30 height 30
click at [659, 610] on input "2" at bounding box center [635, 613] width 64 height 38
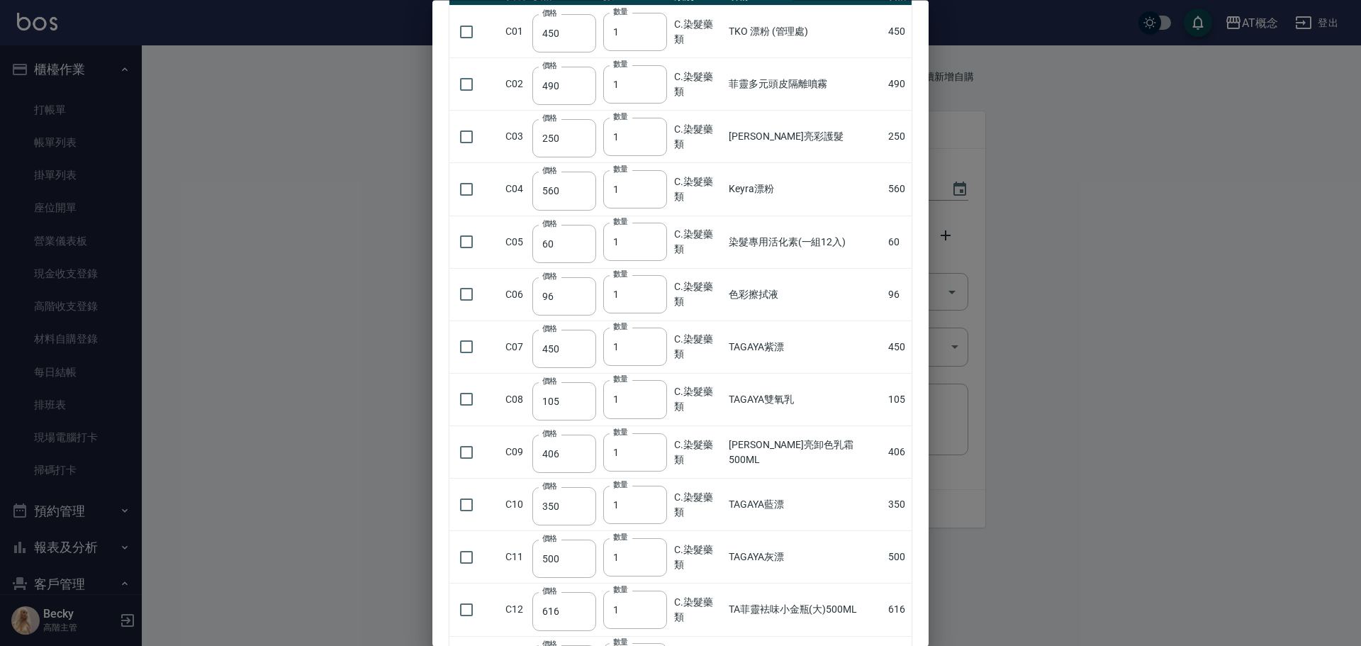
scroll to position [0, 0]
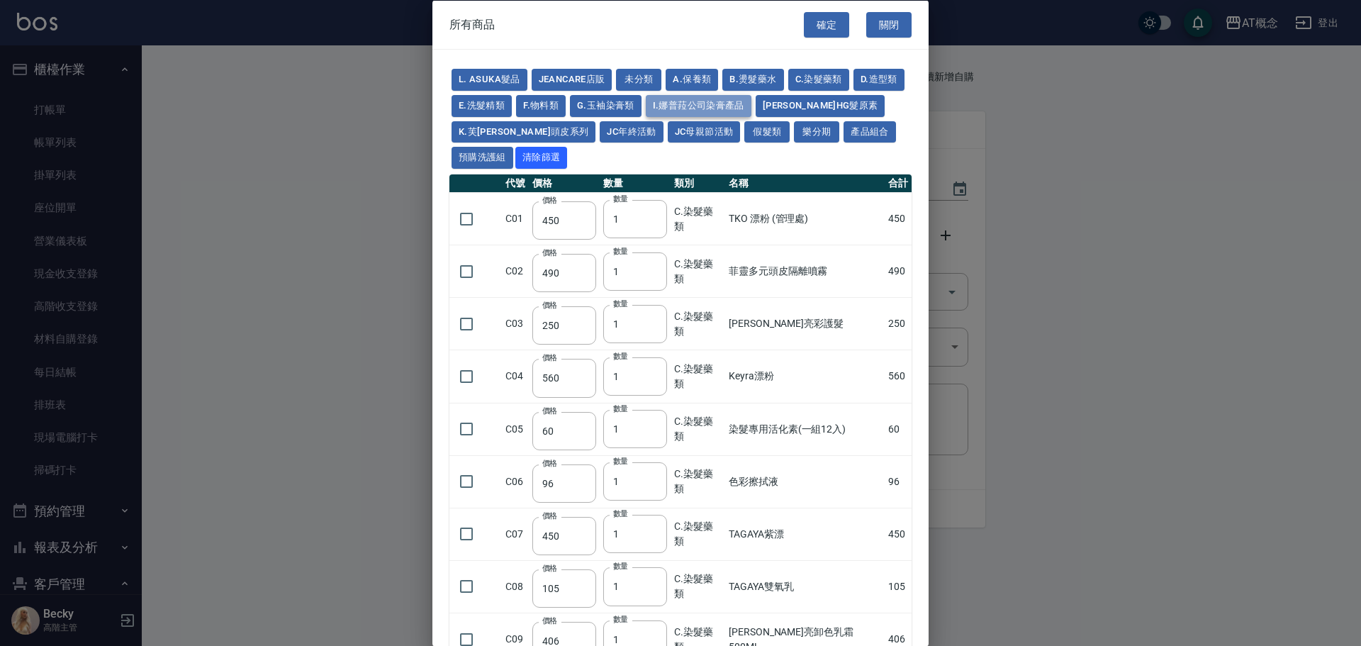
click at [751, 104] on button "I.娜普菈公司染膏產品" at bounding box center [699, 105] width 106 height 22
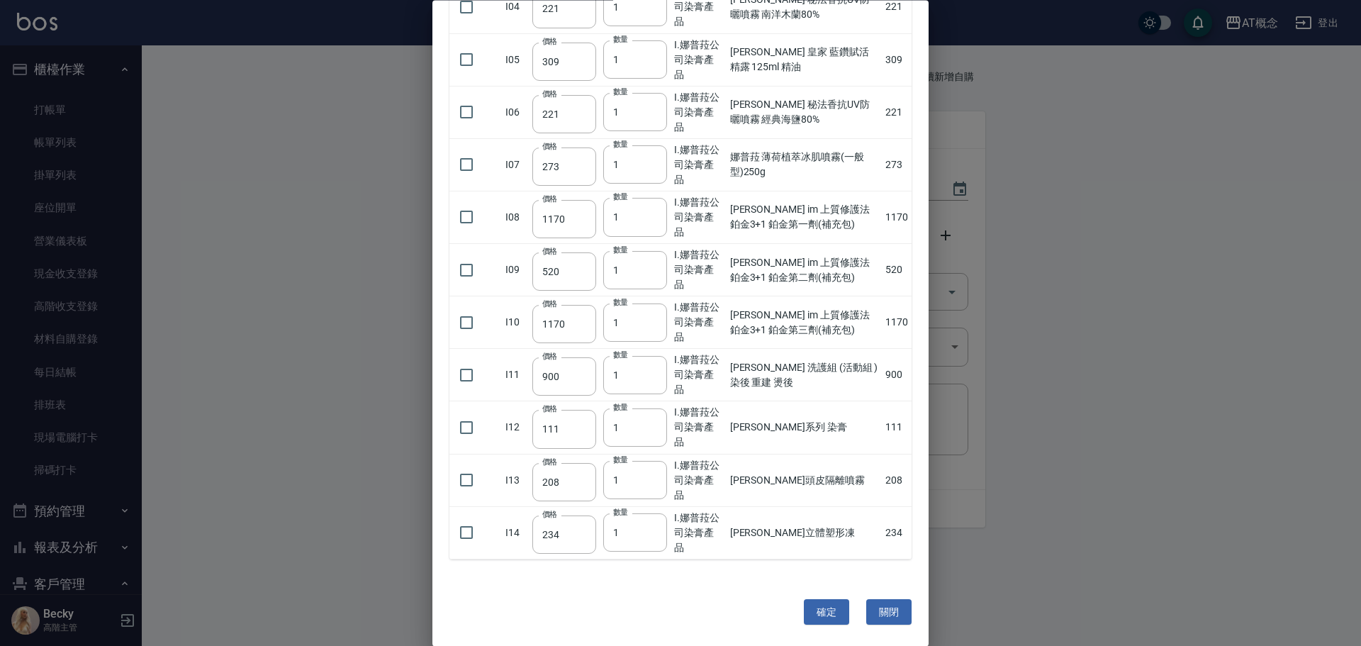
scroll to position [370, 0]
click at [466, 477] on input "checkbox" at bounding box center [467, 479] width 30 height 30
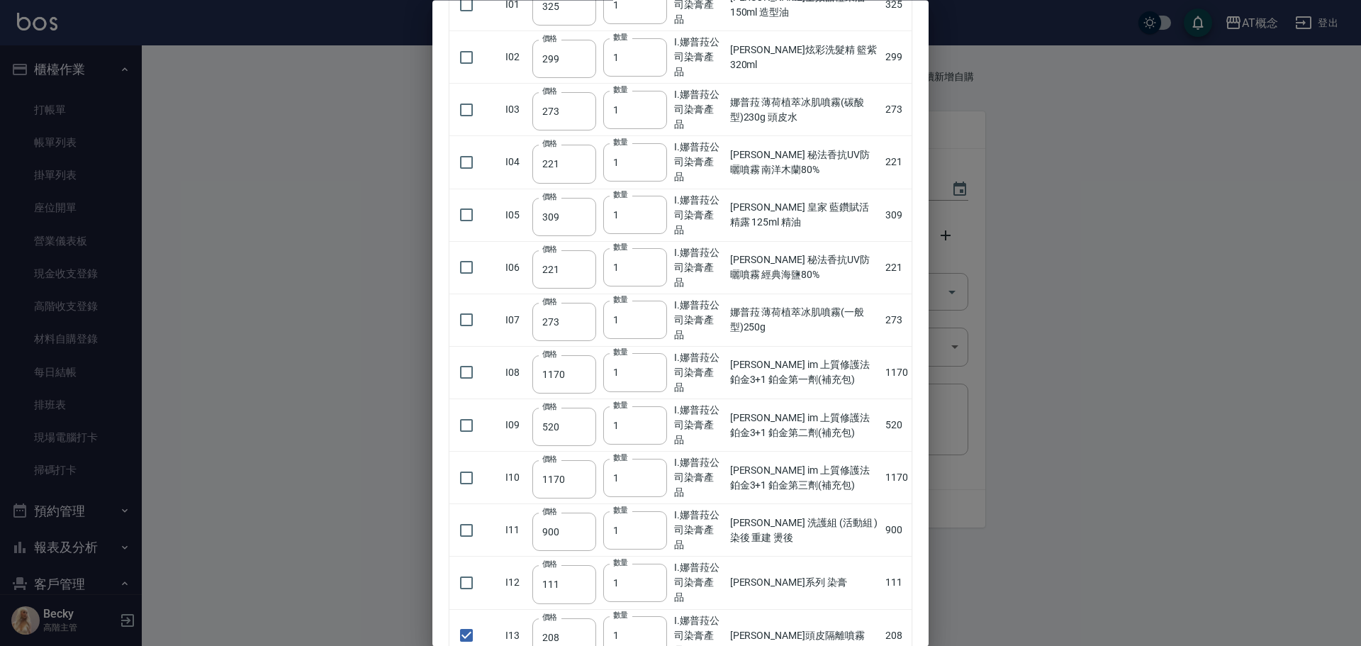
scroll to position [0, 0]
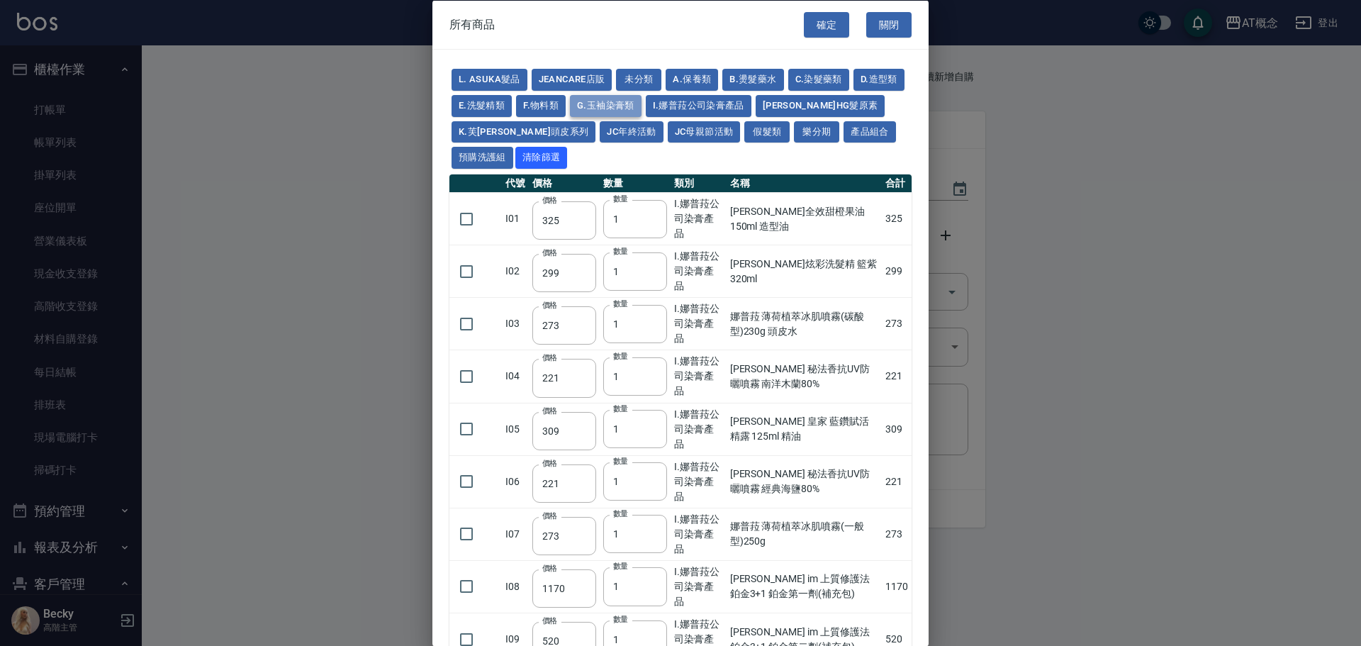
click at [642, 101] on button "G.玉袖染膏類" at bounding box center [606, 105] width 72 height 22
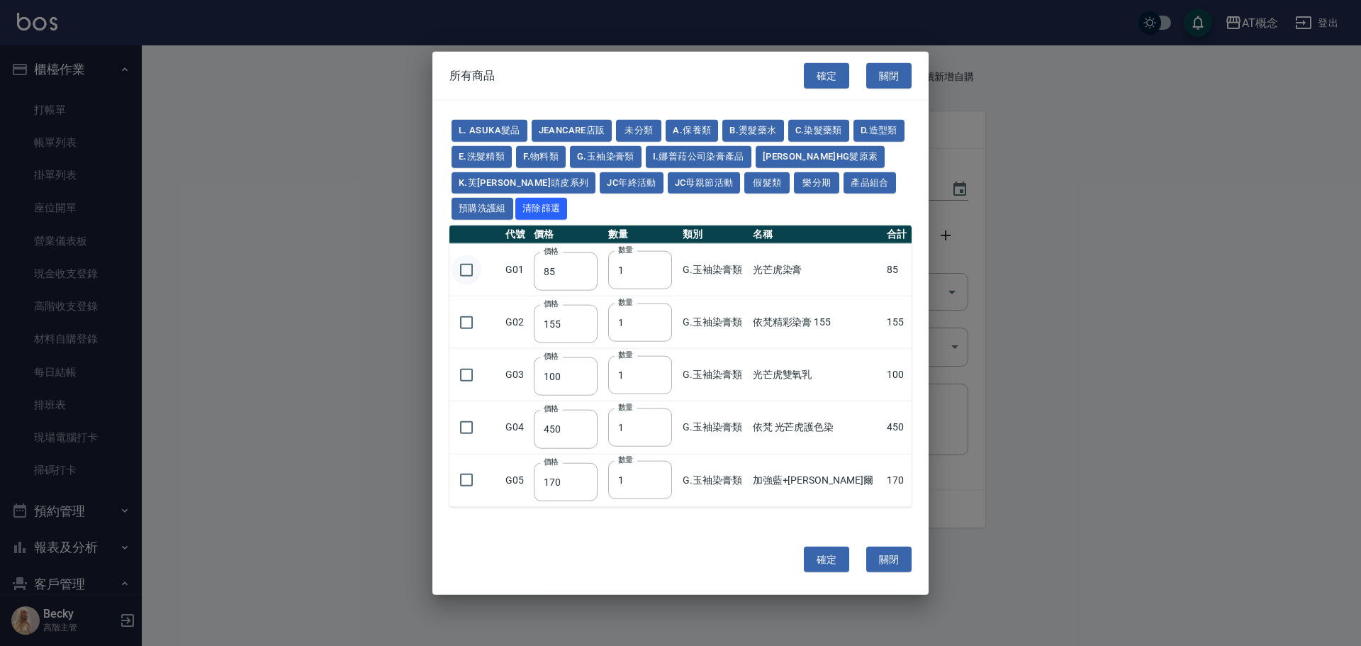
click at [466, 267] on input "checkbox" at bounding box center [467, 270] width 30 height 30
click at [668, 264] on input "2" at bounding box center [640, 269] width 64 height 38
click at [668, 264] on input "3" at bounding box center [640, 269] width 64 height 38
click at [707, 130] on button "A.保養類" at bounding box center [692, 131] width 52 height 22
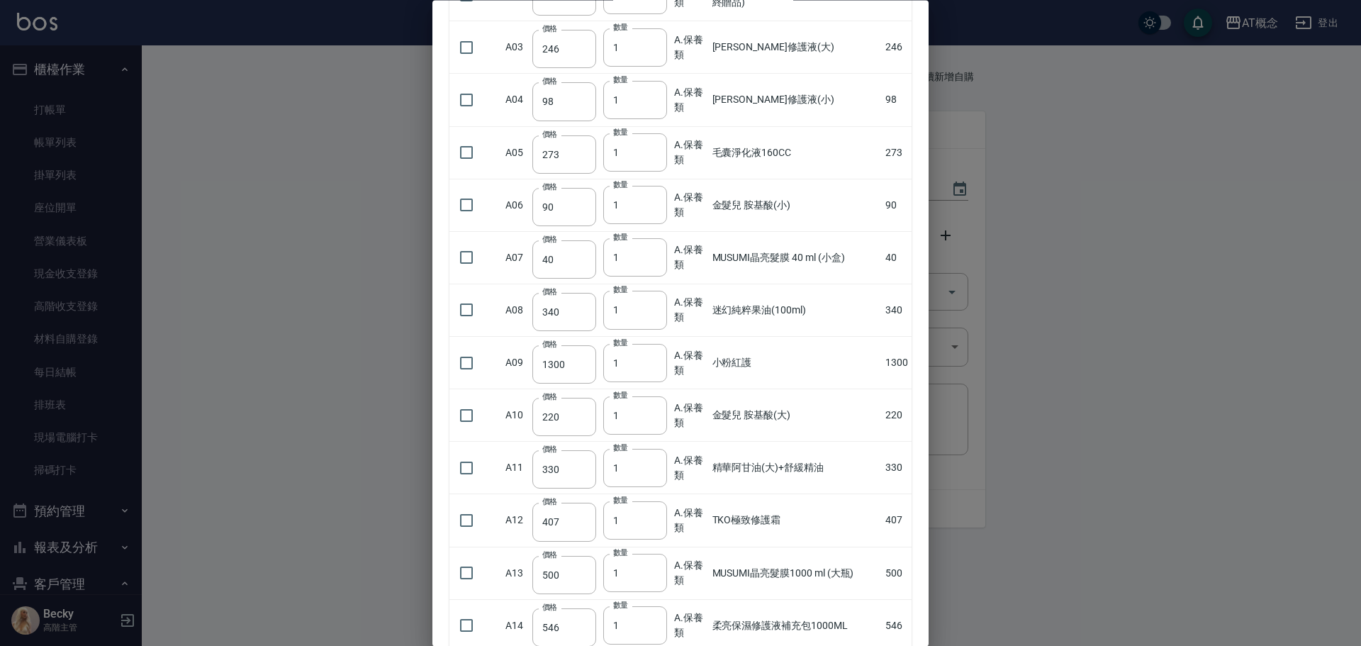
scroll to position [354, 0]
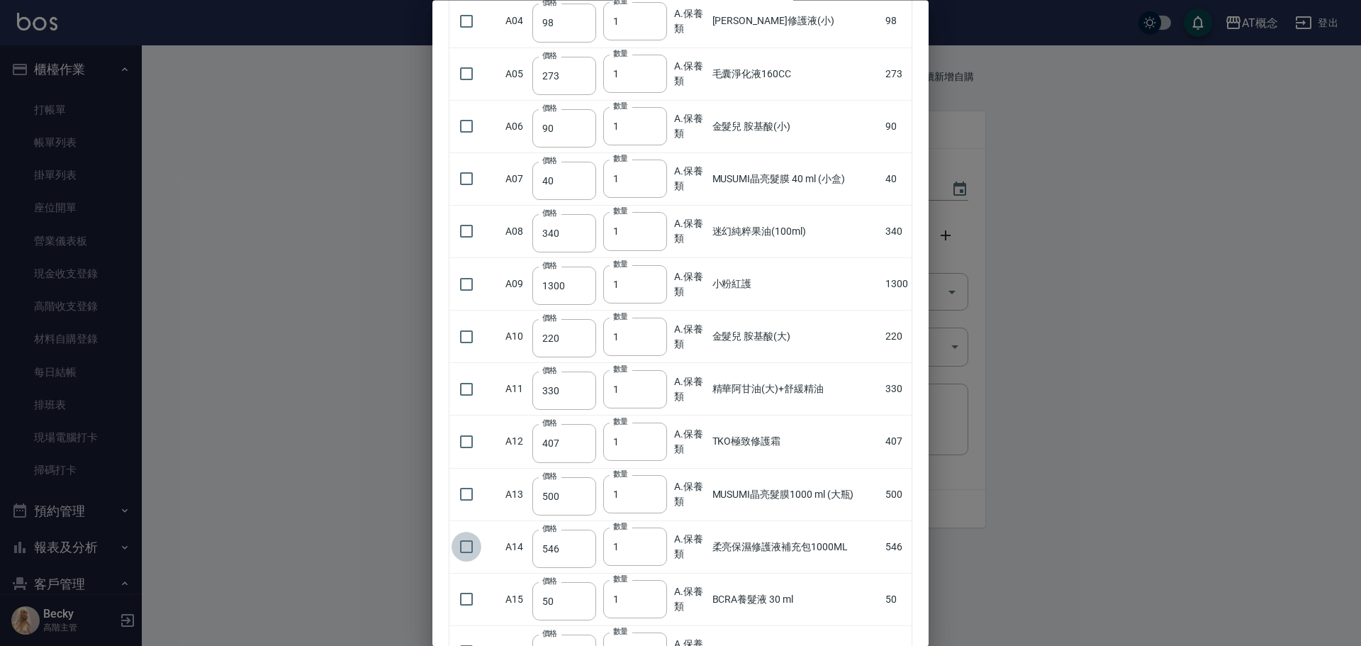
click at [468, 549] on input "checkbox" at bounding box center [467, 547] width 30 height 30
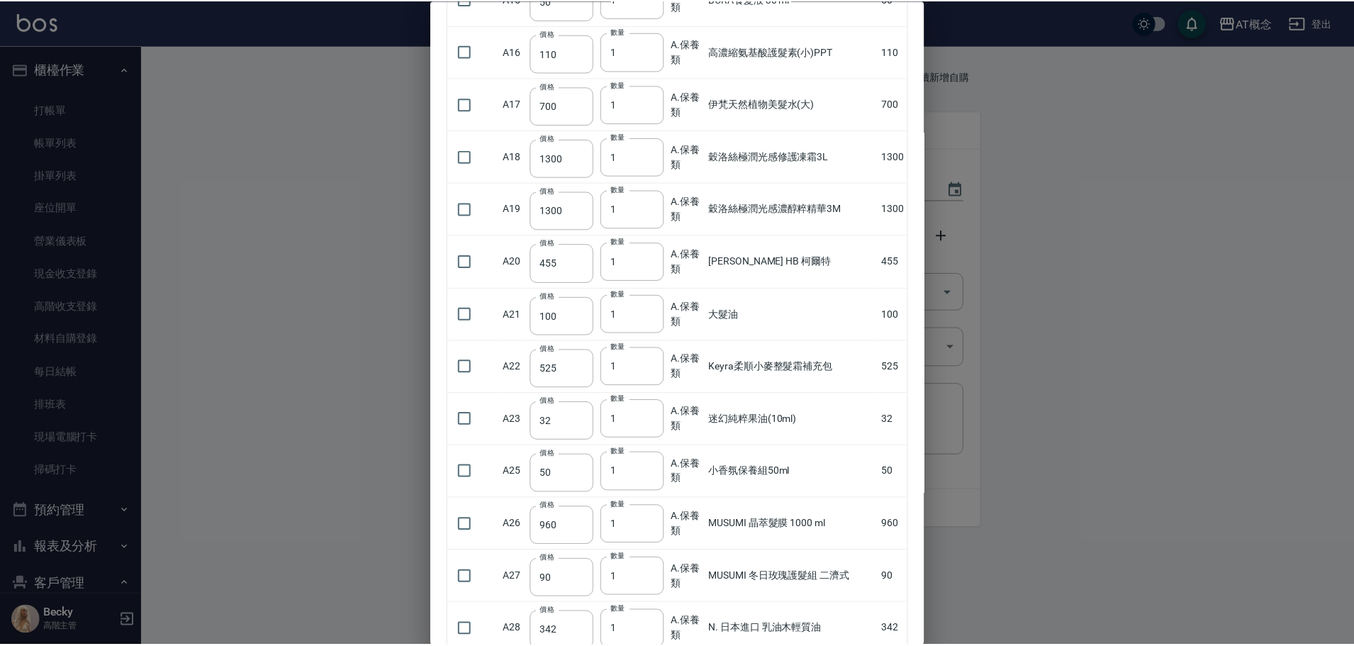
scroll to position [0, 0]
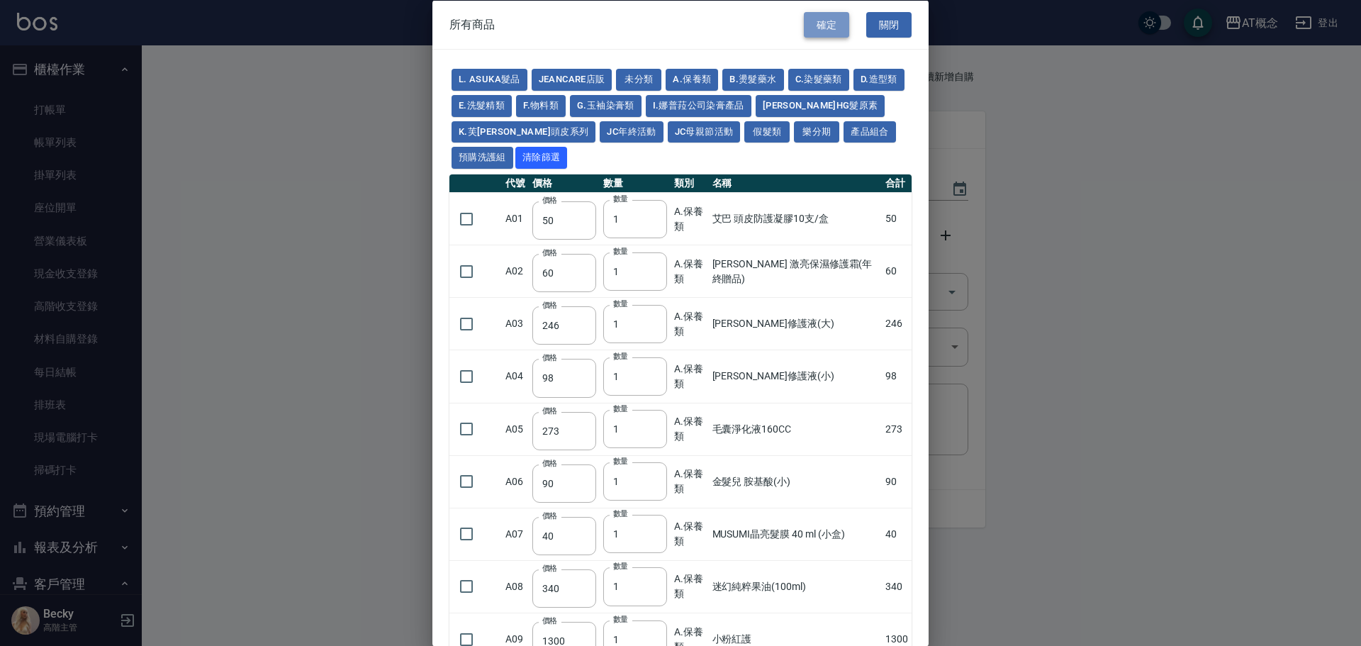
click at [815, 23] on button "確定" at bounding box center [826, 24] width 45 height 26
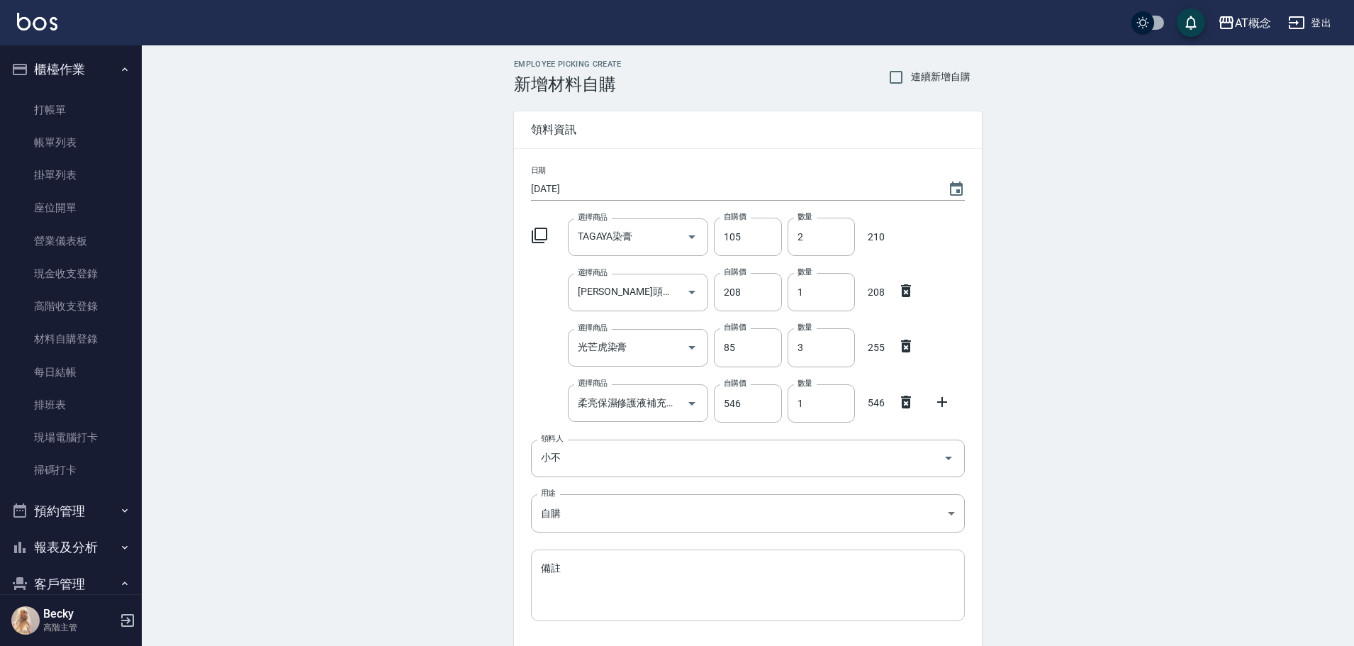
scroll to position [106, 0]
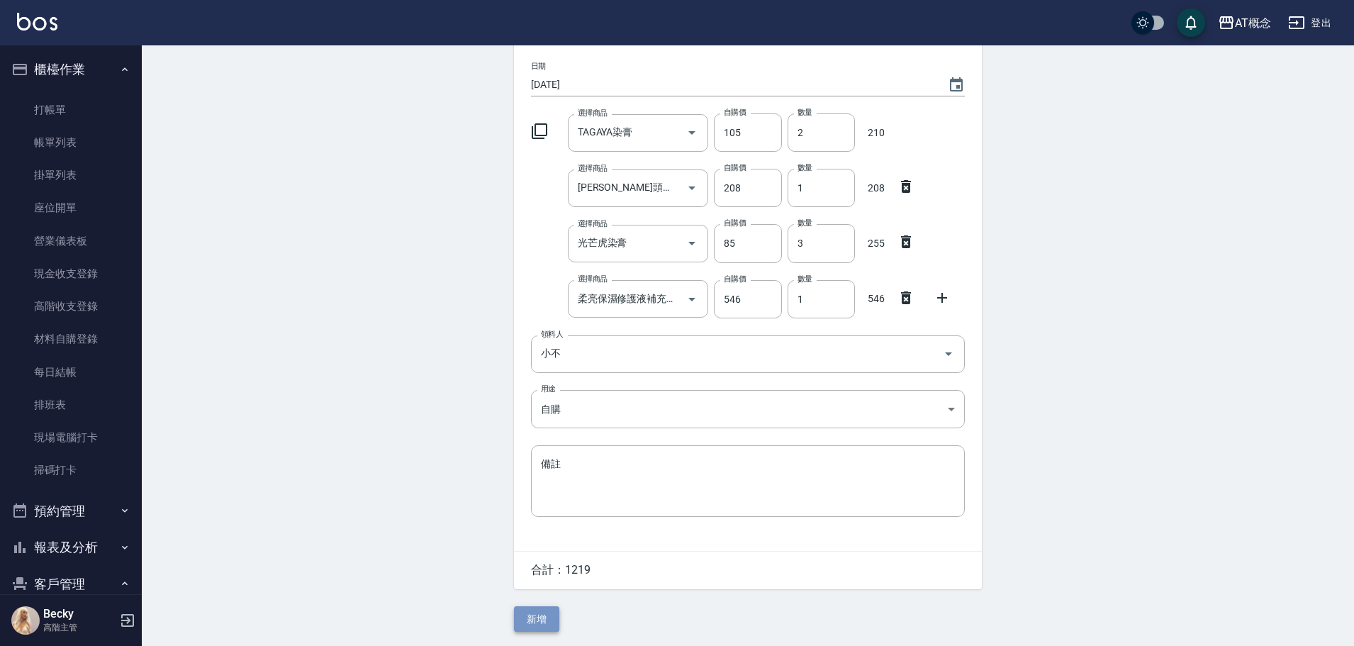
click at [544, 616] on button "新增" at bounding box center [536, 619] width 45 height 26
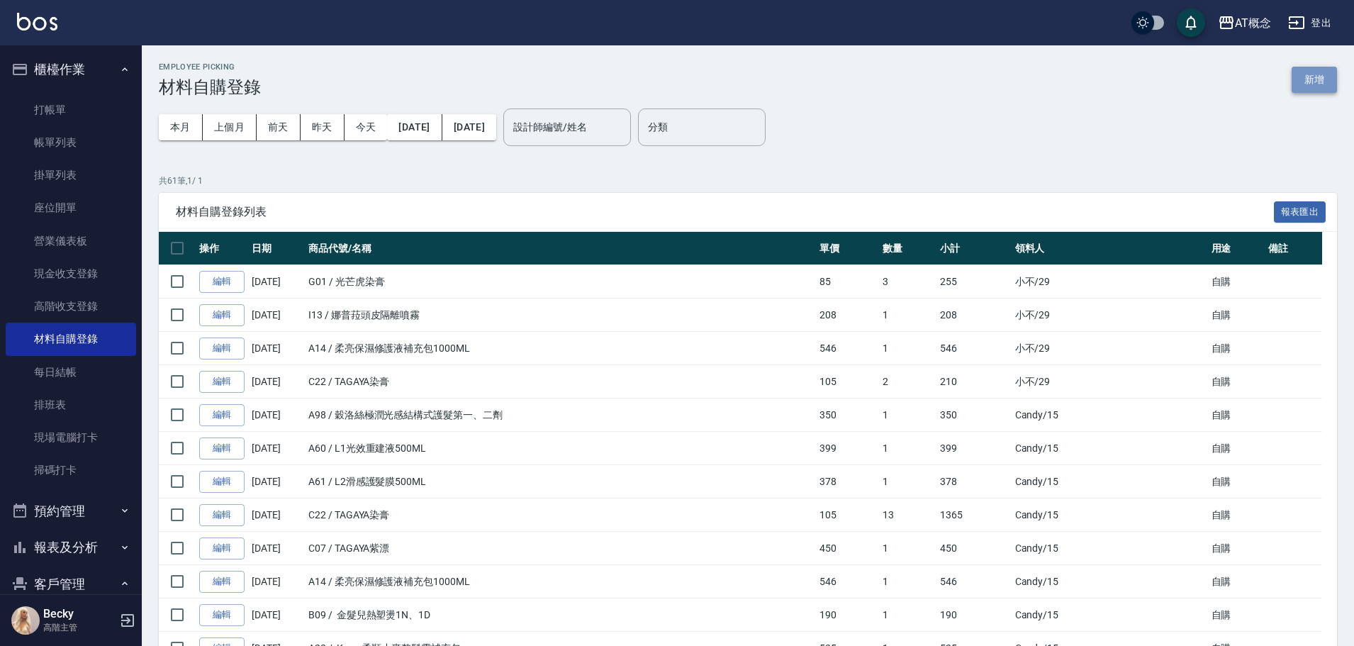
click at [1314, 80] on button "新增" at bounding box center [1314, 80] width 45 height 26
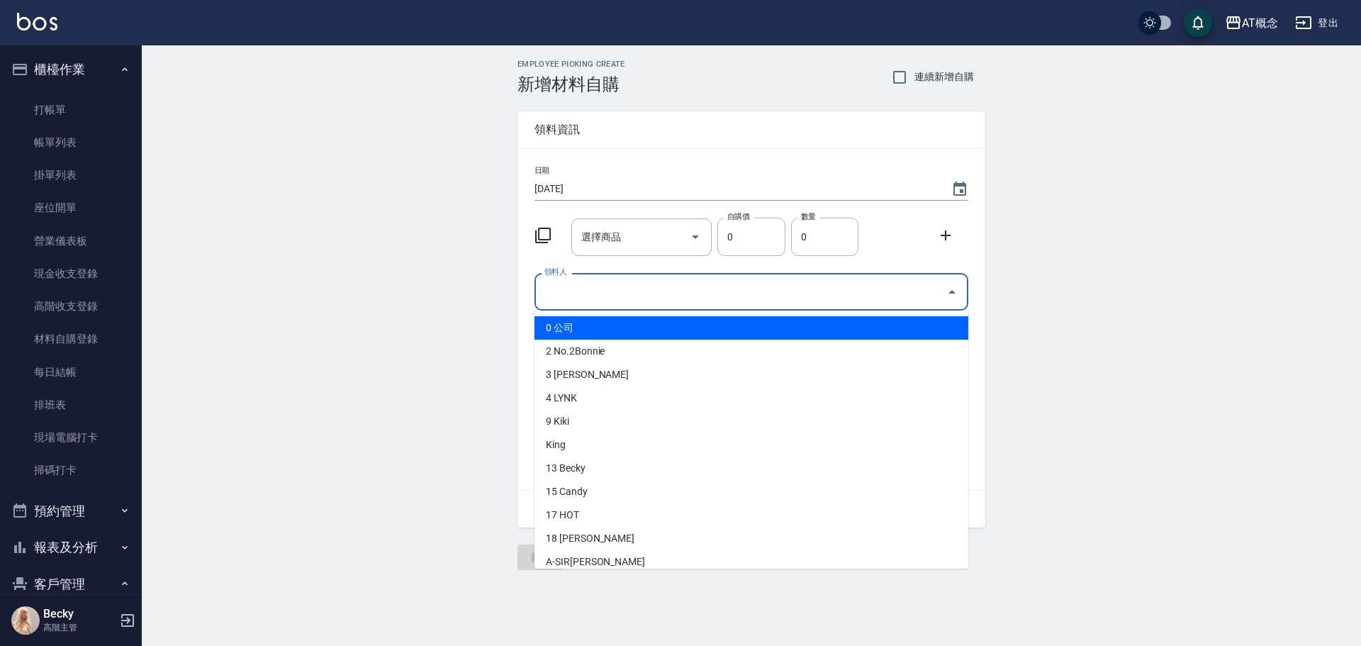
click at [552, 295] on input "領料人" at bounding box center [741, 291] width 400 height 25
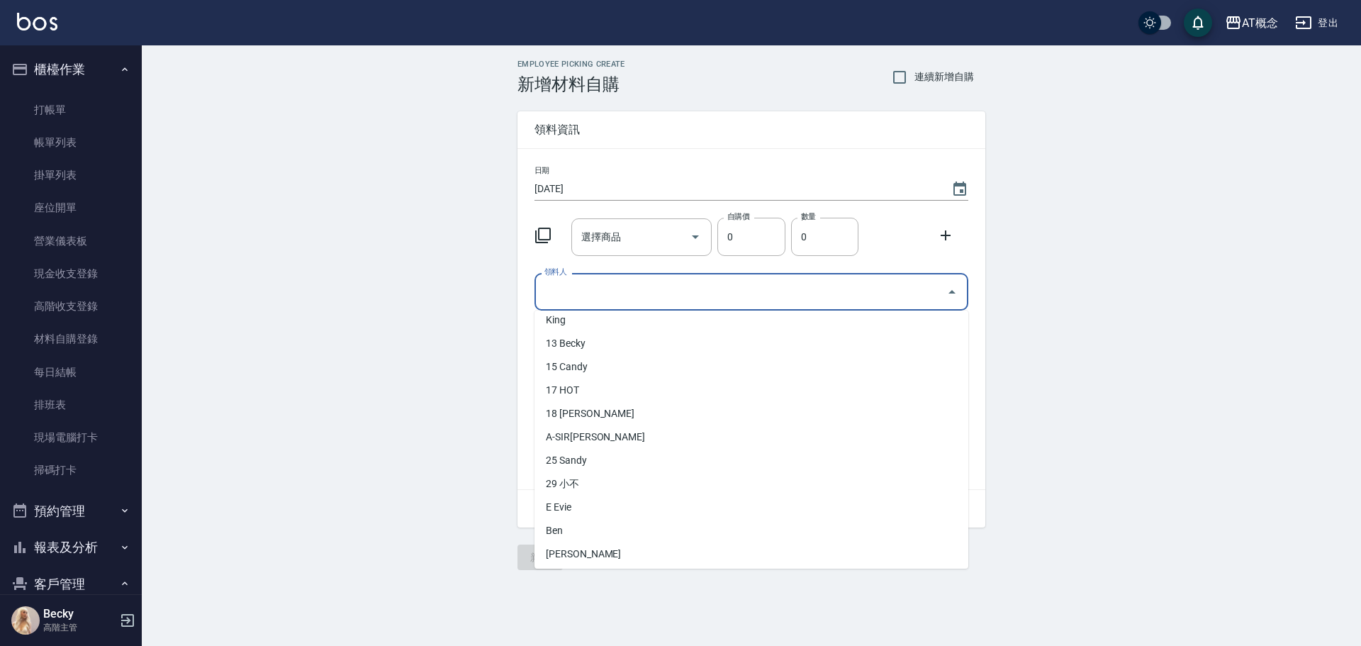
scroll to position [142, 0]
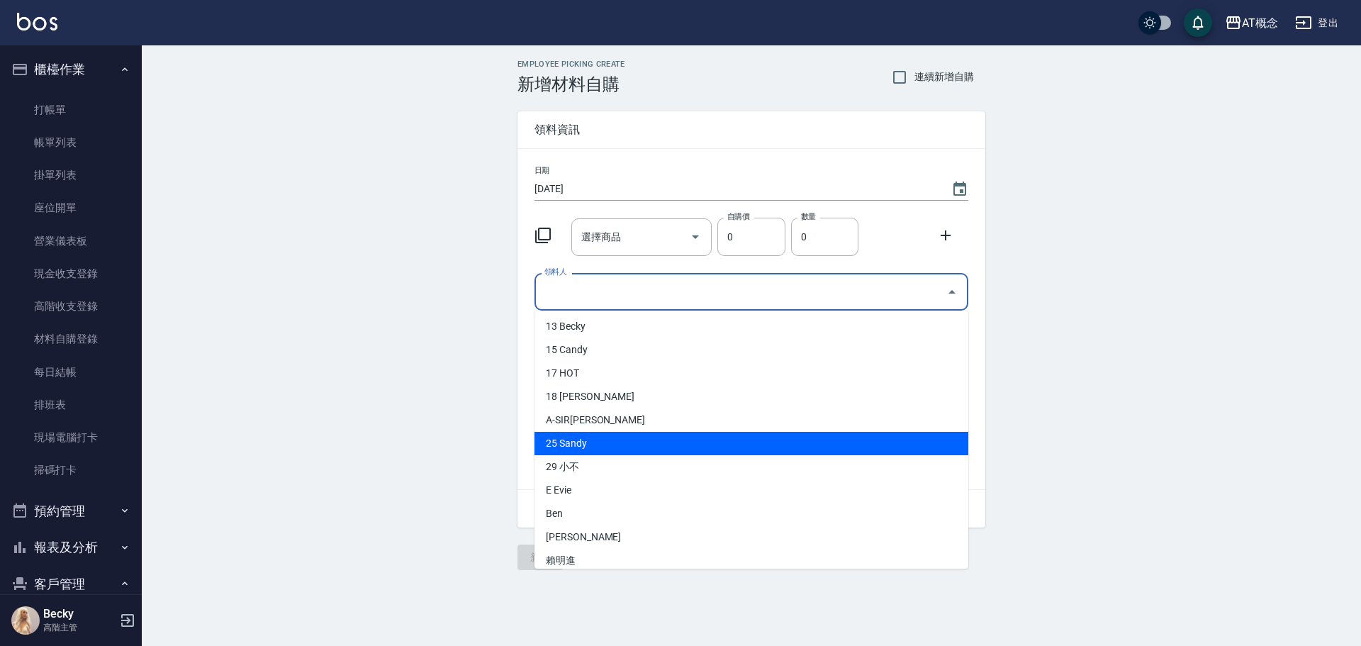
click at [565, 449] on li "25 Sandy" at bounding box center [752, 443] width 434 height 23
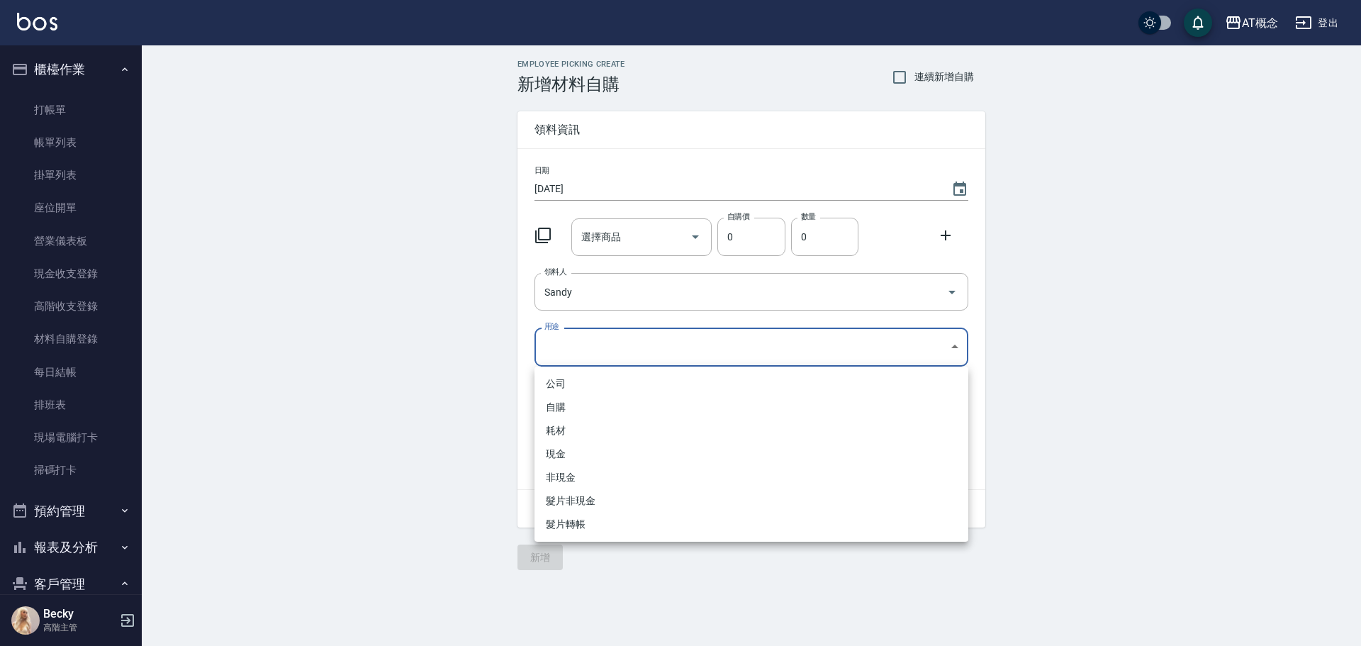
click at [576, 347] on body "AT概念 登出 櫃檯作業 打帳單 帳單列表 掛單列表 座位開單 營業儀表板 現金收支登錄 高階收支登錄 材料自購登錄 每日結帳 排班表 現場電腦打卡 掃碼打卡…" at bounding box center [680, 323] width 1361 height 646
click at [562, 411] on li "自購" at bounding box center [752, 407] width 434 height 23
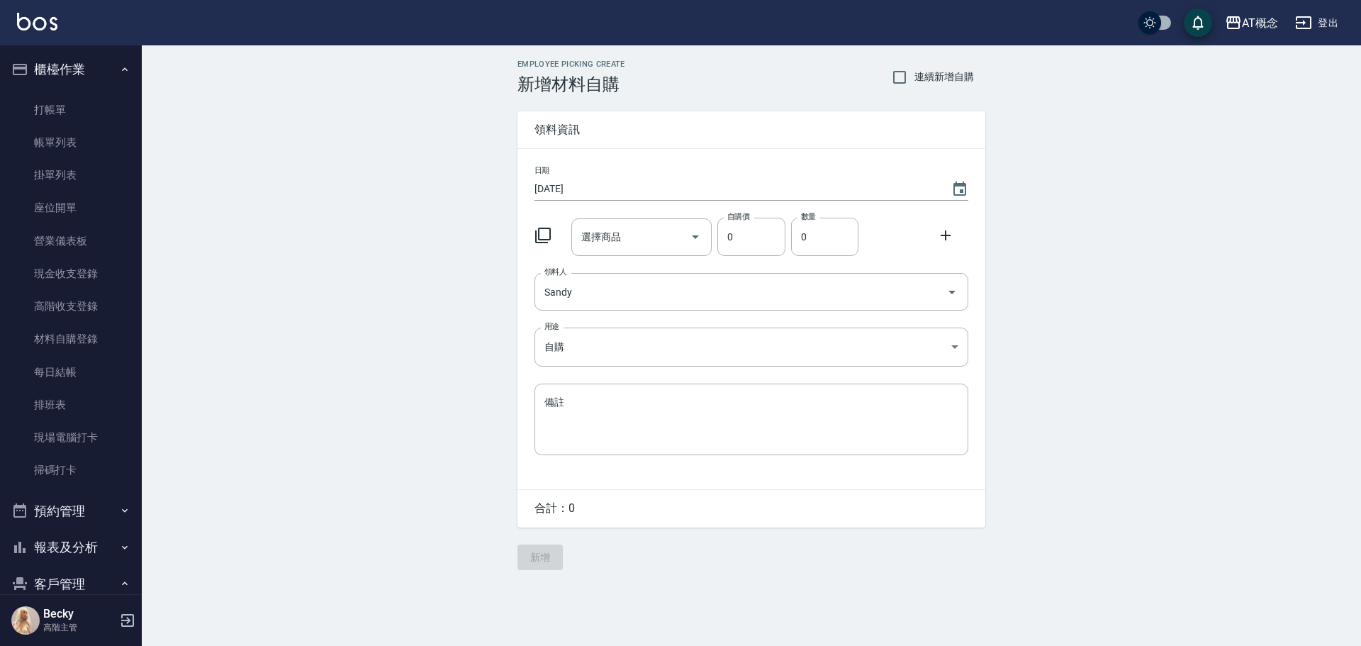
click at [546, 235] on icon at bounding box center [543, 235] width 17 height 17
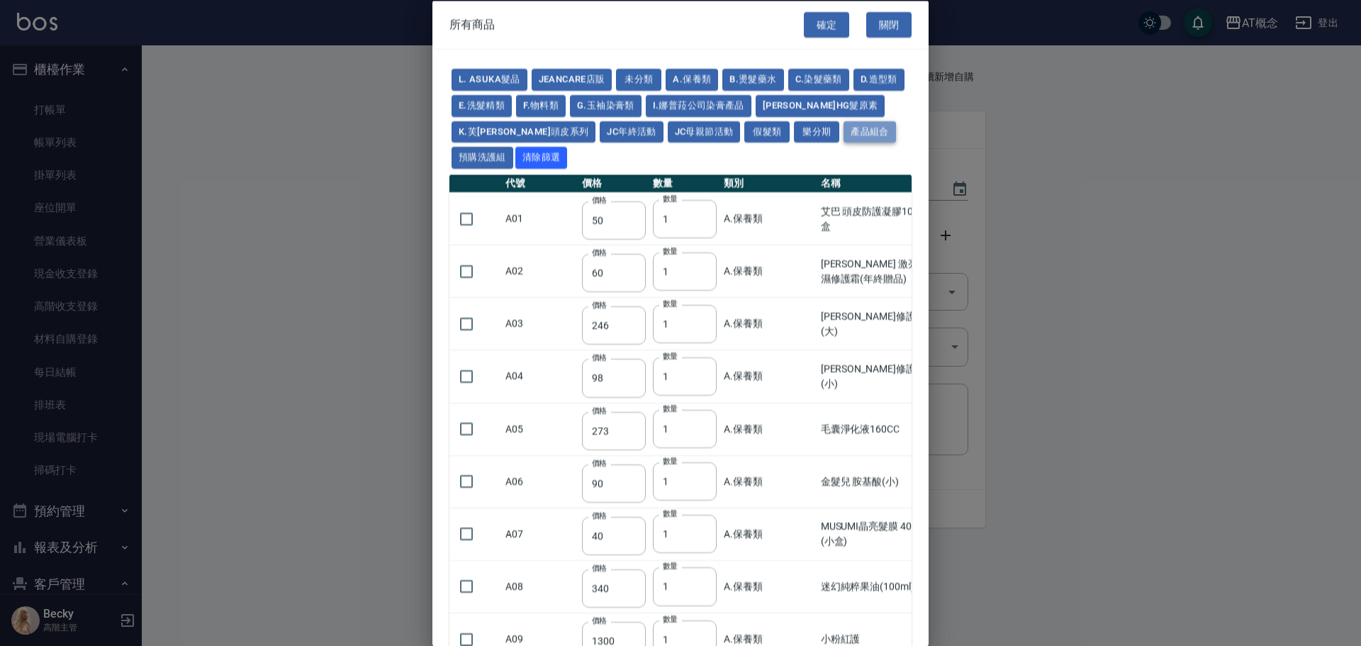
click at [844, 129] on button "產品組合" at bounding box center [870, 132] width 52 height 22
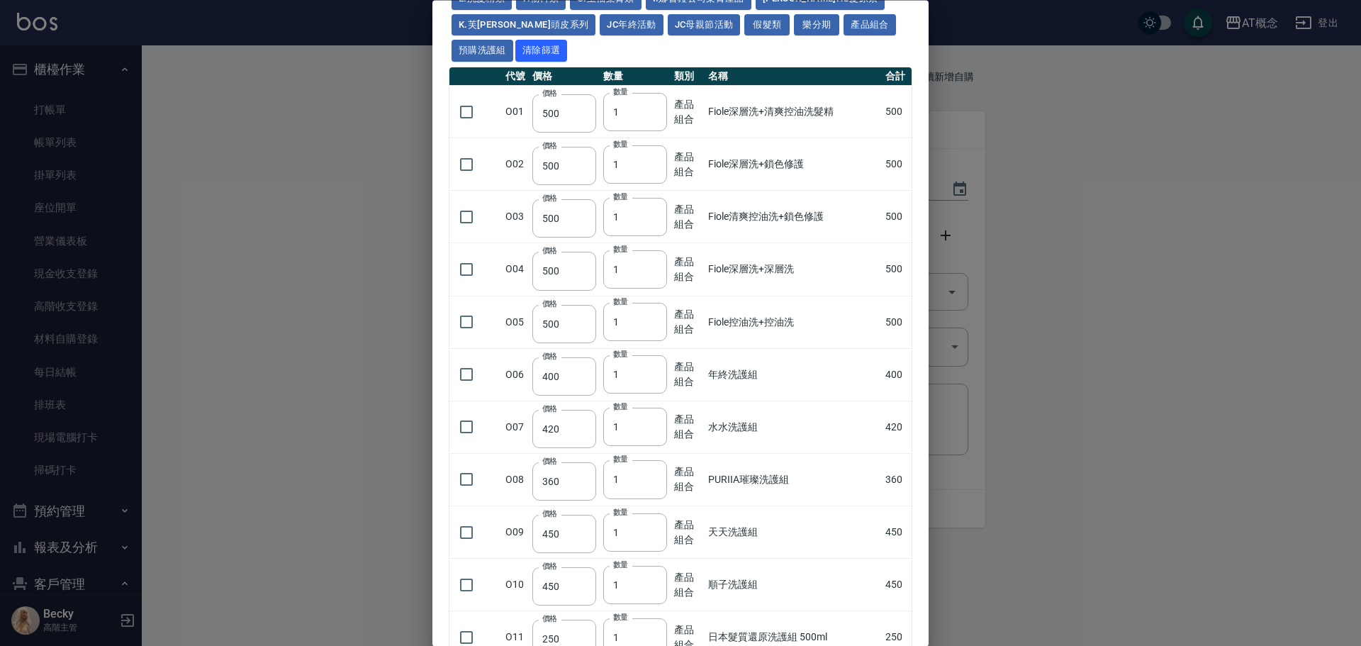
scroll to position [213, 0]
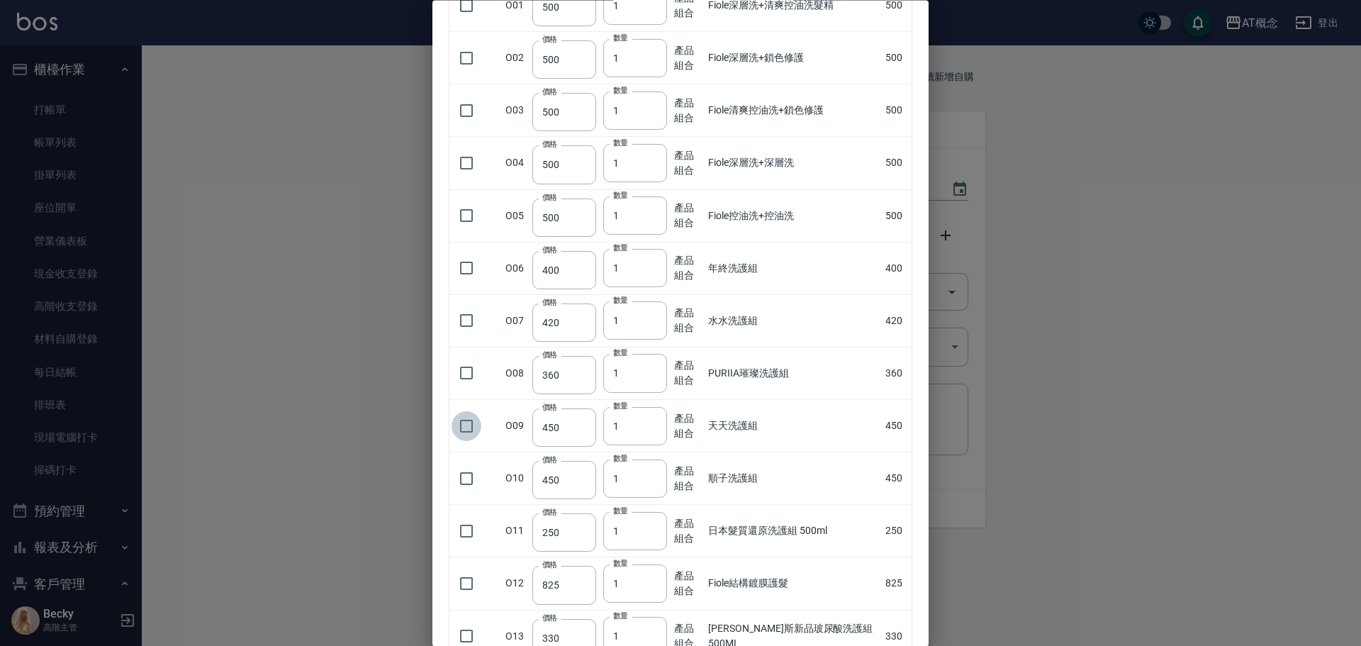
click at [473, 426] on input "checkbox" at bounding box center [467, 426] width 30 height 30
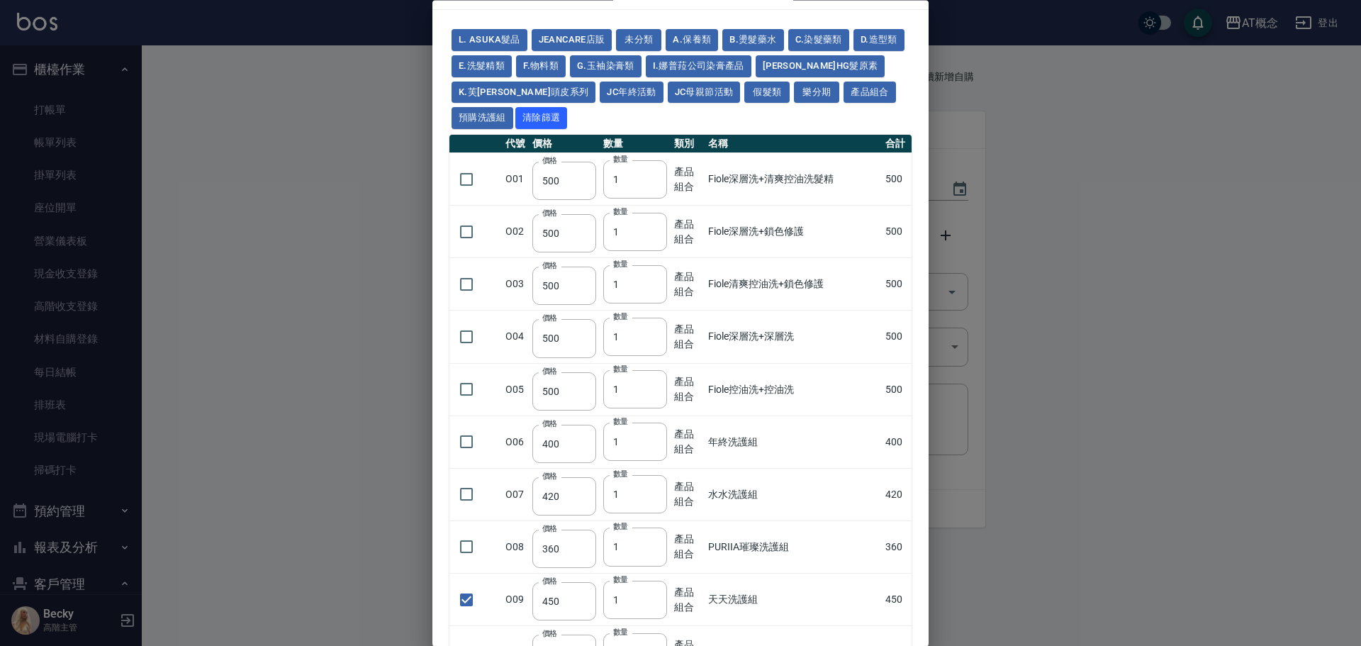
scroll to position [0, 0]
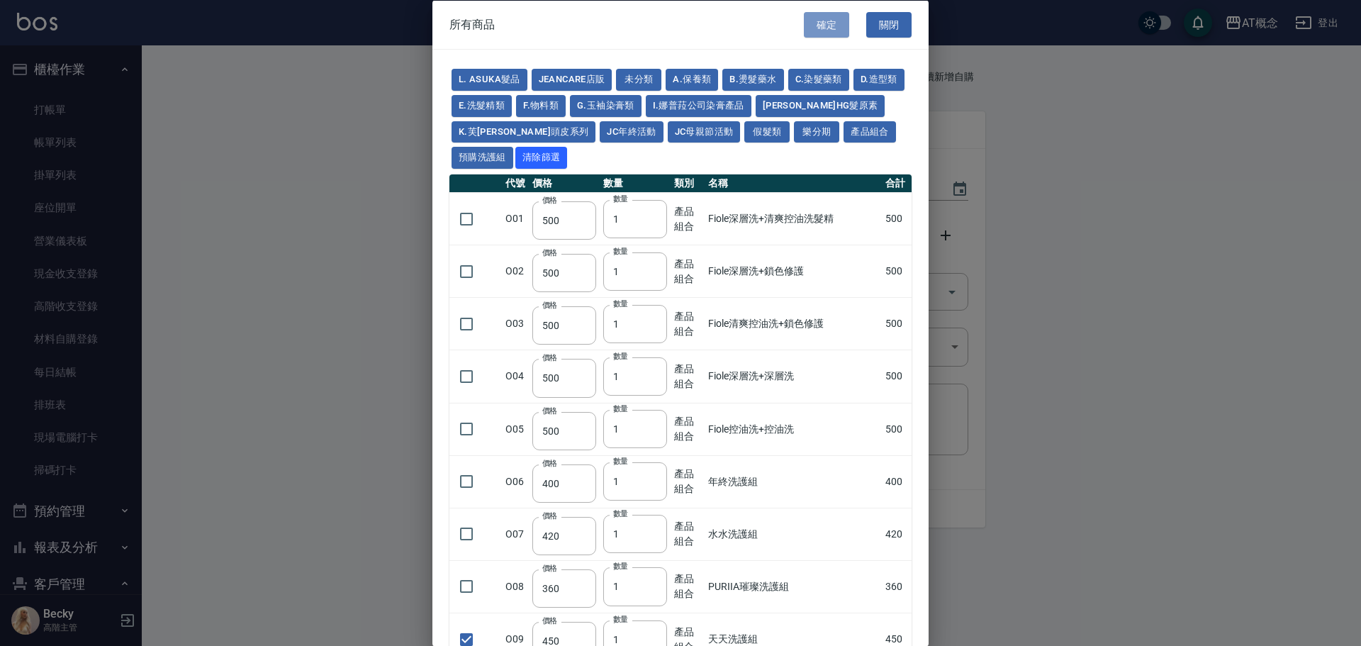
click at [812, 16] on button "確定" at bounding box center [826, 24] width 45 height 26
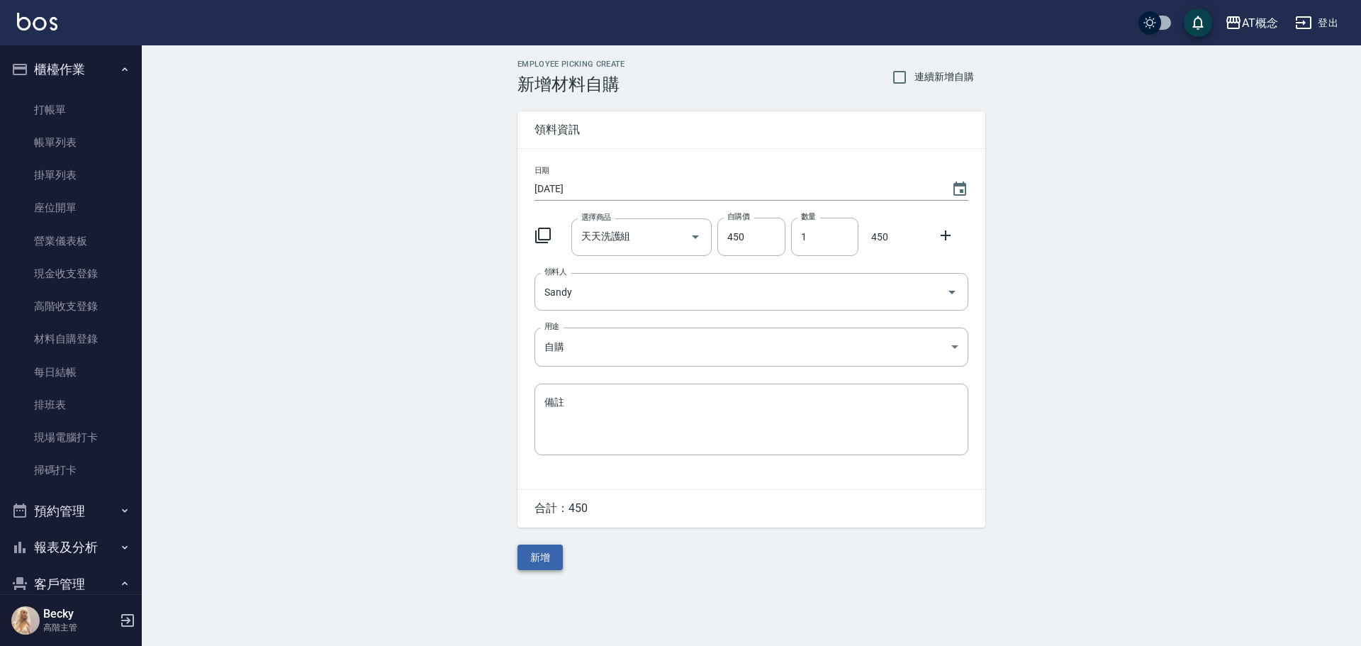
click at [550, 564] on button "新增" at bounding box center [540, 557] width 45 height 26
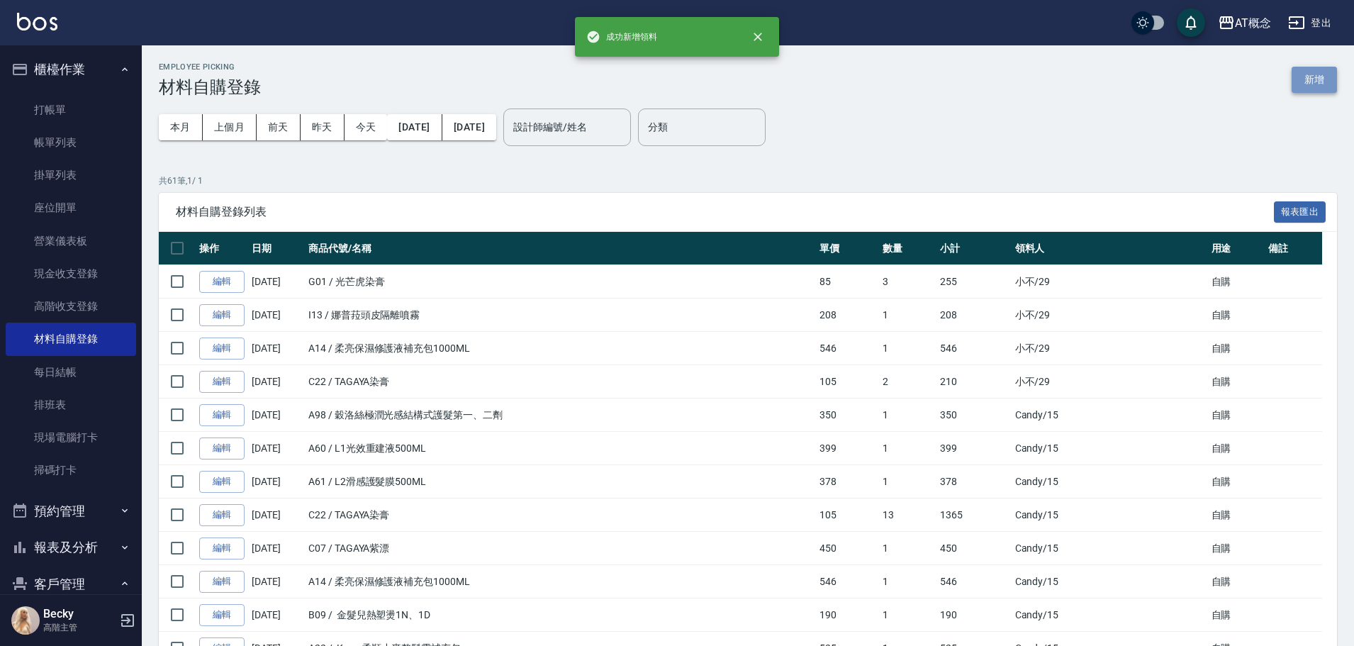
click at [1310, 80] on button "新增" at bounding box center [1314, 80] width 45 height 26
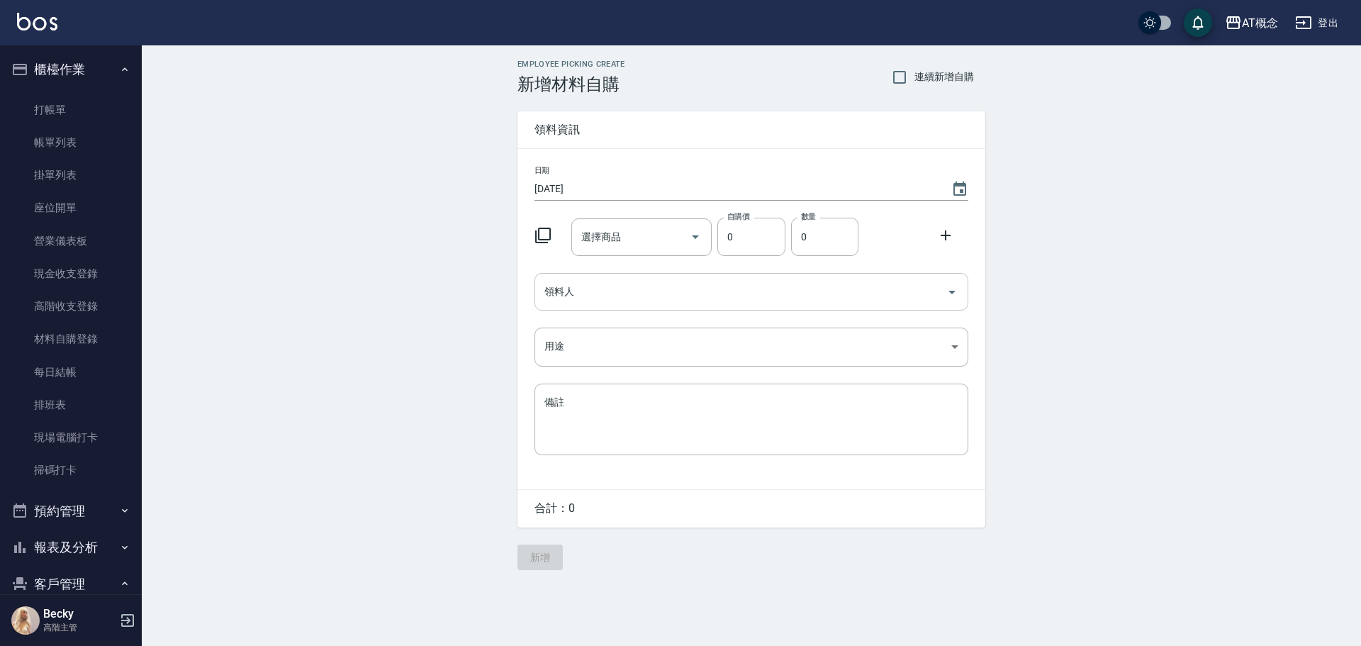
click at [552, 296] on input "領料人" at bounding box center [741, 291] width 400 height 25
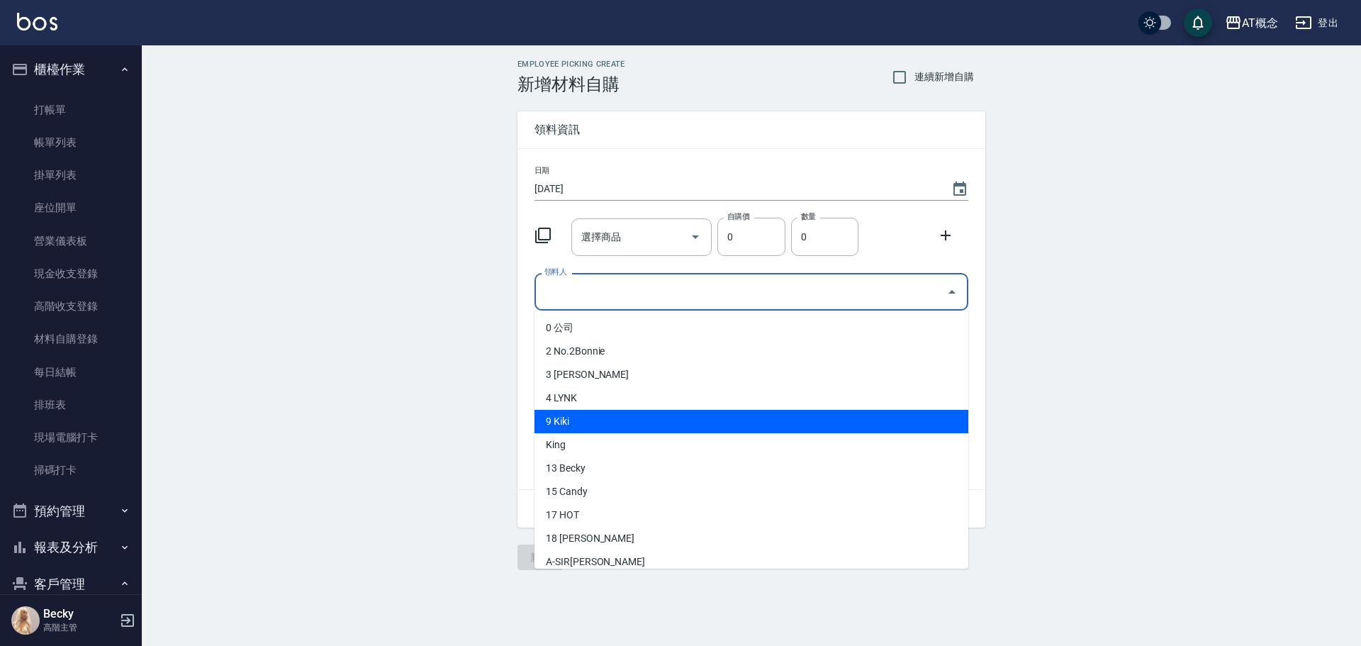
scroll to position [71, 0]
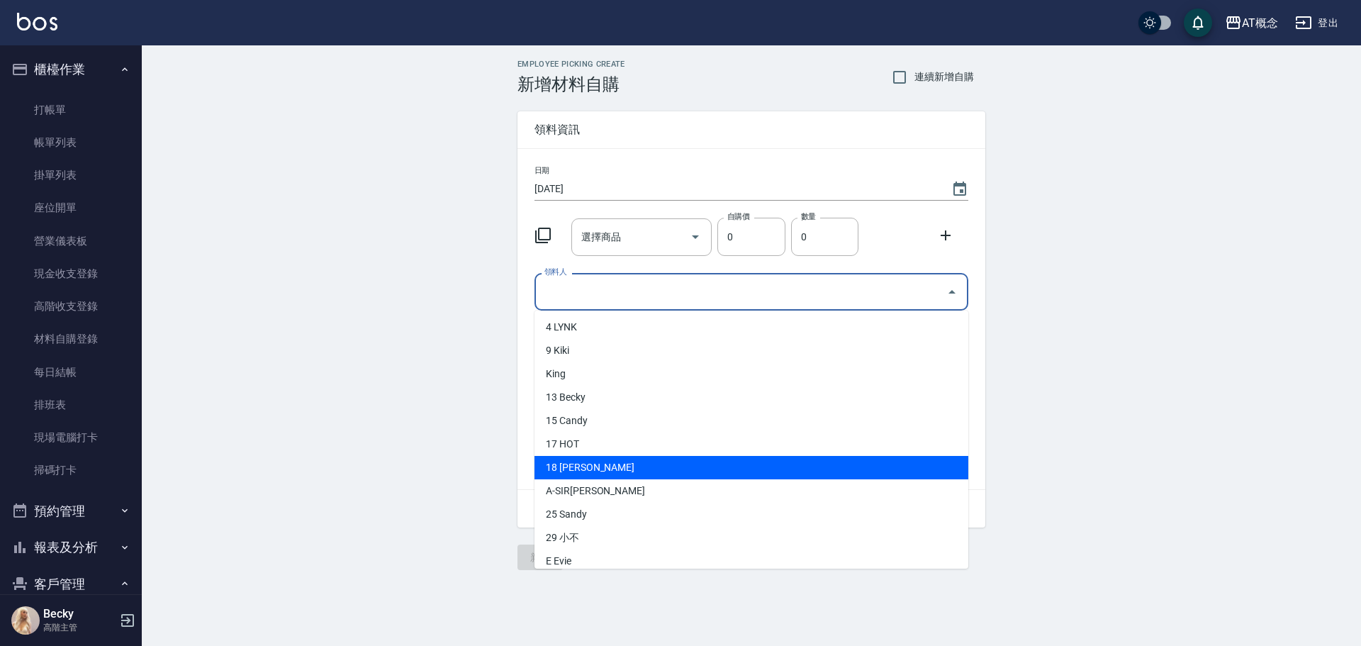
click at [576, 464] on li "18 [PERSON_NAME]" at bounding box center [752, 467] width 434 height 23
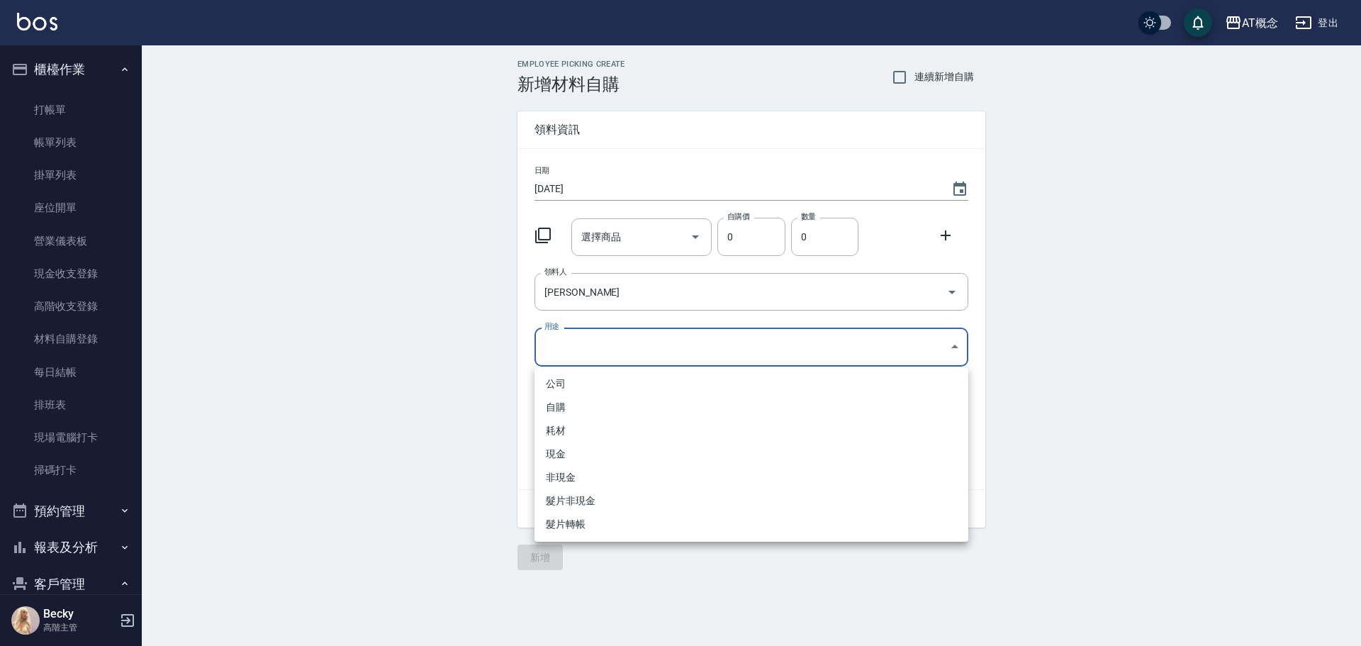
click at [554, 358] on body "AT概念 登出 櫃檯作業 打帳單 帳單列表 掛單列表 座位開單 營業儀表板 現金收支登錄 高階收支登錄 材料自購登錄 每日結帳 排班表 現場電腦打卡 掃碼打卡…" at bounding box center [680, 323] width 1361 height 646
drag, startPoint x: 571, startPoint y: 407, endPoint x: 566, endPoint y: 303, distance: 104.3
click at [574, 404] on li "自購" at bounding box center [752, 407] width 434 height 23
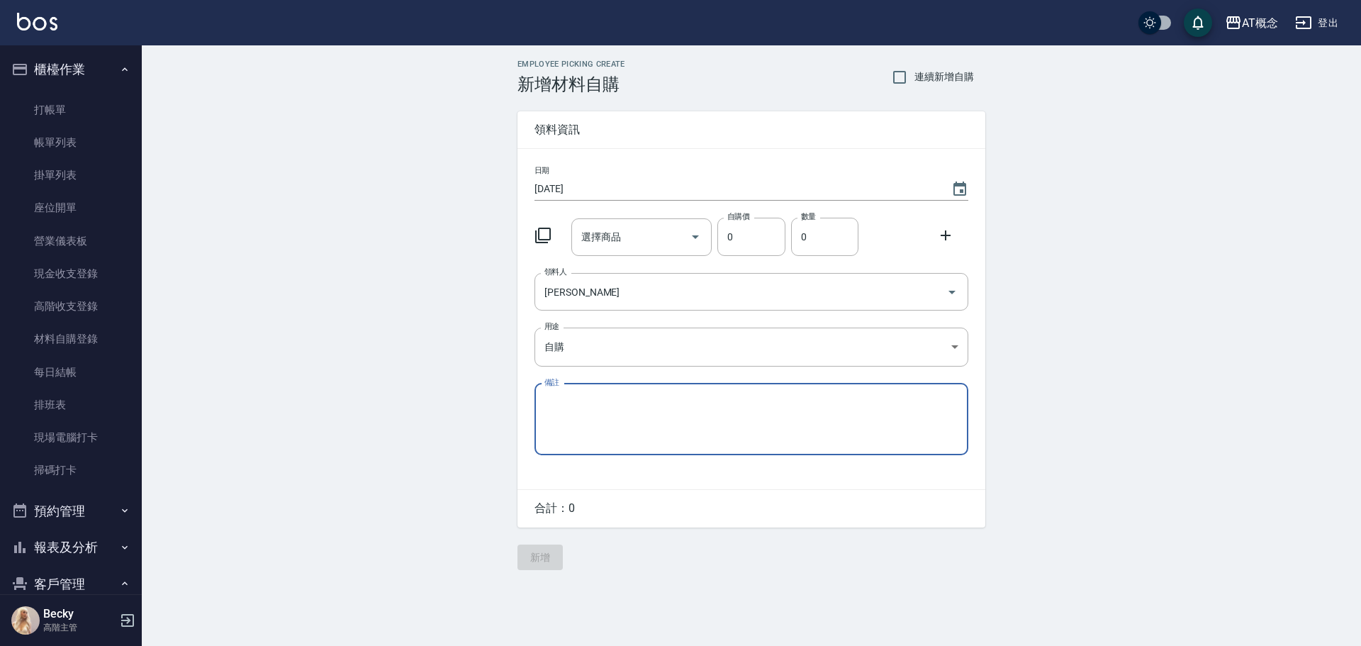
click at [545, 235] on icon at bounding box center [543, 235] width 17 height 17
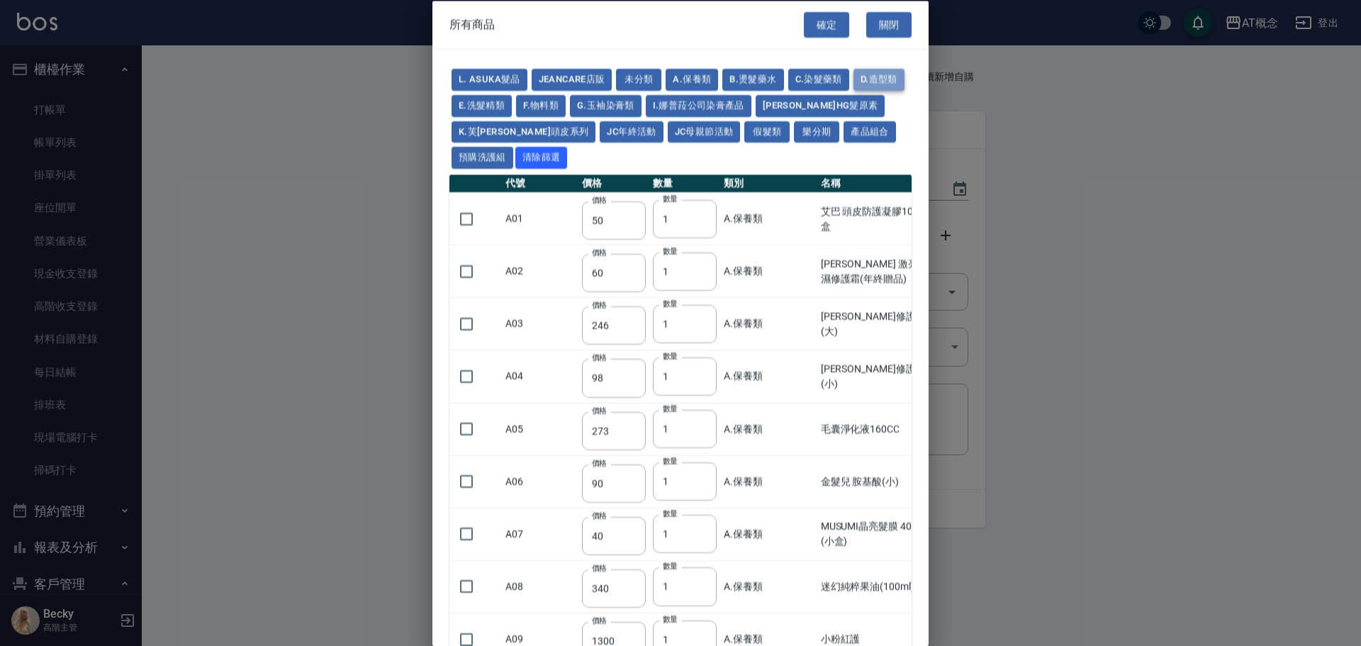
click at [854, 91] on button "D.造型類" at bounding box center [879, 80] width 51 height 22
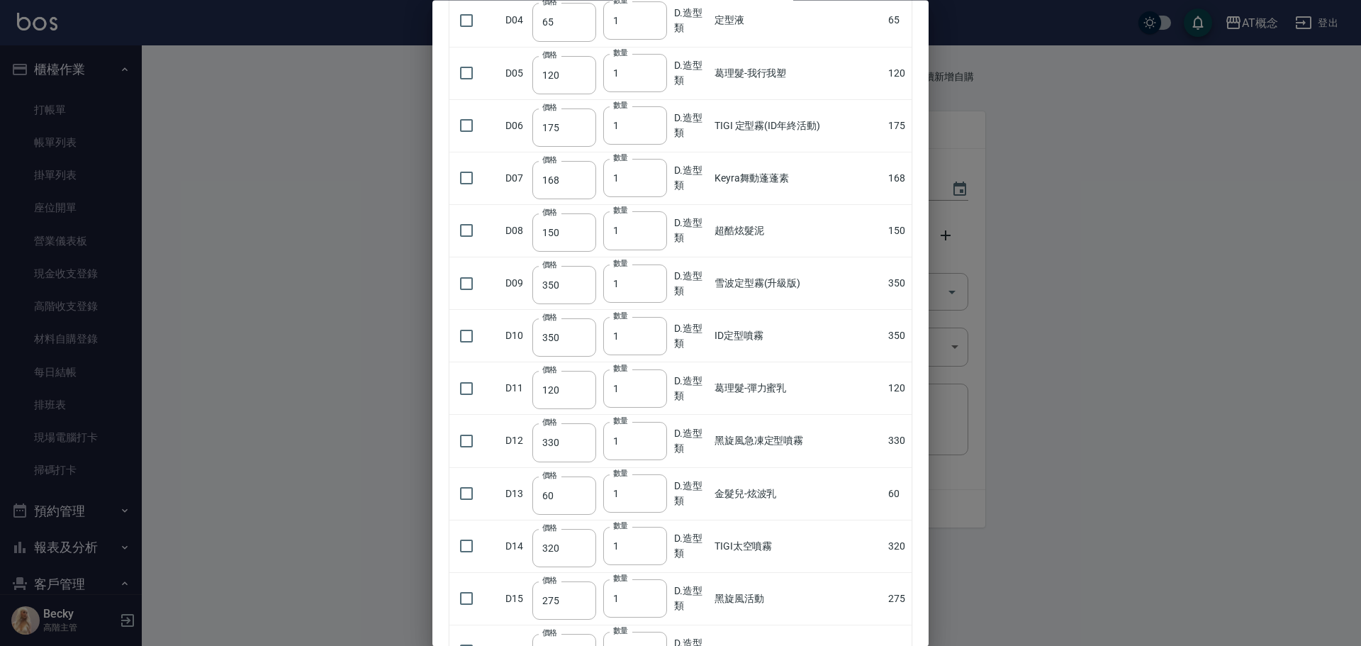
scroll to position [496, 0]
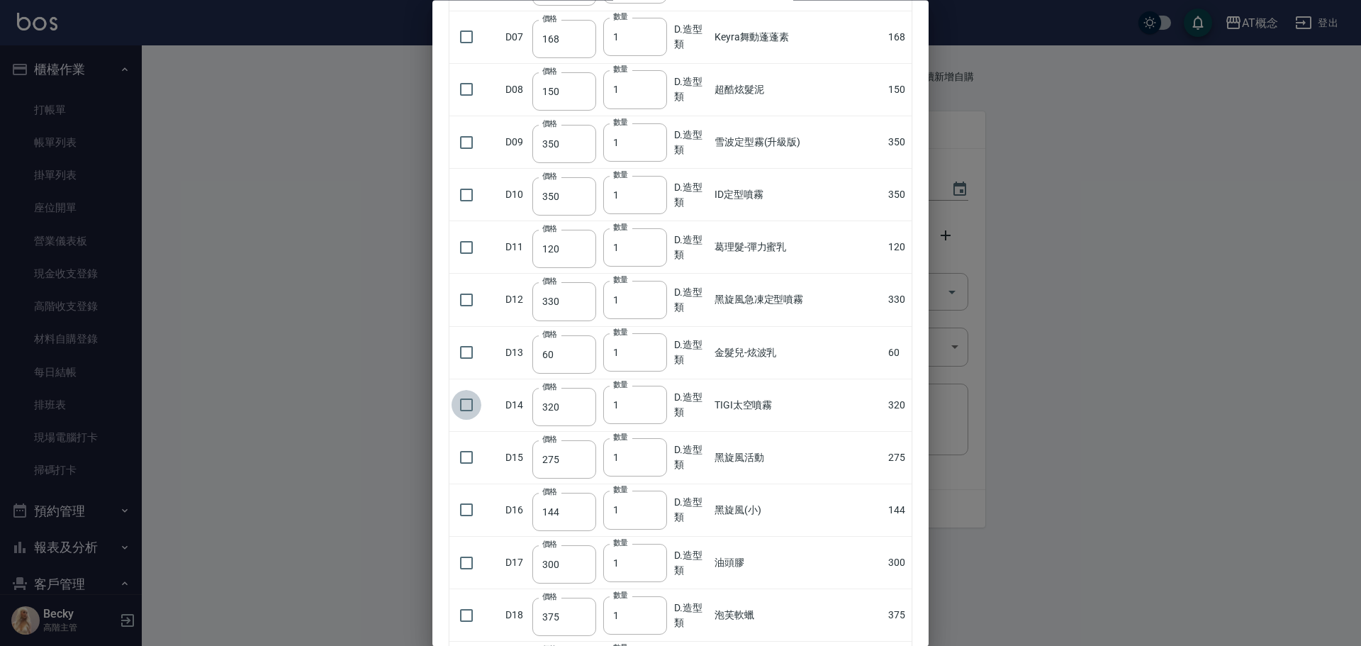
click at [469, 404] on input "checkbox" at bounding box center [467, 406] width 30 height 30
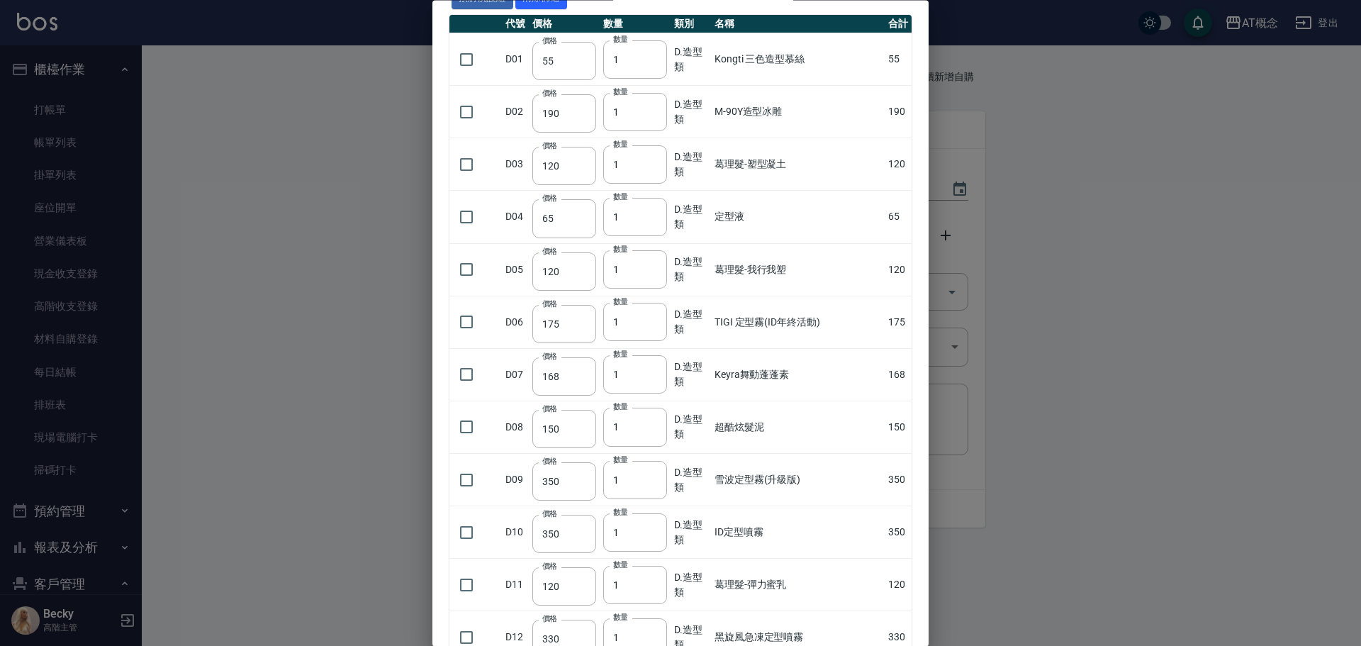
scroll to position [142, 0]
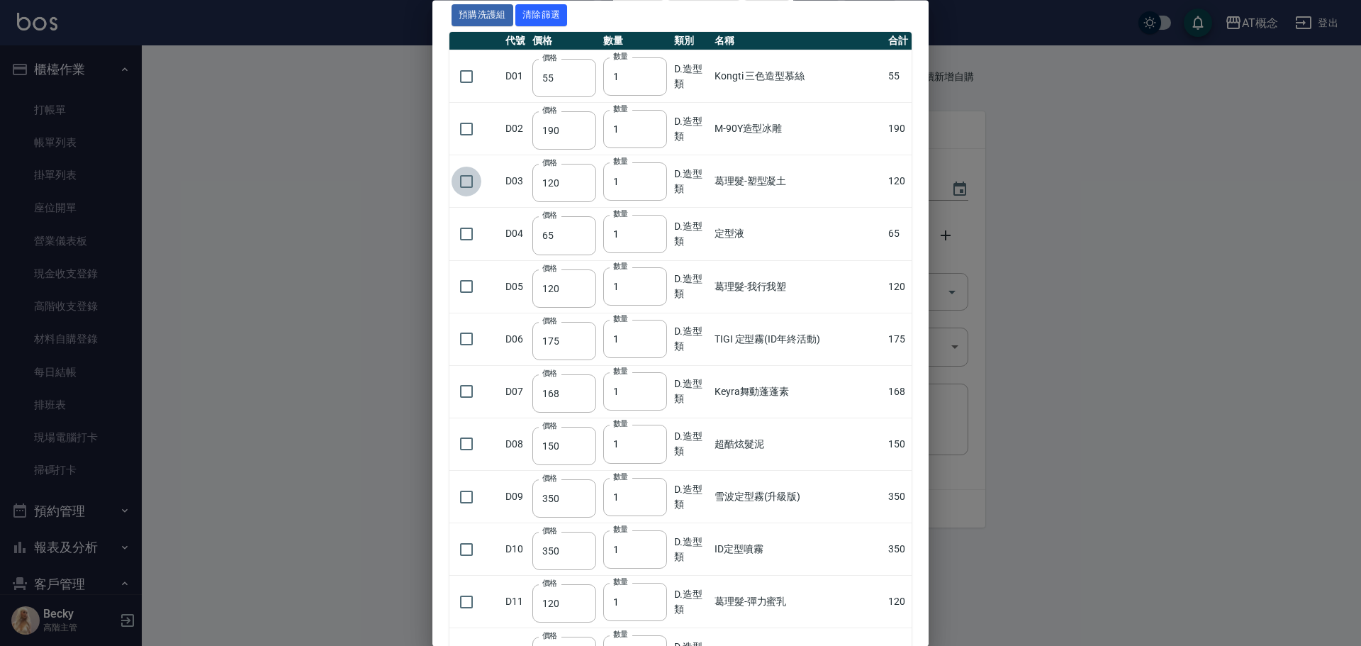
click at [471, 180] on input "checkbox" at bounding box center [467, 182] width 30 height 30
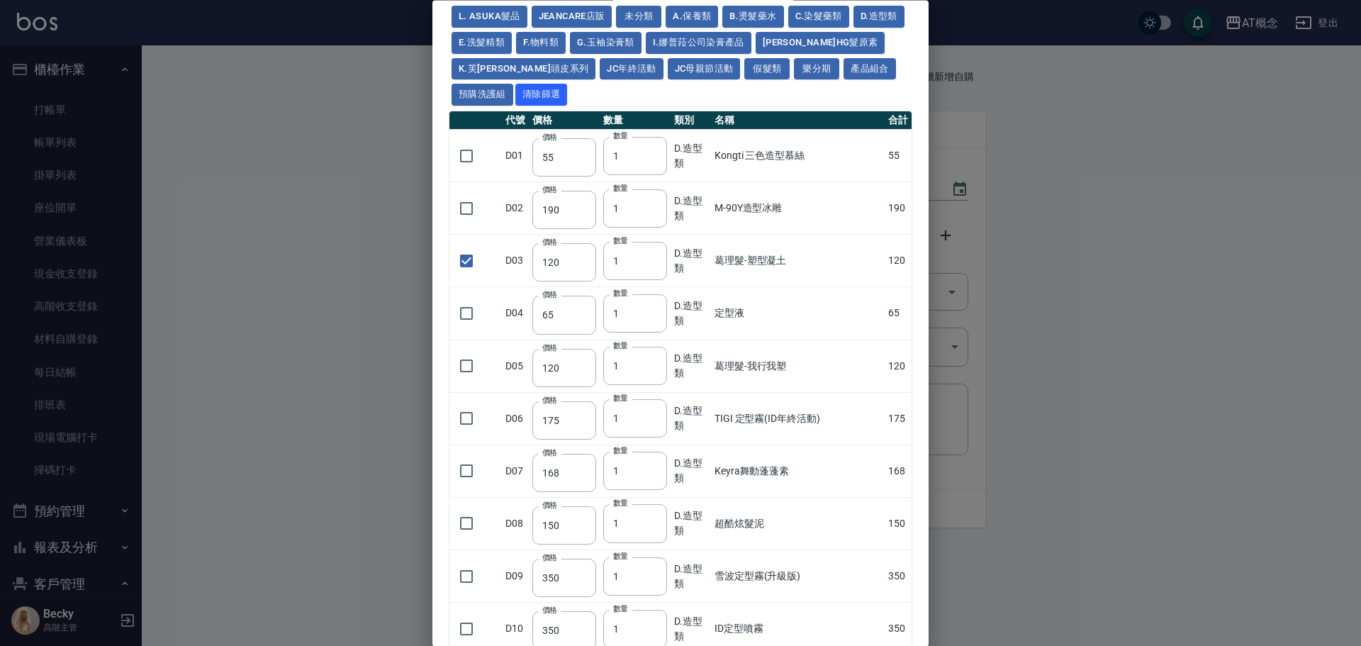
scroll to position [0, 0]
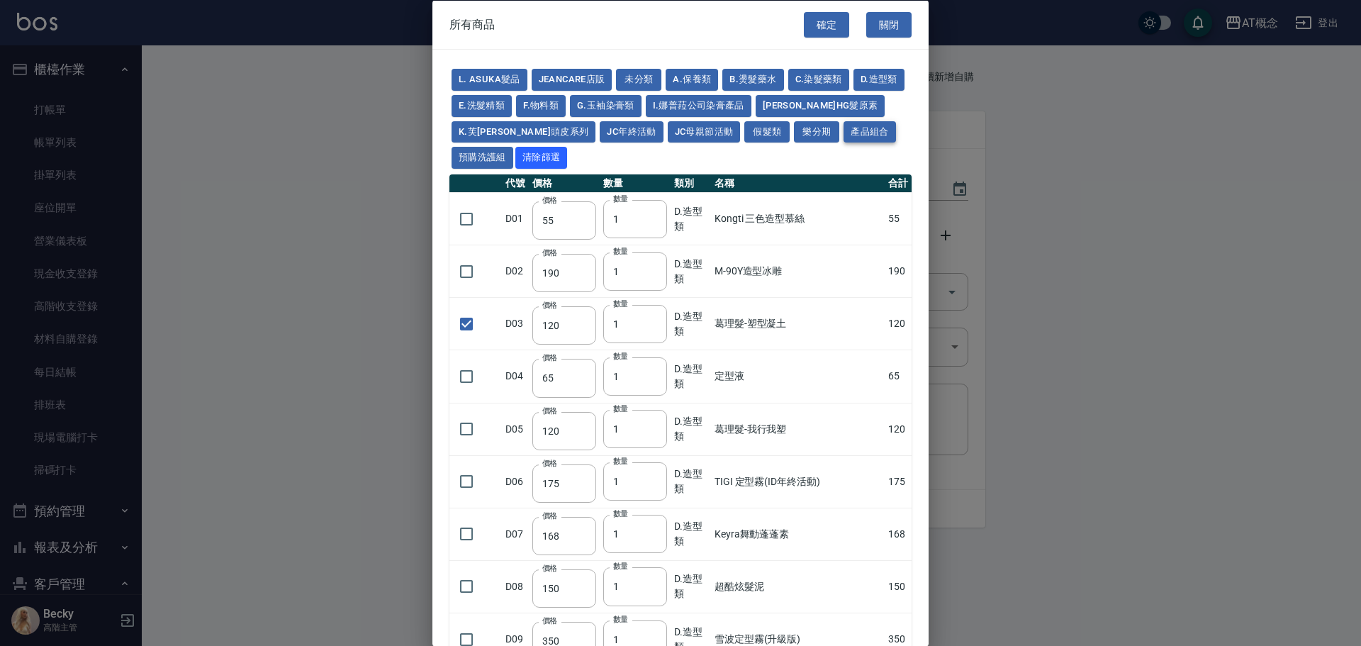
click at [844, 127] on button "產品組合" at bounding box center [870, 132] width 52 height 22
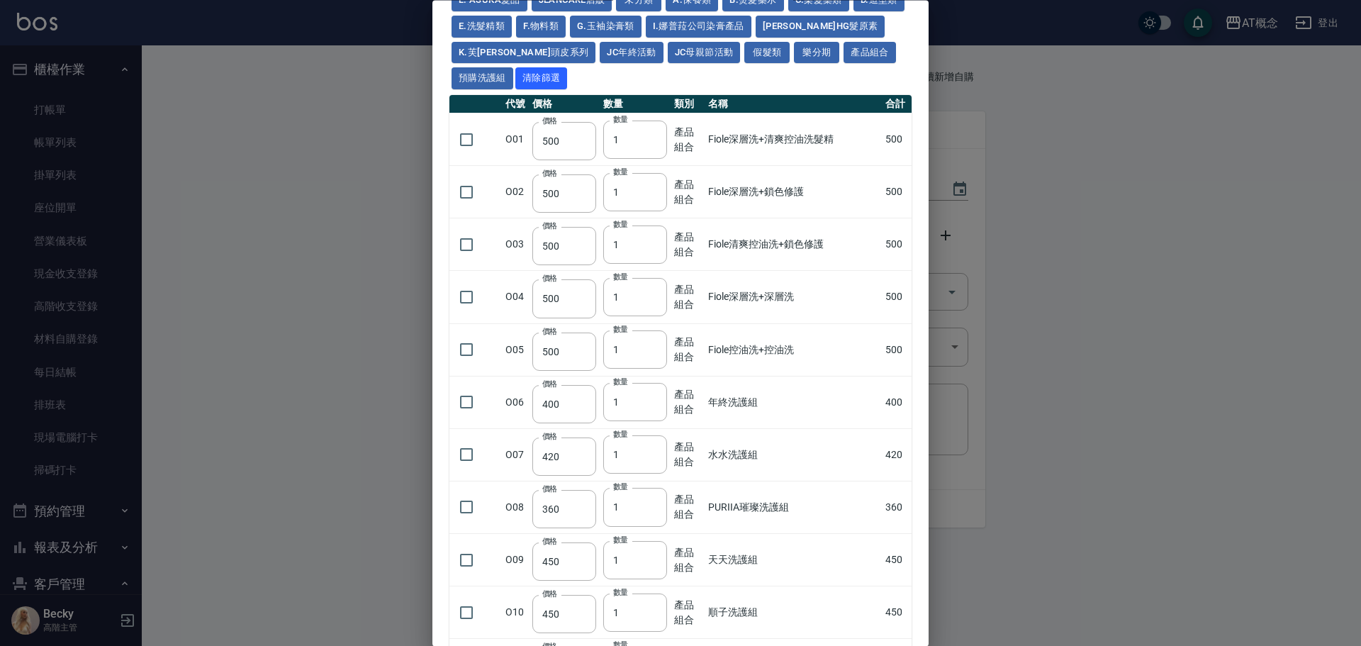
scroll to position [213, 0]
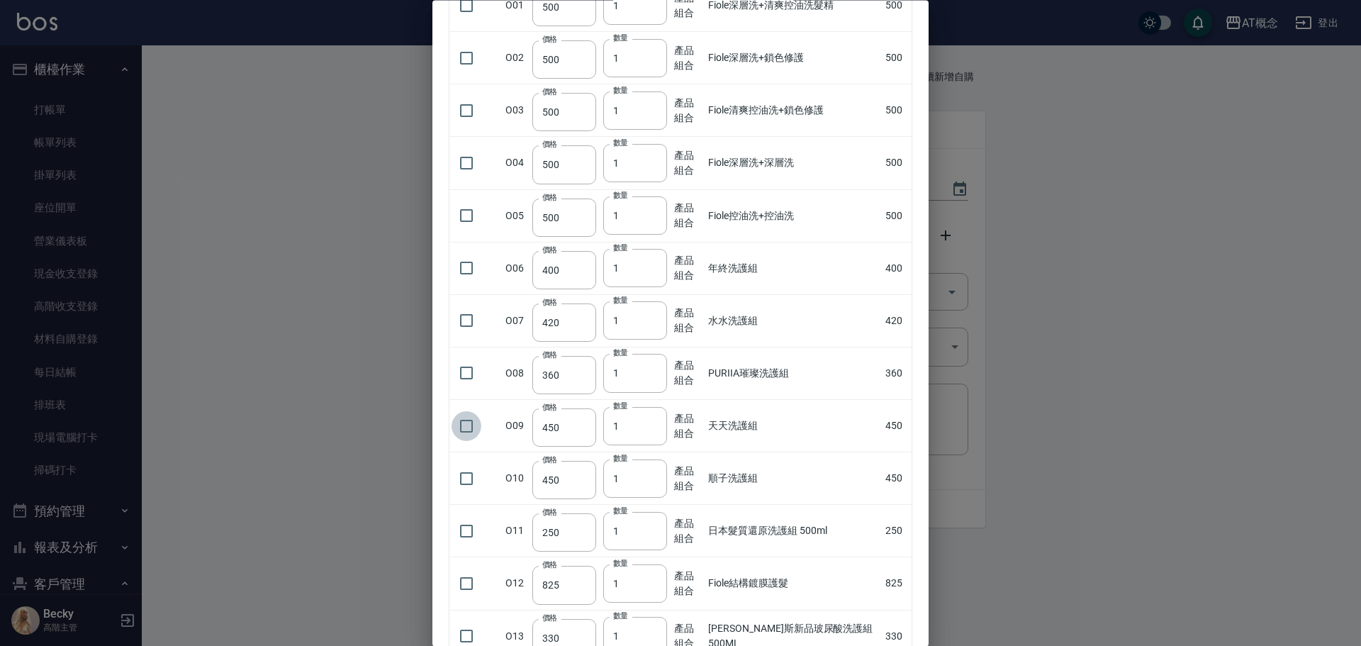
click at [464, 427] on input "checkbox" at bounding box center [467, 426] width 30 height 30
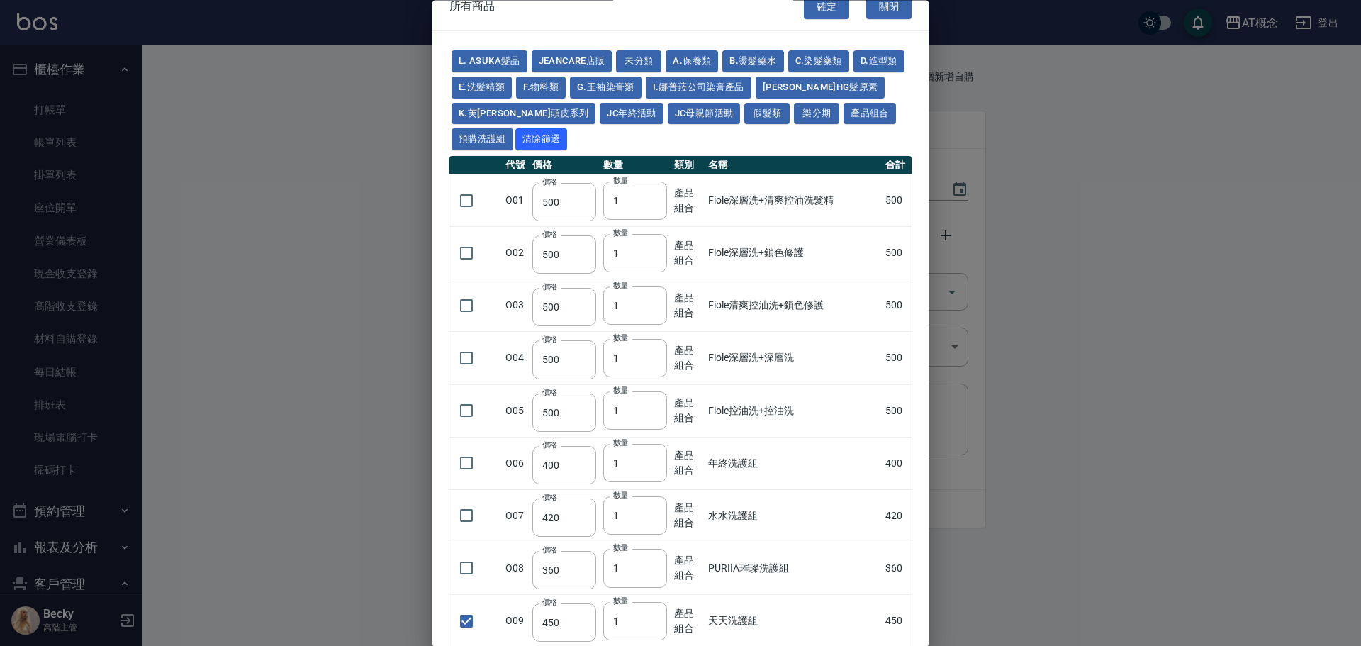
scroll to position [0, 0]
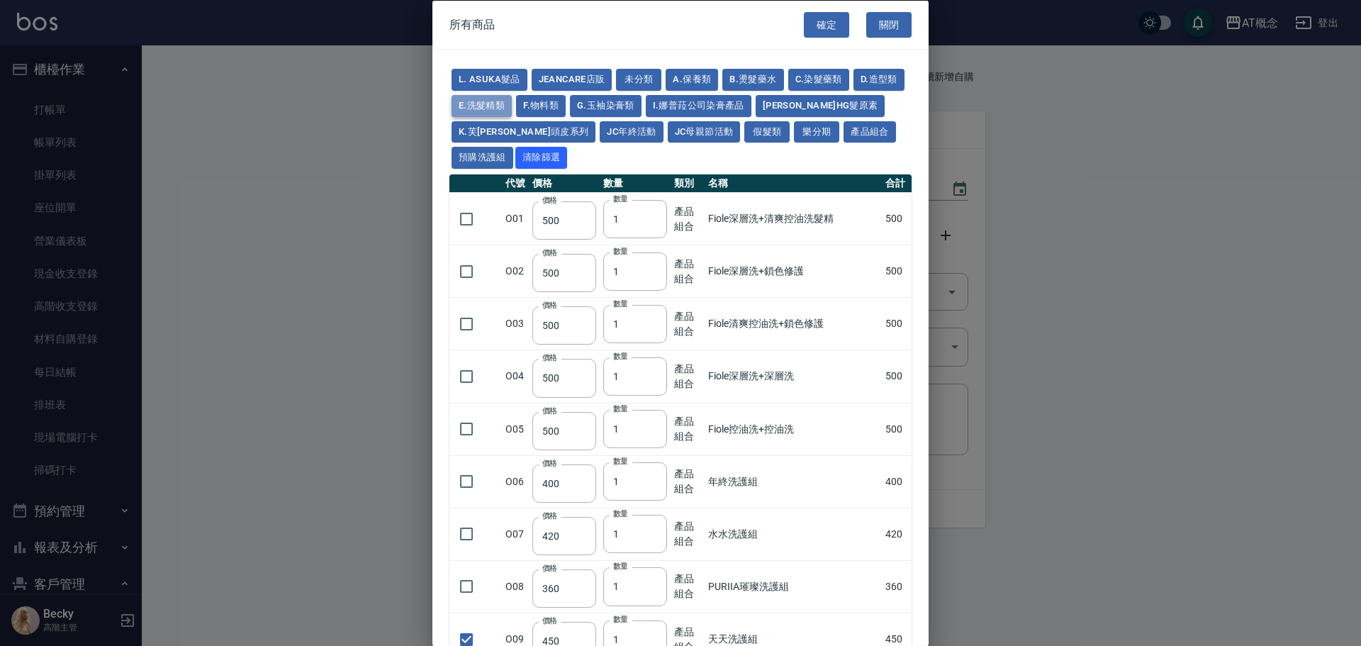
click at [512, 101] on button "E.洗髮精類" at bounding box center [482, 105] width 60 height 22
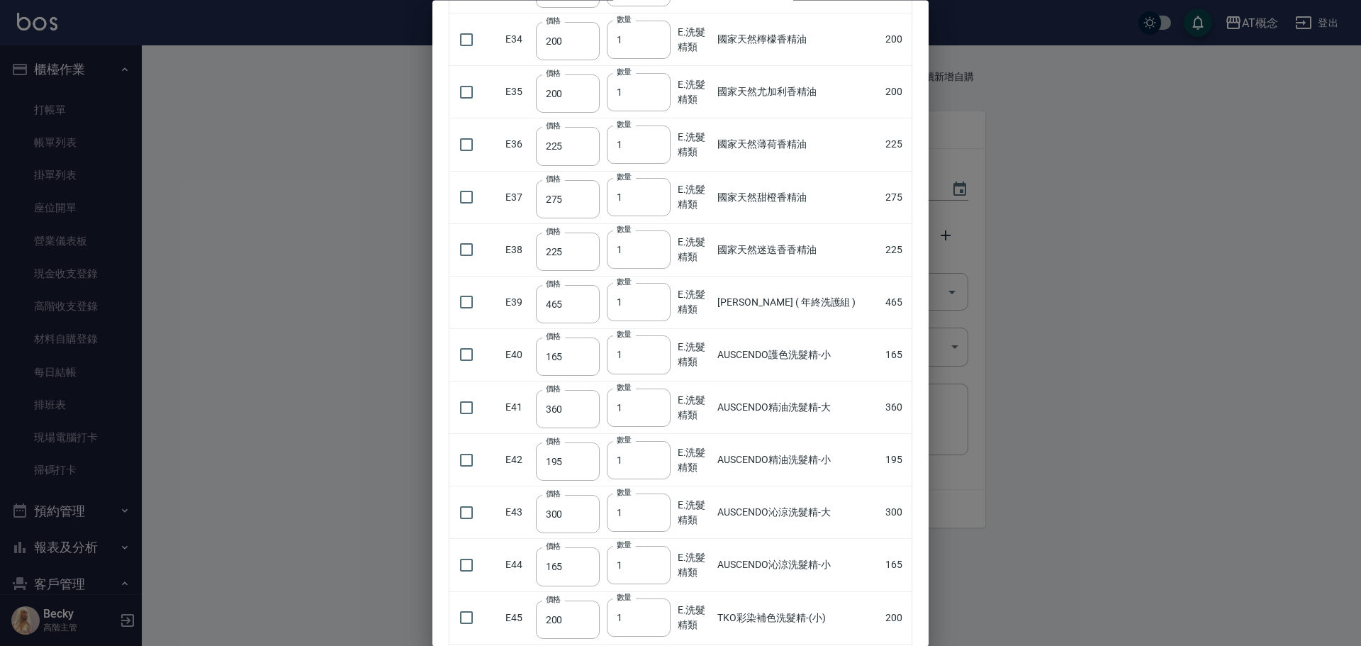
scroll to position [1914, 0]
click at [469, 615] on input "checkbox" at bounding box center [467, 617] width 30 height 30
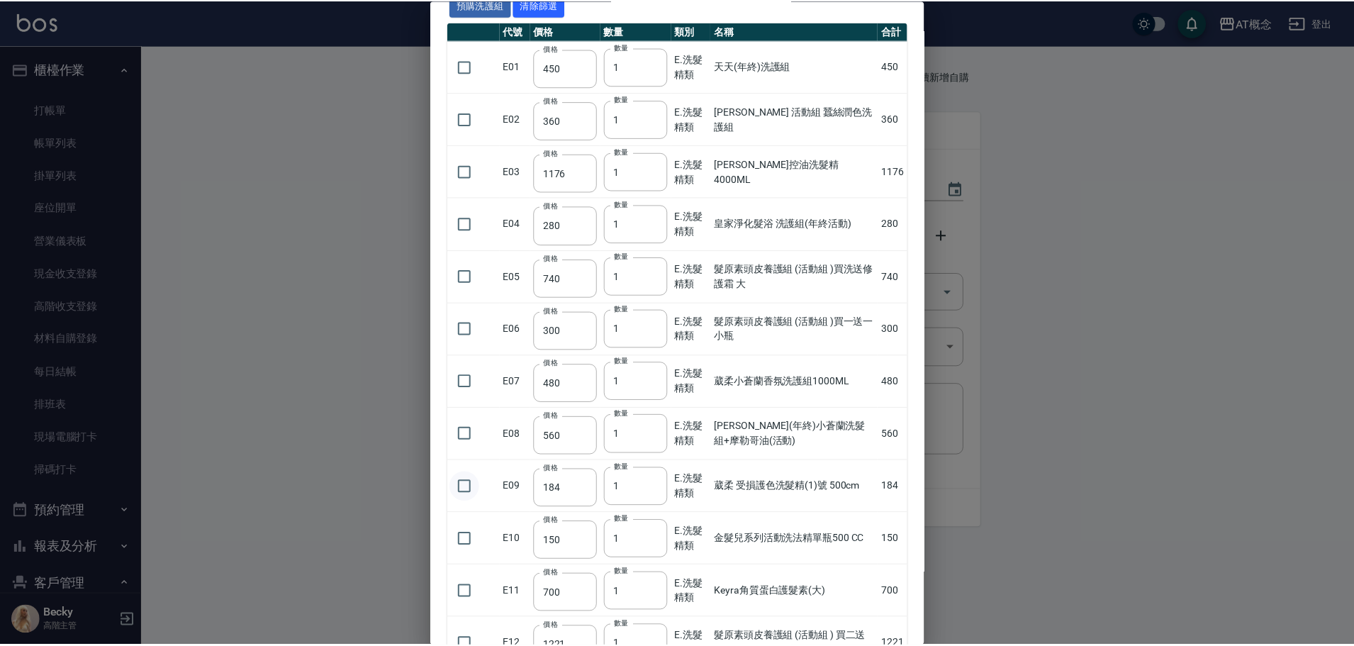
scroll to position [0, 0]
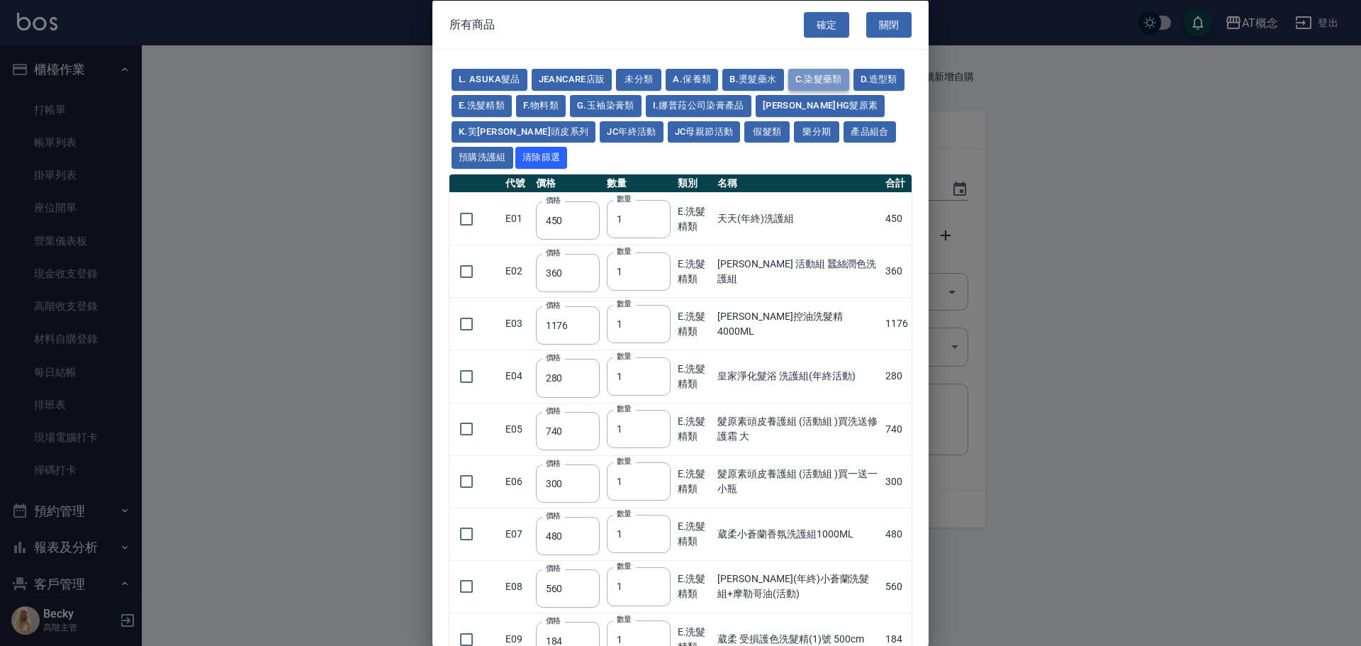
click at [807, 77] on button "C.染髮藥類" at bounding box center [818, 80] width 61 height 22
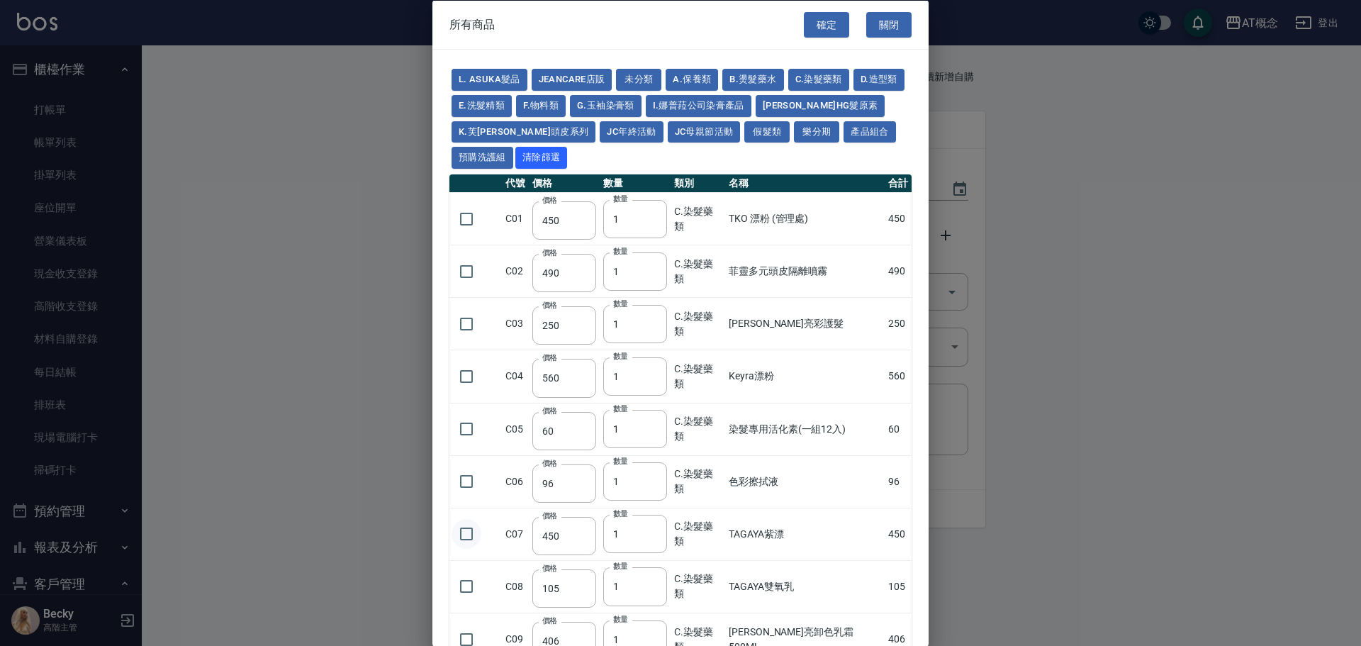
click at [469, 535] on input "checkbox" at bounding box center [467, 534] width 30 height 30
click at [820, 26] on button "確定" at bounding box center [826, 24] width 45 height 26
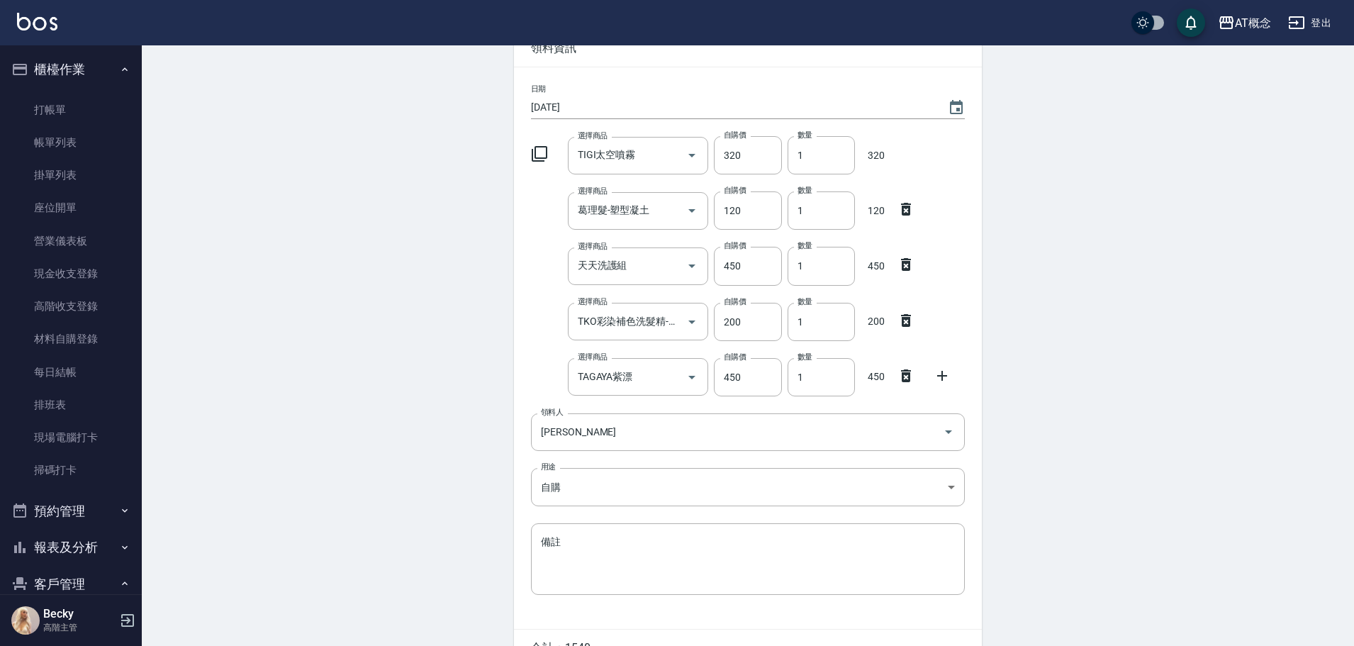
scroll to position [162, 0]
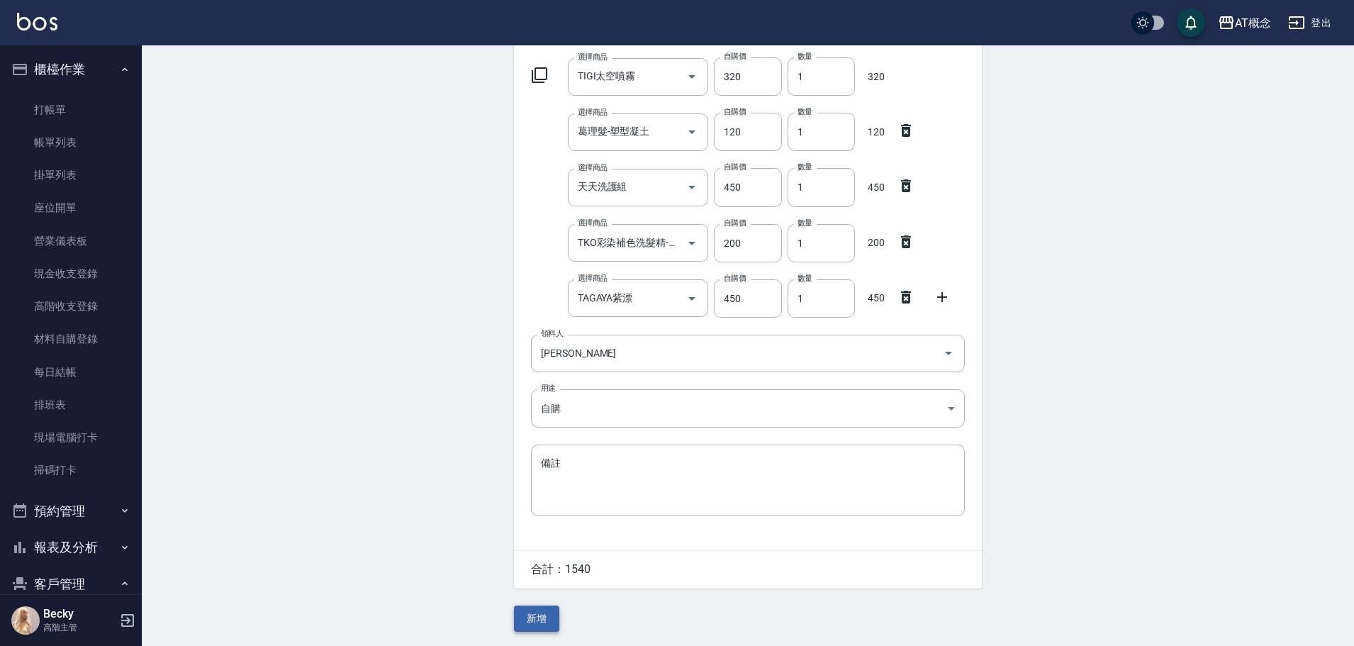
click at [532, 617] on button "新增" at bounding box center [536, 618] width 45 height 26
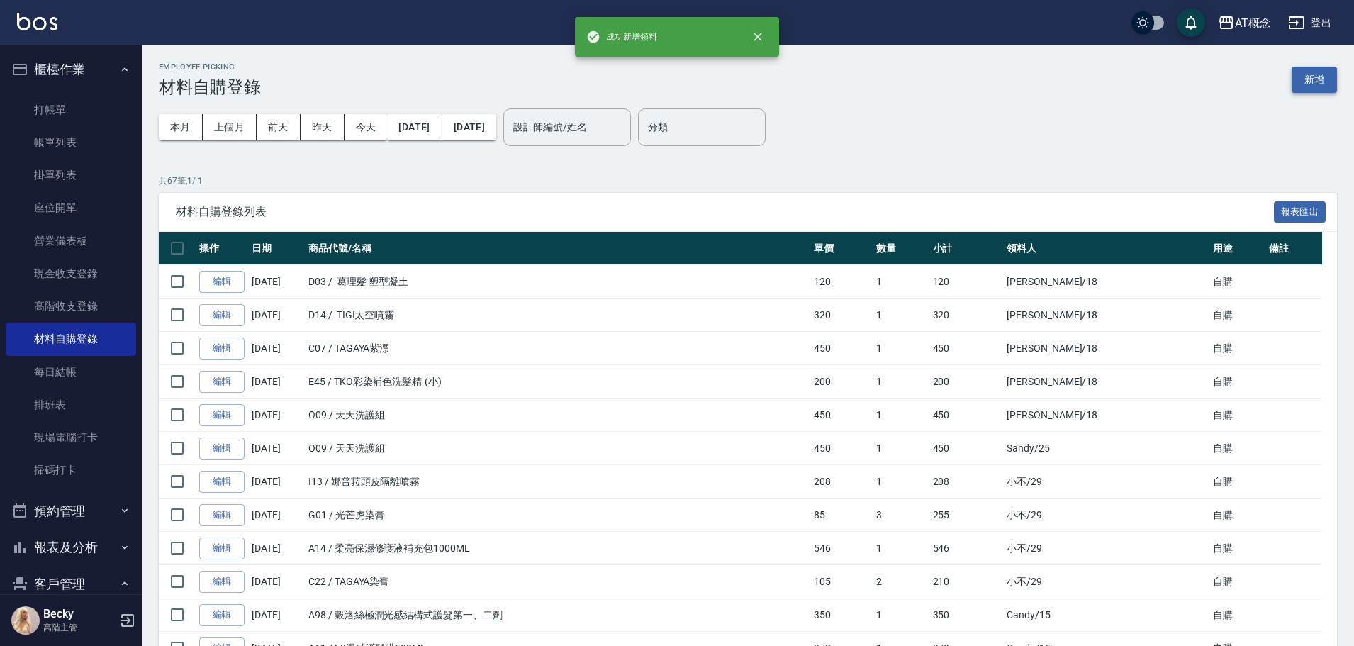
click at [1324, 82] on button "新增" at bounding box center [1314, 80] width 45 height 26
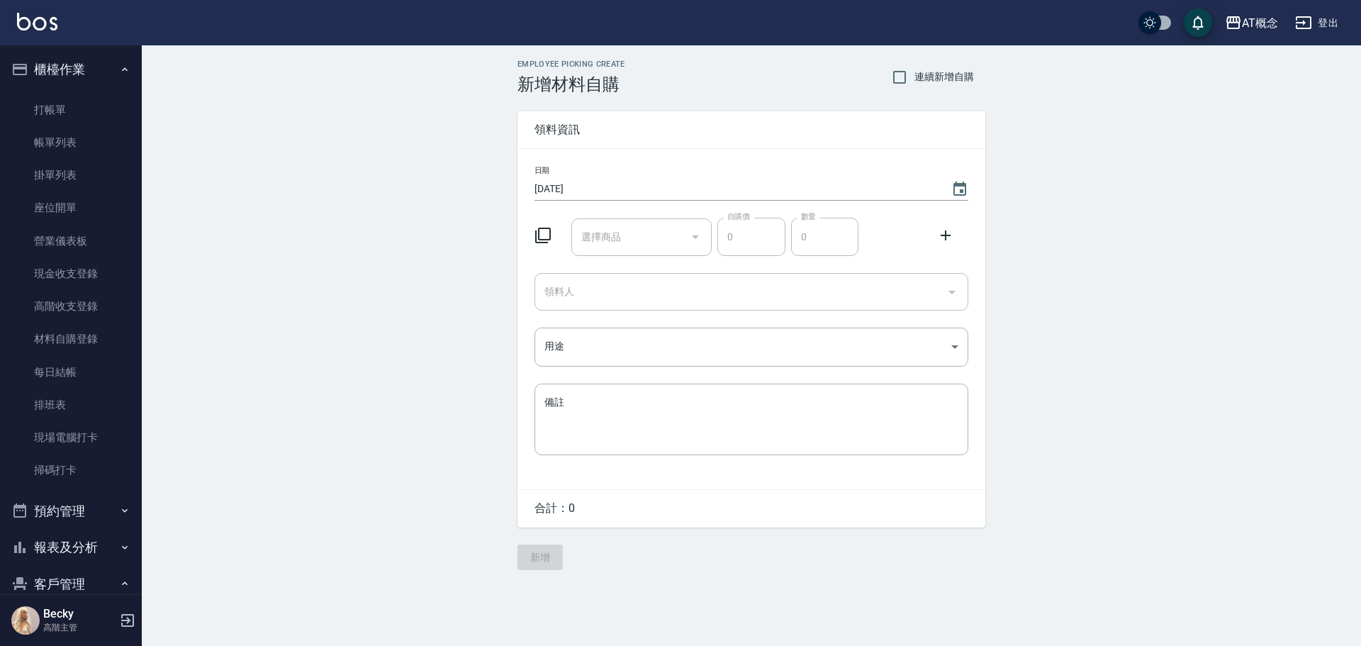
click at [620, 299] on input "領料人" at bounding box center [741, 291] width 400 height 25
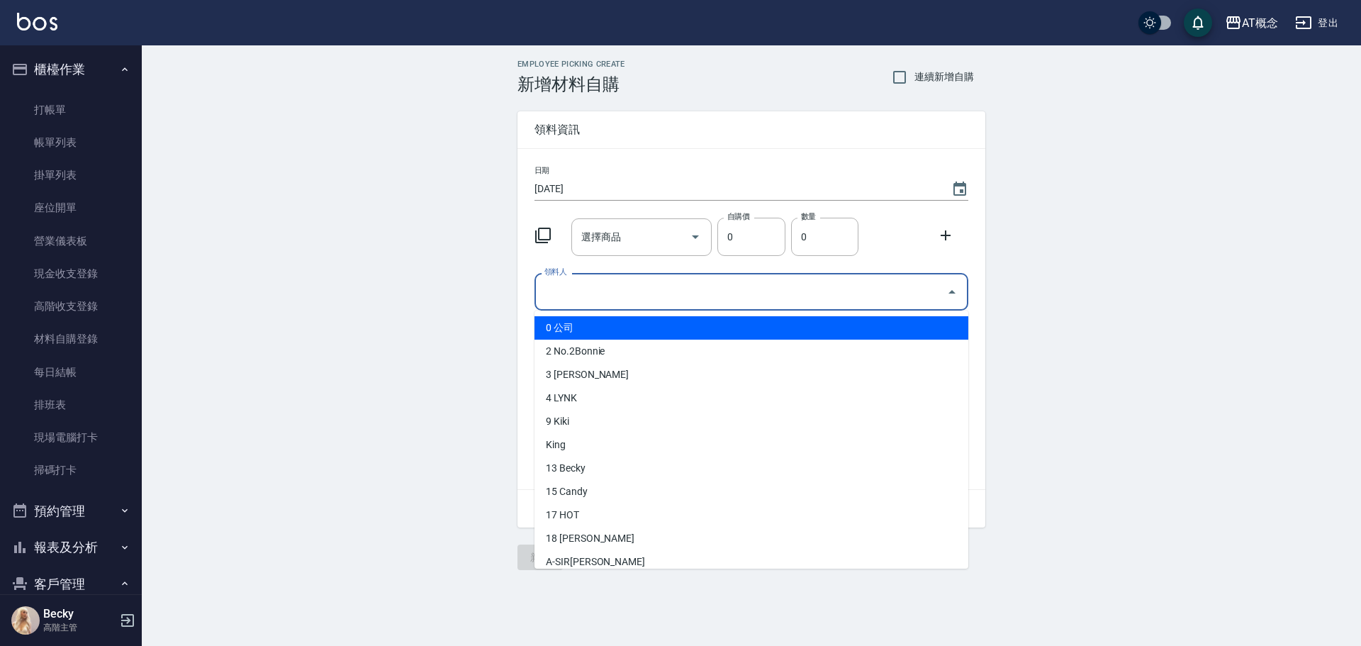
click at [572, 301] on input "領料人" at bounding box center [741, 291] width 400 height 25
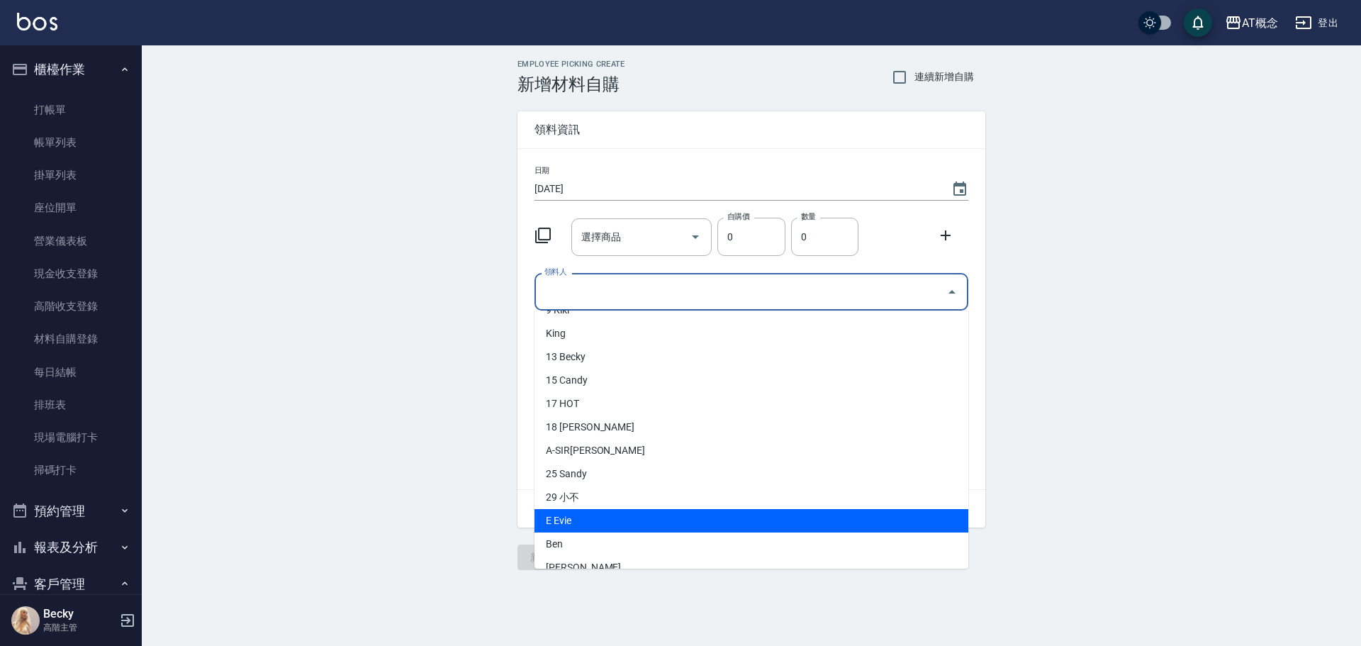
scroll to position [151, 0]
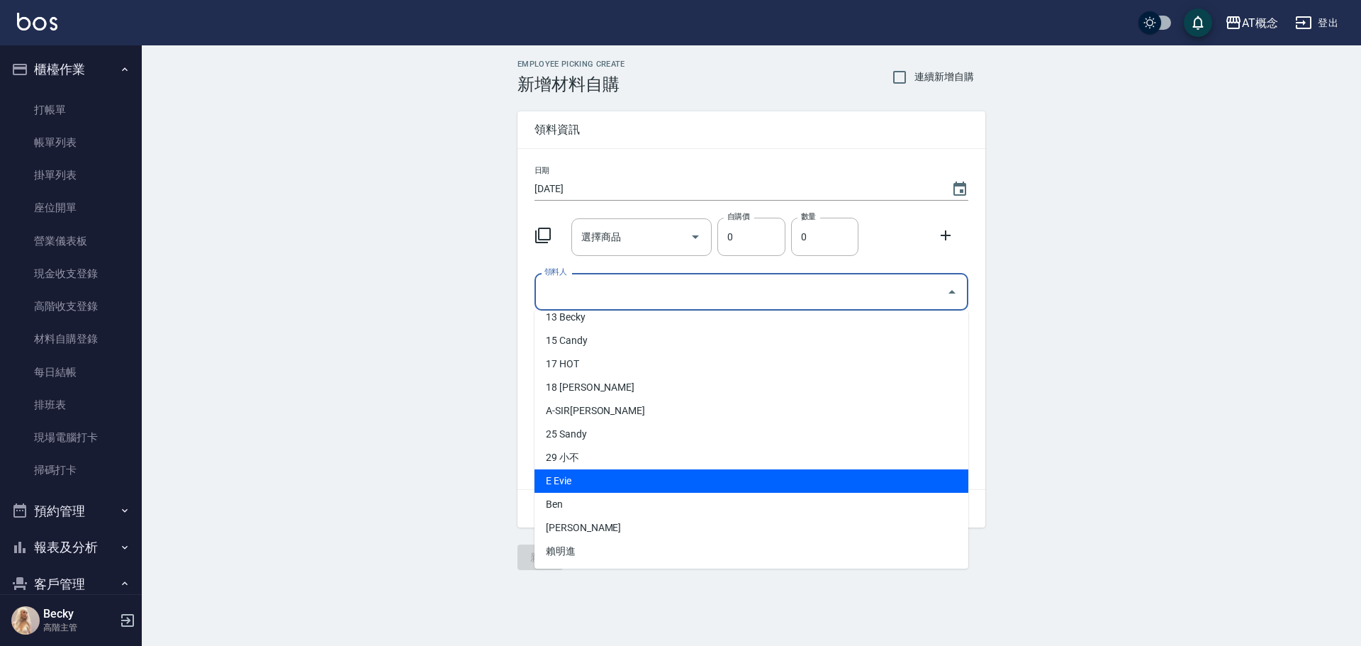
click at [579, 483] on li "E Evie" at bounding box center [752, 480] width 434 height 23
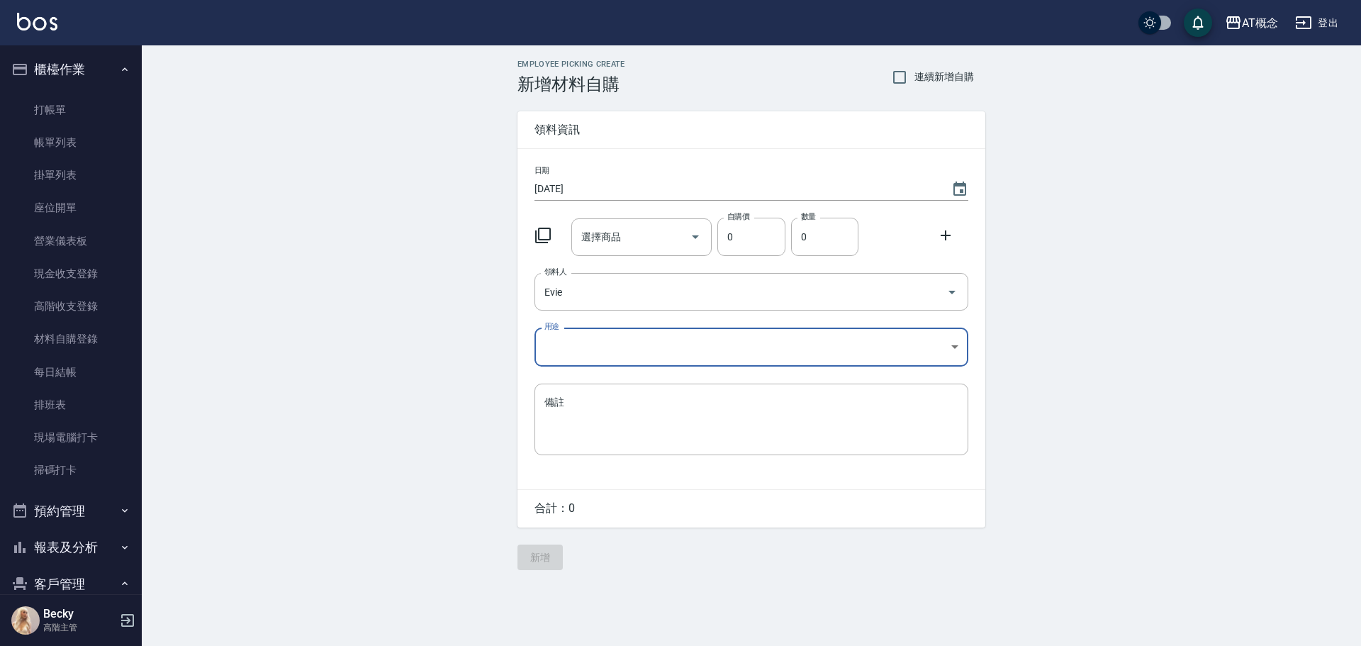
click at [562, 353] on body "AT概念 登出 櫃檯作業 打帳單 帳單列表 掛單列表 座位開單 營業儀表板 現金收支登錄 高階收支登錄 材料自購登錄 每日結帳 排班表 現場電腦打卡 掃碼打卡…" at bounding box center [680, 323] width 1361 height 646
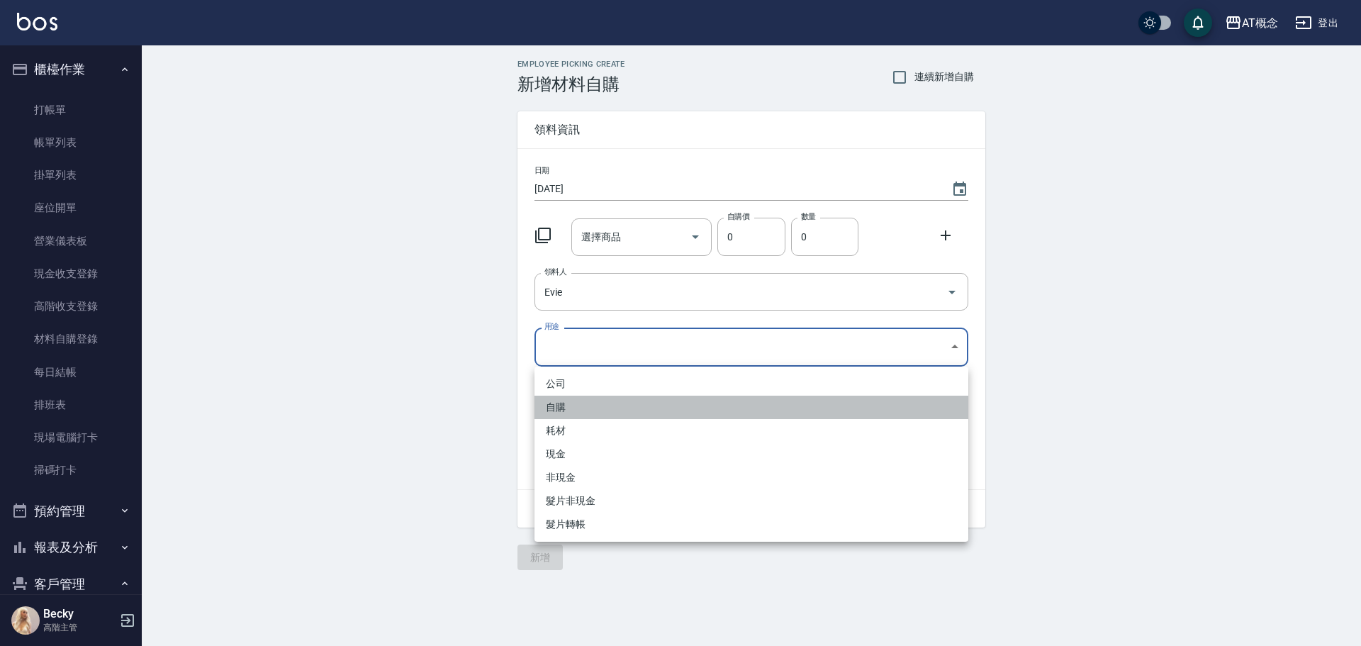
click at [565, 408] on li "自購" at bounding box center [752, 407] width 434 height 23
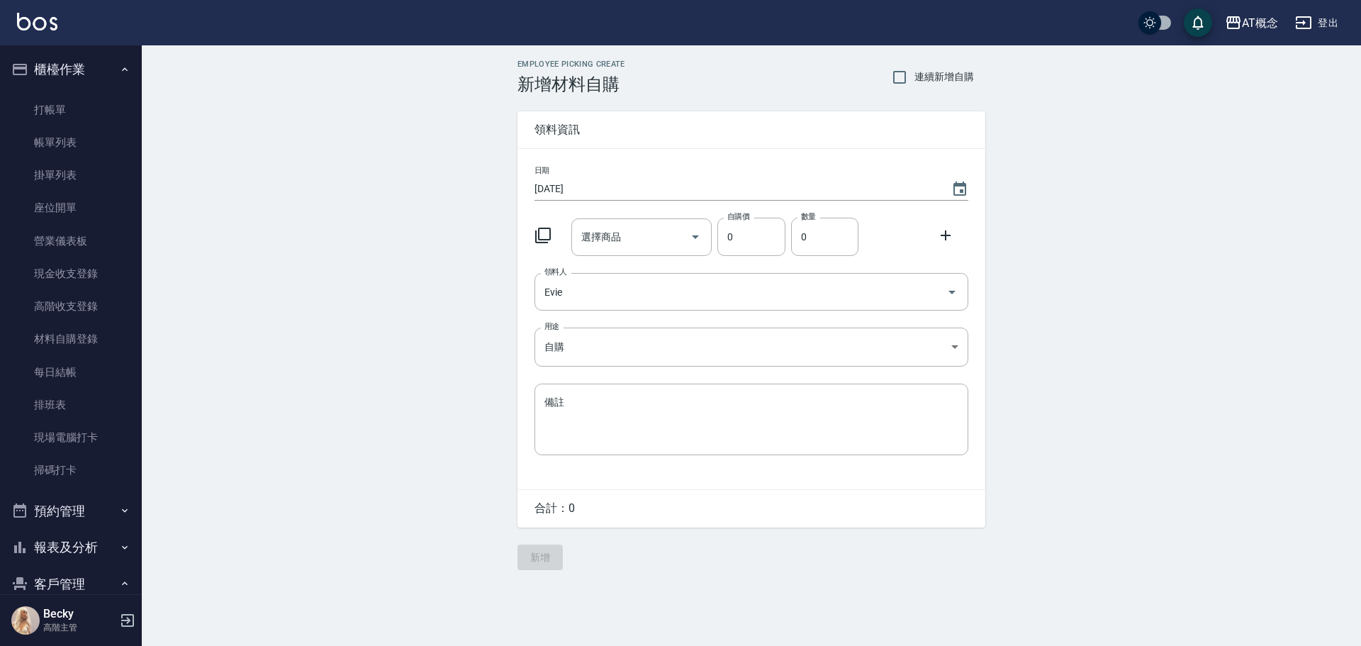
click at [544, 237] on icon at bounding box center [543, 235] width 17 height 17
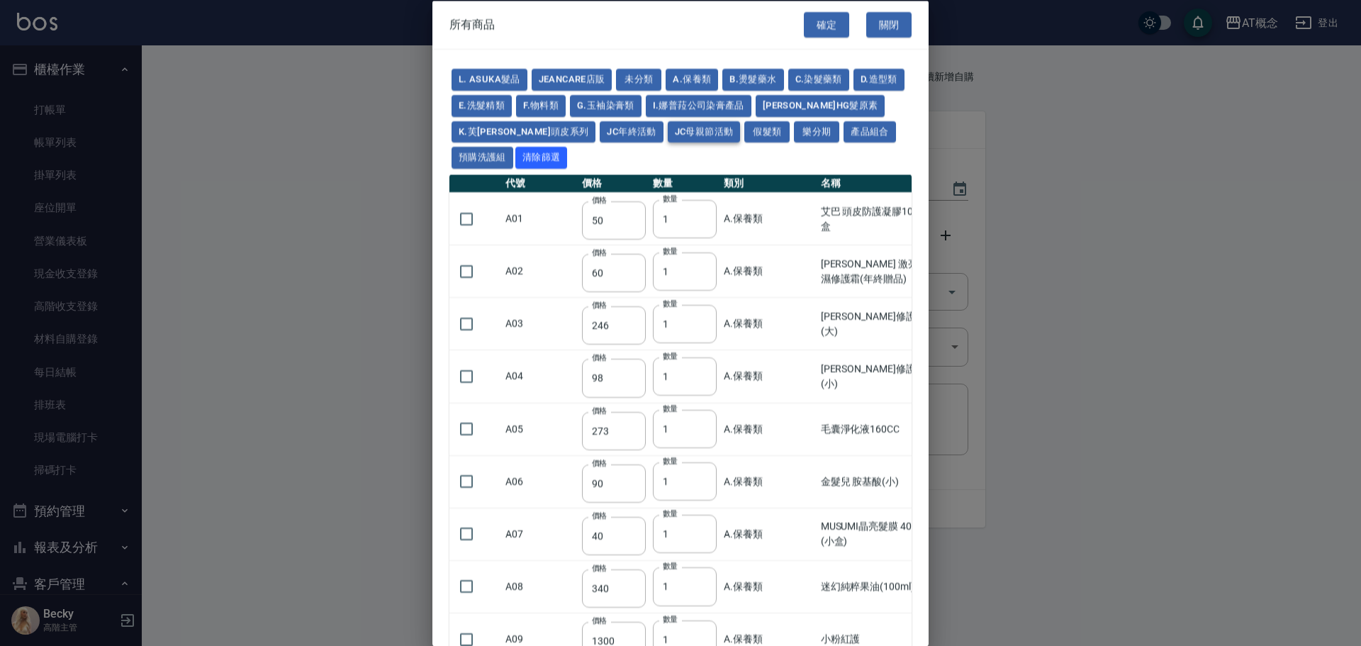
drag, startPoint x: 805, startPoint y: 76, endPoint x: 651, endPoint y: 124, distance: 161.9
click at [798, 80] on button "C.染髮藥類" at bounding box center [818, 80] width 61 height 22
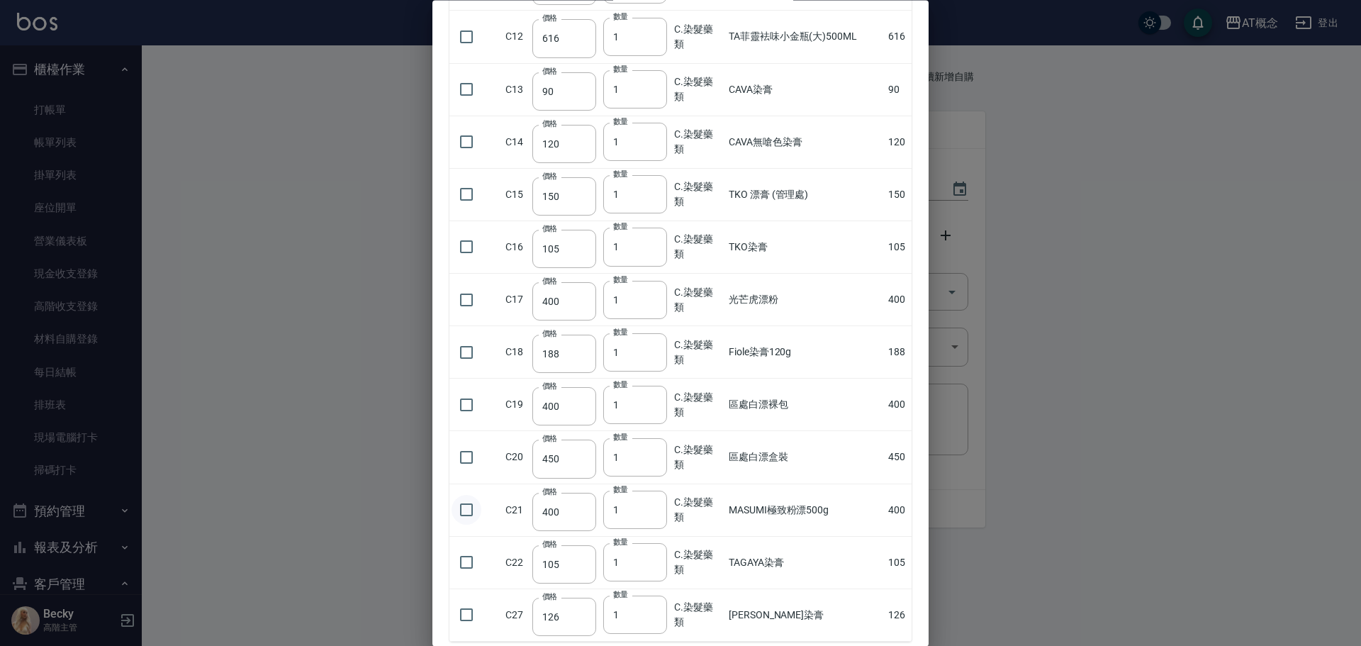
scroll to position [843, 0]
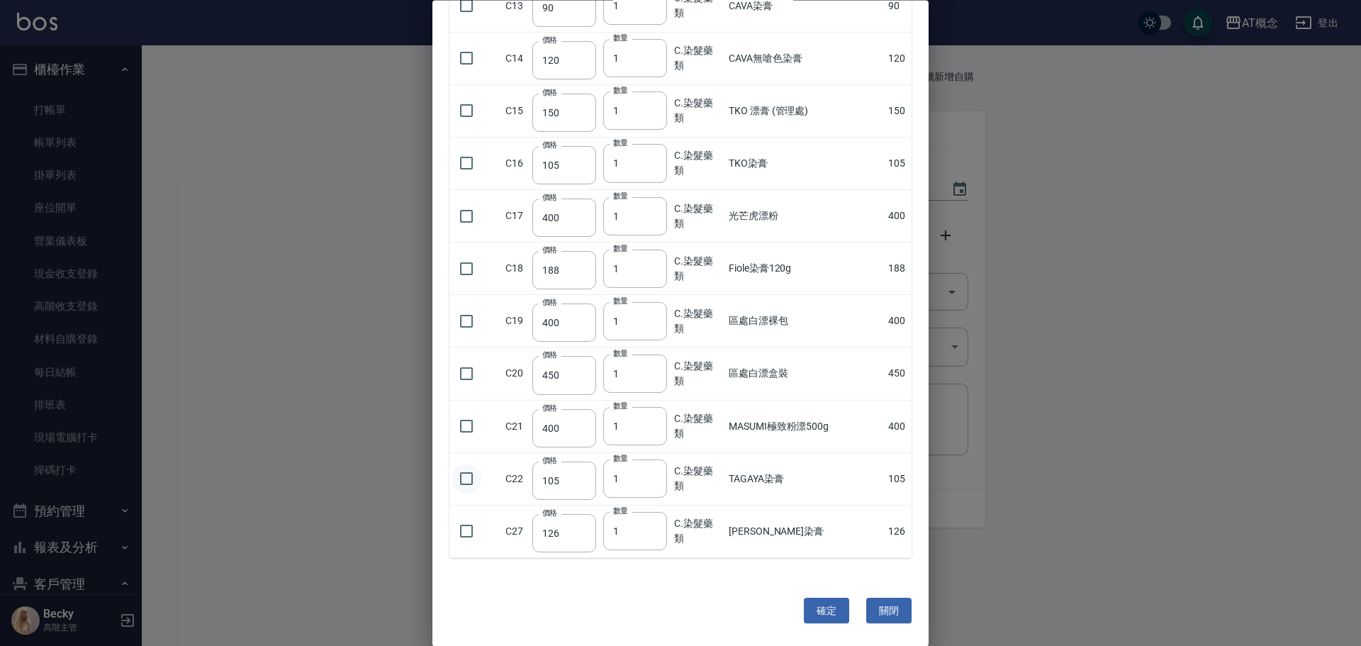
click at [459, 478] on input "checkbox" at bounding box center [467, 479] width 30 height 30
click at [659, 476] on input "2" at bounding box center [635, 479] width 64 height 38
click at [659, 476] on input "3" at bounding box center [635, 479] width 64 height 38
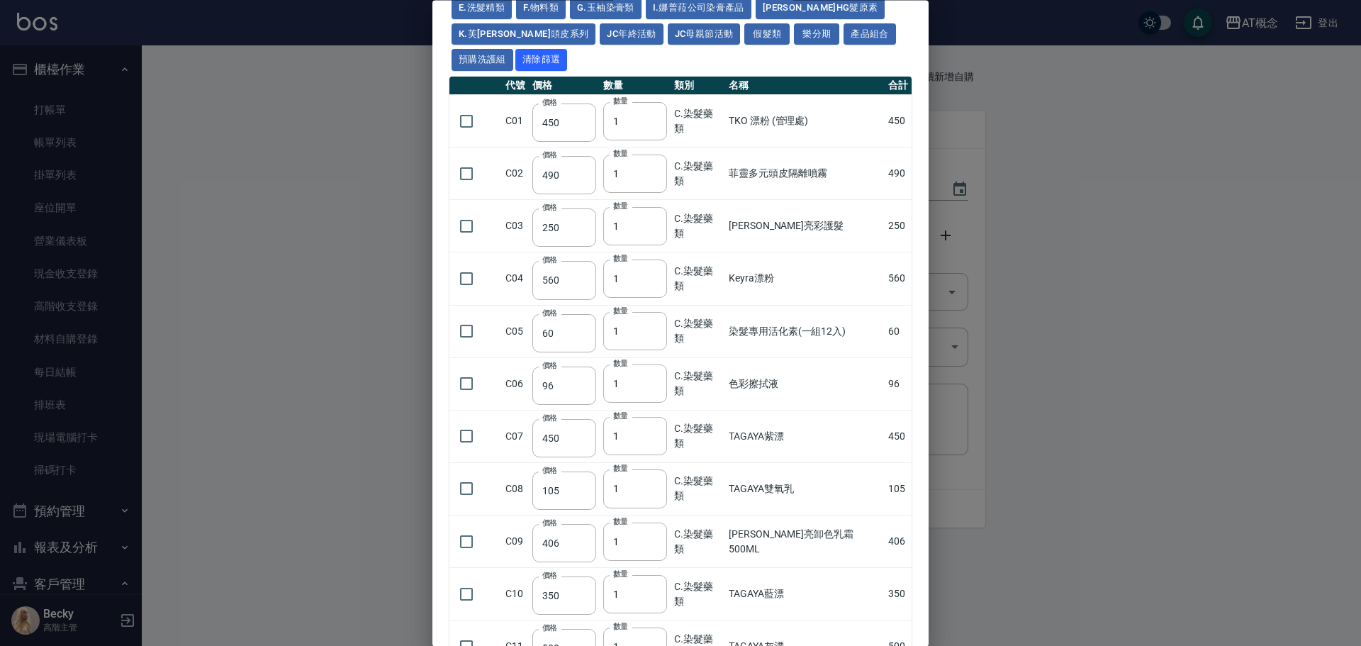
scroll to position [0, 0]
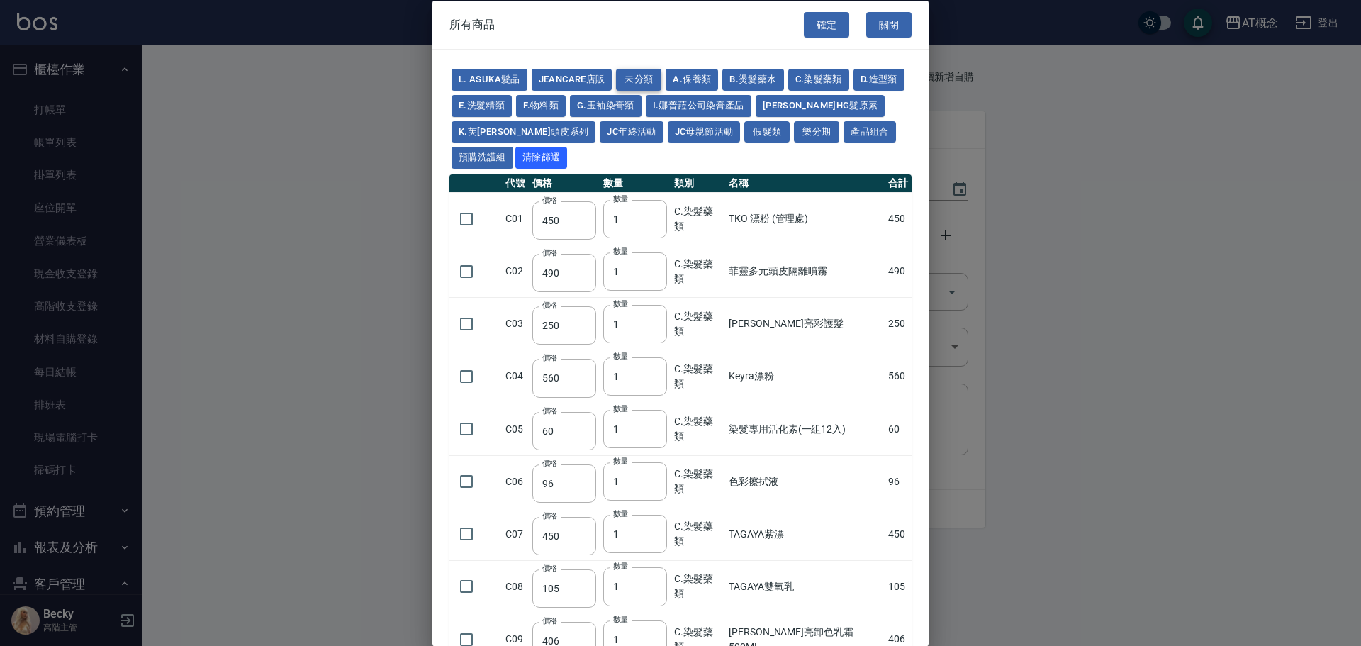
drag, startPoint x: 648, startPoint y: 104, endPoint x: 622, endPoint y: 128, distance: 34.6
click at [642, 104] on button "G.玉袖染膏類" at bounding box center [606, 105] width 72 height 22
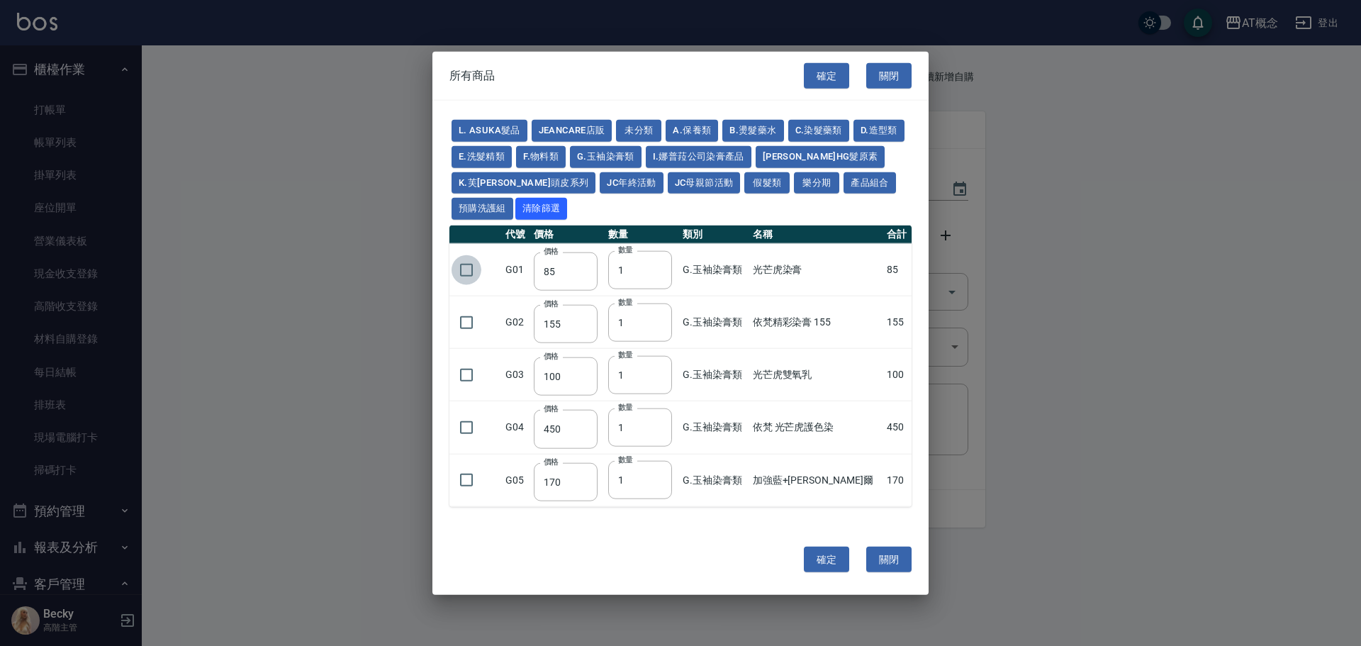
click at [468, 266] on input "checkbox" at bounding box center [467, 270] width 30 height 30
click at [686, 132] on button "A.保養類" at bounding box center [692, 131] width 52 height 22
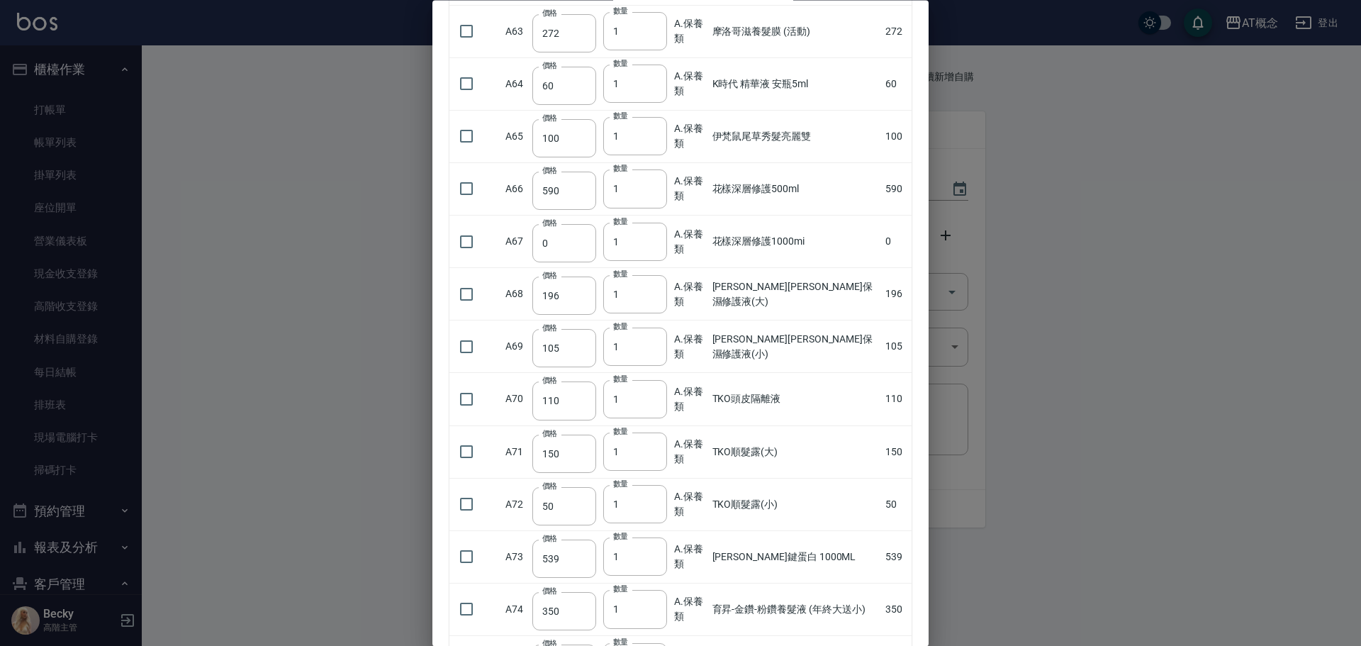
scroll to position [3757, 0]
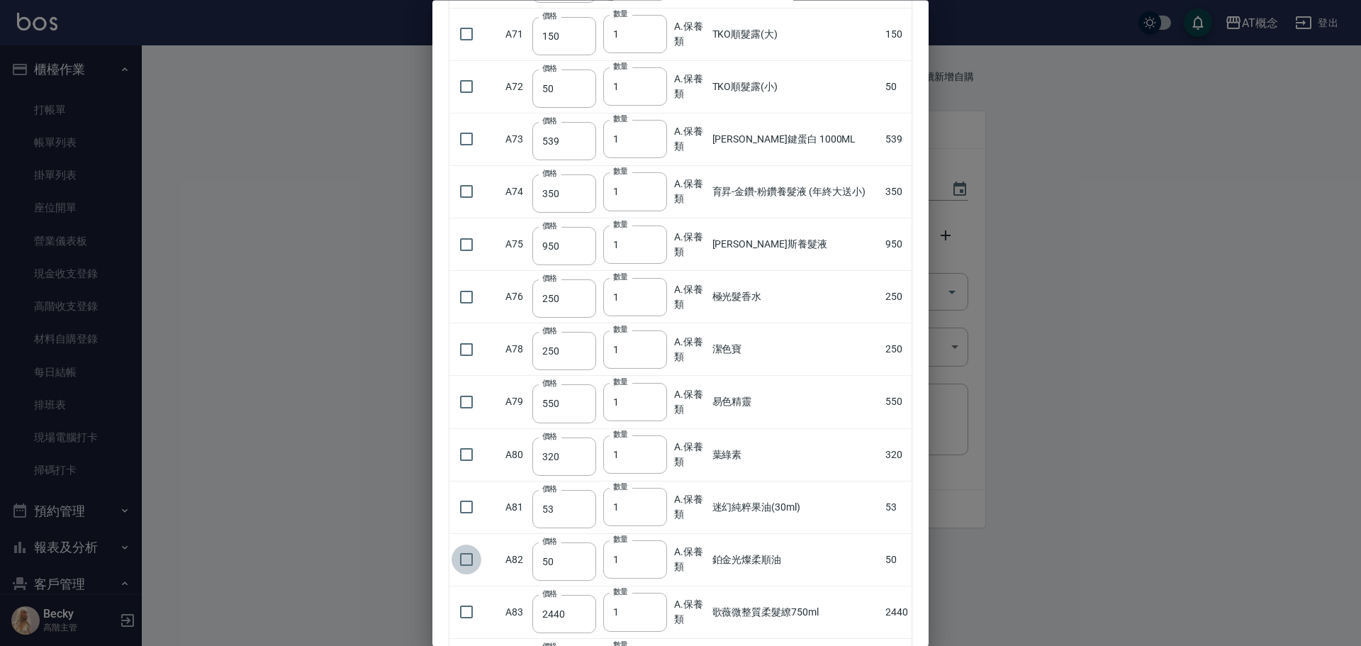
click at [463, 558] on input "checkbox" at bounding box center [467, 560] width 30 height 30
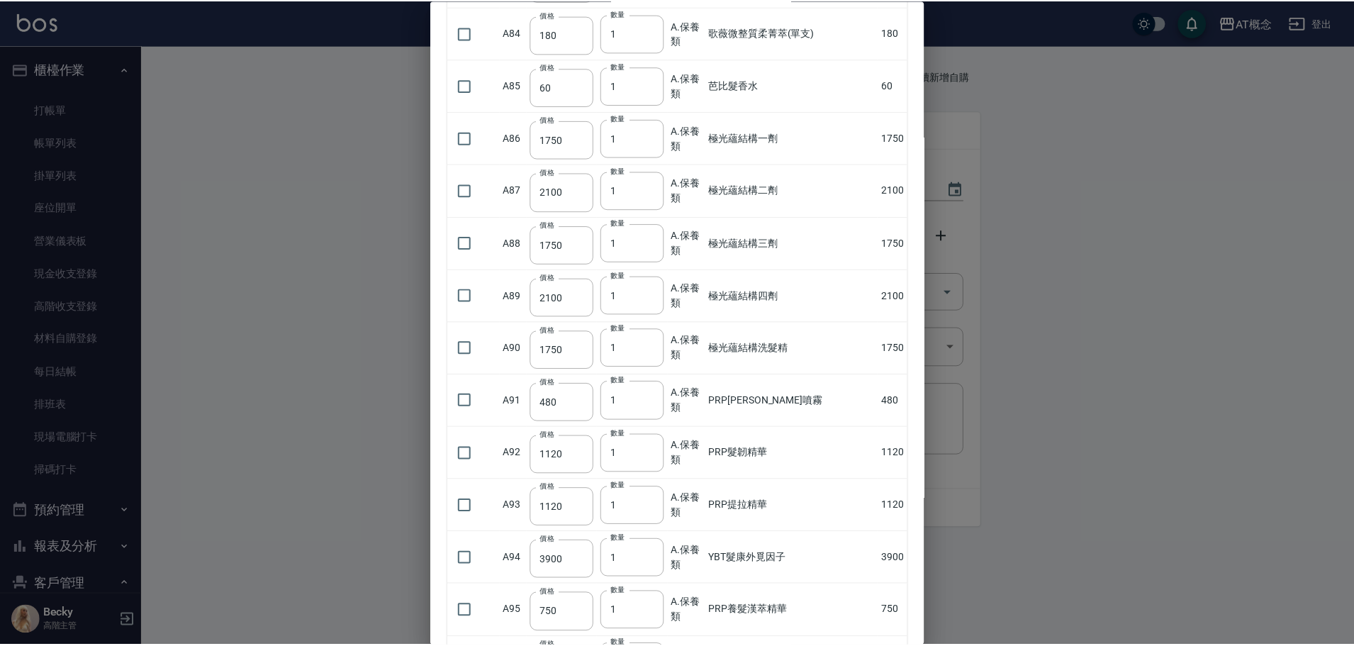
scroll to position [4626, 0]
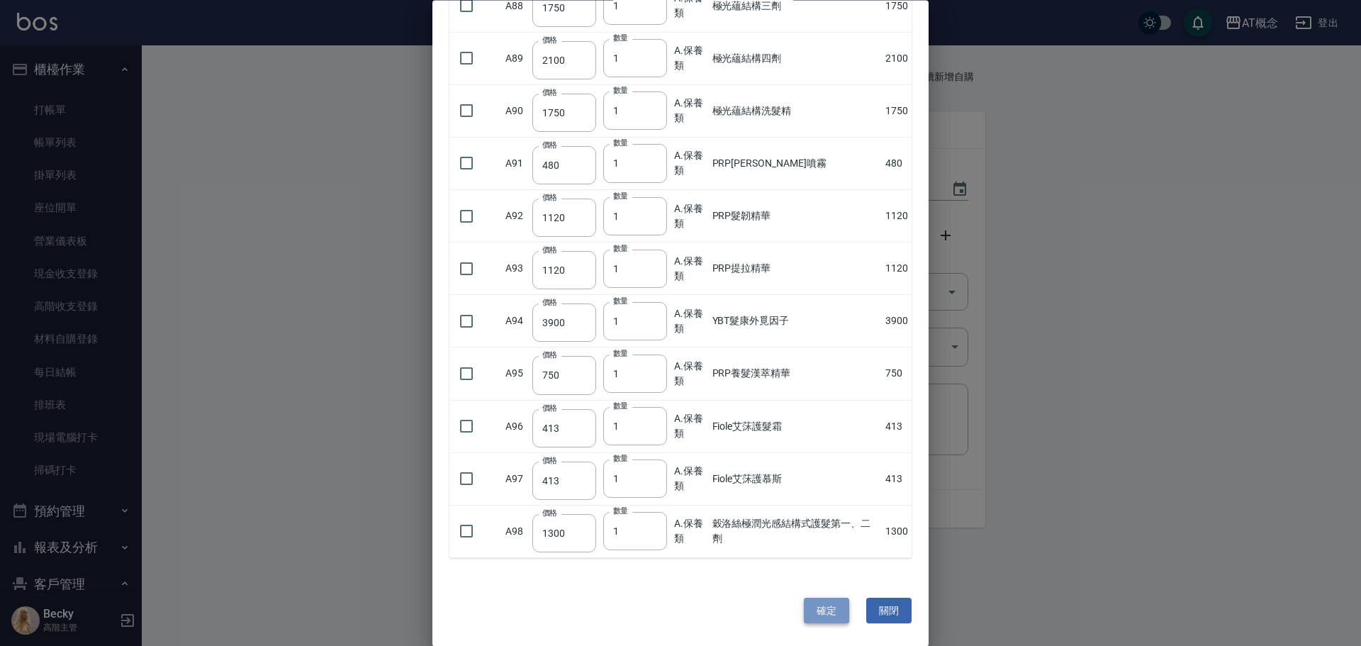
click at [819, 610] on button "確定" at bounding box center [826, 611] width 45 height 26
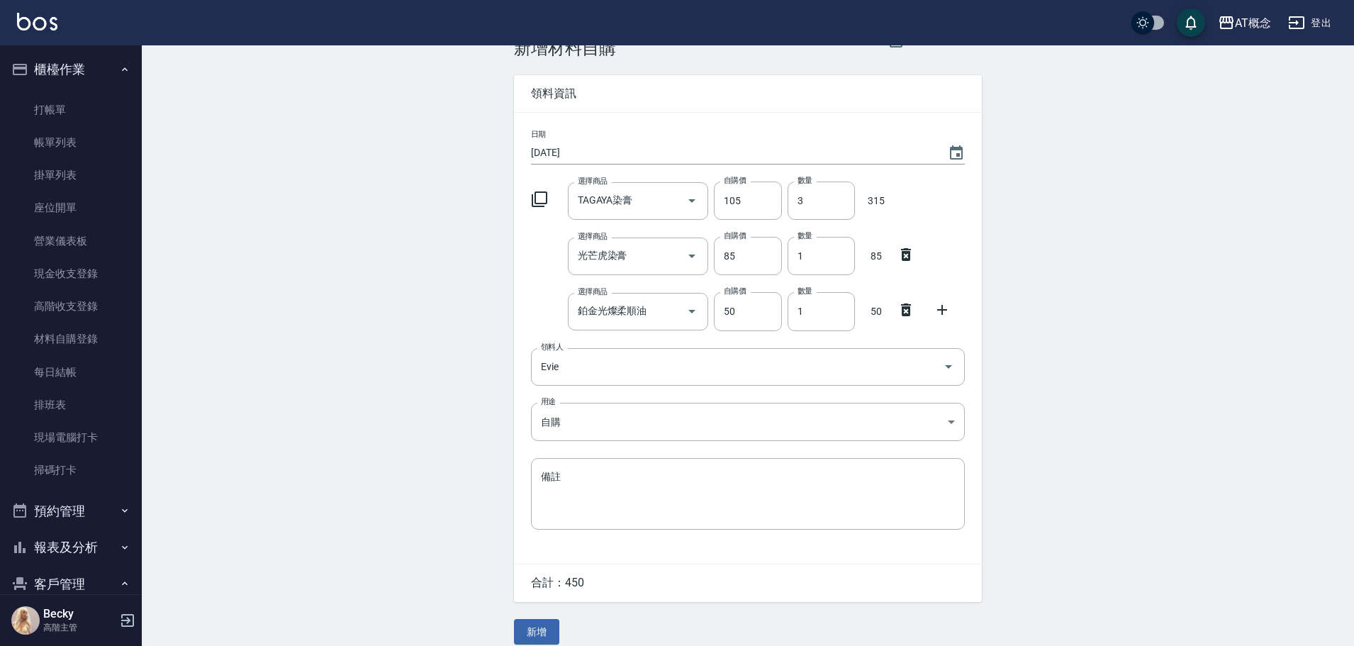
scroll to position [51, 0]
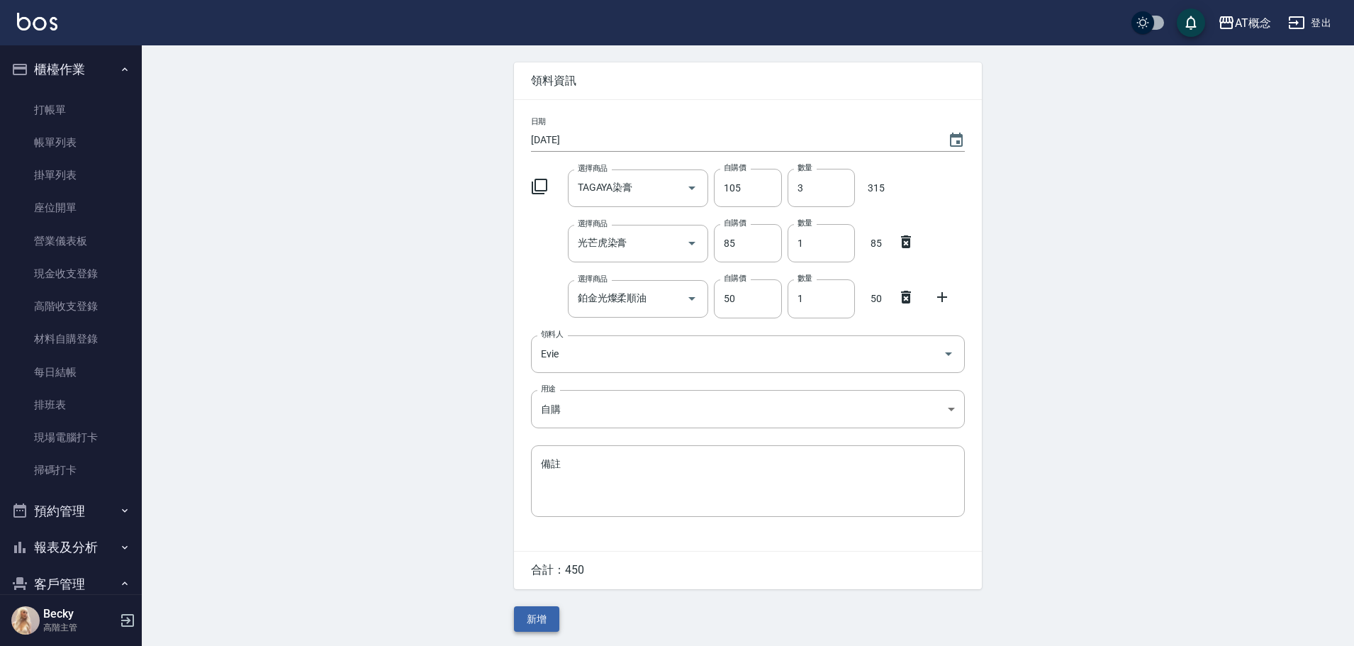
click at [522, 615] on button "新增" at bounding box center [536, 619] width 45 height 26
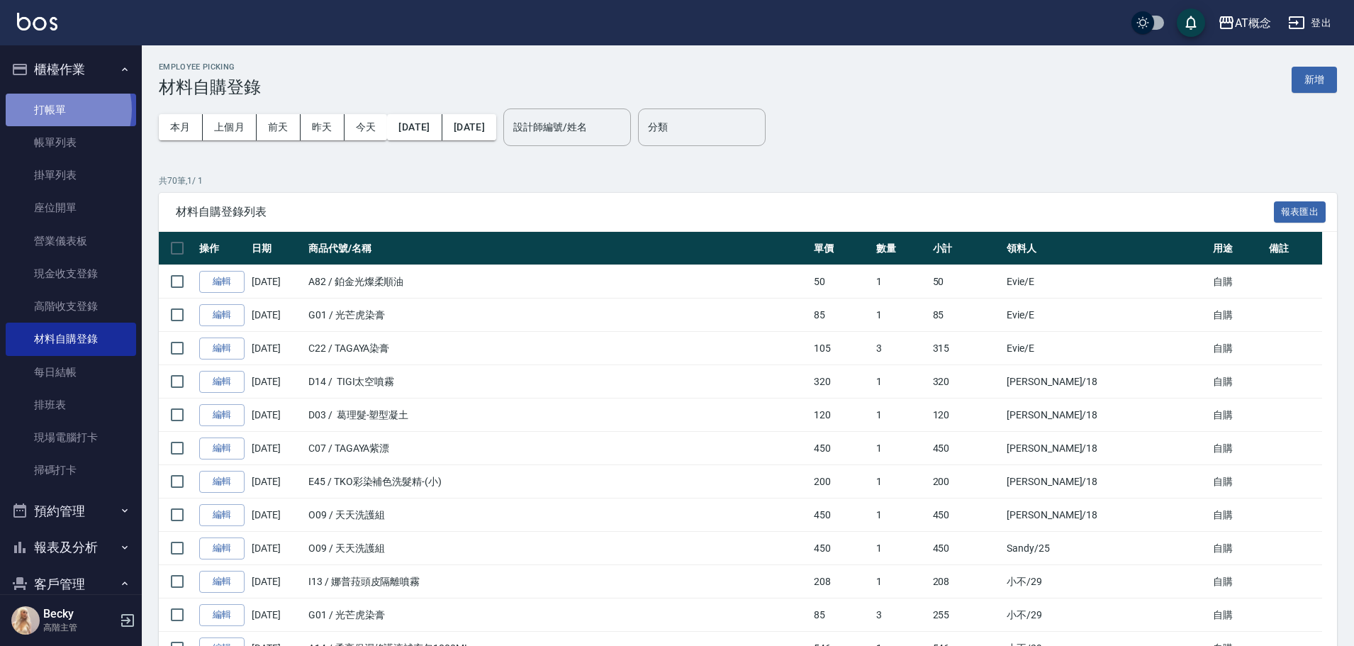
click at [55, 109] on link "打帳單" at bounding box center [71, 110] width 130 height 33
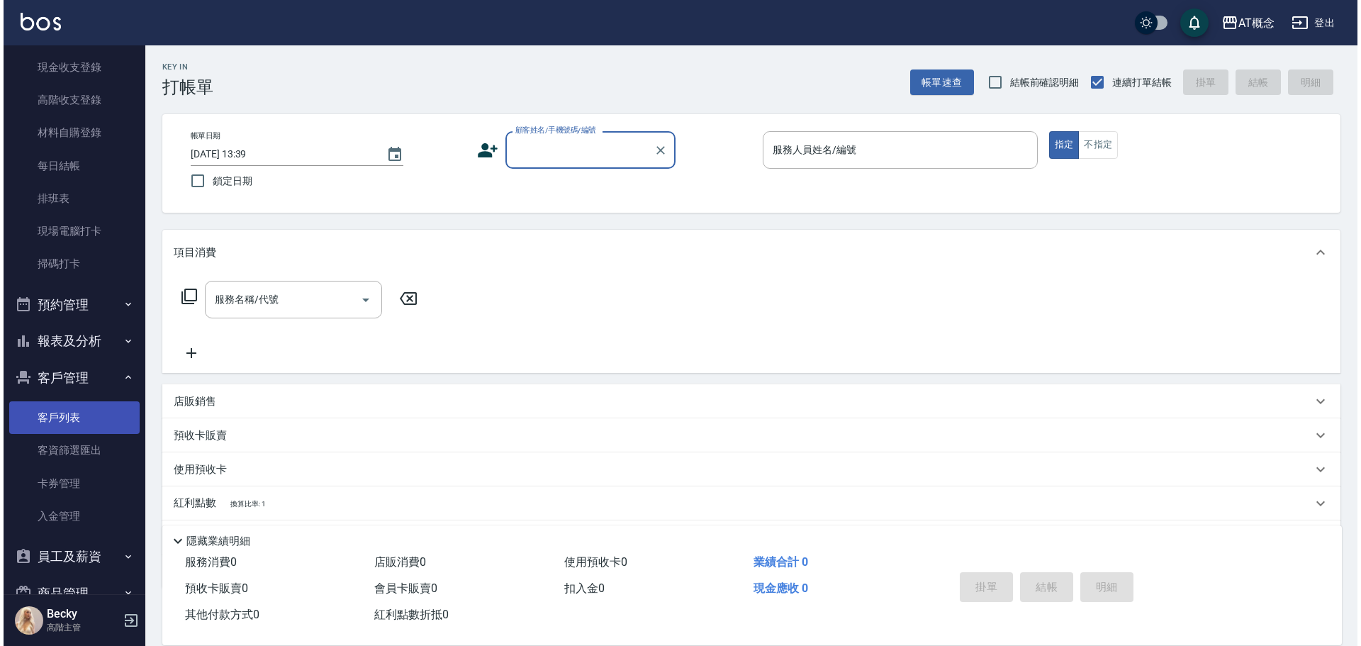
scroll to position [213, 0]
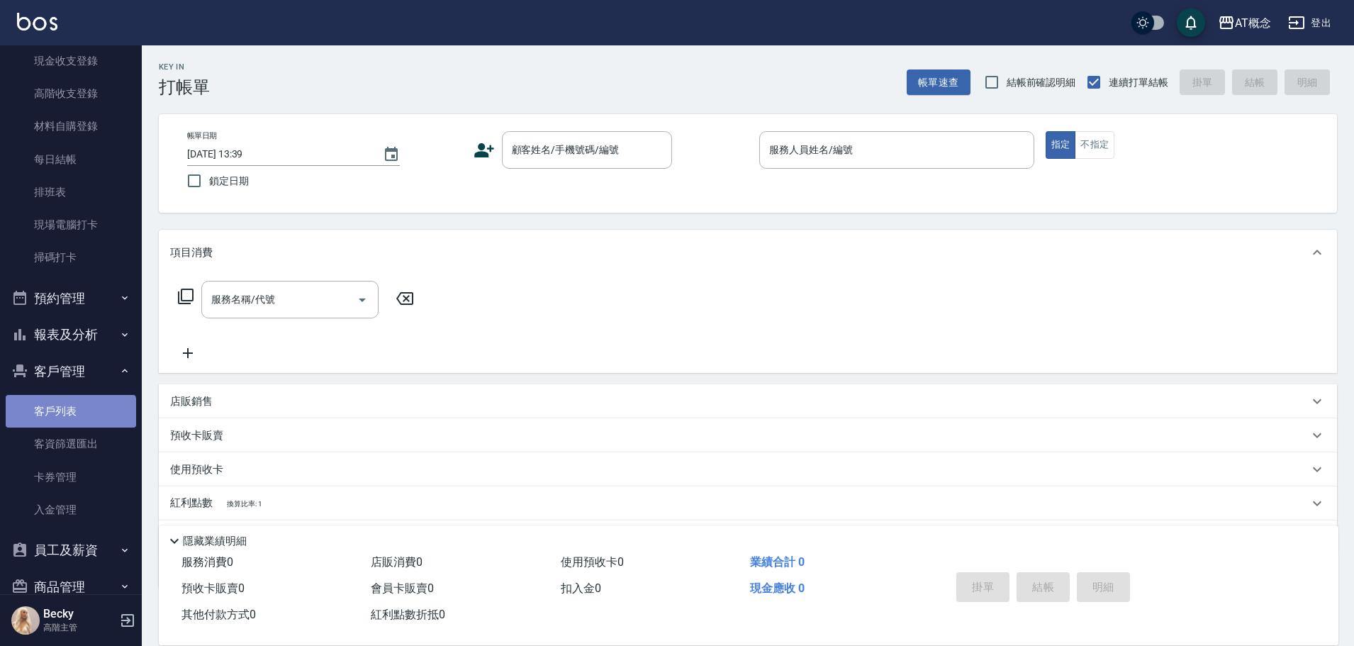
drag, startPoint x: 69, startPoint y: 425, endPoint x: 30, endPoint y: 403, distance: 44.4
click at [69, 425] on link "客戶列表" at bounding box center [71, 411] width 130 height 33
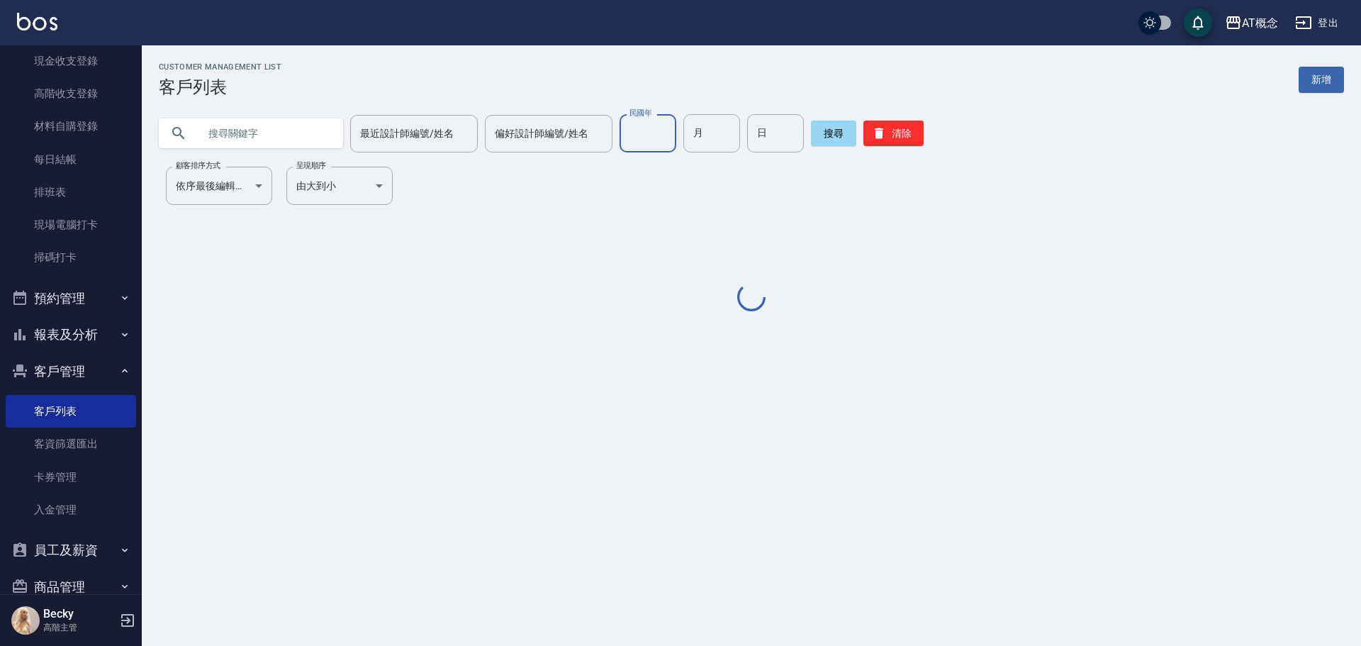
click at [632, 136] on input "民國年" at bounding box center [648, 133] width 57 height 38
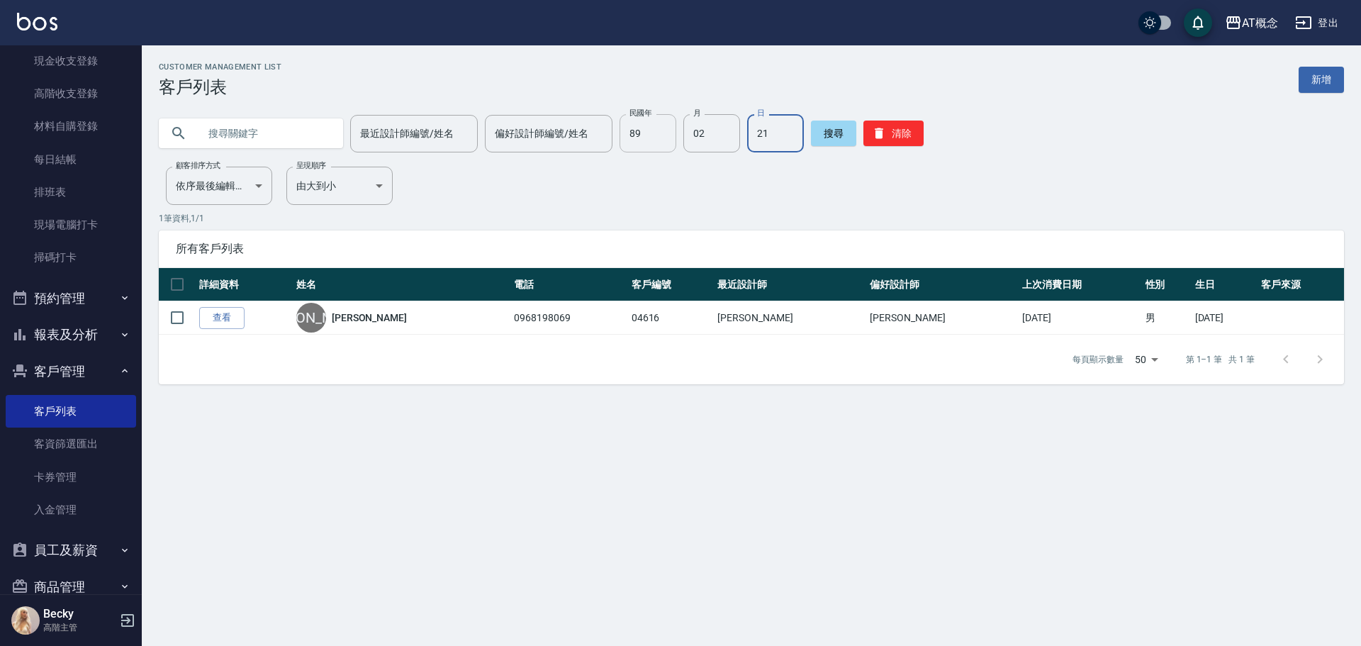
click at [663, 142] on input "89" at bounding box center [648, 133] width 57 height 38
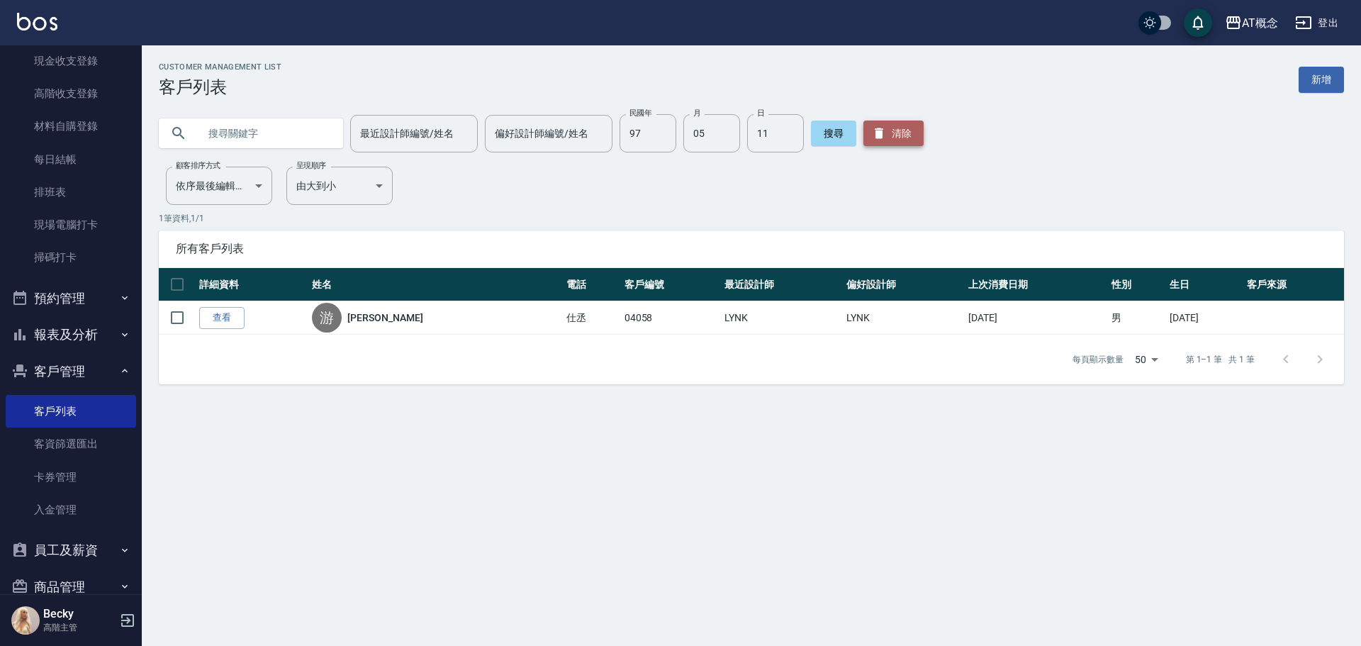
click at [906, 140] on button "清除" at bounding box center [893, 134] width 60 height 26
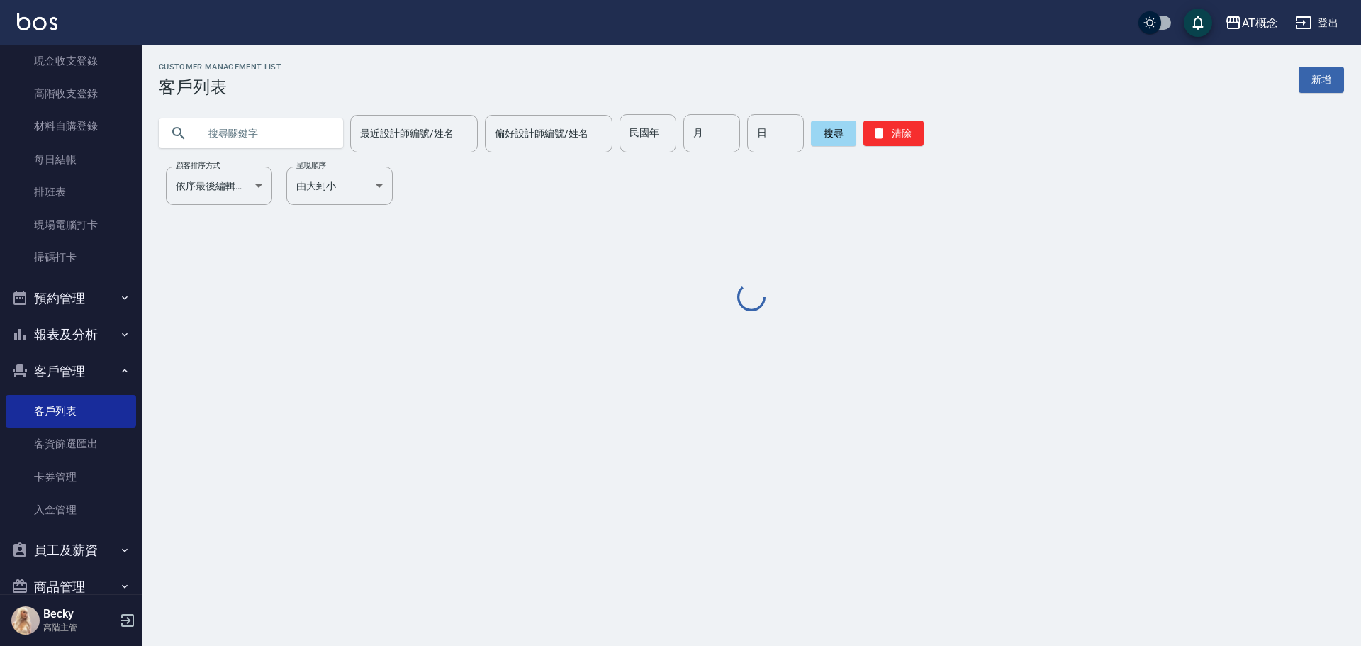
click at [279, 145] on input "text" at bounding box center [264, 133] width 133 height 38
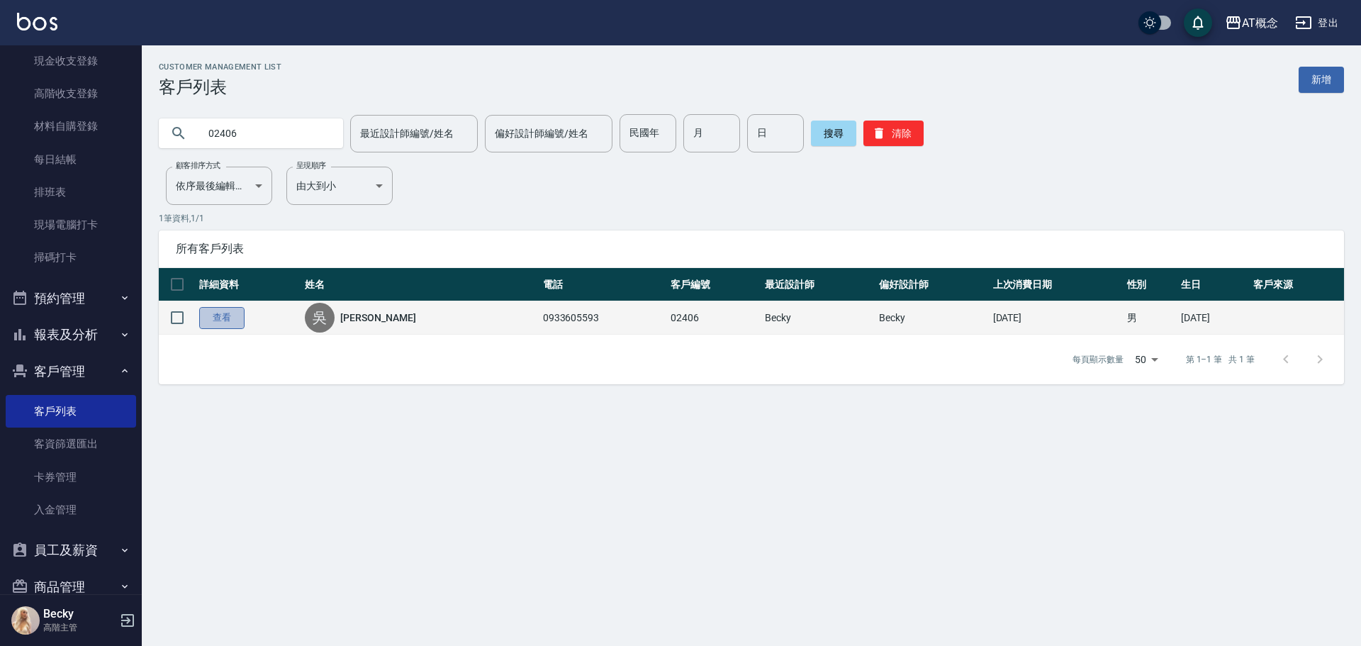
click at [221, 322] on link "查看" at bounding box center [221, 318] width 45 height 22
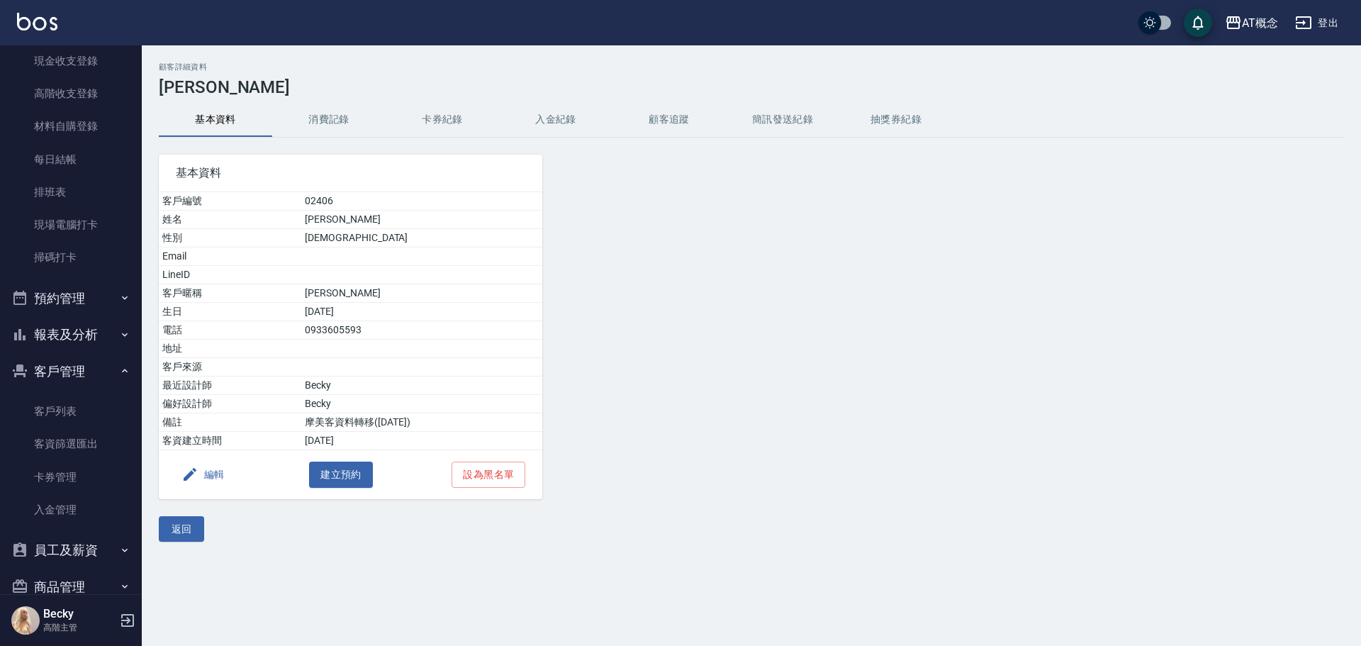
click at [209, 471] on button "編輯" at bounding box center [203, 475] width 55 height 26
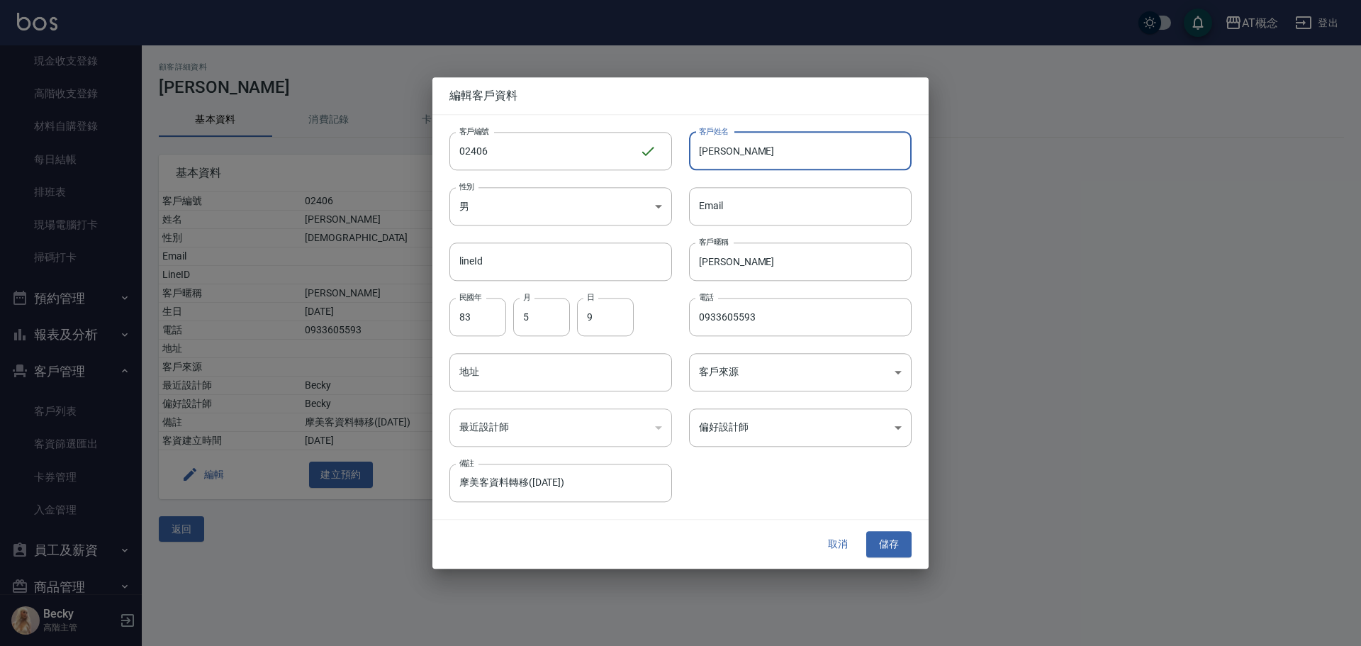
drag, startPoint x: 793, startPoint y: 159, endPoint x: 688, endPoint y: 161, distance: 104.9
click at [688, 161] on div "客戶姓名 [PERSON_NAME]姓名" at bounding box center [792, 142] width 240 height 55
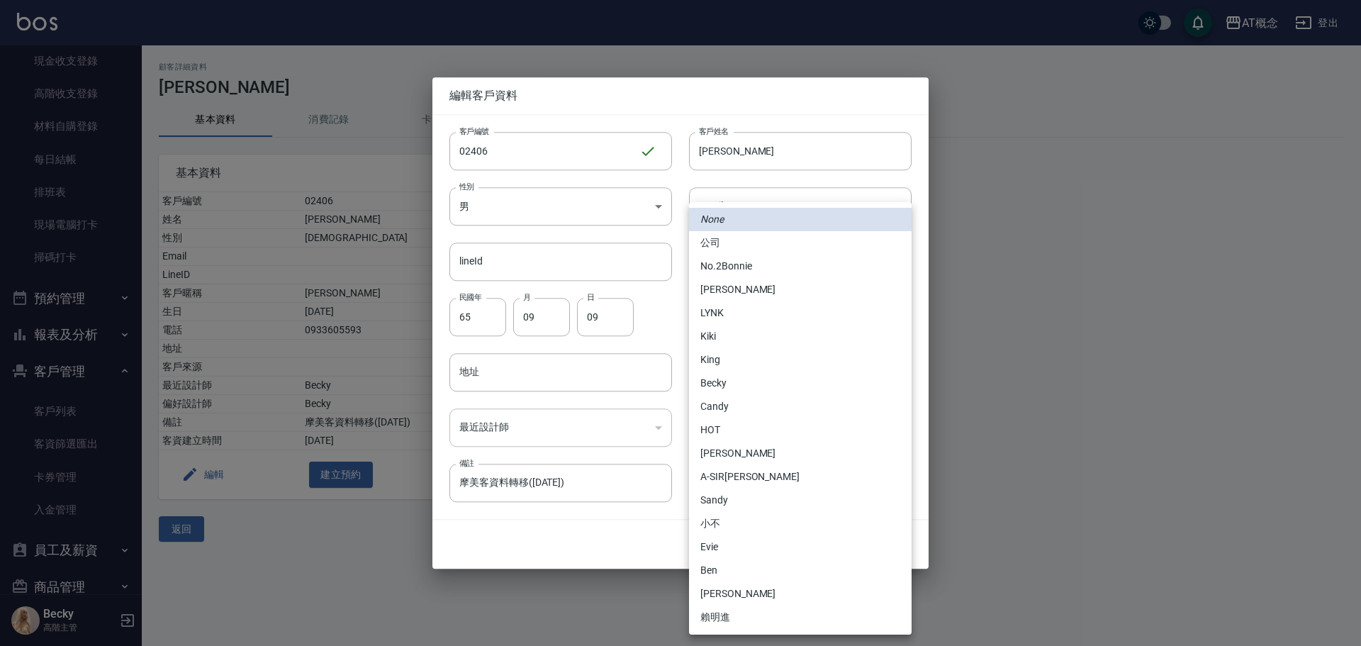
click at [760, 430] on body "AT概念 登出 櫃檯作業 打帳單 帳單列表 掛單列表 座位開單 營業儀表板 現金收支登錄 高階收支登錄 材料自購登錄 每日結帳 排班表 現場電腦打卡 掃碼打卡…" at bounding box center [680, 323] width 1361 height 646
click at [736, 263] on li "No.2Bonnie" at bounding box center [800, 266] width 223 height 23
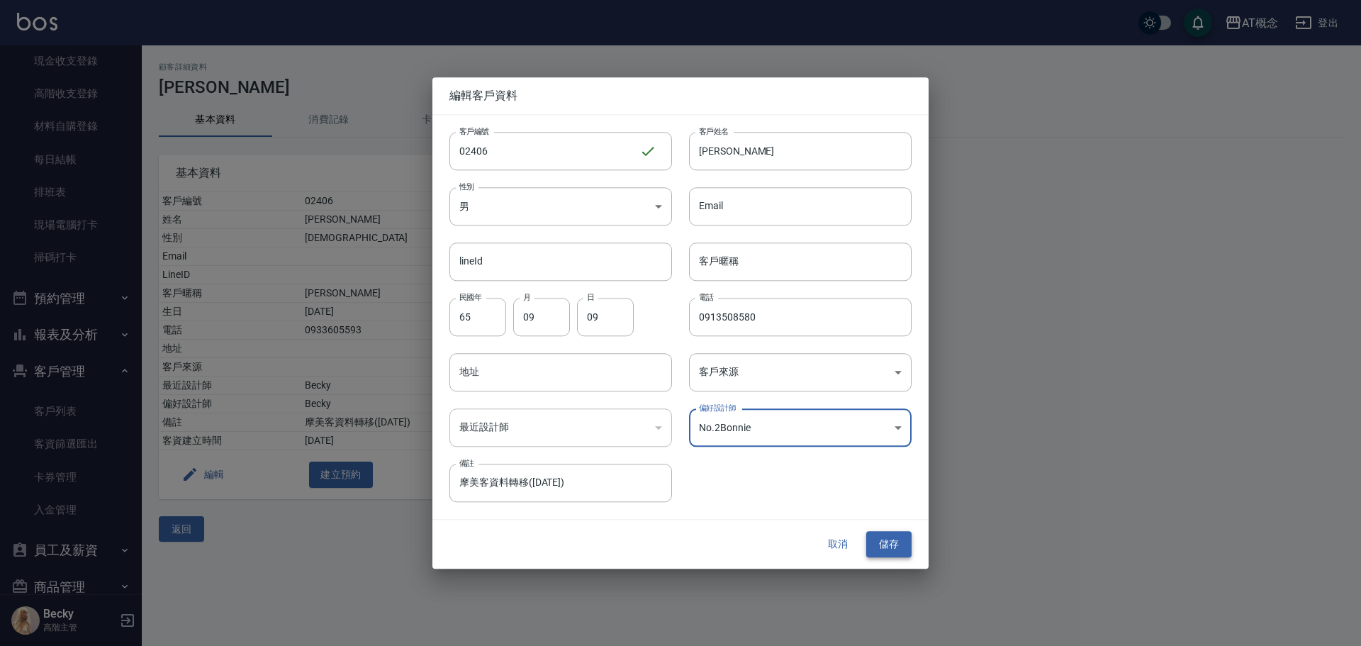
click at [892, 540] on button "儲存" at bounding box center [888, 545] width 45 height 26
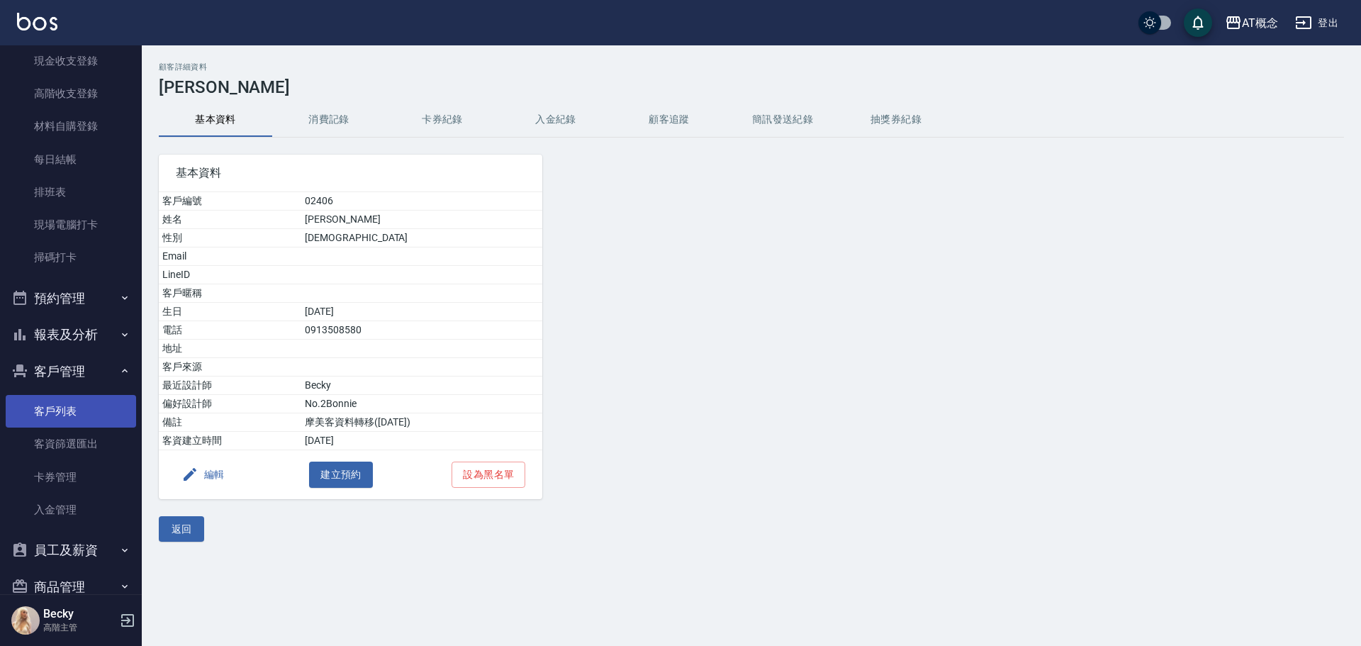
click at [59, 408] on link "客戶列表" at bounding box center [71, 411] width 130 height 33
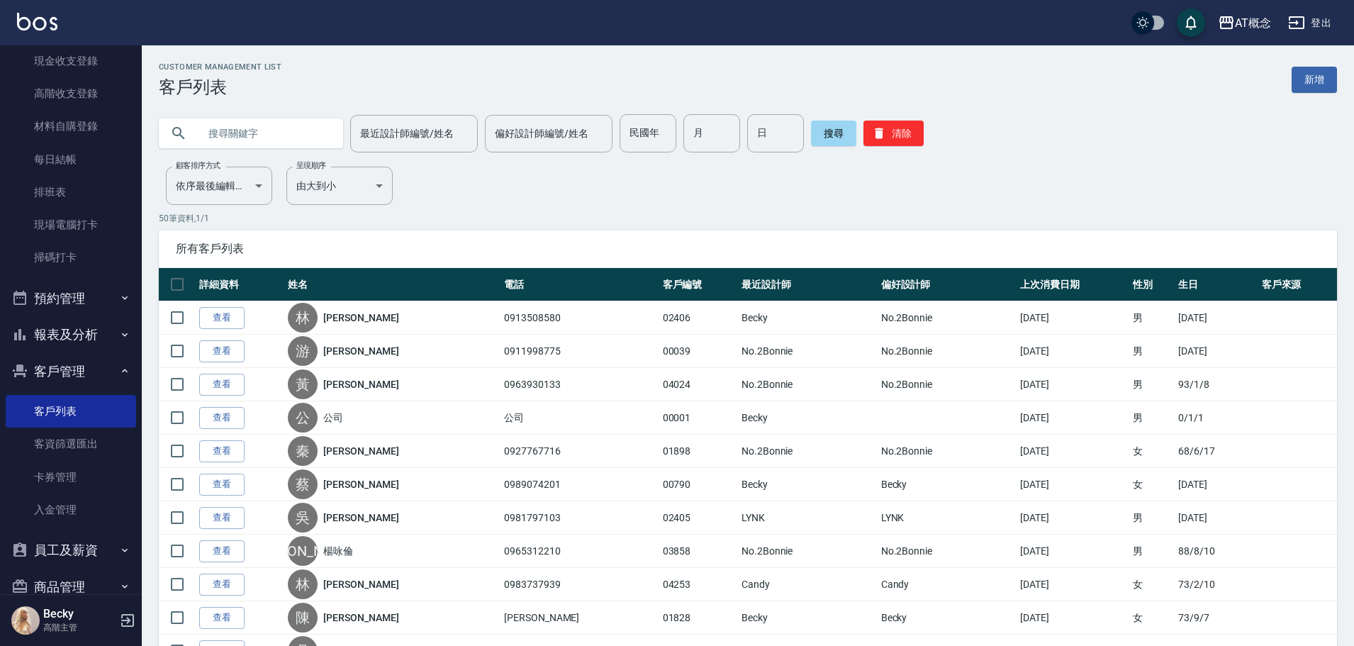
click at [232, 133] on input "text" at bounding box center [264, 133] width 133 height 38
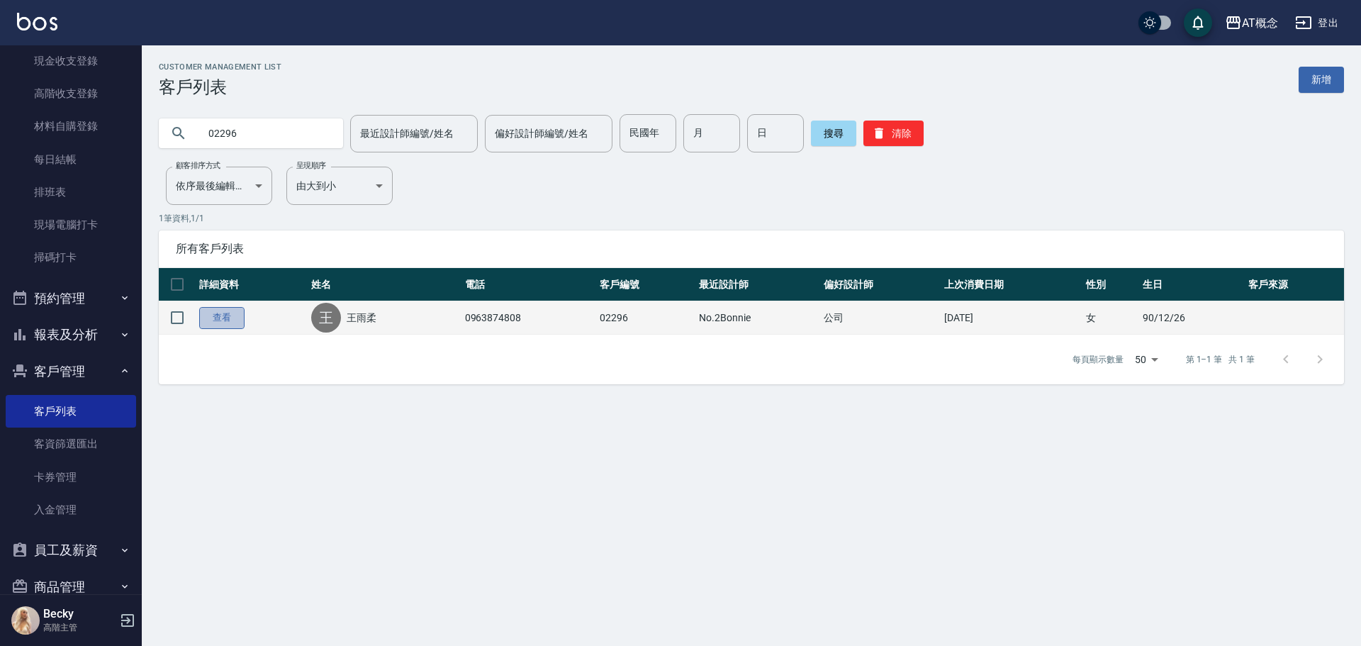
click at [209, 322] on link "查看" at bounding box center [221, 318] width 45 height 22
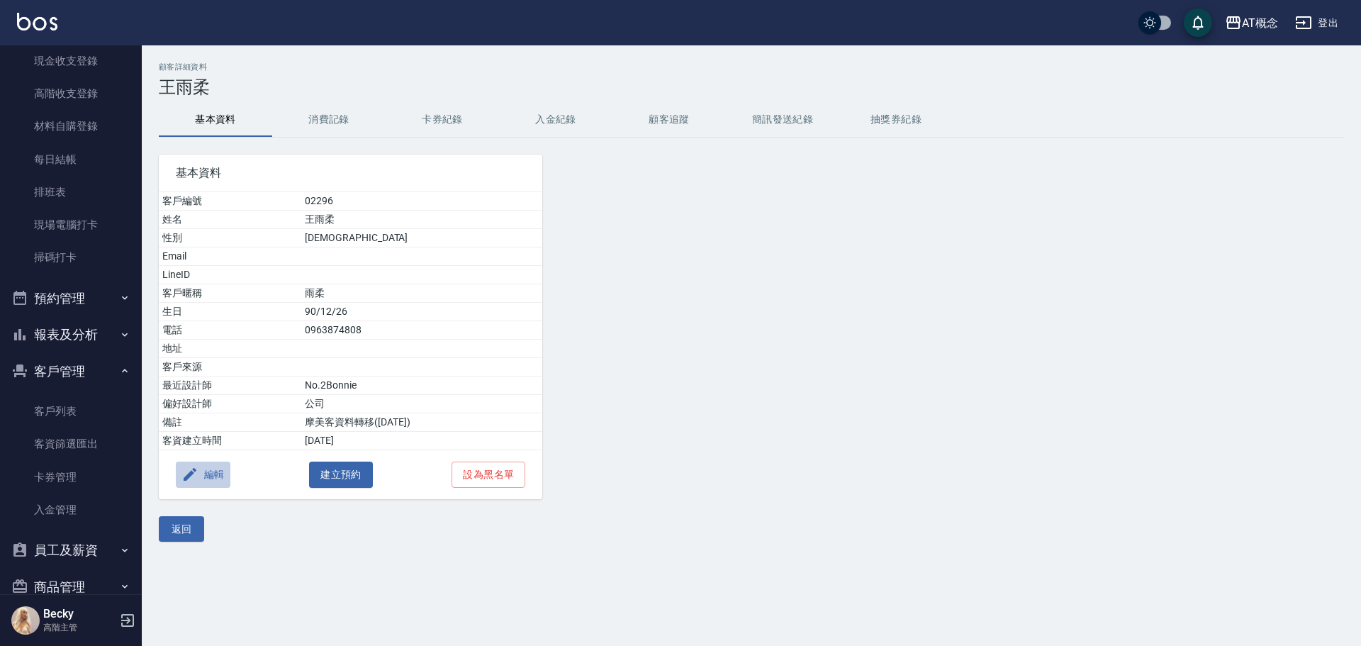
click at [209, 474] on button "編輯" at bounding box center [203, 475] width 55 height 26
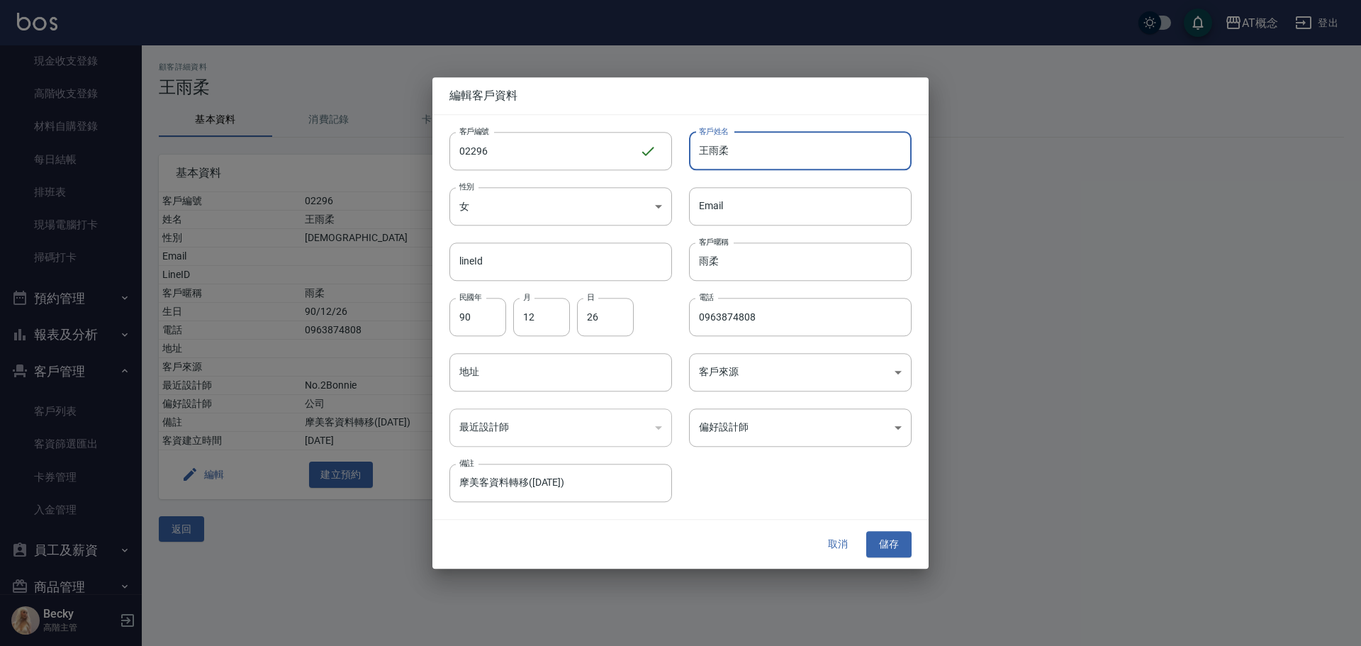
drag, startPoint x: 766, startPoint y: 157, endPoint x: 676, endPoint y: 161, distance: 90.1
click at [676, 161] on div "客戶姓名 王雨柔 客戶姓名" at bounding box center [792, 142] width 240 height 55
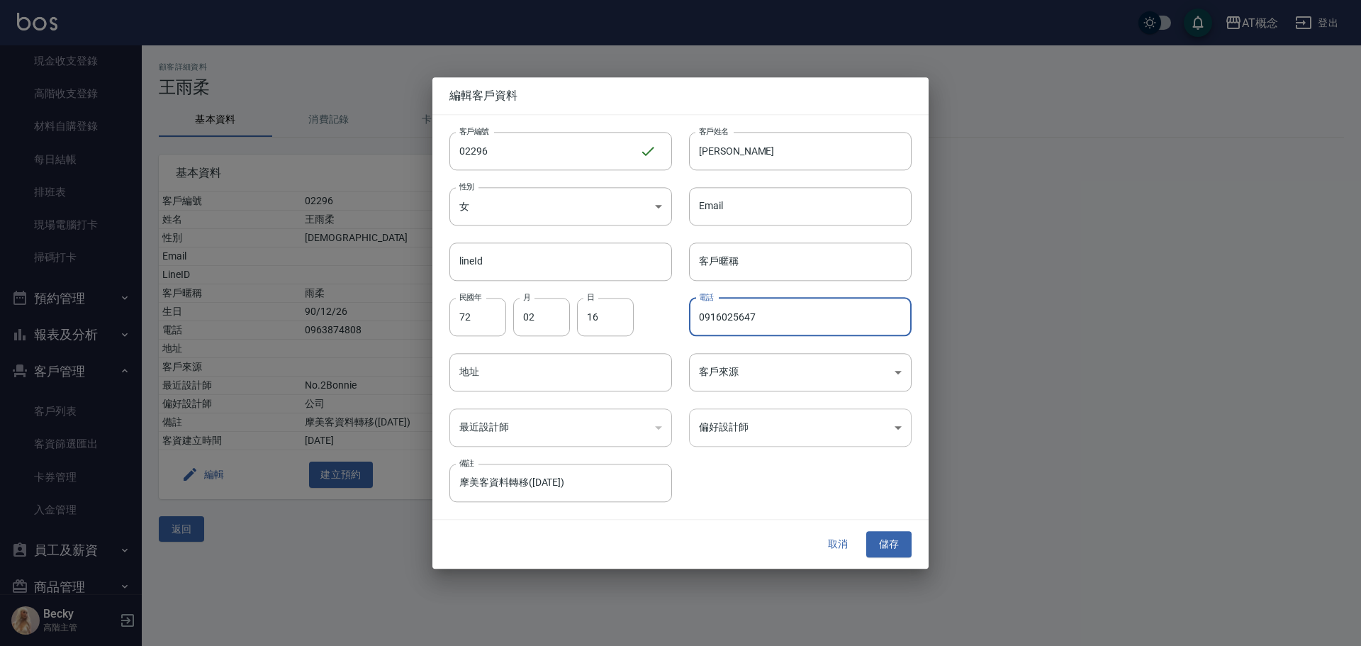
click at [764, 419] on body "AT概念 登出 櫃檯作業 打帳單 帳單列表 掛單列表 座位開單 營業儀表板 現金收支登錄 高階收支登錄 材料自購登錄 每日結帳 排班表 現場電腦打卡 掃碼打卡…" at bounding box center [680, 323] width 1361 height 646
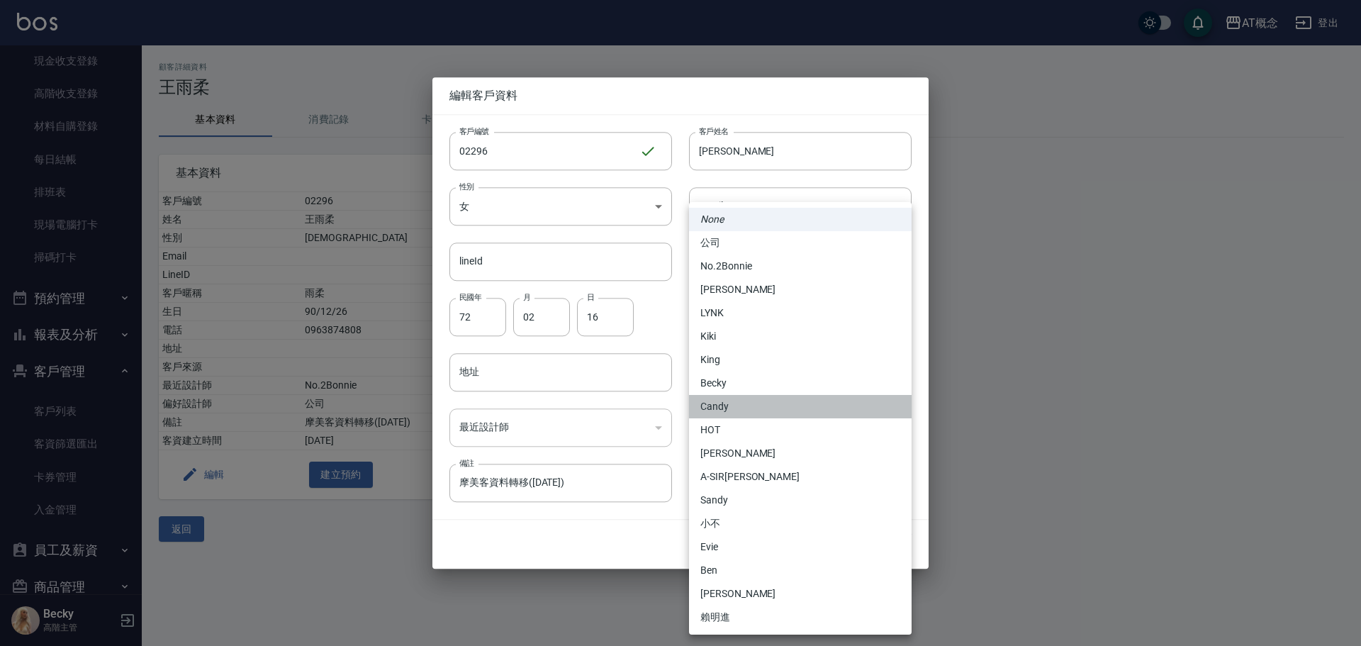
click at [746, 406] on li "Candy" at bounding box center [800, 406] width 223 height 23
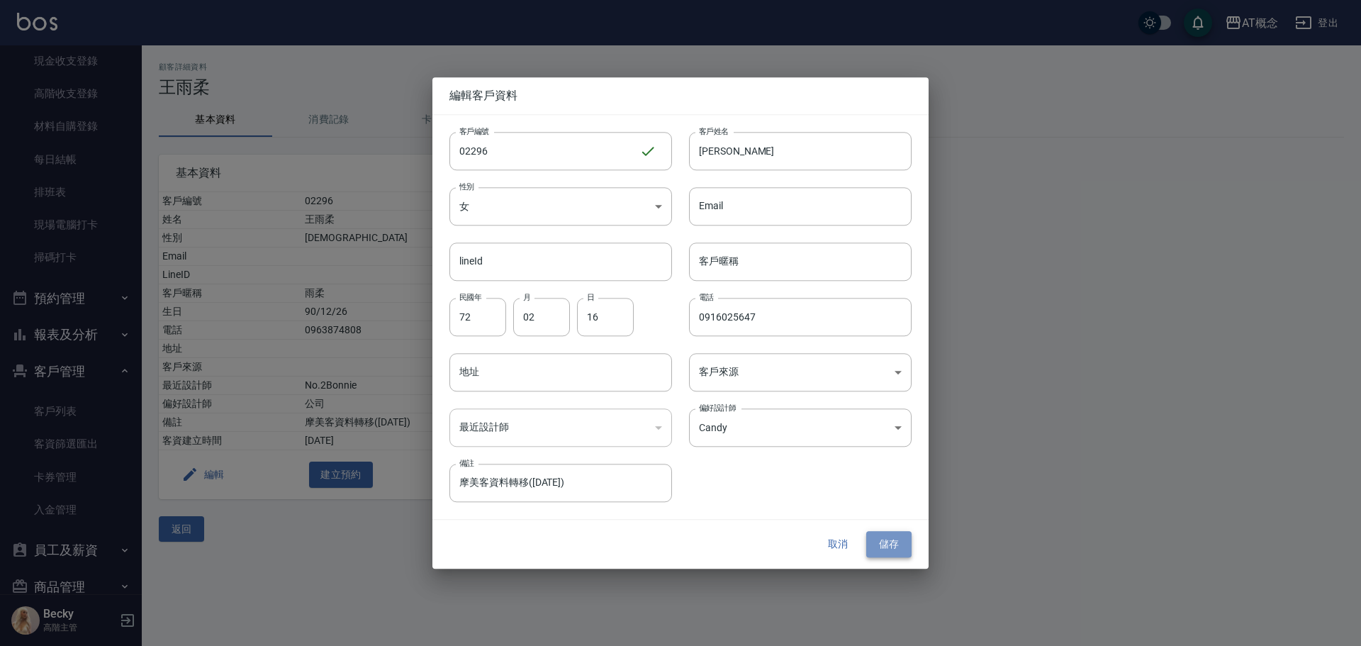
click at [881, 540] on button "儲存" at bounding box center [888, 545] width 45 height 26
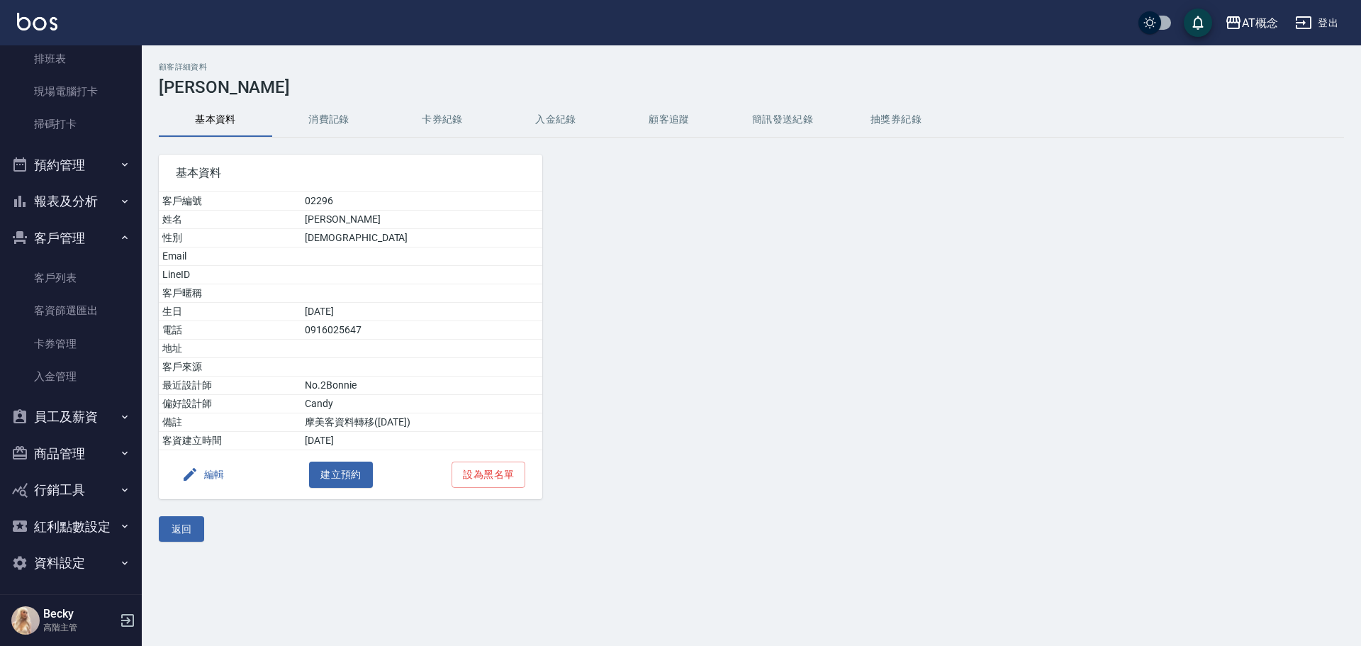
scroll to position [350, 0]
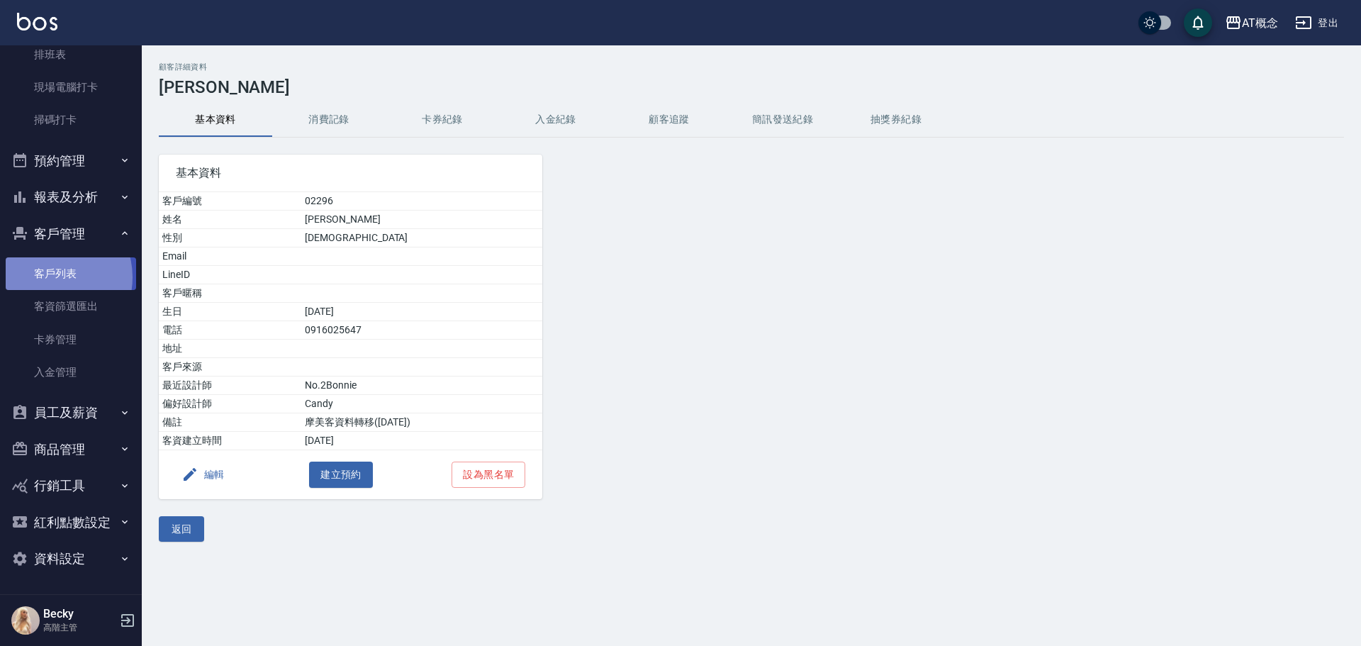
drag, startPoint x: 50, startPoint y: 277, endPoint x: 72, endPoint y: 269, distance: 22.9
click at [50, 277] on link "客戶列表" at bounding box center [71, 273] width 130 height 33
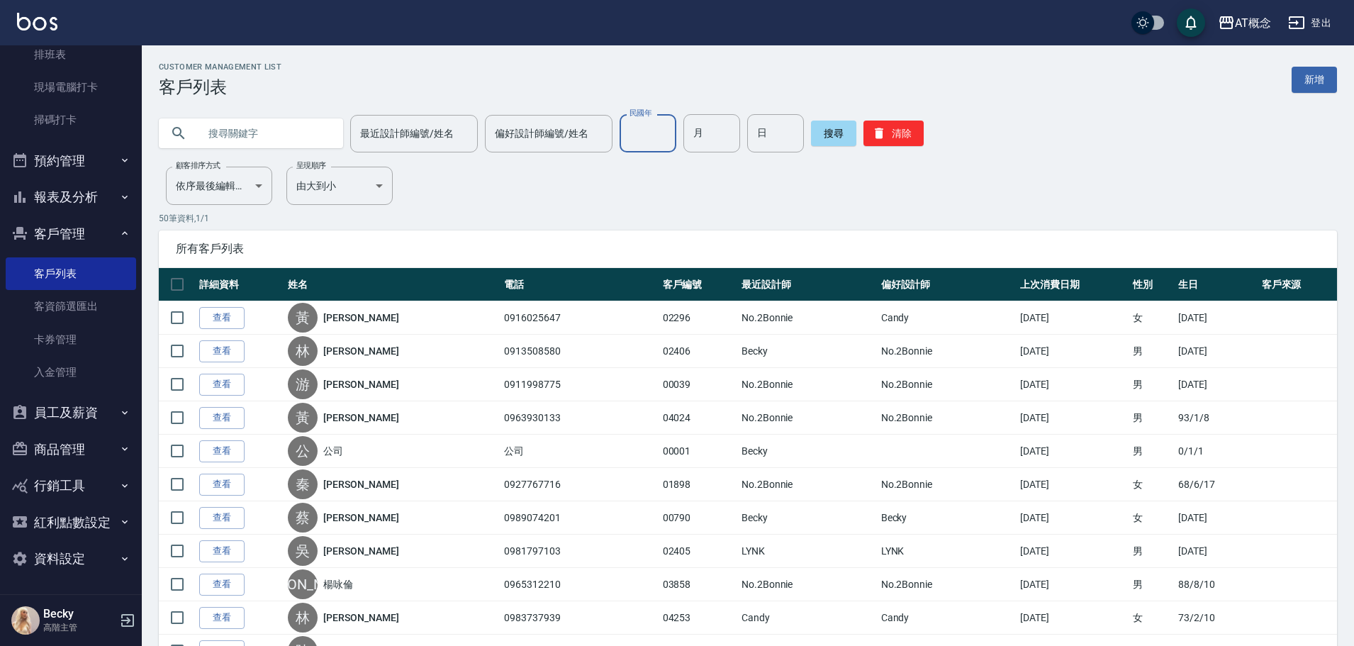
click at [635, 140] on input "民國年" at bounding box center [648, 133] width 57 height 38
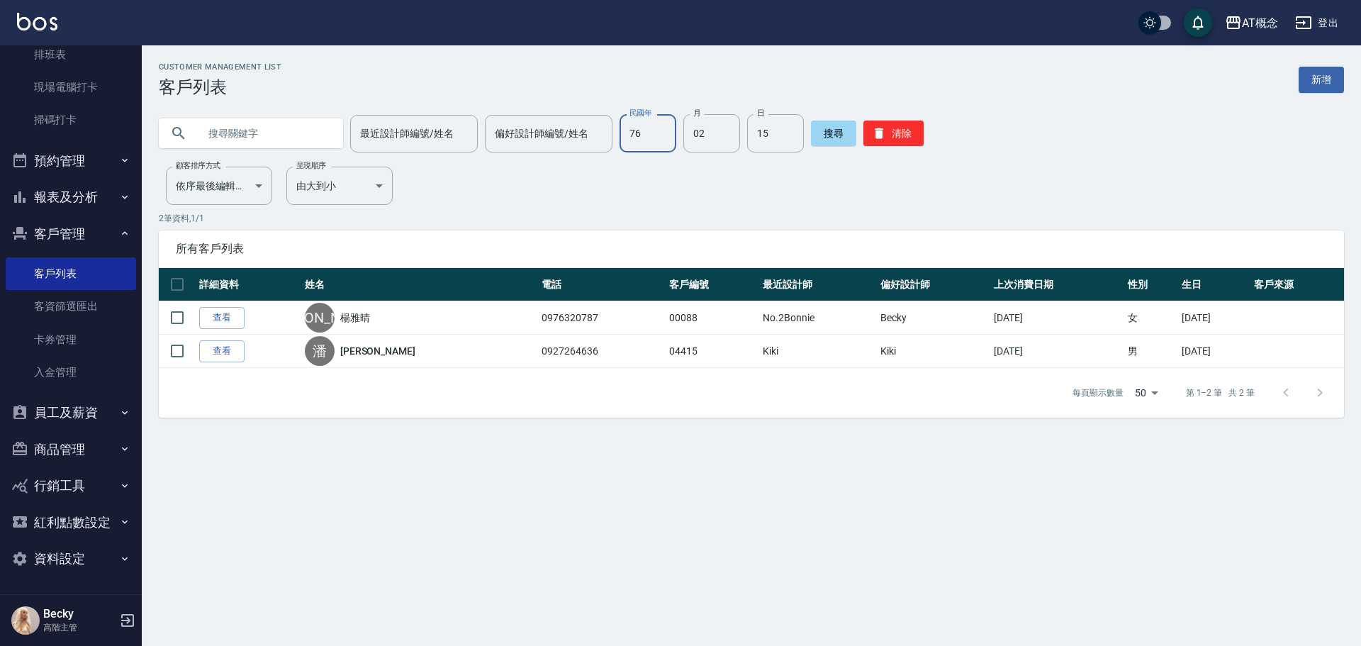
click at [639, 126] on input "76" at bounding box center [648, 133] width 57 height 38
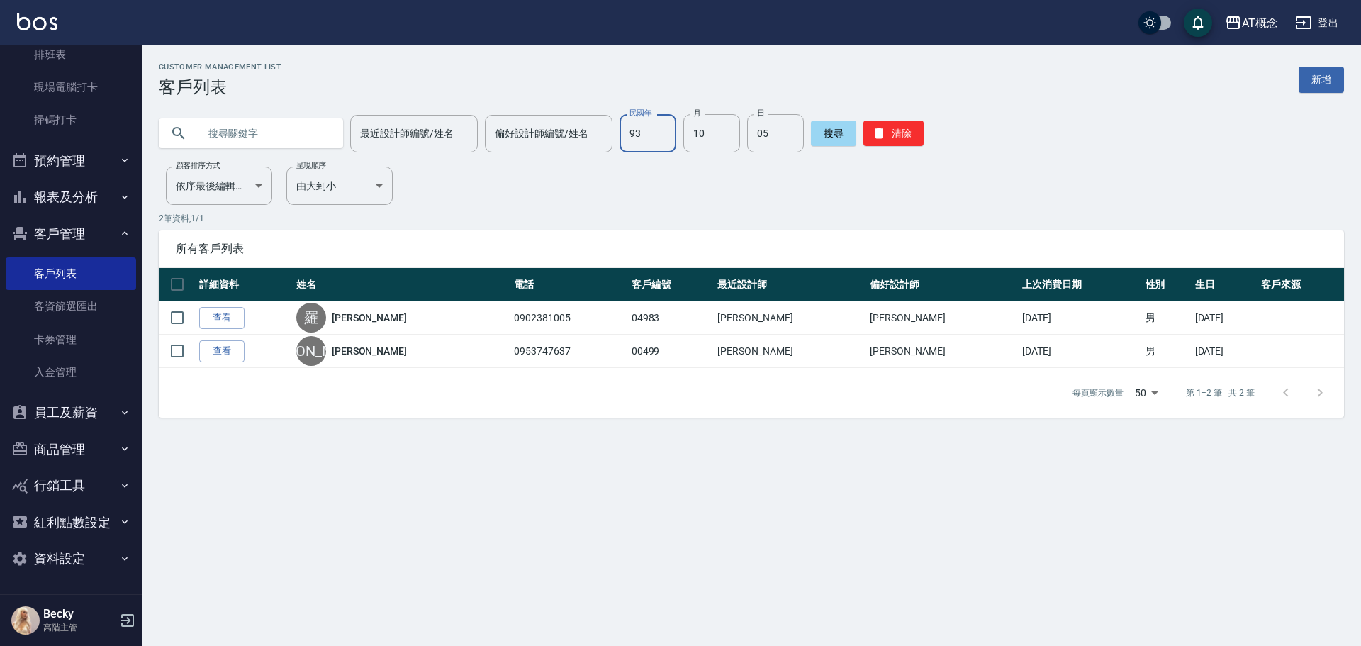
click at [644, 139] on input "93" at bounding box center [648, 133] width 57 height 38
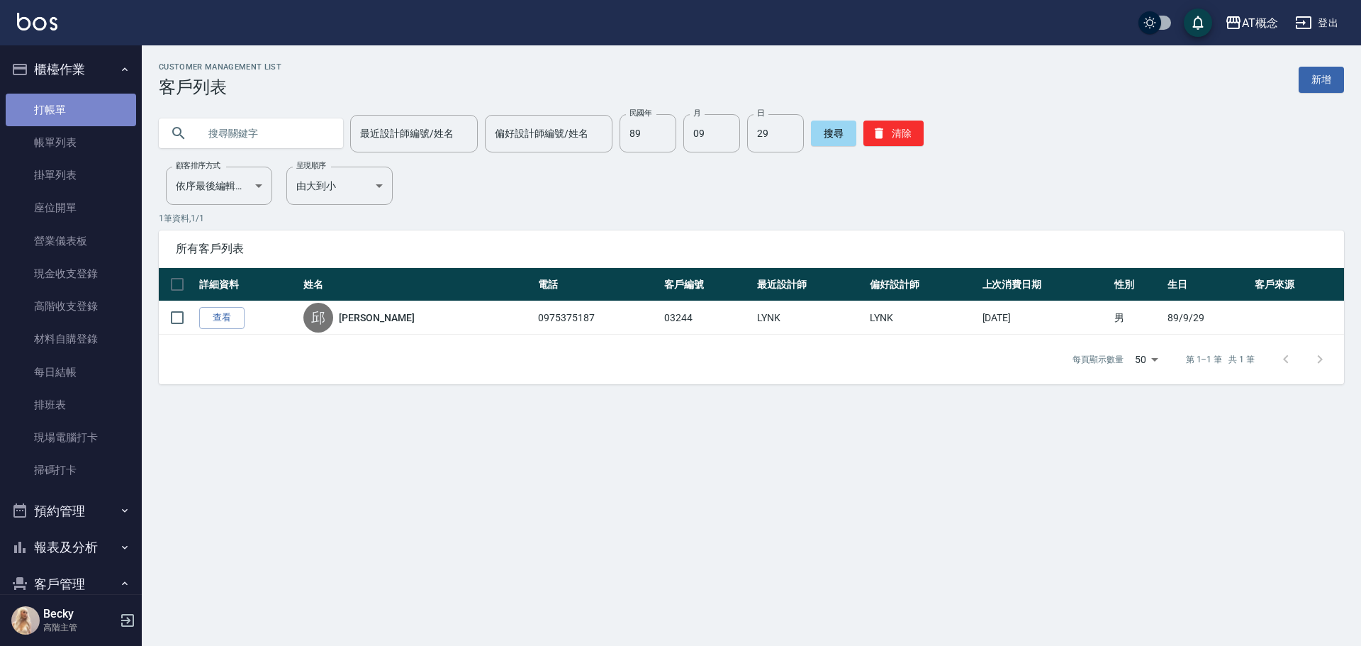
click at [75, 117] on link "打帳單" at bounding box center [71, 110] width 130 height 33
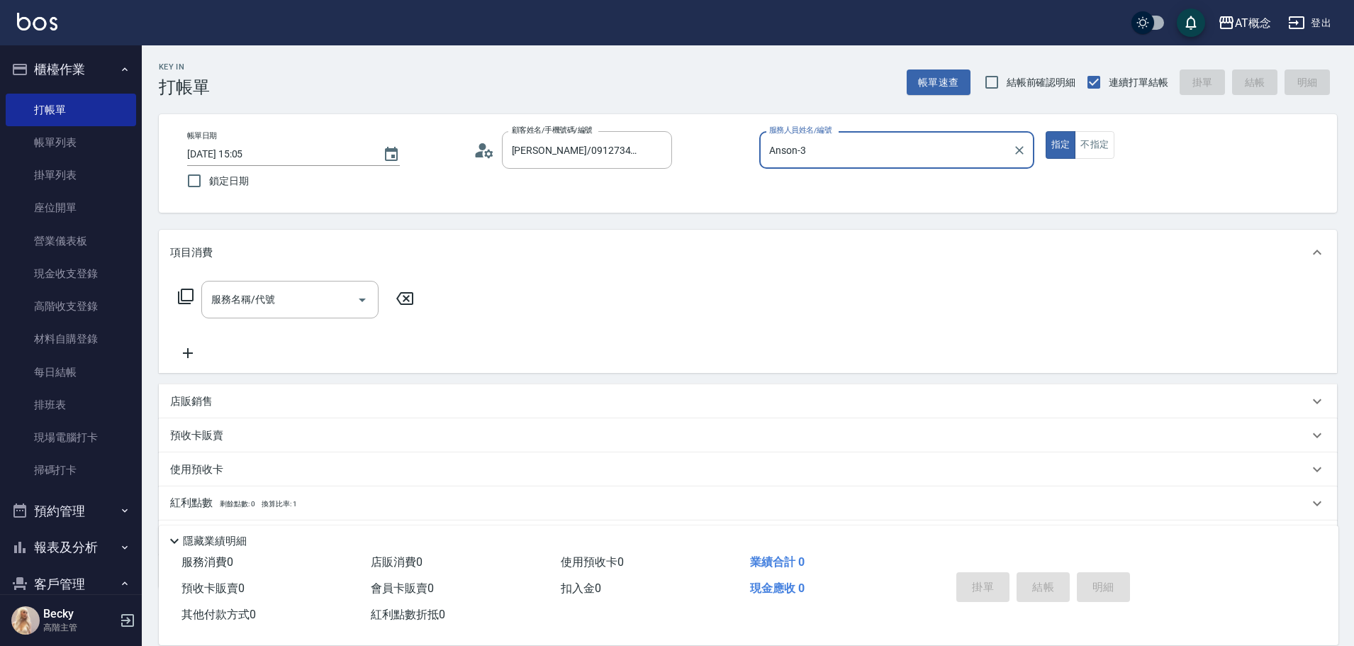
click at [1046, 131] on button "指定" at bounding box center [1061, 145] width 30 height 28
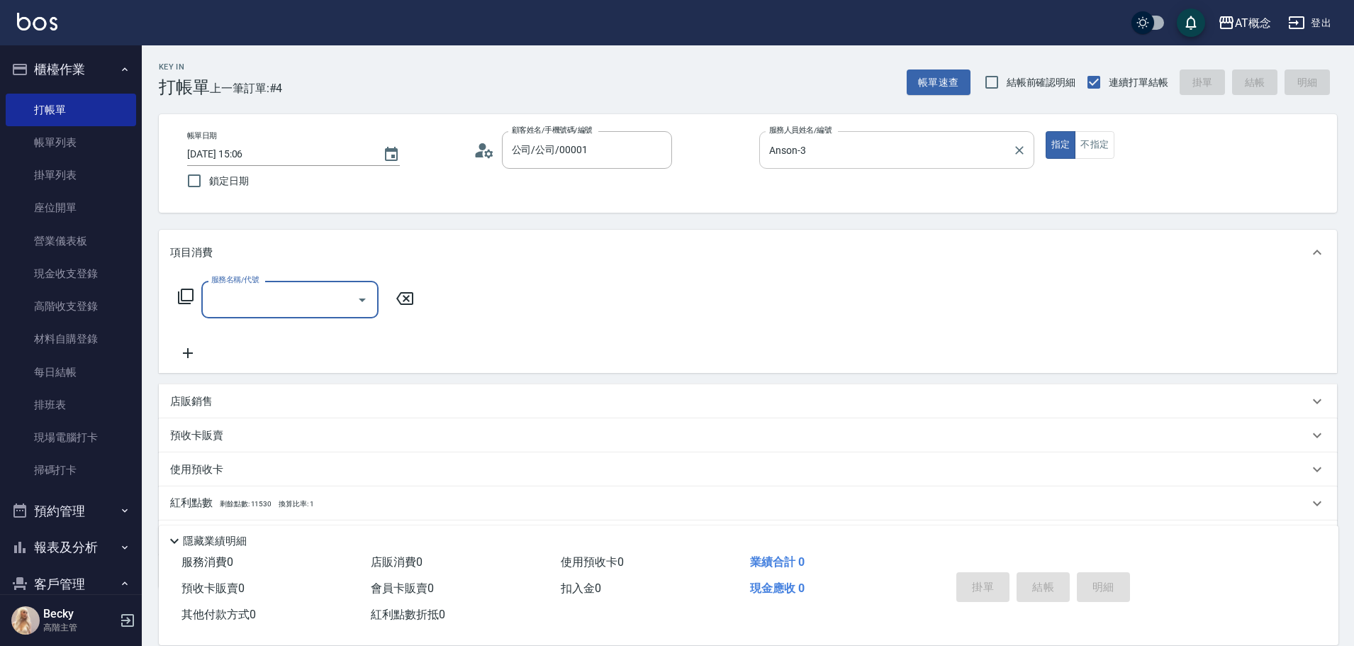
click at [805, 148] on input "Anson-3" at bounding box center [886, 150] width 241 height 25
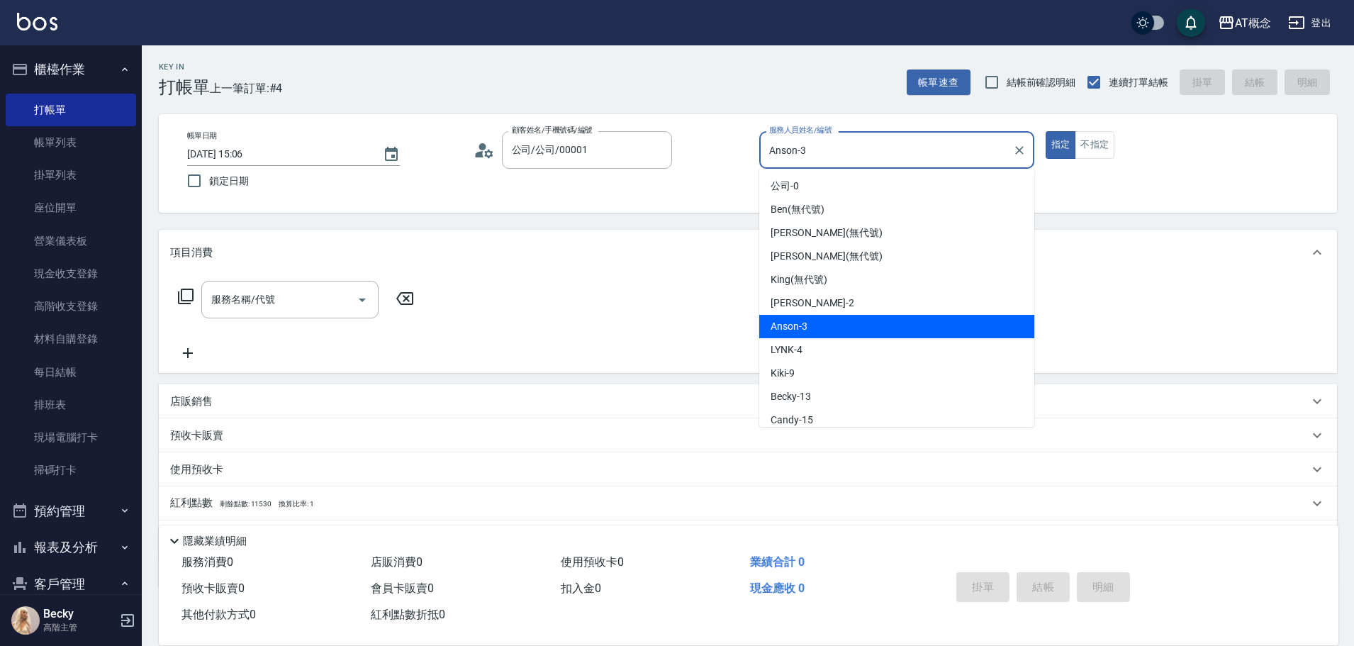
click at [805, 148] on input "Anson-3" at bounding box center [886, 150] width 241 height 25
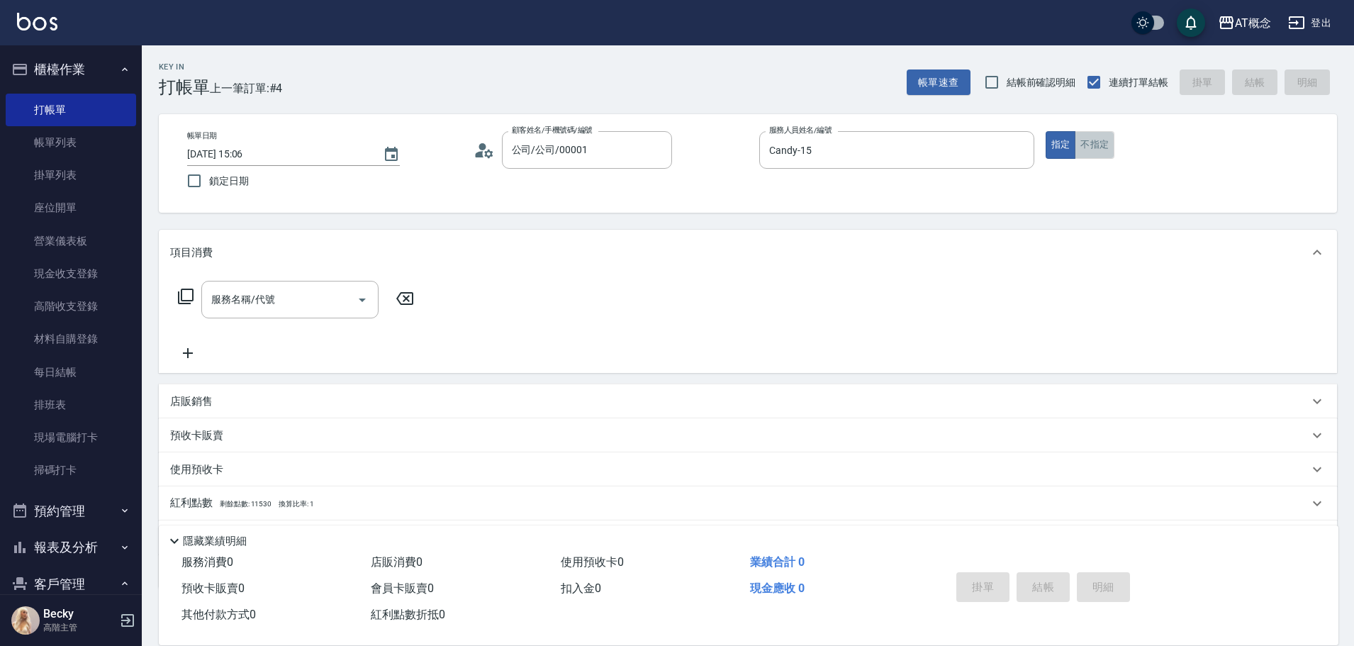
click at [1092, 149] on button "不指定" at bounding box center [1095, 145] width 40 height 28
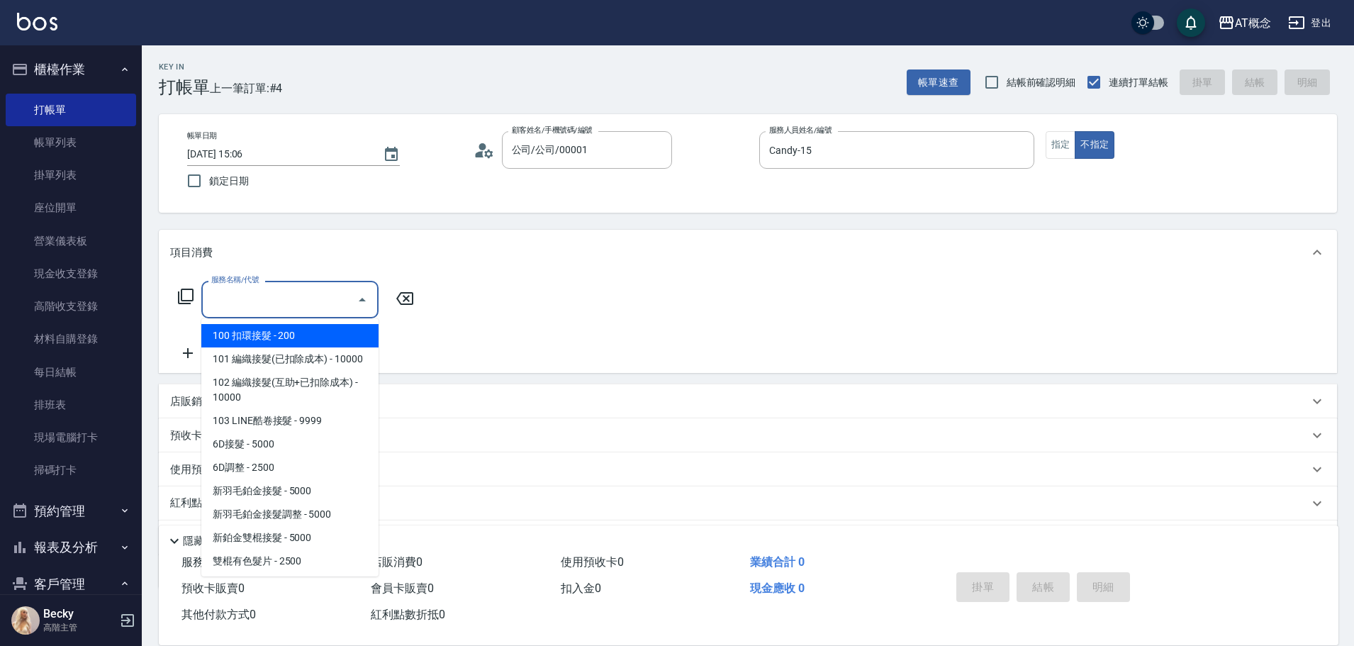
click at [244, 309] on input "服務名稱/代號" at bounding box center [279, 299] width 143 height 25
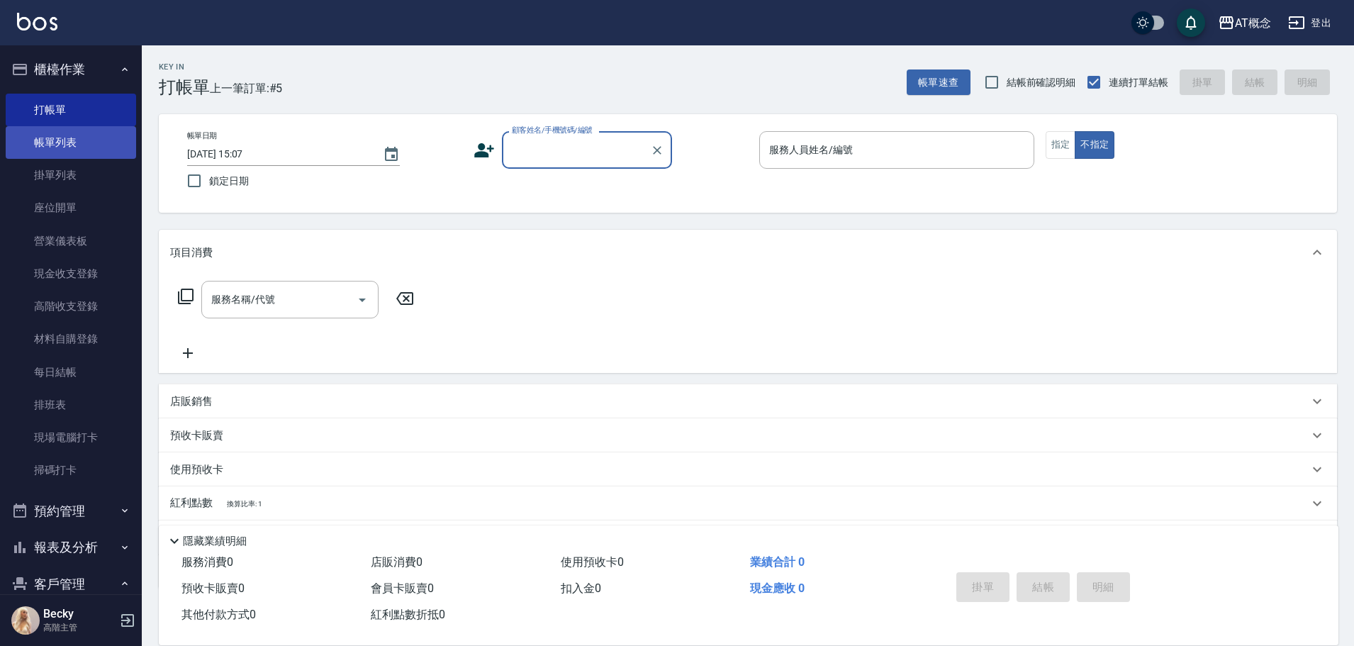
click at [52, 136] on link "帳單列表" at bounding box center [71, 142] width 130 height 33
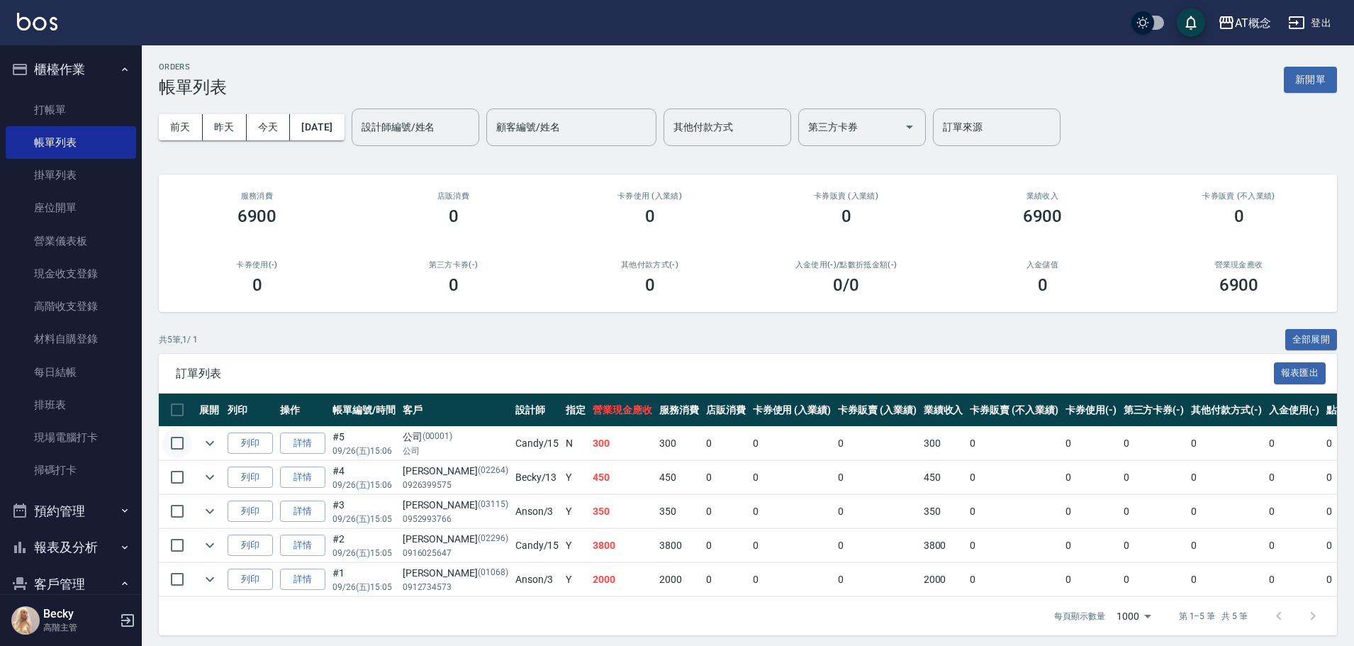
click at [172, 441] on input "checkbox" at bounding box center [177, 443] width 30 height 30
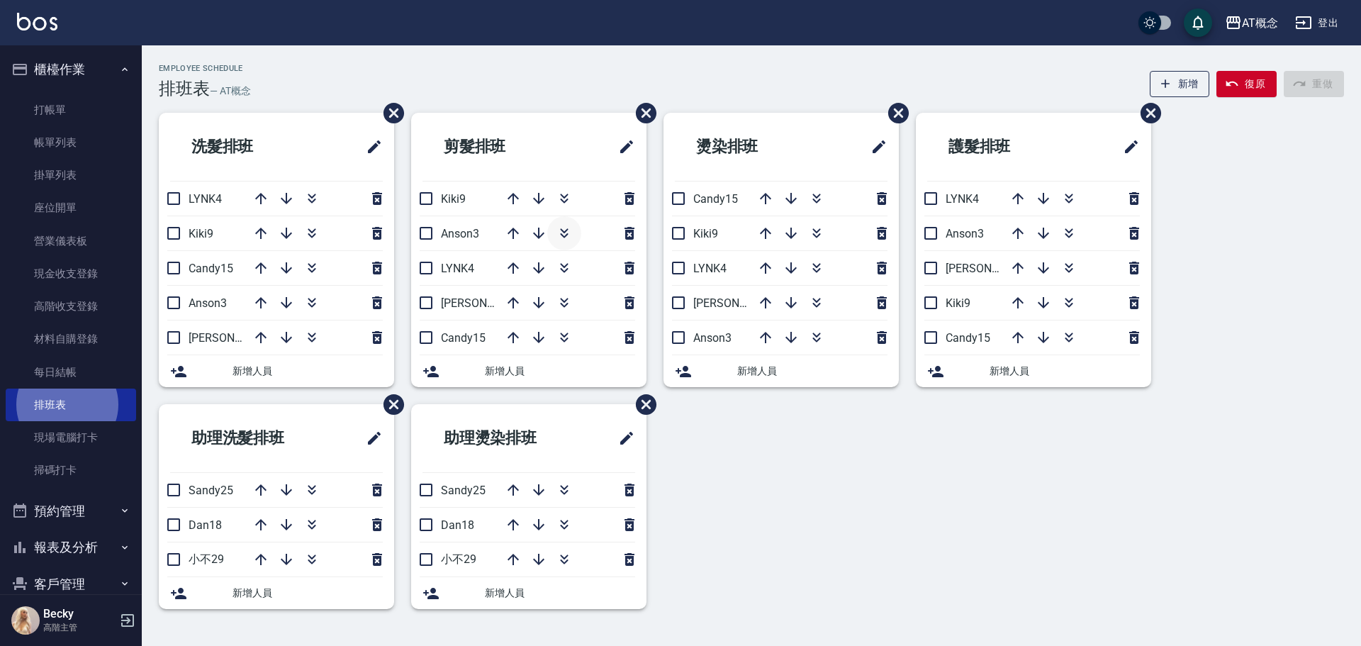
click at [567, 235] on icon "button" at bounding box center [564, 235] width 8 height 5
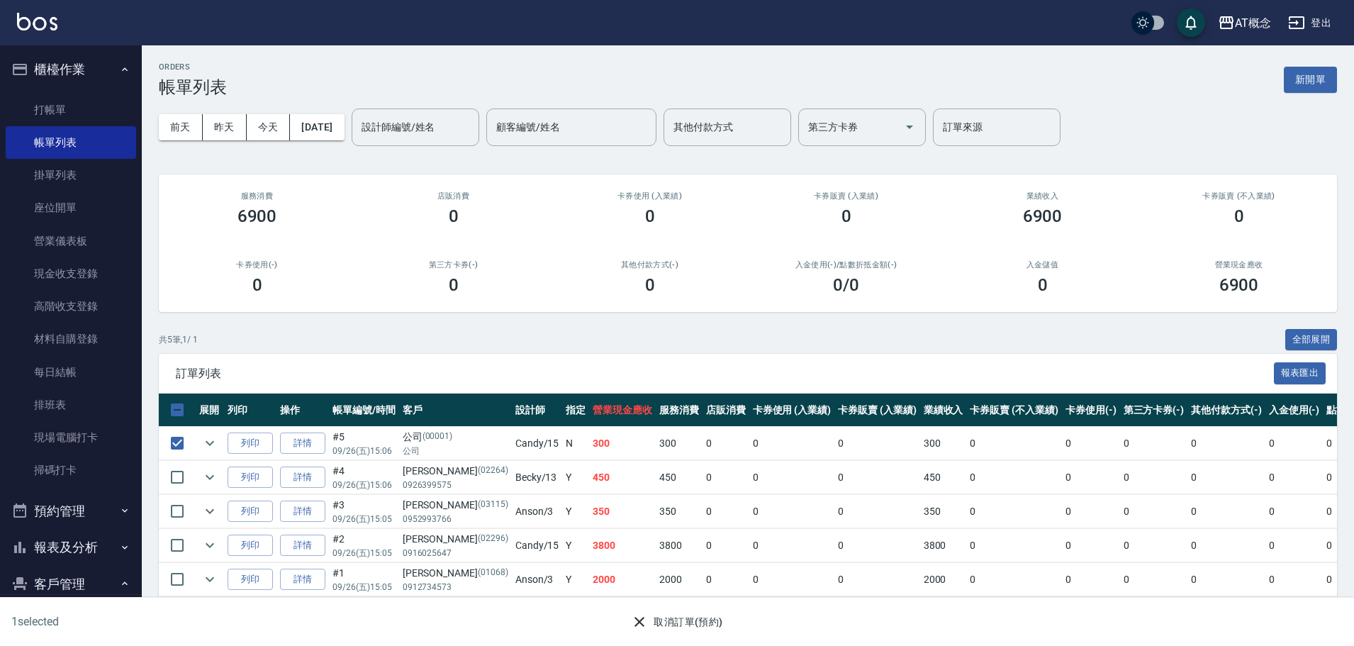
click at [703, 623] on button "取消訂單(預約)" at bounding box center [676, 622] width 103 height 26
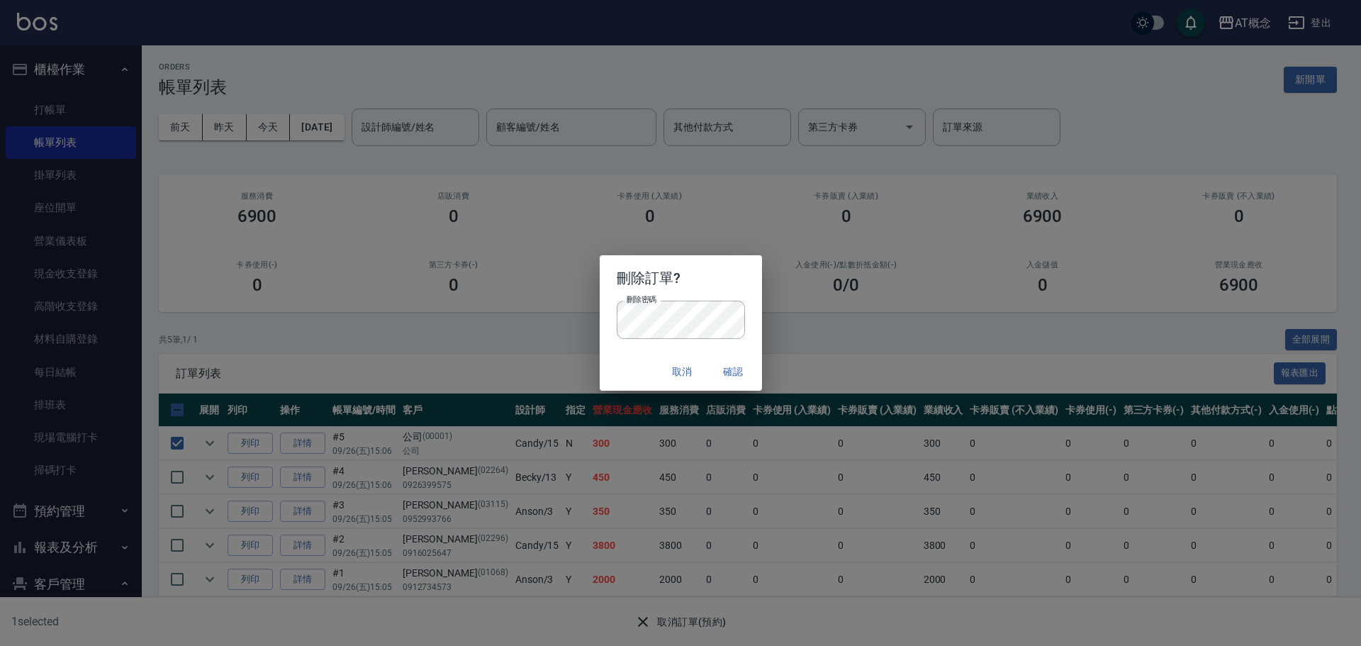
click at [641, 373] on div "取消 確認" at bounding box center [681, 372] width 162 height 38
click at [738, 373] on button "確認" at bounding box center [733, 372] width 45 height 26
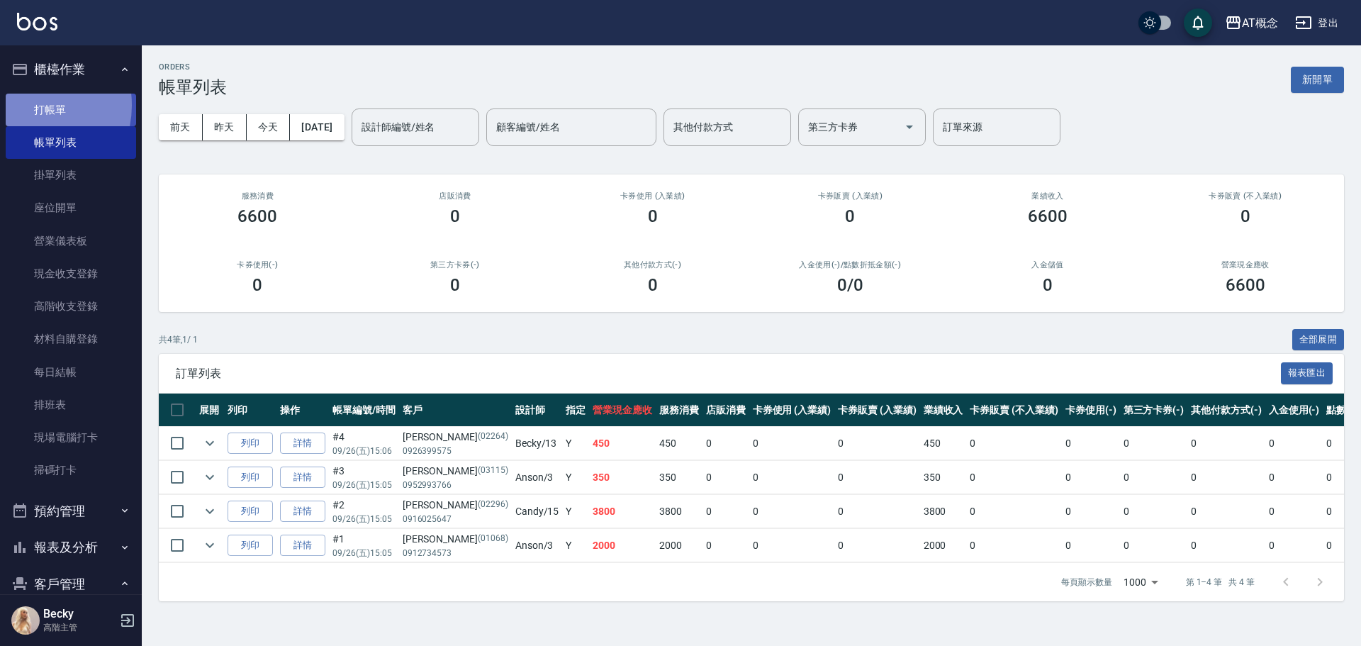
click at [28, 105] on link "打帳單" at bounding box center [71, 110] width 130 height 33
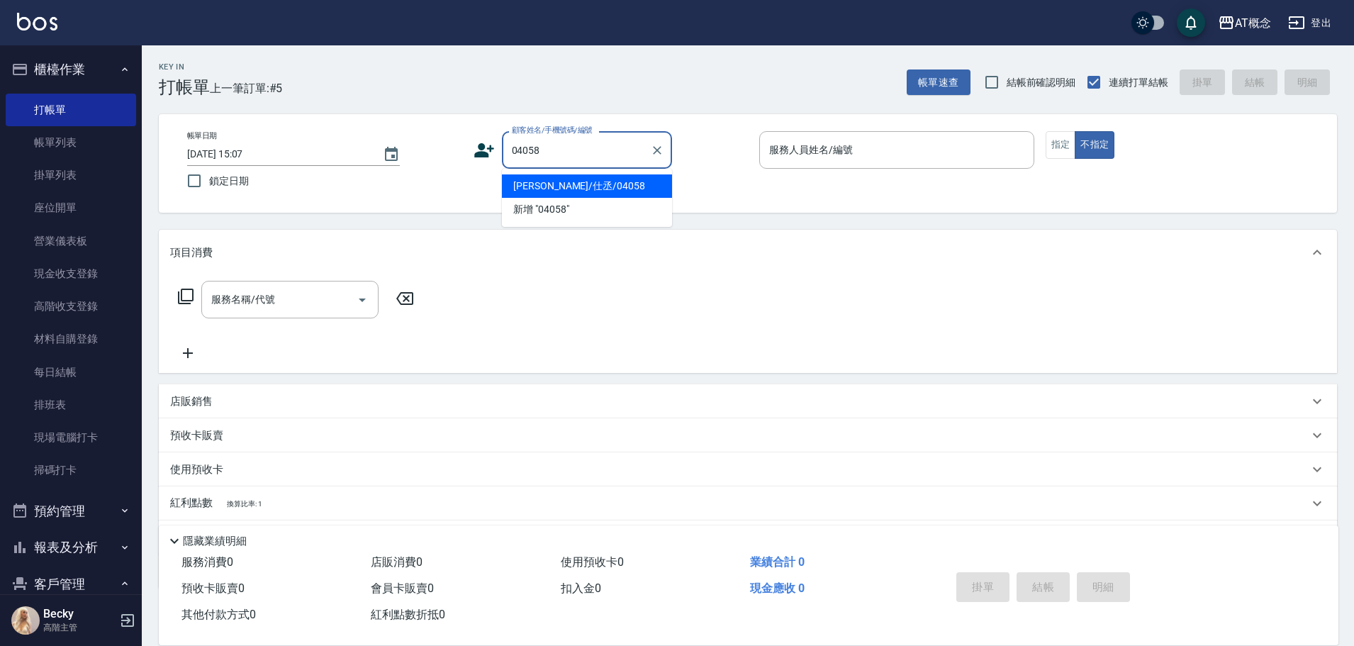
type input "游仕丞/仕丞/04058"
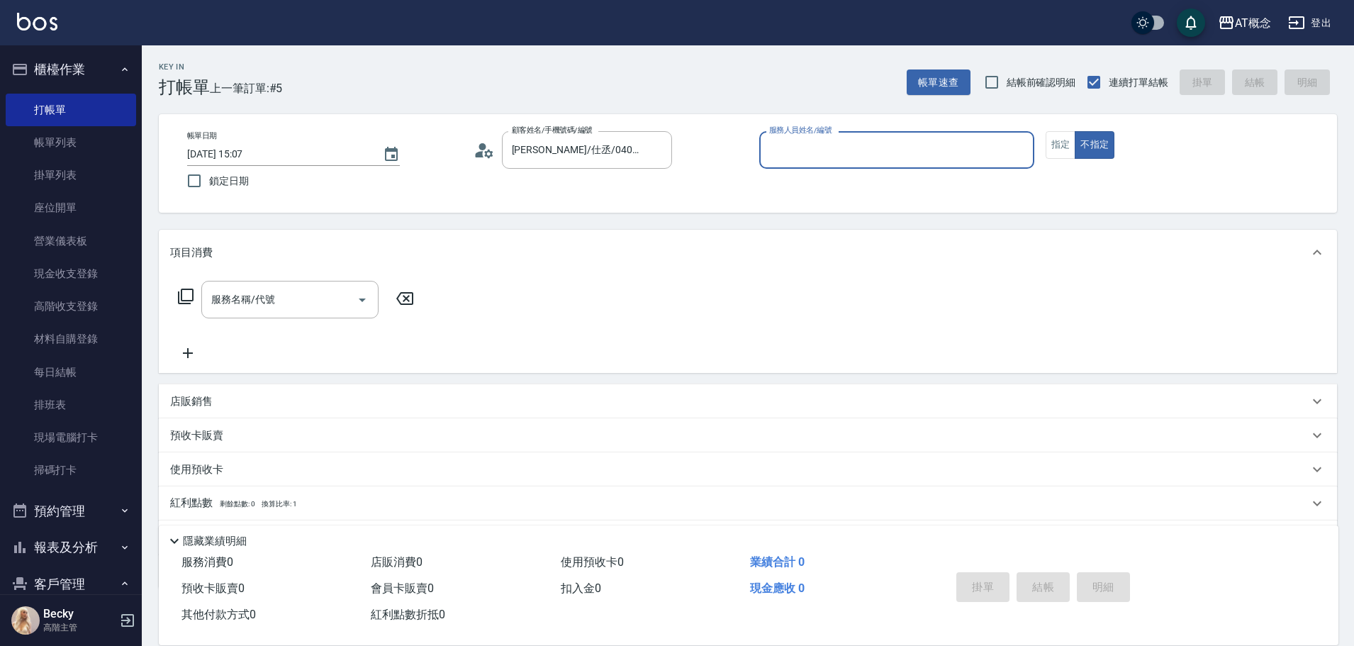
type input "LYNK-4"
click at [1075, 131] on button "不指定" at bounding box center [1095, 145] width 40 height 28
type button "false"
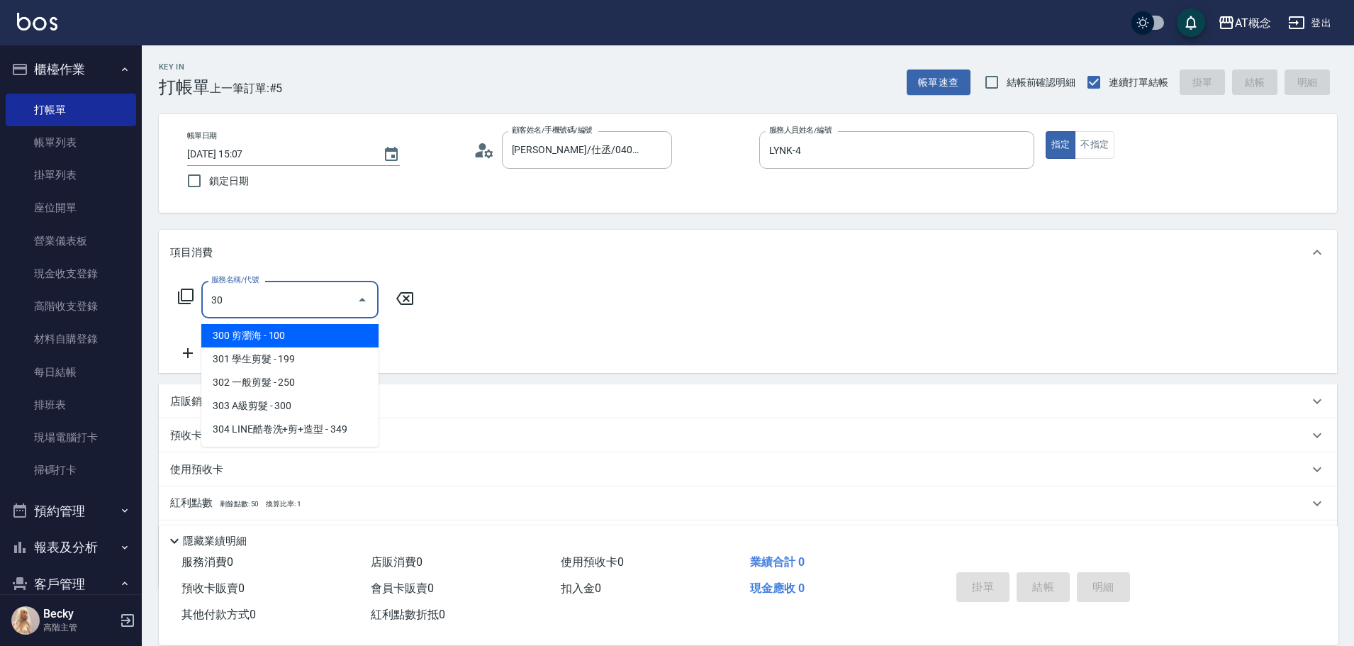
type input "302"
type input "20"
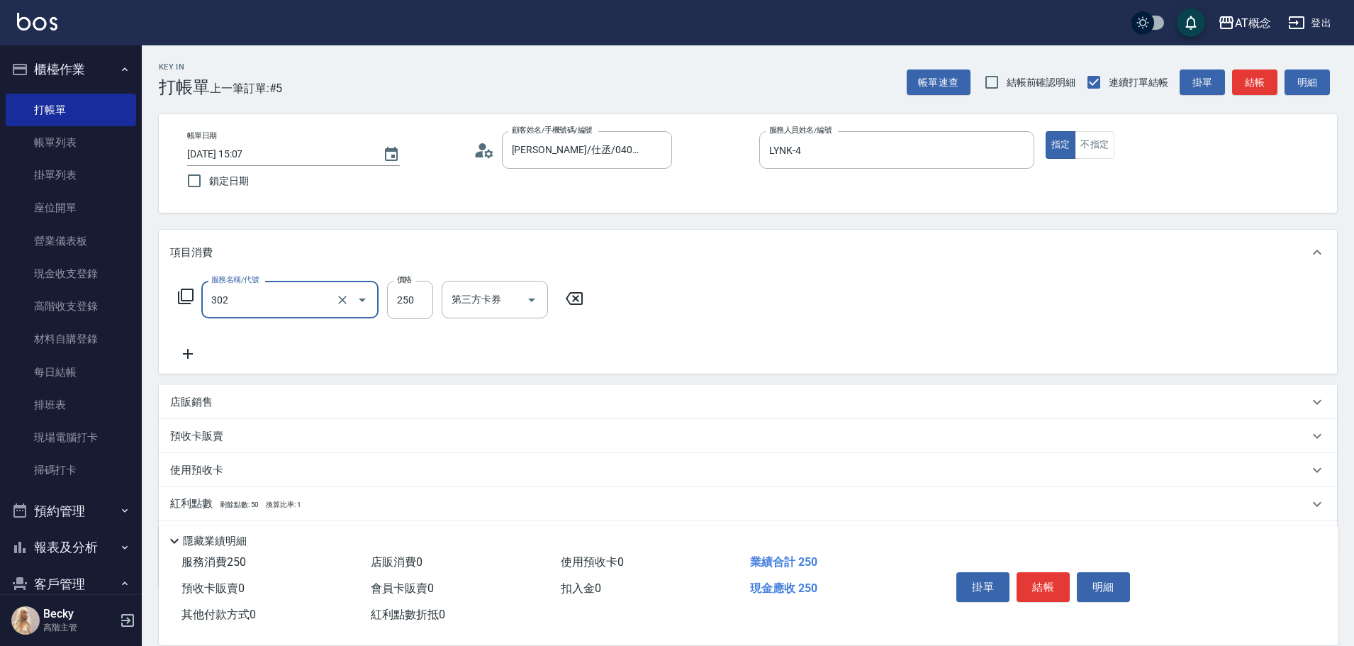
type input "302 一般剪髮(302)"
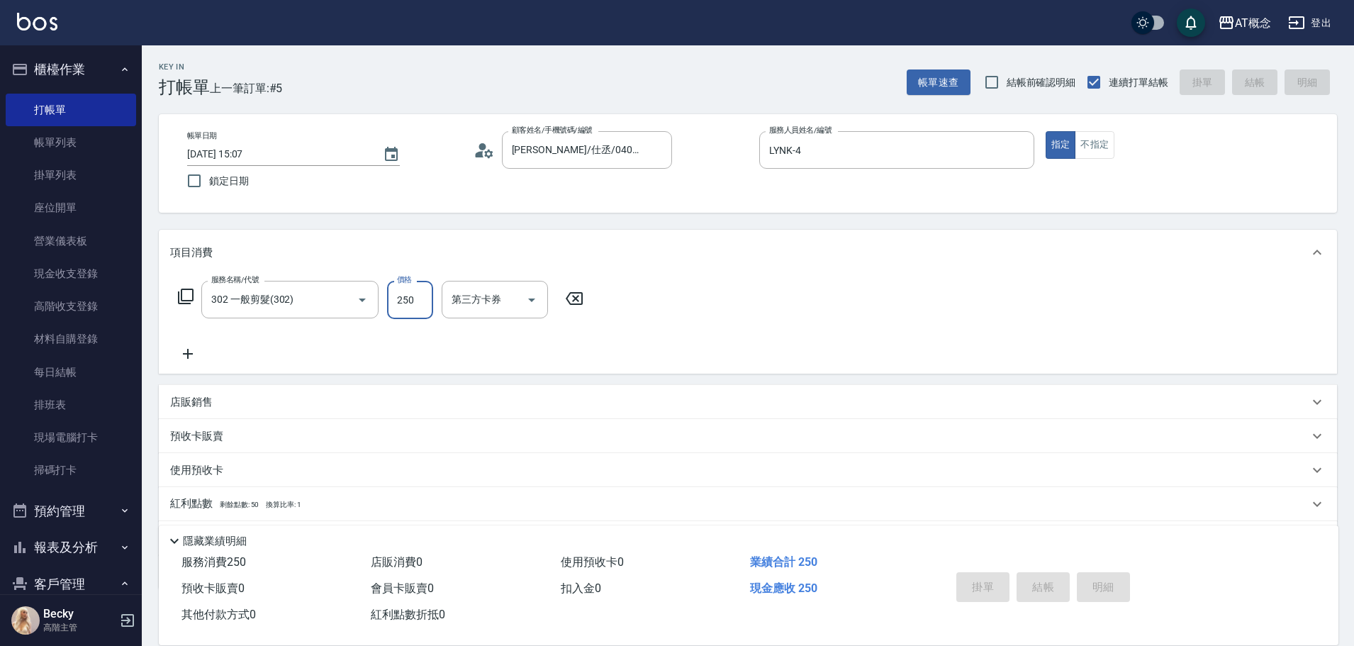
type input "0"
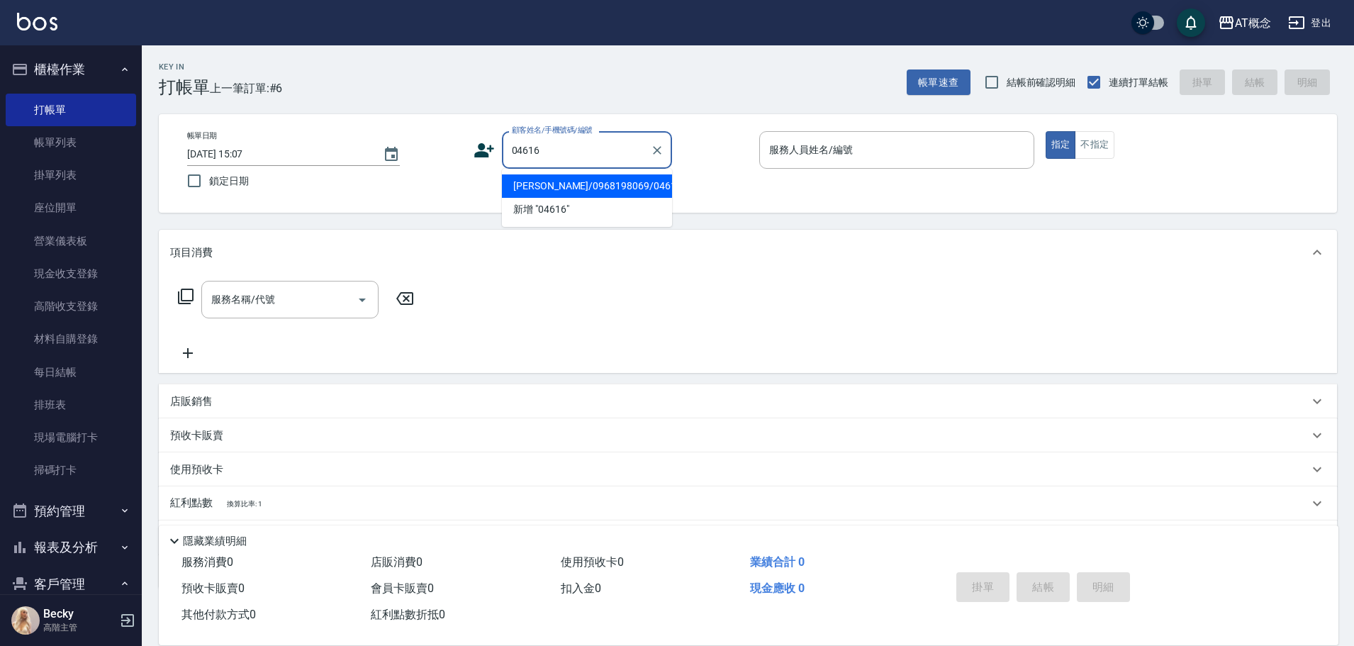
type input "楊永學/0968198069/04616"
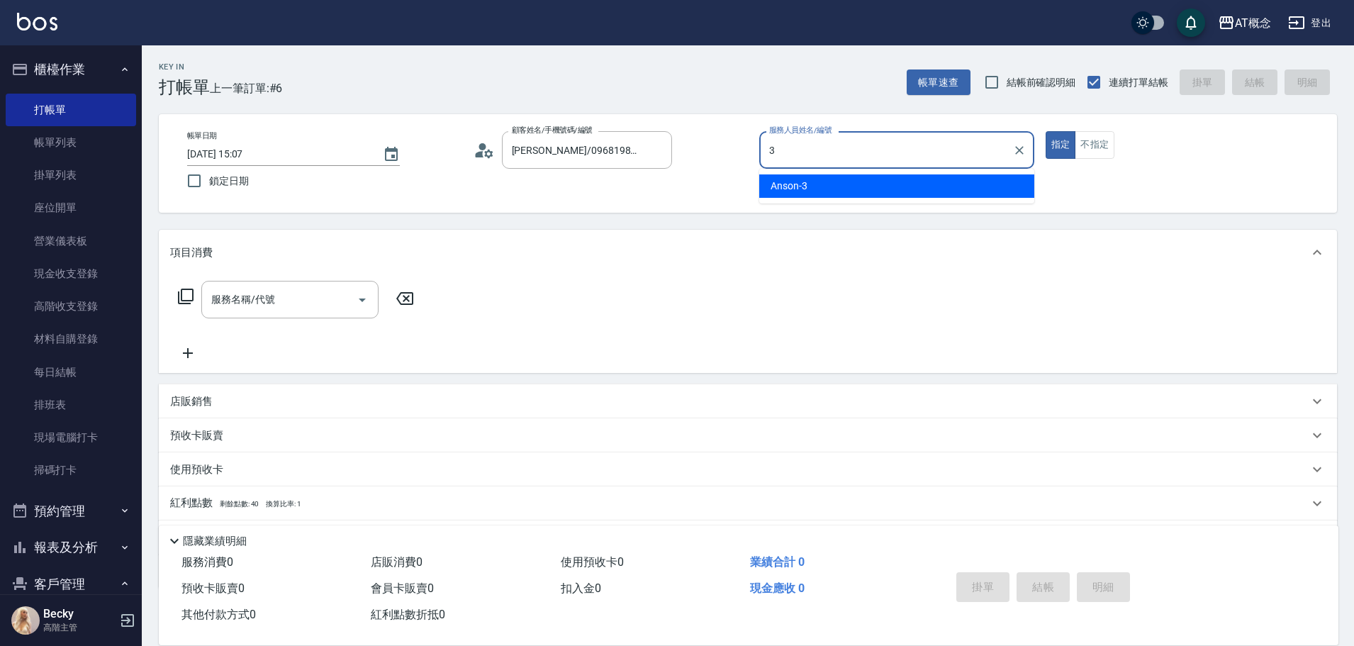
type input "Anson-3"
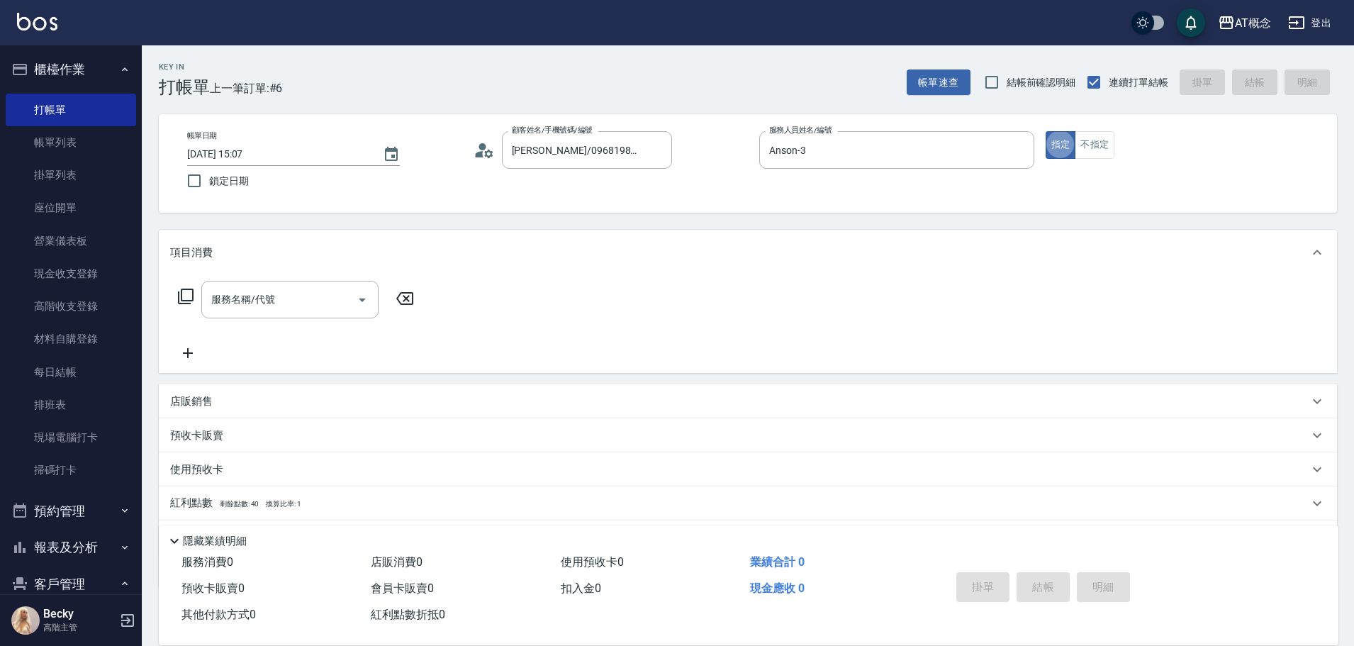
type button "true"
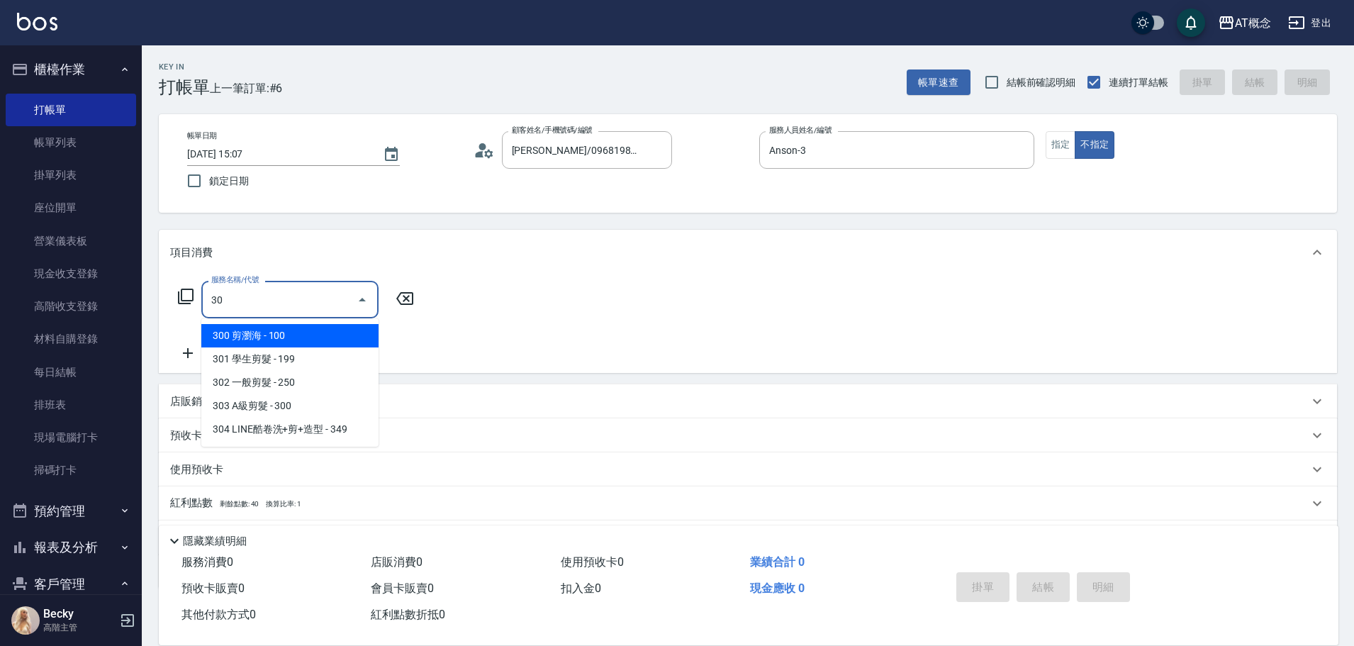
type input "302"
type input "20"
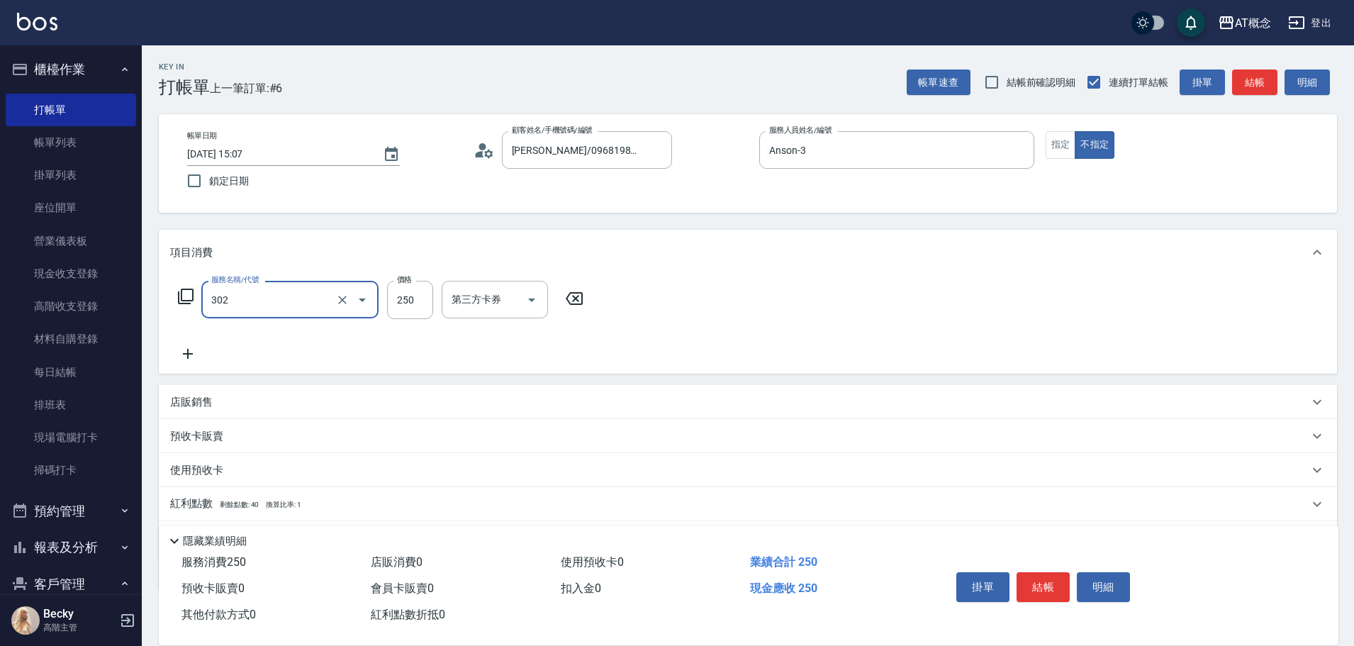
type input "302 一般剪髮(302)"
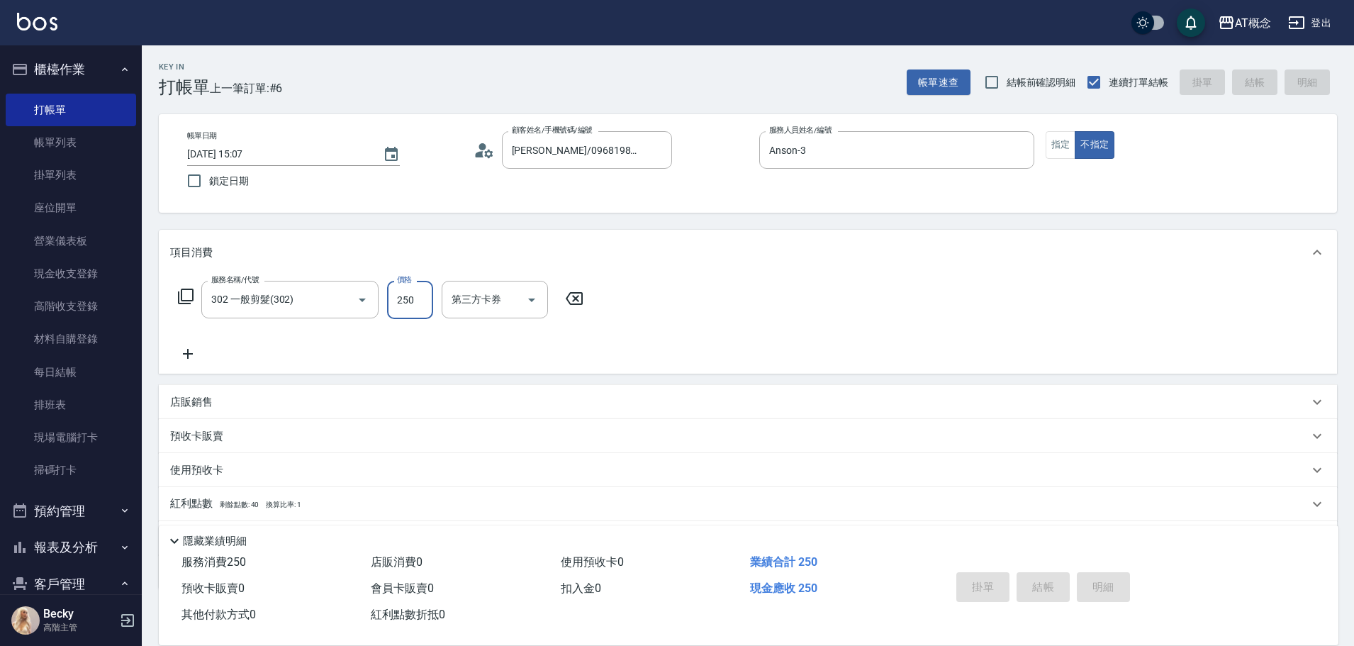
type input "2025/09/26 15:08"
type input "0"
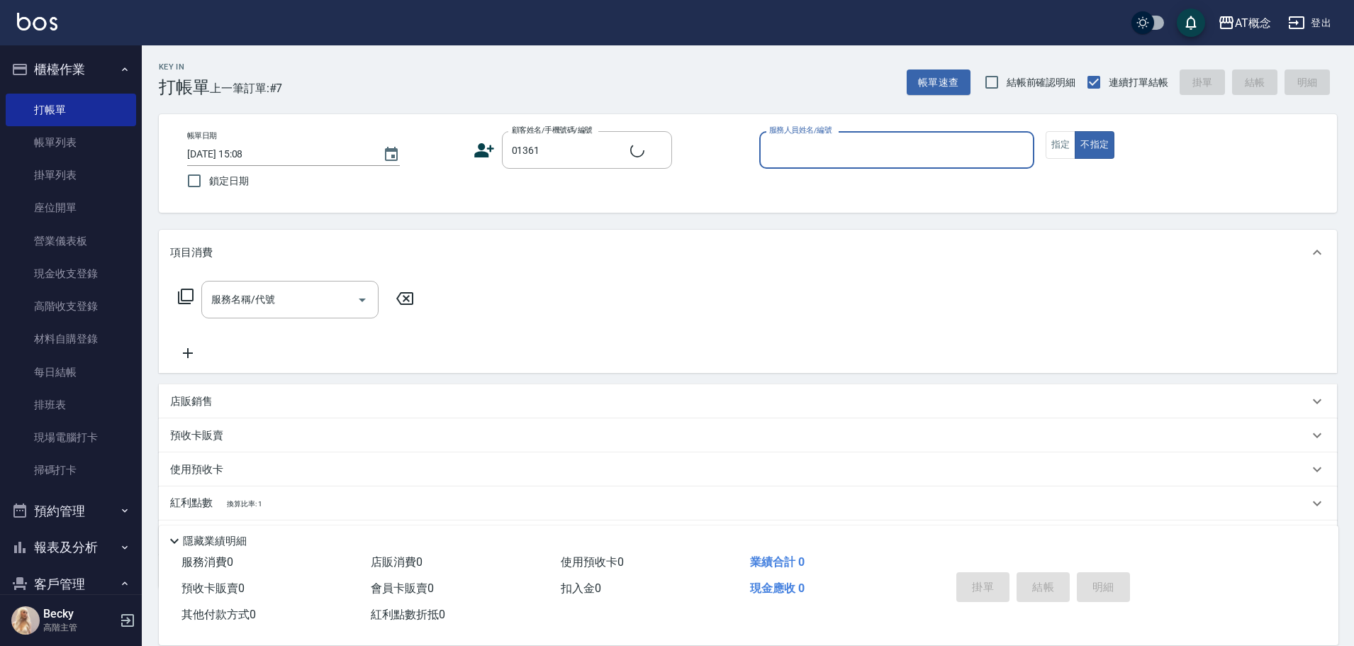
type input "邱湘涵/0937321627/01361"
type input "邦妮-2"
click at [1075, 131] on button "不指定" at bounding box center [1095, 145] width 40 height 28
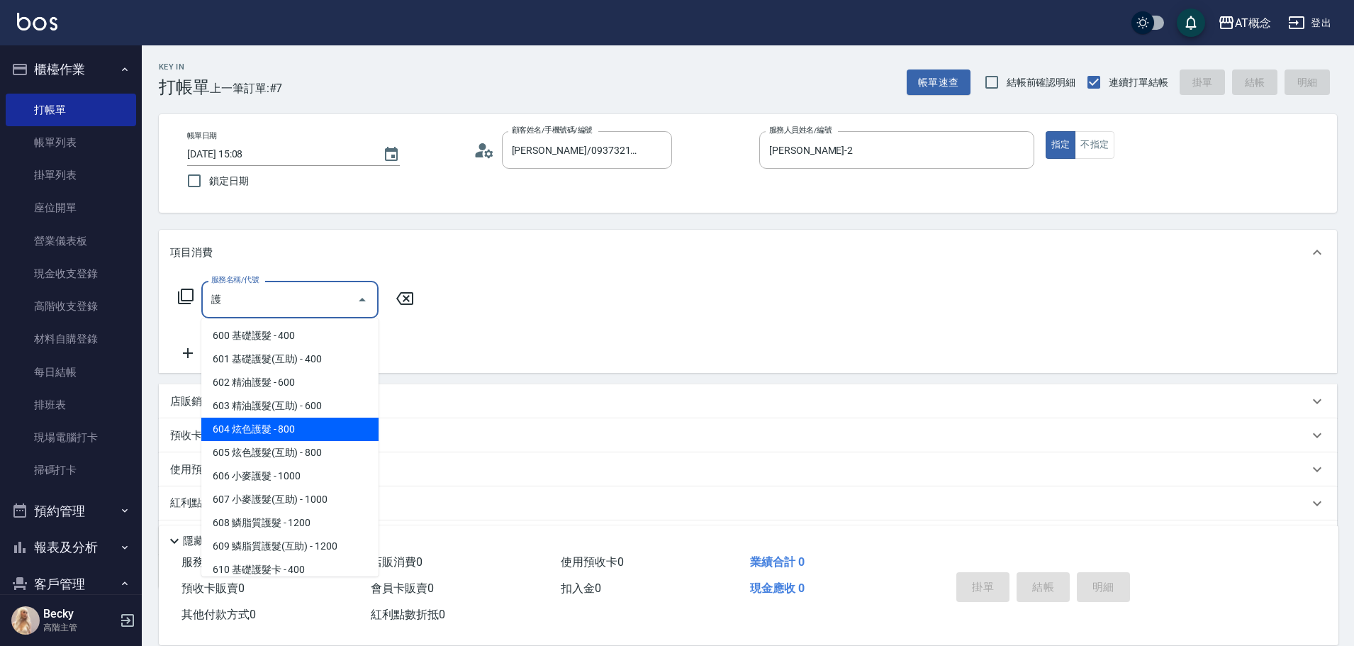
scroll to position [71, 0]
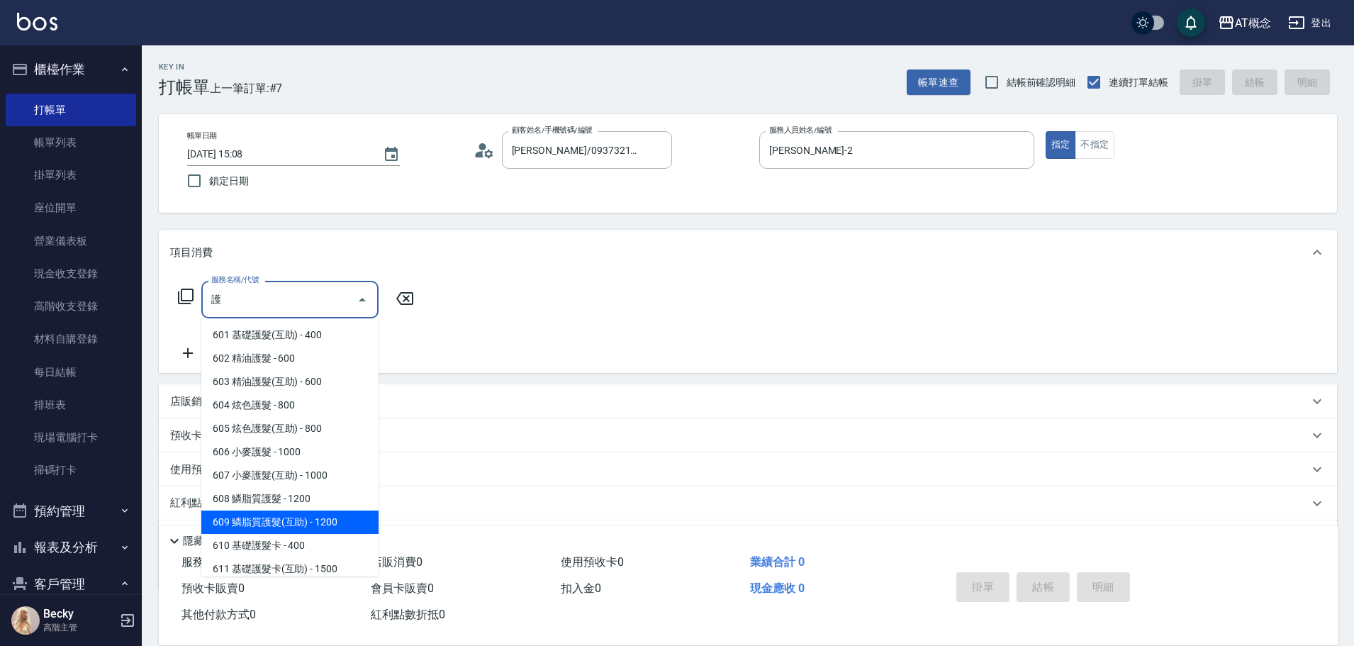
type input "609 鱗脂質護髮(互助)(609)"
type input "120"
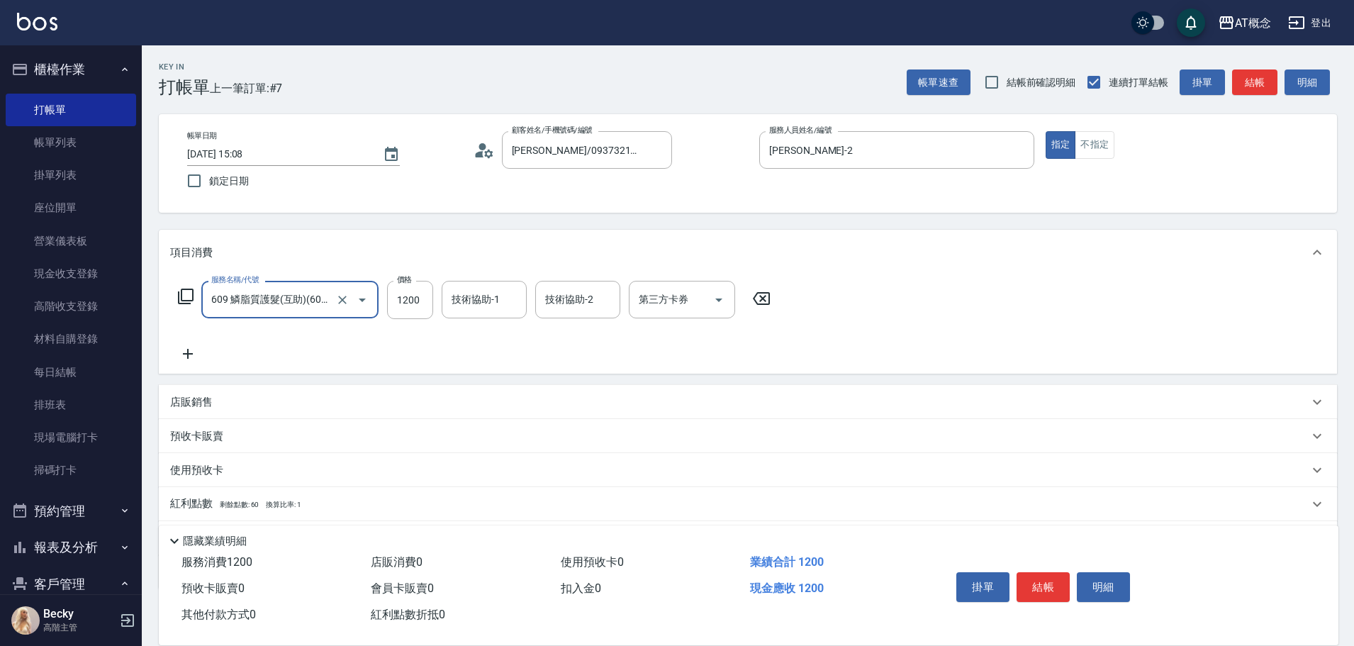
type input "609 鱗脂質護髮(互助)(609)"
type input "0"
type input "10"
type input "100"
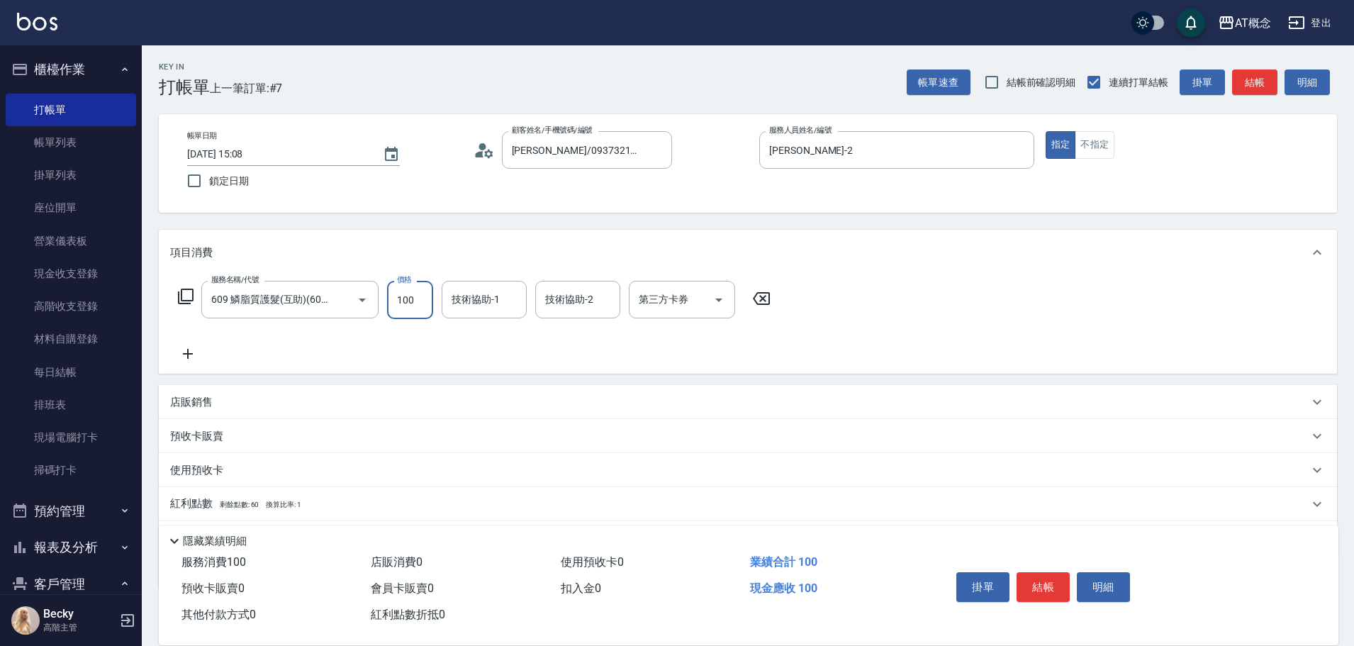
type input "100"
type input "1000"
type input "Dan-18"
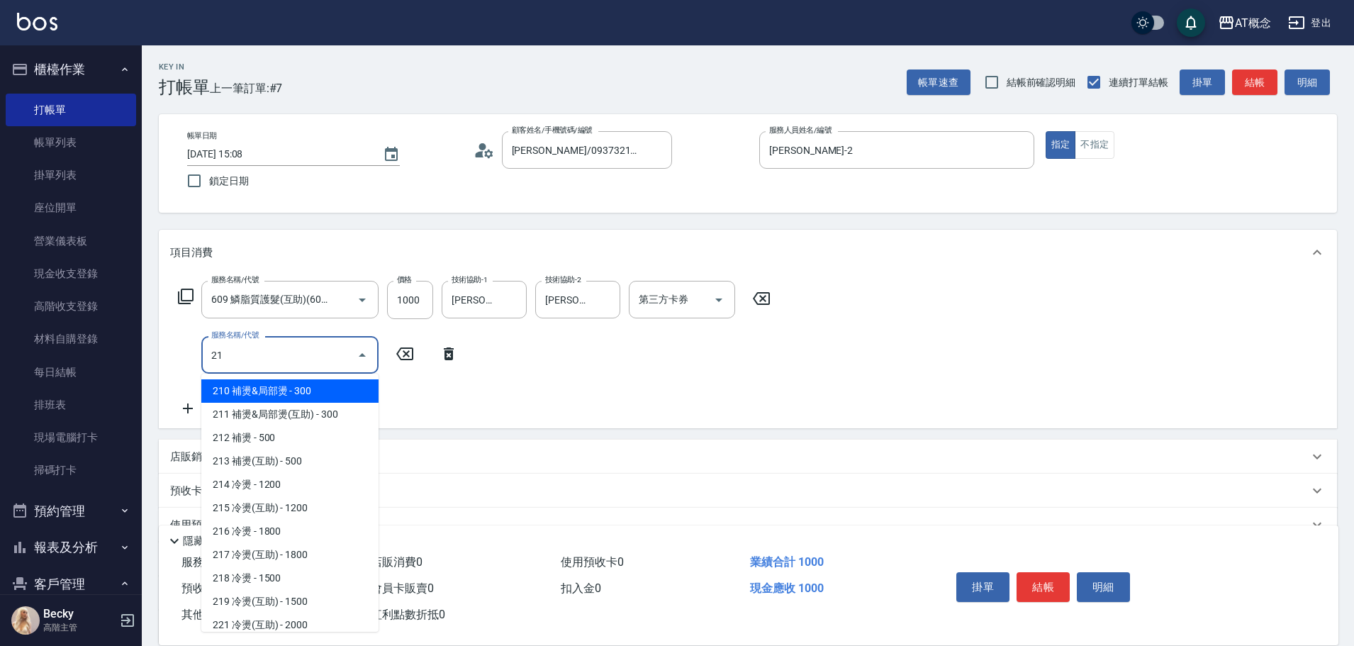
type input "217"
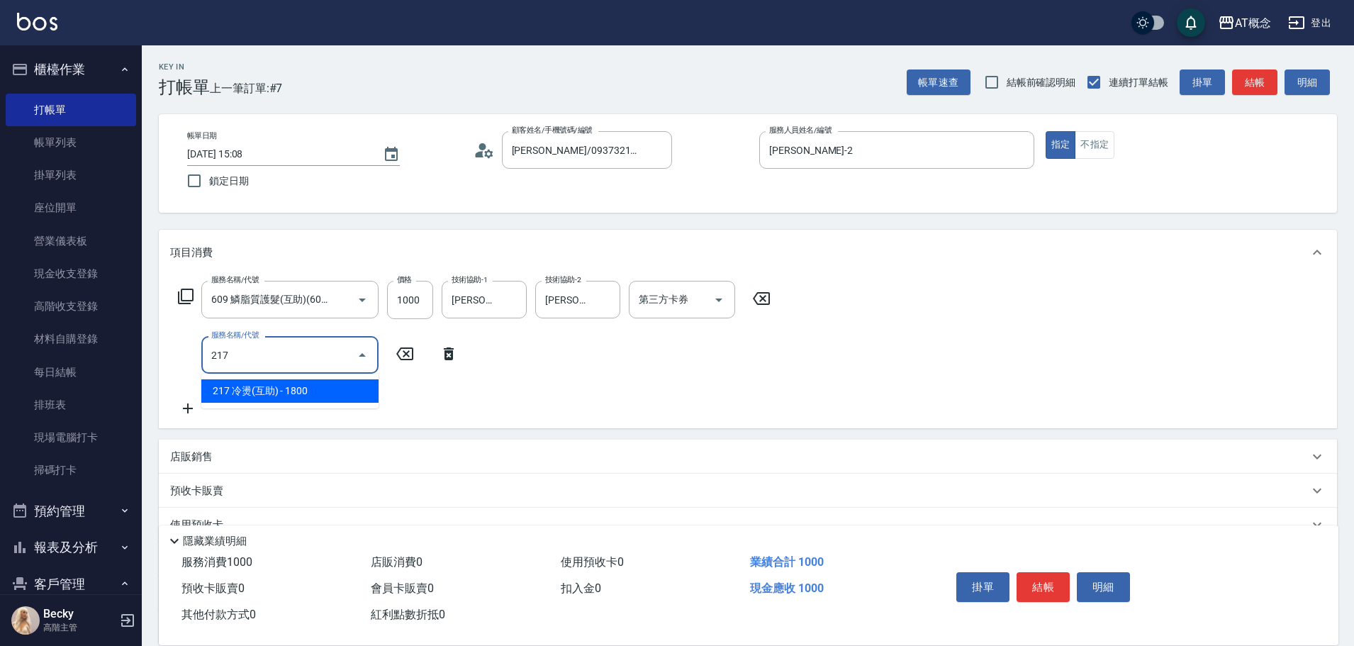
type input "280"
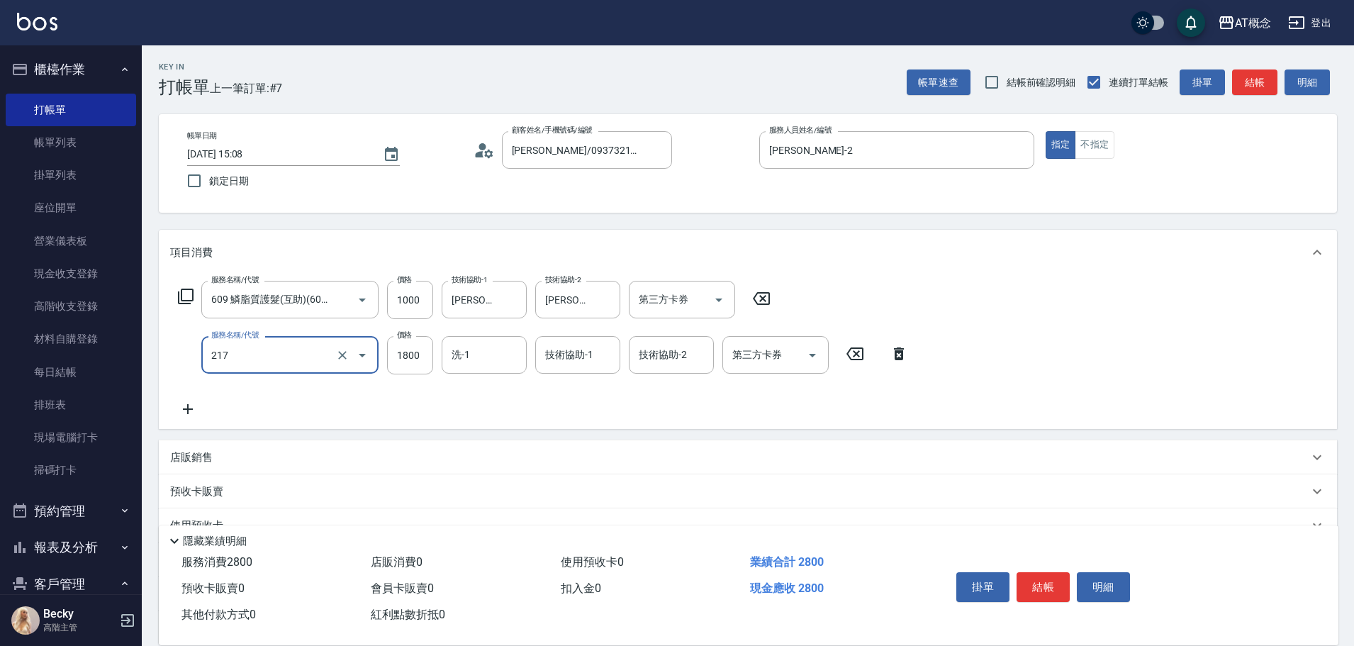
type input "217 冷燙(互助)(217)"
type input "2"
type input "100"
type input "260"
type input "120"
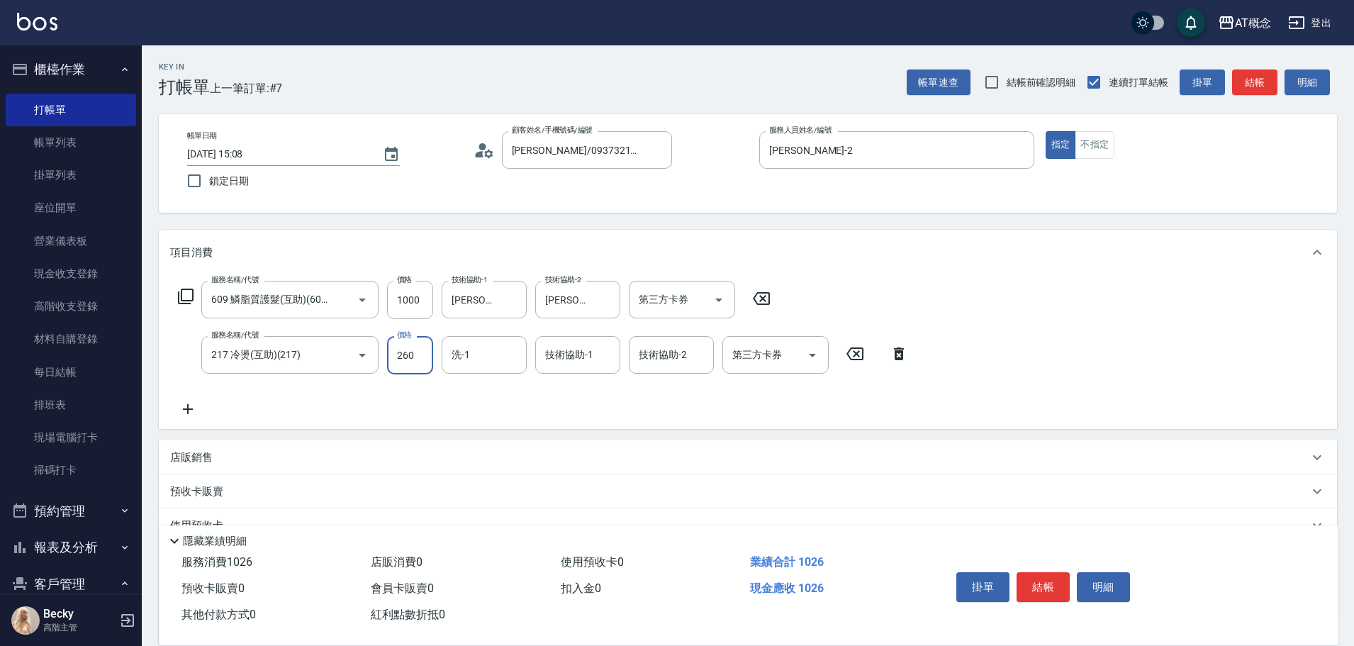
type input "2600"
type input "360"
type input "2600"
type input "Dan-18"
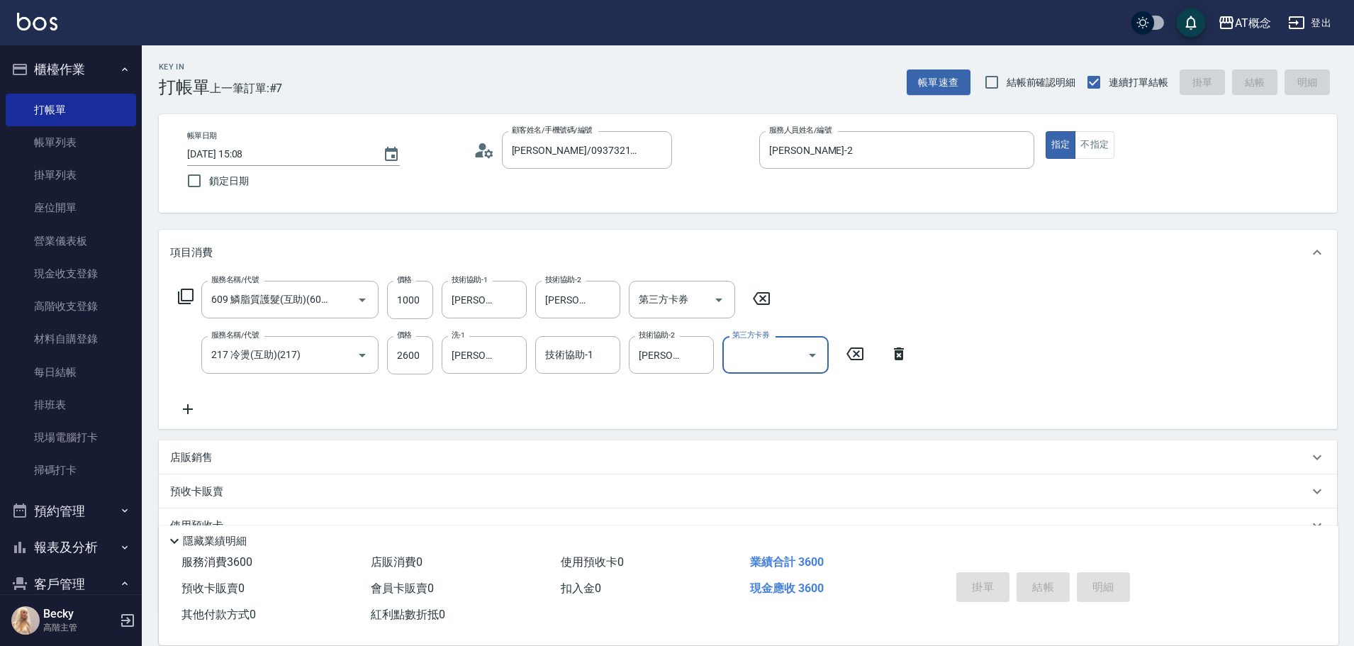
type input "2025/09/26 15:09"
type input "0"
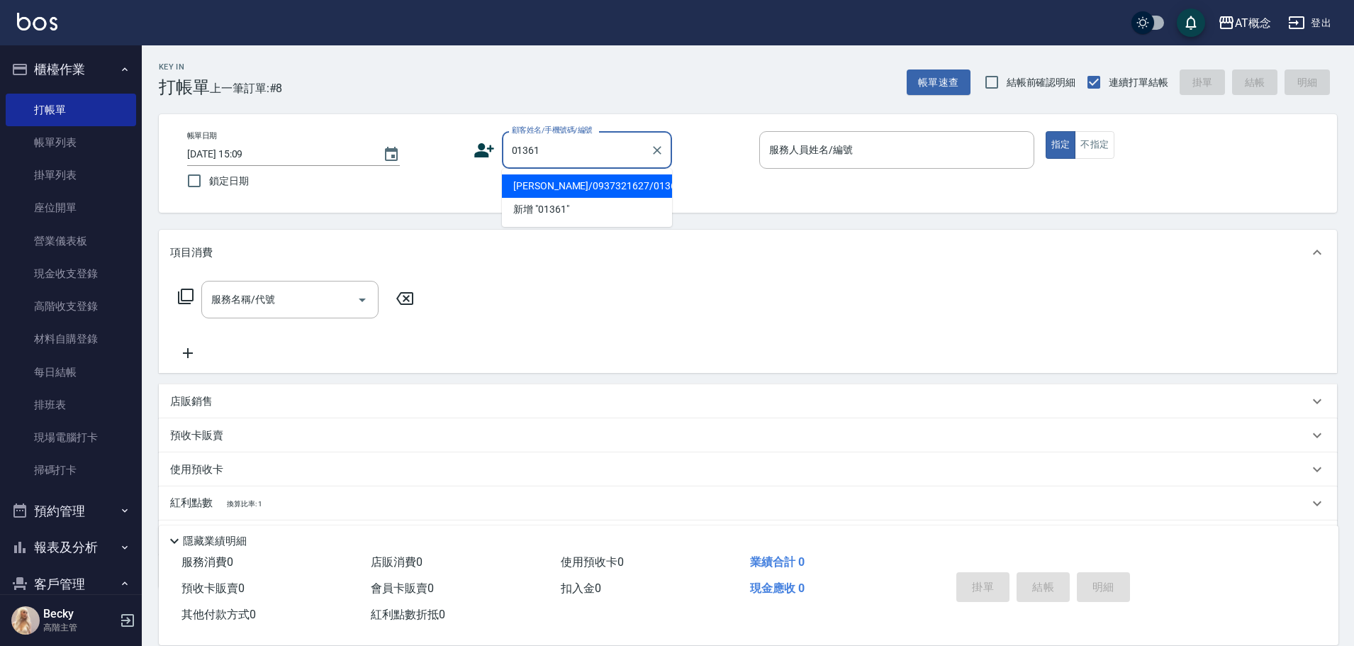
type input "邱湘涵/0937321627/01361"
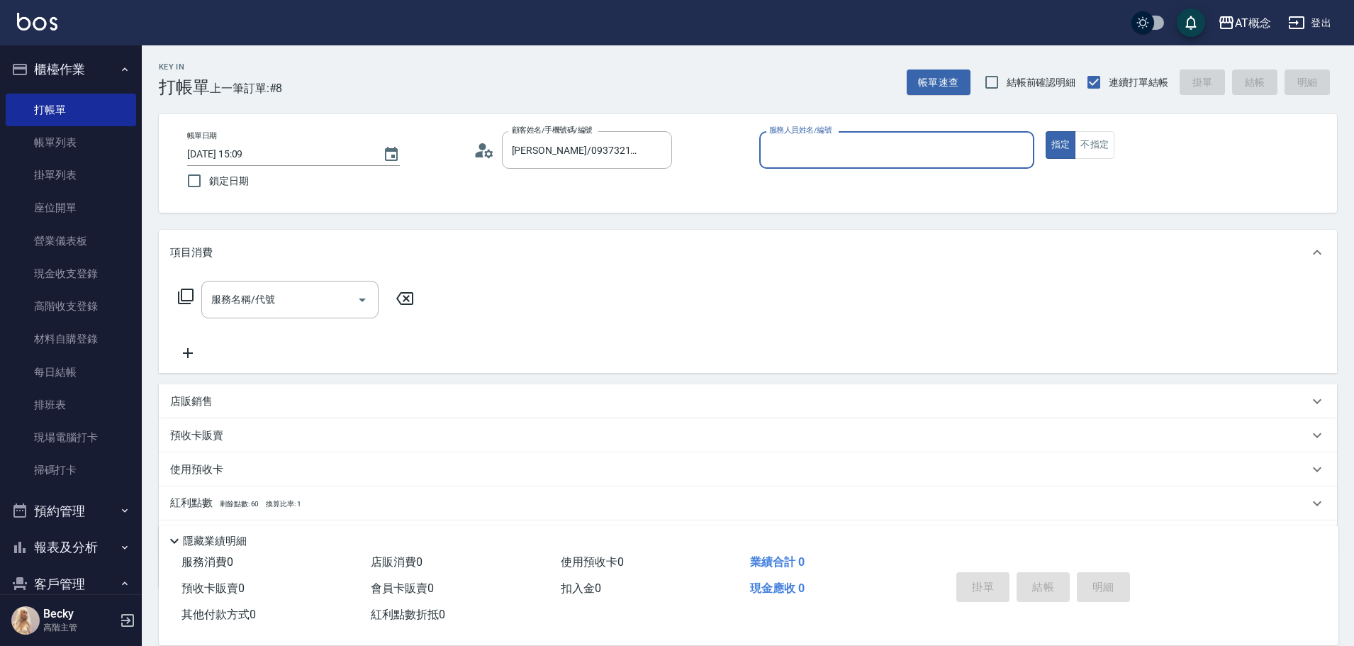
type input "邦妮-2"
click at [1046, 131] on button "指定" at bounding box center [1061, 145] width 30 height 28
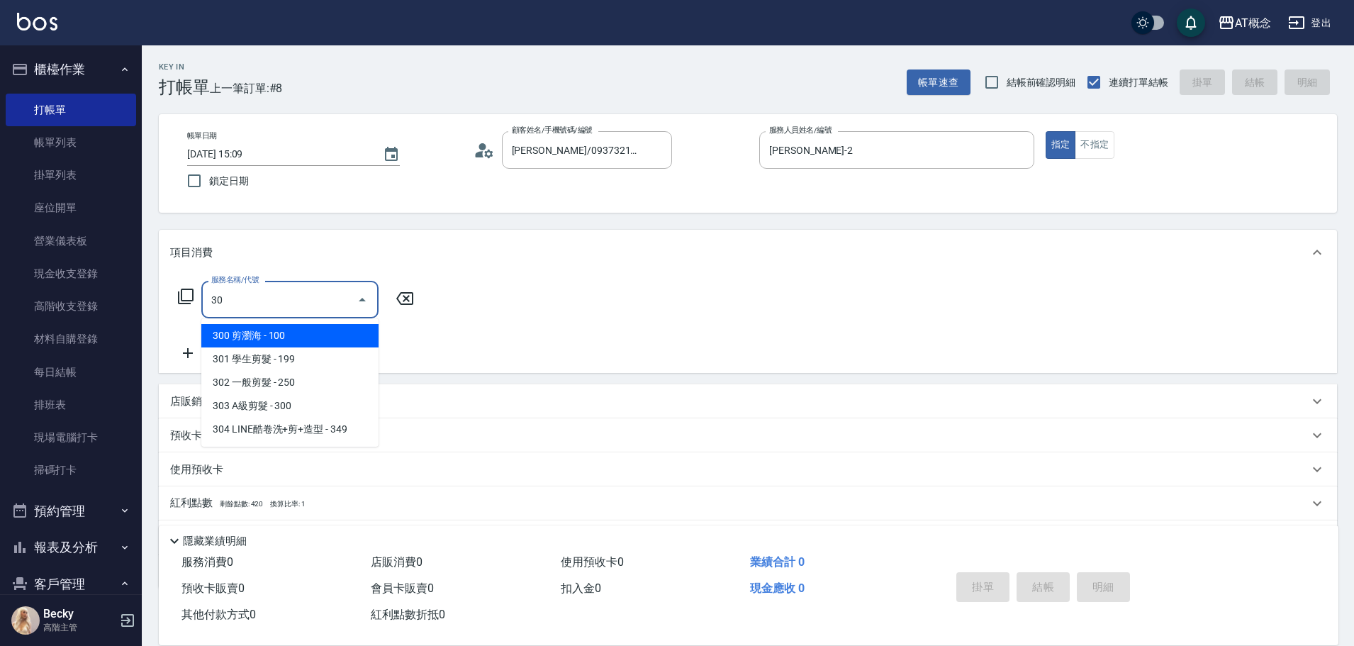
type input "302"
type input "20"
type input "302 一般剪髮(302)"
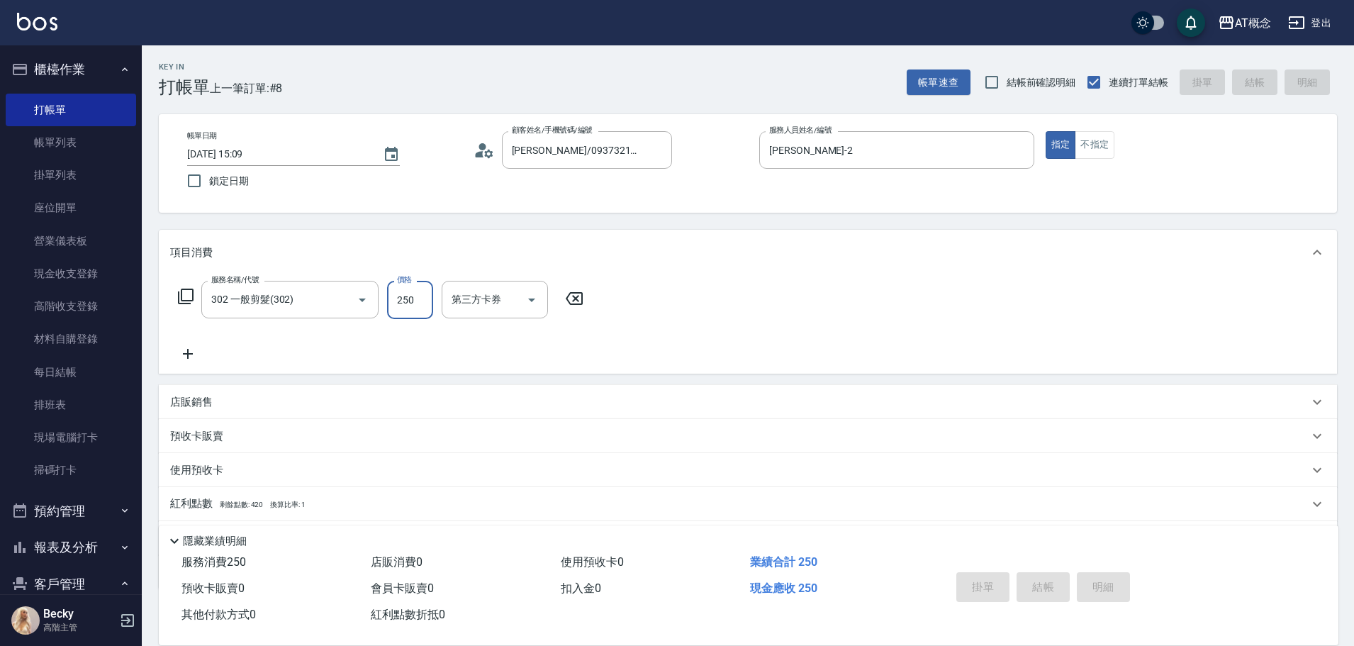
type input "0"
